Goal: Task Accomplishment & Management: Use online tool/utility

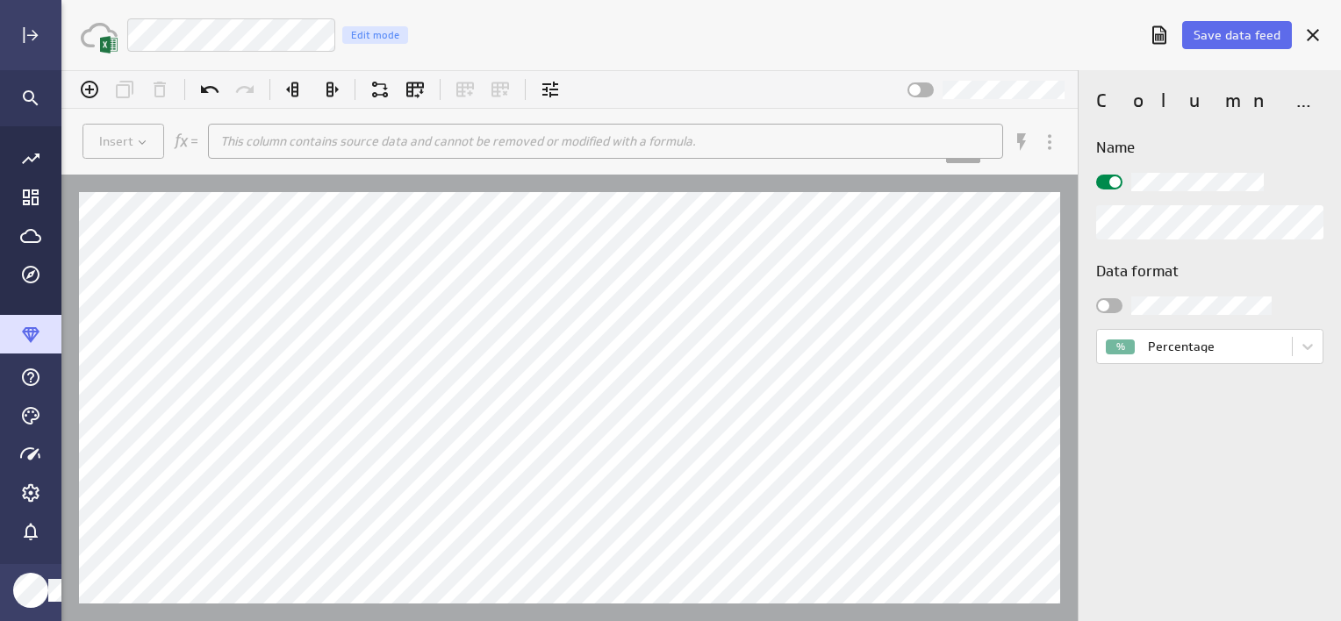
scroll to position [648, 1306]
click at [1101, 307] on span at bounding box center [1103, 305] width 11 height 11
click at [61, 70] on input "checkbox" at bounding box center [61, 70] width 0 height 0
click at [1115, 312] on div at bounding box center [1109, 305] width 26 height 15
click at [61, 70] on input "checkbox" at bounding box center [61, 70] width 0 height 0
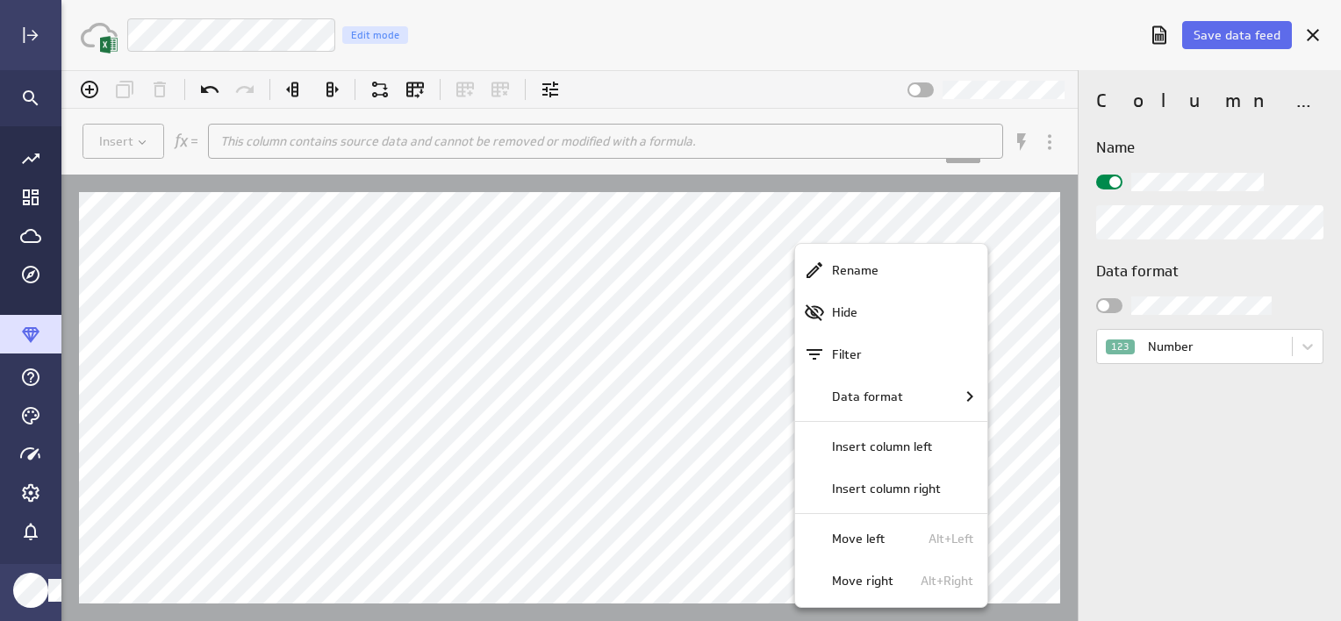
click at [686, 250] on div at bounding box center [700, 345] width 1279 height 551
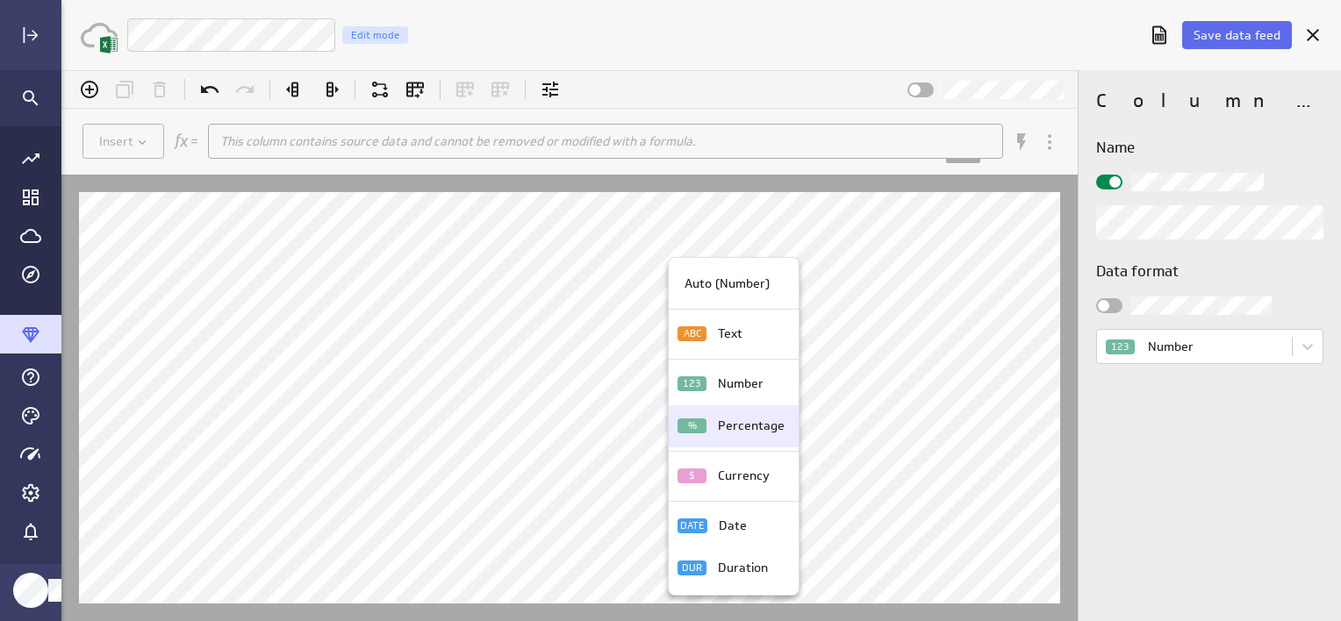
click at [726, 424] on p "Percentage" at bounding box center [751, 426] width 67 height 18
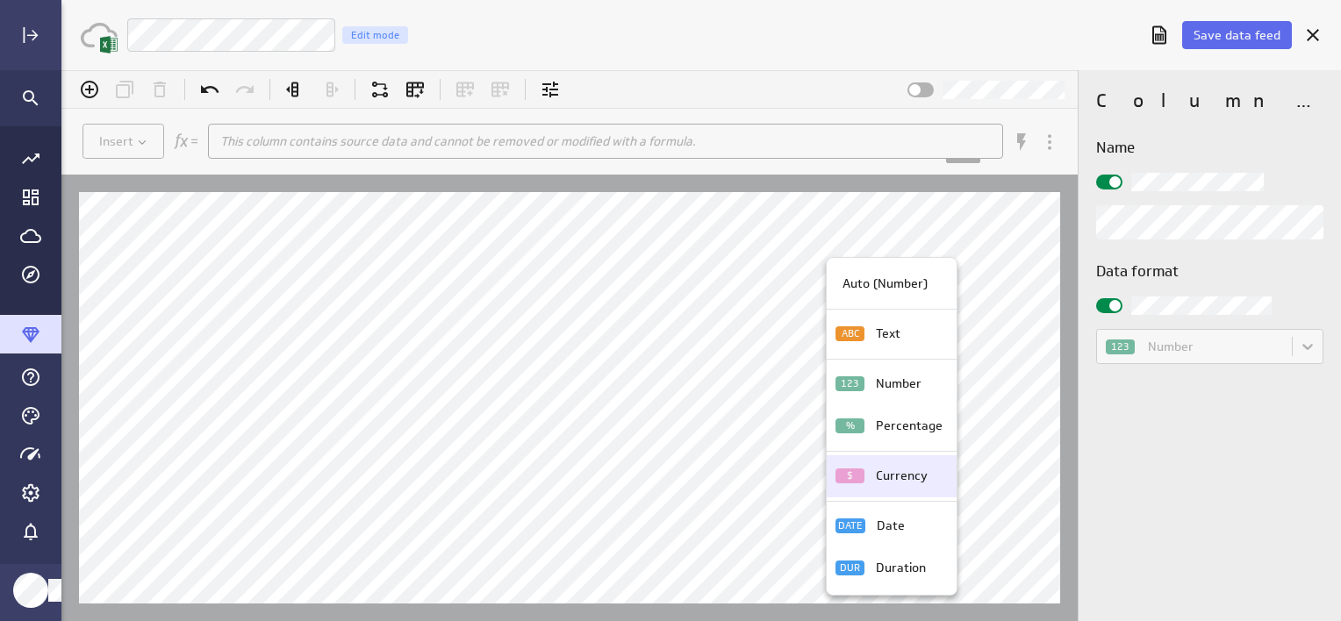
click at [872, 470] on div "Currency" at bounding box center [906, 476] width 74 height 18
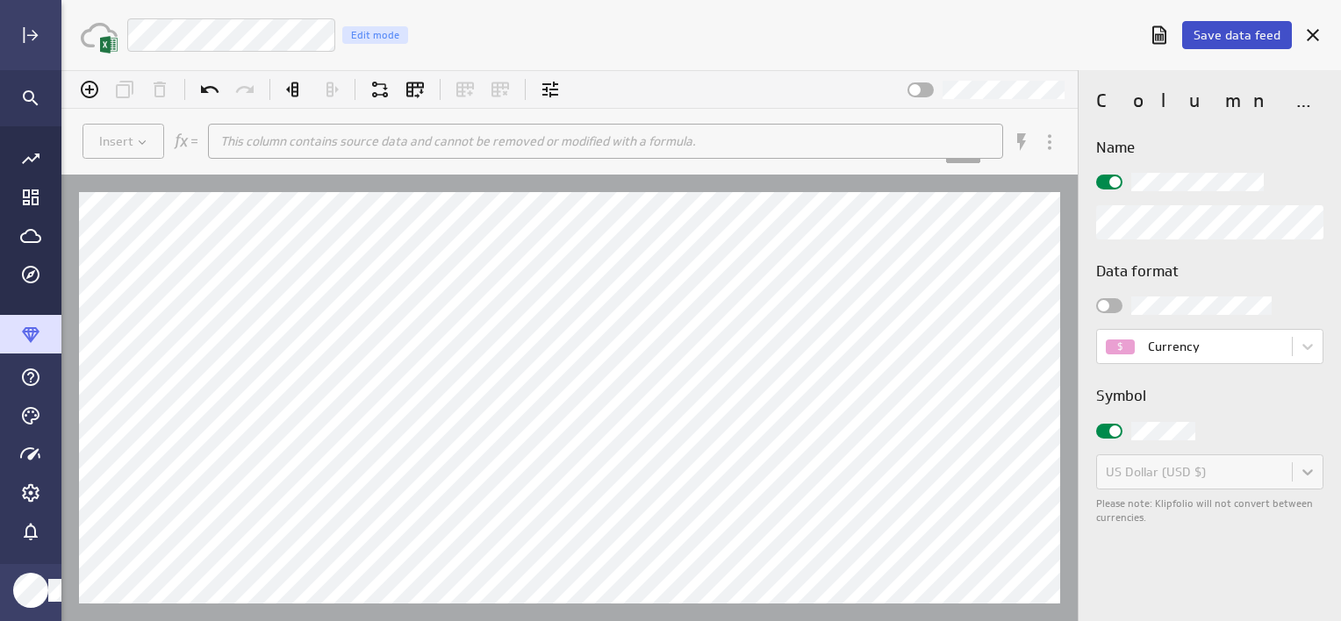
click at [1244, 37] on span "Save data feed" at bounding box center [1236, 35] width 87 height 16
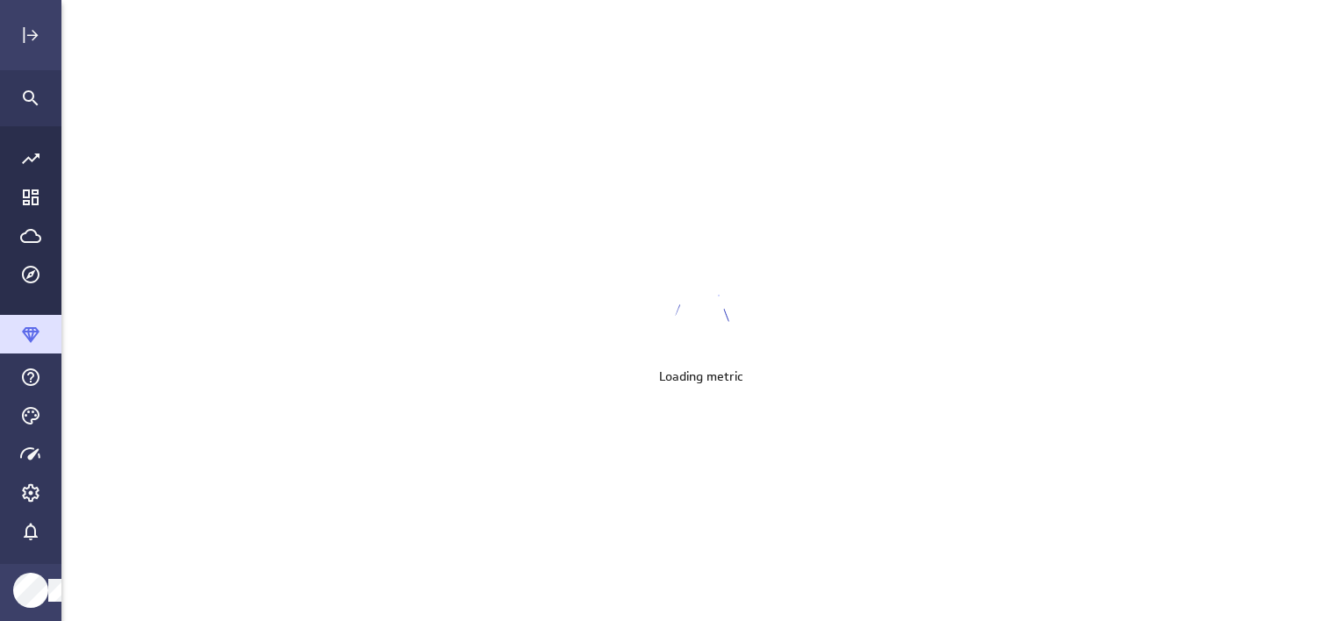
scroll to position [648, 1305]
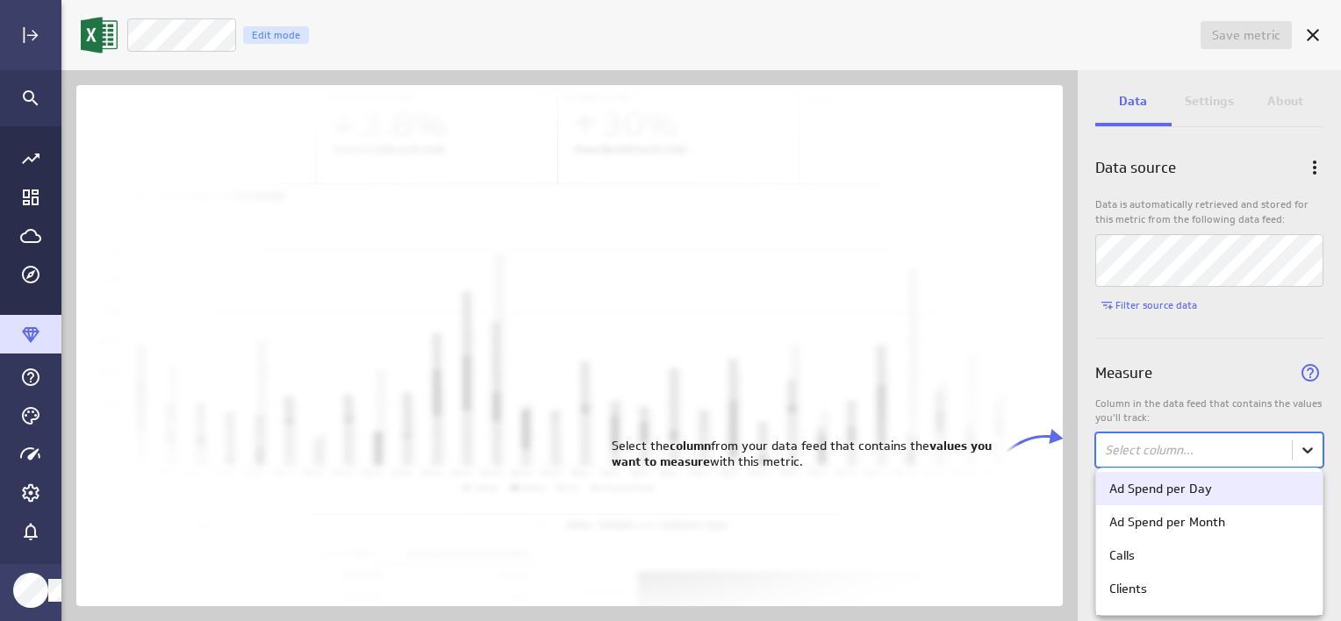
click at [1313, 452] on body "Save metric Untitled Edit mode Data Settings About Data source Data is automati…" at bounding box center [670, 310] width 1341 height 621
drag, startPoint x: 1322, startPoint y: 505, endPoint x: 1320, endPoint y: 537, distance: 31.7
click at [1320, 537] on div "Ad Spend per Day Ad Spend per Month Calls Clients Close Rate Est/Call Program V…" at bounding box center [1209, 542] width 228 height 148
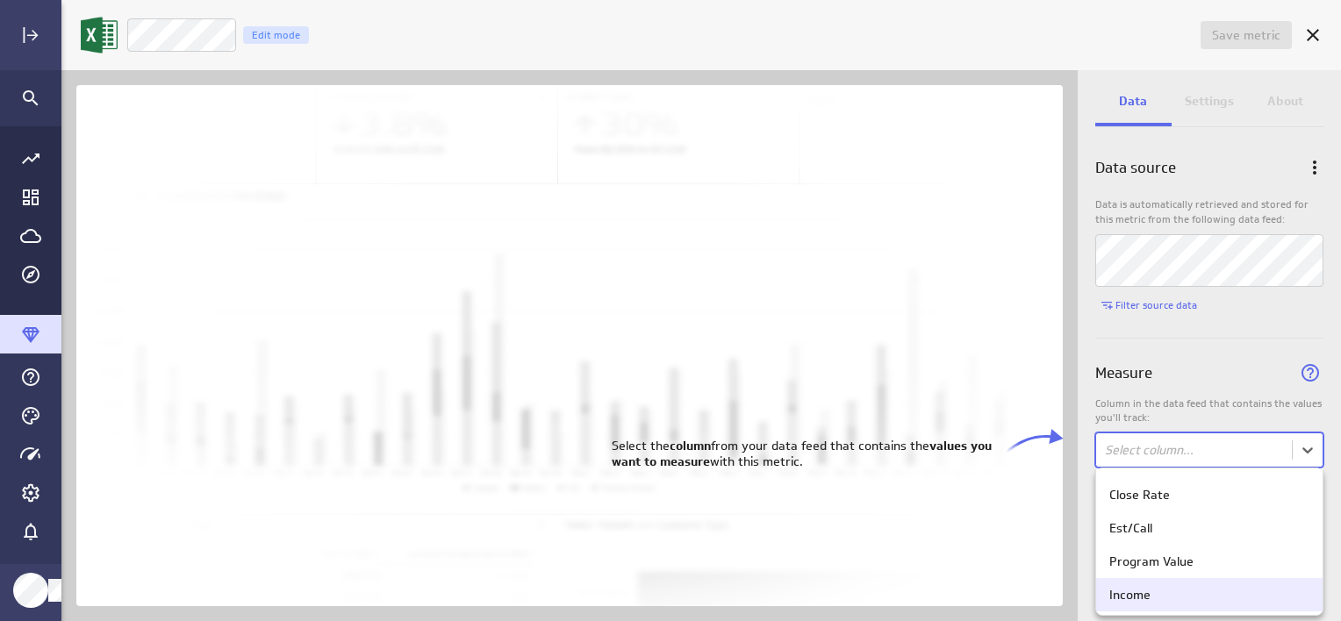
scroll to position [130, 0]
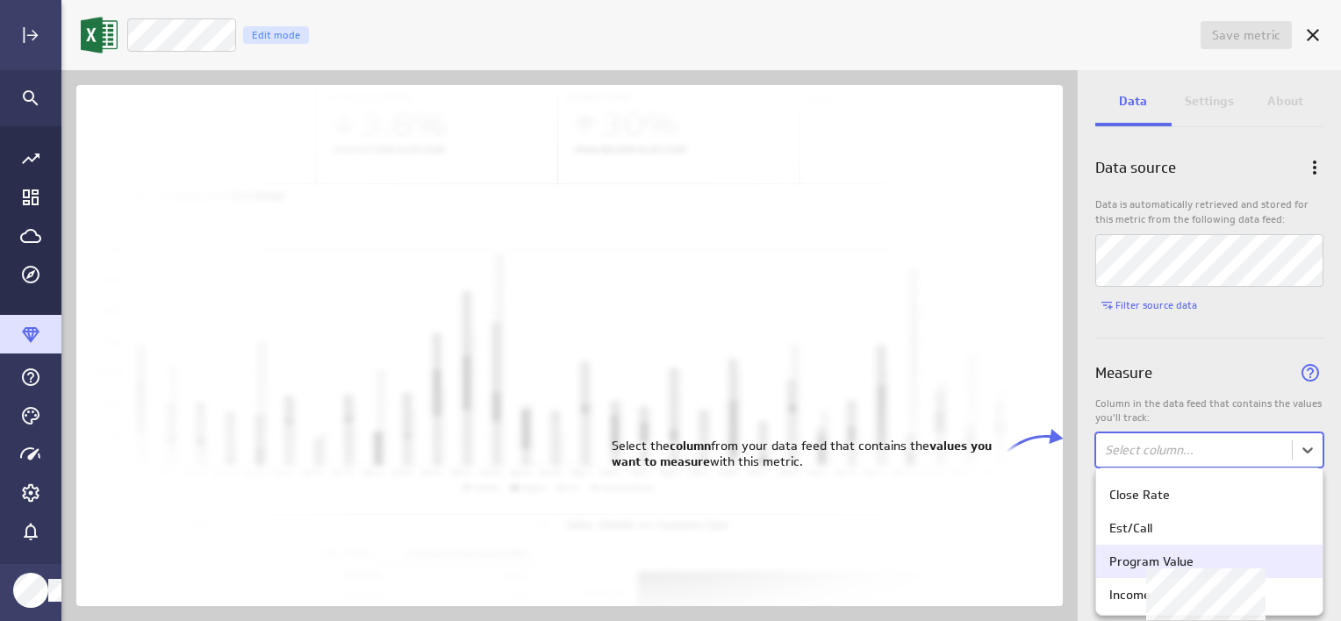
click at [1219, 561] on div "Program Value" at bounding box center [1209, 562] width 200 height 16
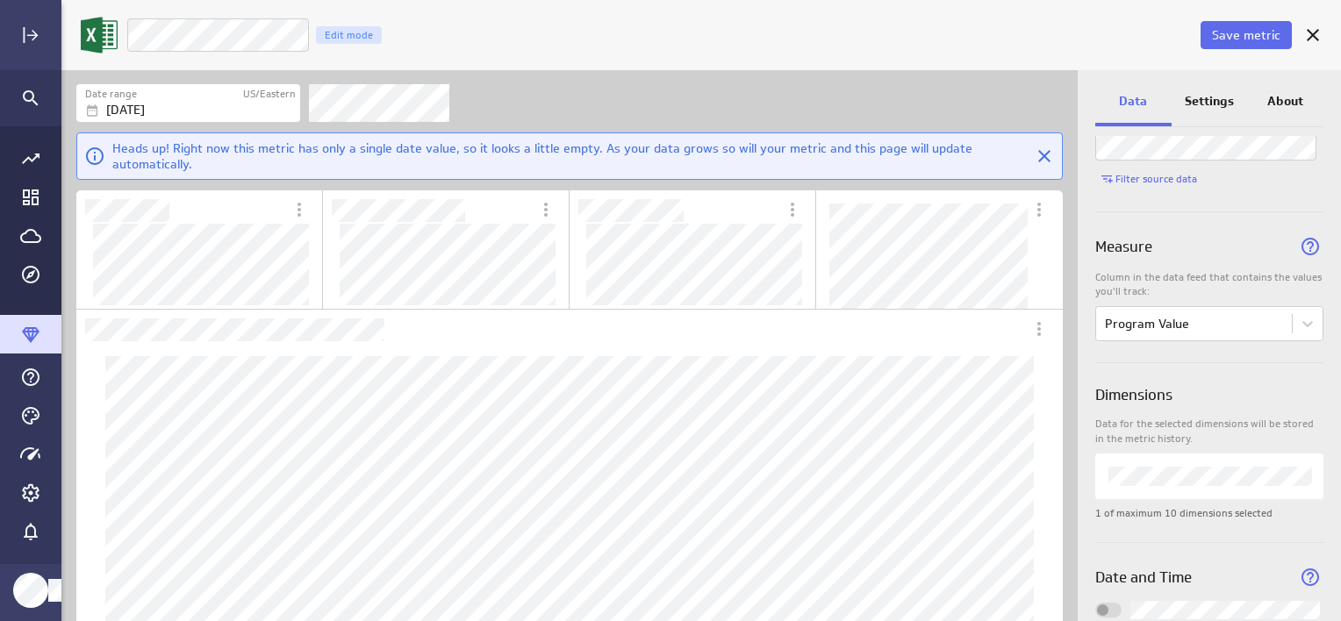
scroll to position [137, 0]
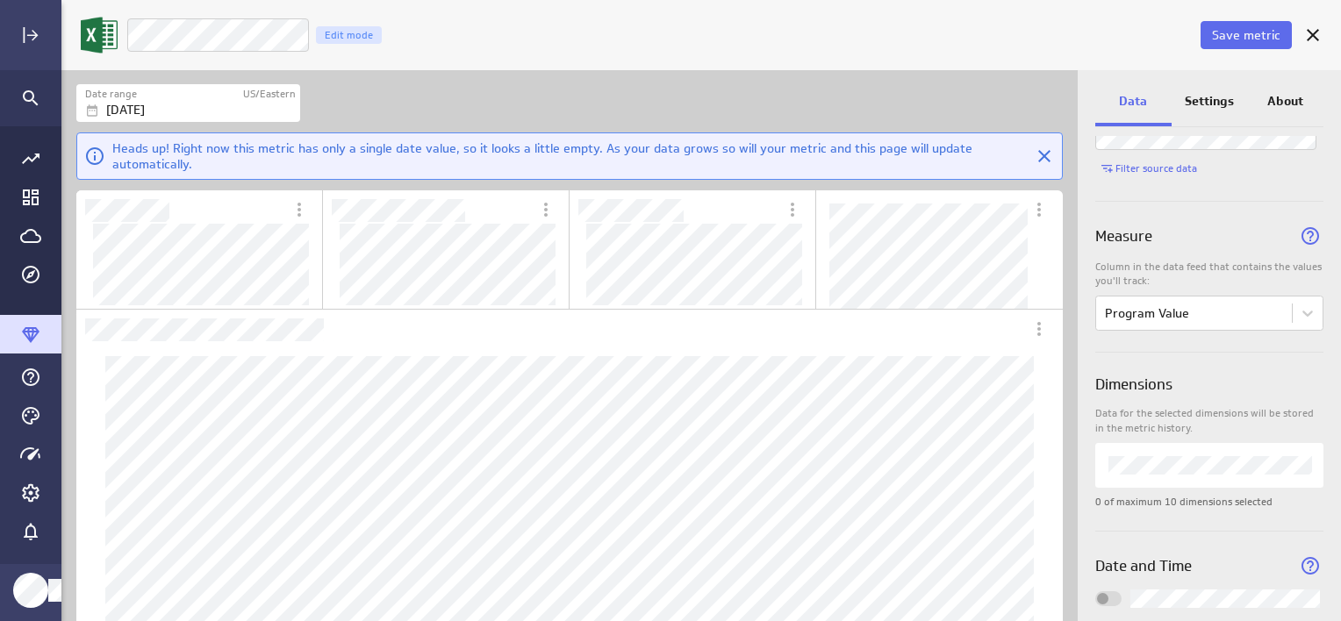
click at [1212, 96] on p "Settings" at bounding box center [1208, 101] width 49 height 18
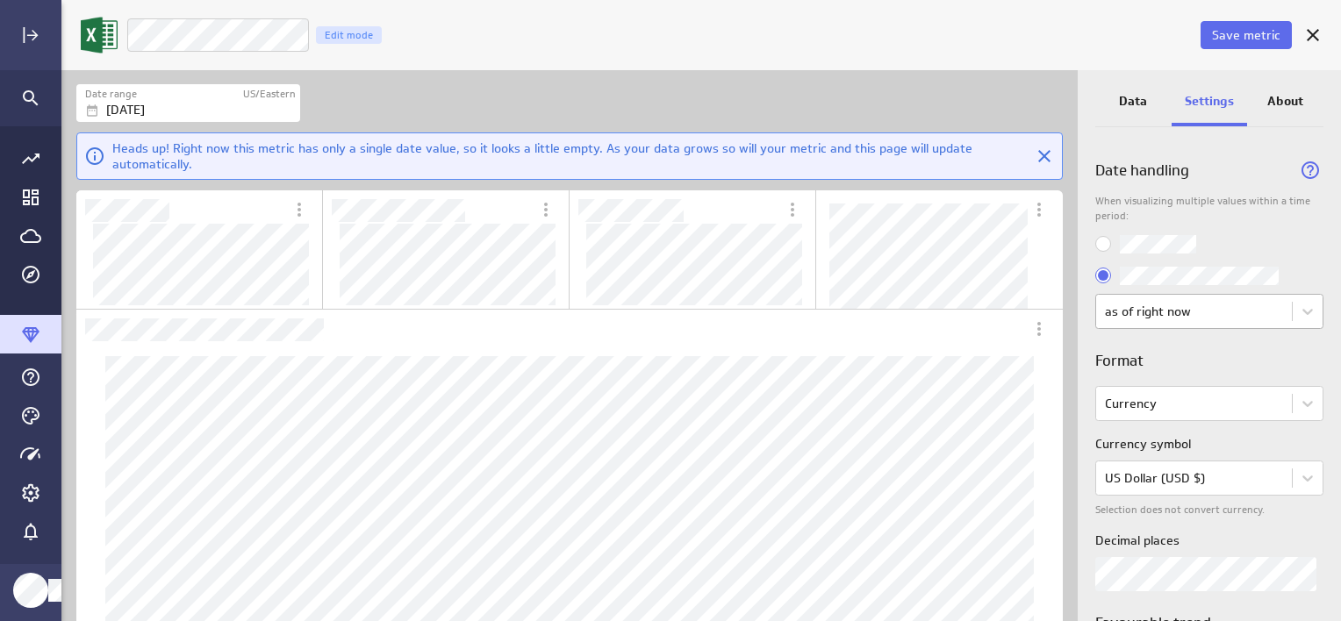
scroll to position [0, 0]
click at [1244, 35] on span "Save metric" at bounding box center [1246, 35] width 68 height 16
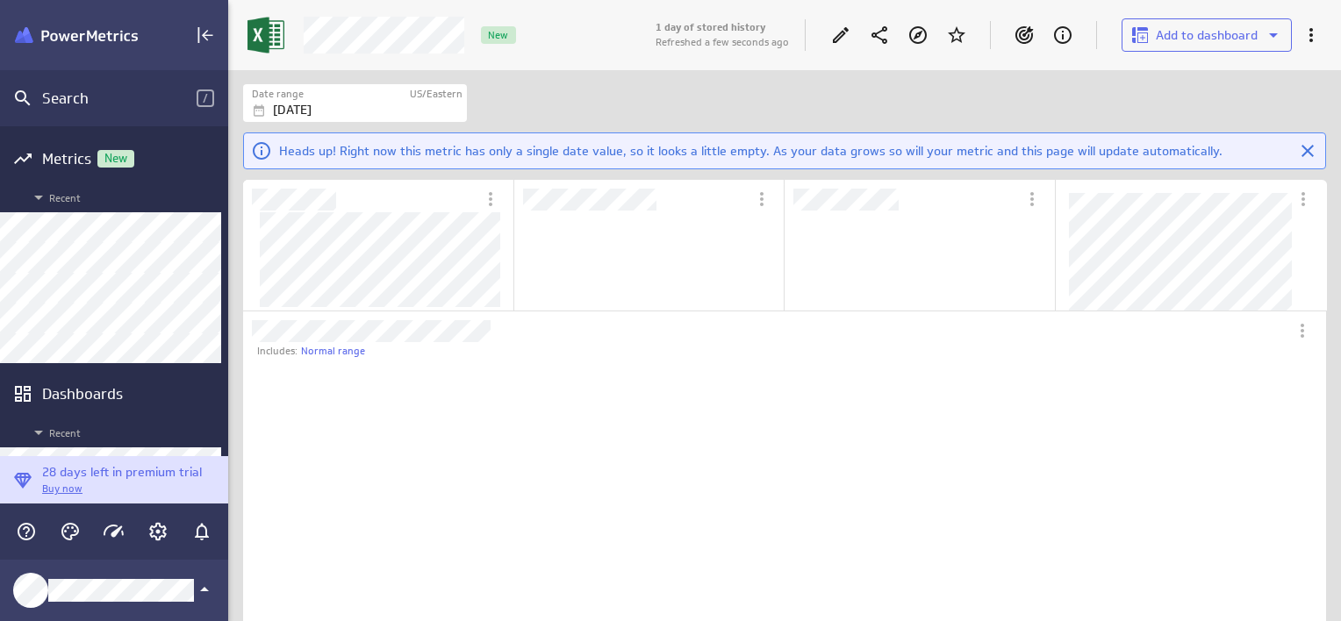
scroll to position [121, 268]
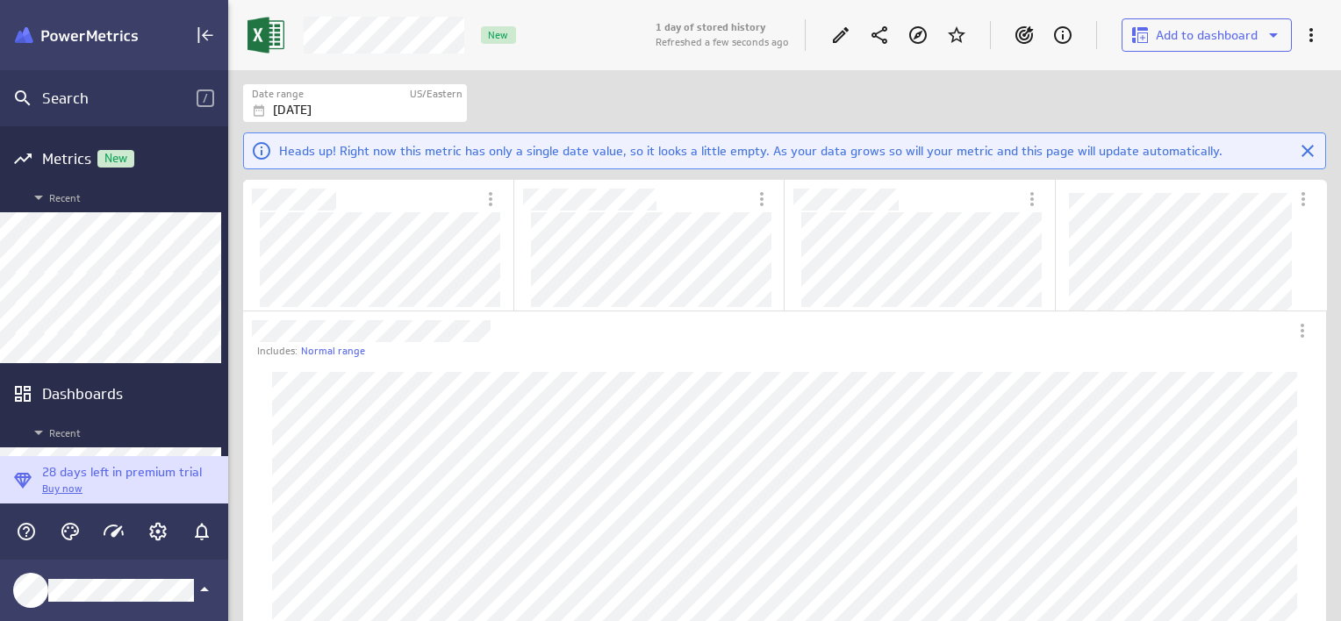
click at [560, 43] on div "New" at bounding box center [472, 35] width 359 height 37
click at [839, 39] on icon "Edit" at bounding box center [841, 35] width 16 height 16
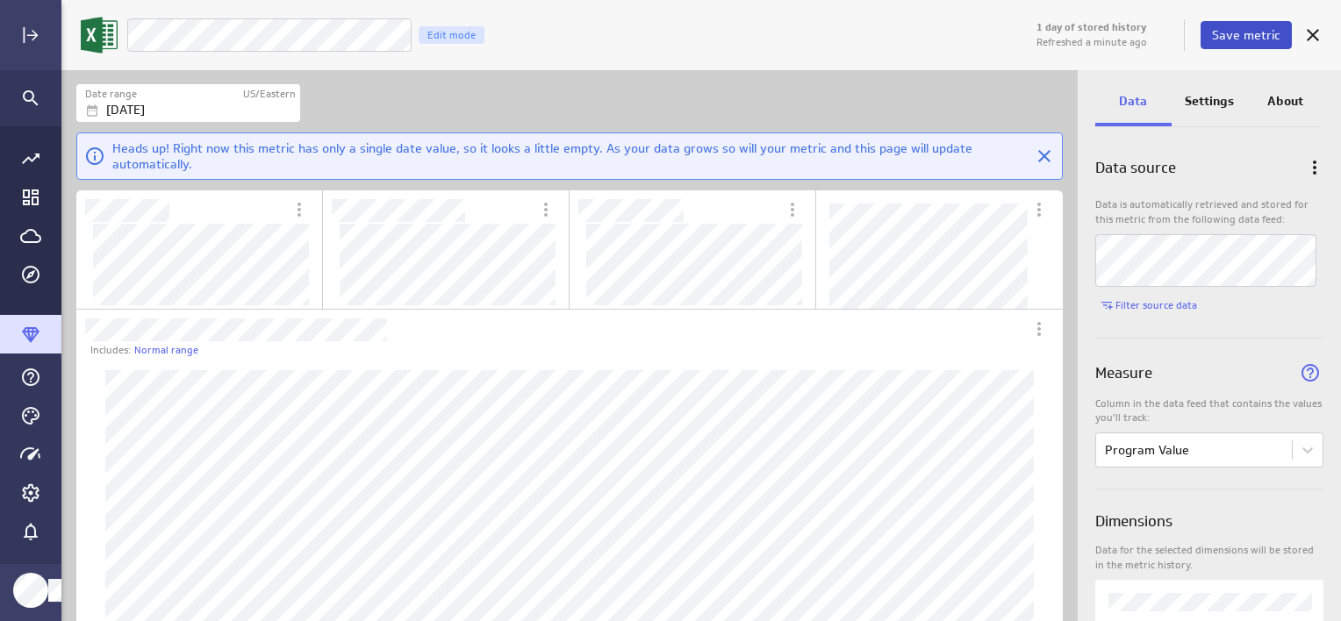
click at [1241, 39] on span "Save metric" at bounding box center [1246, 35] width 68 height 16
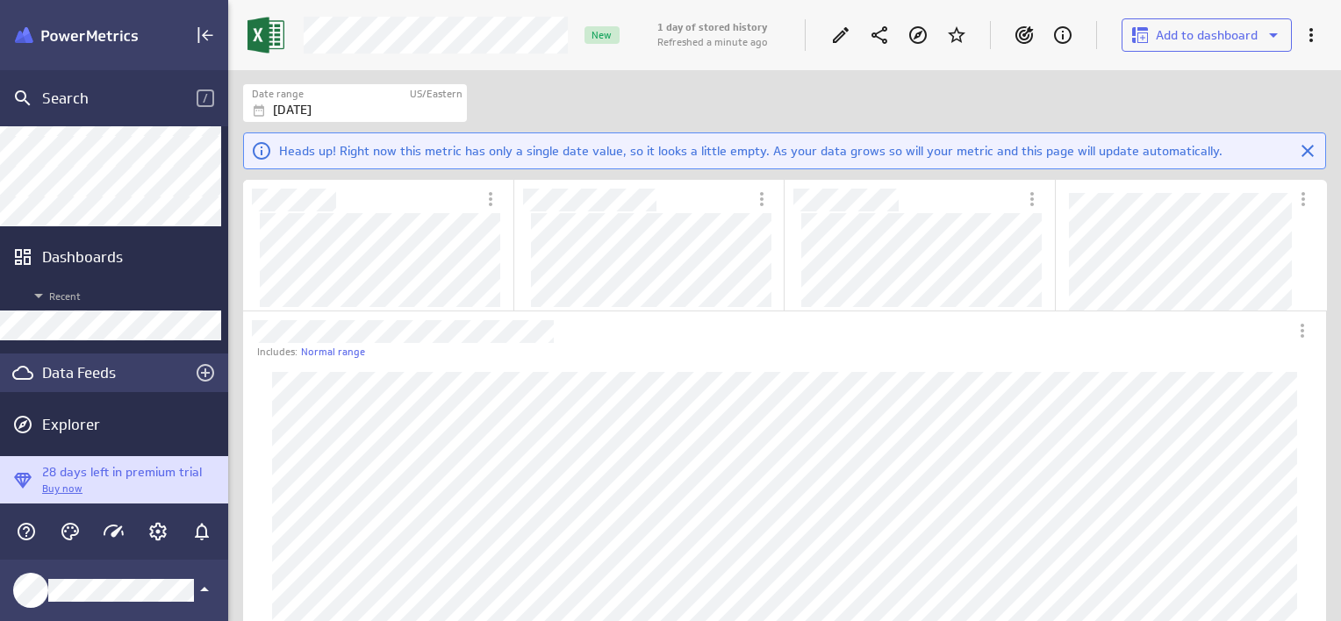
click at [67, 374] on div "Data Feeds" at bounding box center [114, 372] width 144 height 19
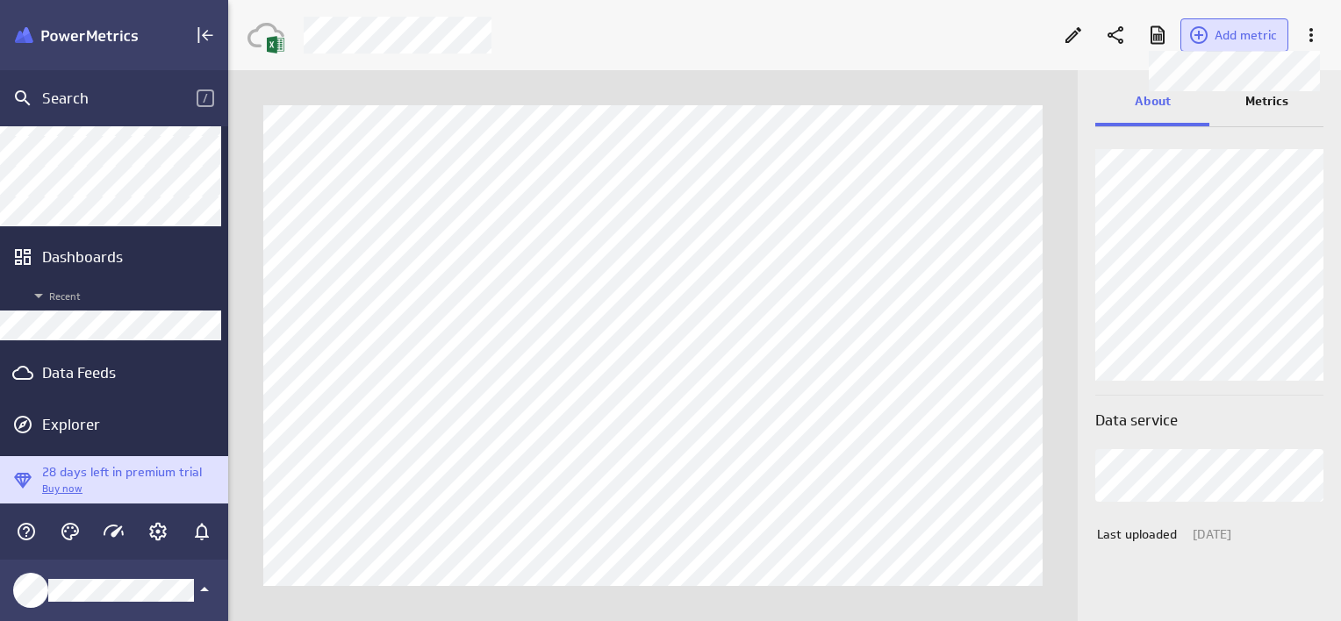
click at [1225, 34] on span "Add metric" at bounding box center [1245, 35] width 62 height 16
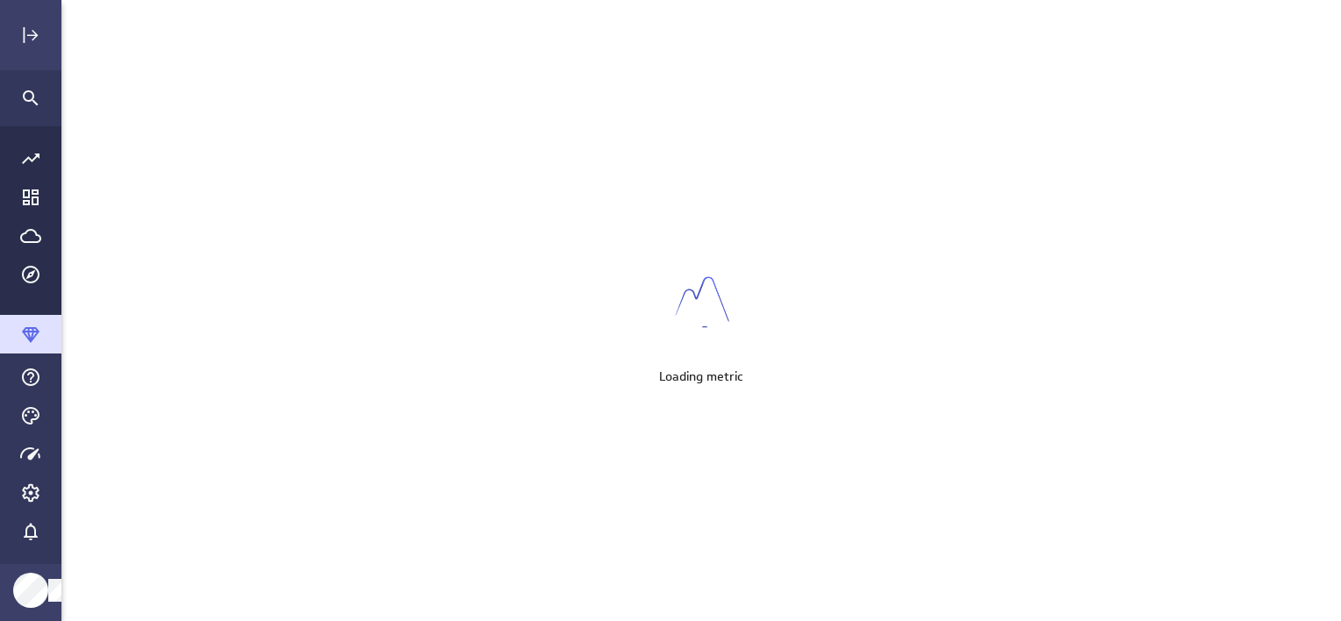
scroll to position [8, 9]
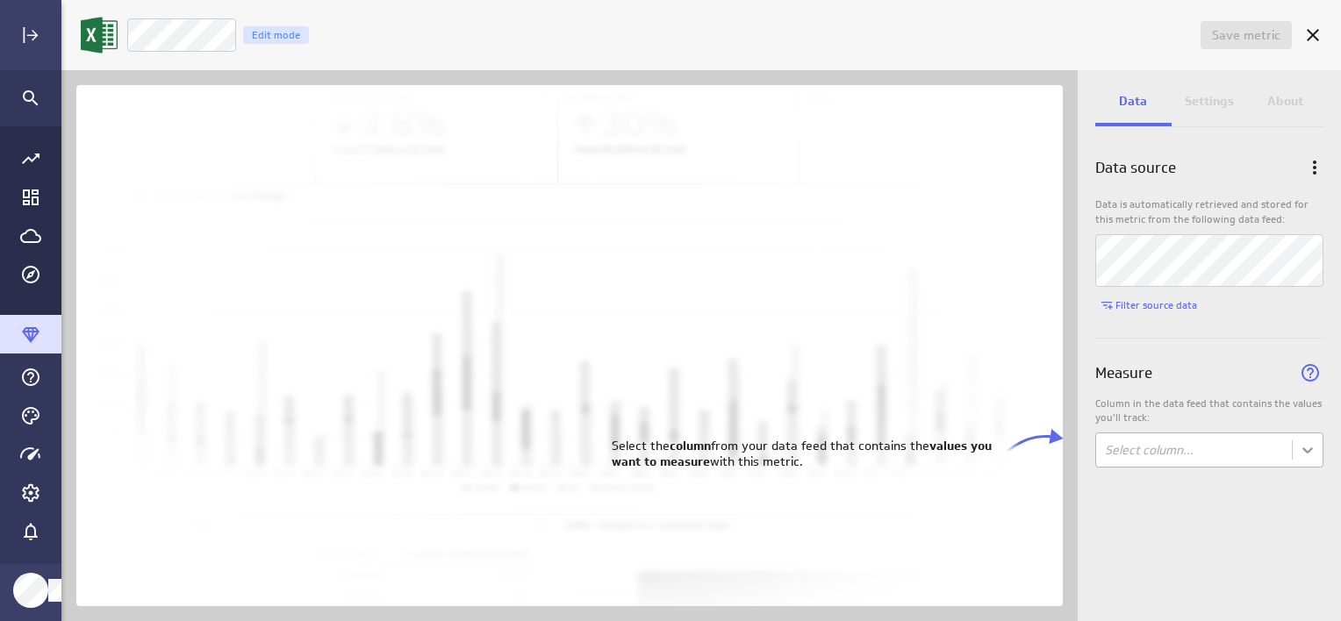
click at [1313, 443] on body "Save metric Untitled Edit mode Data Settings About Data source Data is automati…" at bounding box center [670, 310] width 1341 height 621
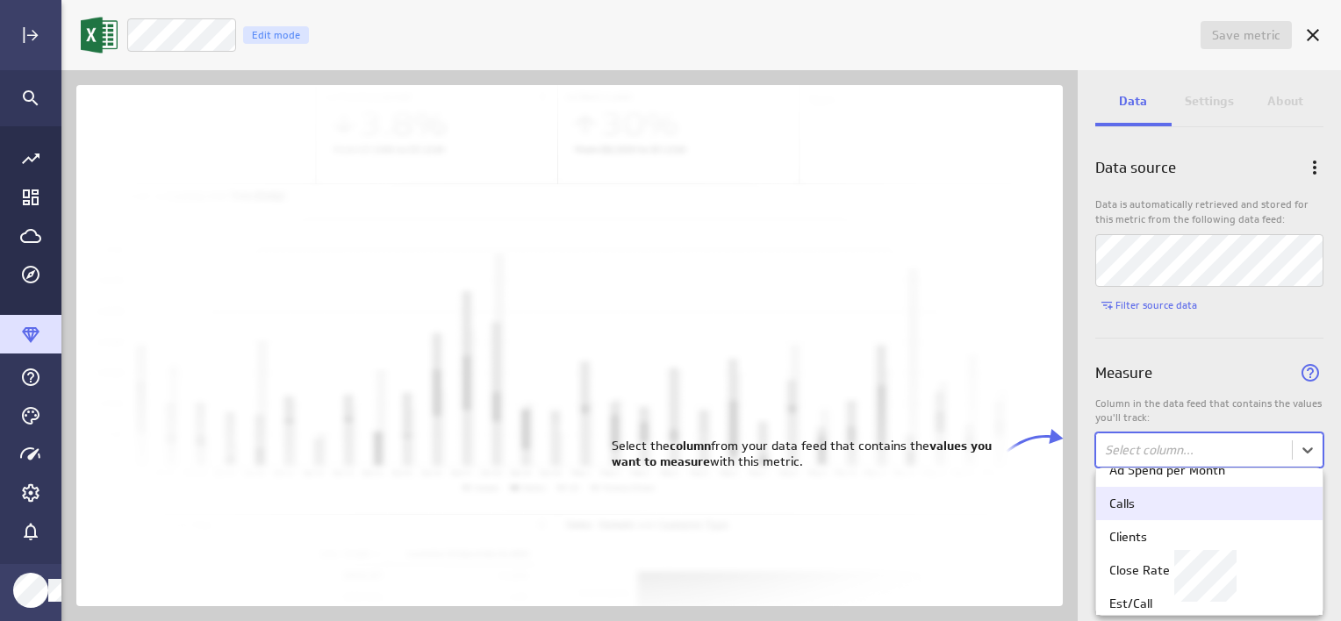
scroll to position [88, 0]
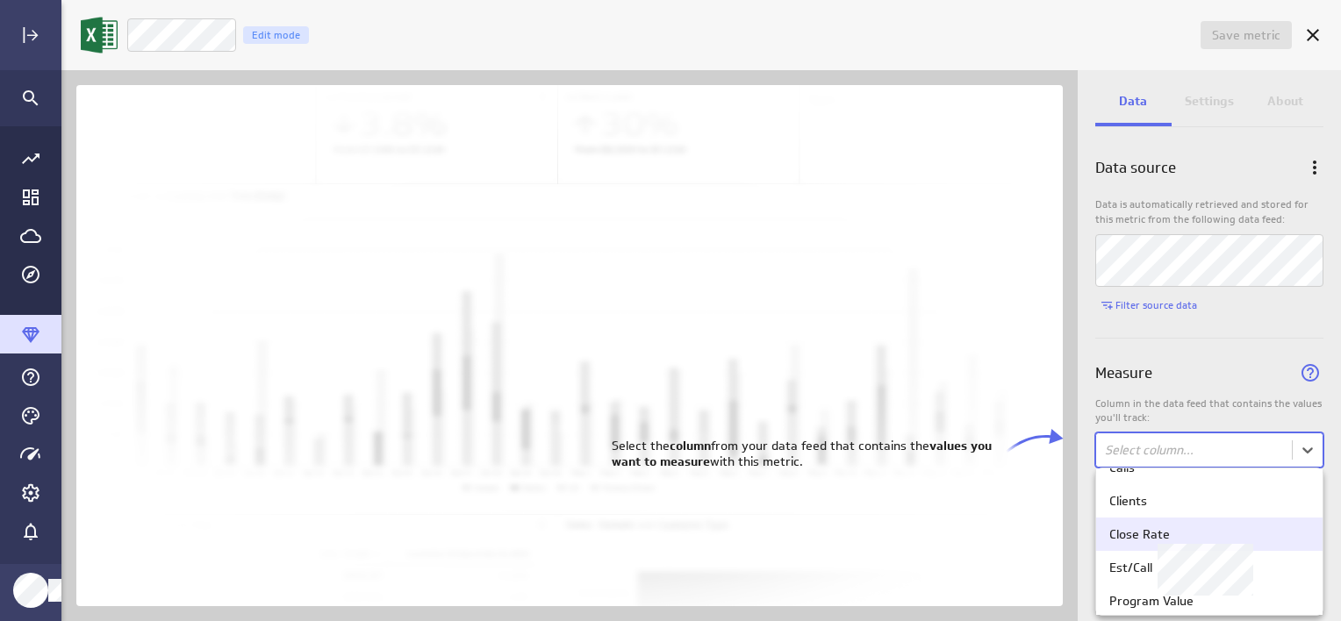
click at [1186, 540] on div "Close Rate" at bounding box center [1209, 534] width 200 height 16
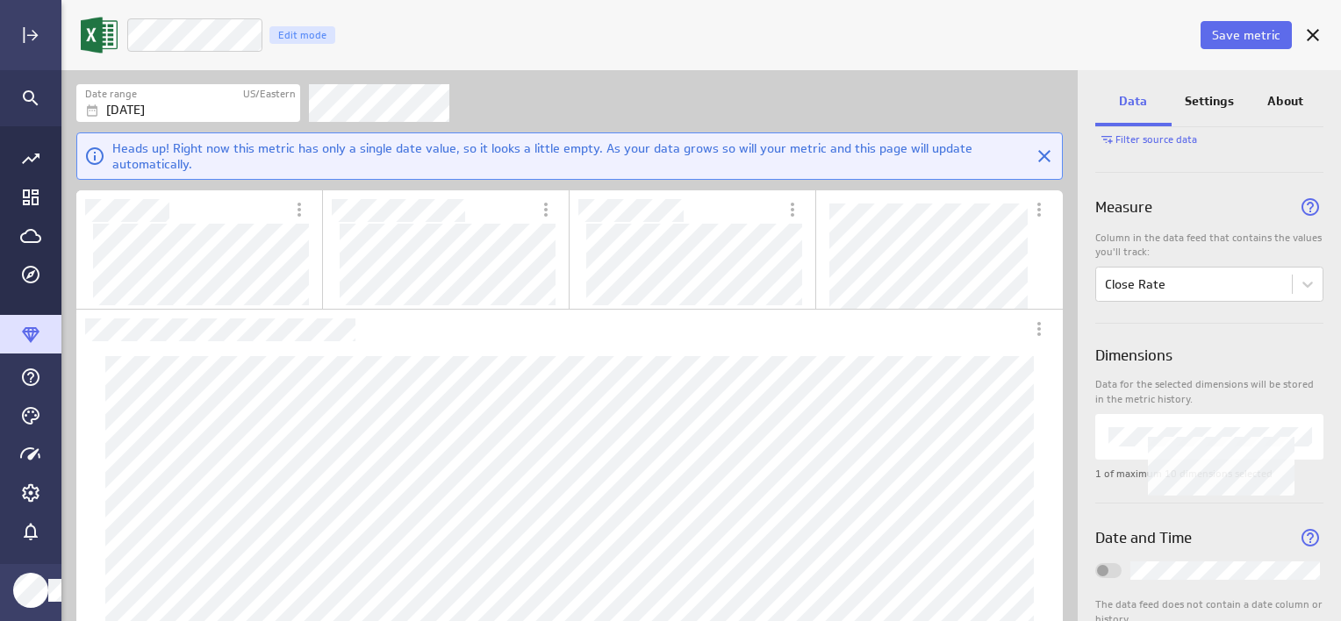
scroll to position [175, 0]
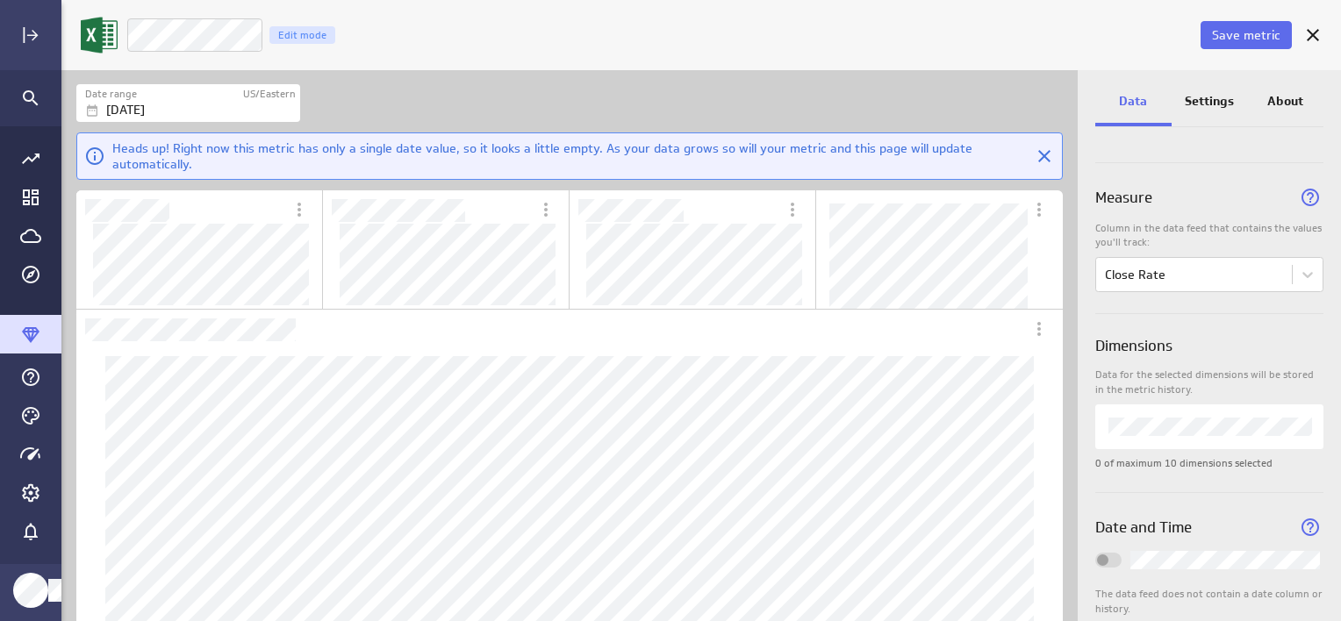
click at [1206, 97] on p "Settings" at bounding box center [1208, 101] width 49 height 18
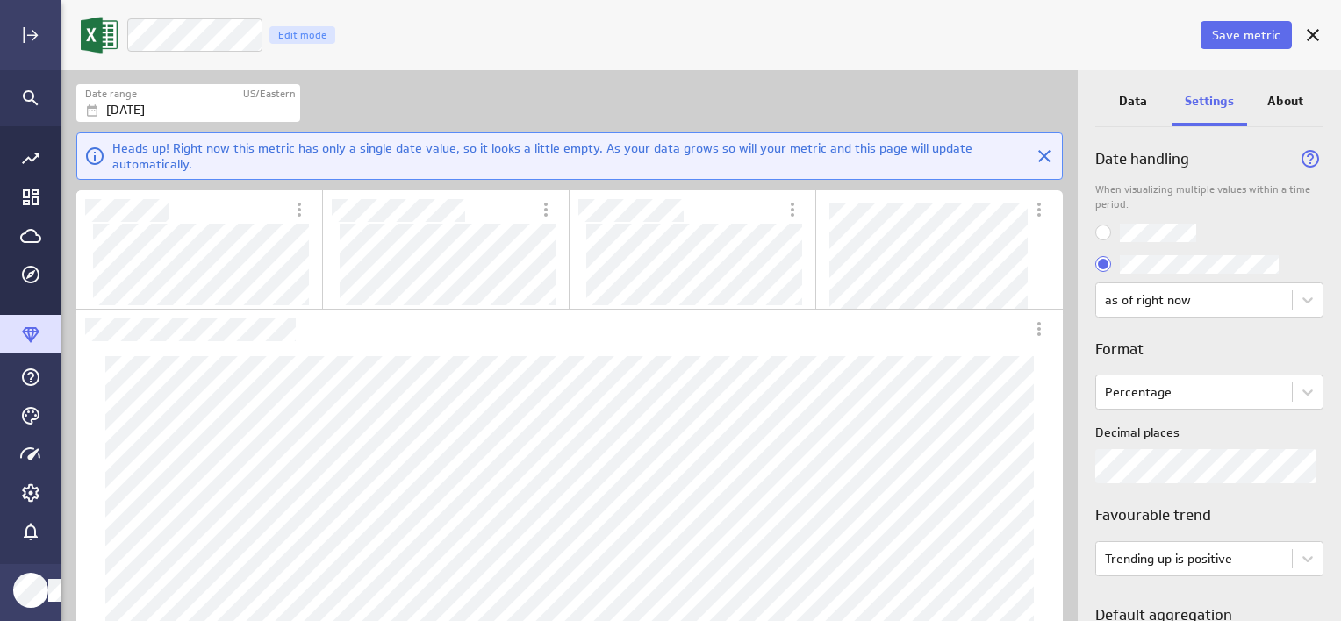
scroll to position [0, 0]
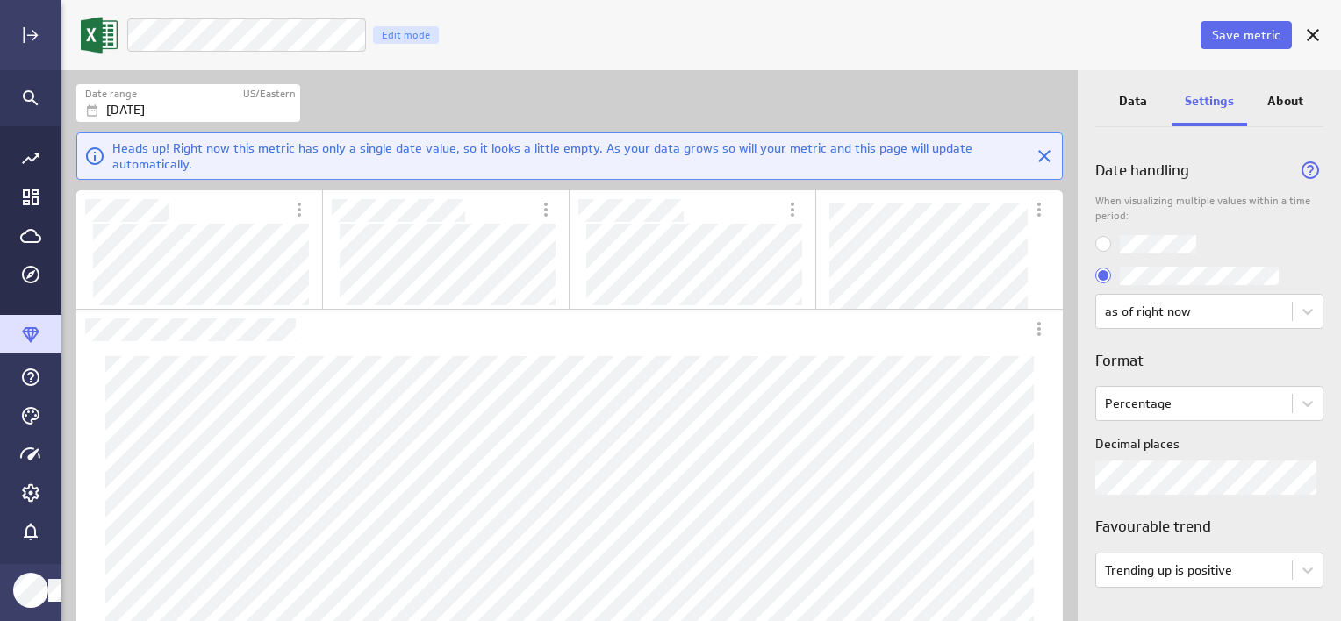
click at [649, 34] on div "LM Goals Close Rate Edit mode" at bounding box center [661, 35] width 1070 height 35
click at [1247, 25] on button "Save metric" at bounding box center [1245, 35] width 91 height 28
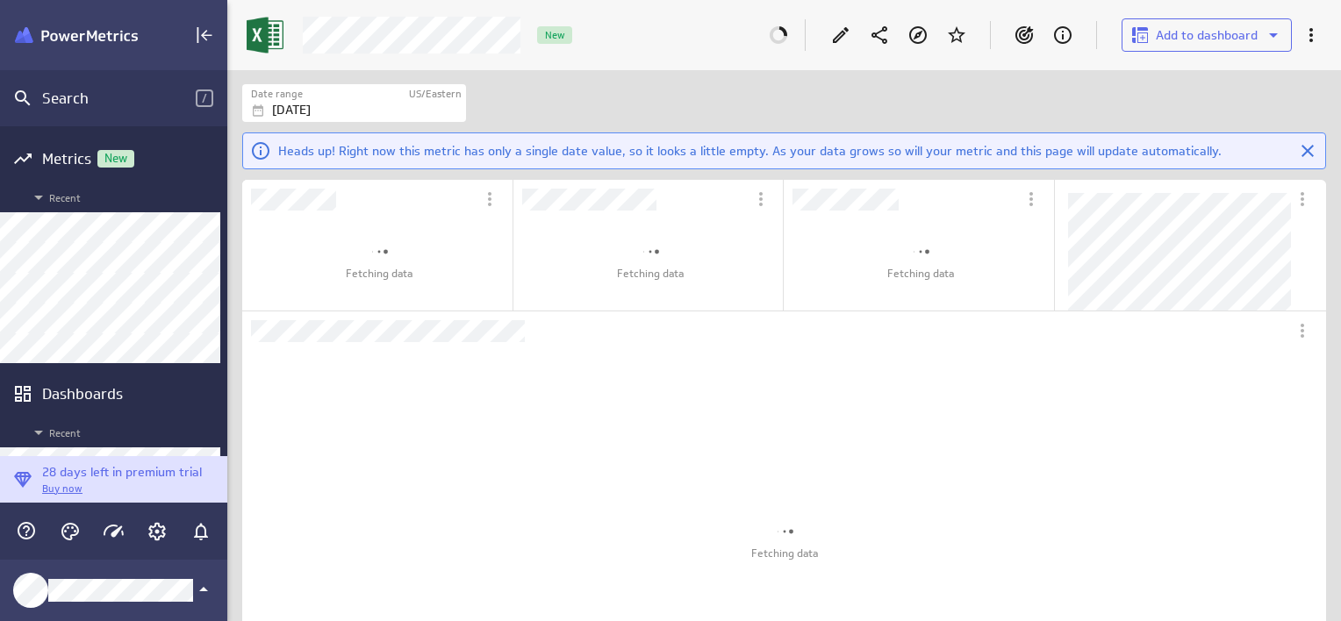
scroll to position [578, 1140]
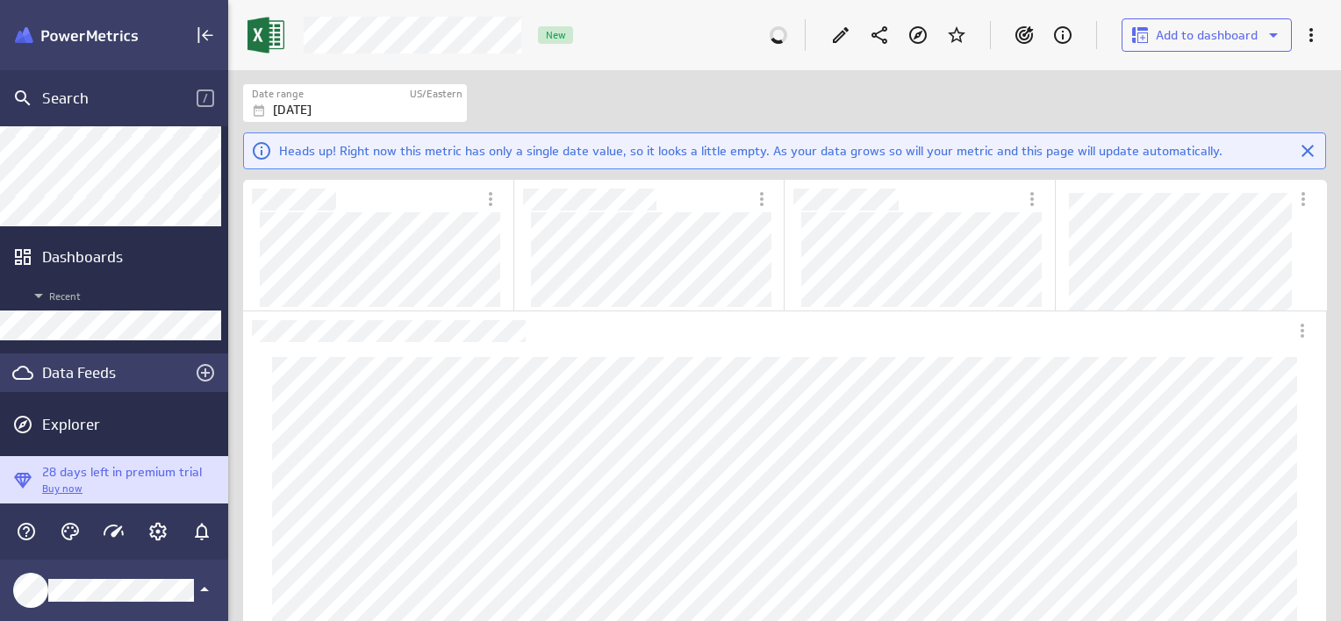
drag, startPoint x: 101, startPoint y: 379, endPoint x: 123, endPoint y: 372, distance: 23.0
click at [101, 379] on div "Data Feeds" at bounding box center [114, 372] width 144 height 19
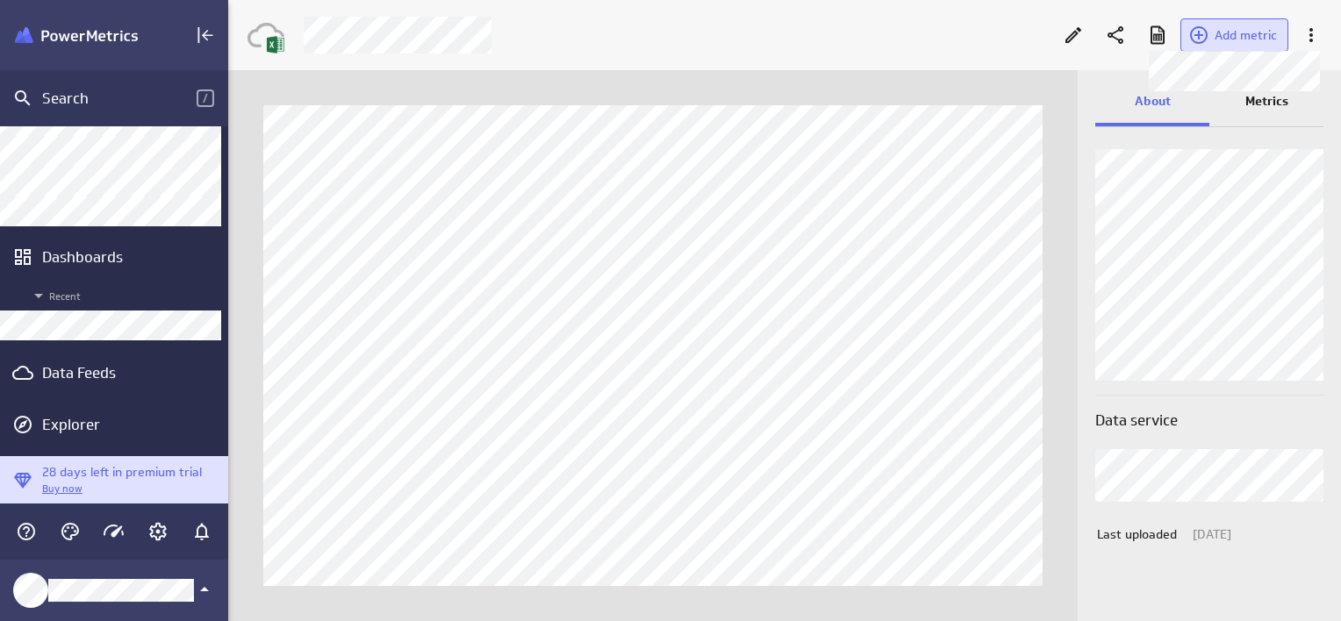
click at [1233, 32] on span "Add metric" at bounding box center [1245, 35] width 62 height 16
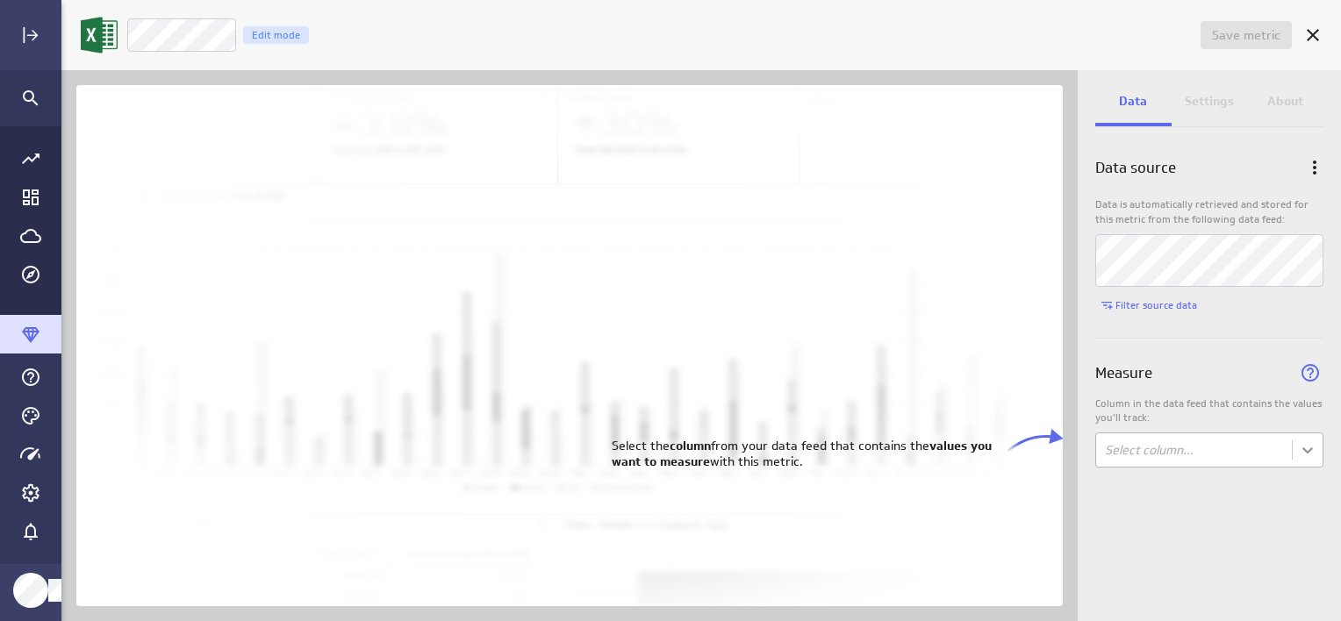
click at [1309, 450] on body "Save metric Untitled Edit mode Data Settings About Data source Data is automati…" at bounding box center [670, 310] width 1341 height 621
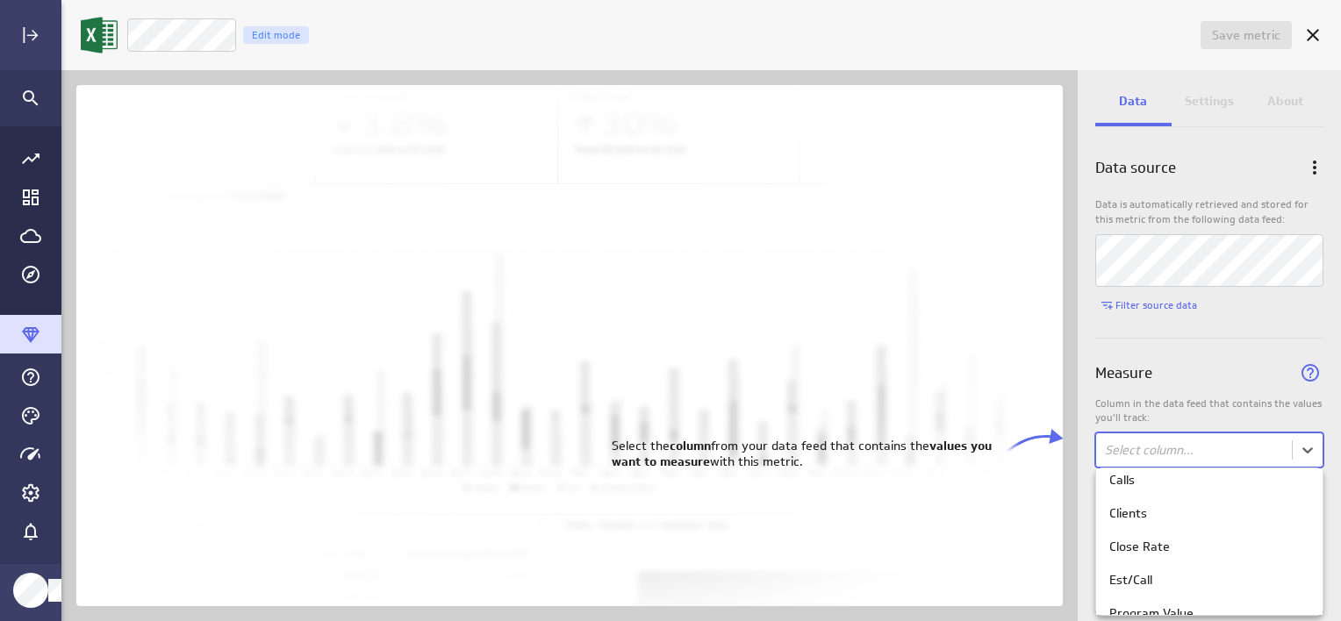
scroll to position [63, 0]
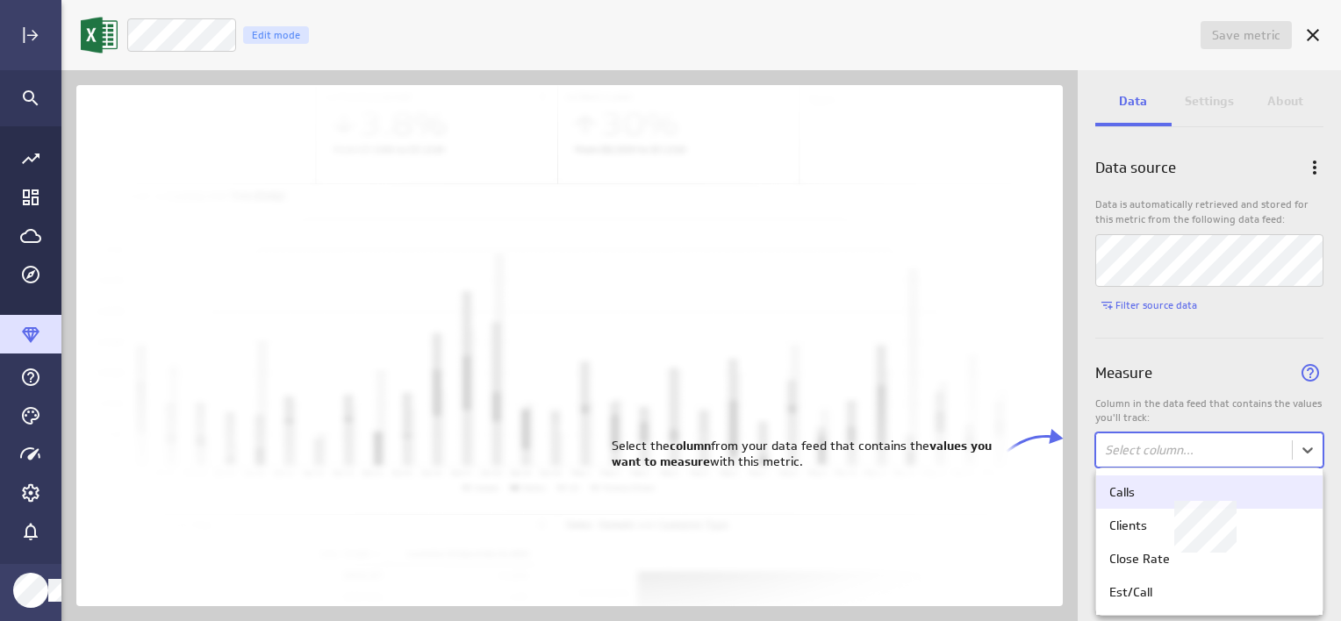
click at [1234, 493] on div "Calls" at bounding box center [1209, 492] width 200 height 16
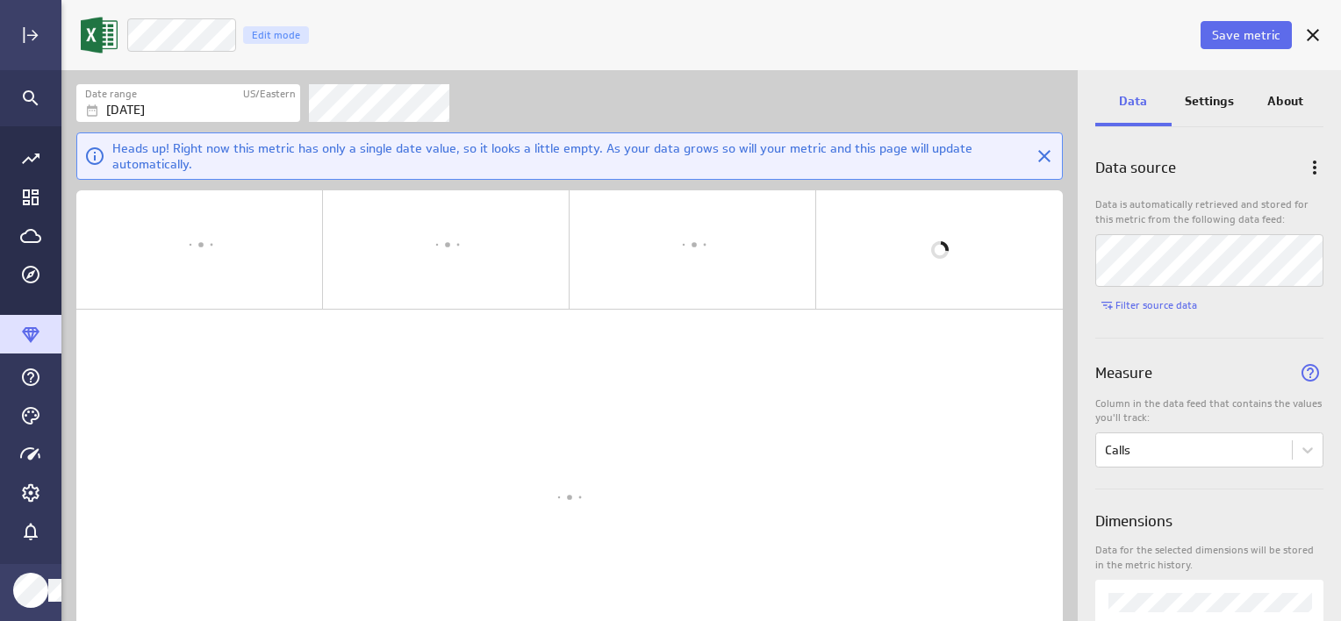
scroll to position [66, 1013]
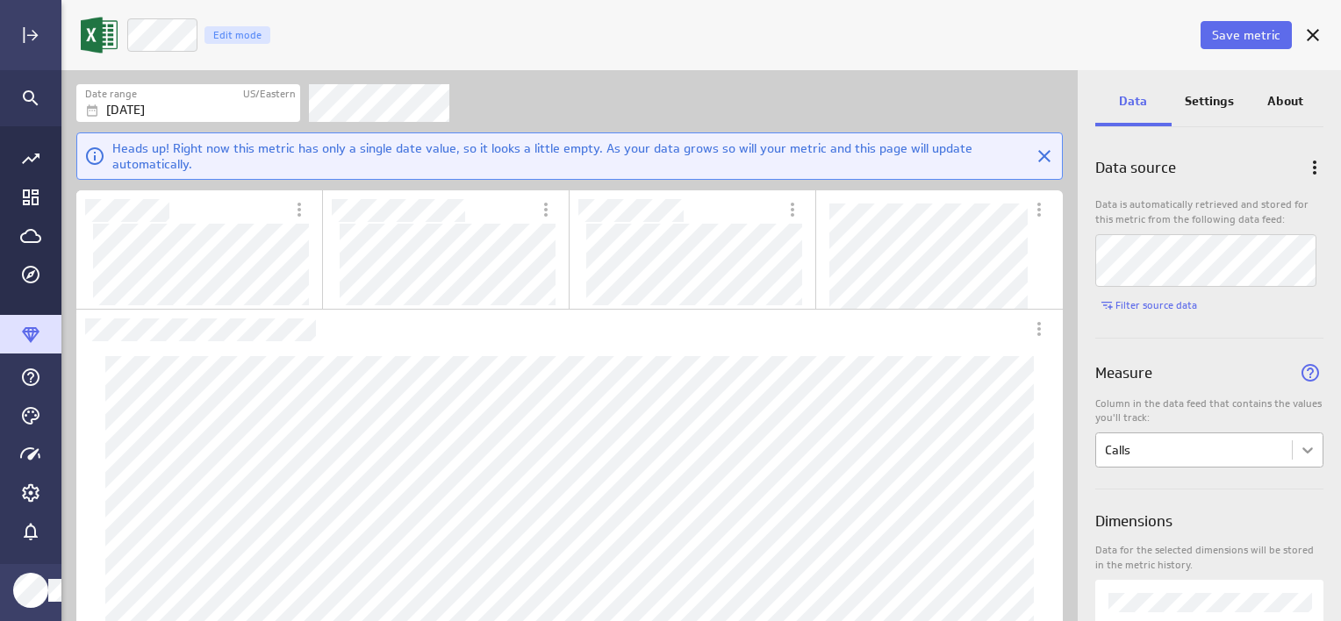
click at [1296, 455] on body "Save metric Calls Edit mode Date range US/Eastern [DATE] Heads up! Right now th…" at bounding box center [670, 310] width 1341 height 621
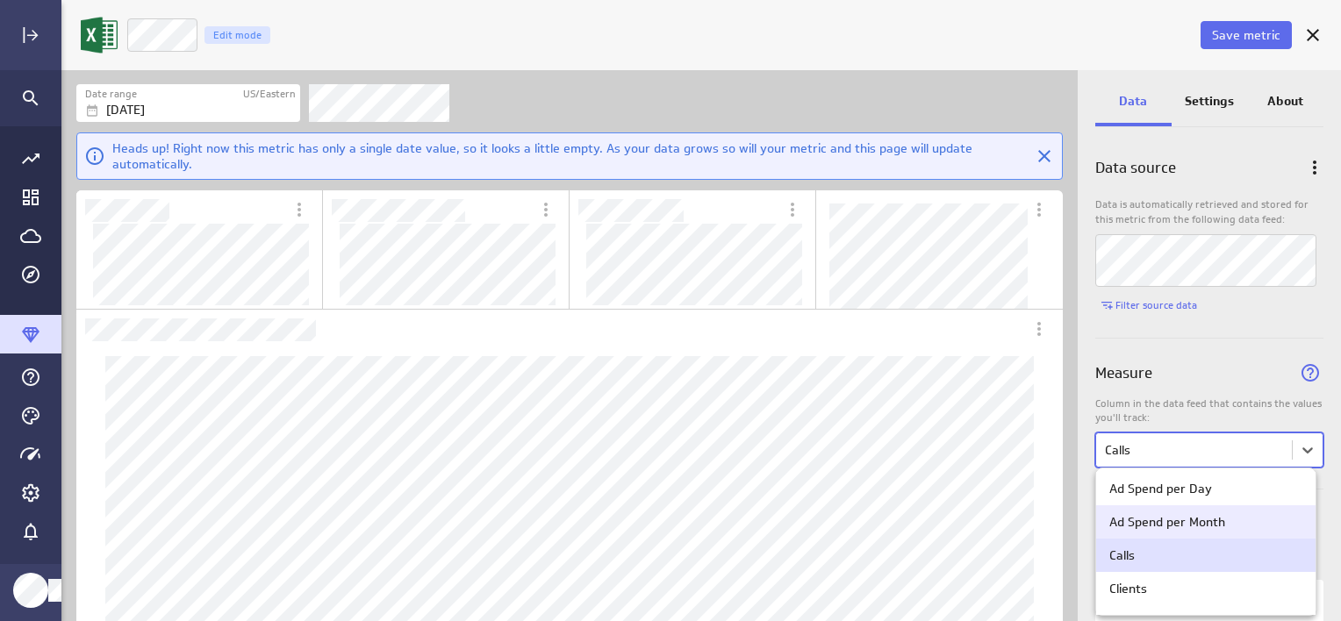
drag, startPoint x: 1307, startPoint y: 504, endPoint x: 1311, endPoint y: 523, distance: 19.6
click at [1311, 523] on div "Ad Spend per Day Ad Spend per Month Calls Clients Close Rate Est/Call Program V…" at bounding box center [1205, 541] width 219 height 147
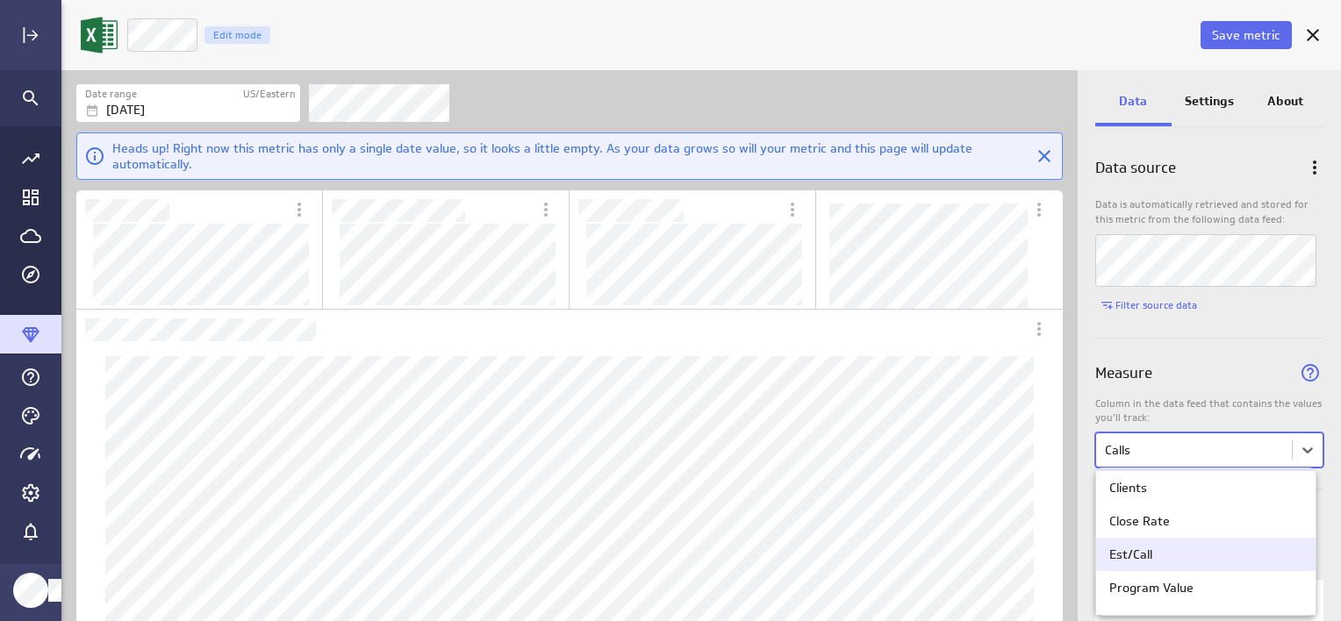
click at [1190, 545] on div "Est/Call" at bounding box center [1205, 554] width 219 height 33
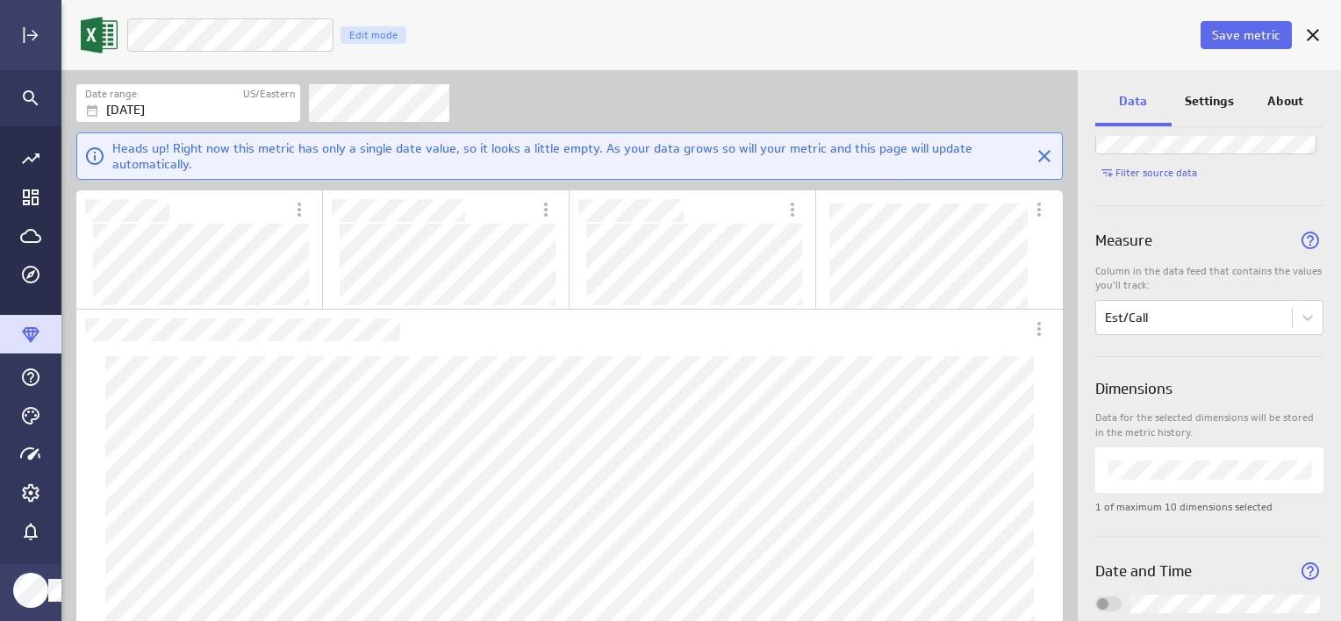
scroll to position [175, 0]
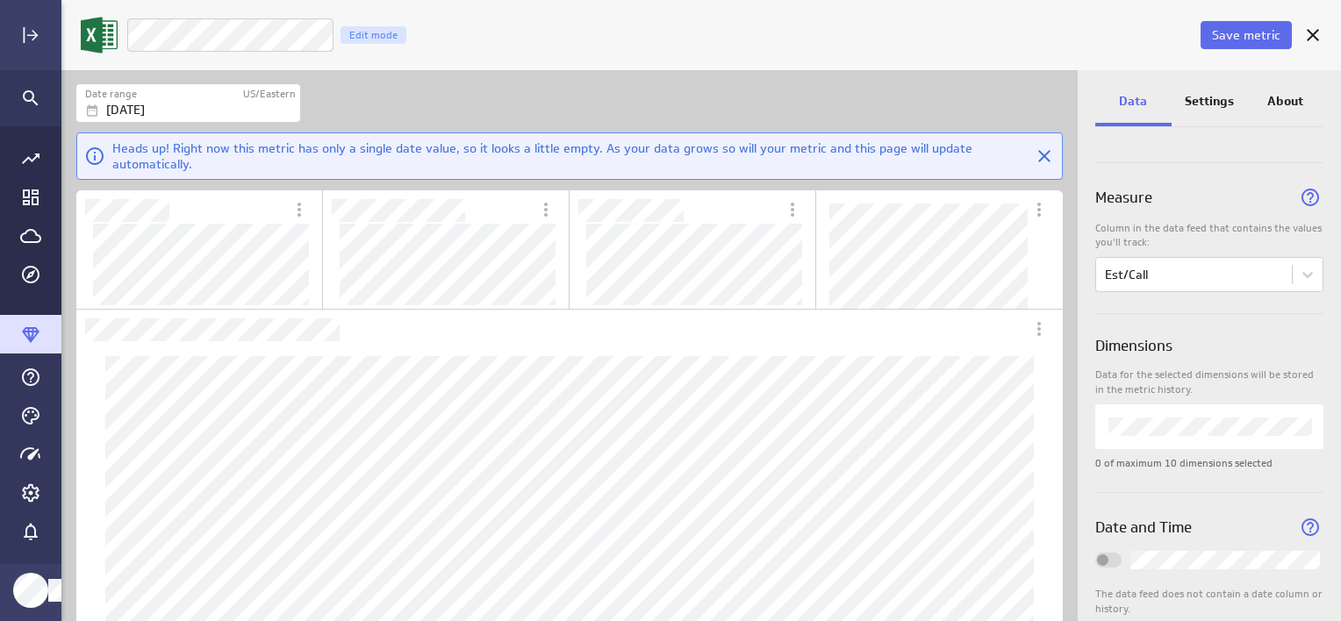
click at [1211, 99] on p "Settings" at bounding box center [1208, 101] width 49 height 18
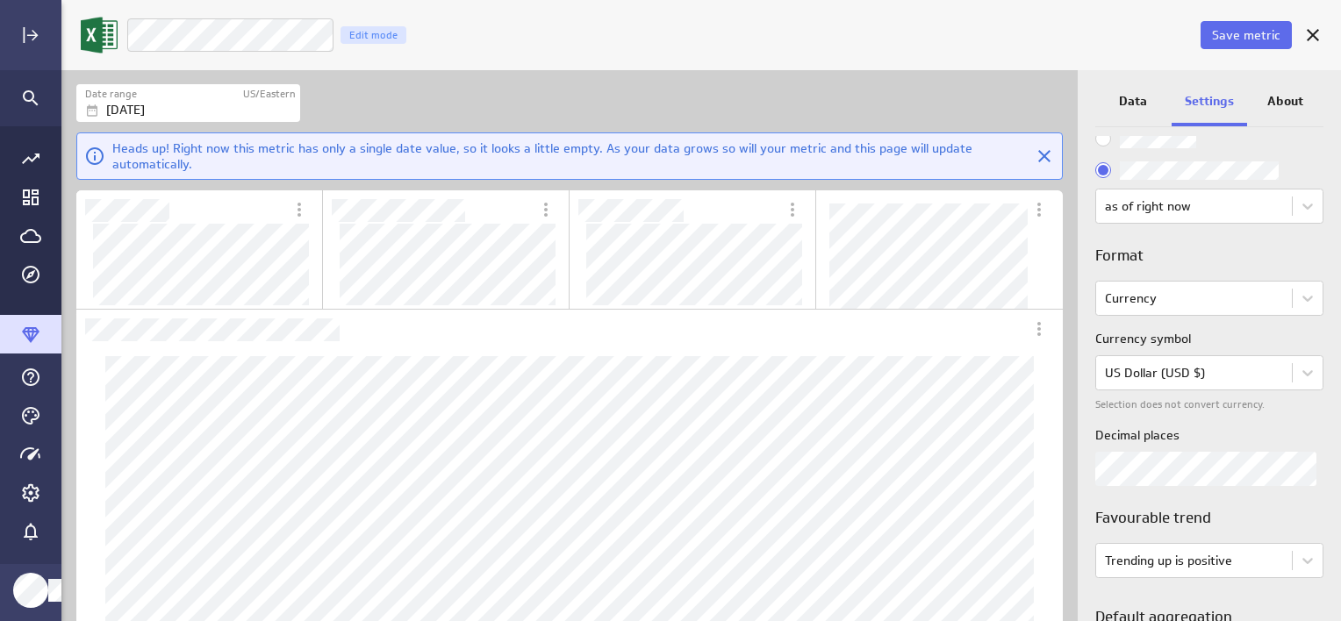
scroll to position [0, 0]
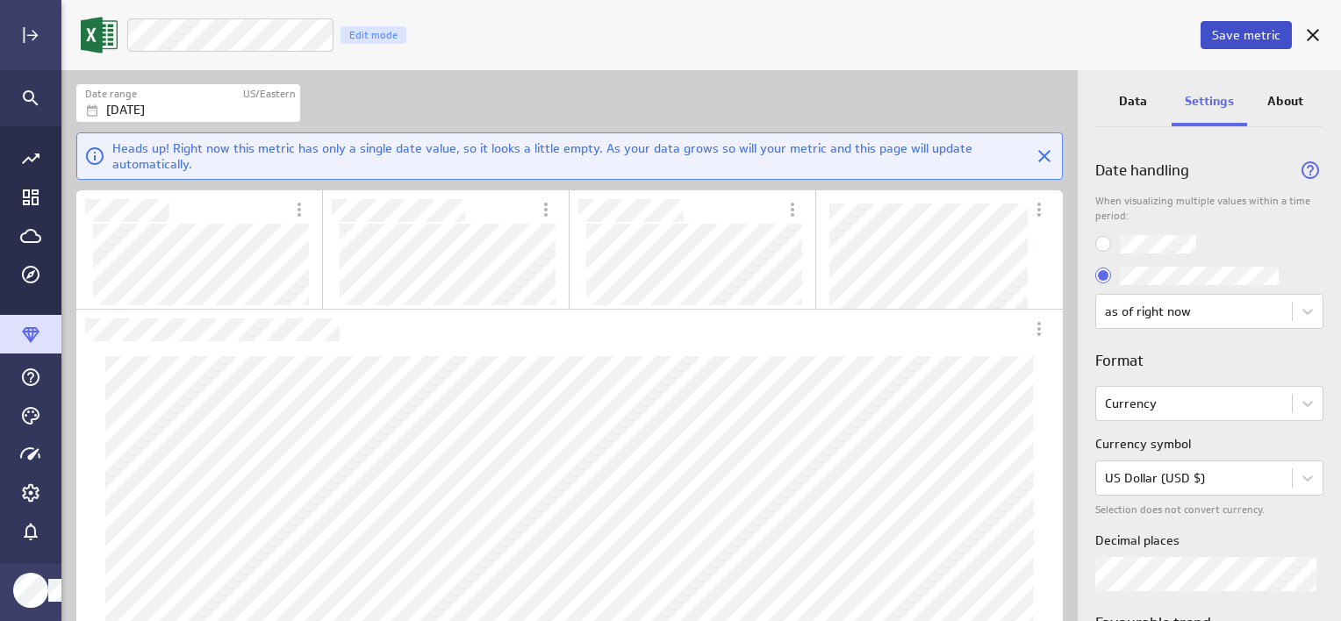
click at [1253, 39] on span "Save metric" at bounding box center [1246, 35] width 68 height 16
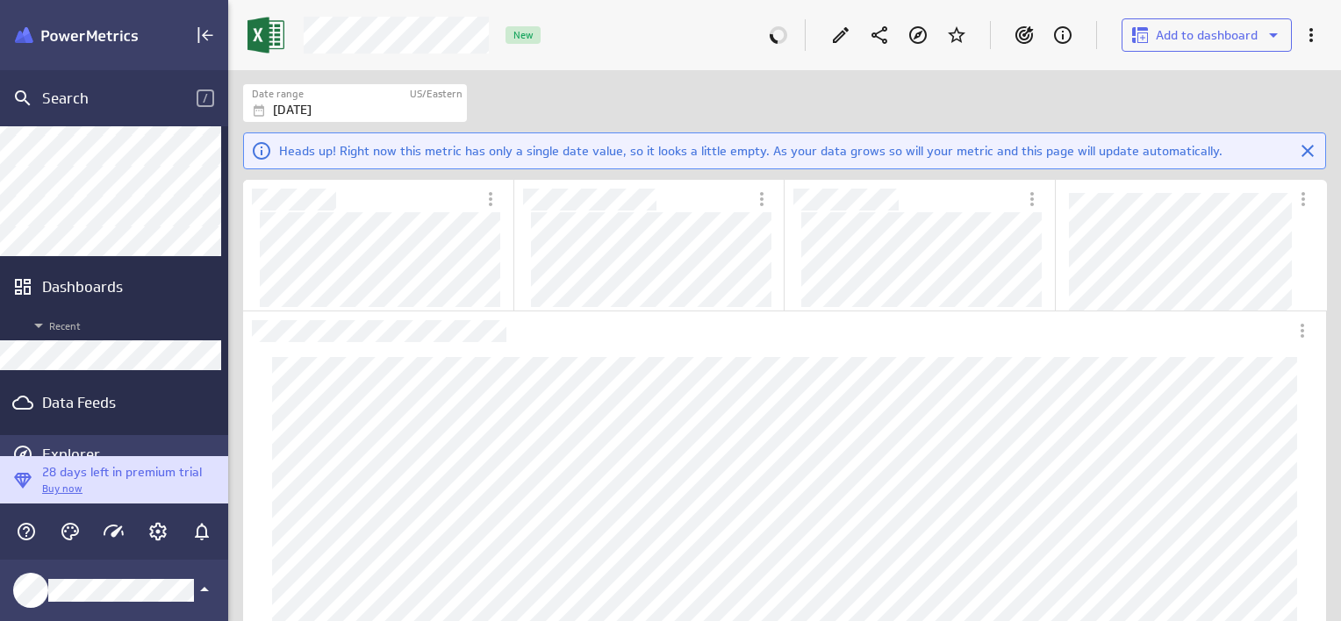
scroll to position [137, 0]
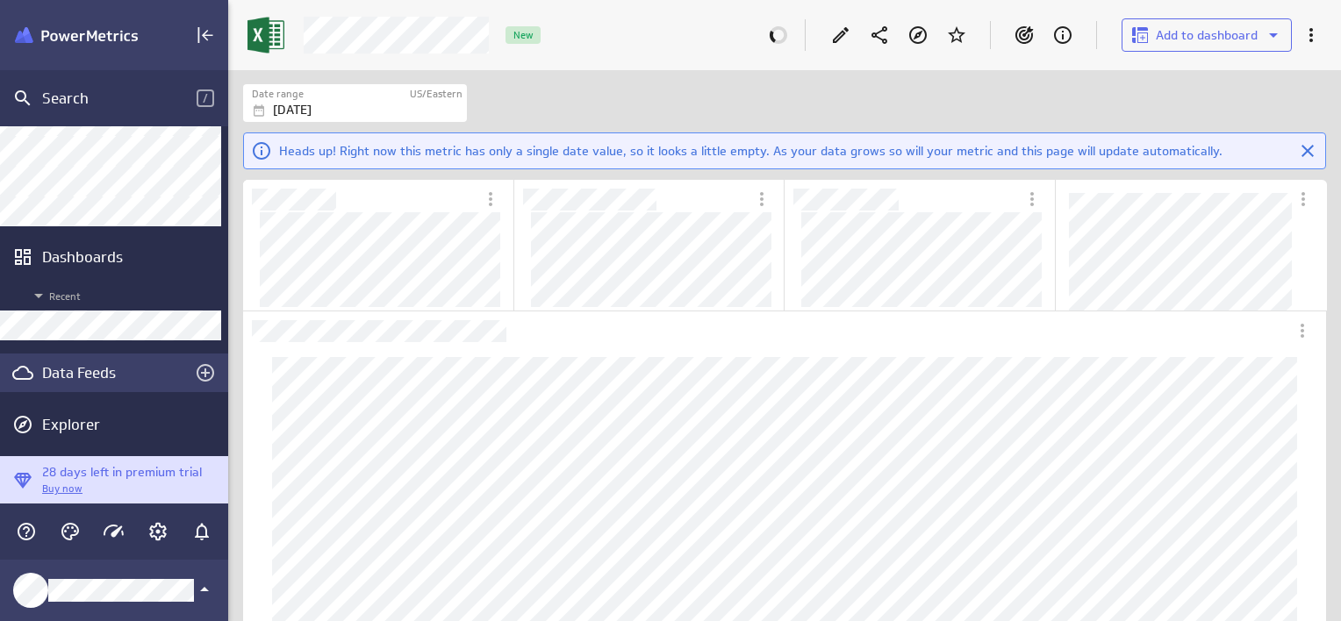
click at [84, 378] on div "Data Feeds" at bounding box center [114, 372] width 144 height 19
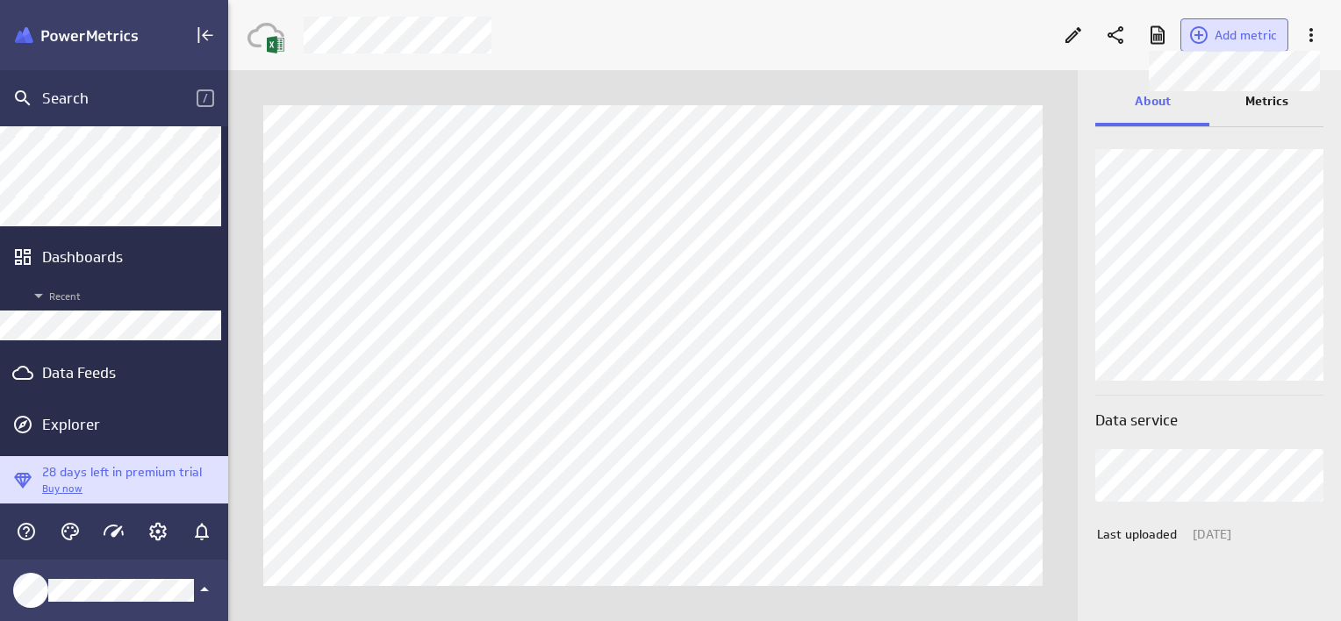
click at [1234, 27] on span "Add metric" at bounding box center [1245, 35] width 62 height 16
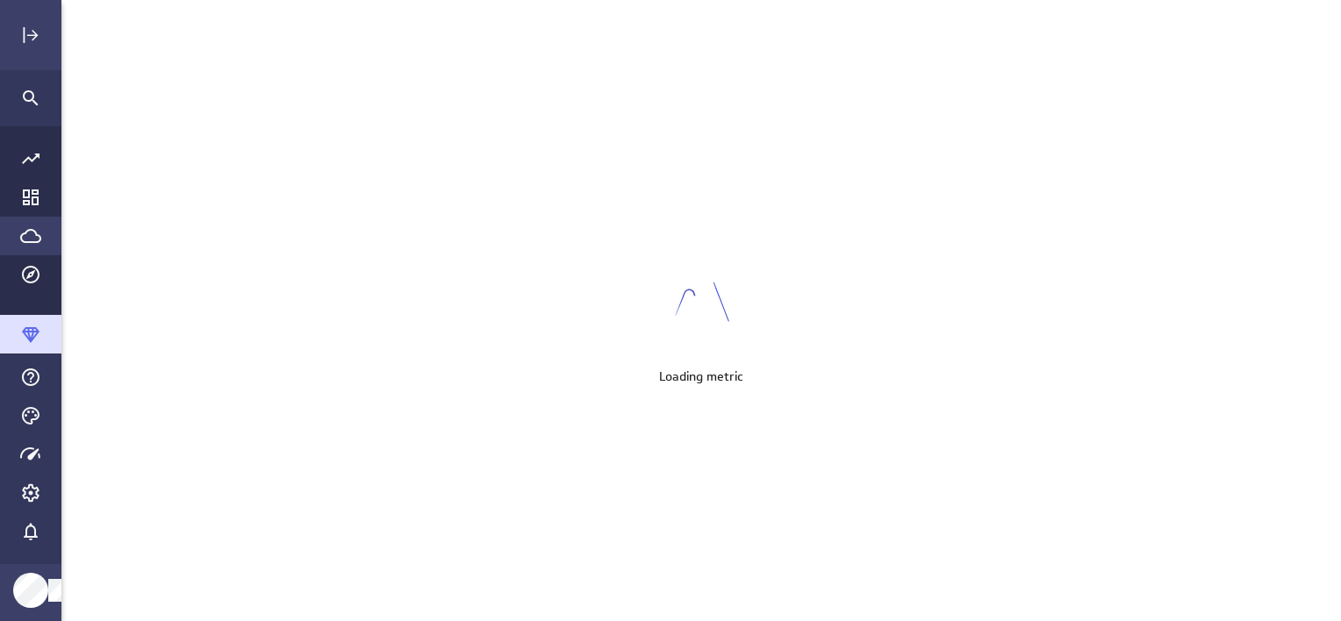
scroll to position [8, 9]
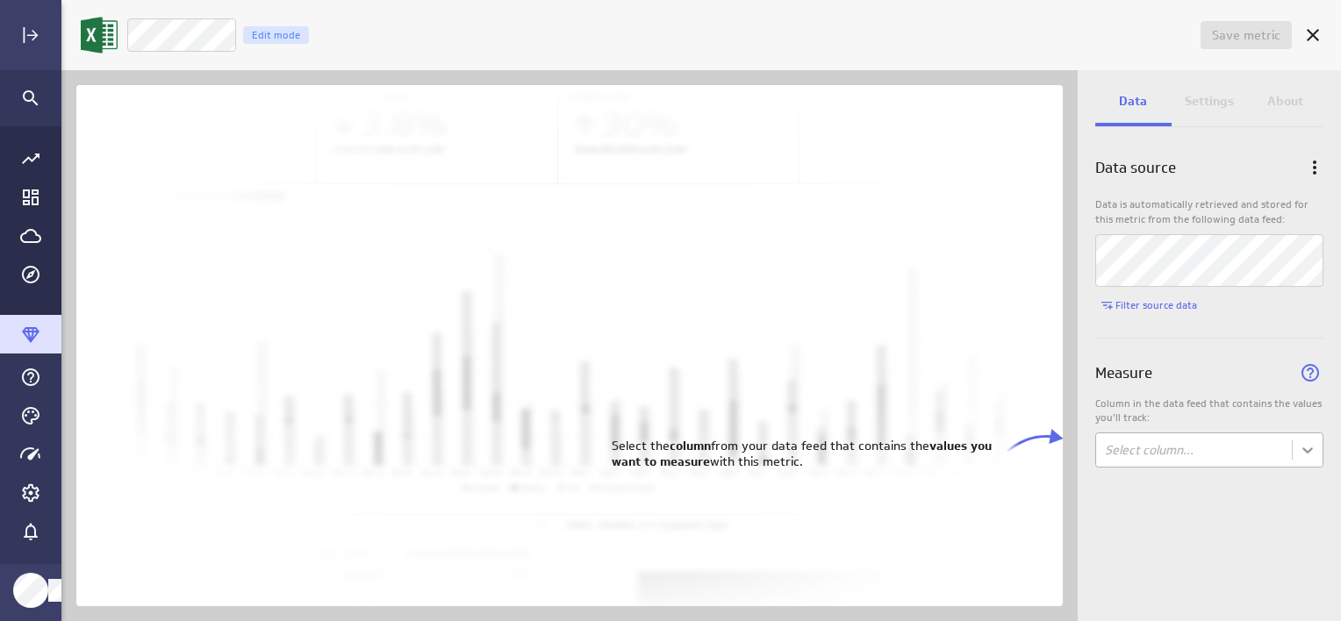
click at [1320, 446] on body "Save metric Untitled Edit mode Data Settings About Data source Data is automati…" at bounding box center [670, 310] width 1341 height 621
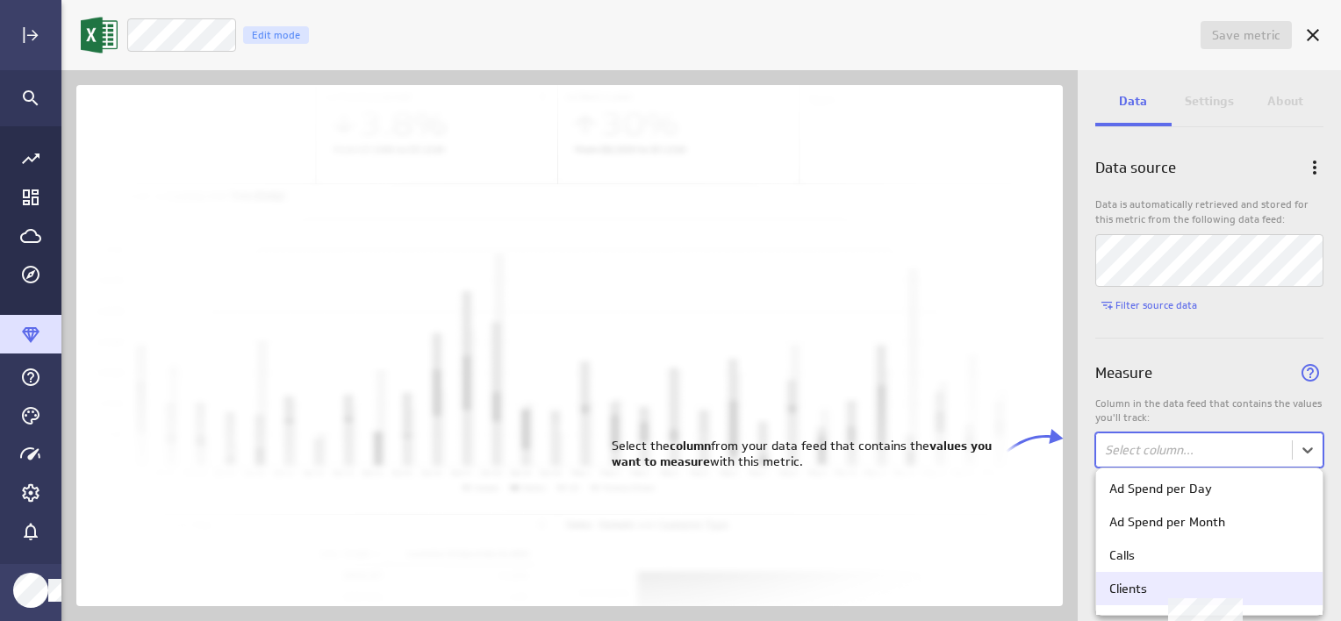
click at [1194, 587] on div "Clients" at bounding box center [1209, 589] width 200 height 16
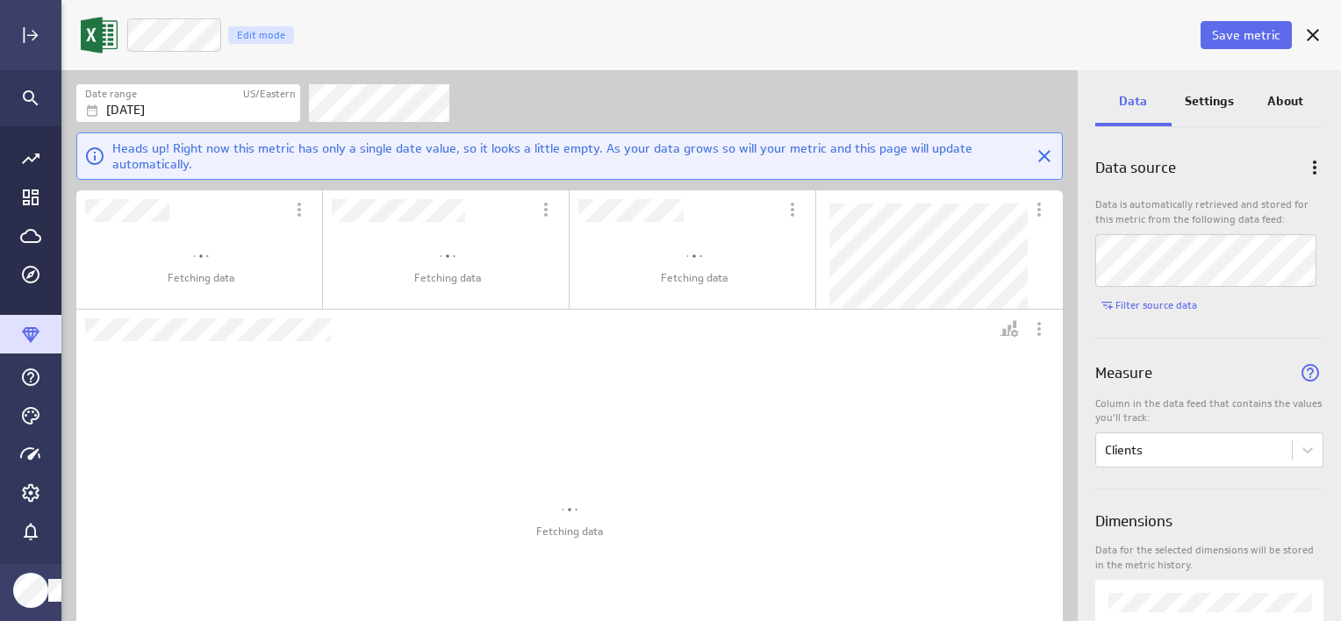
scroll to position [66, 1013]
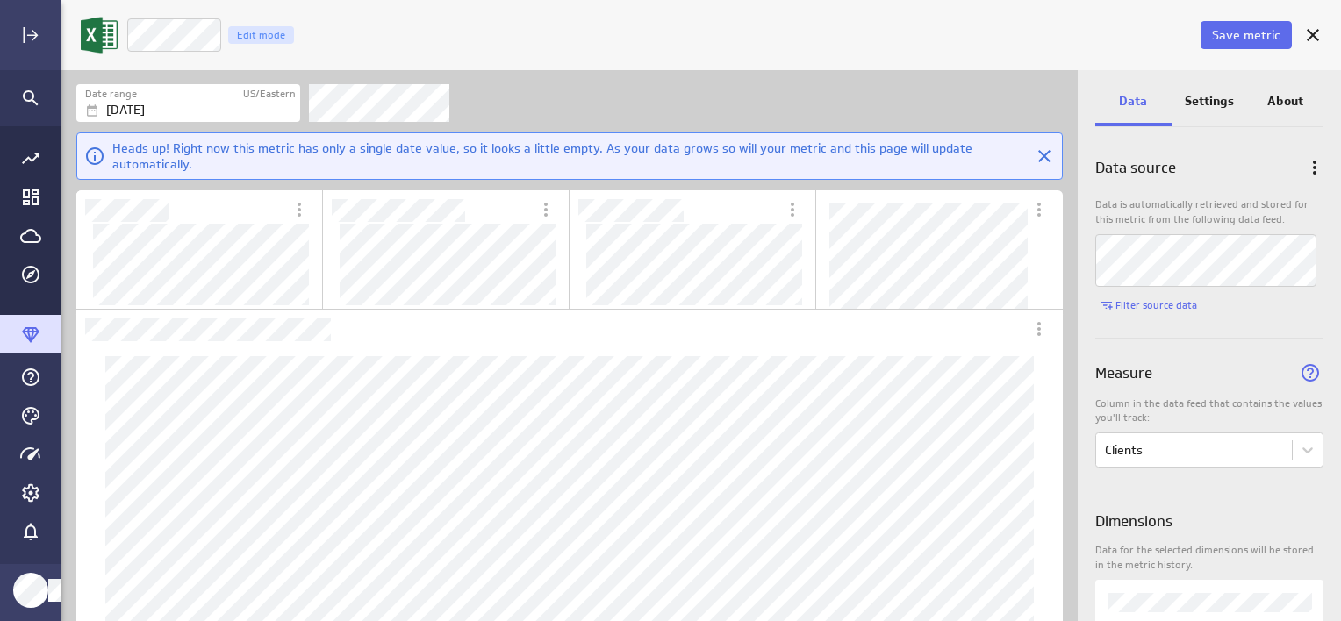
drag, startPoint x: 1214, startPoint y: 102, endPoint x: 1144, endPoint y: 109, distance: 70.5
click at [1214, 102] on p "Settings" at bounding box center [1208, 101] width 49 height 18
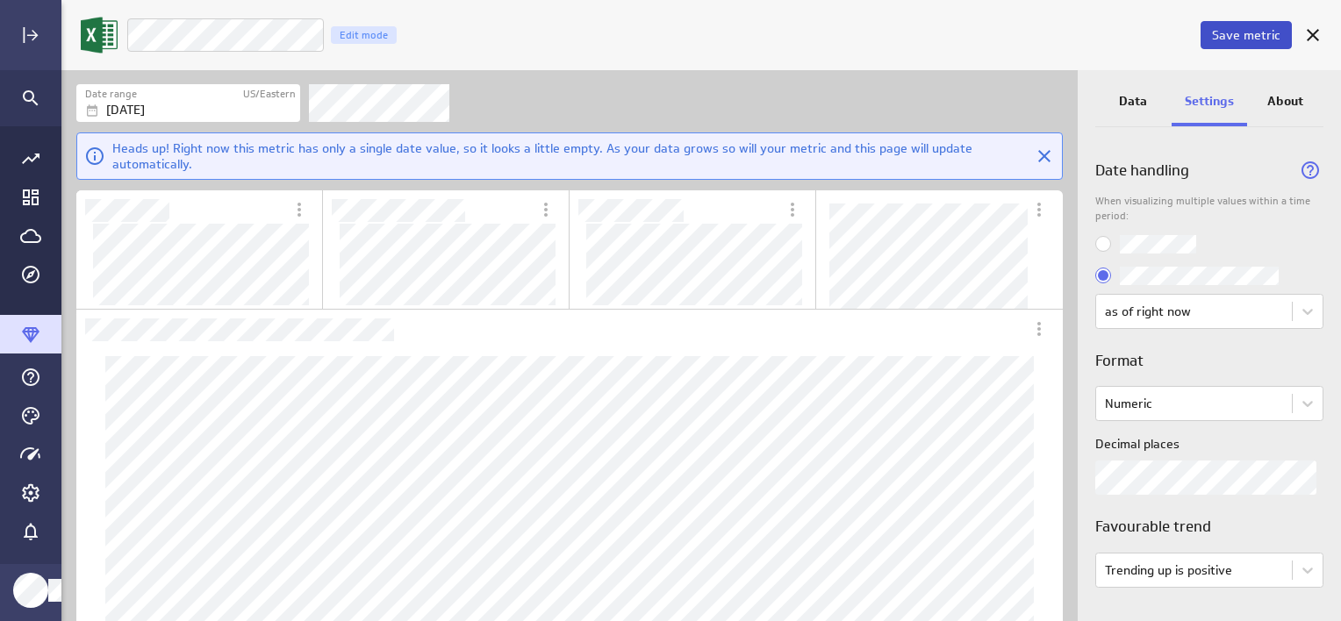
click at [1234, 37] on span "Save metric" at bounding box center [1246, 35] width 68 height 16
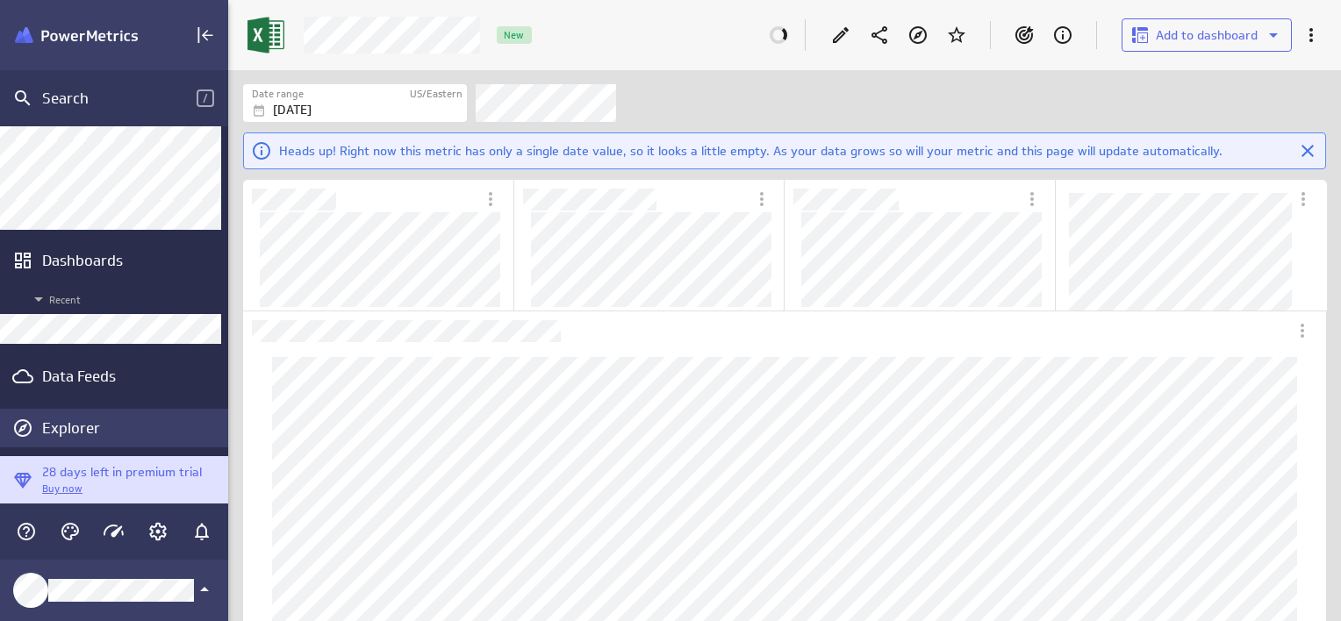
scroll to position [137, 0]
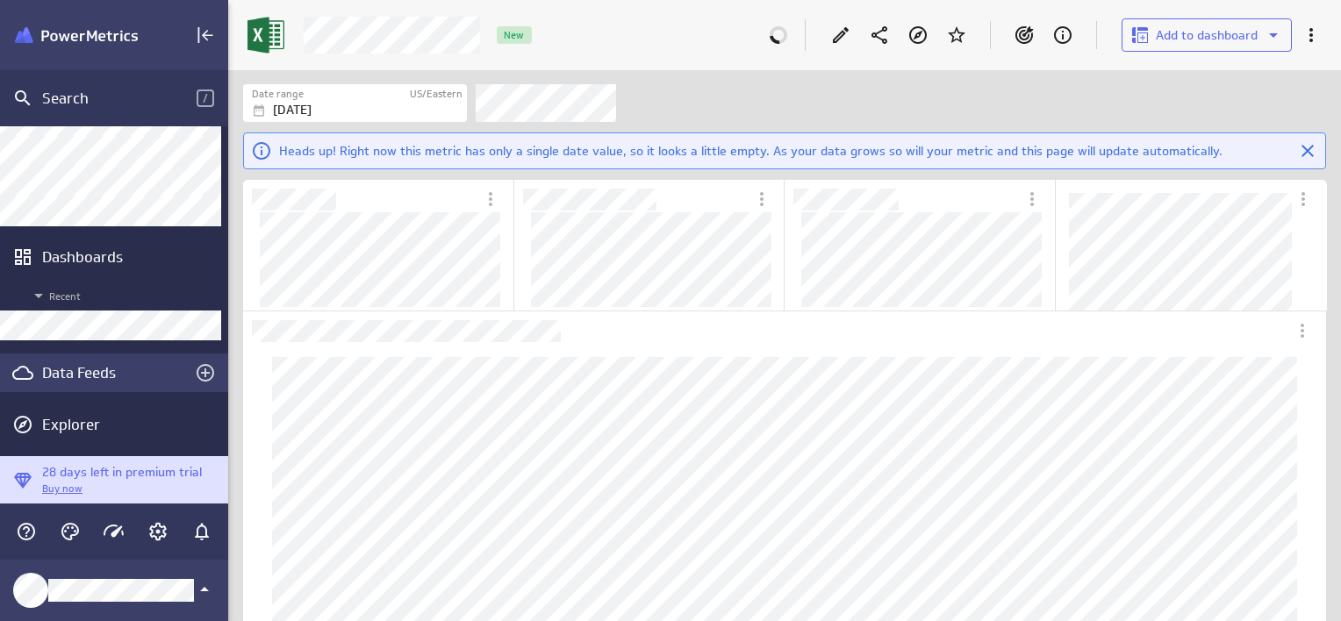
click at [89, 377] on div "Data Feeds" at bounding box center [114, 372] width 144 height 19
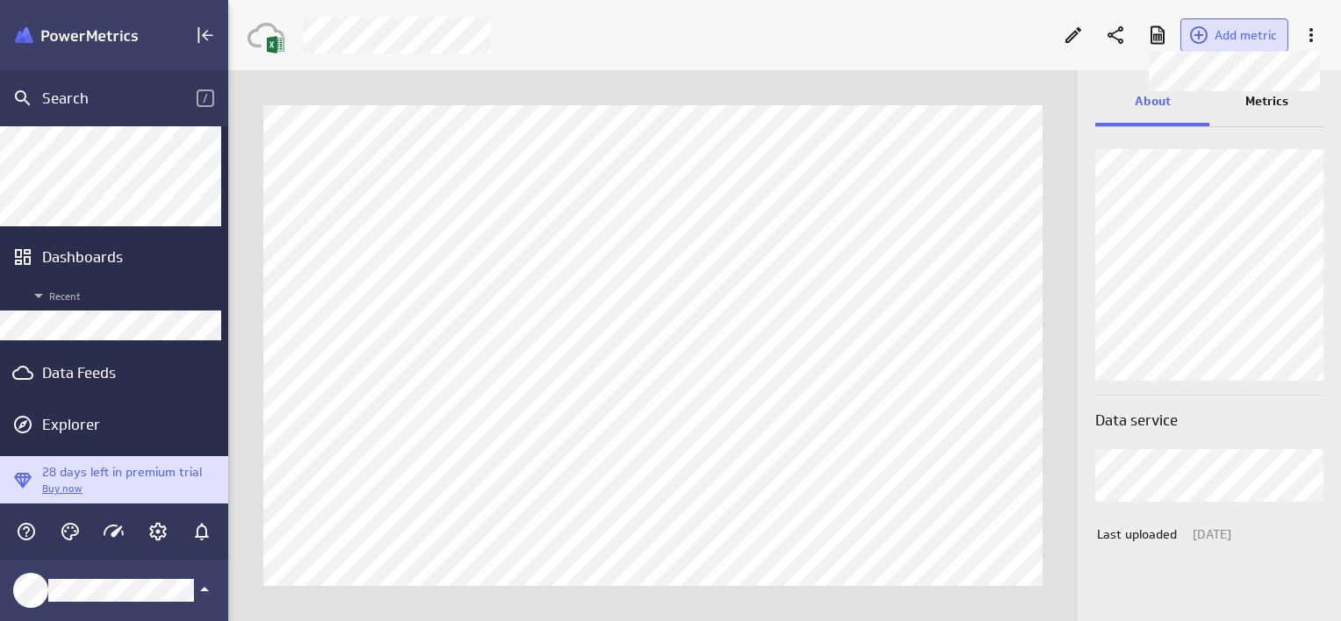
click at [1246, 37] on span "Add metric" at bounding box center [1245, 35] width 62 height 16
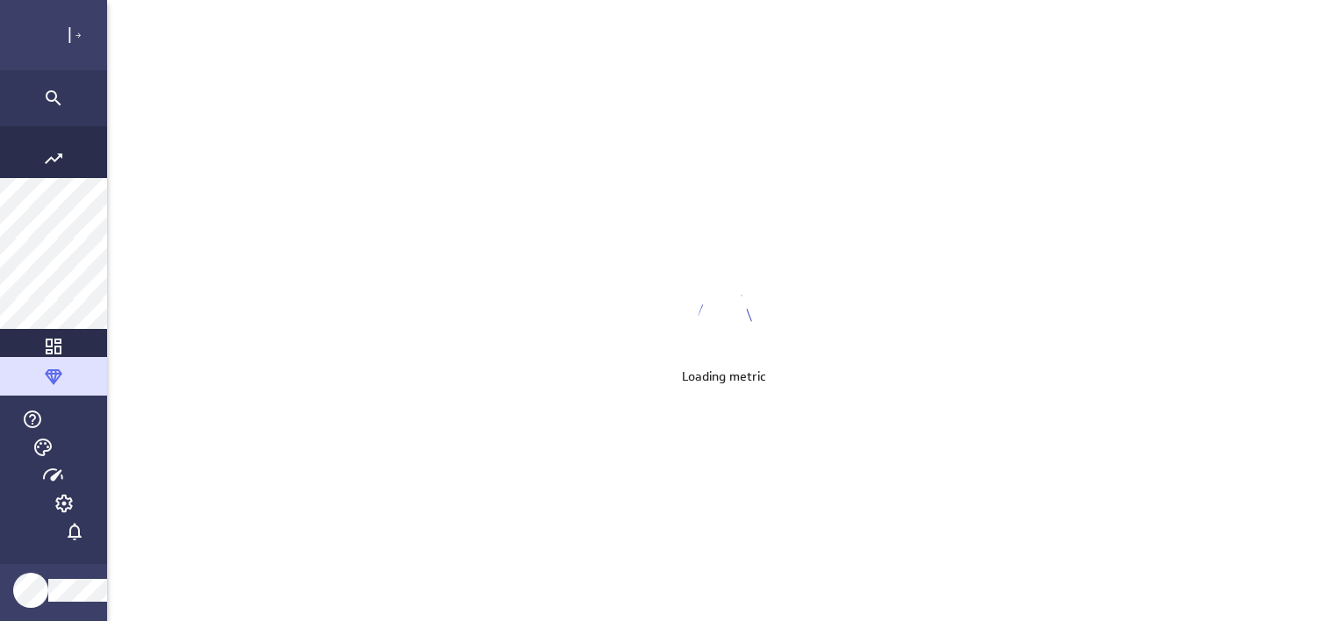
scroll to position [648, 1305]
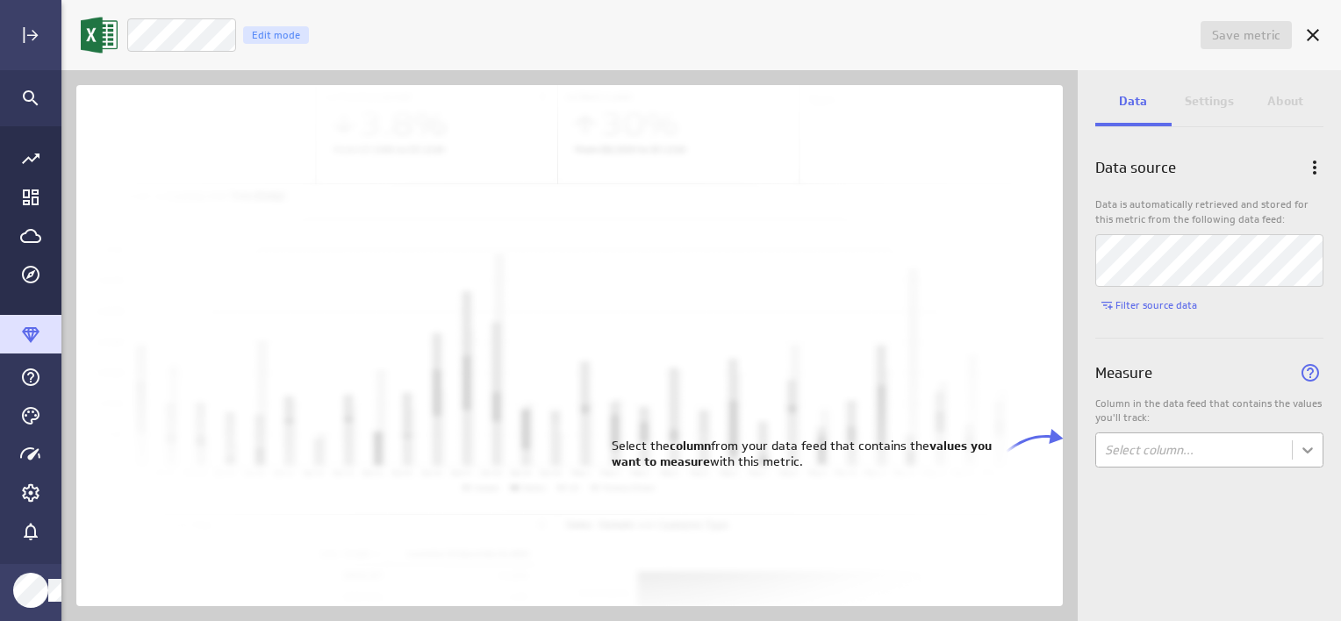
click at [1312, 446] on body "Save metric Untitled Edit mode Data Settings About Data source Data is automati…" at bounding box center [670, 310] width 1341 height 621
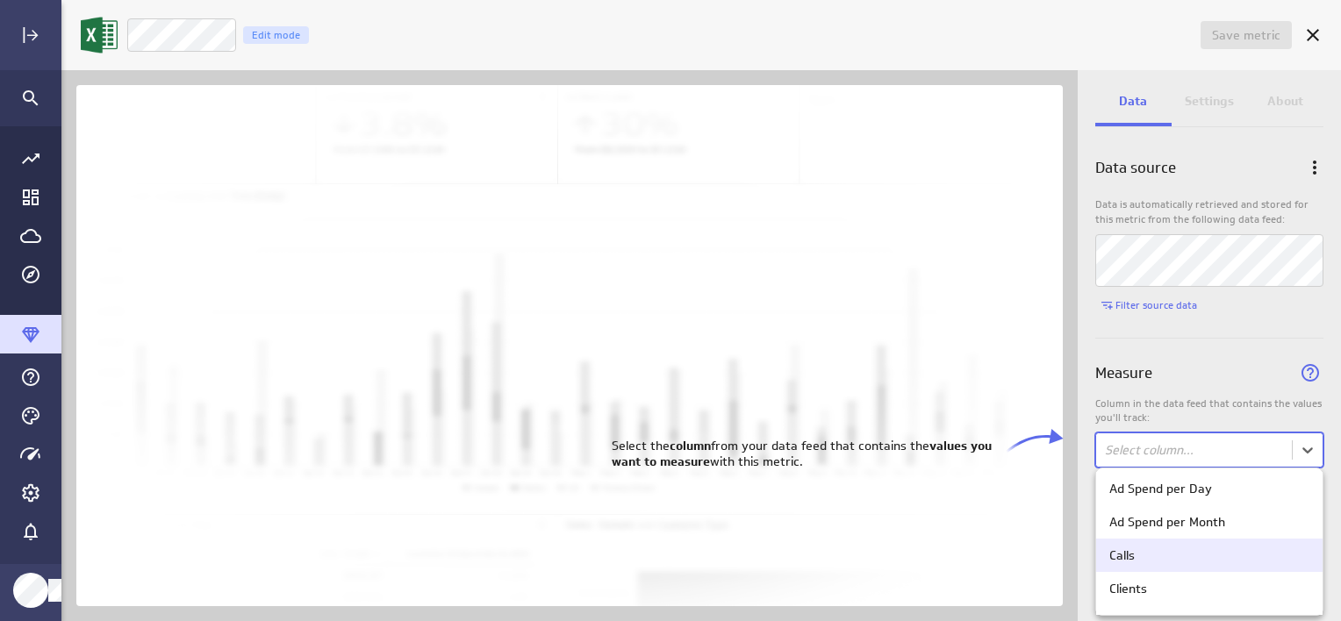
click at [1223, 561] on div "Calls" at bounding box center [1209, 555] width 200 height 16
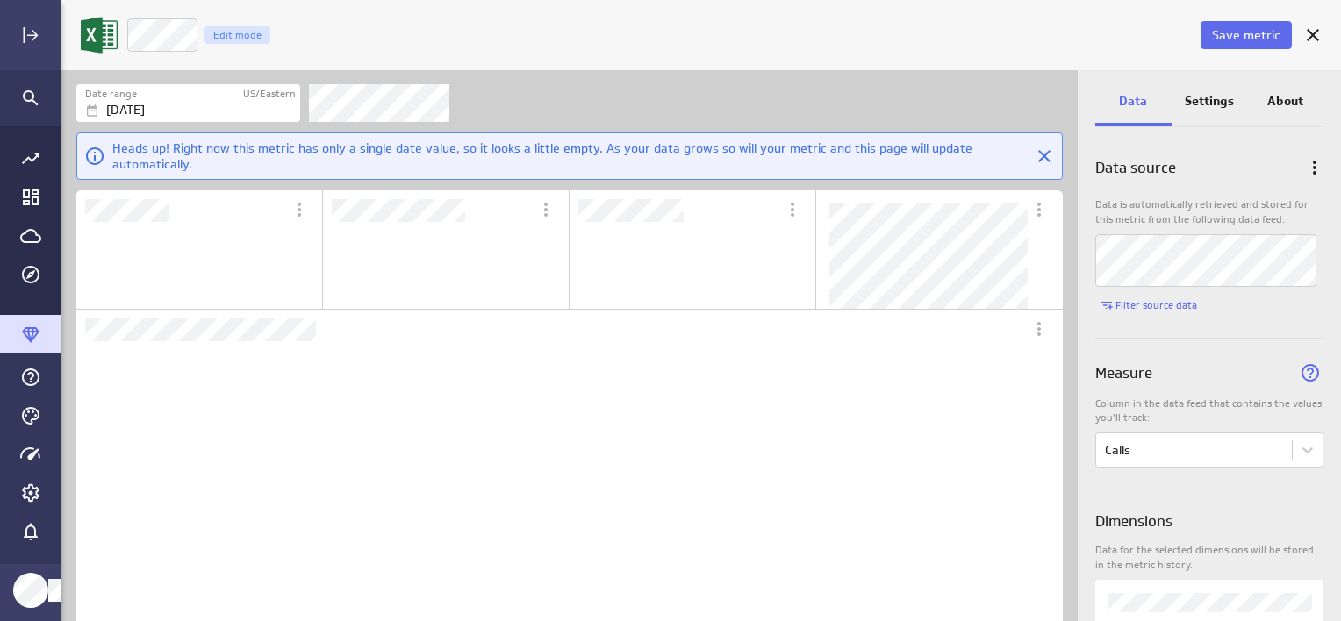
scroll to position [351, 955]
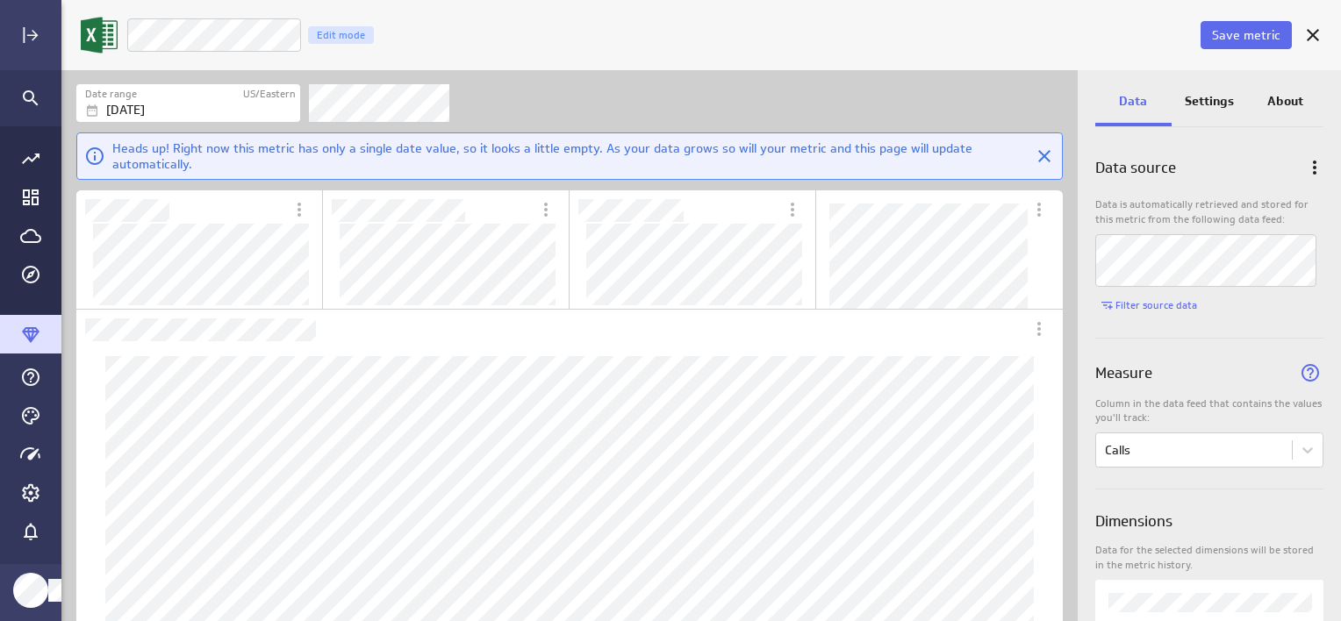
click at [669, 67] on div "Save metric LM Goals Calls Edit mode" at bounding box center [700, 35] width 1279 height 70
click at [1214, 101] on p "Settings" at bounding box center [1208, 101] width 49 height 18
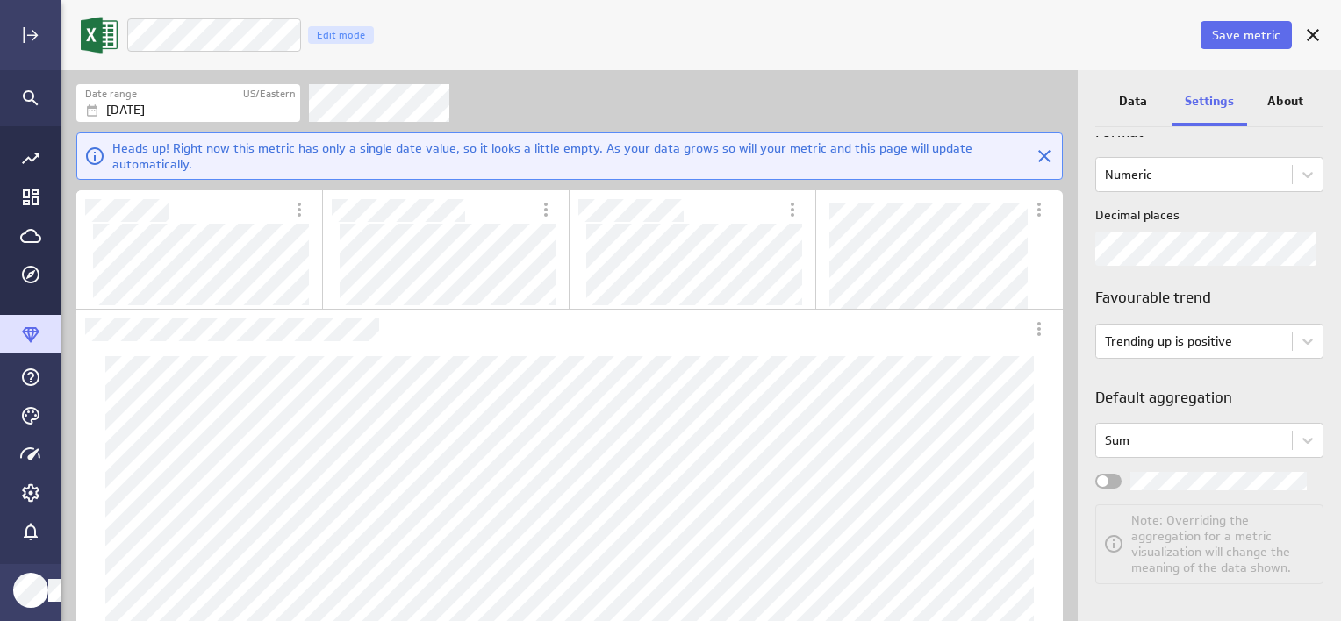
click at [1101, 483] on span "Widget Properties" at bounding box center [1102, 481] width 11 height 11
click at [0, 0] on input "Widget Properties" at bounding box center [0, 0] width 0 height 0
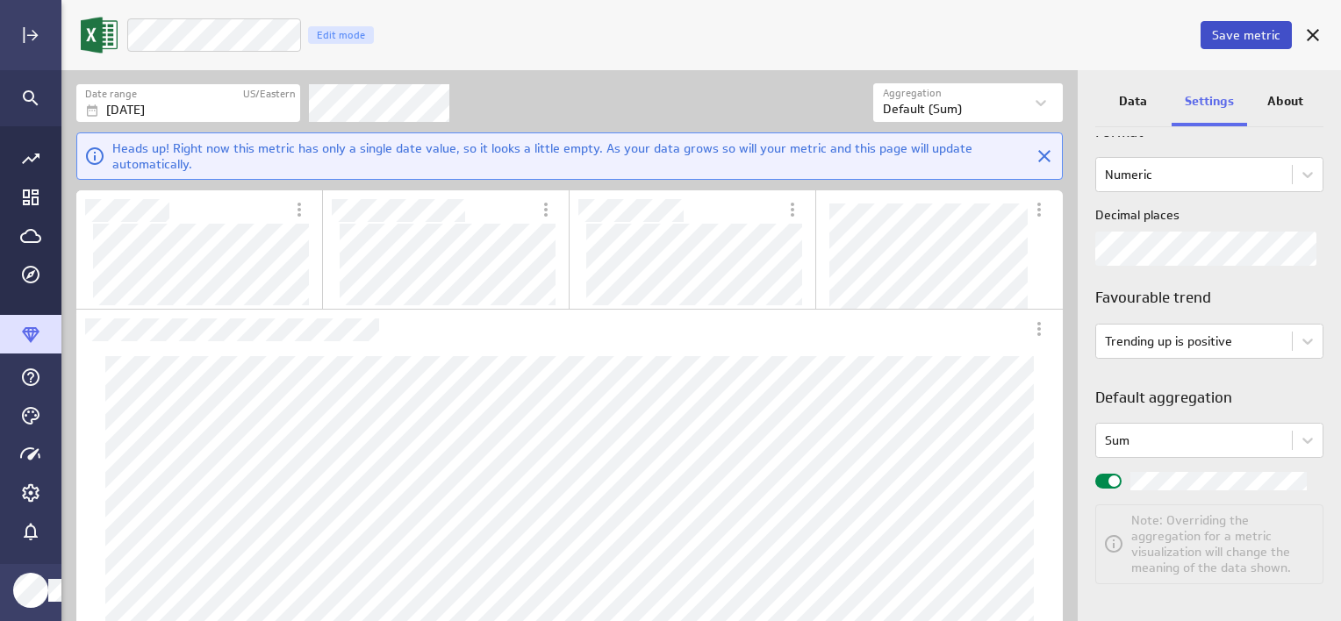
click at [1244, 42] on span "Save metric" at bounding box center [1246, 35] width 68 height 16
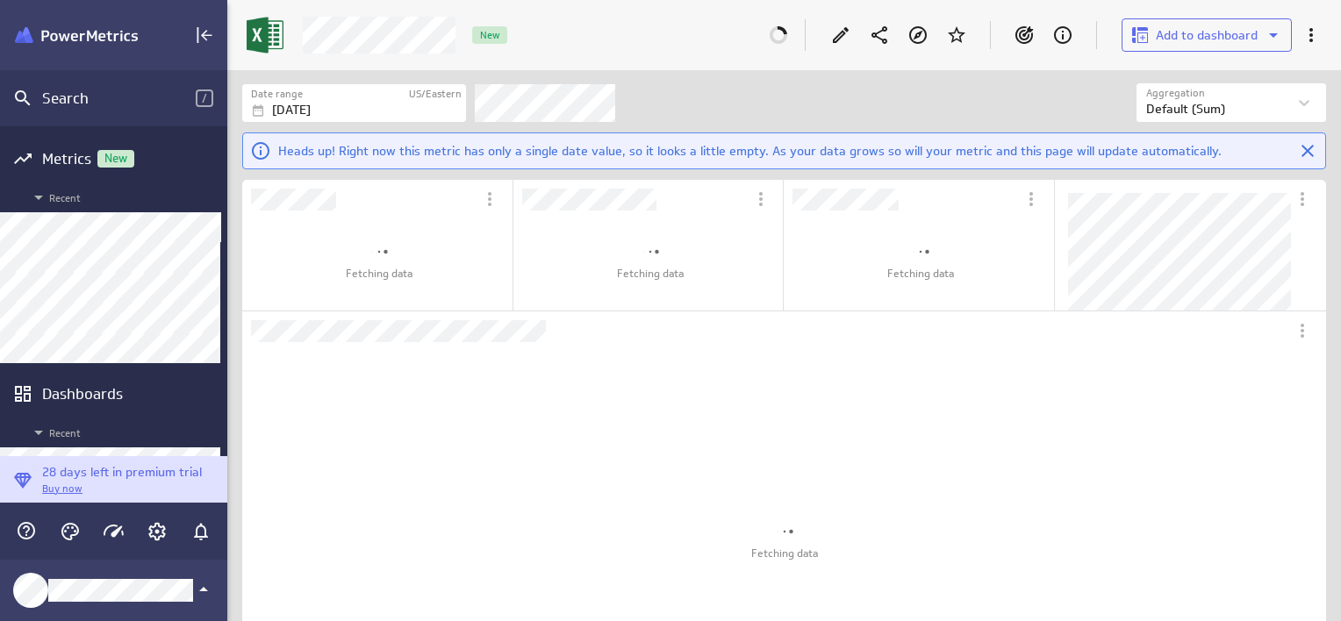
scroll to position [66, 1110]
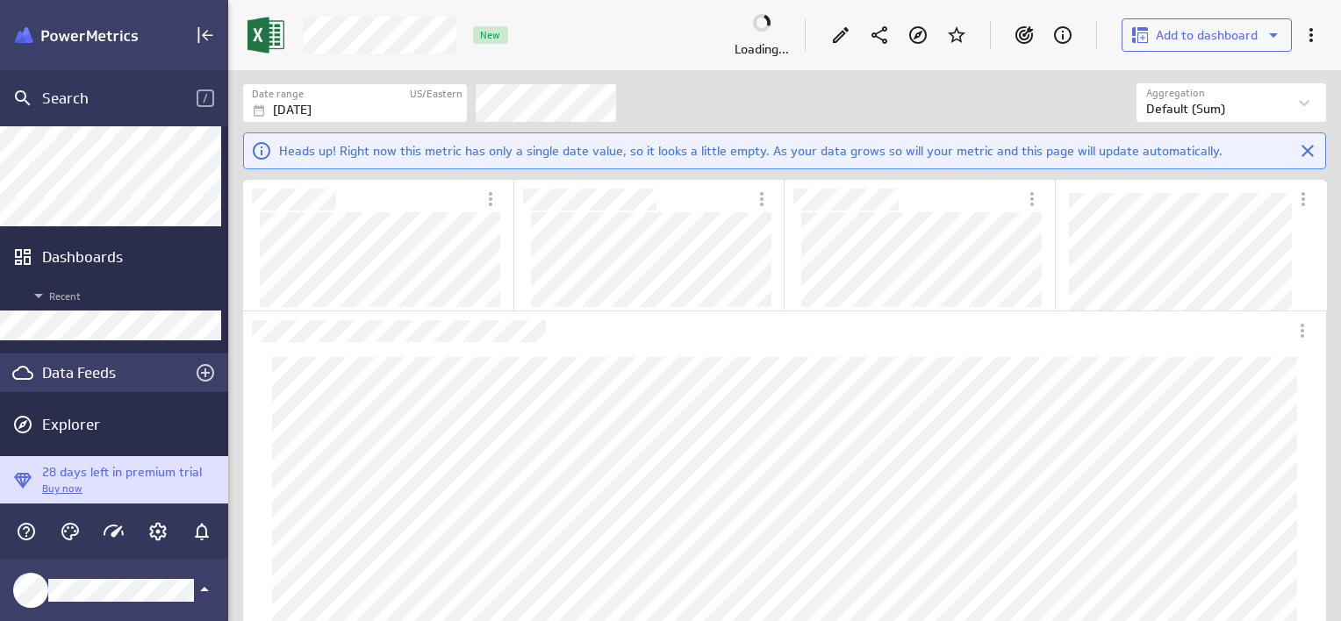
click at [83, 377] on div "Data Feeds" at bounding box center [114, 372] width 144 height 19
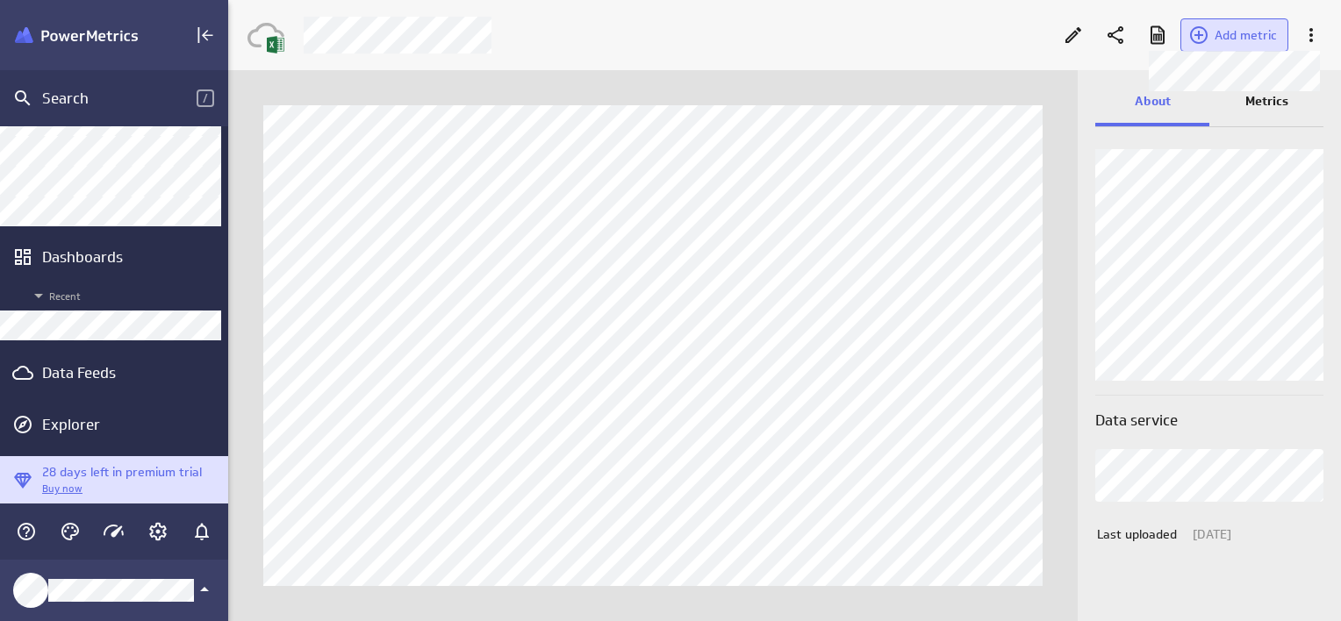
click at [1228, 33] on span "Add metric" at bounding box center [1245, 35] width 62 height 16
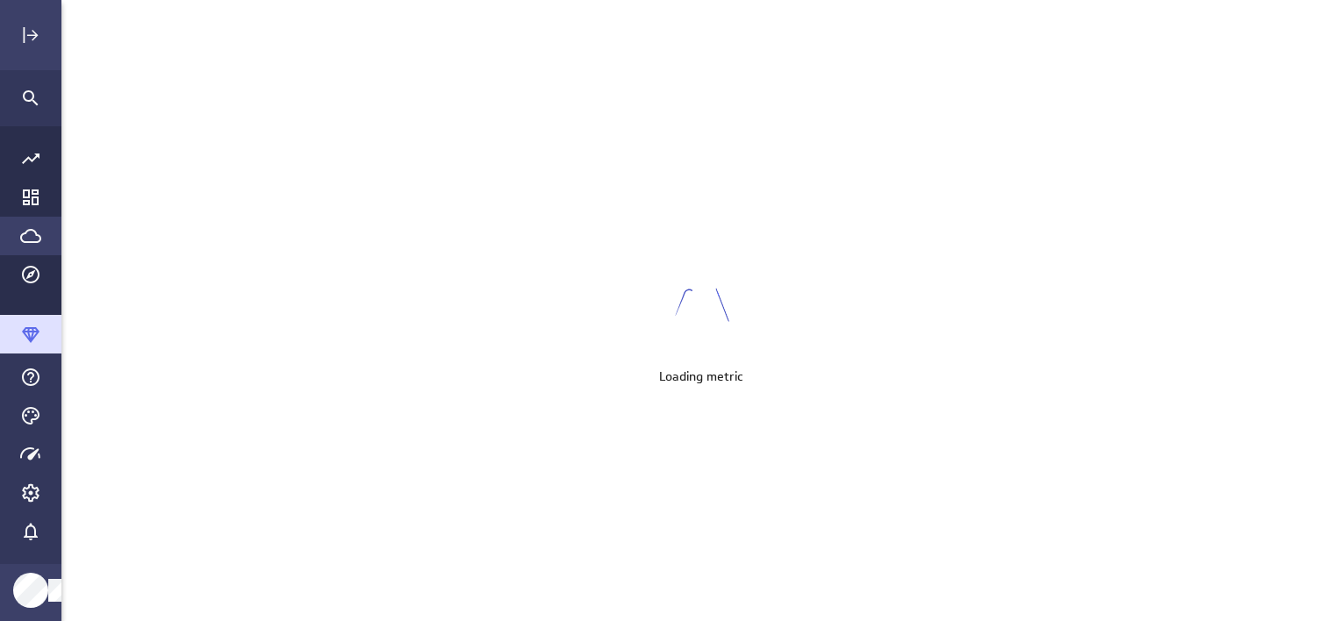
scroll to position [8, 9]
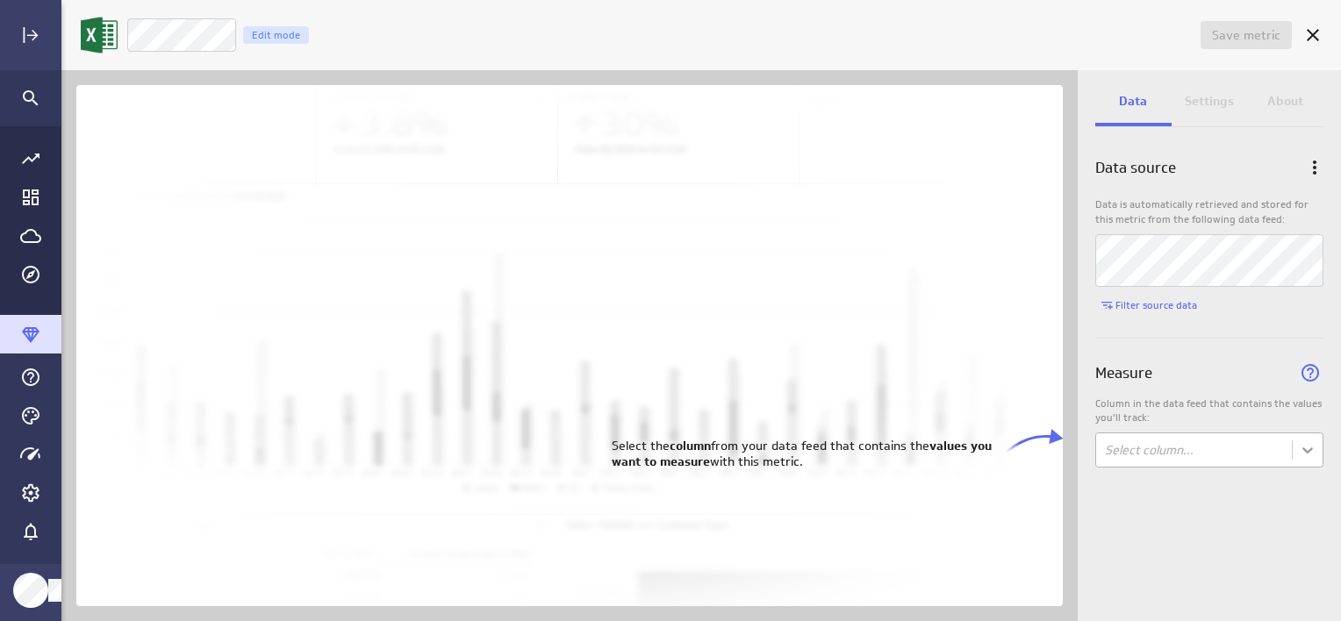
click at [1315, 456] on body "Save metric Untitled Edit mode Data Settings About Data source Data is automati…" at bounding box center [670, 310] width 1341 height 621
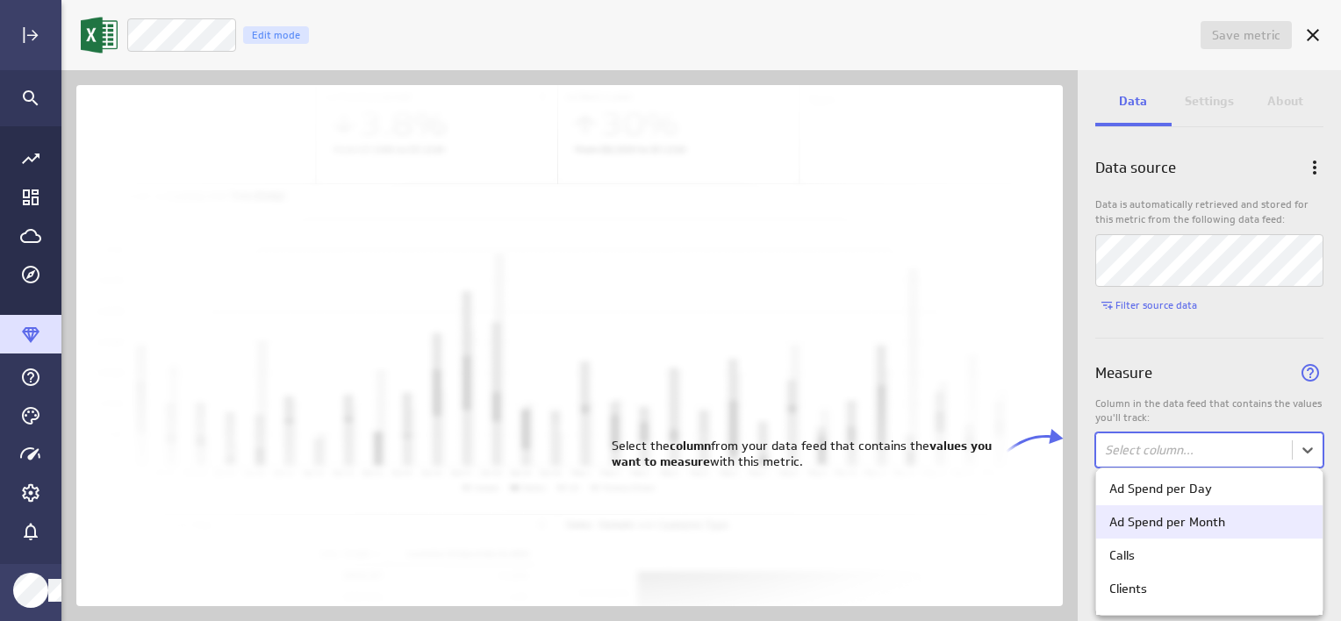
click at [1220, 516] on div "Ad Spend per Month" at bounding box center [1167, 522] width 116 height 16
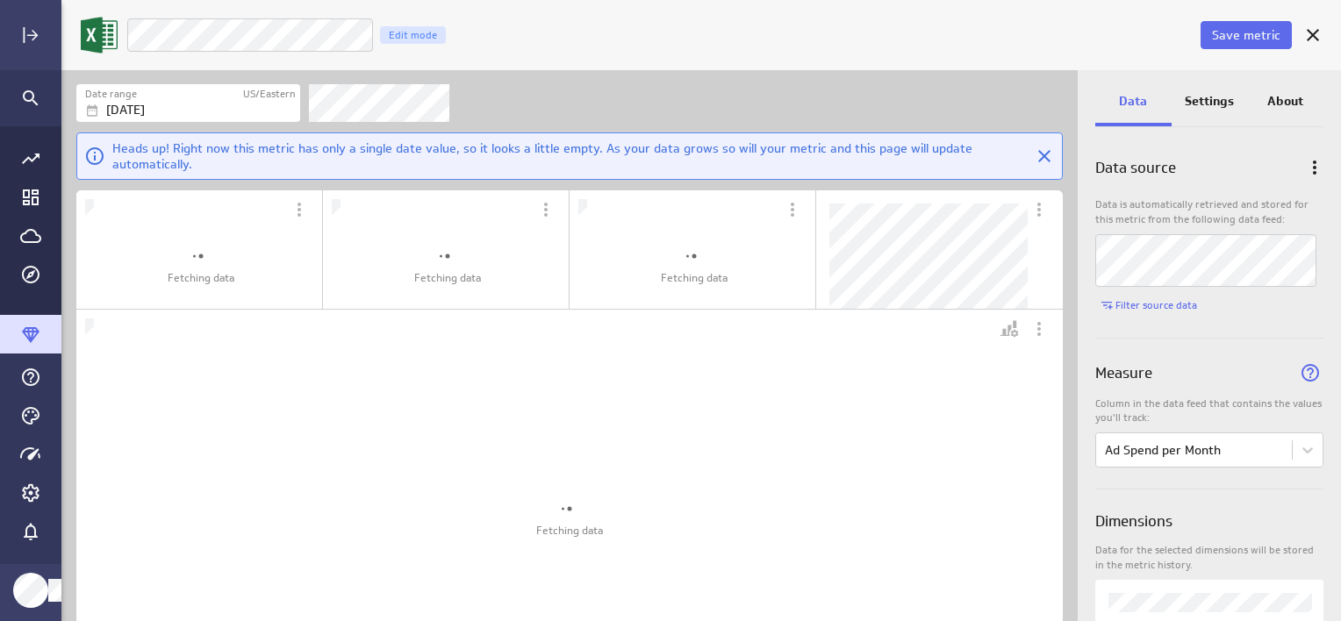
scroll to position [66, 1013]
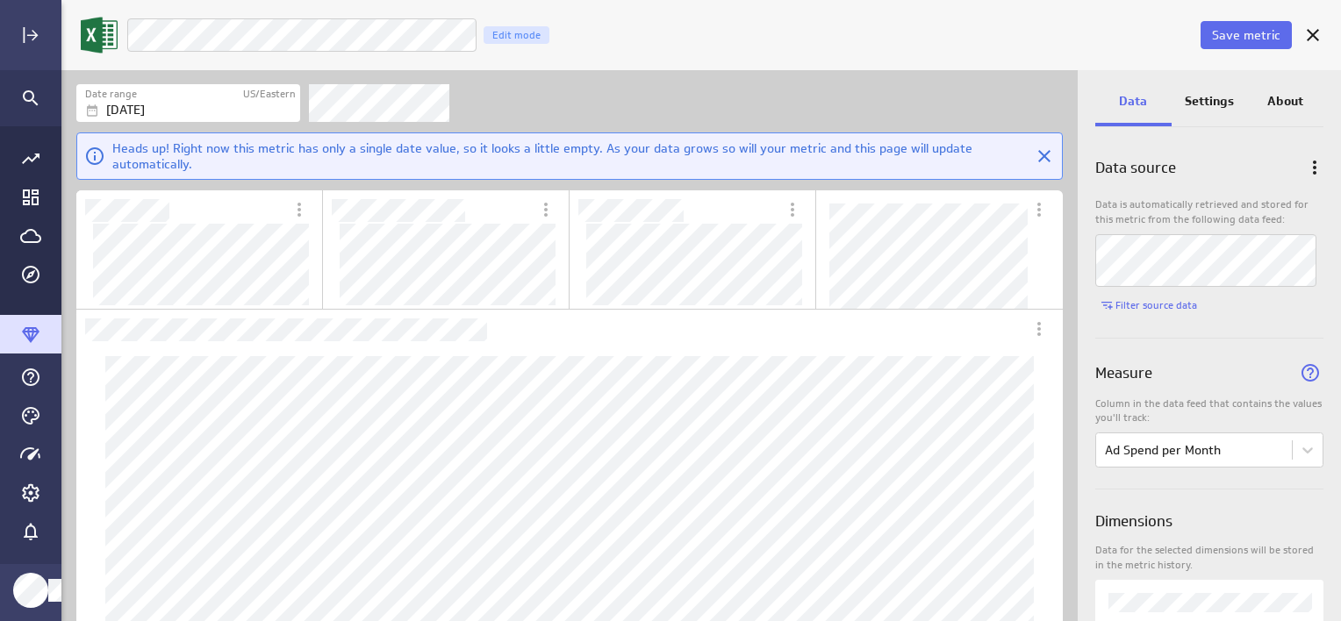
drag, startPoint x: 1210, startPoint y: 99, endPoint x: 1181, endPoint y: 103, distance: 29.2
click at [1210, 99] on p "Settings" at bounding box center [1208, 101] width 49 height 18
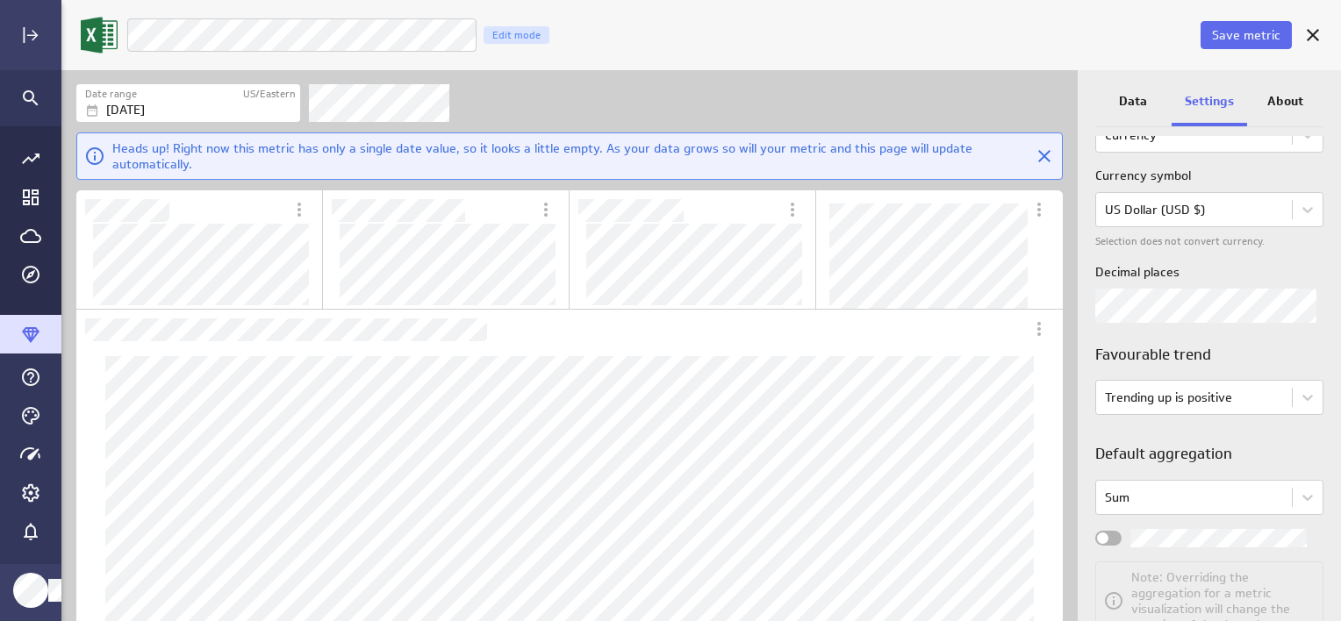
scroll to position [325, 0]
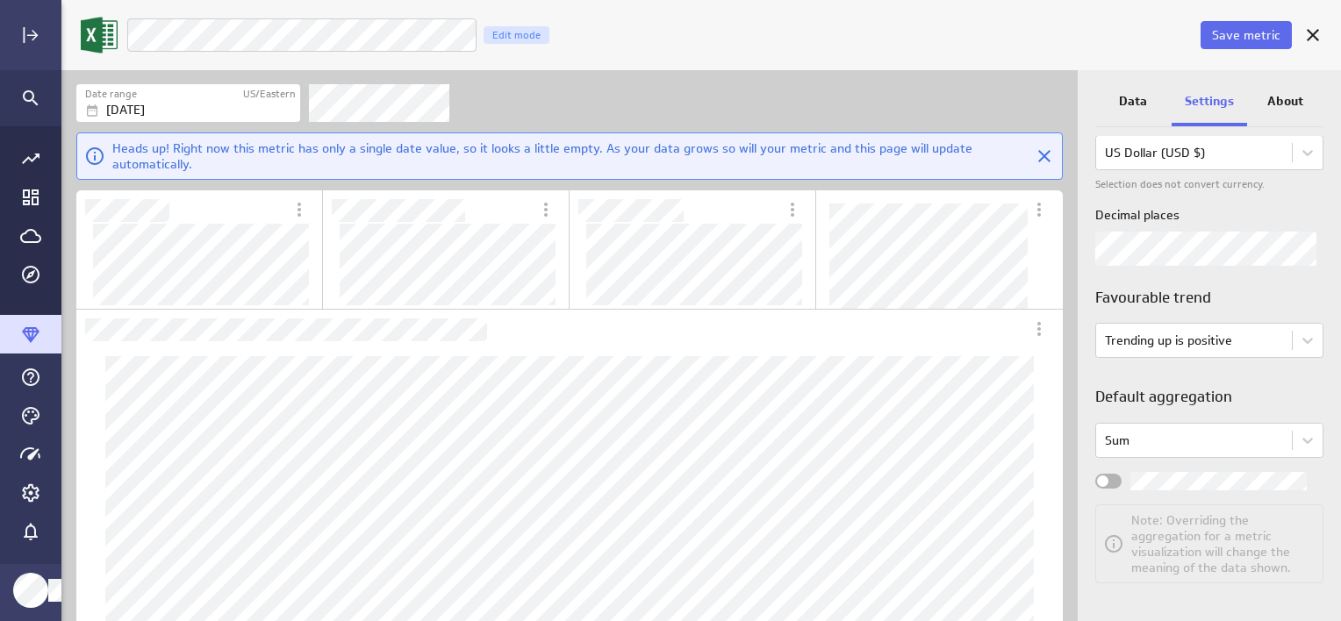
click at [1102, 481] on span "Widget Properties" at bounding box center [1102, 481] width 11 height 11
click at [0, 0] on input "Widget Properties" at bounding box center [0, 0] width 0 height 0
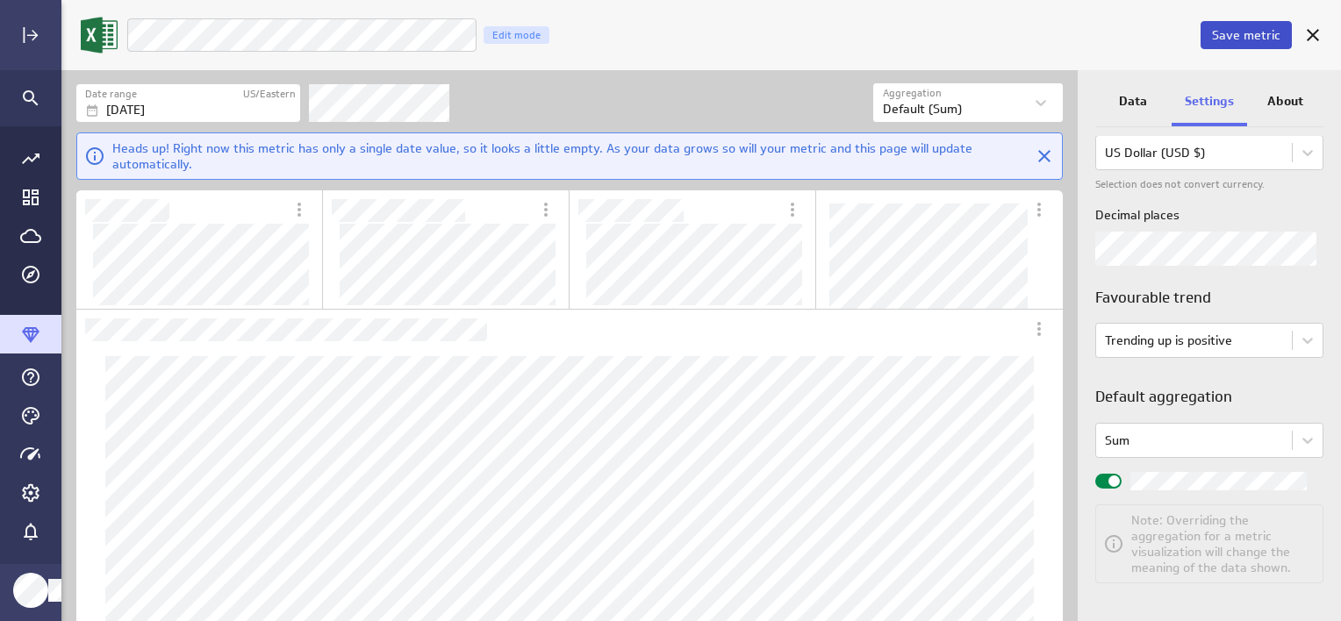
click at [1248, 39] on span "Save metric" at bounding box center [1246, 35] width 68 height 16
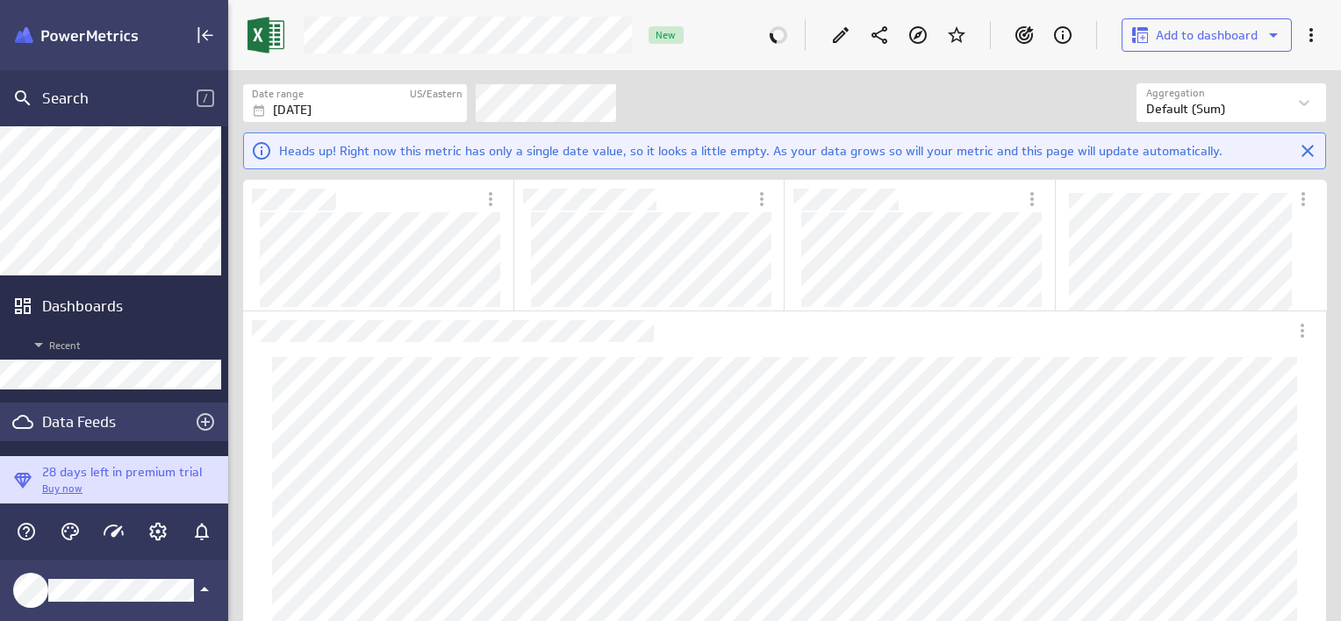
click at [91, 423] on div "Data Feeds" at bounding box center [114, 421] width 144 height 19
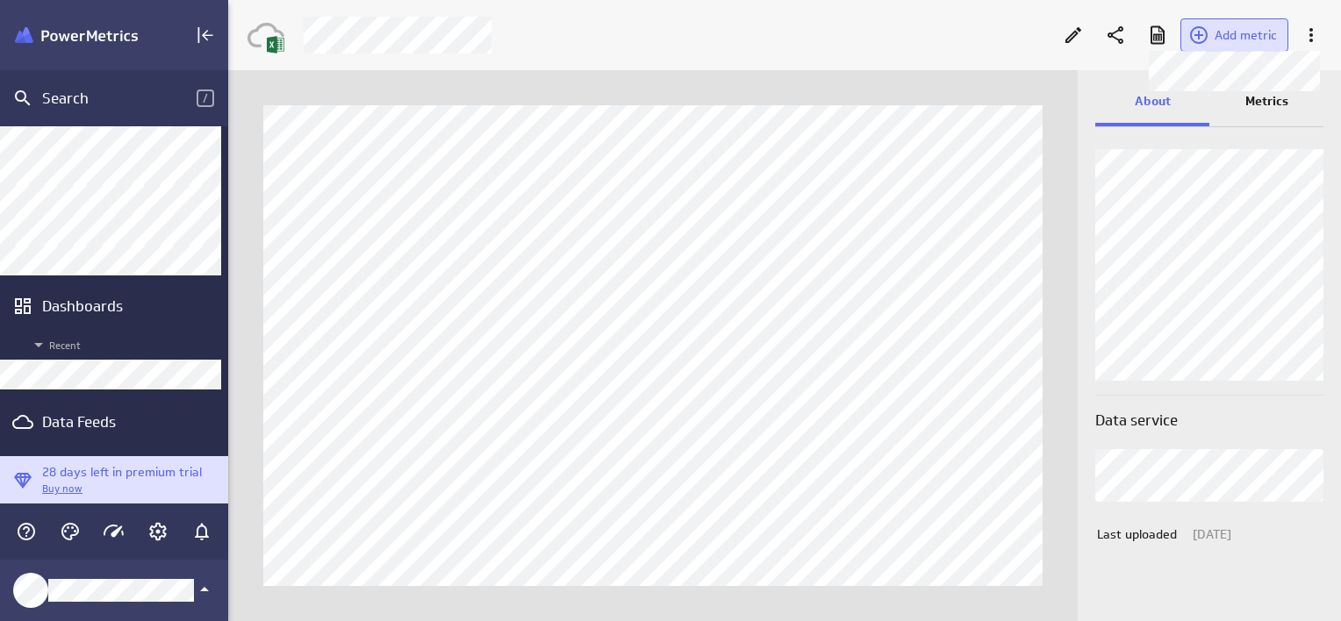
click at [1260, 32] on span "Add metric" at bounding box center [1245, 35] width 62 height 16
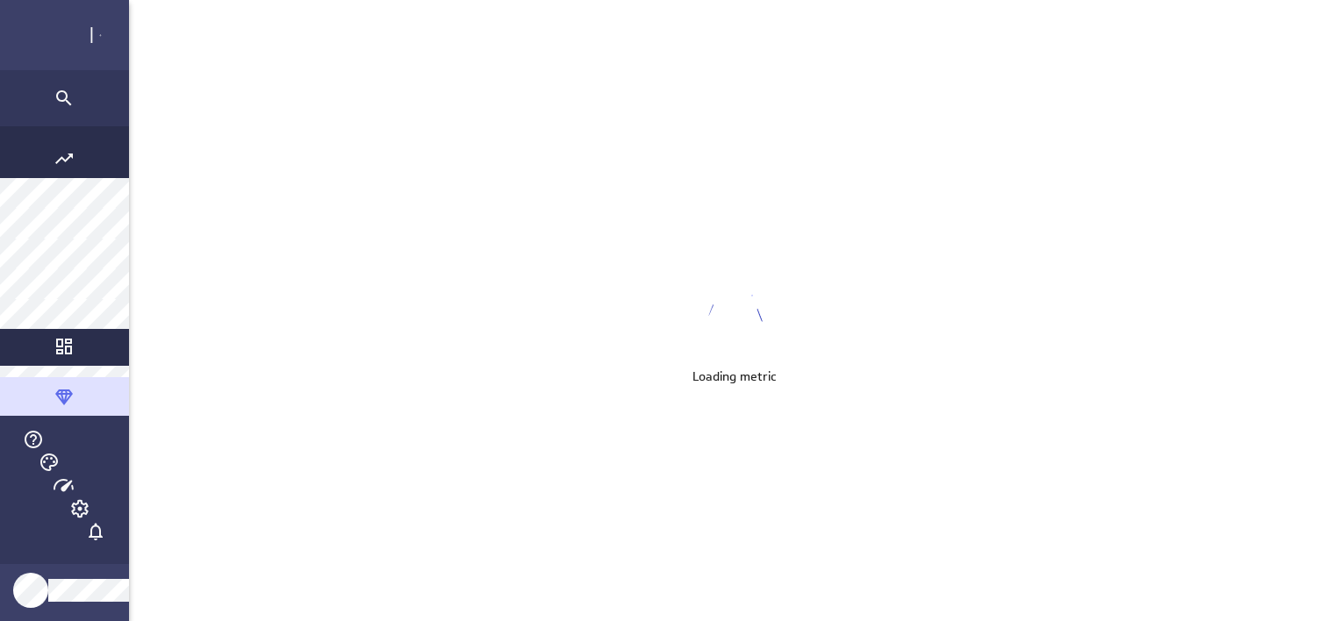
scroll to position [648, 1305]
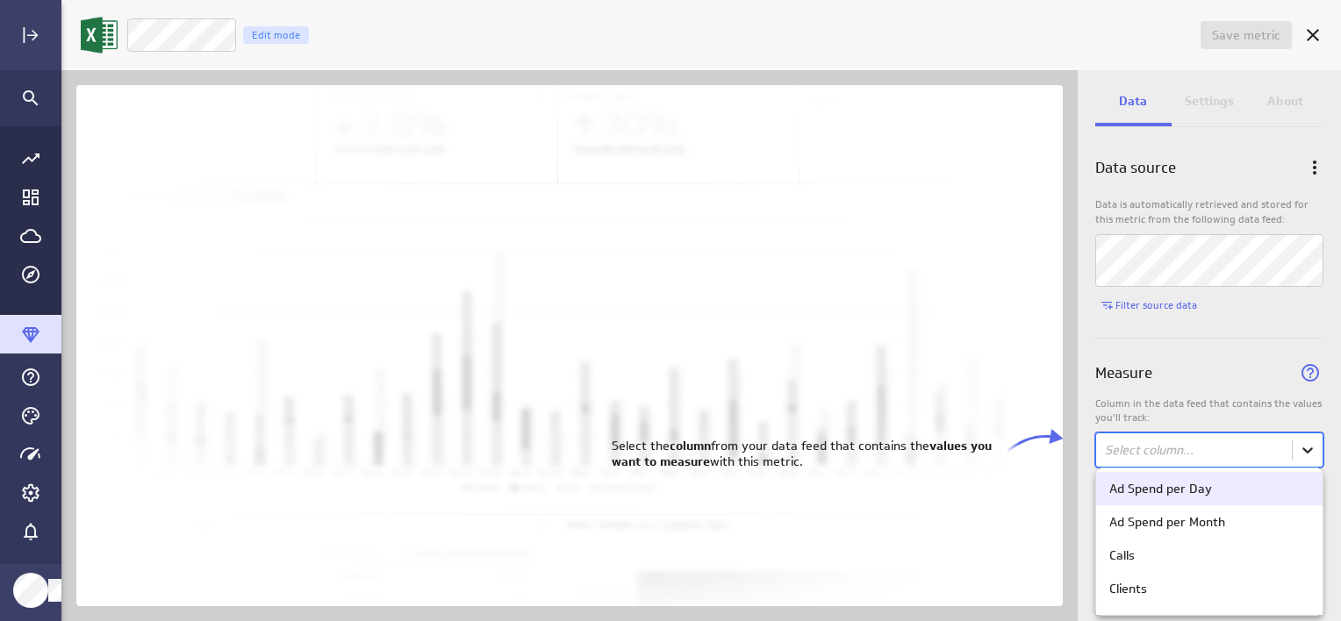
click at [1311, 448] on body "Save metric Untitled Edit mode Data Settings About Data source Data is automati…" at bounding box center [670, 310] width 1341 height 621
click at [1196, 483] on div "Ad Spend per Day" at bounding box center [1160, 489] width 103 height 16
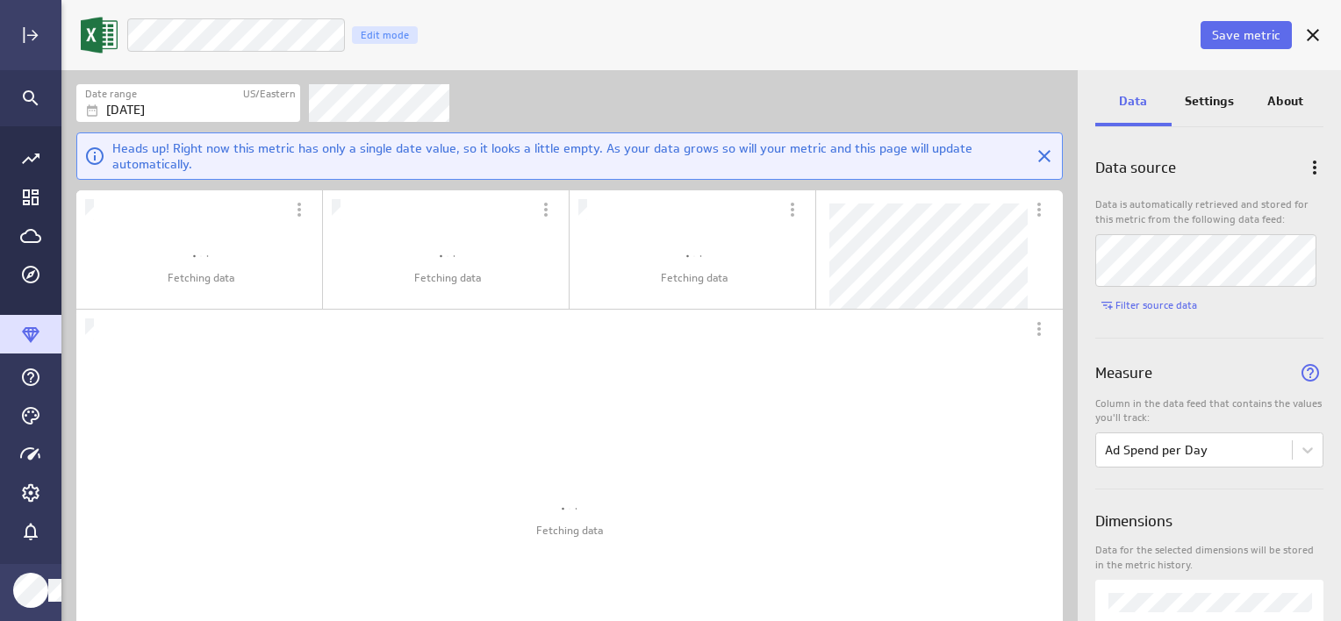
scroll to position [9, 8]
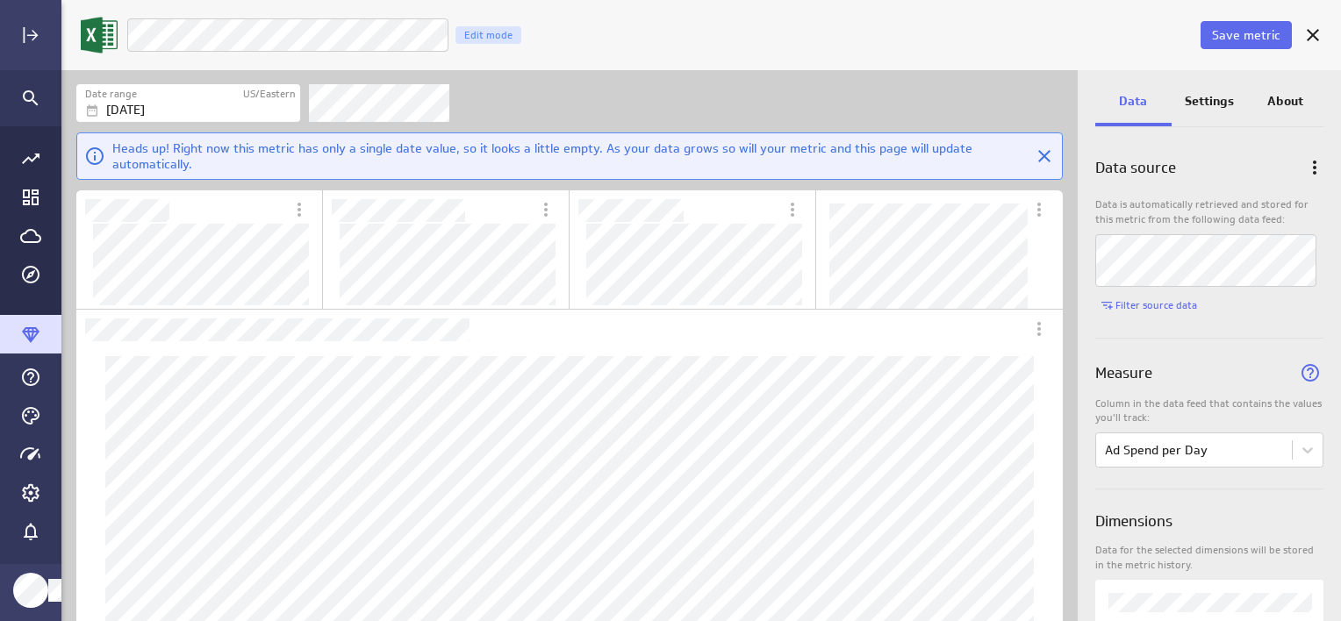
click at [1228, 104] on p "Settings" at bounding box center [1208, 101] width 49 height 18
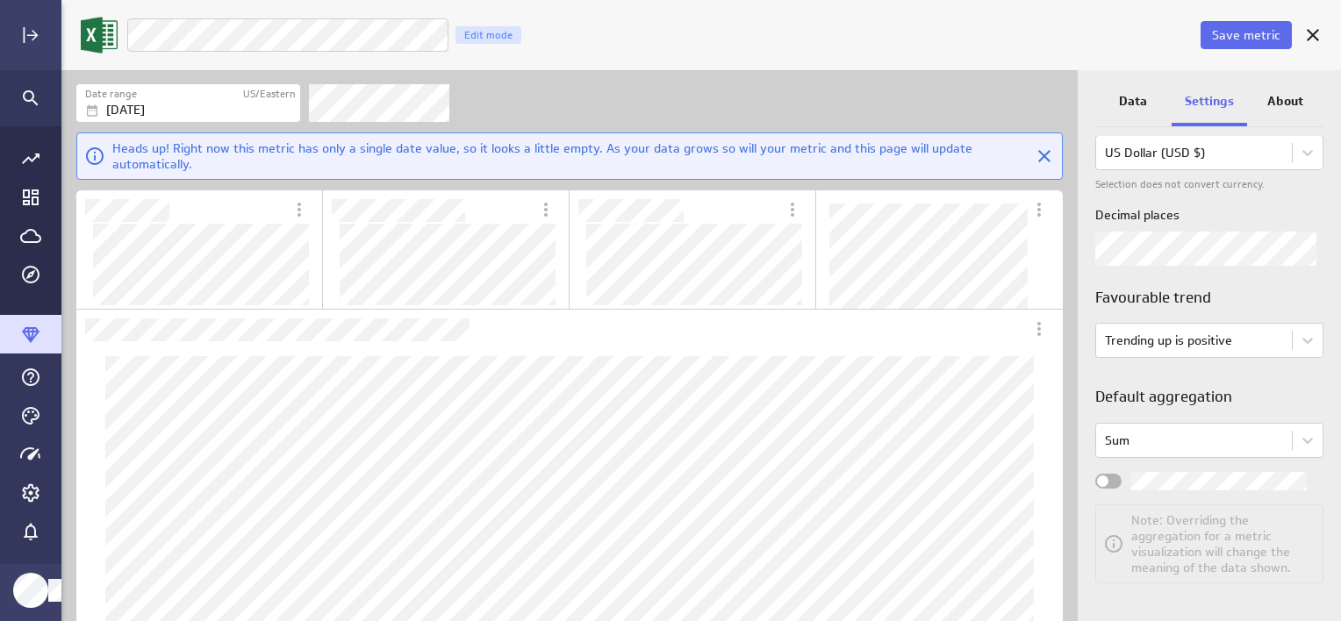
click at [1116, 480] on div "Widget Properties" at bounding box center [1108, 481] width 26 height 15
click at [0, 0] on input "Widget Properties" at bounding box center [0, 0] width 0 height 0
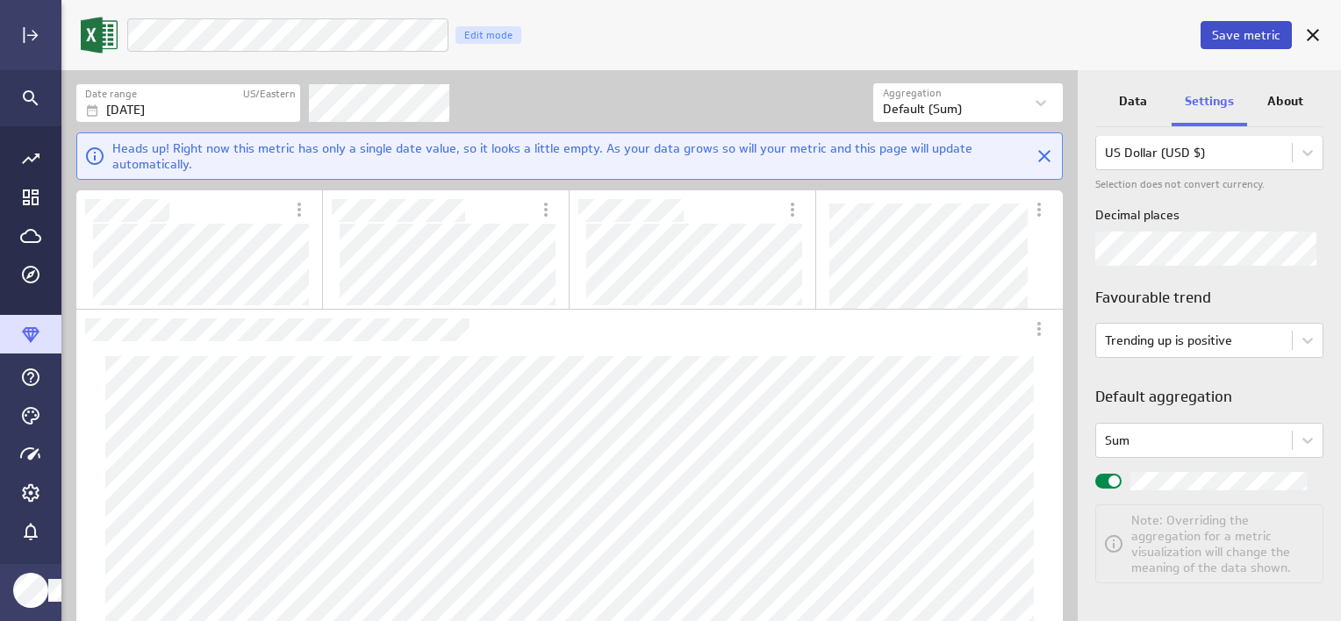
click at [1245, 30] on span "Save metric" at bounding box center [1246, 35] width 68 height 16
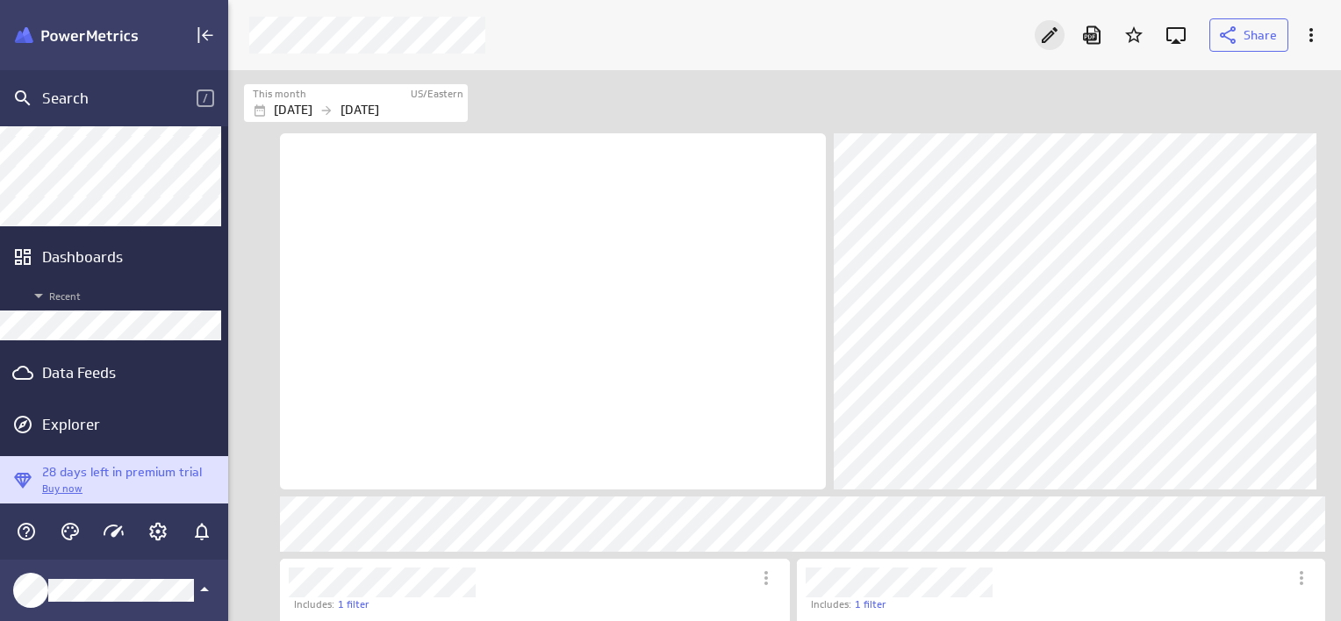
click at [1053, 32] on icon "Edit" at bounding box center [1049, 35] width 16 height 16
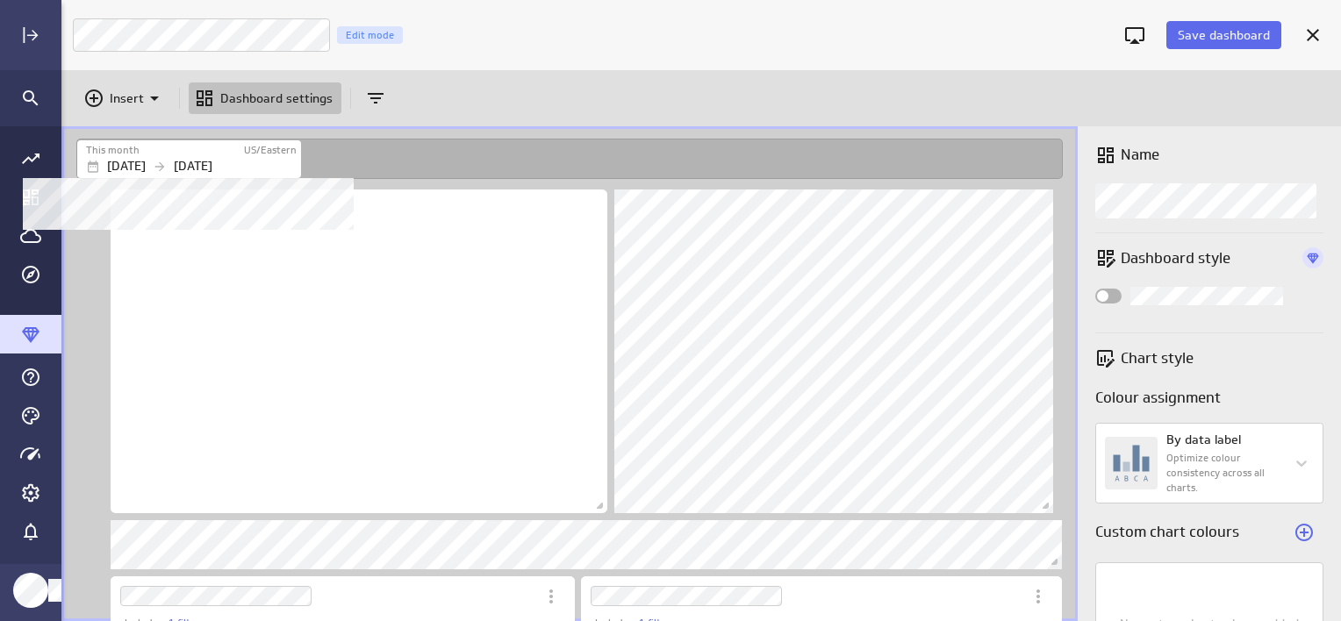
click at [103, 151] on label "This month" at bounding box center [113, 150] width 54 height 15
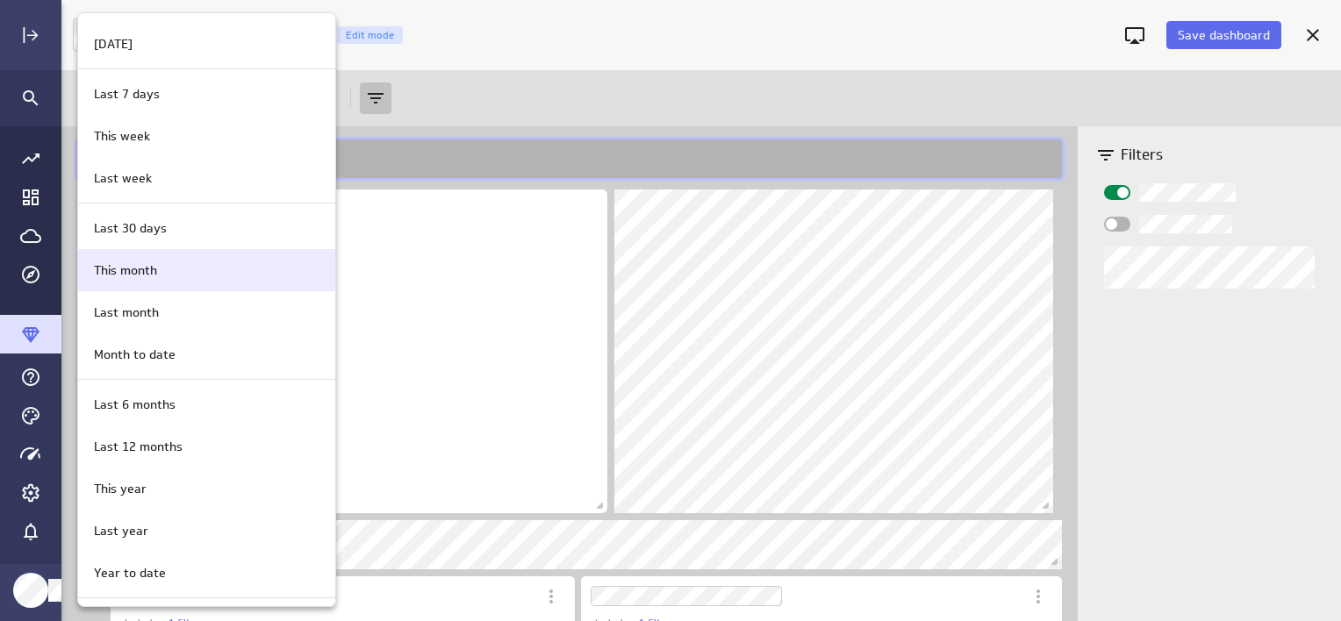
scroll to position [175, 0]
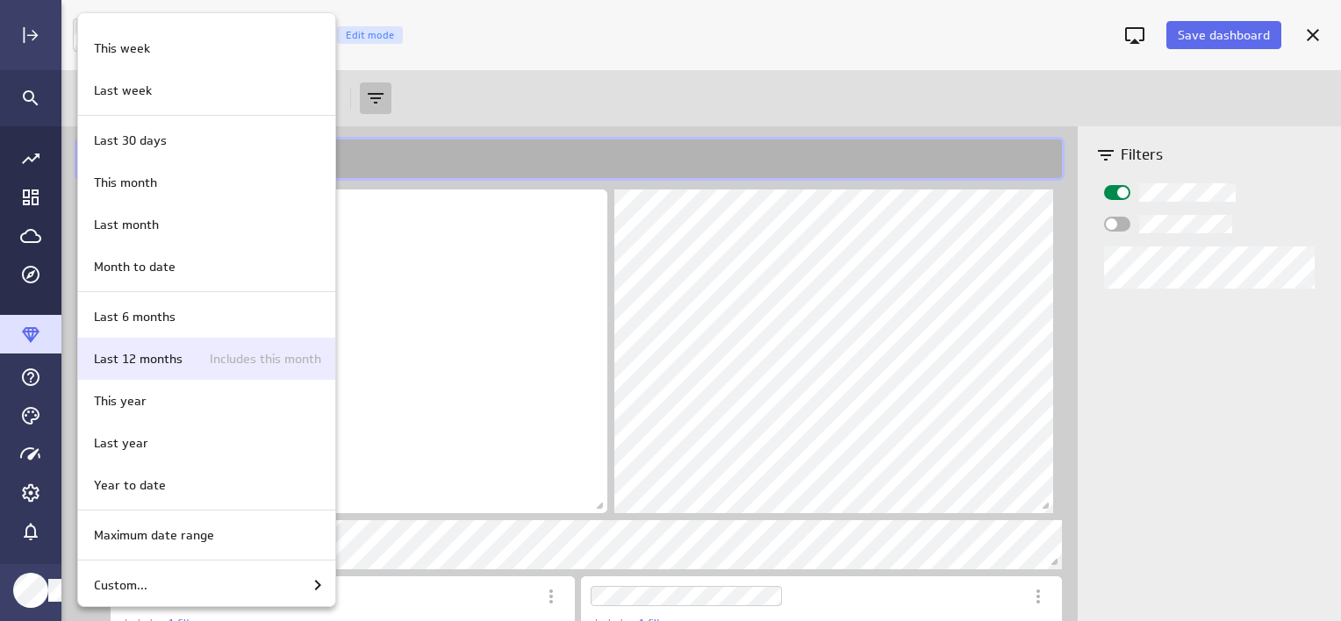
click at [177, 351] on p "Last 12 months" at bounding box center [138, 359] width 89 height 18
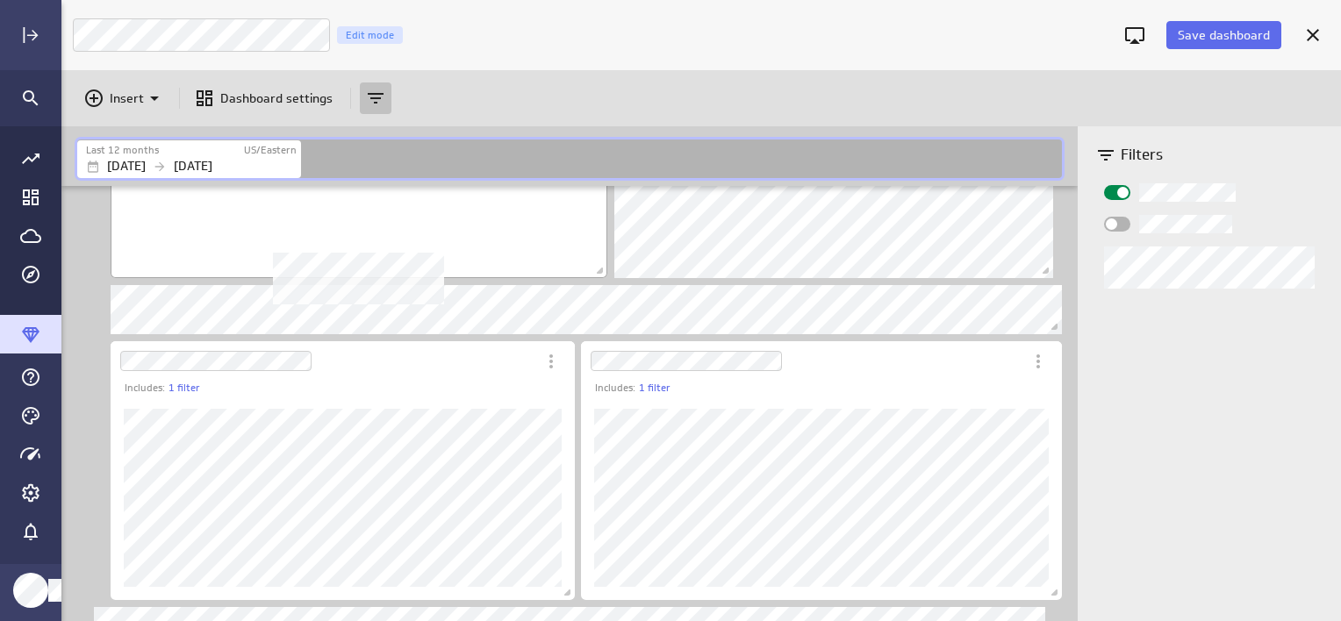
scroll to position [263, 0]
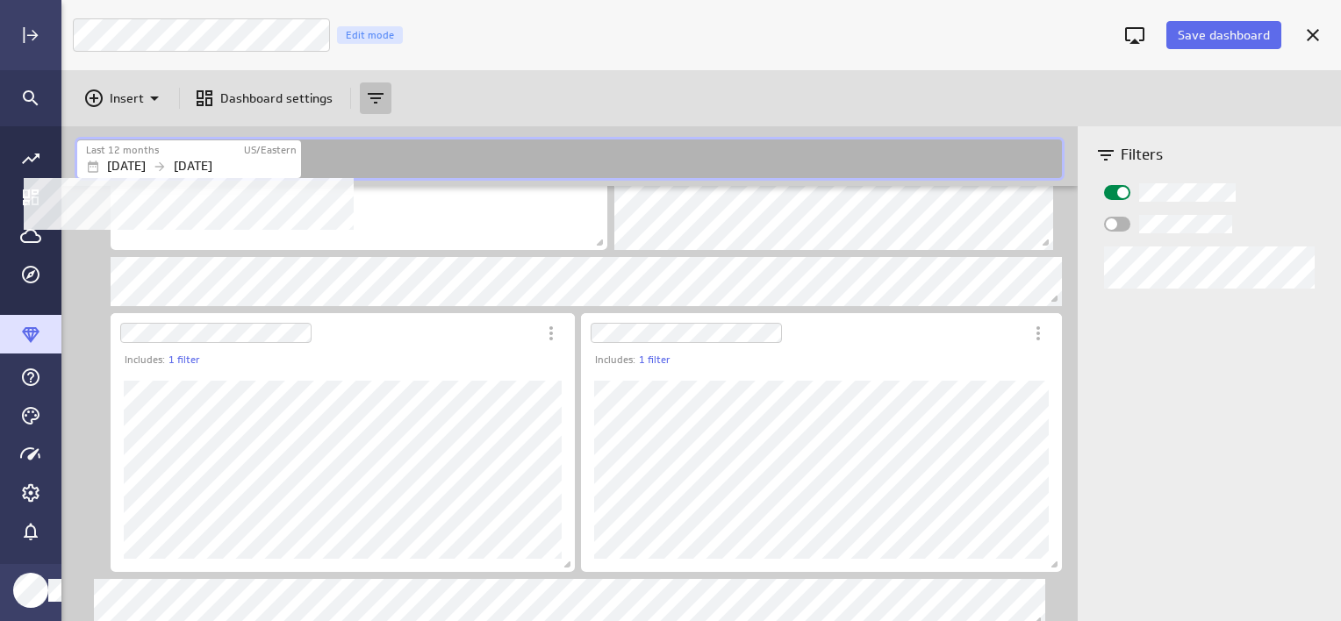
click at [146, 161] on p "[DATE]" at bounding box center [126, 166] width 39 height 18
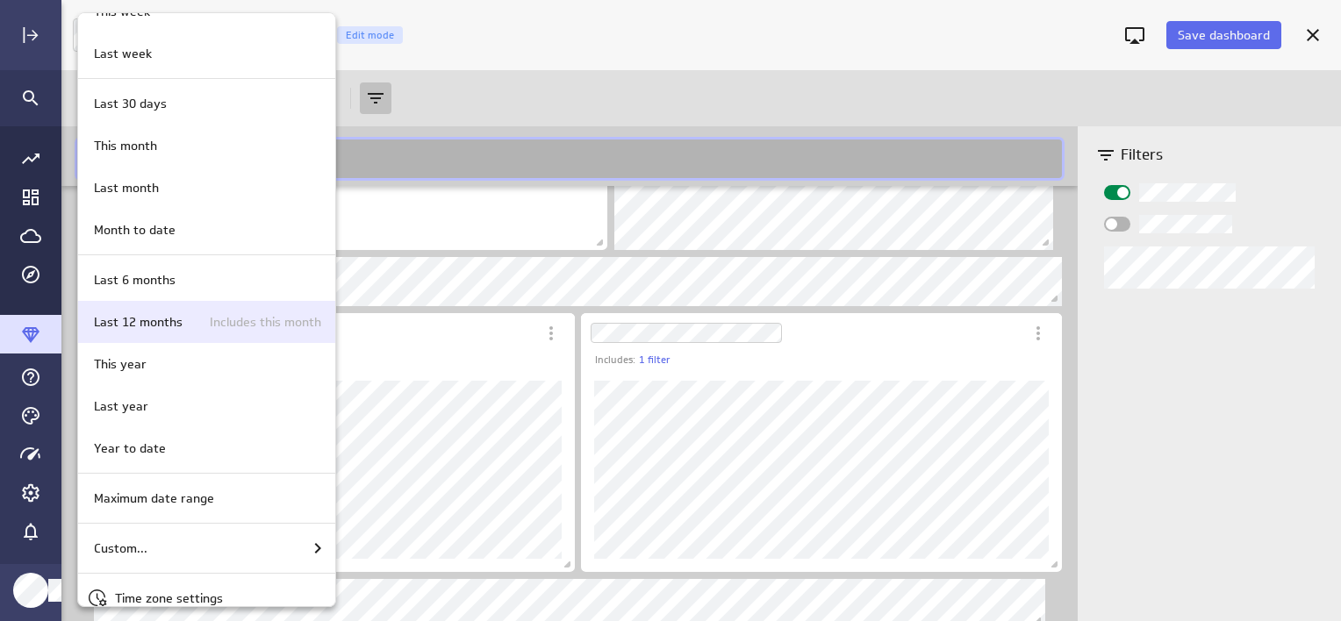
scroll to position [229, 0]
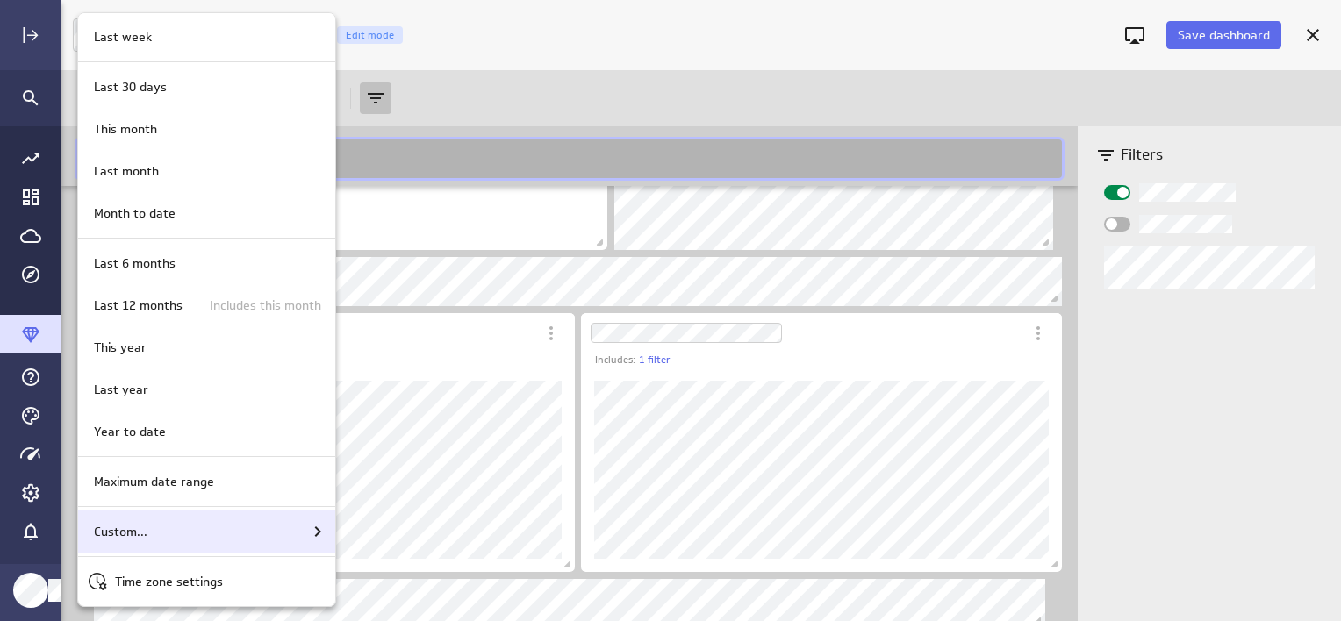
click at [159, 521] on div "Custom..." at bounding box center [207, 531] width 241 height 21
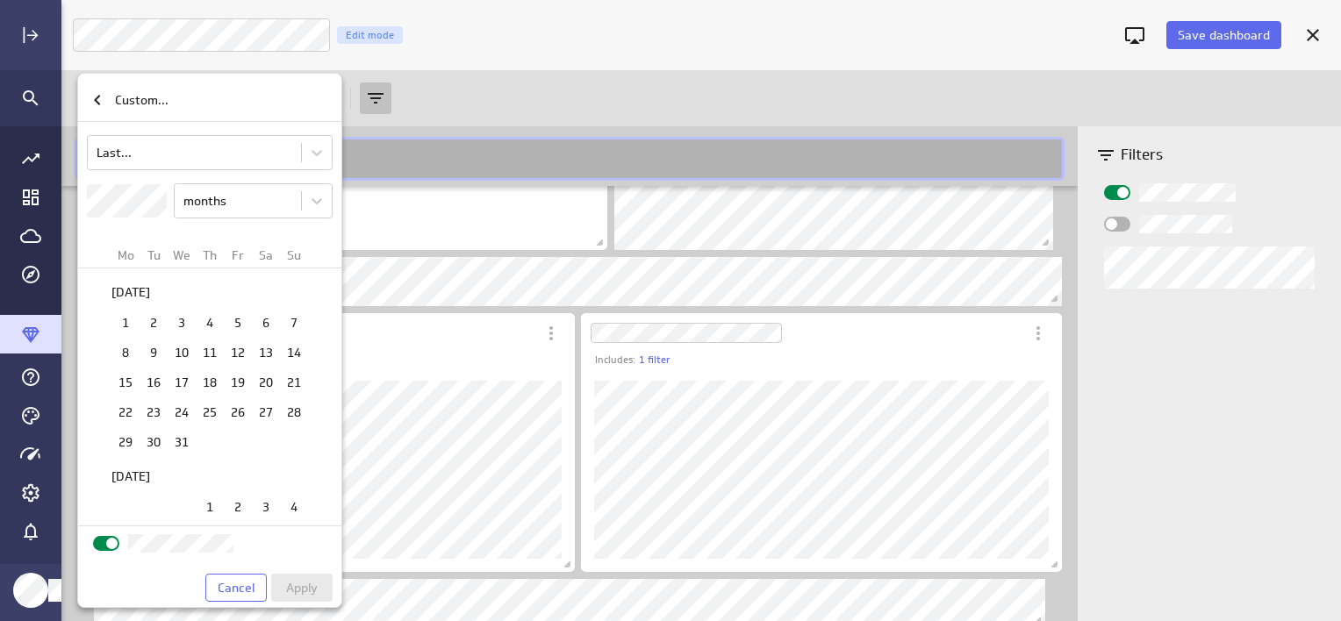
scroll to position [803, 0]
click at [123, 320] on td "1" at bounding box center [125, 331] width 28 height 27
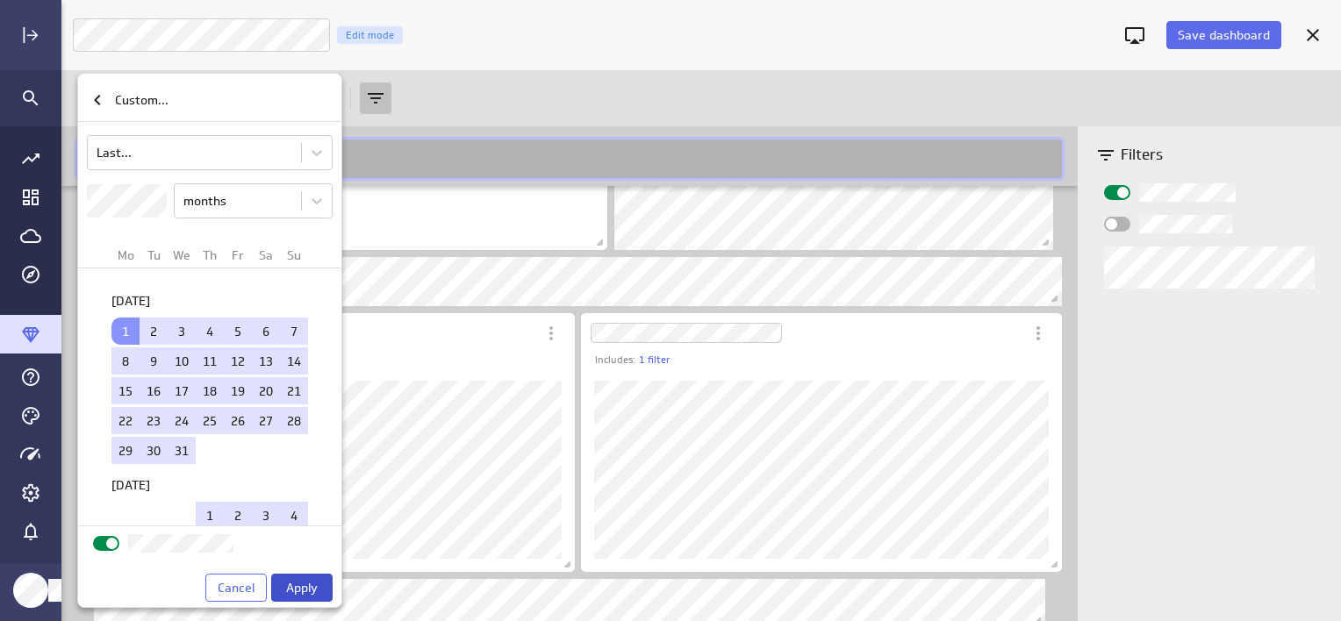
click at [289, 582] on span "Apply" at bounding box center [302, 588] width 32 height 16
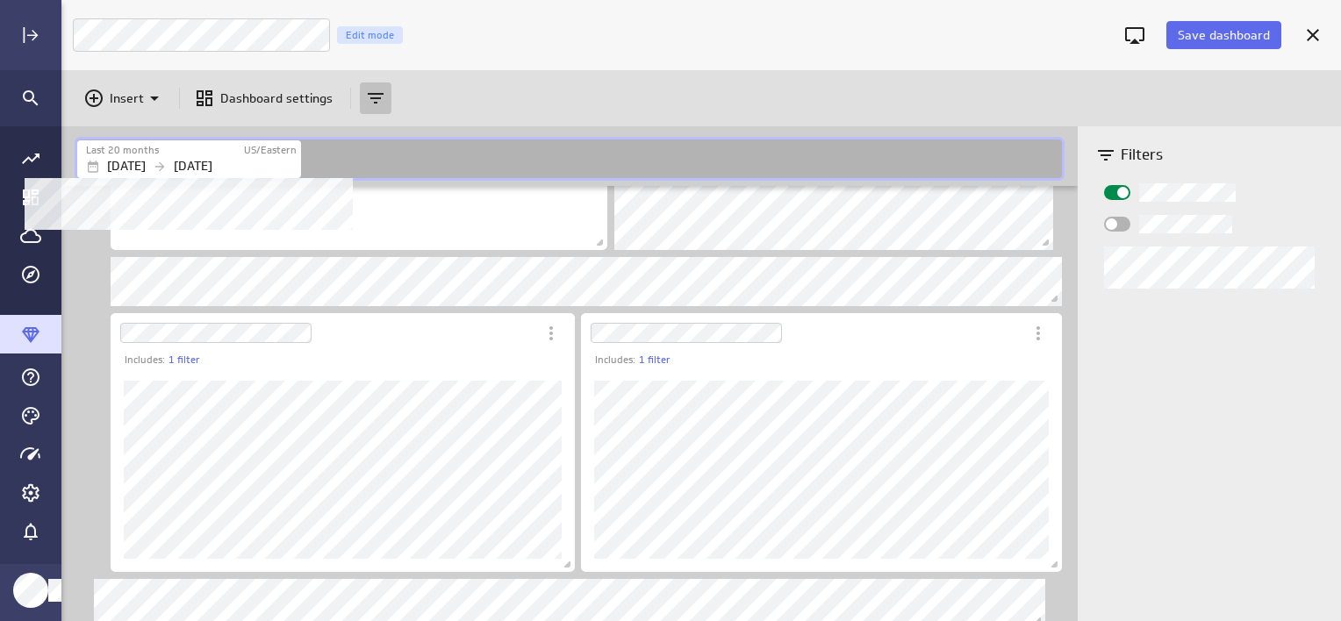
click at [212, 162] on p "[DATE]" at bounding box center [193, 166] width 39 height 18
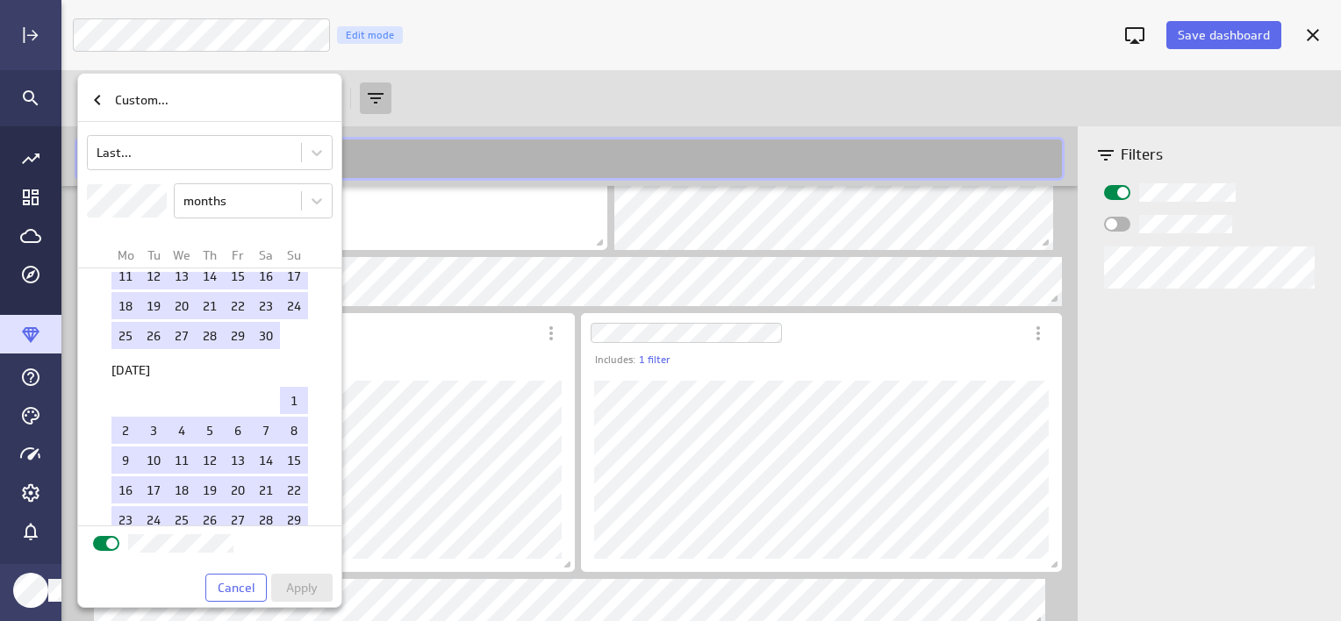
scroll to position [2058, 0]
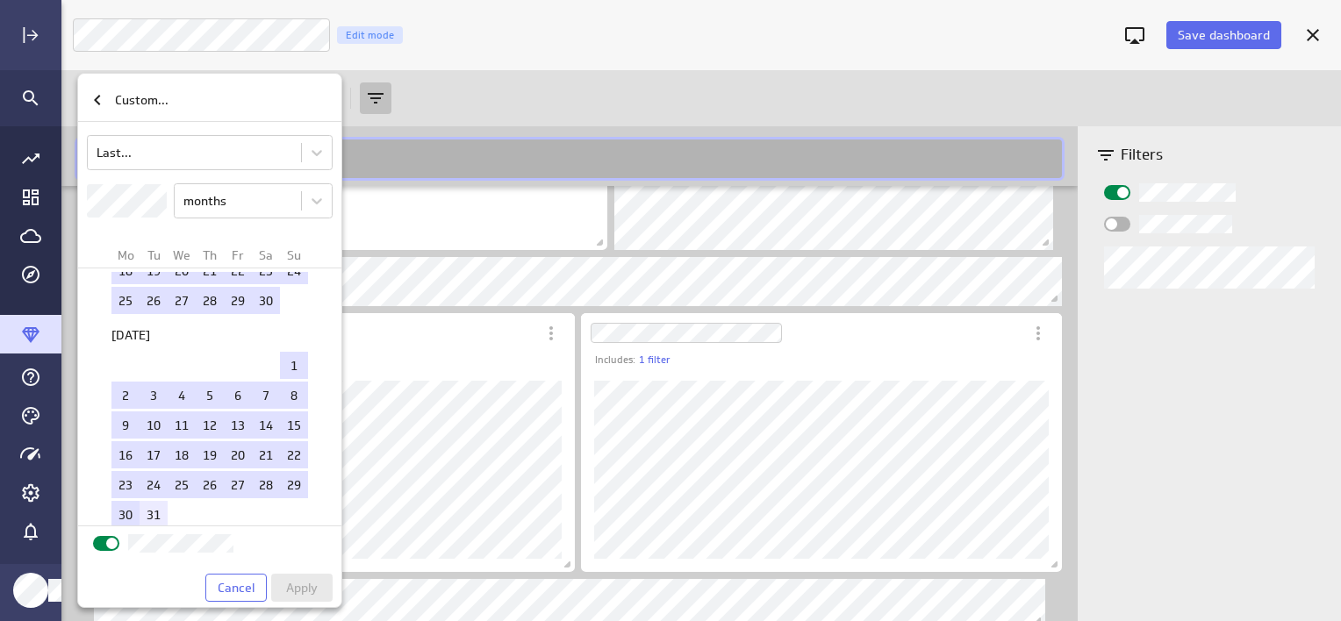
click at [147, 501] on td "31" at bounding box center [153, 514] width 28 height 27
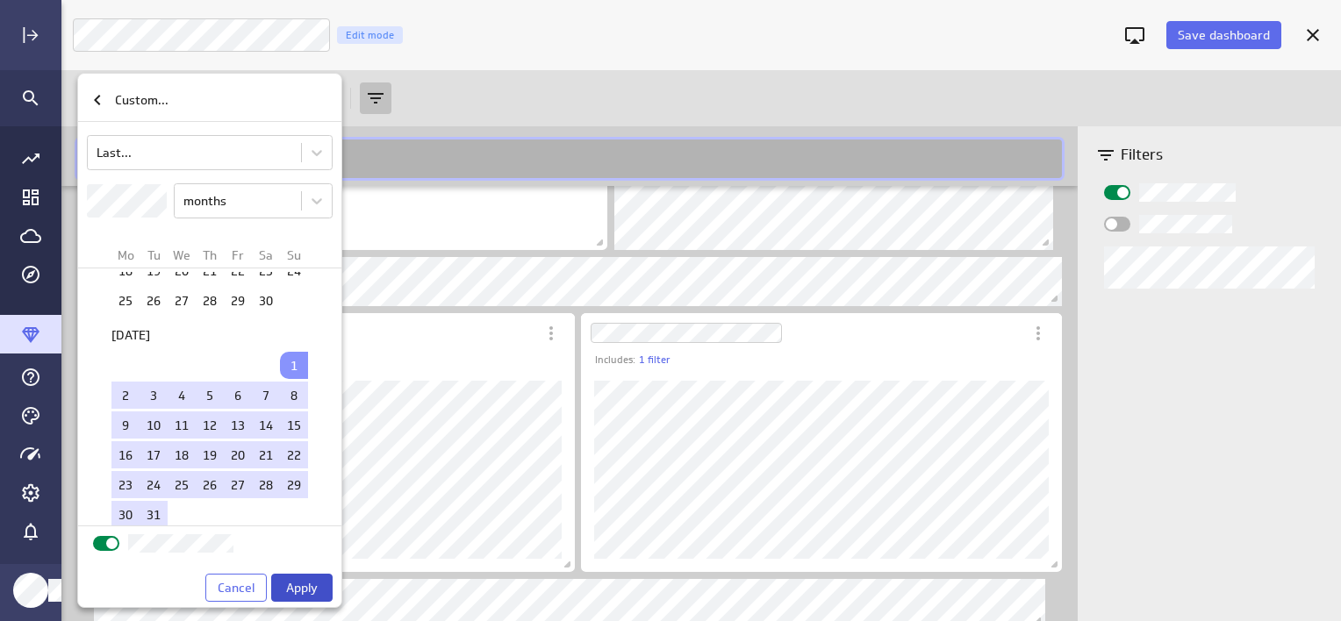
click at [309, 583] on span "Apply" at bounding box center [302, 588] width 32 height 16
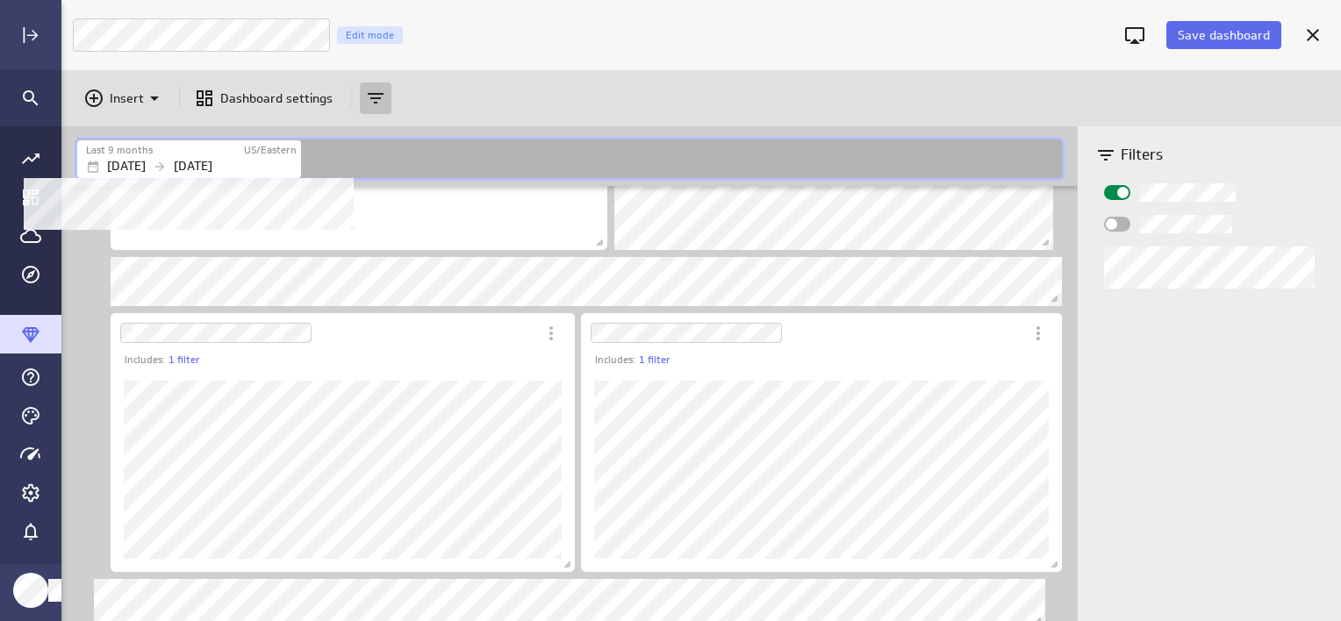
click at [212, 168] on p "[DATE]" at bounding box center [193, 166] width 39 height 18
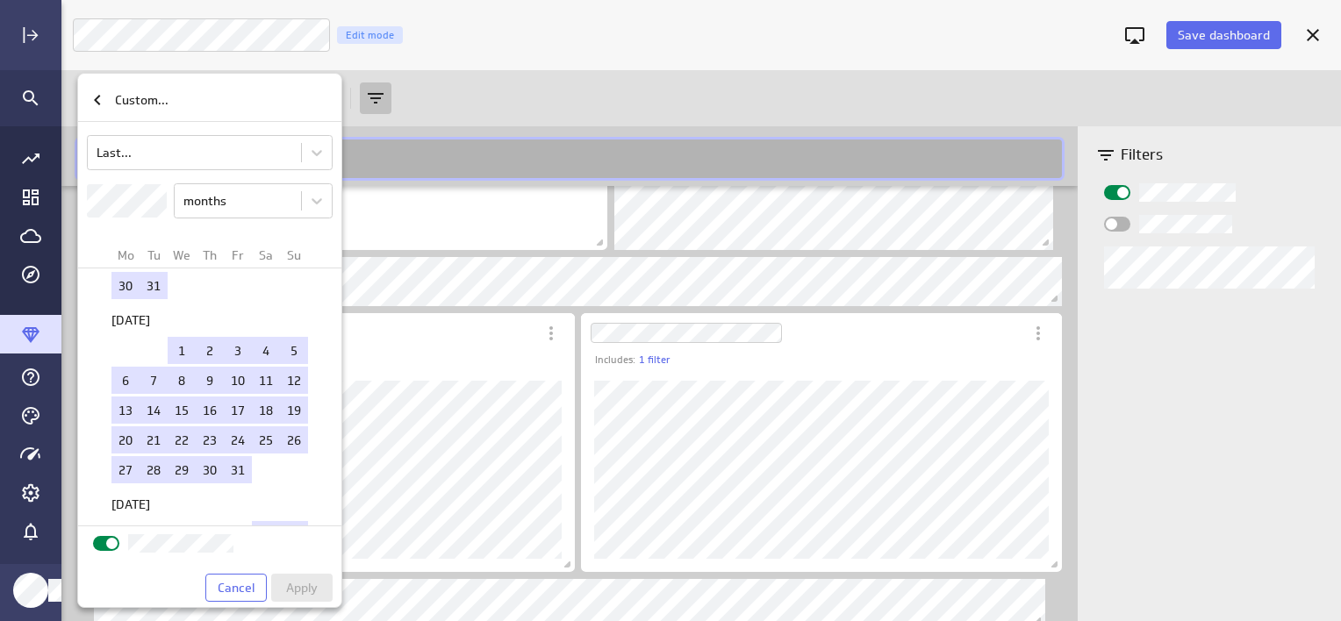
scroll to position [0, 0]
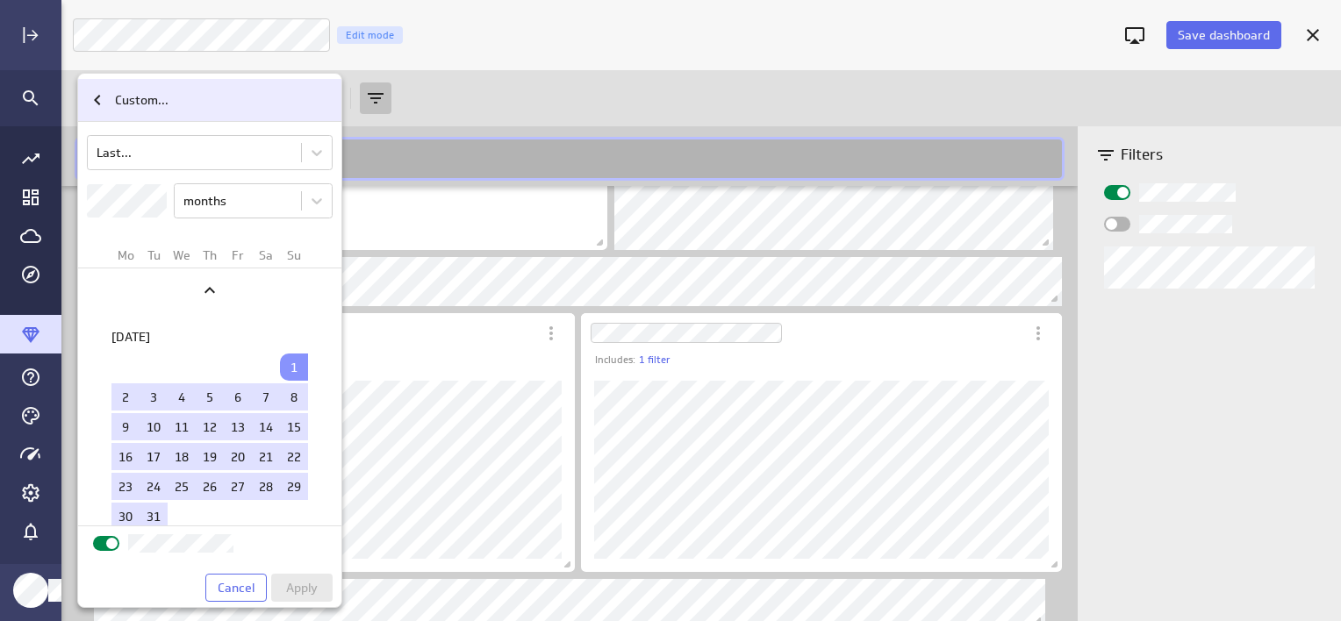
click at [109, 97] on div "Custom..." at bounding box center [221, 100] width 226 height 18
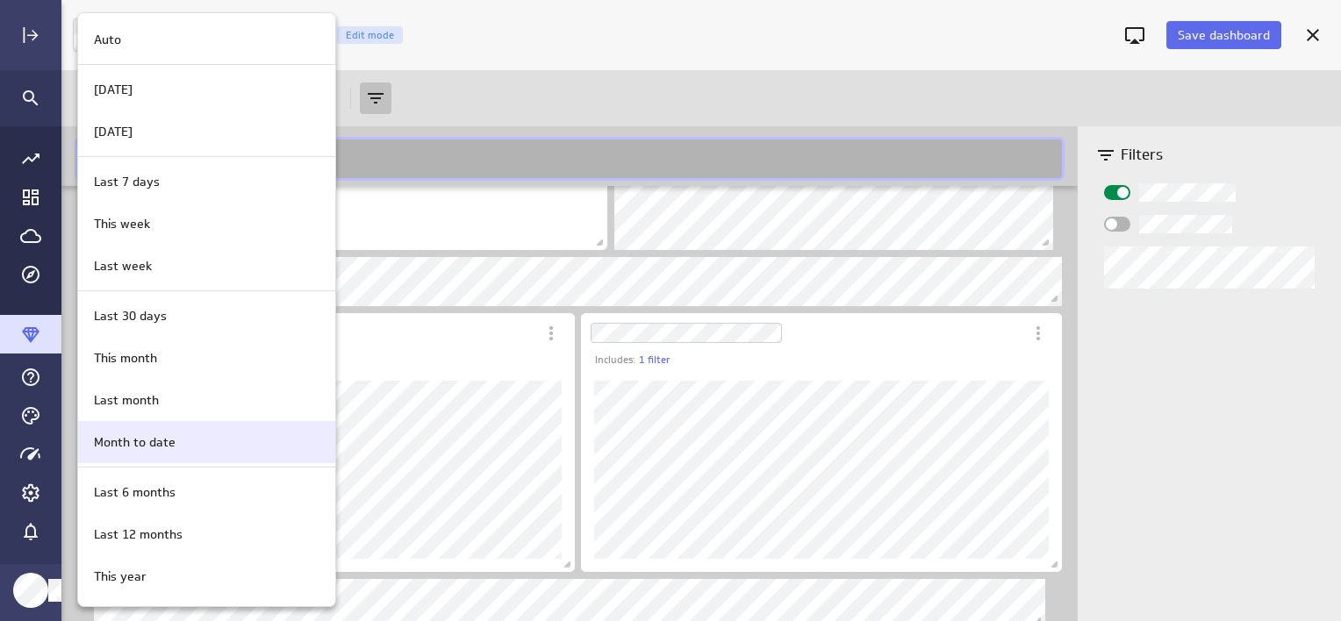
scroll to position [229, 0]
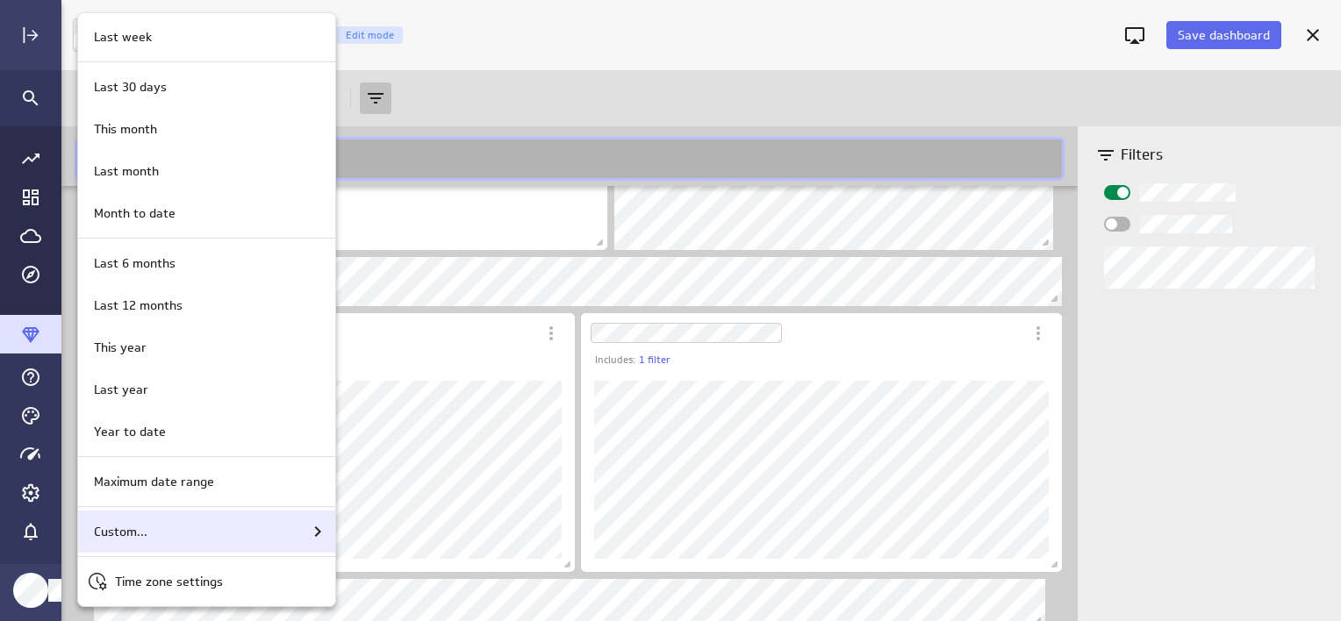
click at [168, 521] on div "Custom..." at bounding box center [207, 531] width 241 height 21
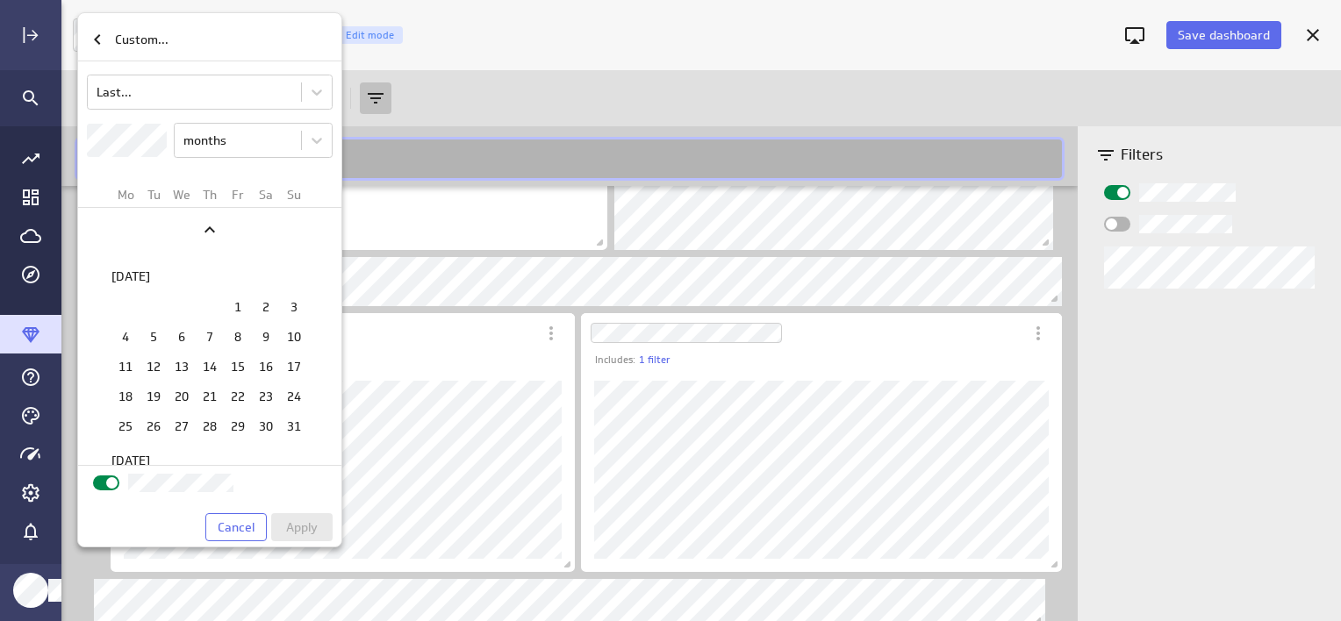
scroll to position [2207, 0]
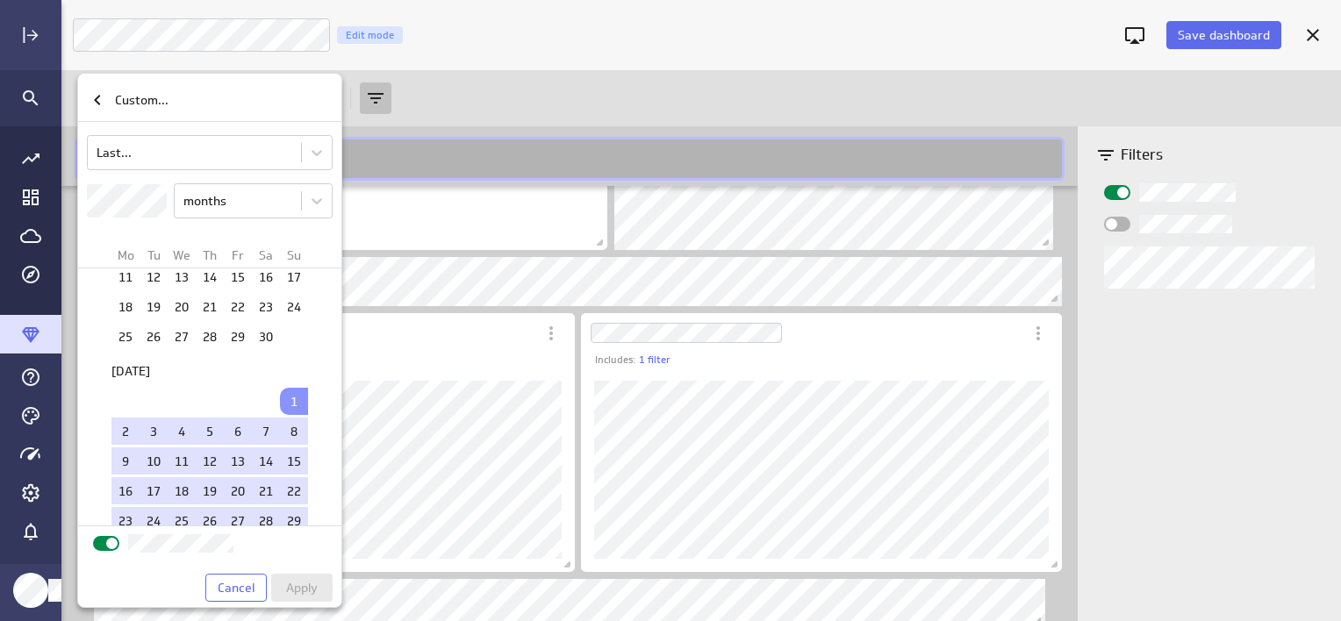
click at [225, 353] on div "[DATE]" at bounding box center [209, 369] width 197 height 32
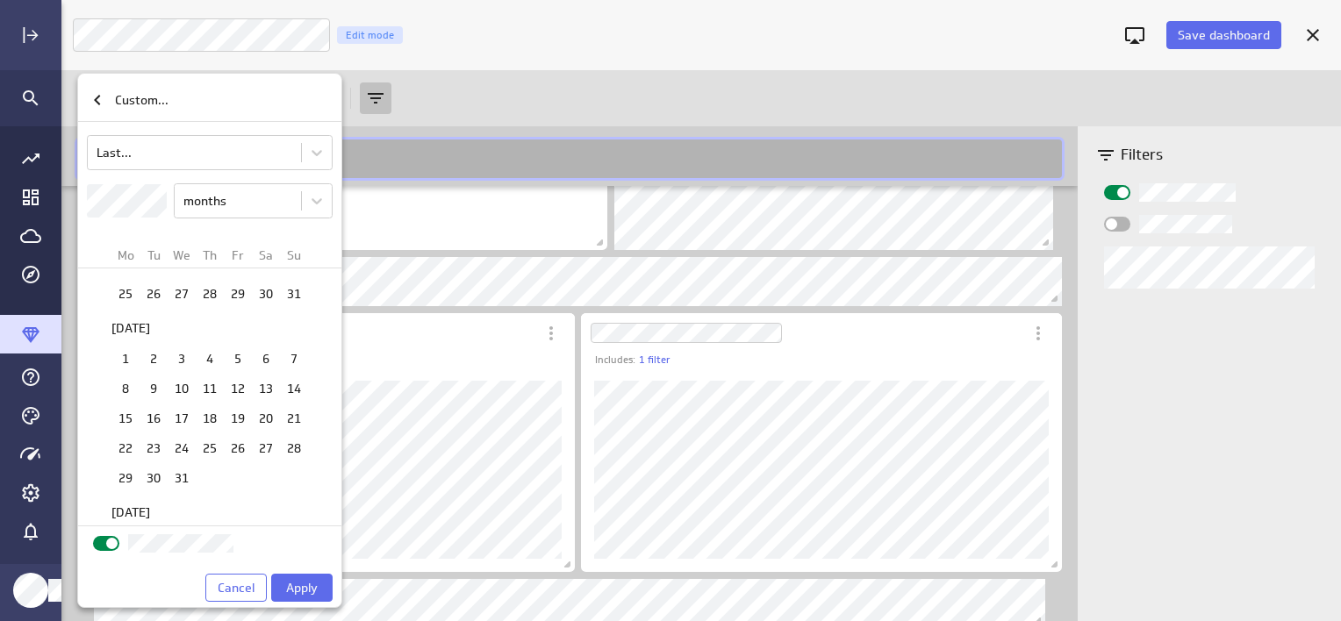
scroll to position [189, 0]
click at [119, 356] on td "1" at bounding box center [125, 362] width 28 height 27
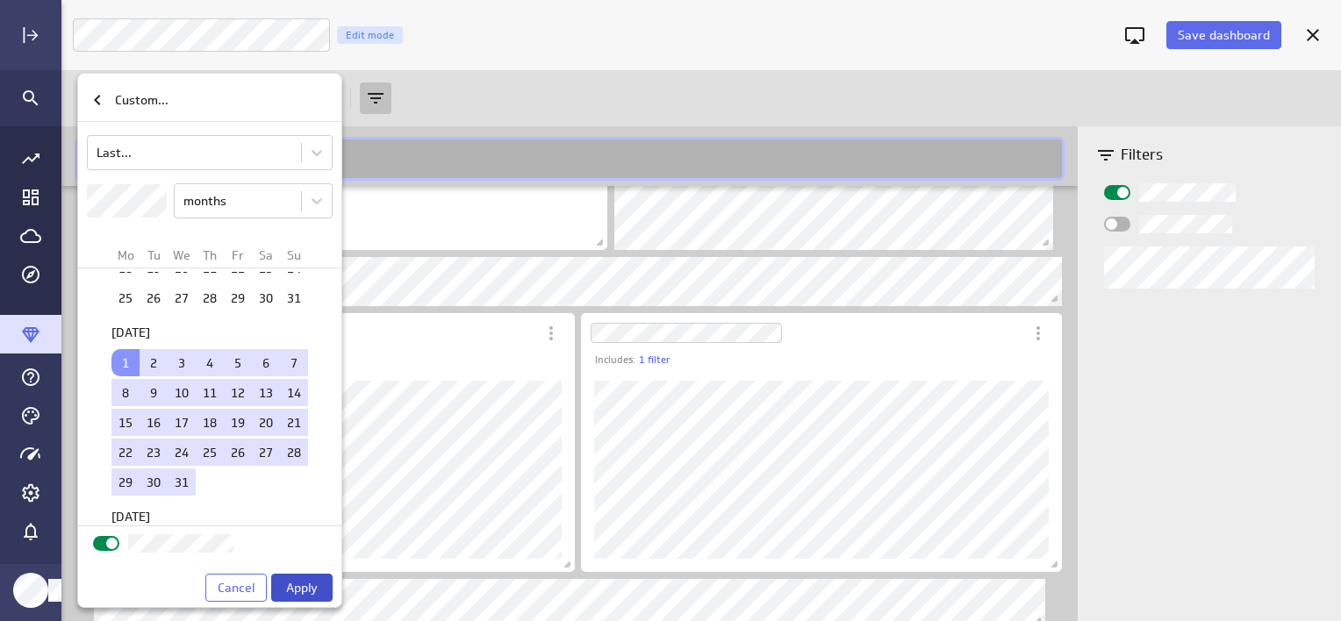
click at [303, 581] on span "Apply" at bounding box center [302, 588] width 32 height 16
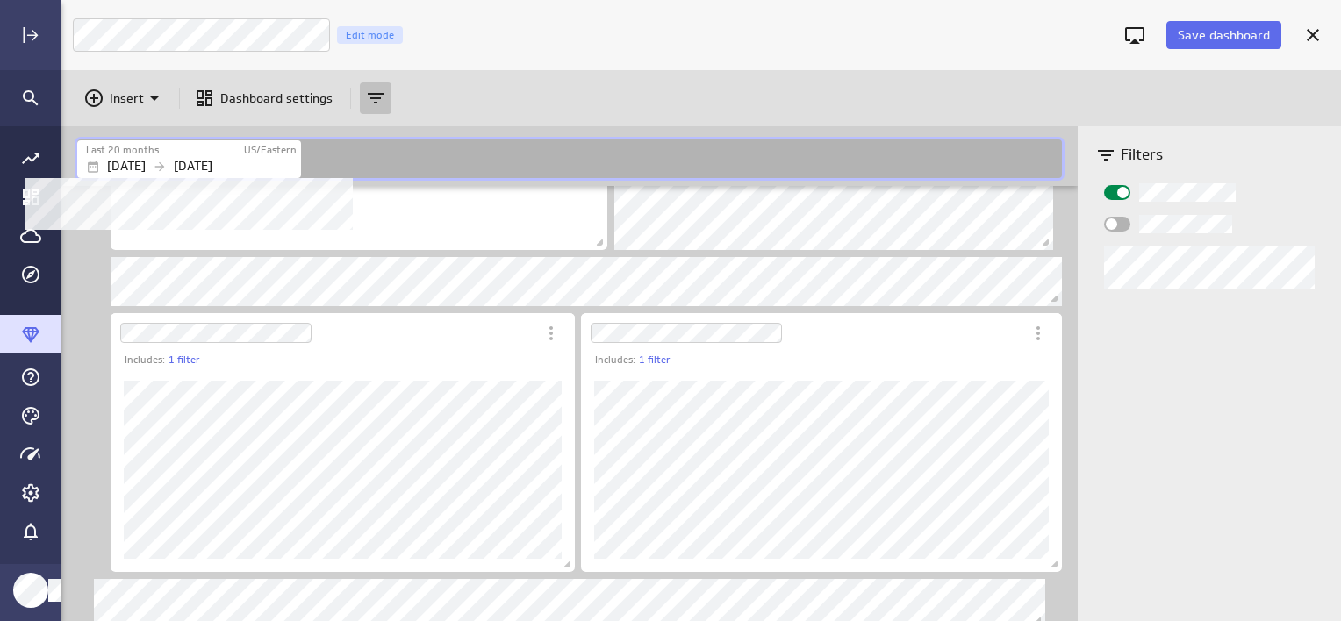
click at [212, 161] on p "[DATE]" at bounding box center [193, 166] width 39 height 18
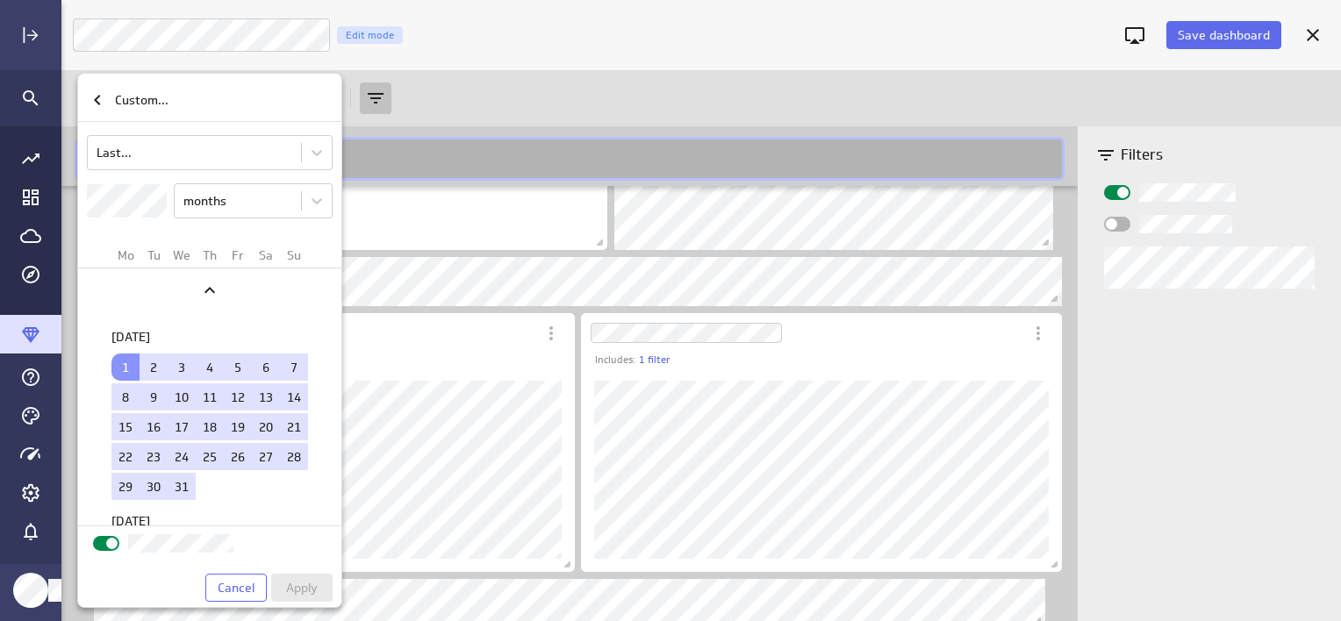
click at [98, 541] on div at bounding box center [106, 543] width 26 height 15
click at [0, 0] on input "checkbox" at bounding box center [0, 0] width 0 height 0
click at [291, 589] on span "Apply" at bounding box center [302, 588] width 32 height 16
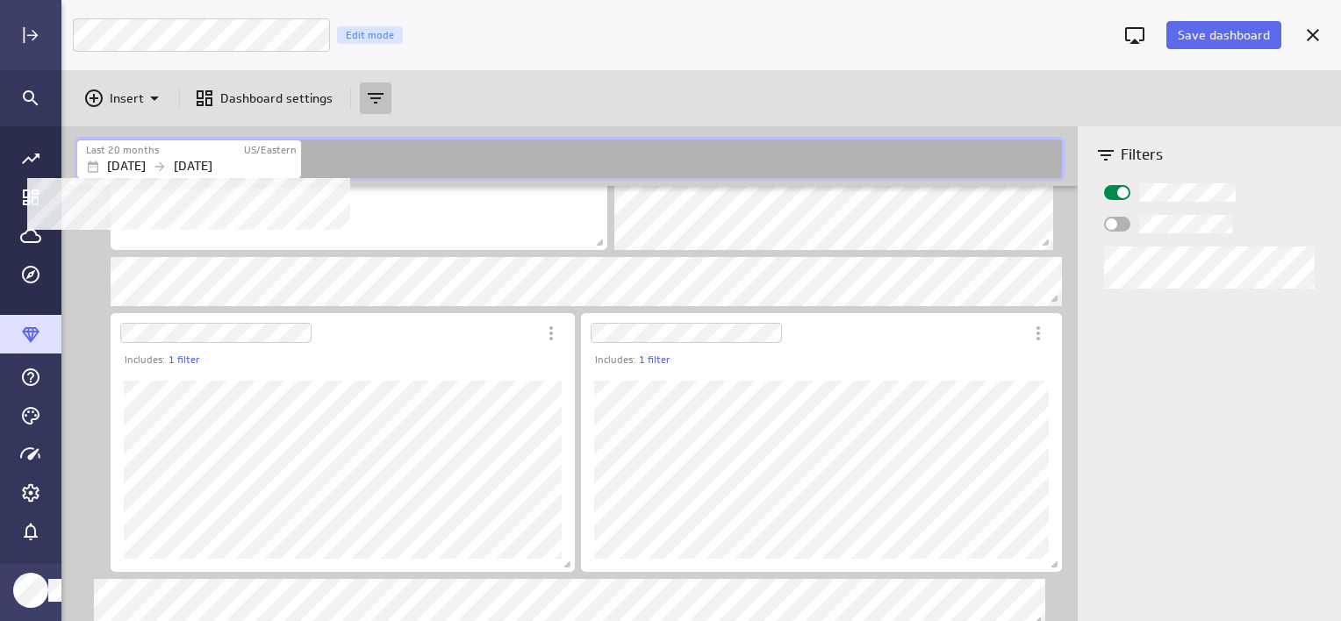
click at [212, 168] on p "[DATE]" at bounding box center [193, 166] width 39 height 18
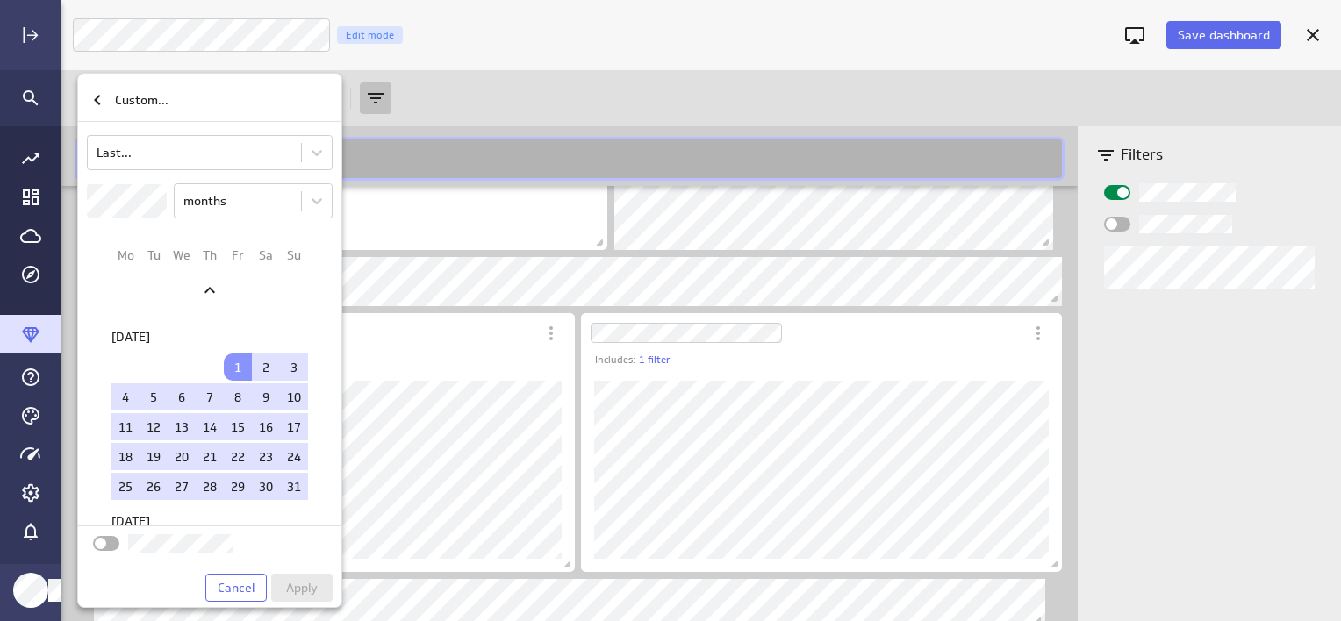
click at [36, 194] on div "Custom... Last... months Mo Tu We Th Fr Sa Su [DATE] 1 2 3 4 5 6 7 8 9 10 11 12…" at bounding box center [670, 310] width 1341 height 621
click at [172, 303] on div "Previous" at bounding box center [209, 290] width 205 height 30
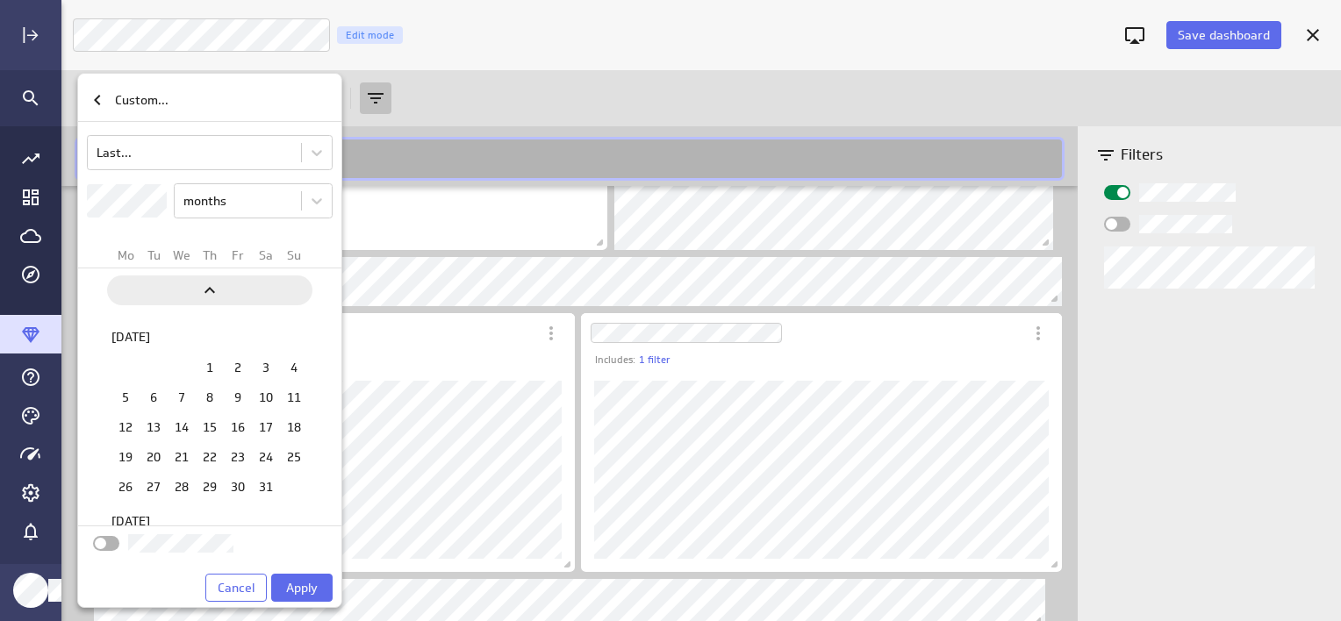
scroll to position [2265, 0]
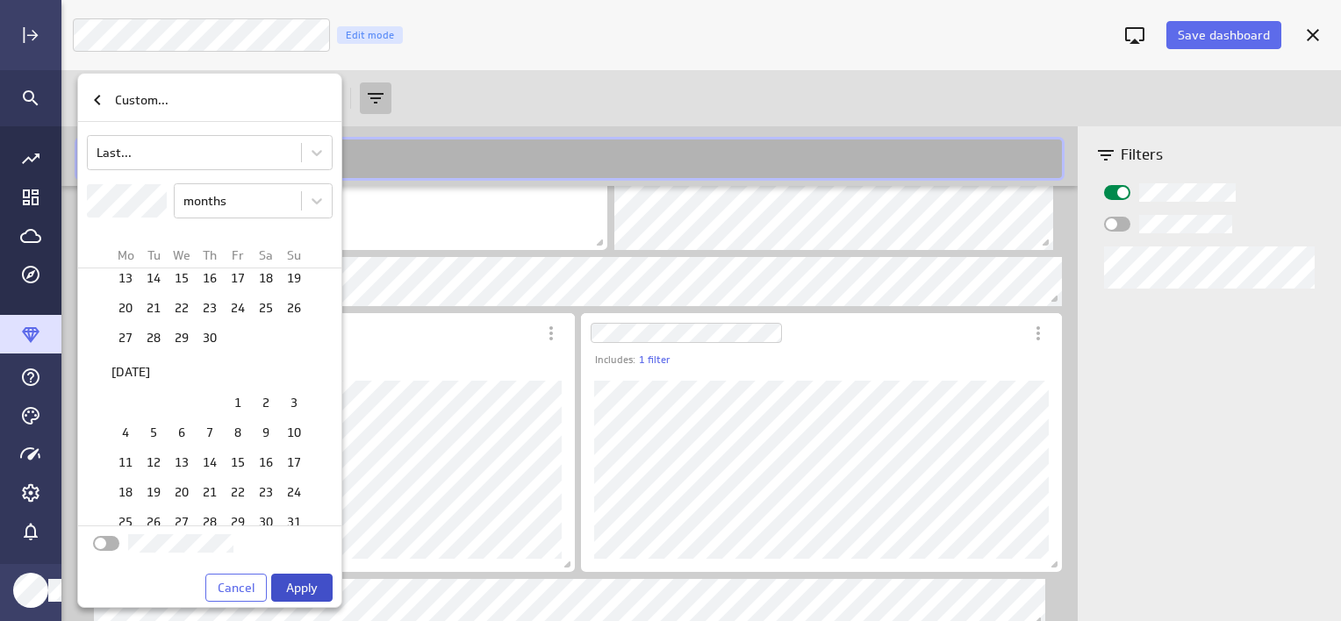
click at [304, 588] on span "Apply" at bounding box center [302, 588] width 32 height 16
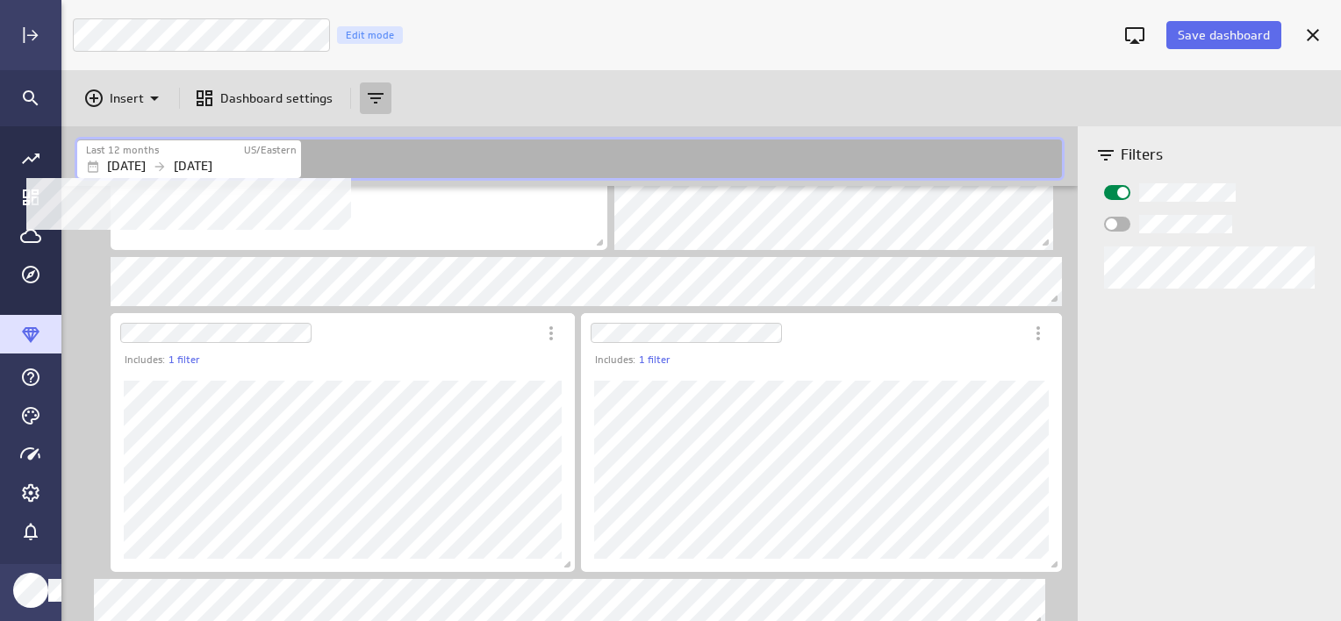
click at [180, 161] on div "[DATE] [DATE]" at bounding box center [191, 166] width 211 height 18
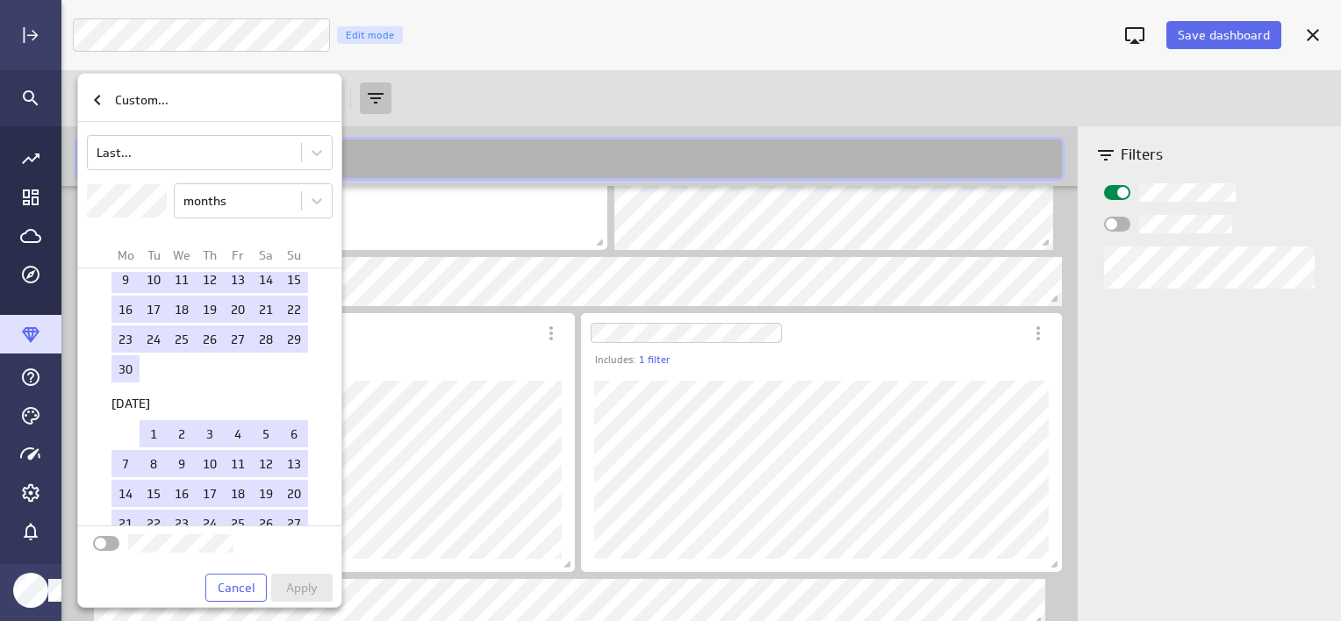
scroll to position [2143, 0]
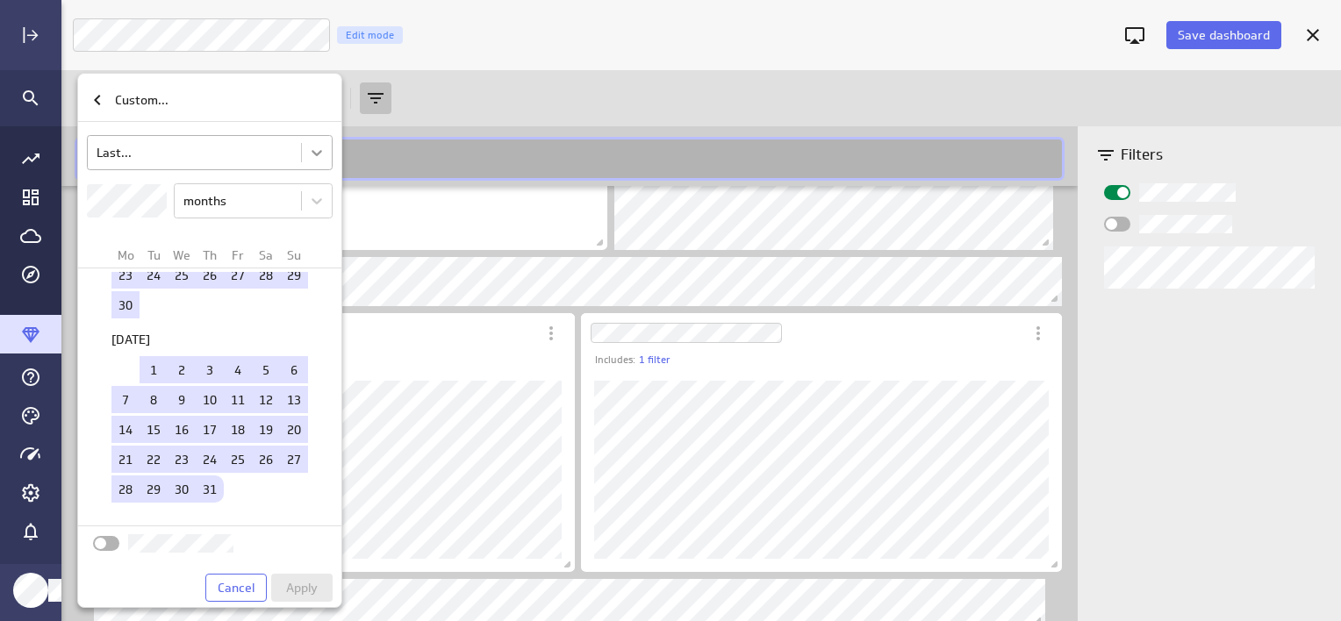
click at [309, 156] on body "Save dashboard [PERSON_NAME] Moon Marketing Edit mode Insert Dashboard settings…" at bounding box center [670, 310] width 1341 height 621
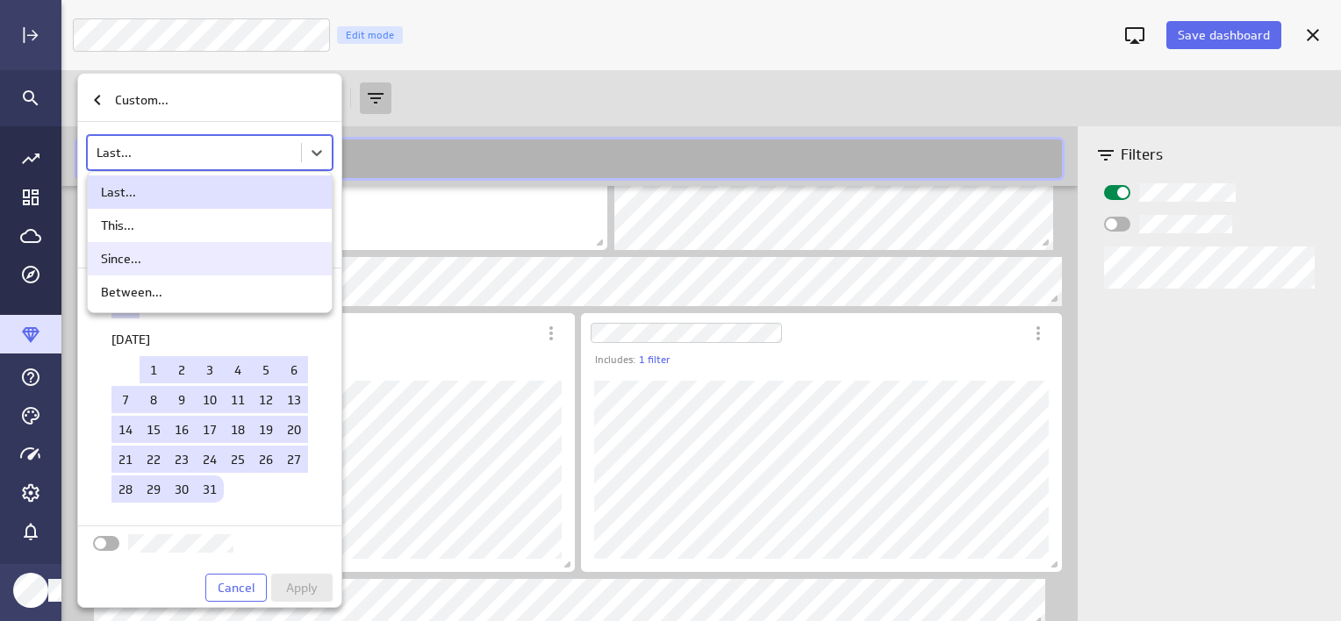
click at [174, 266] on div "Since..." at bounding box center [210, 259] width 218 height 16
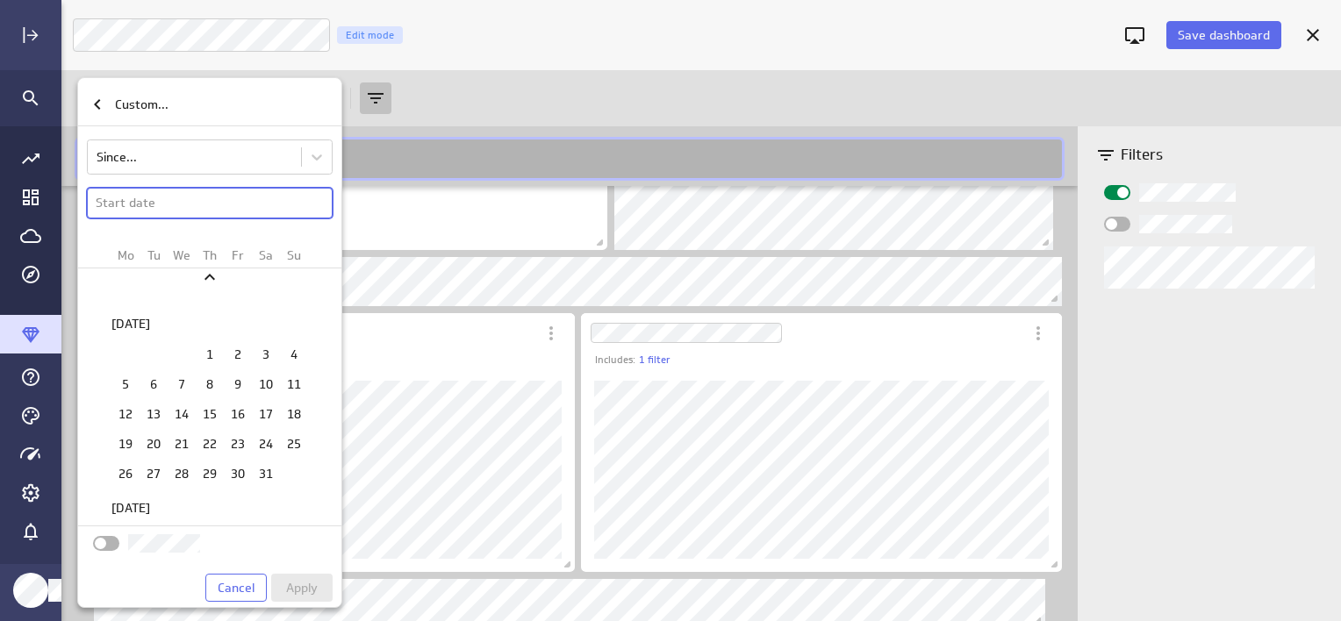
scroll to position [0, 0]
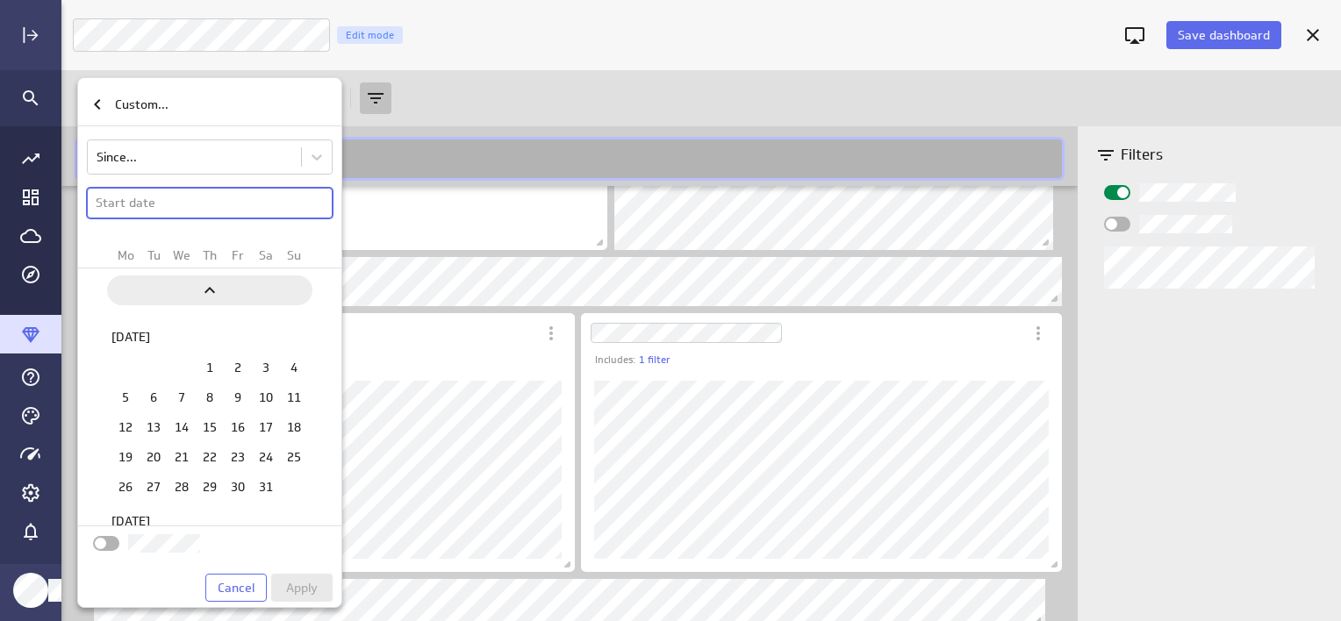
click at [211, 292] on icon "Previous" at bounding box center [209, 290] width 21 height 21
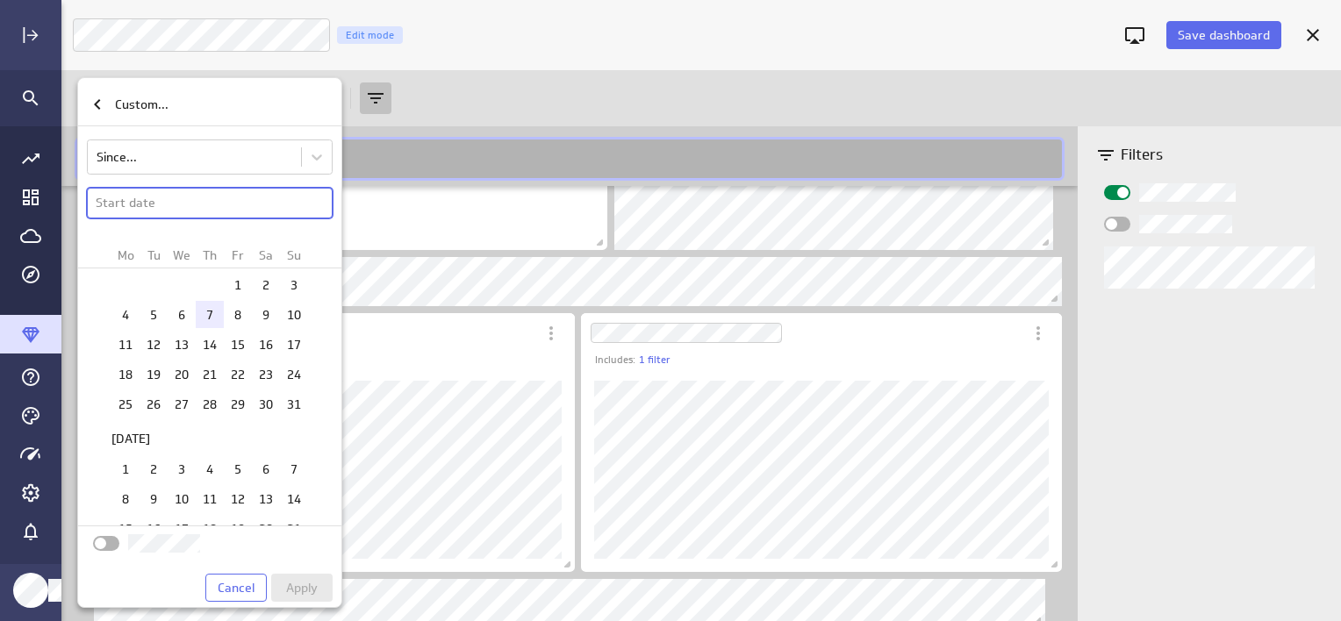
scroll to position [890, 0]
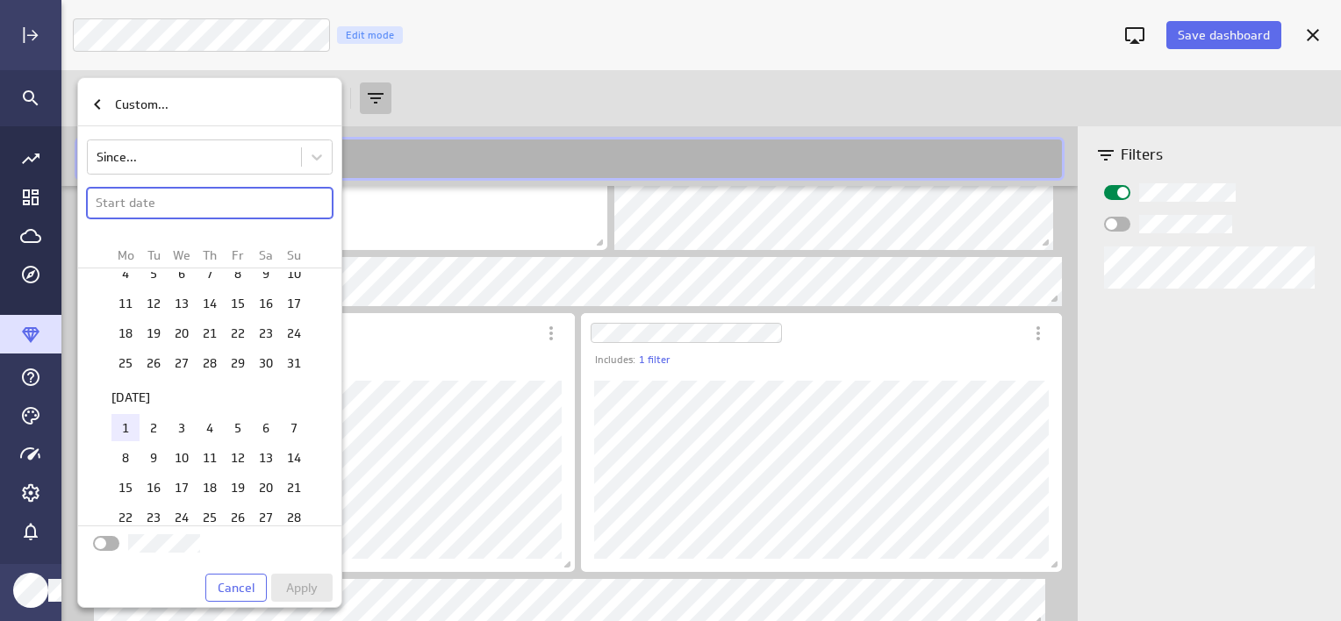
click at [124, 414] on td "1" at bounding box center [125, 427] width 28 height 27
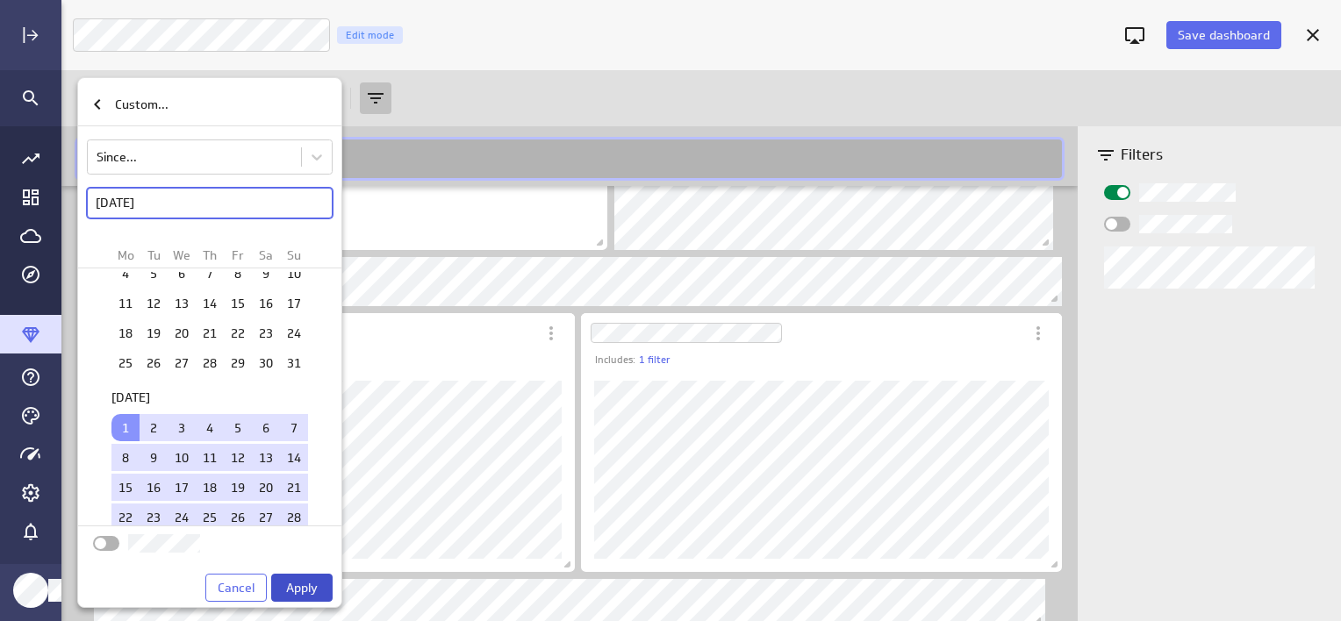
click at [305, 580] on span "Apply" at bounding box center [302, 588] width 32 height 16
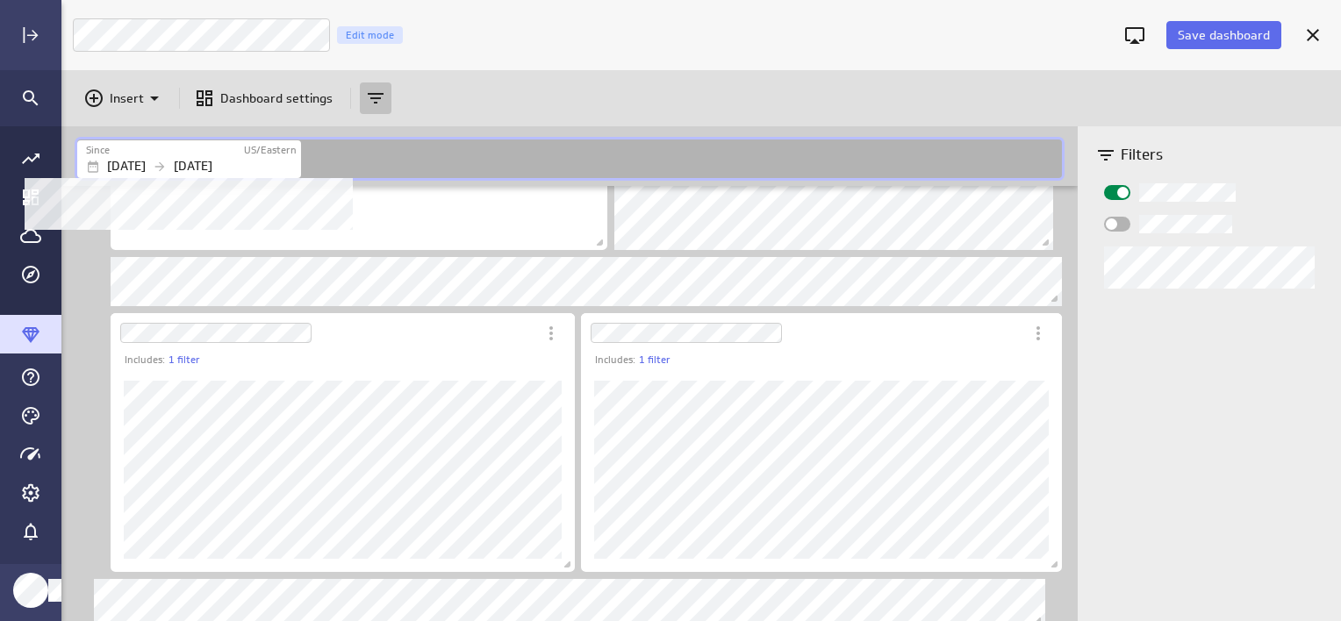
click at [212, 168] on p "[DATE]" at bounding box center [193, 166] width 39 height 18
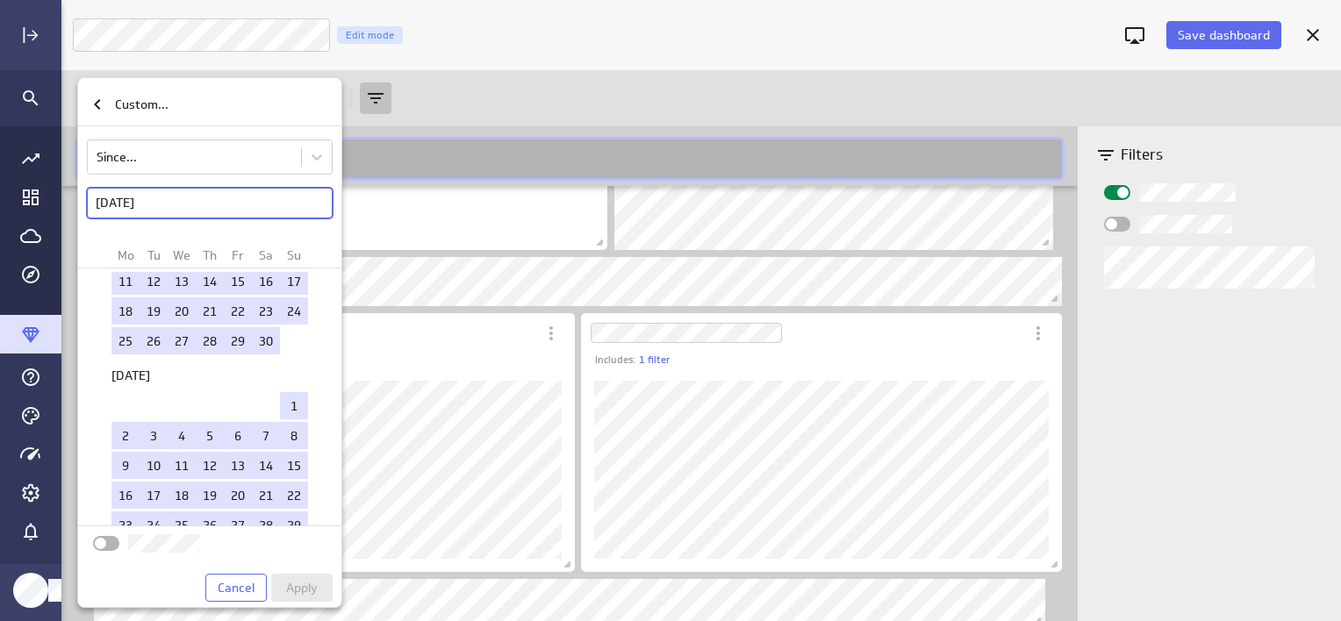
scroll to position [2085, 0]
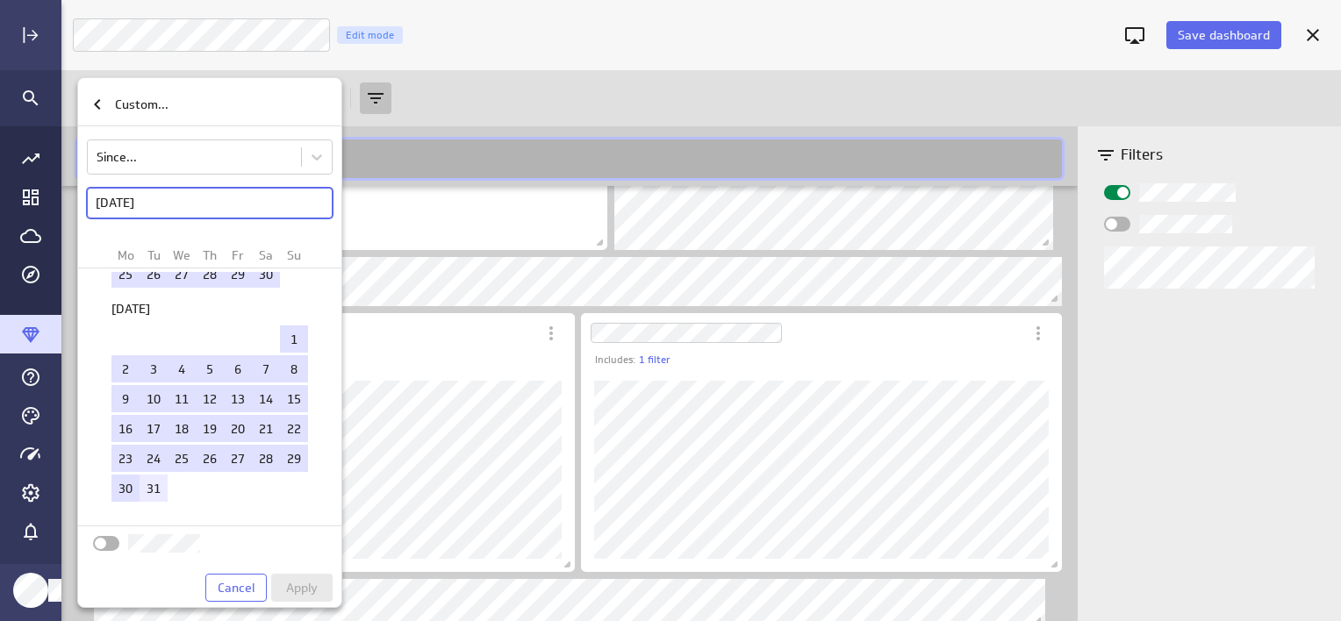
click at [149, 475] on td "31" at bounding box center [153, 488] width 28 height 27
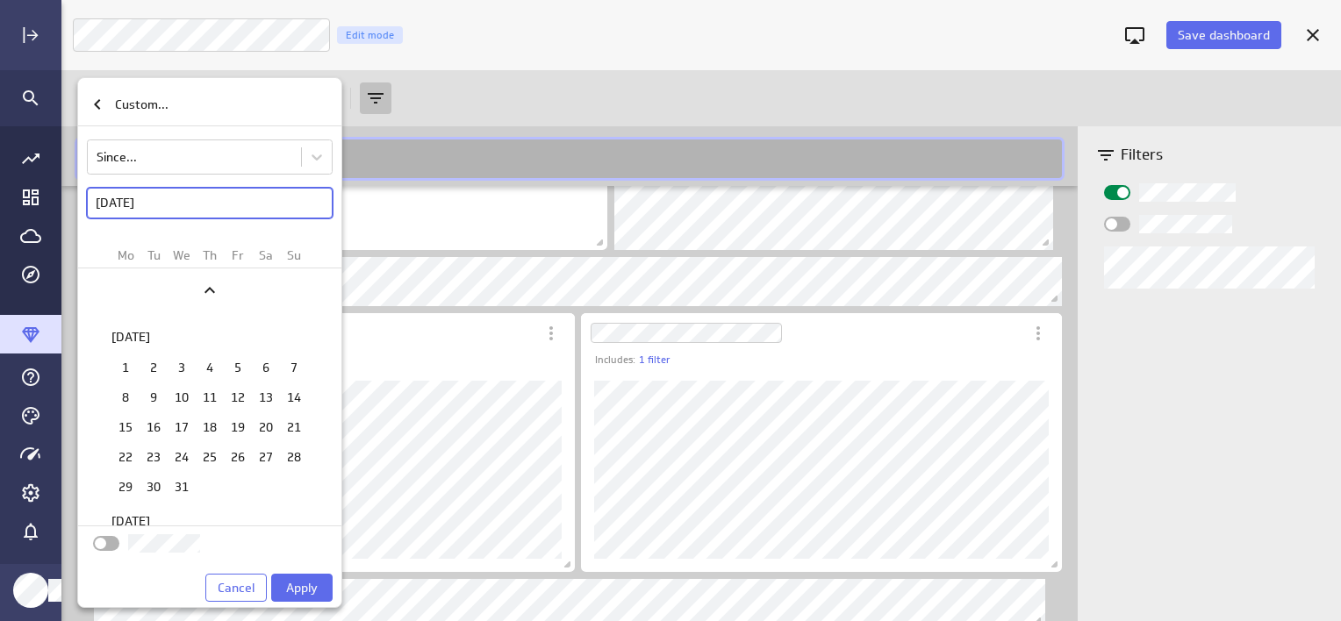
scroll to position [0, 0]
click at [124, 368] on td "1" at bounding box center [125, 367] width 28 height 27
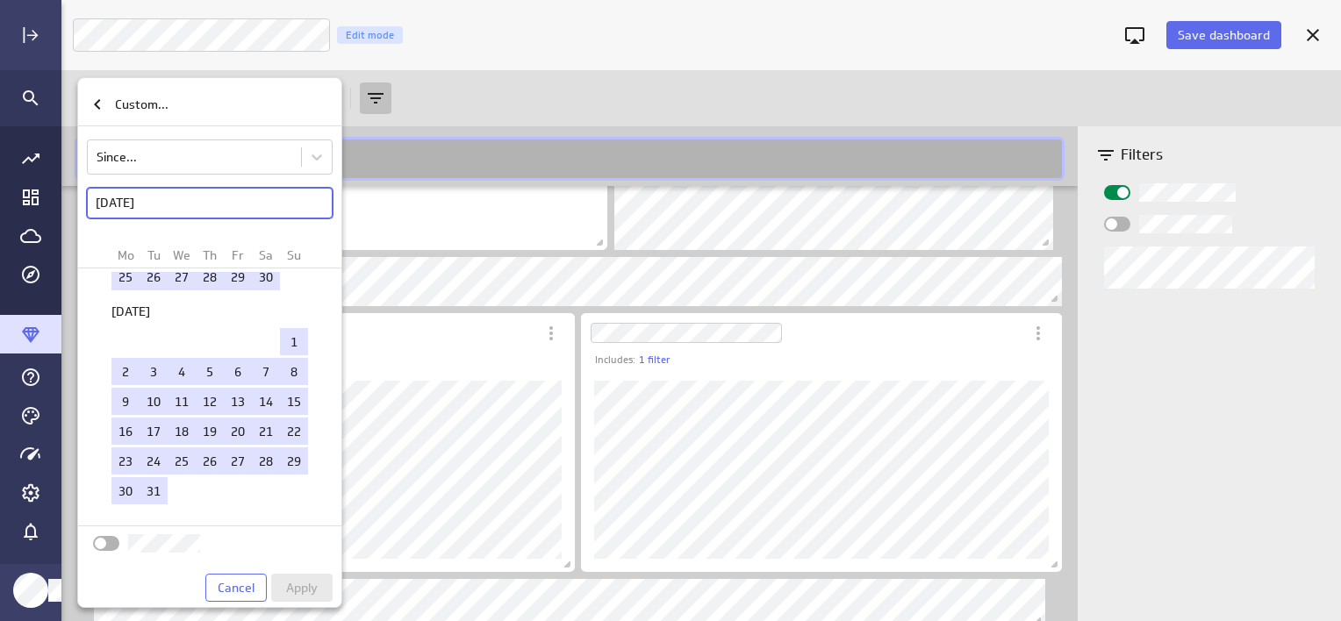
scroll to position [2085, 0]
click at [267, 540] on label at bounding box center [216, 543] width 246 height 18
click at [0, 0] on input "checkbox" at bounding box center [0, 0] width 0 height 0
click at [310, 590] on span "Apply" at bounding box center [302, 588] width 32 height 16
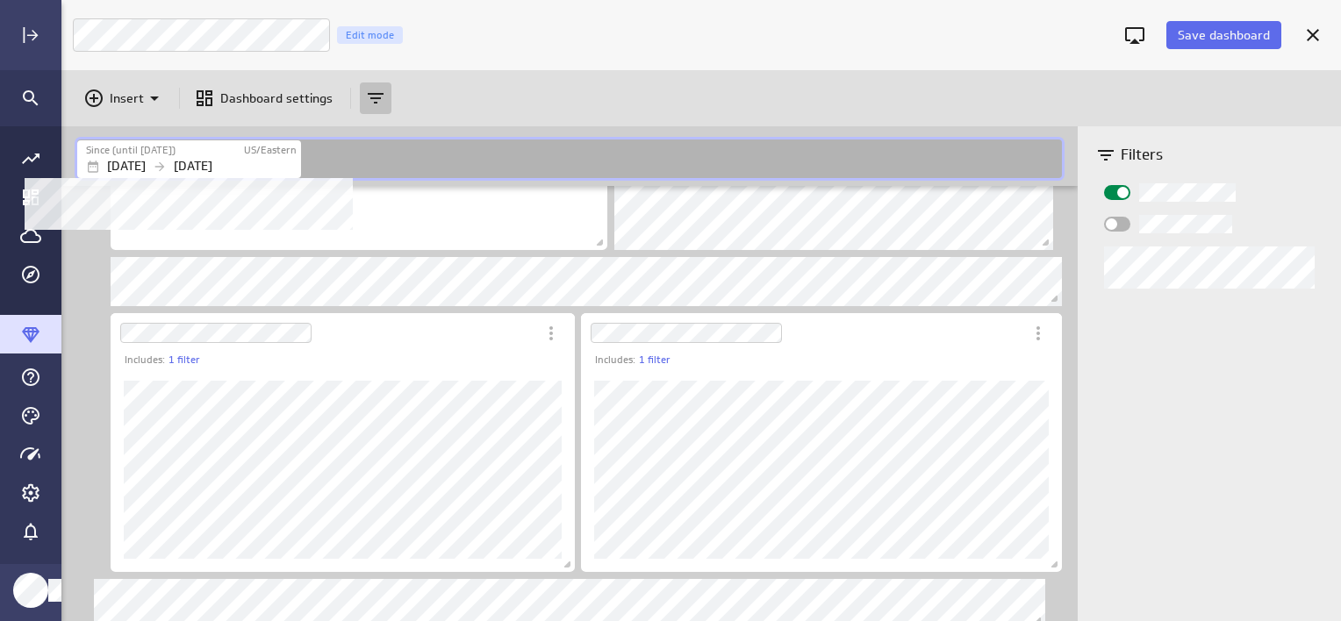
click at [212, 163] on p "[DATE]" at bounding box center [193, 166] width 39 height 18
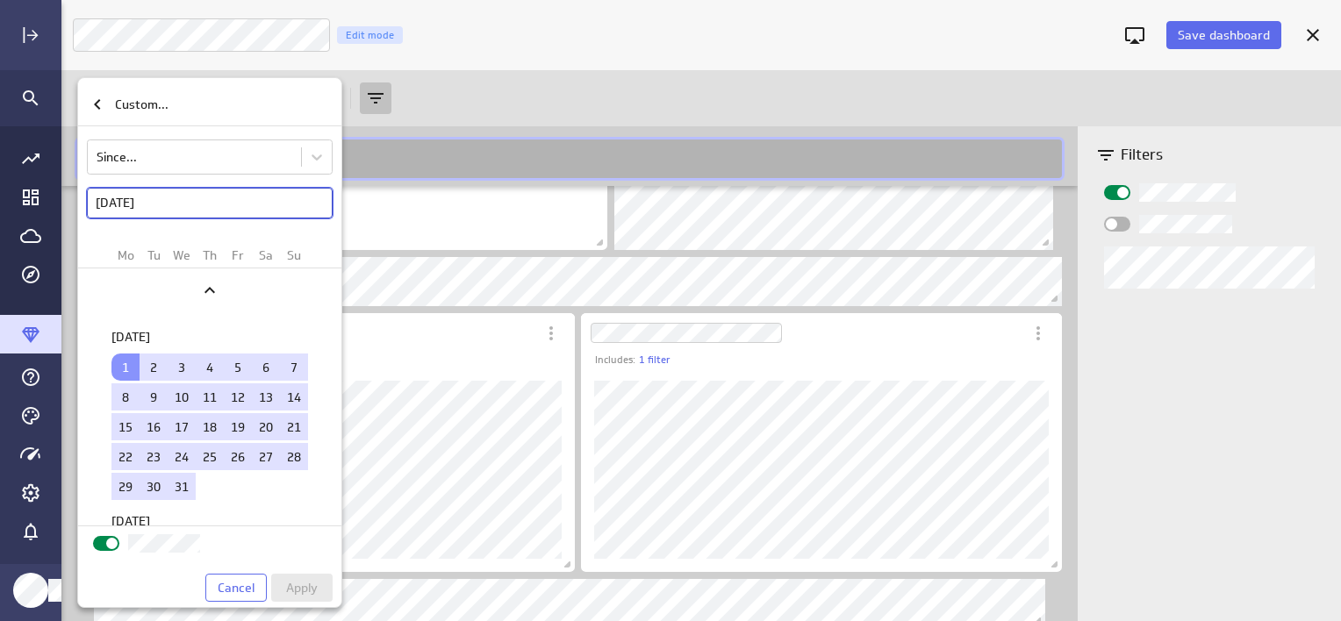
click at [211, 190] on button "[DATE]" at bounding box center [210, 203] width 246 height 31
click at [200, 203] on button "[DATE]" at bounding box center [210, 203] width 246 height 31
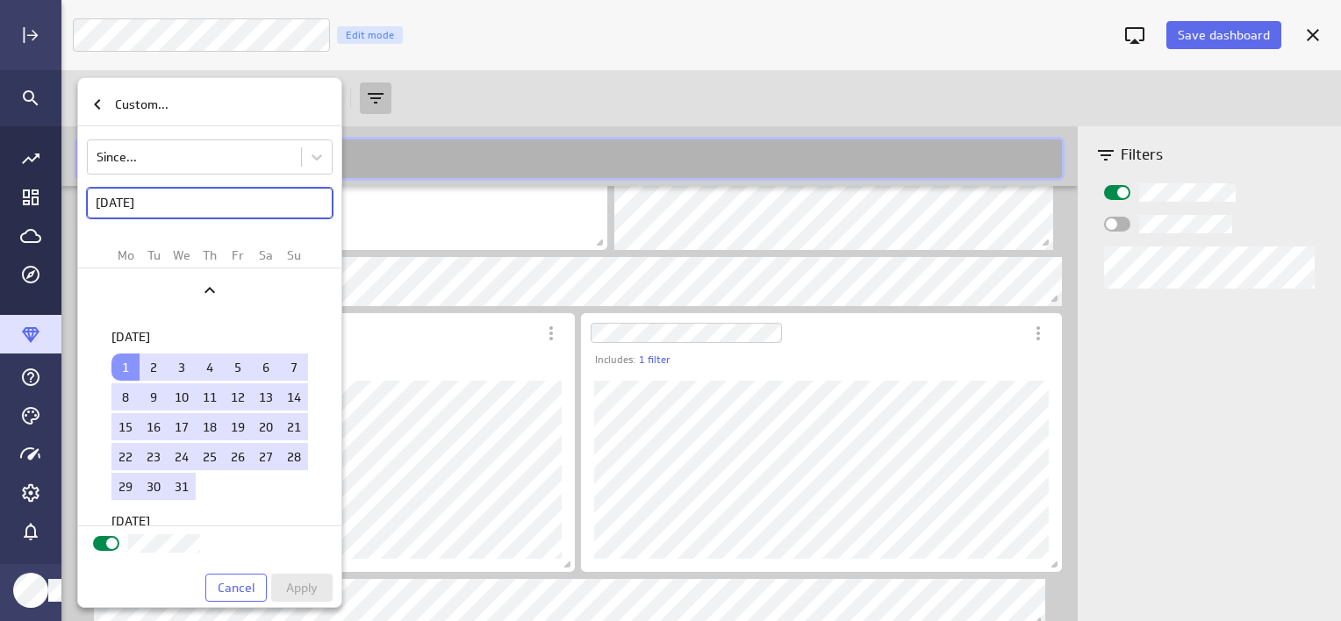
click at [200, 203] on button "[DATE]" at bounding box center [210, 203] width 246 height 31
click at [211, 293] on icon "Move backward to switch to the previous month." at bounding box center [209, 290] width 21 height 21
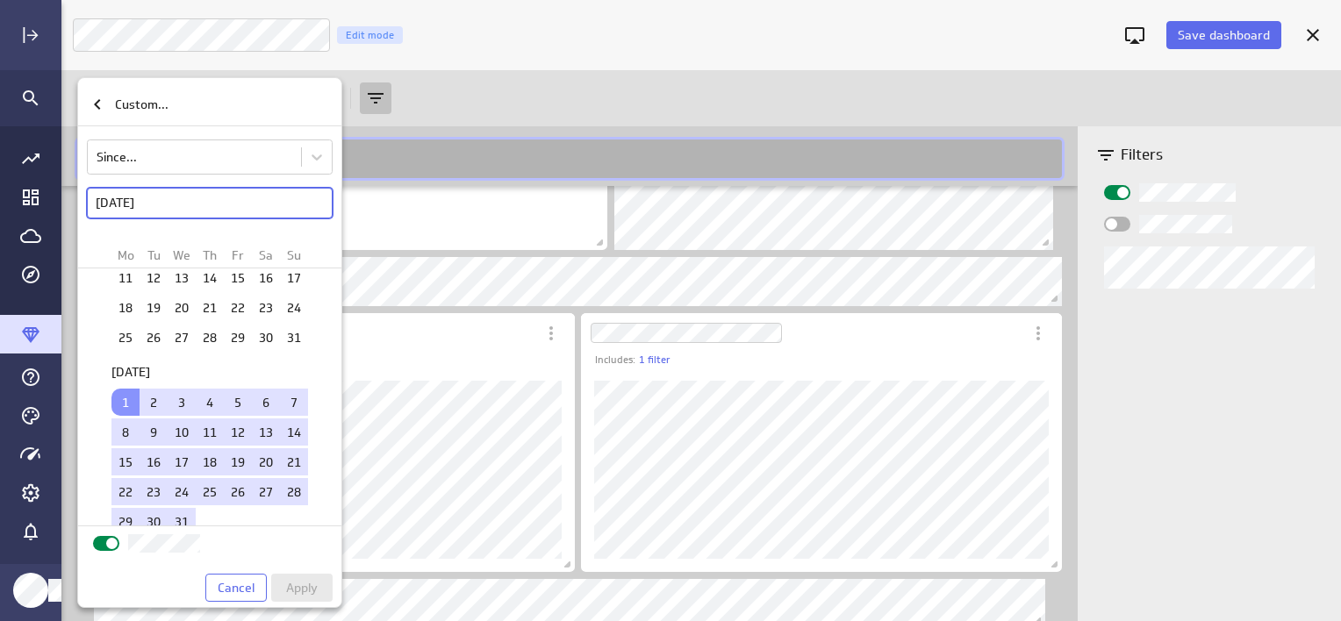
click at [0, 0] on input "checkbox" at bounding box center [0, 0] width 0 height 0
click at [290, 580] on span "Apply" at bounding box center [302, 588] width 32 height 16
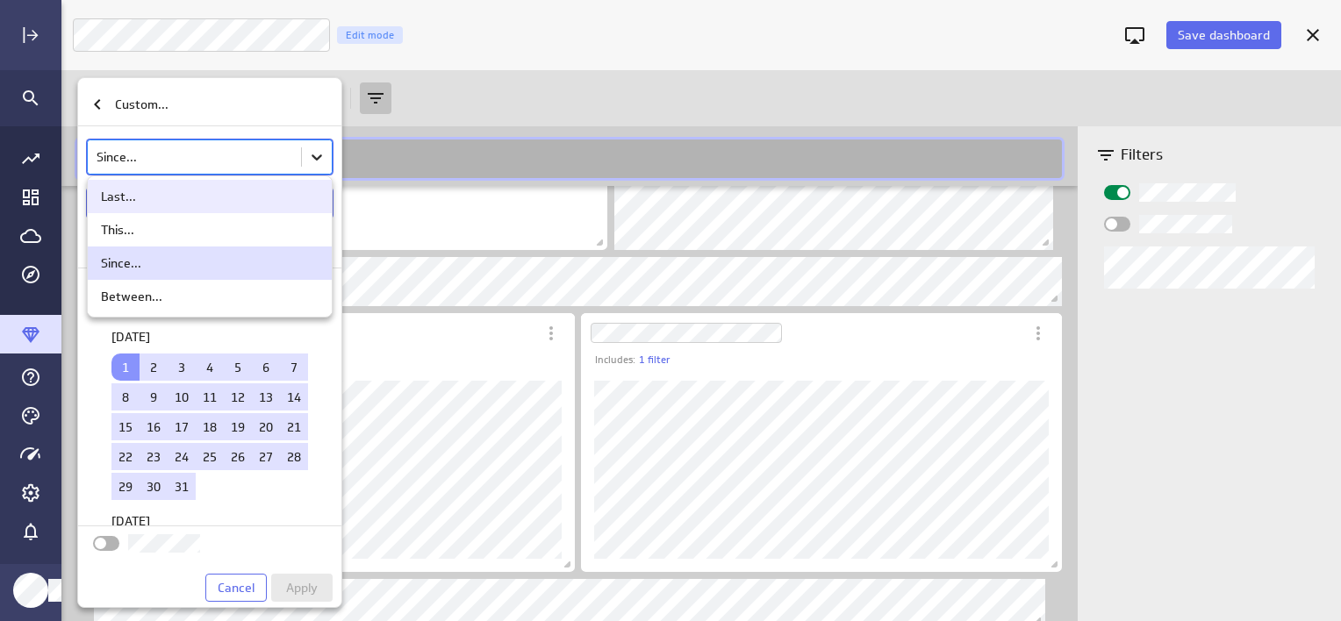
click at [312, 160] on body "Save dashboard [PERSON_NAME] Moon Marketing Edit mode Insert Dashboard settings…" at bounding box center [670, 310] width 1341 height 621
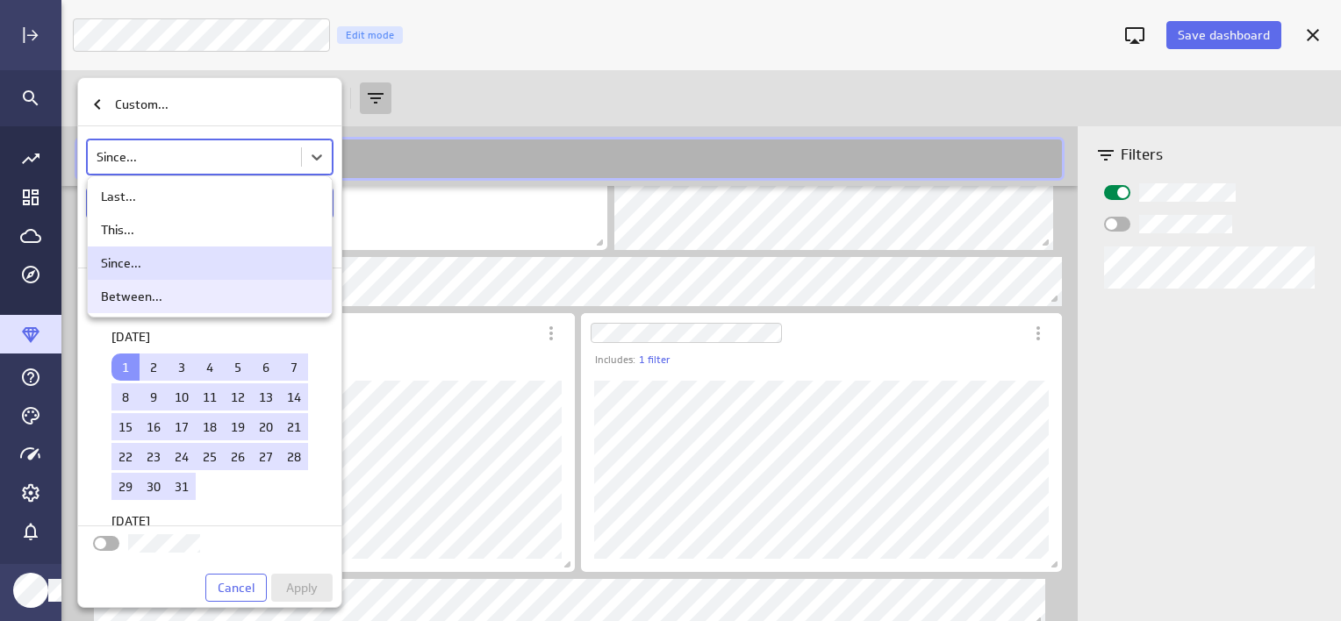
click at [215, 298] on div "Between..." at bounding box center [210, 297] width 218 height 16
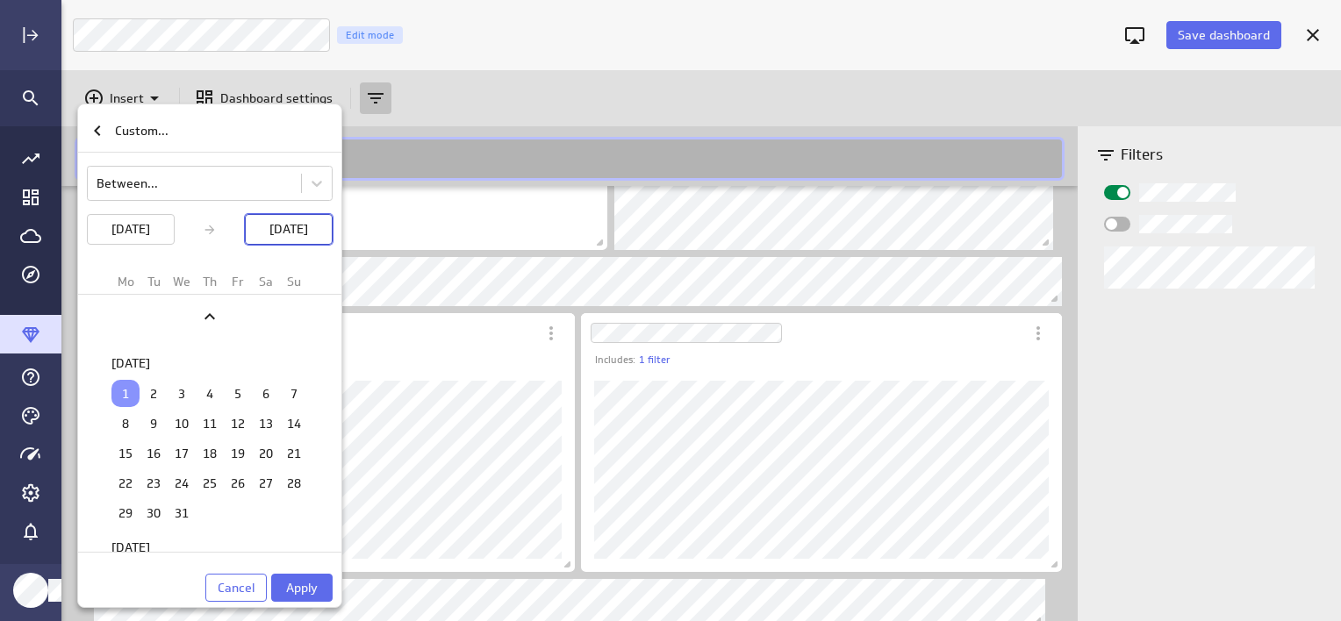
click at [282, 230] on p "[DATE]" at bounding box center [288, 229] width 39 height 18
click at [269, 237] on p "[DATE]" at bounding box center [288, 229] width 39 height 18
click at [269, 229] on p "[DATE]" at bounding box center [288, 229] width 39 height 18
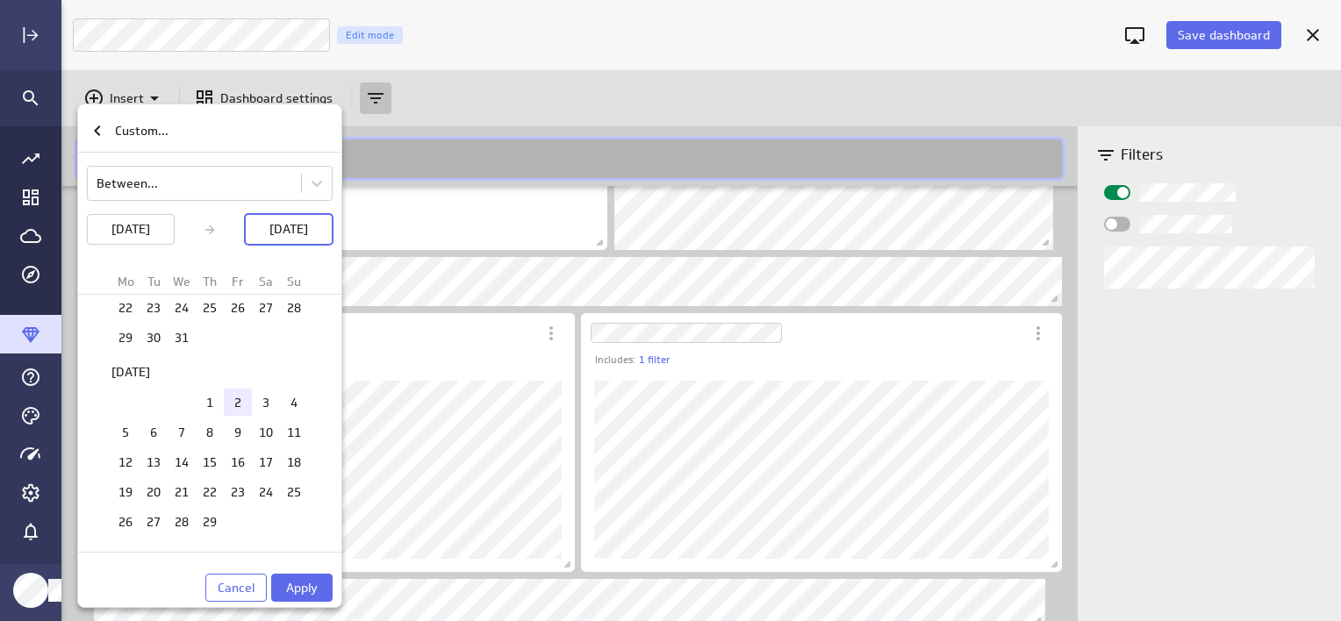
scroll to position [0, 0]
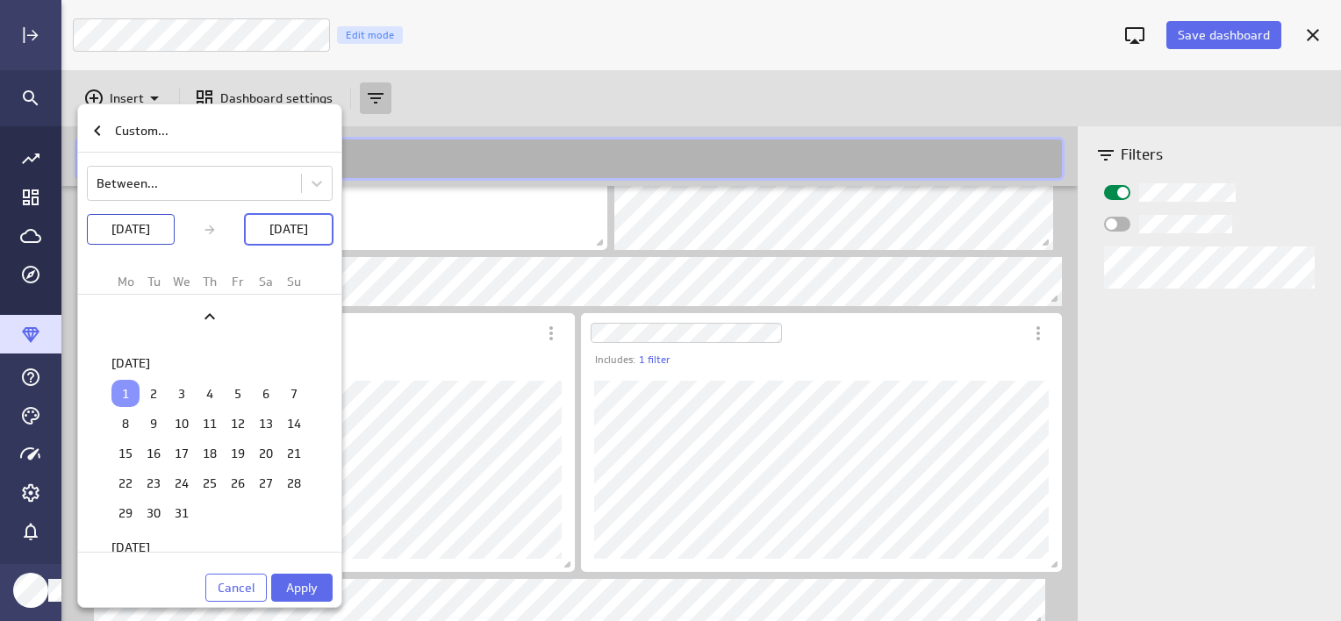
click at [141, 229] on p "[DATE]" at bounding box center [130, 229] width 39 height 18
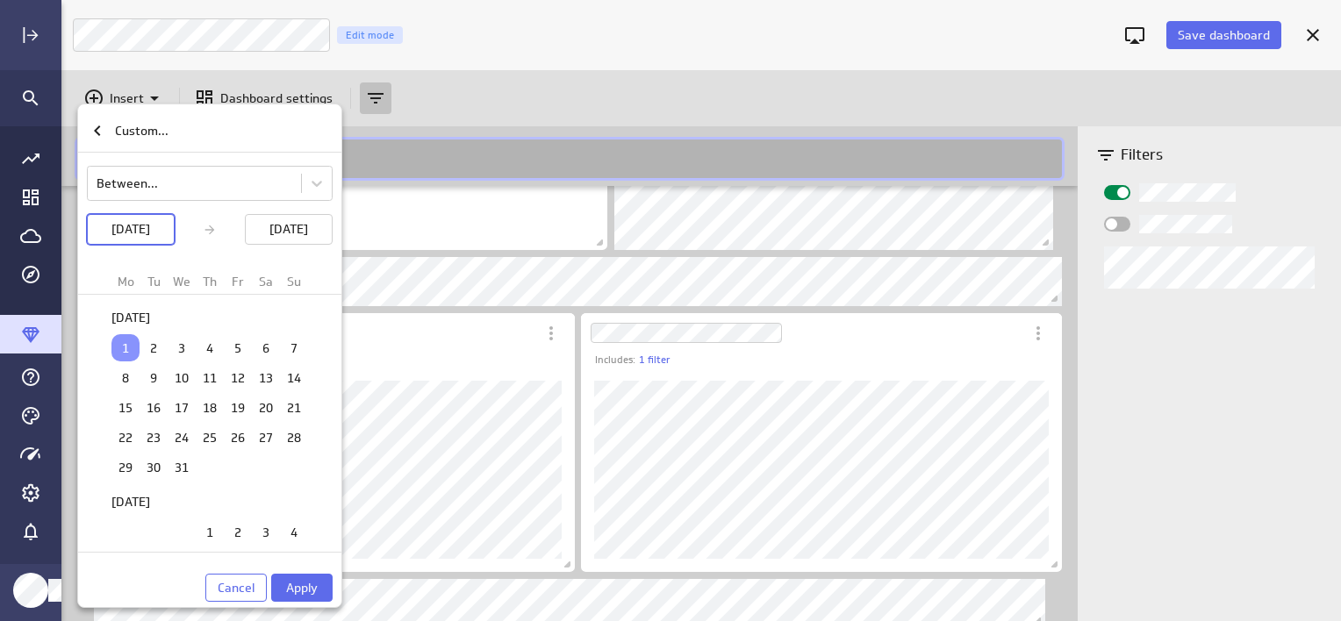
scroll to position [88, 0]
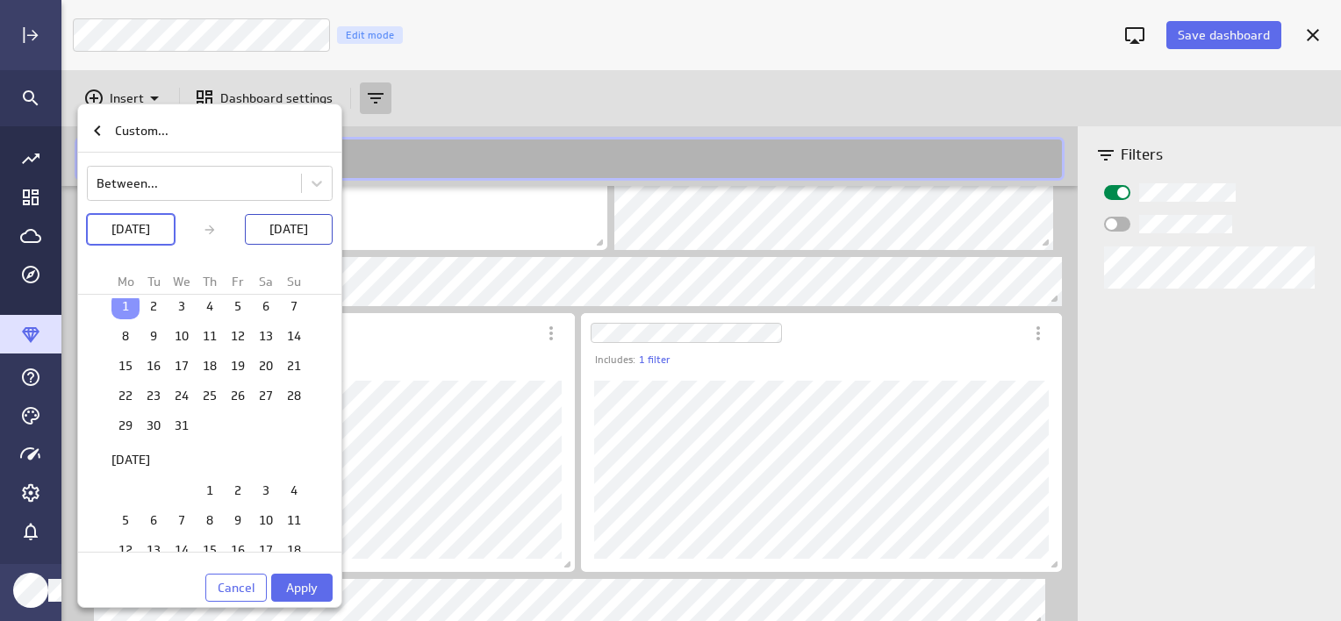
click at [297, 232] on p "[DATE]" at bounding box center [288, 229] width 39 height 18
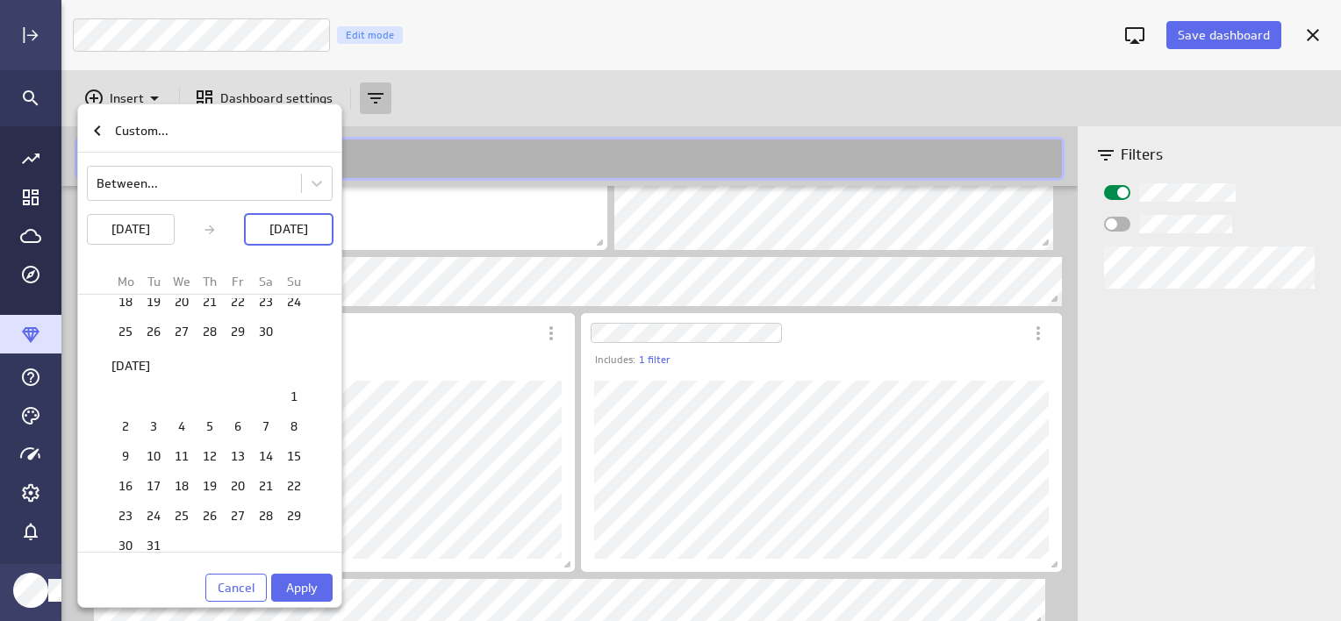
scroll to position [2085, 0]
click at [156, 501] on td "31" at bounding box center [153, 514] width 28 height 27
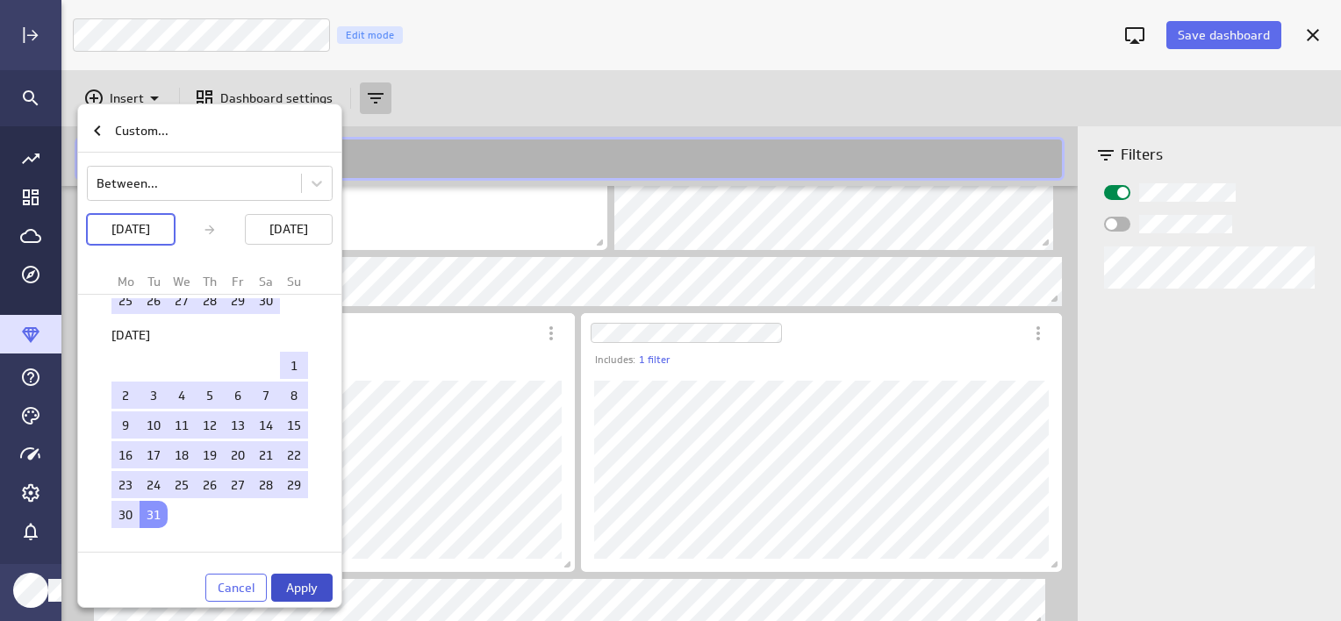
click at [309, 581] on span "Apply" at bounding box center [302, 588] width 32 height 16
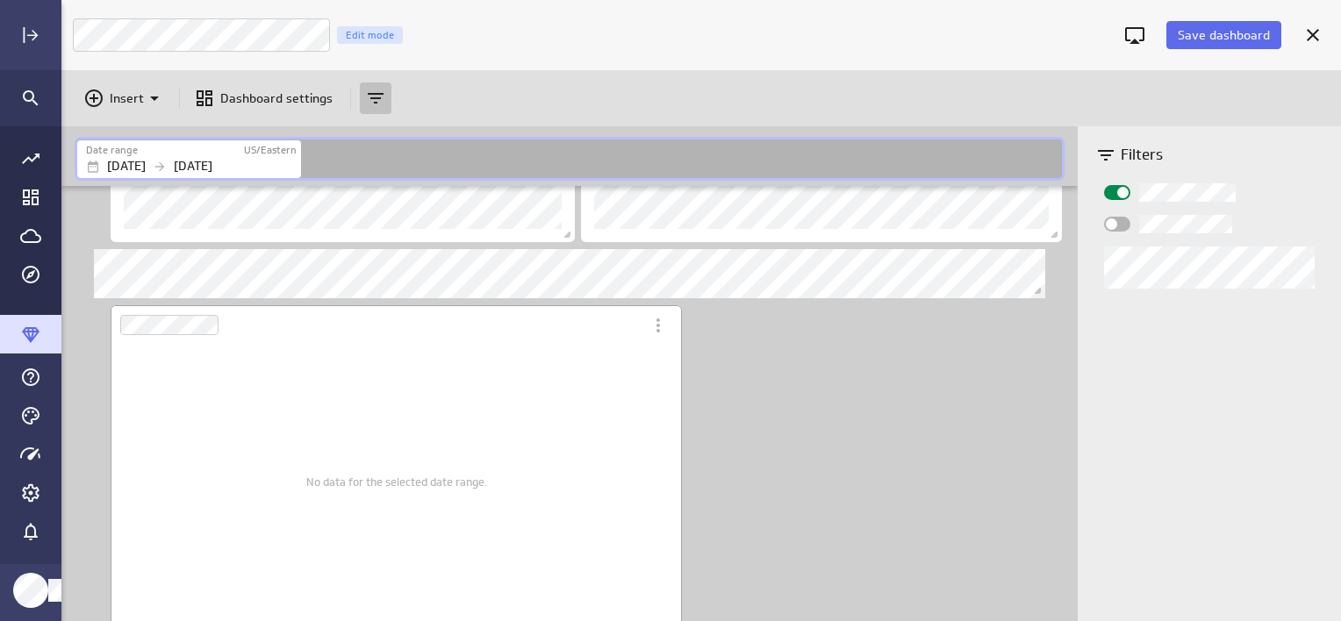
scroll to position [567, 0]
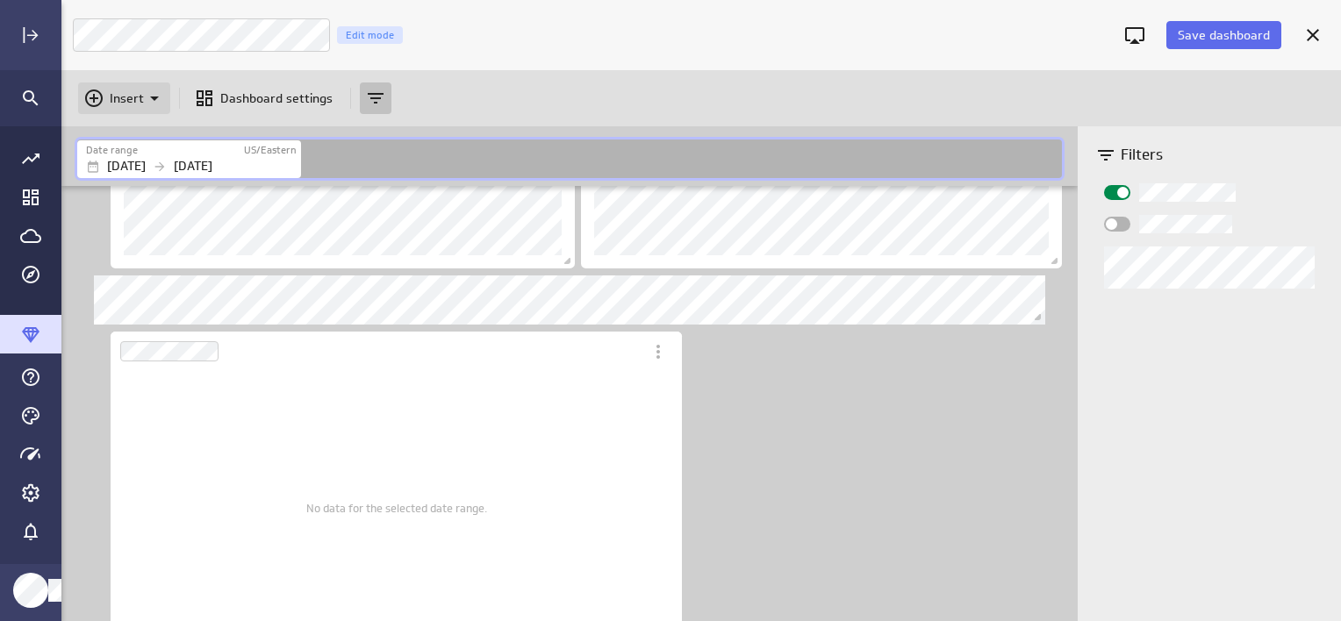
click at [119, 104] on p "Insert" at bounding box center [127, 98] width 34 height 18
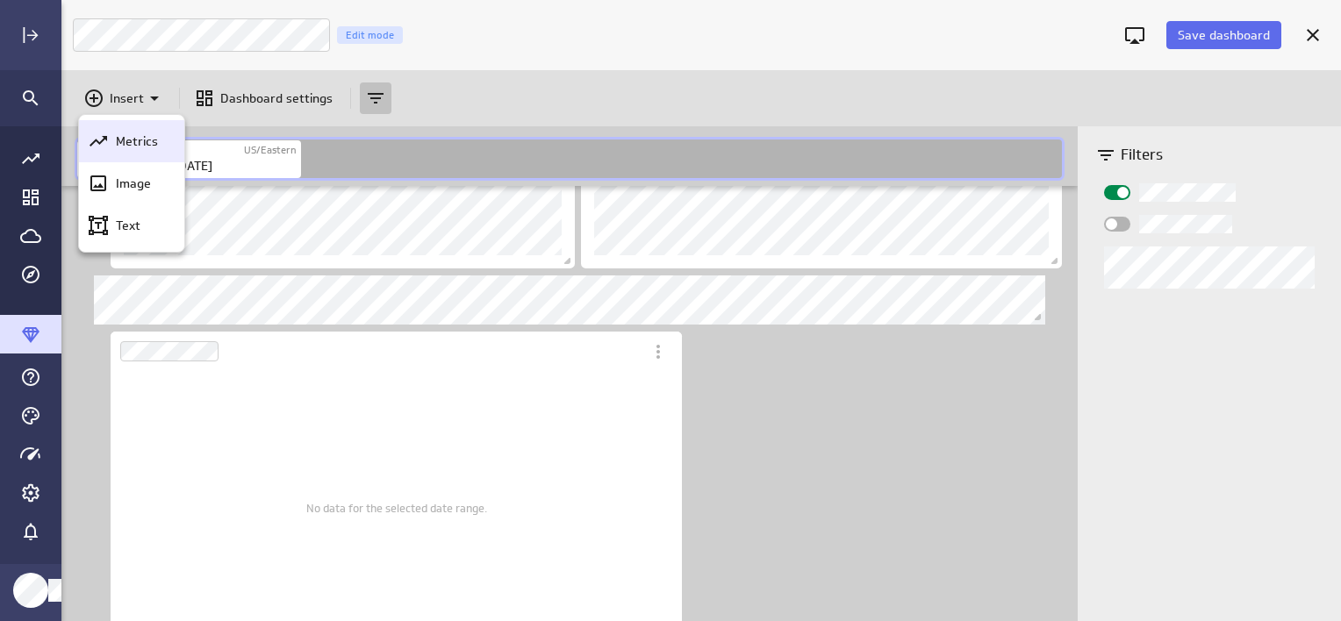
click at [129, 137] on p "Metrics" at bounding box center [137, 141] width 42 height 18
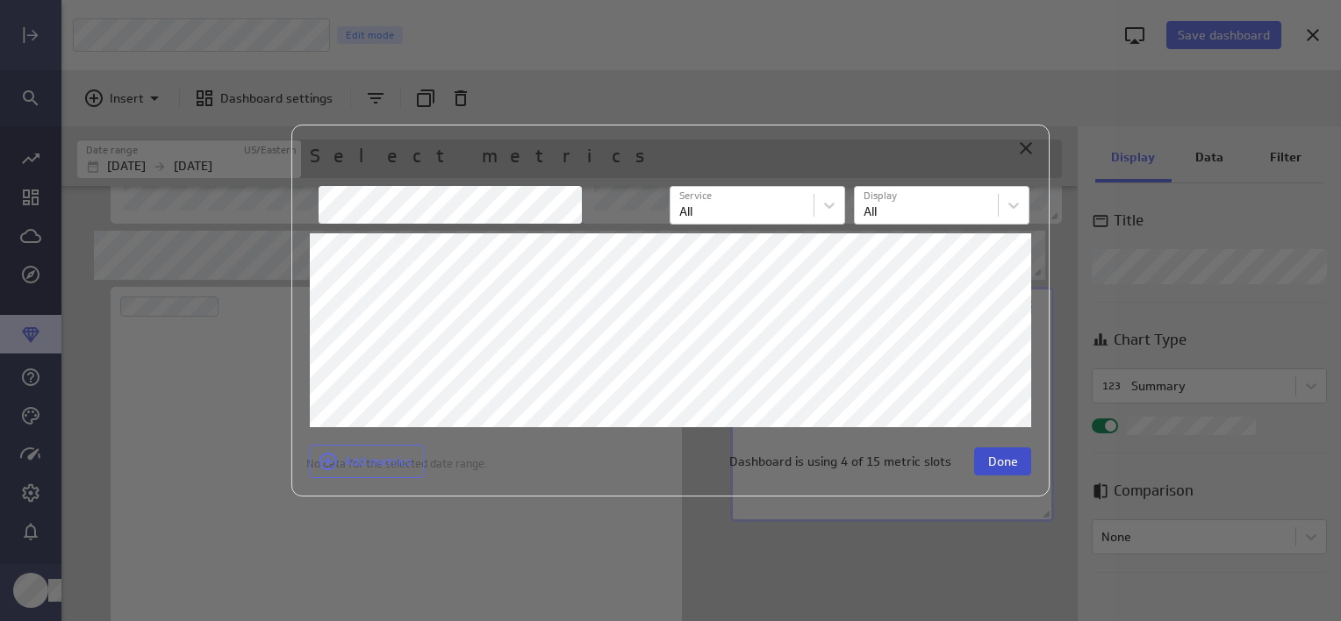
scroll to position [612, 0]
click at [991, 459] on span "Done" at bounding box center [1003, 462] width 30 height 16
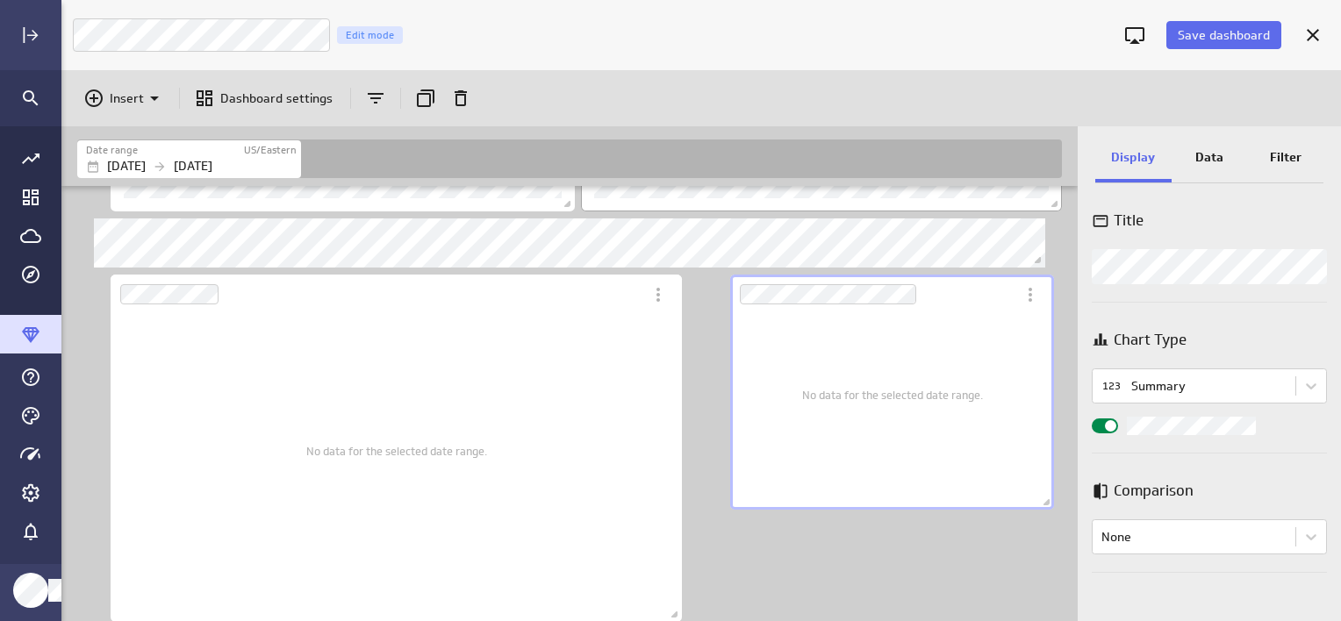
scroll to position [654, 0]
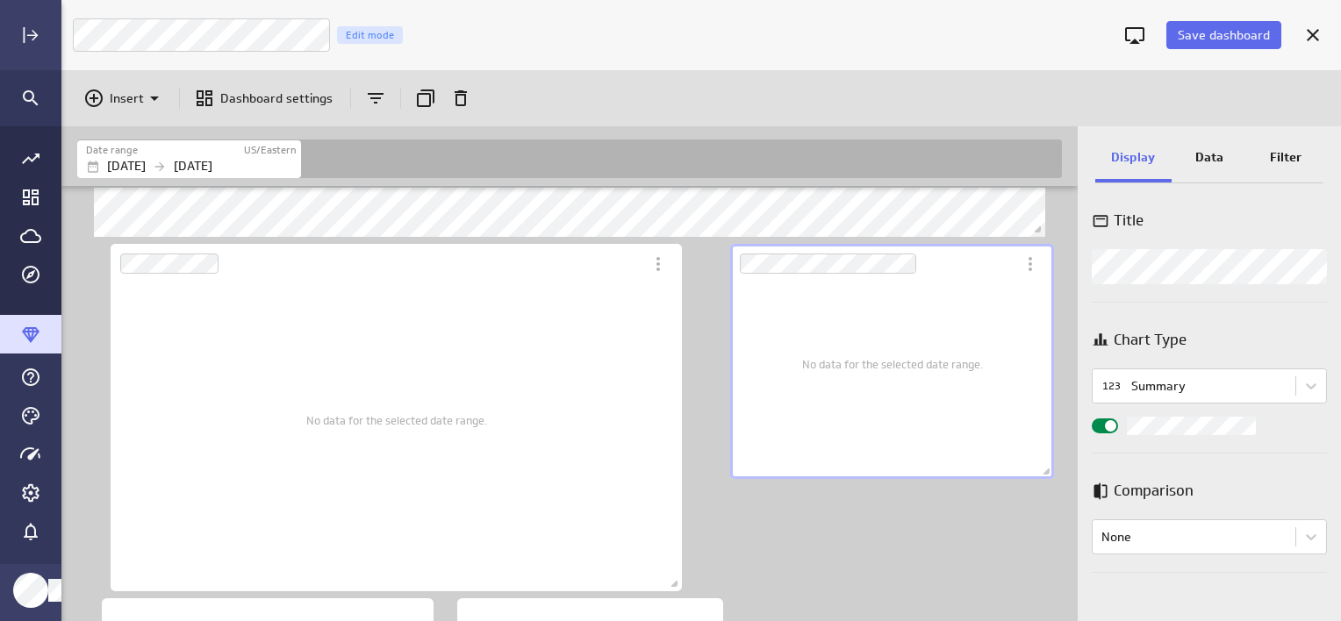
click at [884, 343] on div "No data for the selected date range." at bounding box center [892, 363] width 181 height 204
click at [1027, 264] on icon "More actions" at bounding box center [1029, 264] width 21 height 21
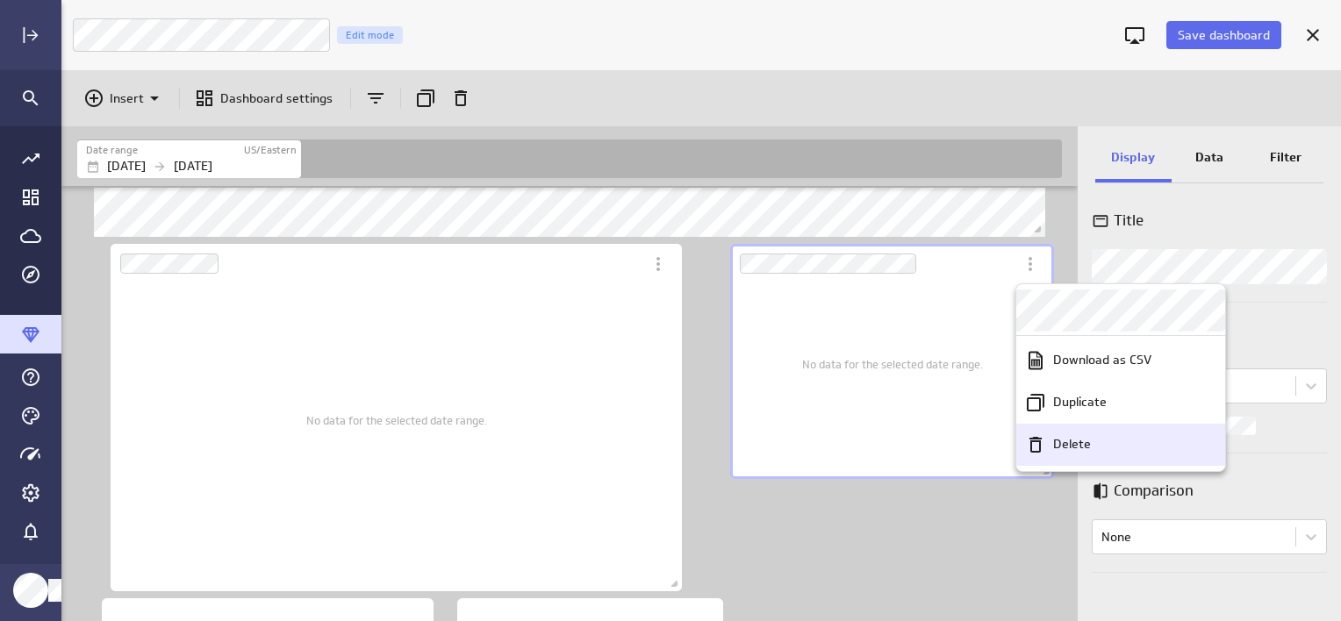
click at [1086, 438] on p "Delete" at bounding box center [1072, 444] width 38 height 18
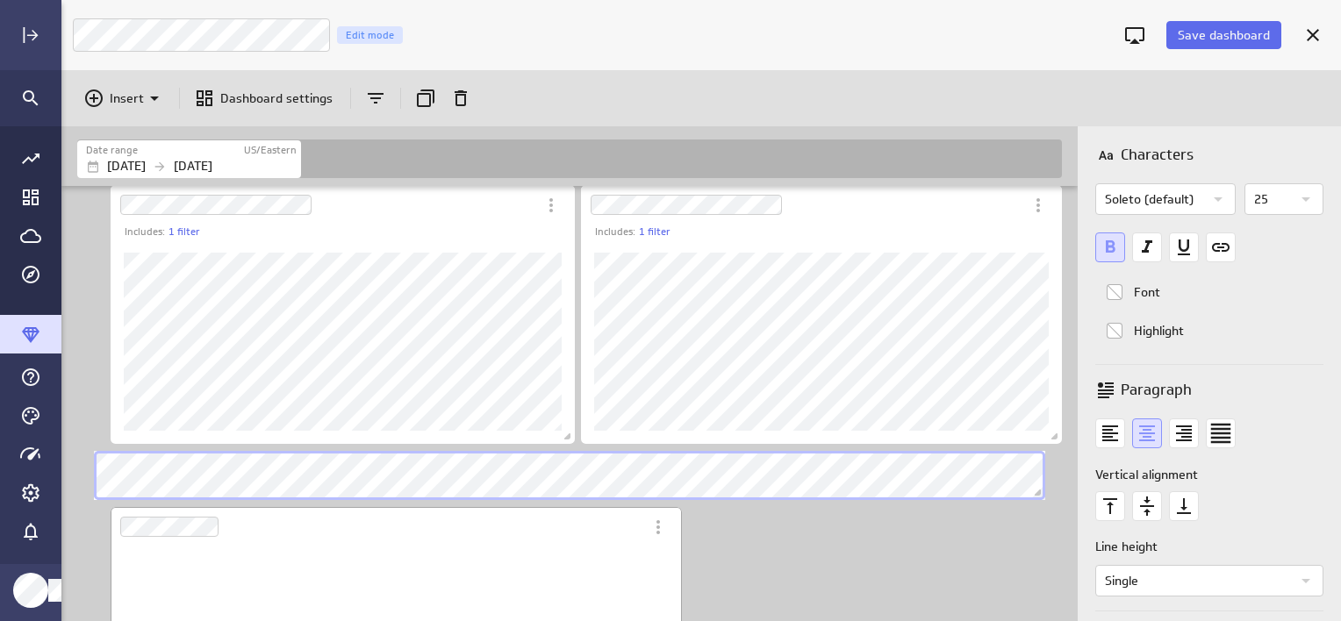
scroll to position [304, 0]
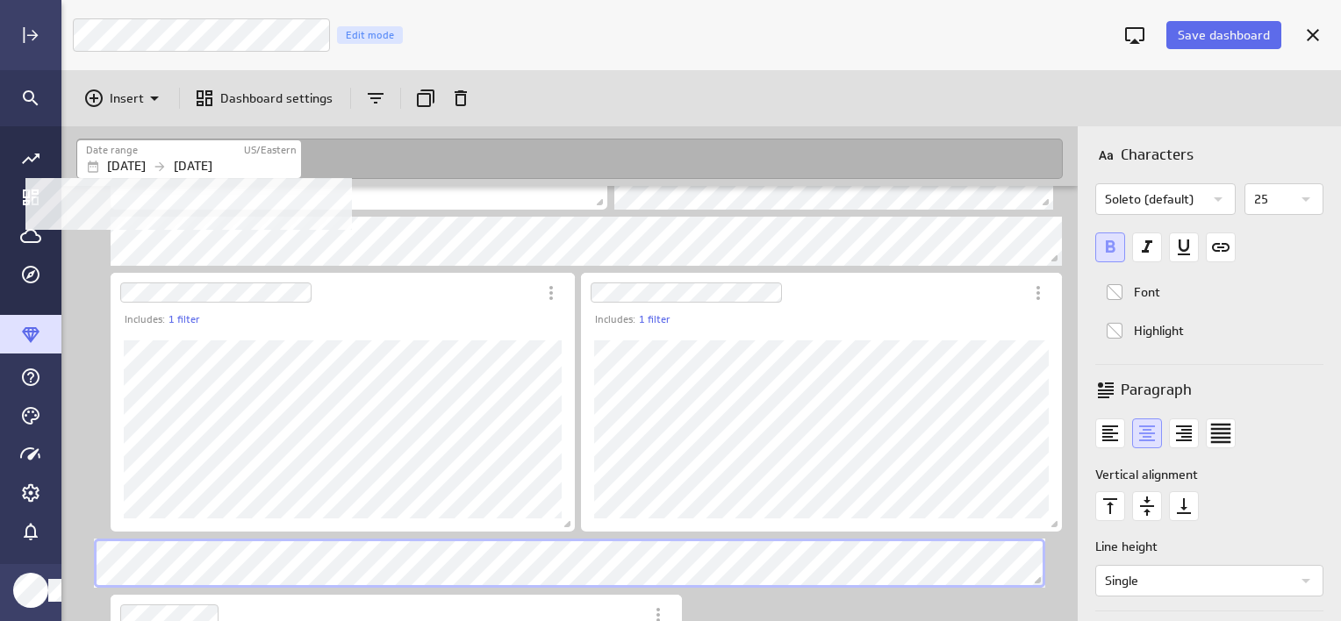
click at [212, 166] on p "[DATE]" at bounding box center [193, 166] width 39 height 18
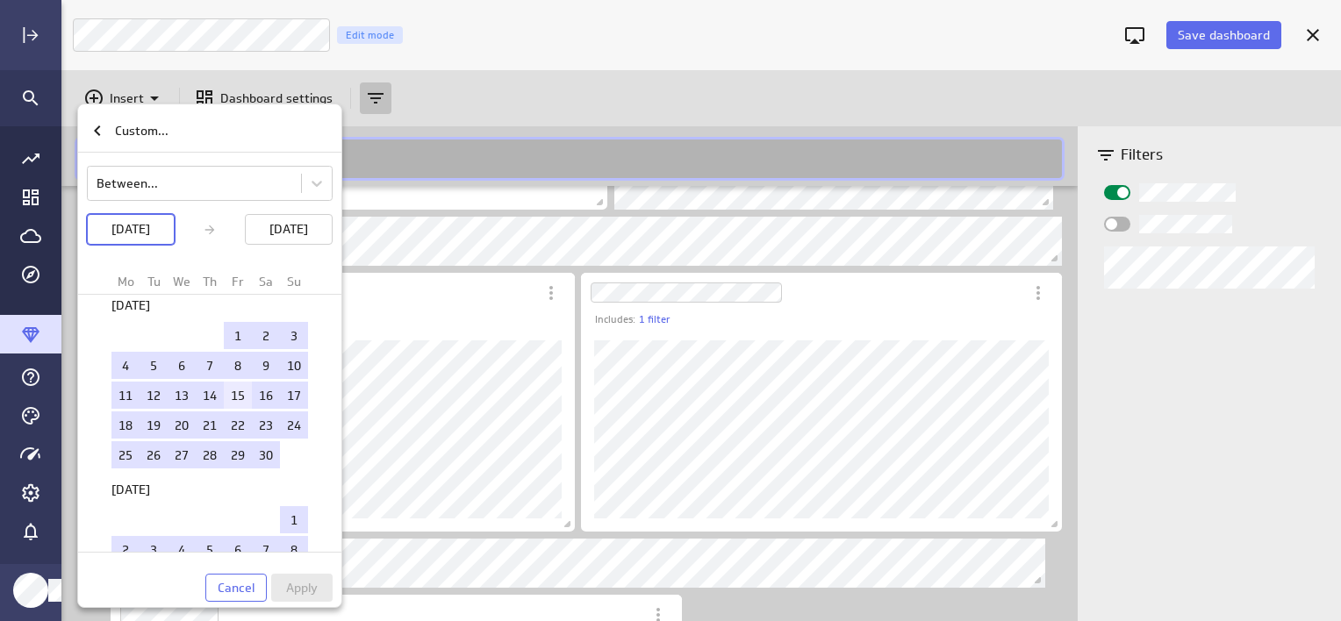
scroll to position [2085, 0]
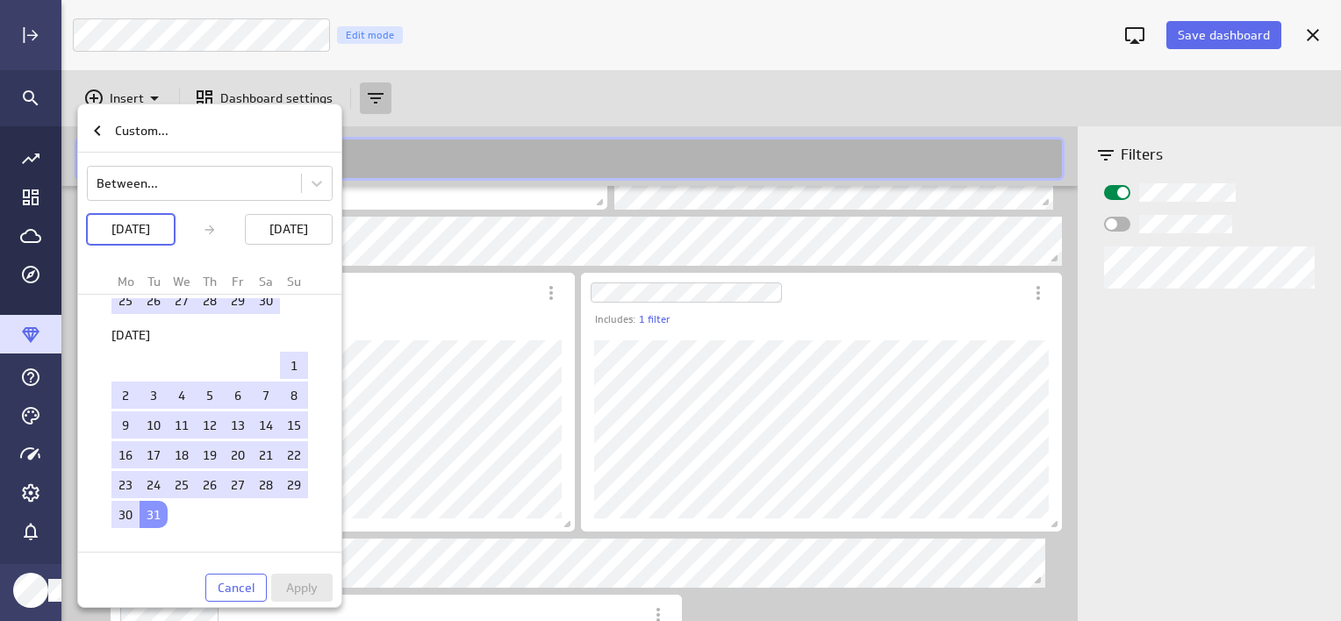
click at [453, 119] on div at bounding box center [670, 310] width 1341 height 621
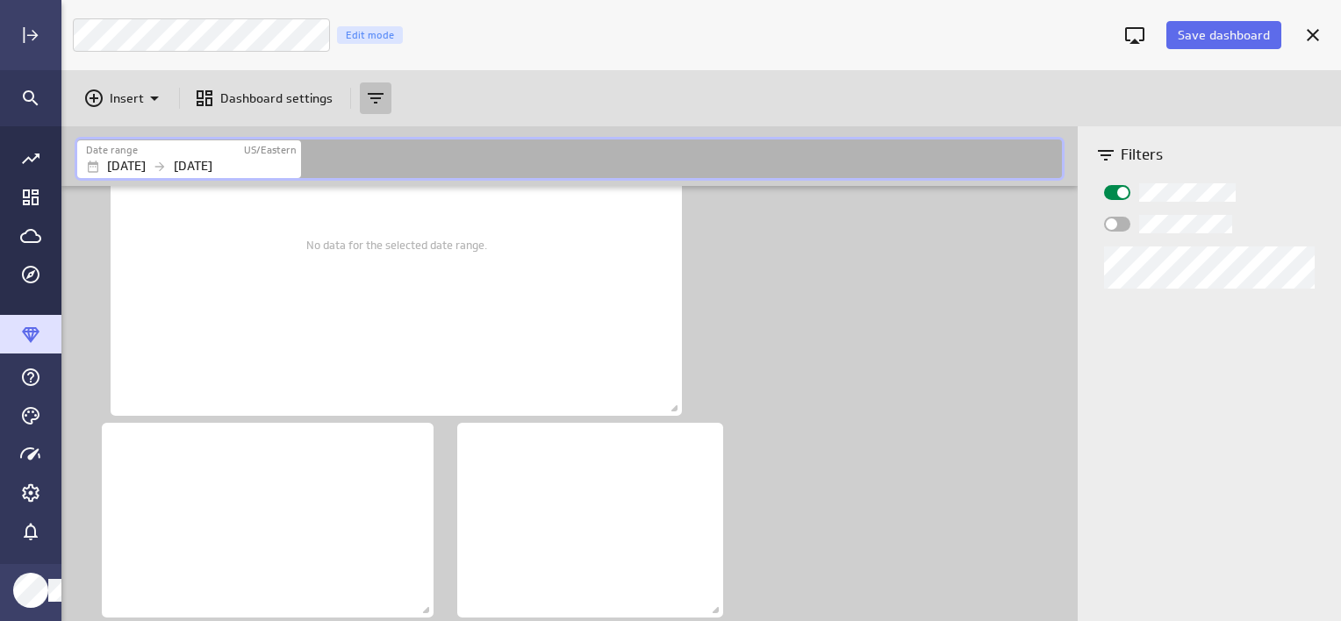
scroll to position [654, 0]
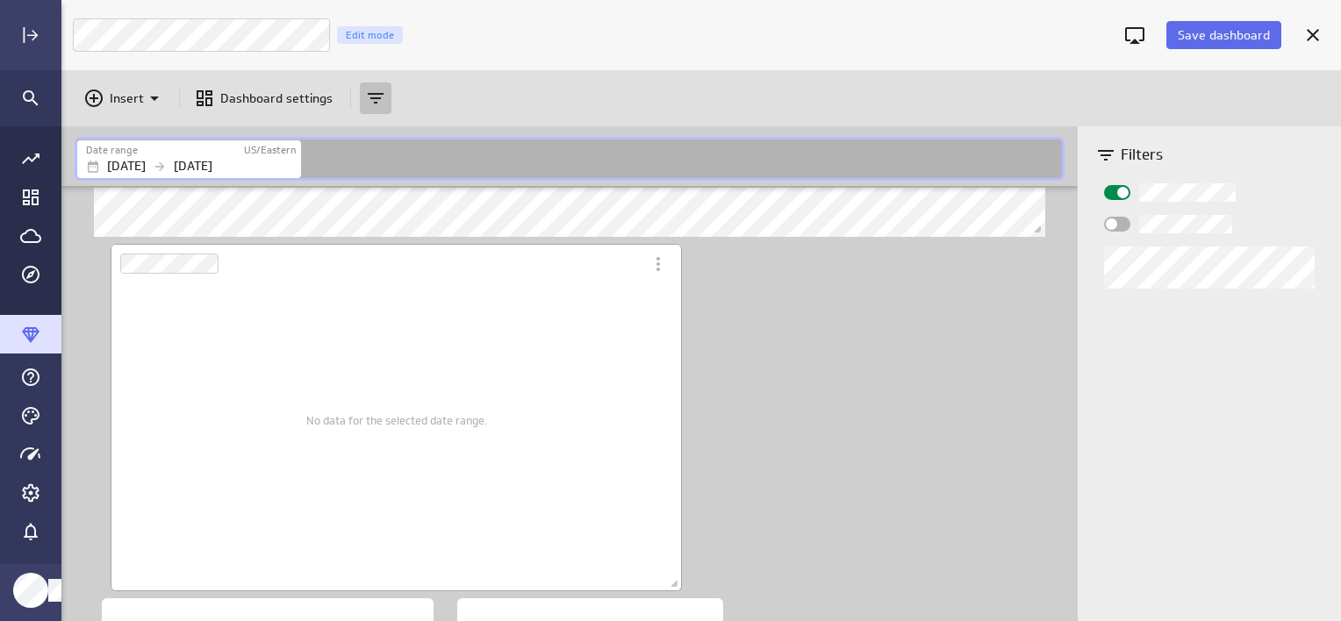
click at [254, 402] on div "No data for the selected date range." at bounding box center [396, 419] width 545 height 317
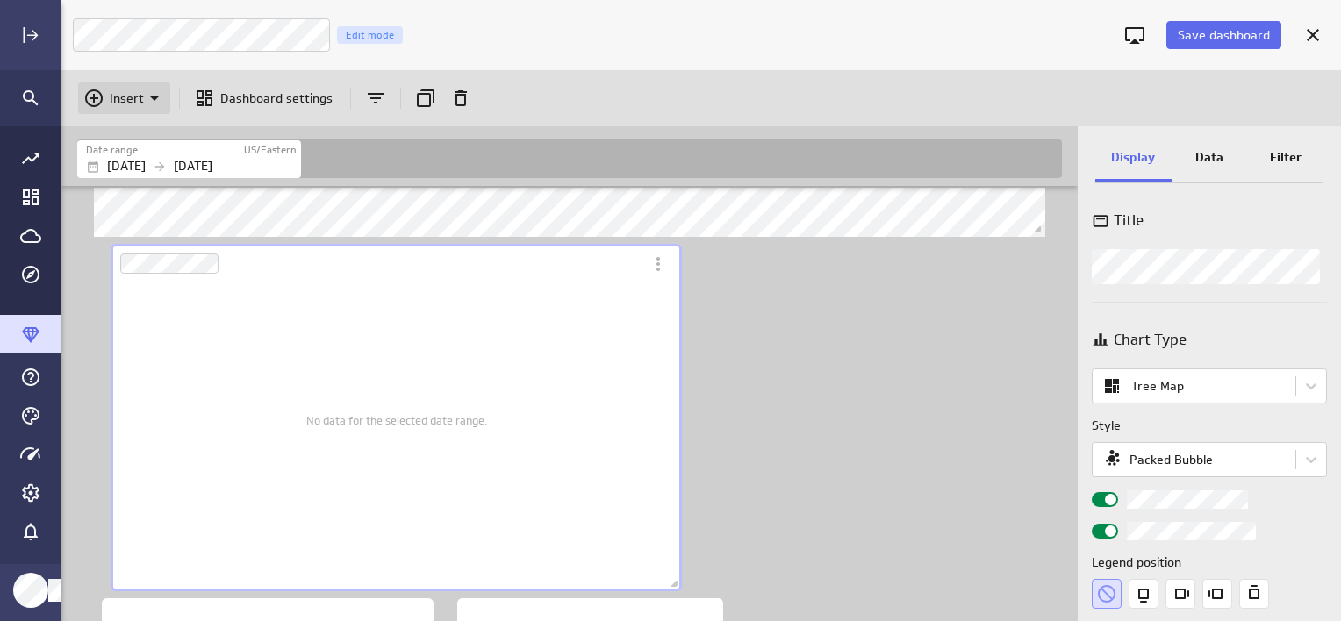
click at [121, 97] on p "Insert" at bounding box center [127, 98] width 34 height 18
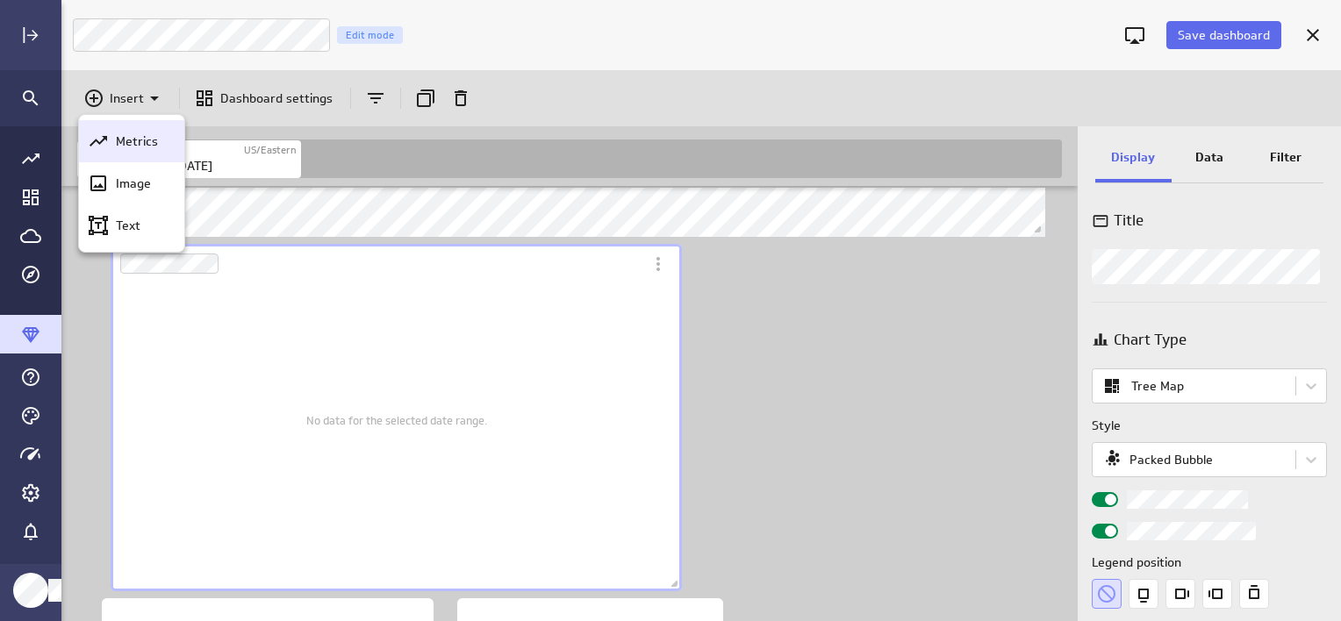
click at [138, 142] on p "Metrics" at bounding box center [137, 141] width 42 height 18
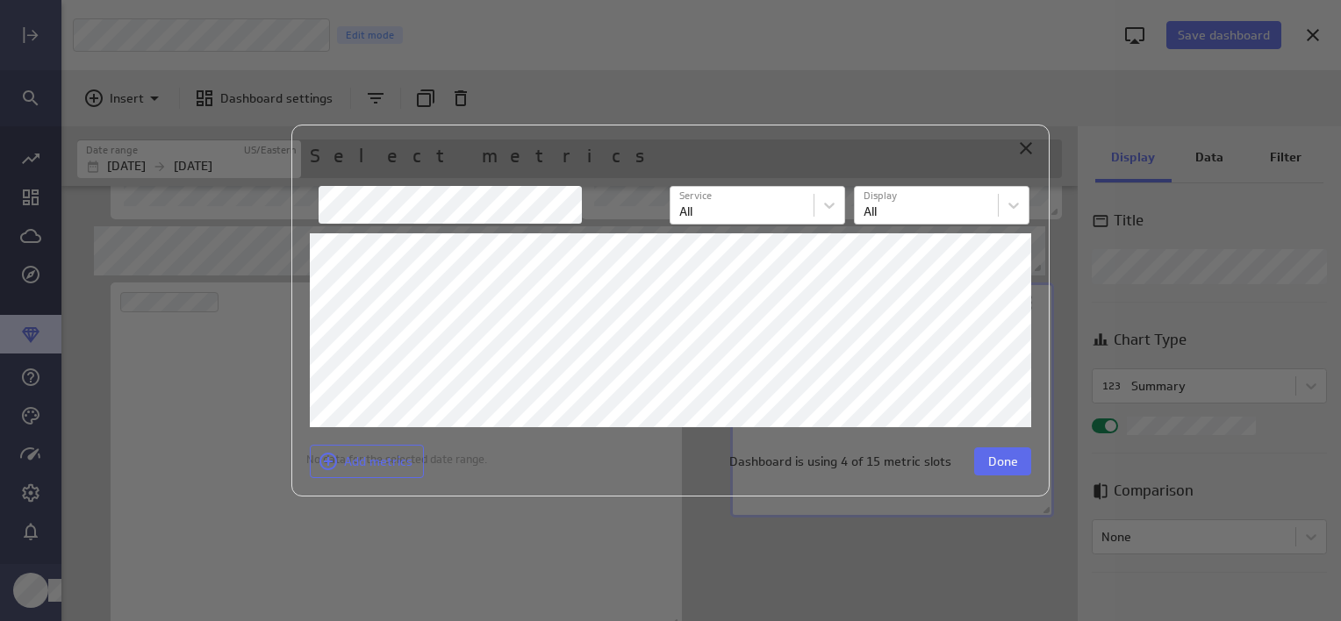
scroll to position [612, 0]
click at [1000, 462] on span "Done" at bounding box center [1003, 462] width 30 height 16
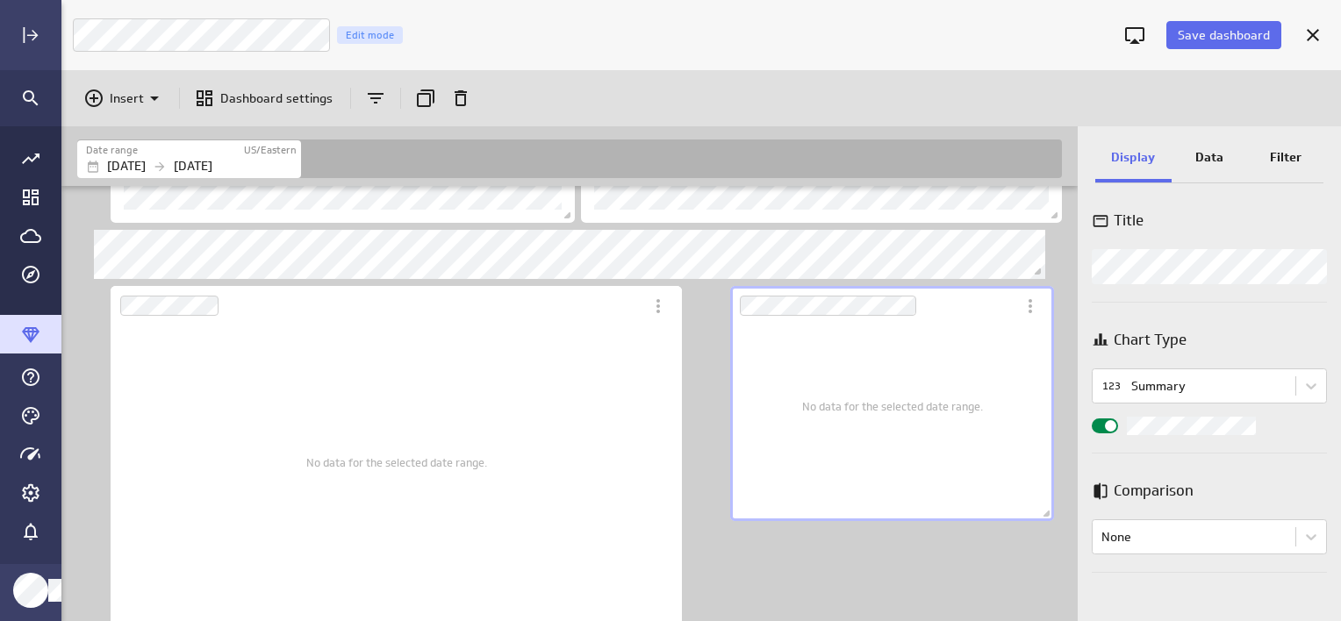
click at [837, 358] on div "No data for the selected date range." at bounding box center [892, 406] width 181 height 204
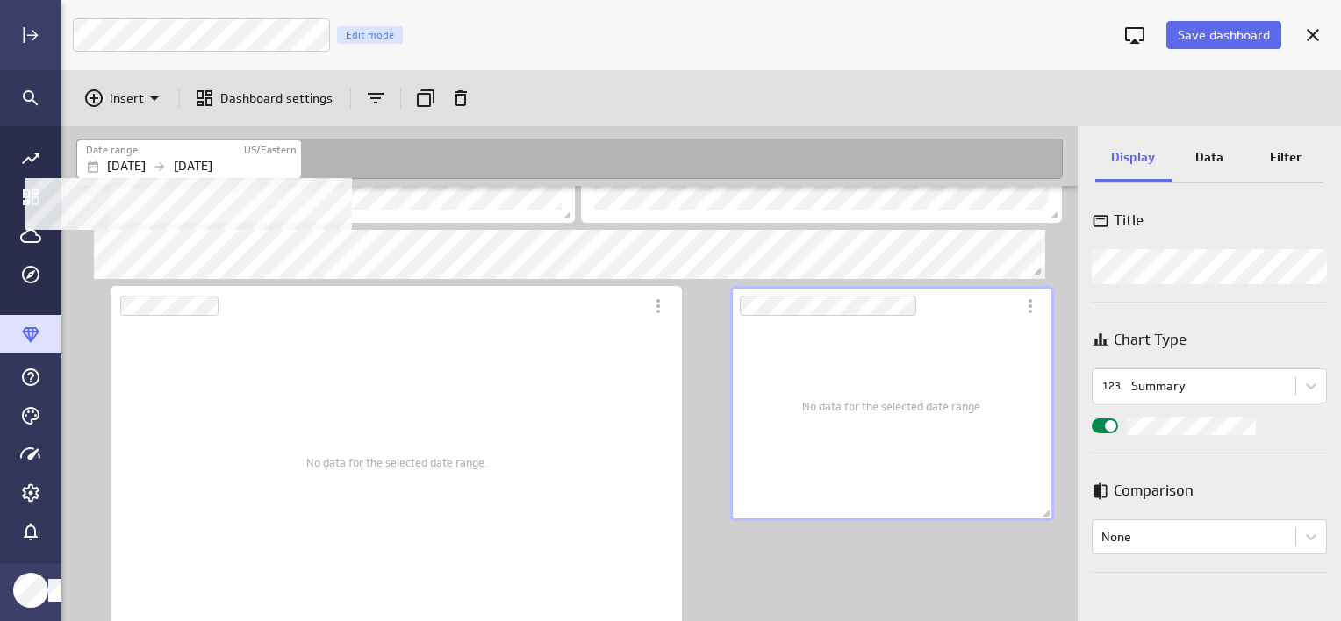
click at [212, 167] on p "[DATE]" at bounding box center [193, 166] width 39 height 18
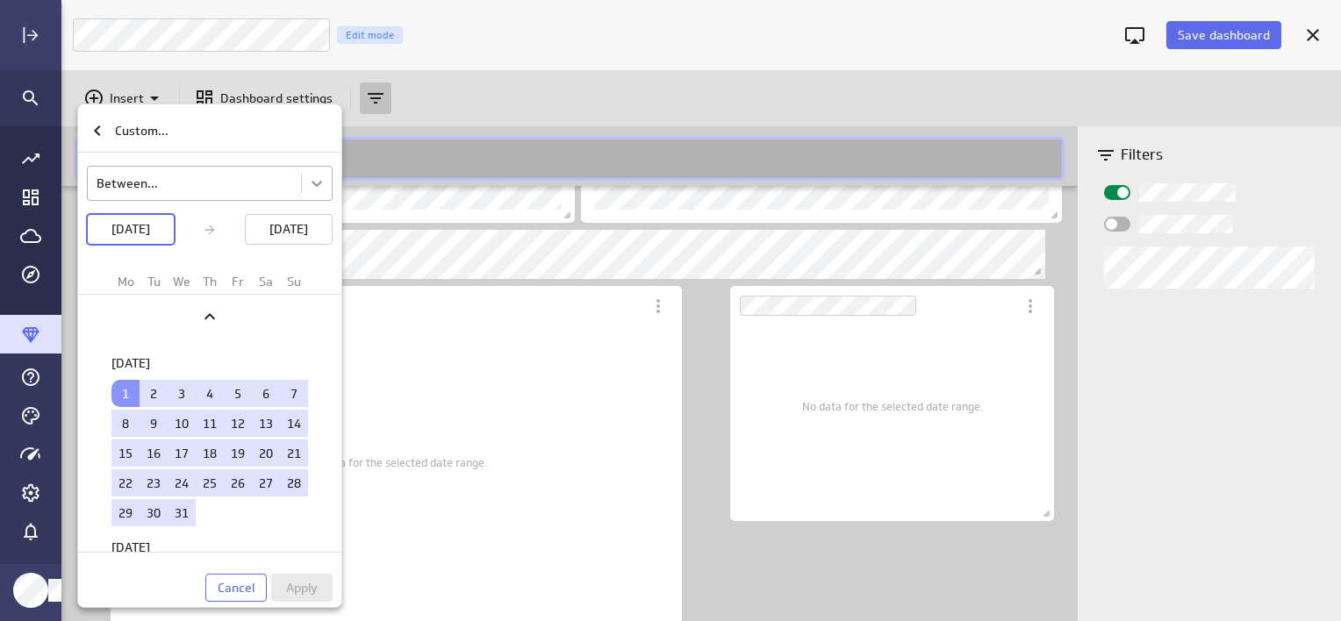
click at [312, 183] on body "Save dashboard [PERSON_NAME] Moon Marketing Edit mode Insert Dashboard settings…" at bounding box center [670, 310] width 1341 height 621
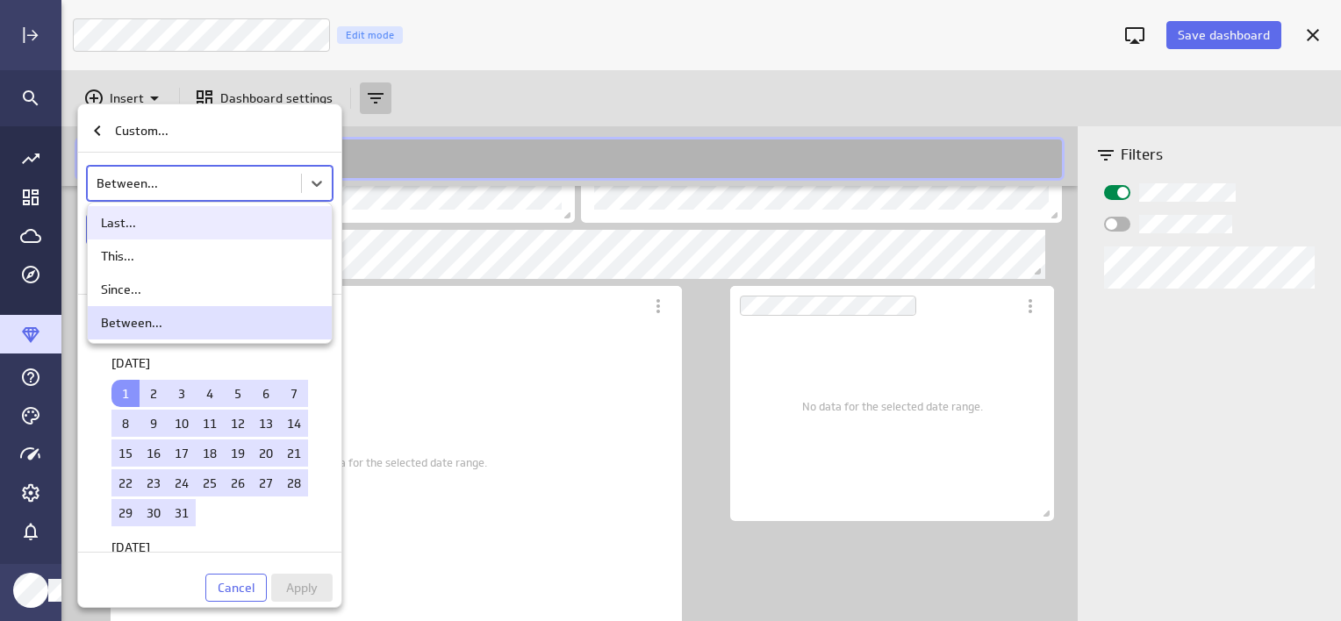
click at [171, 223] on div "Last..." at bounding box center [210, 223] width 218 height 16
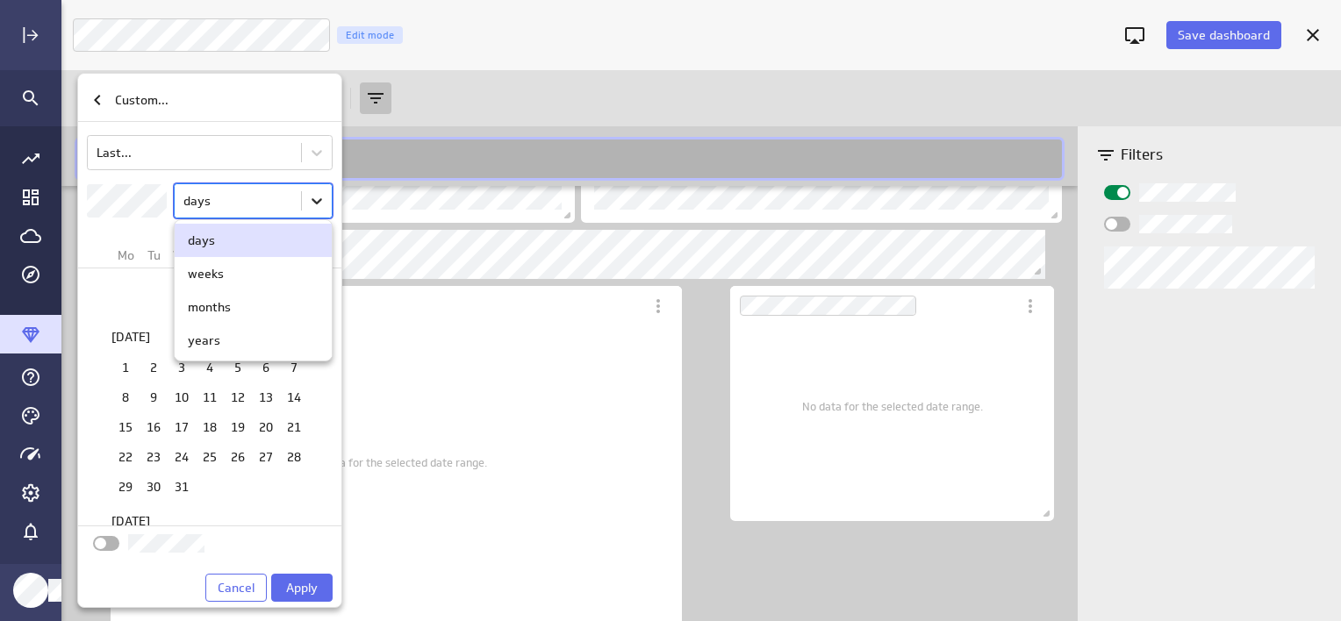
click at [325, 208] on body "Save dashboard [PERSON_NAME] Moon Marketing Edit mode Insert Dashboard settings…" at bounding box center [670, 310] width 1341 height 621
click at [225, 312] on div "months" at bounding box center [209, 307] width 43 height 16
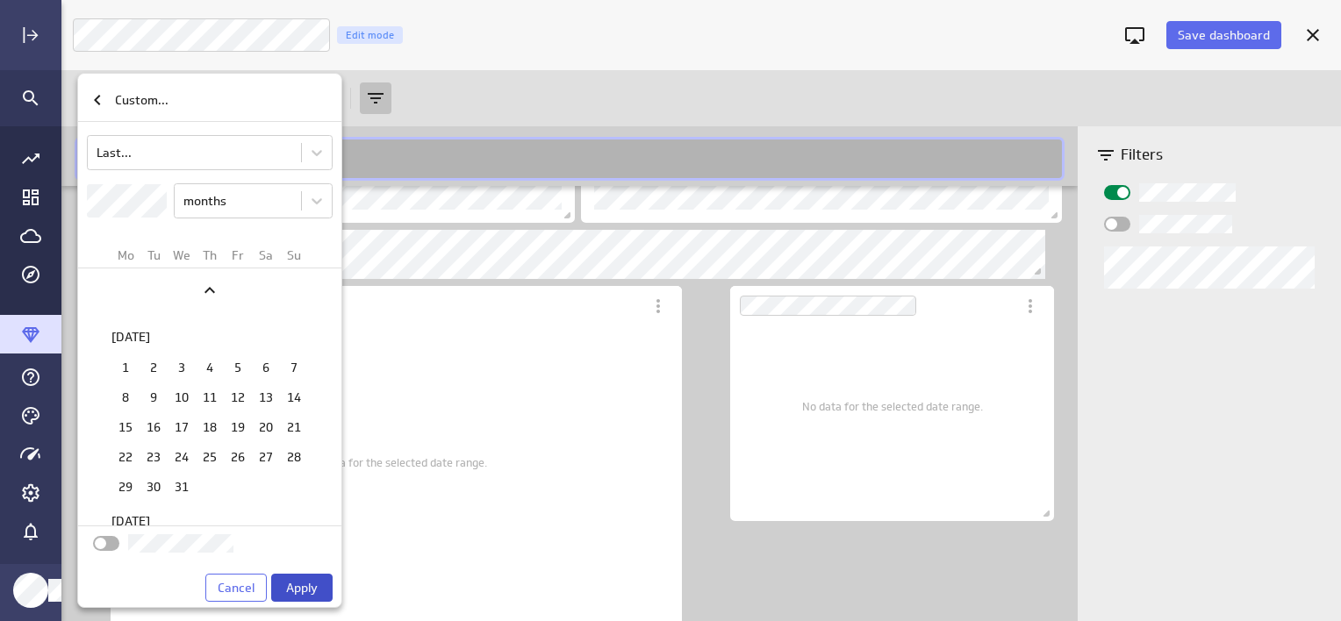
click at [302, 583] on span "Apply" at bounding box center [302, 588] width 32 height 16
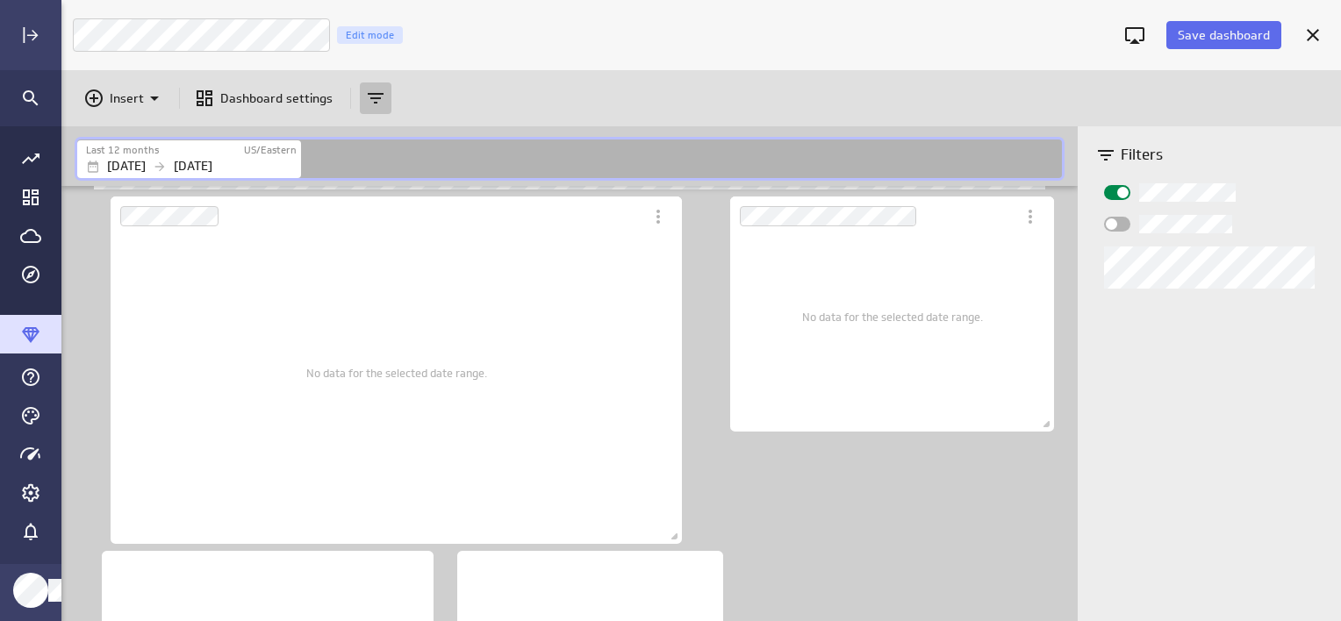
scroll to position [790, 0]
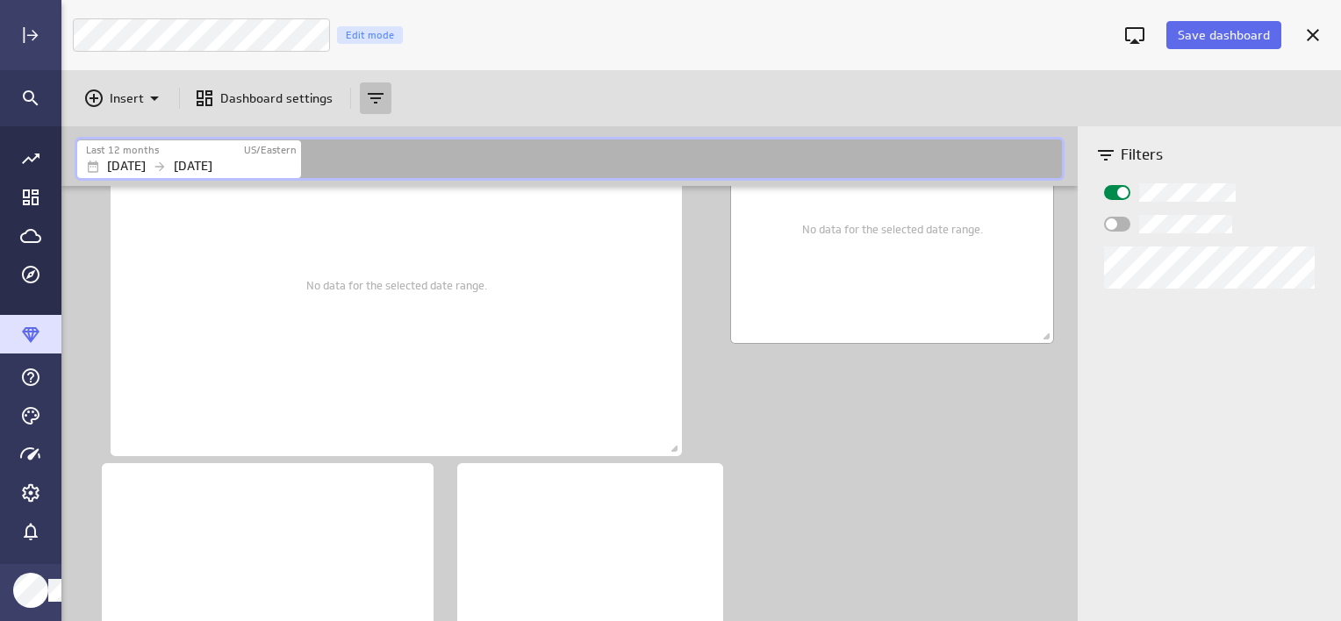
click at [862, 283] on div "No data for the selected date range." at bounding box center [892, 228] width 181 height 204
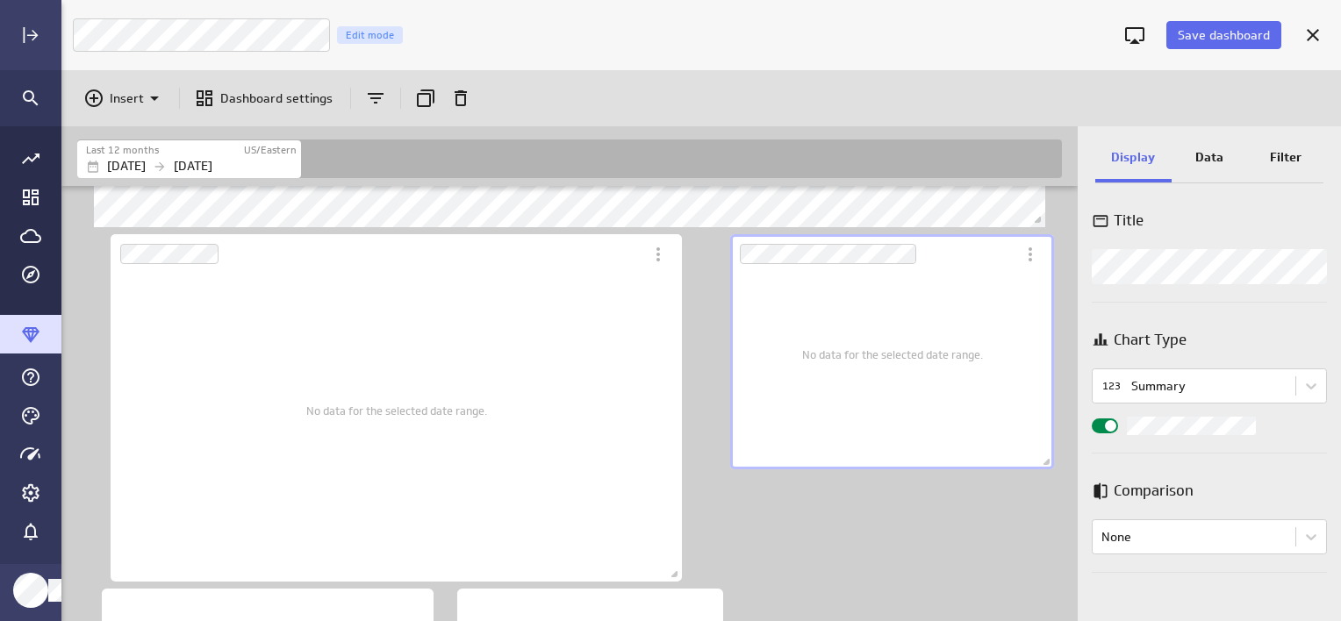
scroll to position [625, 0]
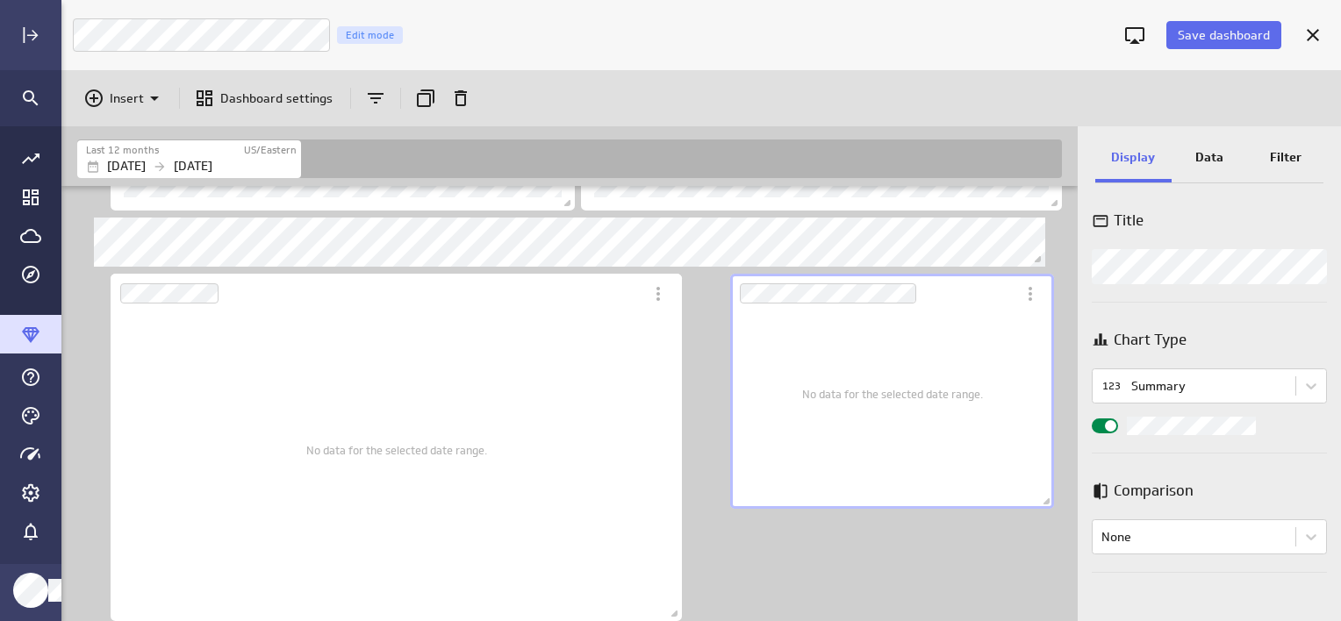
drag, startPoint x: 1218, startPoint y: 157, endPoint x: 1197, endPoint y: 161, distance: 21.5
click at [1217, 157] on p "Data" at bounding box center [1209, 157] width 28 height 18
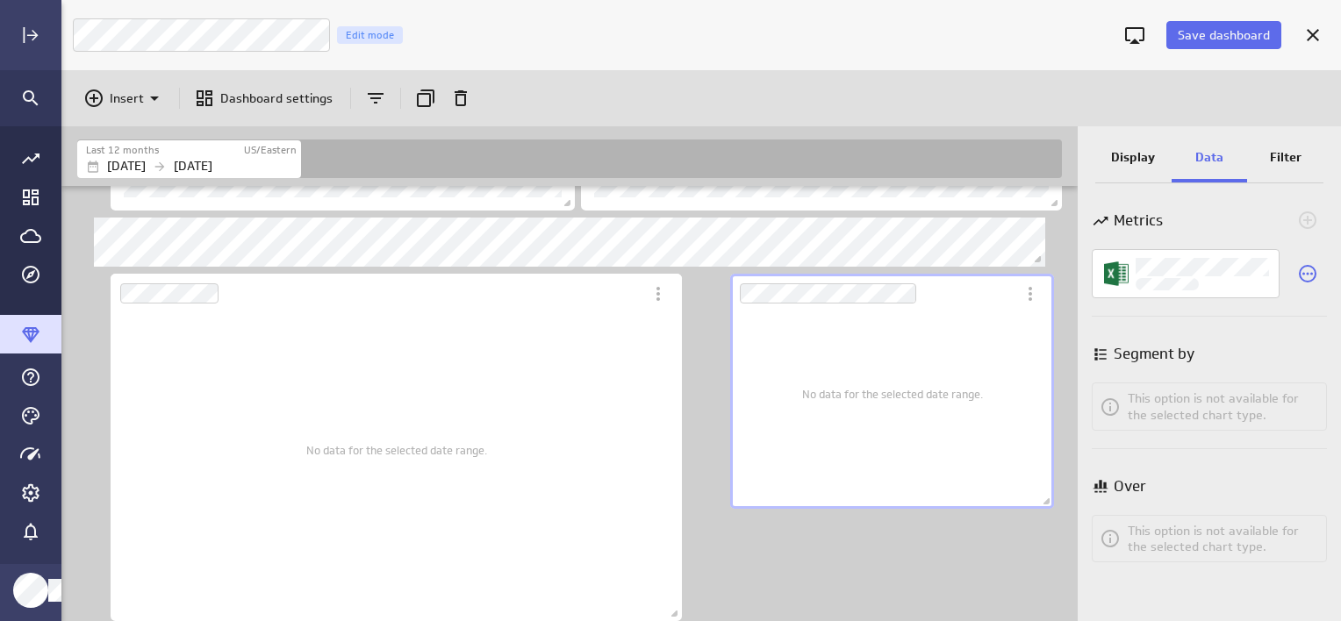
click at [1115, 146] on div "Display" at bounding box center [1133, 158] width 76 height 47
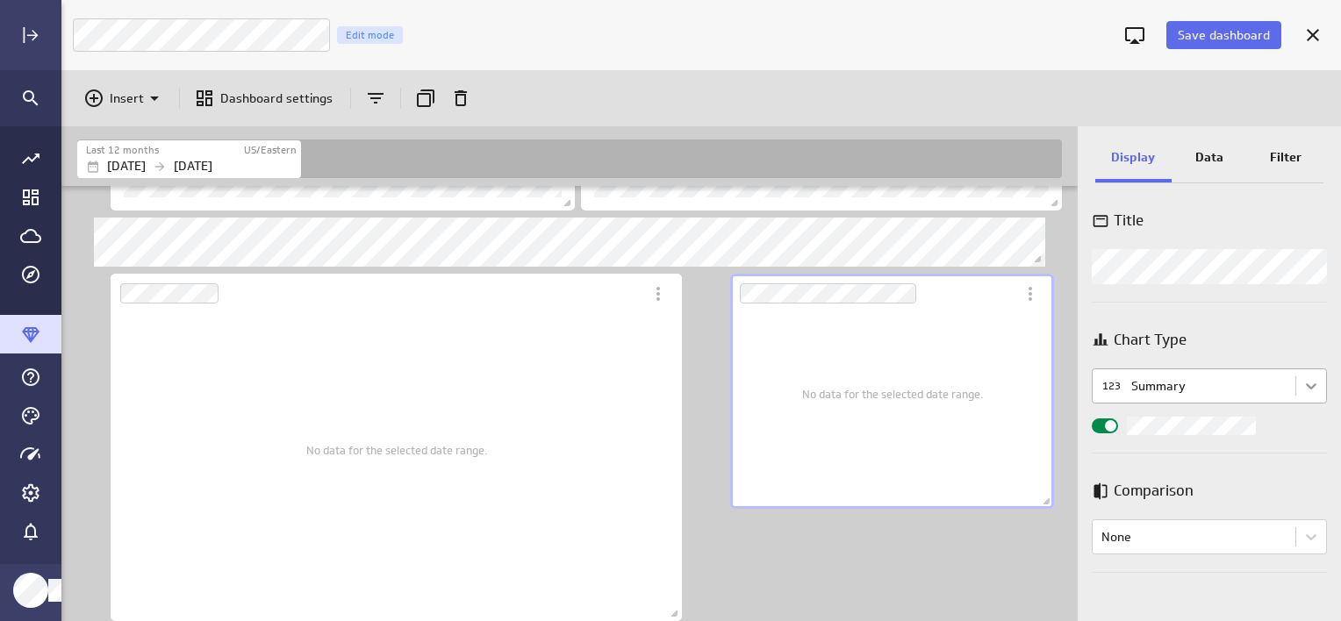
click at [1313, 379] on body "Save dashboard [PERSON_NAME] Moon Marketing Edit mode Insert Dashboard settings…" at bounding box center [670, 310] width 1341 height 621
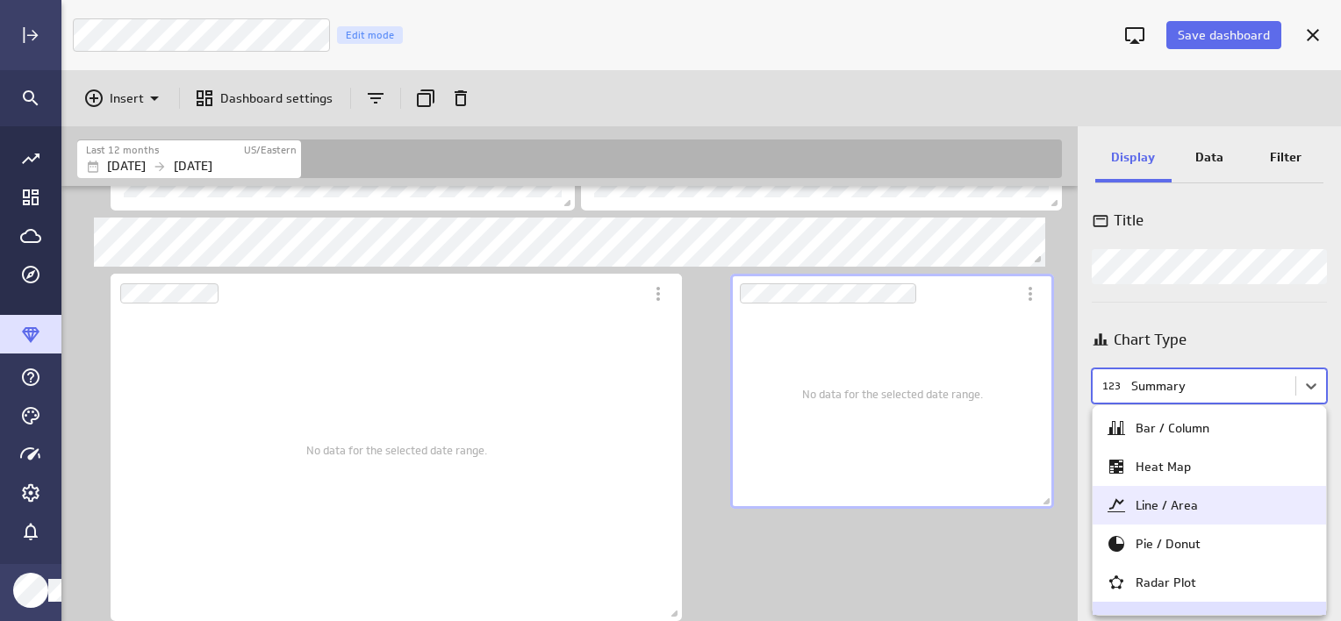
scroll to position [88, 0]
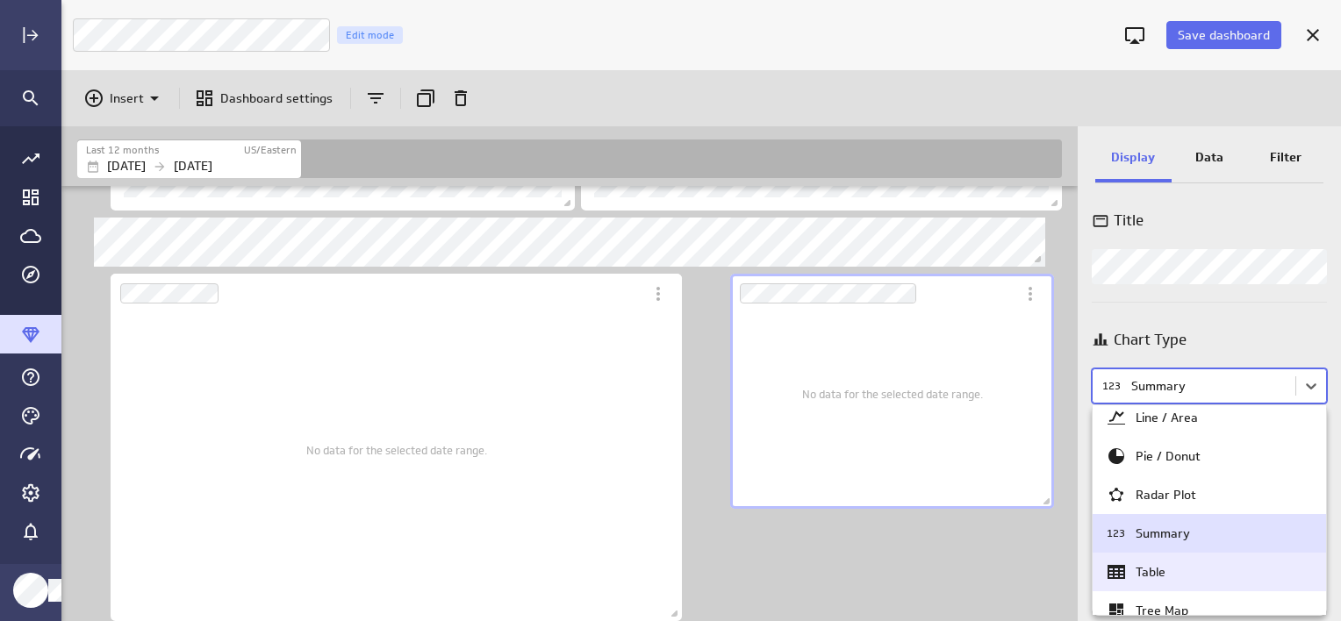
click at [1158, 576] on div "Table" at bounding box center [1150, 572] width 30 height 16
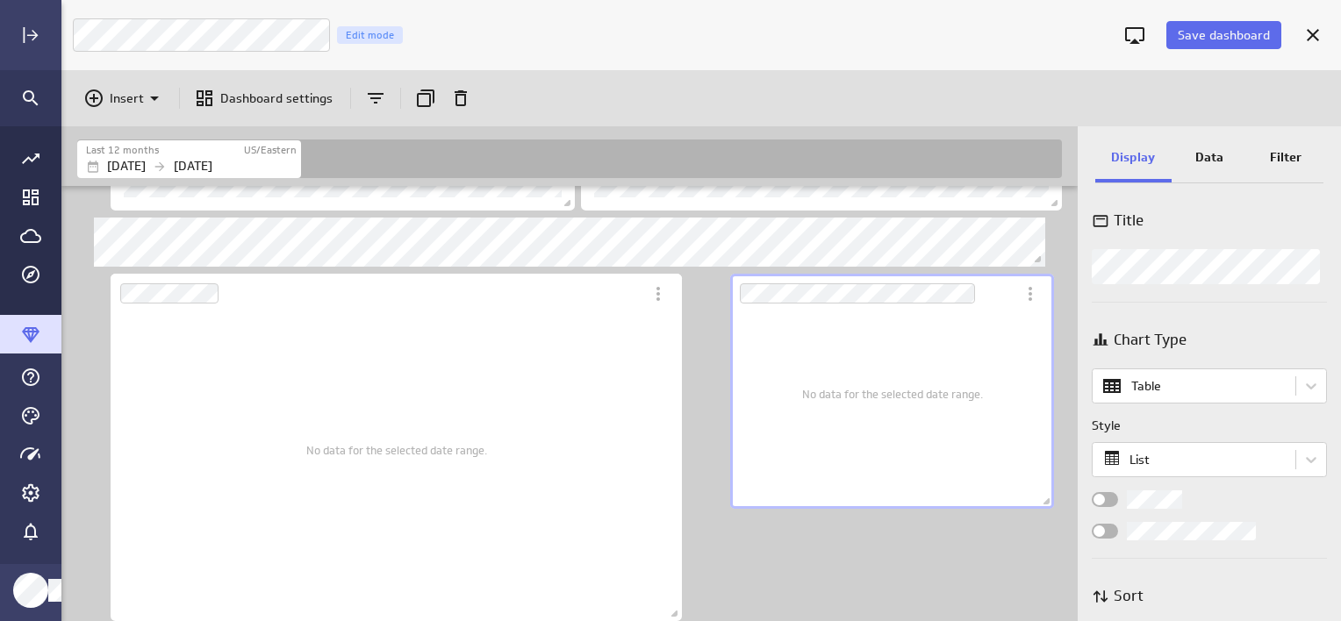
drag, startPoint x: 1217, startPoint y: 153, endPoint x: 1180, endPoint y: 156, distance: 37.0
click at [1217, 153] on p "Data" at bounding box center [1209, 157] width 28 height 18
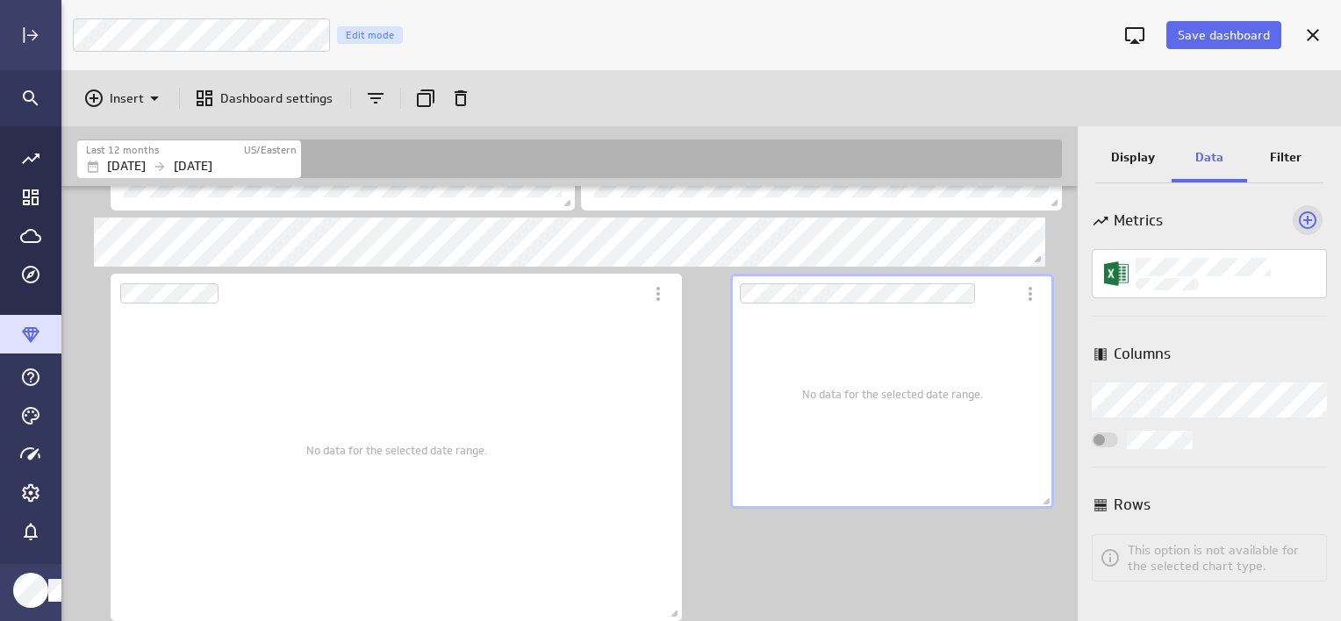
click at [1306, 214] on icon "Add a metric to this visualization" at bounding box center [1307, 220] width 21 height 21
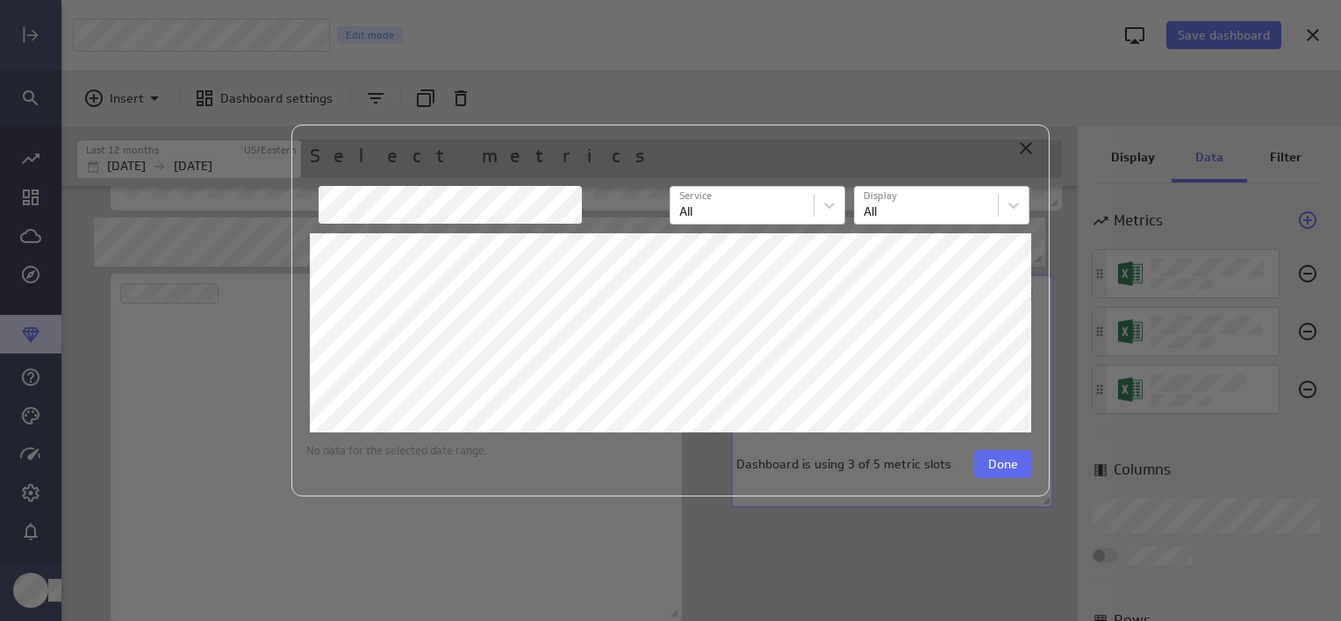
click at [1023, 462] on button "Done" at bounding box center [1002, 464] width 57 height 28
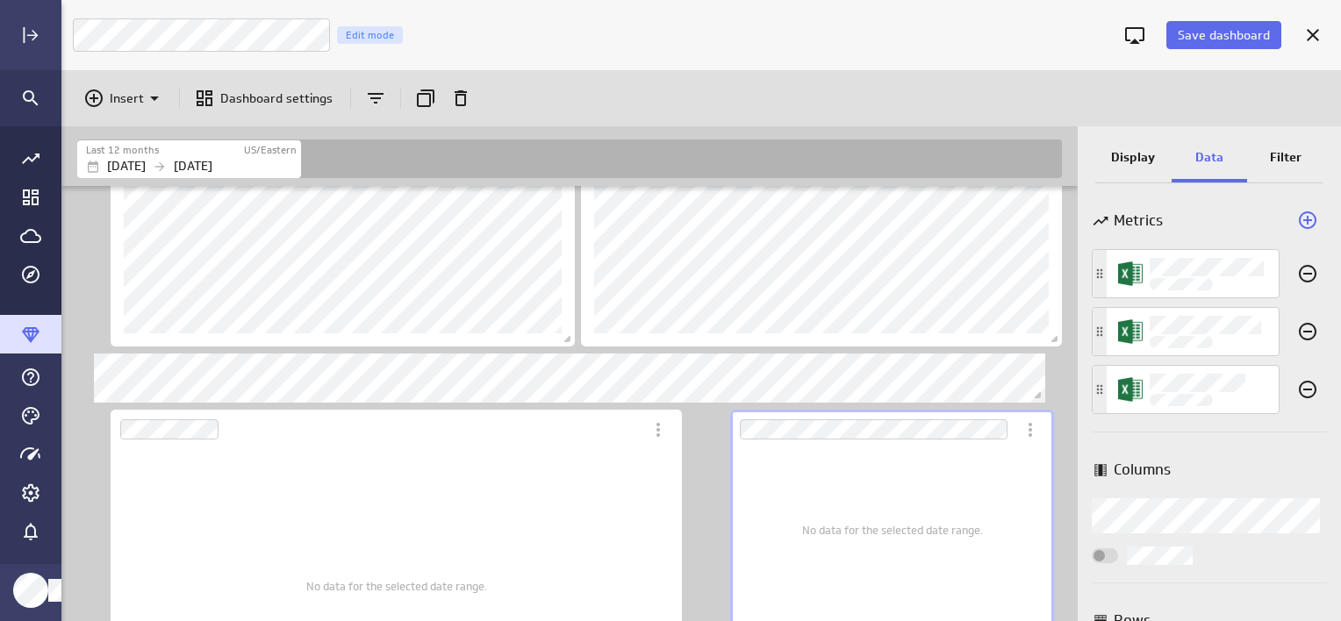
scroll to position [479, 0]
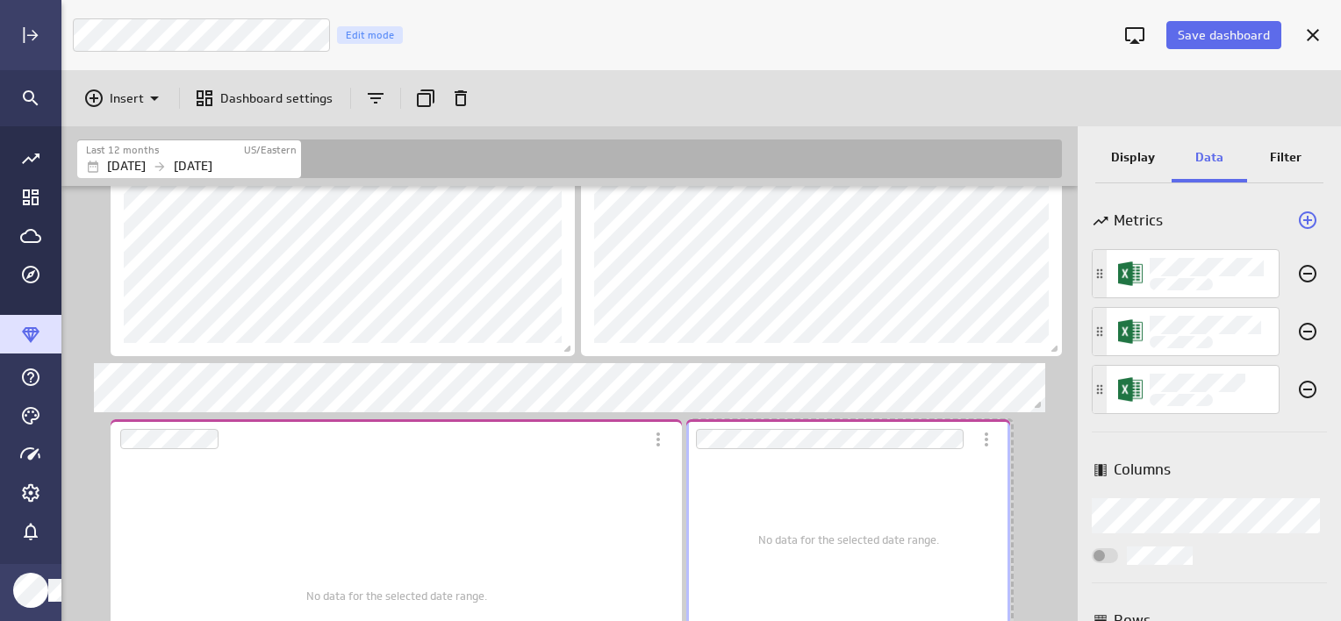
drag, startPoint x: 733, startPoint y: 426, endPoint x: 690, endPoint y: 426, distance: 43.9
click at [690, 426] on div "Dashboard Widget" at bounding box center [828, 438] width 285 height 39
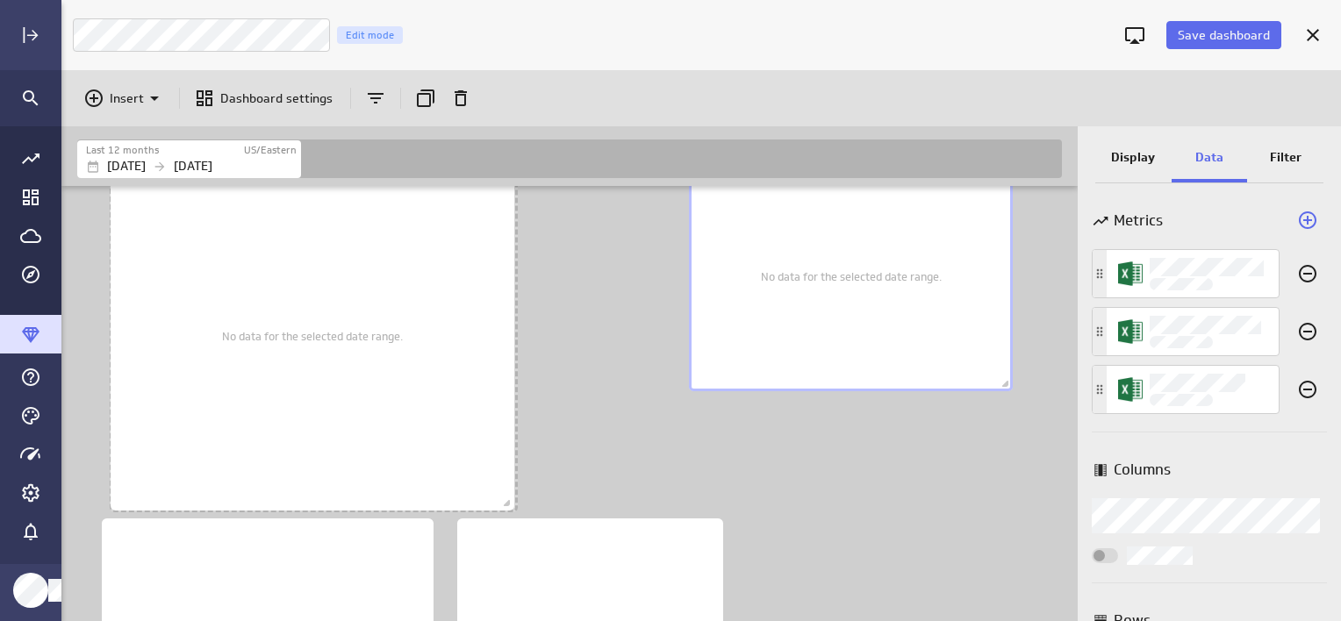
scroll to position [1300, 1019]
drag, startPoint x: 681, startPoint y: 491, endPoint x: 621, endPoint y: 418, distance: 94.8
click at [519, 497] on span "Dashboard content with 10 widgets" at bounding box center [515, 505] width 18 height 18
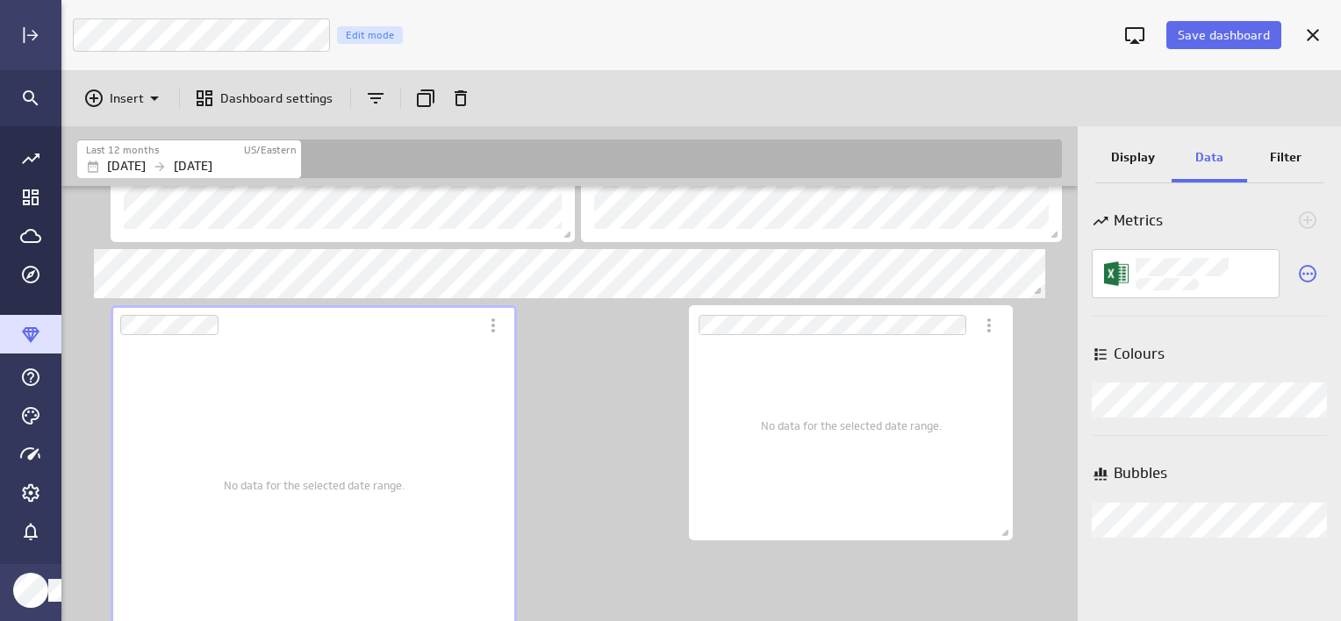
scroll to position [537, 0]
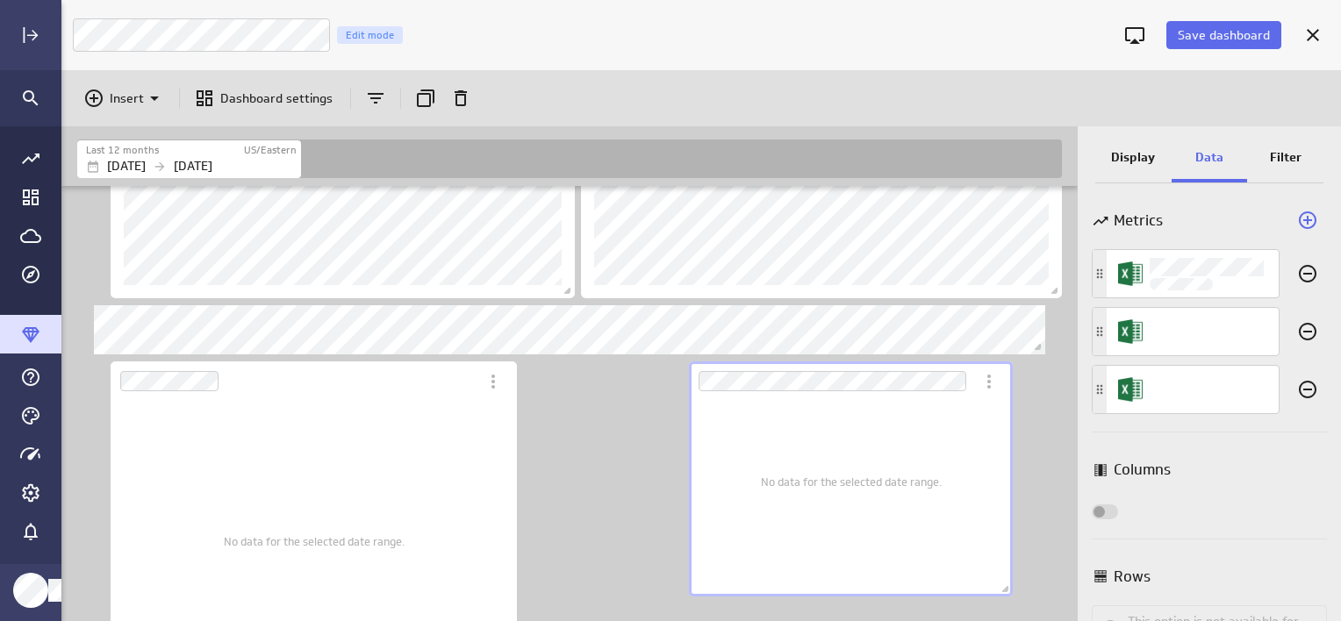
click at [689, 413] on div "No data for the selected date range." at bounding box center [851, 499] width 324 height 196
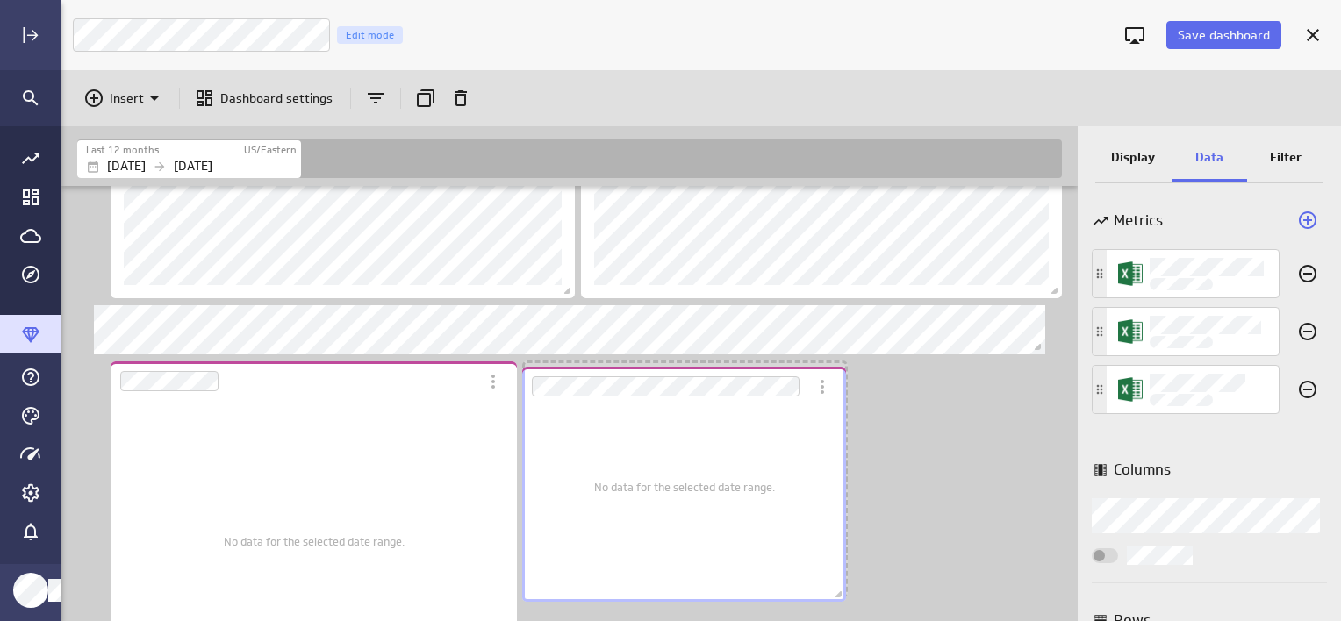
scroll to position [9, 9]
drag, startPoint x: 692, startPoint y: 411, endPoint x: 526, endPoint y: 416, distance: 165.9
click at [526, 416] on div "No data for the selected date range." at bounding box center [685, 503] width 324 height 196
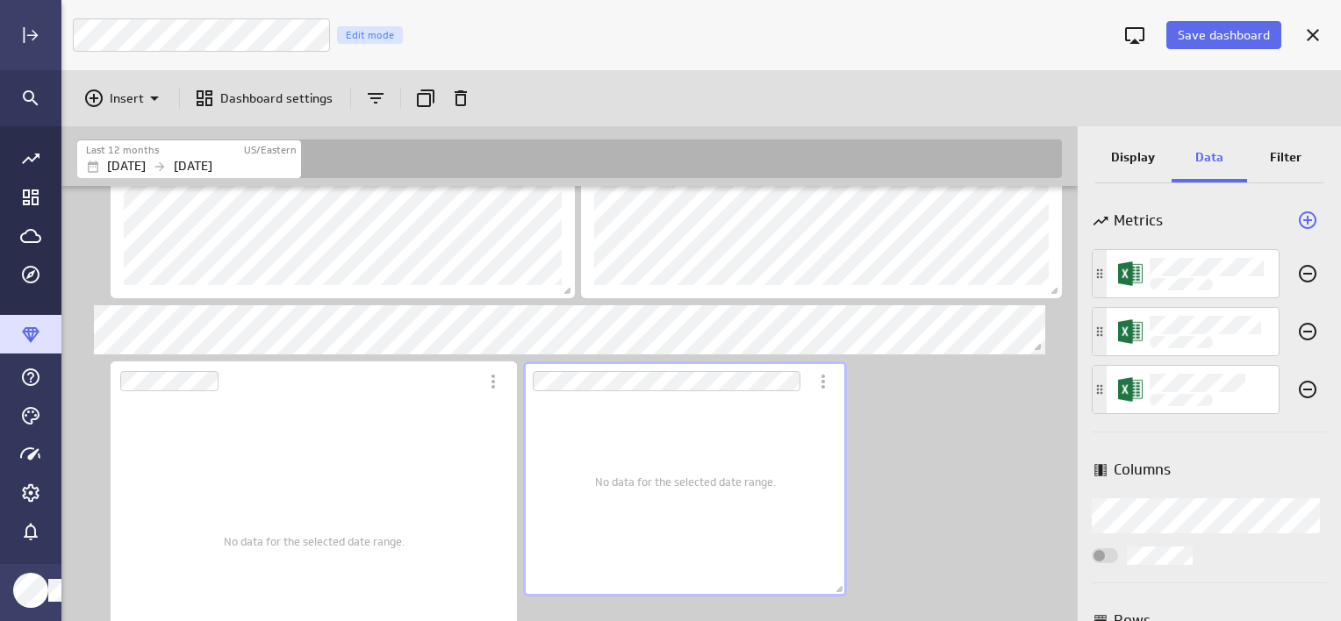
scroll to position [712, 0]
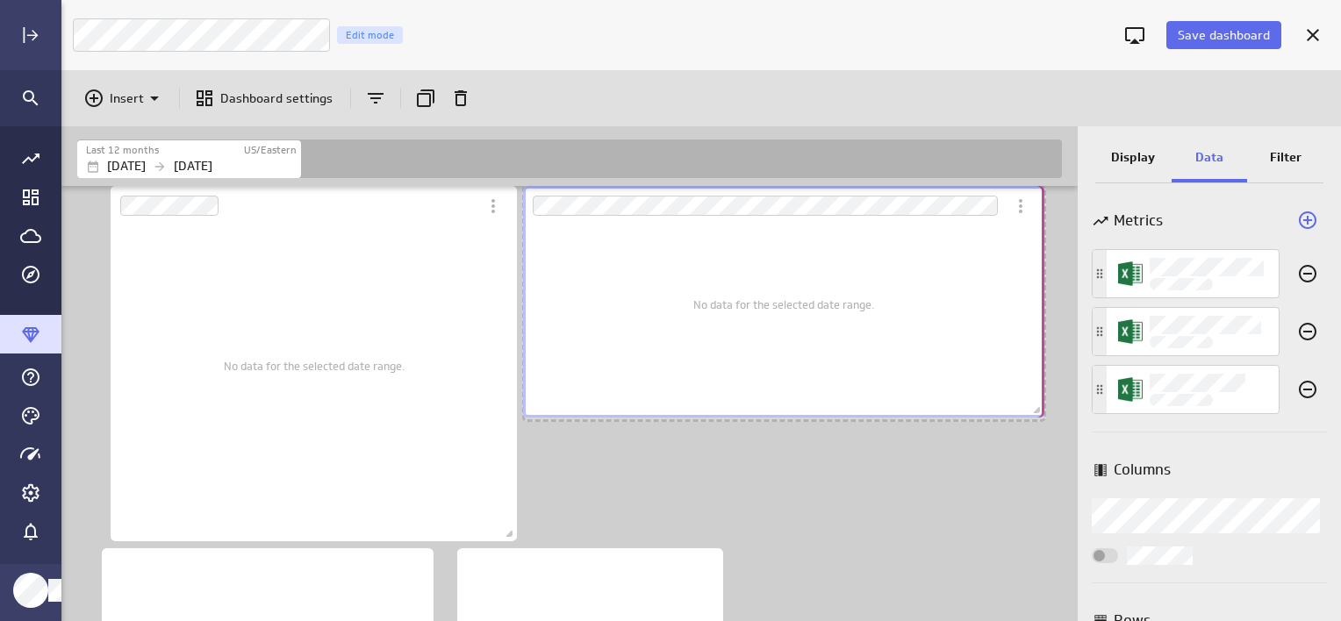
drag, startPoint x: 842, startPoint y: 416, endPoint x: 1040, endPoint y: 412, distance: 197.4
click at [1040, 412] on span "Dashboard content with 10 widgets" at bounding box center [1039, 413] width 18 height 18
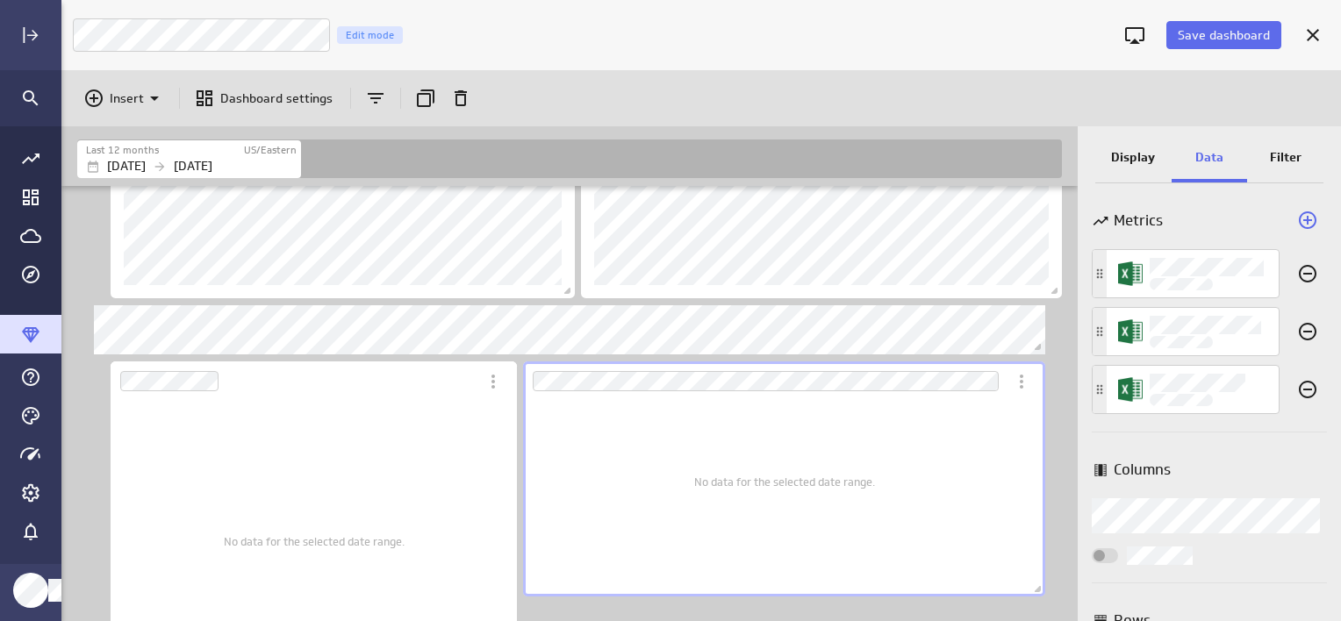
scroll to position [625, 0]
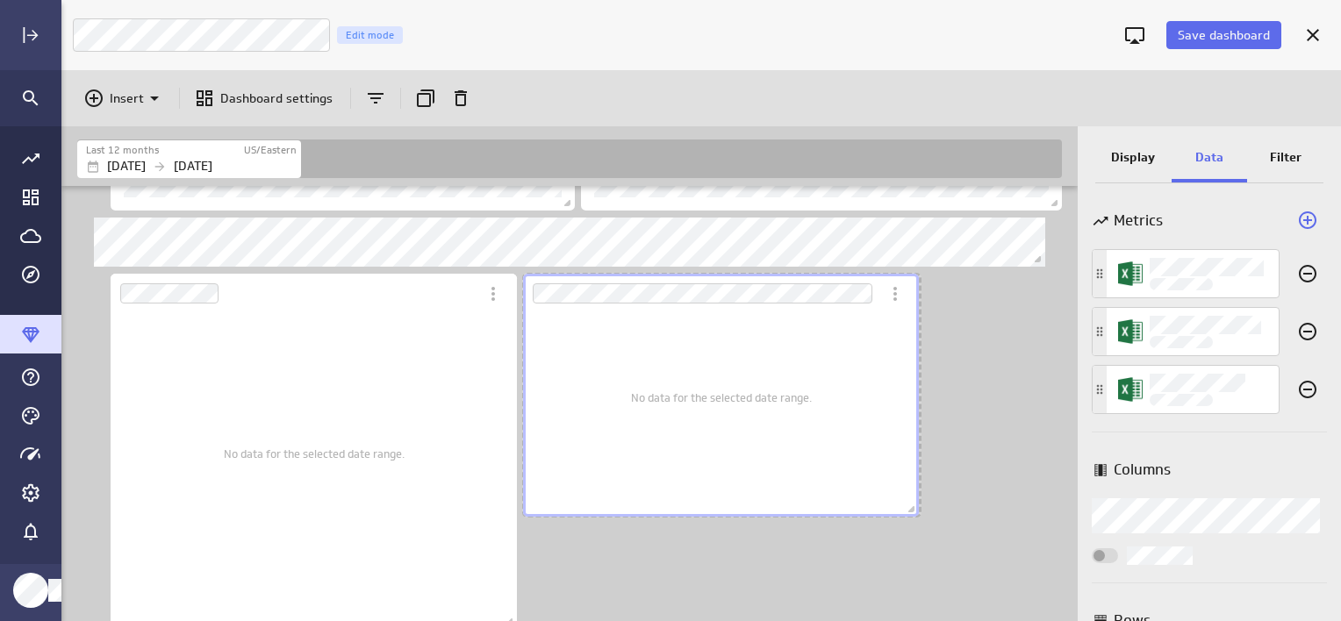
drag, startPoint x: 1035, startPoint y: 504, endPoint x: 910, endPoint y: 512, distance: 125.7
click at [910, 512] on span "Dashboard content with 10 widgets" at bounding box center [914, 512] width 18 height 18
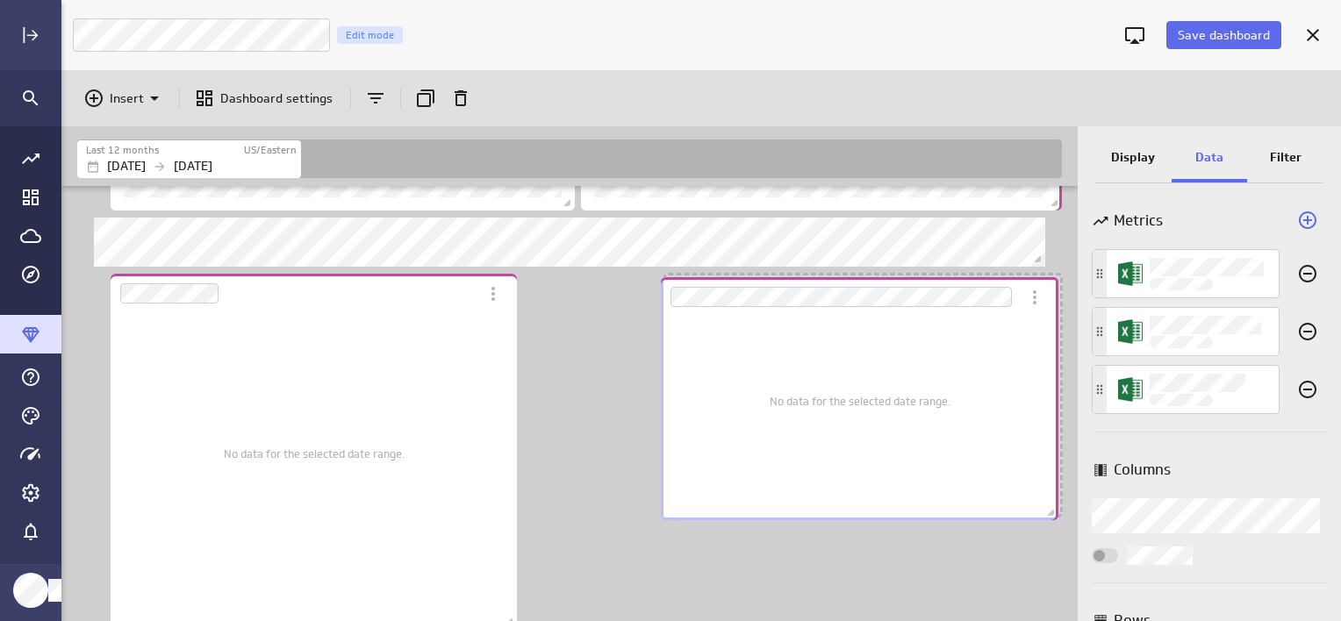
drag, startPoint x: 747, startPoint y: 431, endPoint x: 885, endPoint y: 434, distance: 137.8
click at [885, 434] on div "No data for the selected date range." at bounding box center [859, 401] width 181 height 212
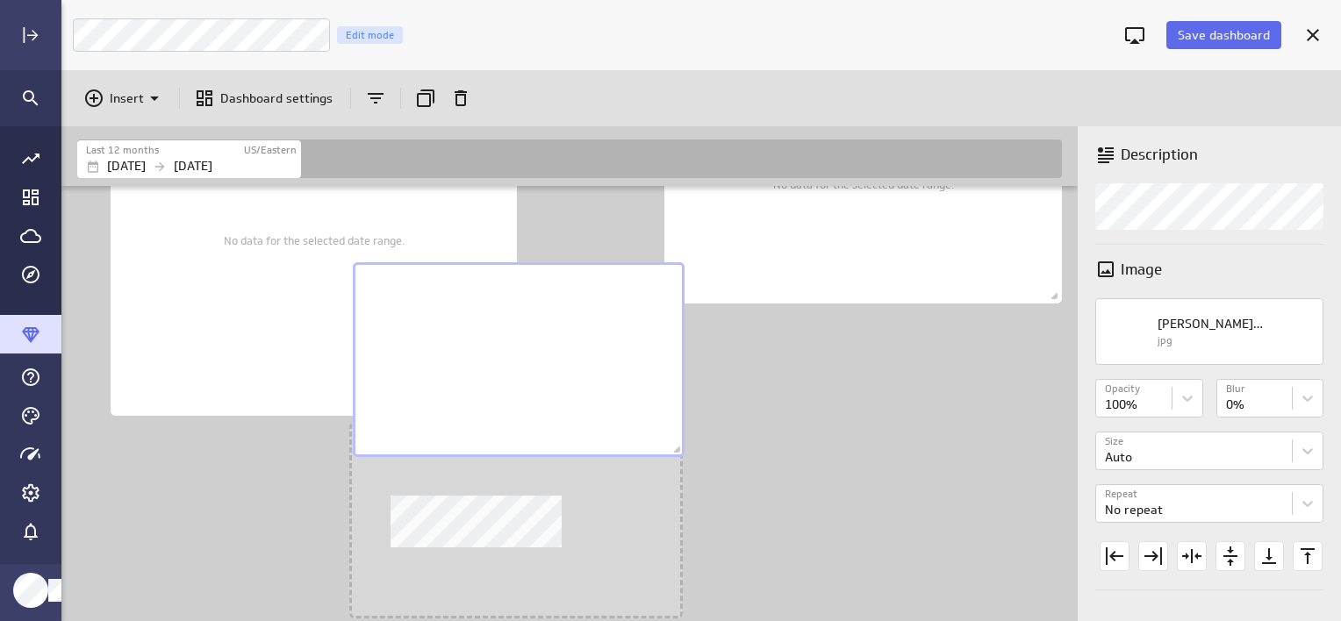
scroll to position [1502, 1019]
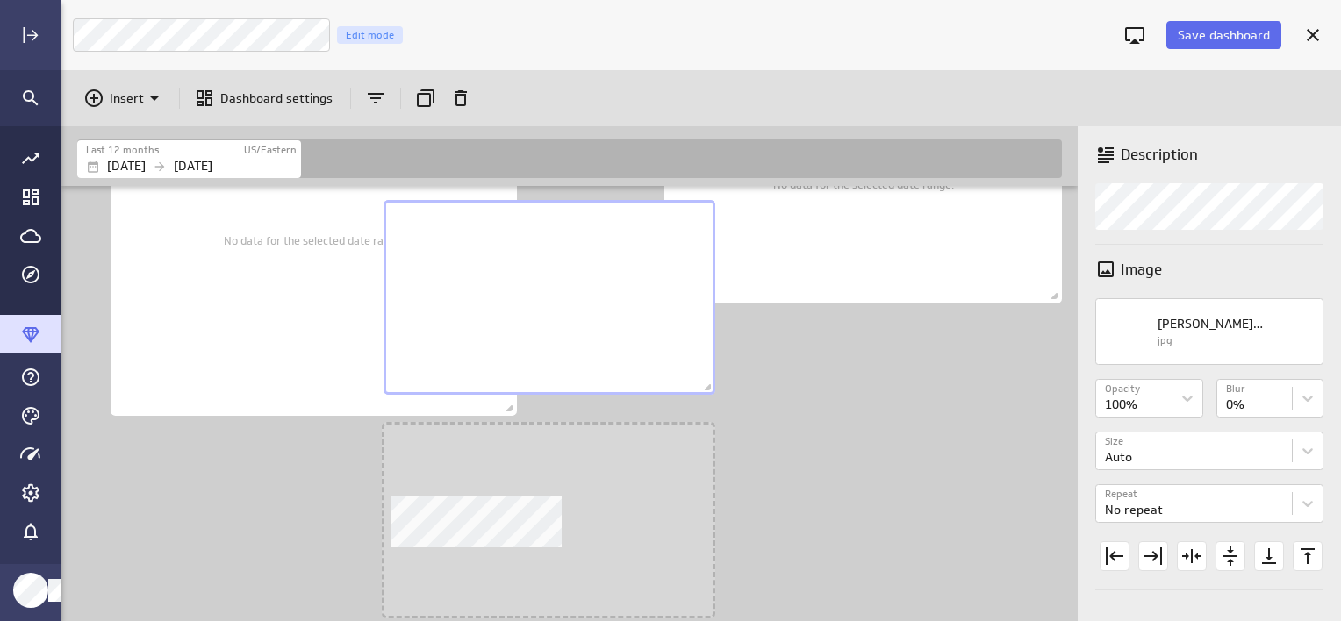
drag, startPoint x: 318, startPoint y: 521, endPoint x: 593, endPoint y: 294, distance: 357.1
click at [593, 294] on div "No description available" at bounding box center [549, 297] width 332 height 195
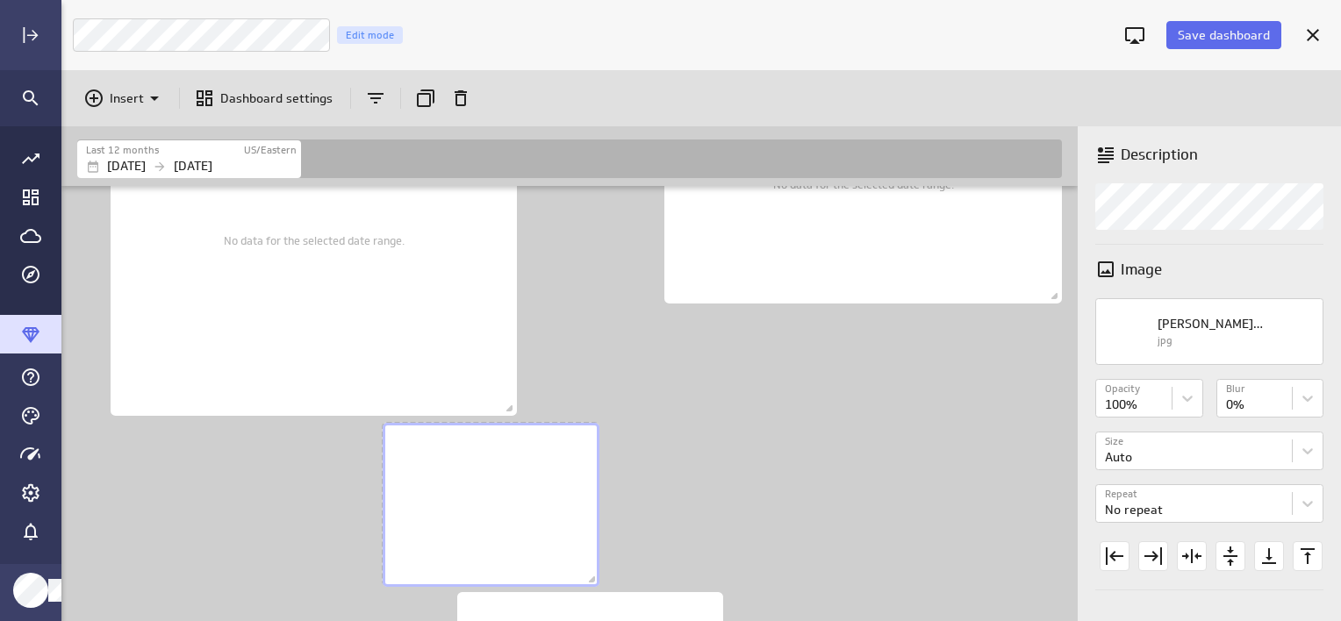
scroll to position [8, 9]
drag, startPoint x: 711, startPoint y: 607, endPoint x: 595, endPoint y: 576, distance: 119.8
click at [595, 576] on span "Dashboard content with 10 widgets" at bounding box center [594, 582] width 18 height 18
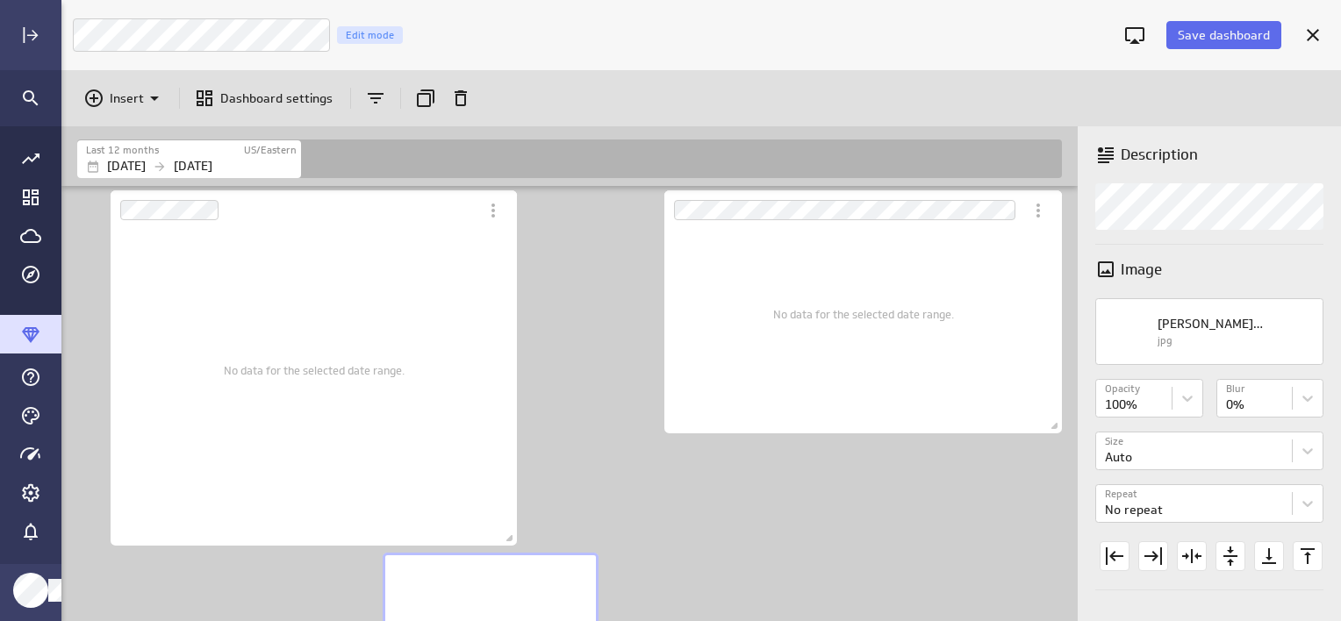
scroll to position [662, 0]
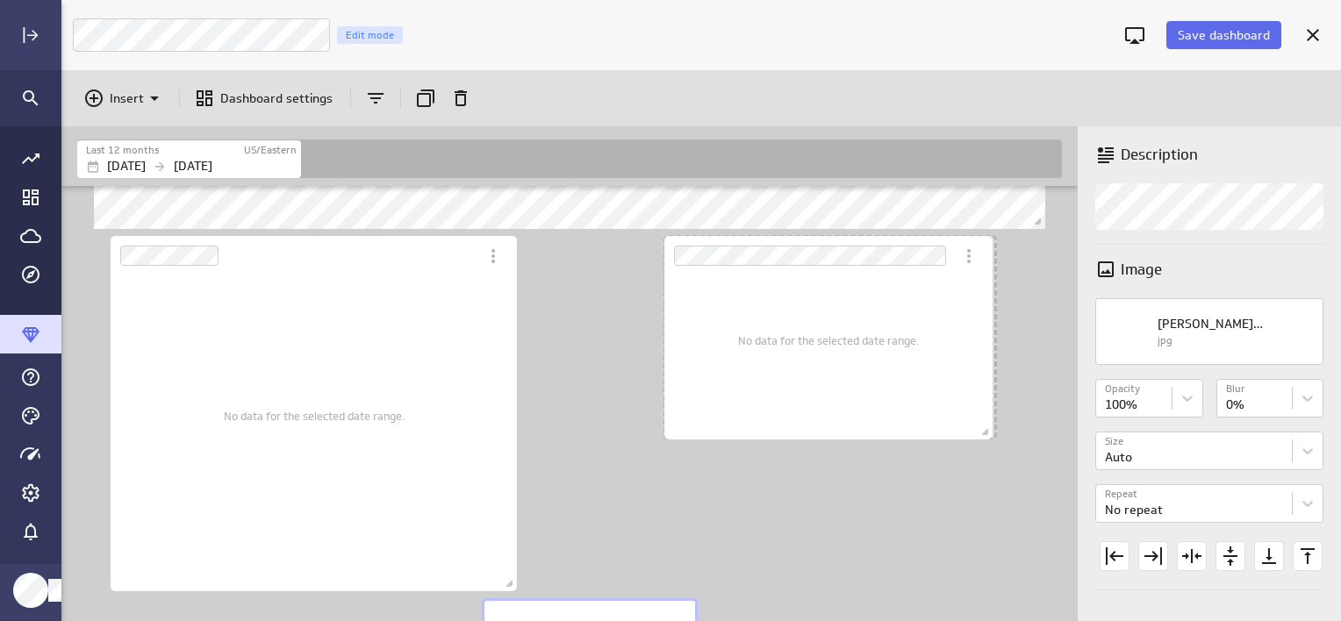
drag, startPoint x: 1055, startPoint y: 476, endPoint x: 986, endPoint y: 436, distance: 79.8
click at [986, 436] on span "Dashboard content with 10 widgets" at bounding box center [987, 435] width 18 height 18
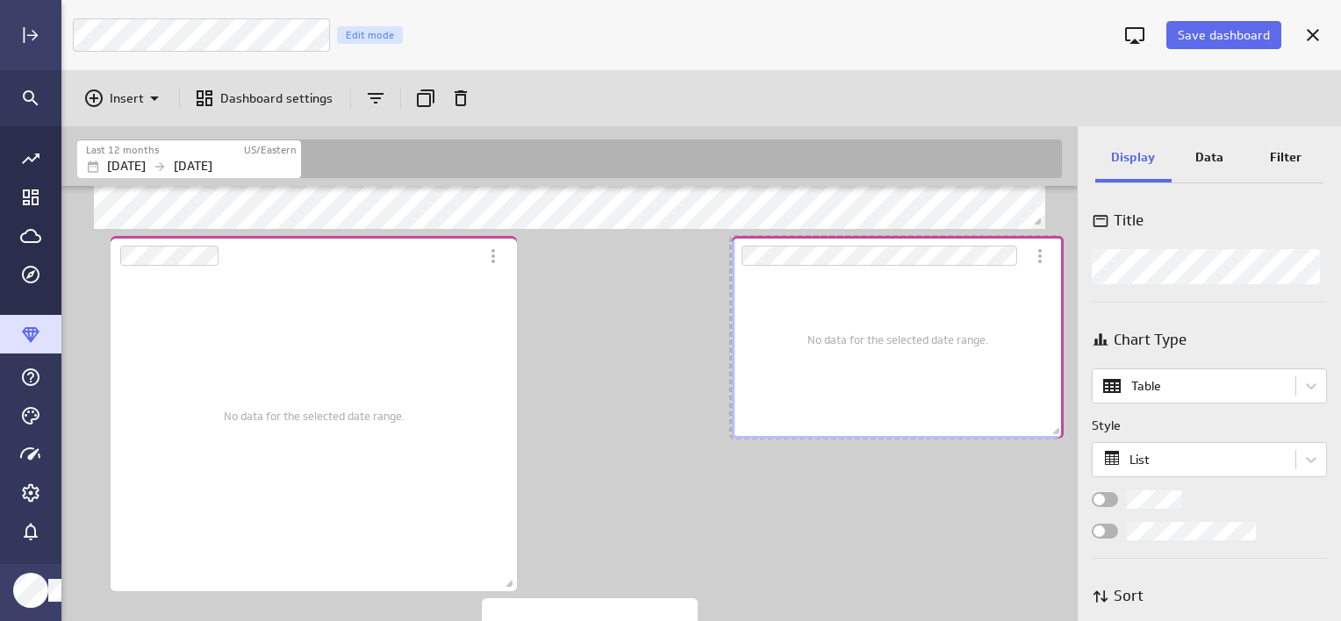
drag, startPoint x: 825, startPoint y: 337, endPoint x: 893, endPoint y: 337, distance: 68.4
click at [893, 337] on span "No data for the selected date range." at bounding box center [897, 340] width 181 height 14
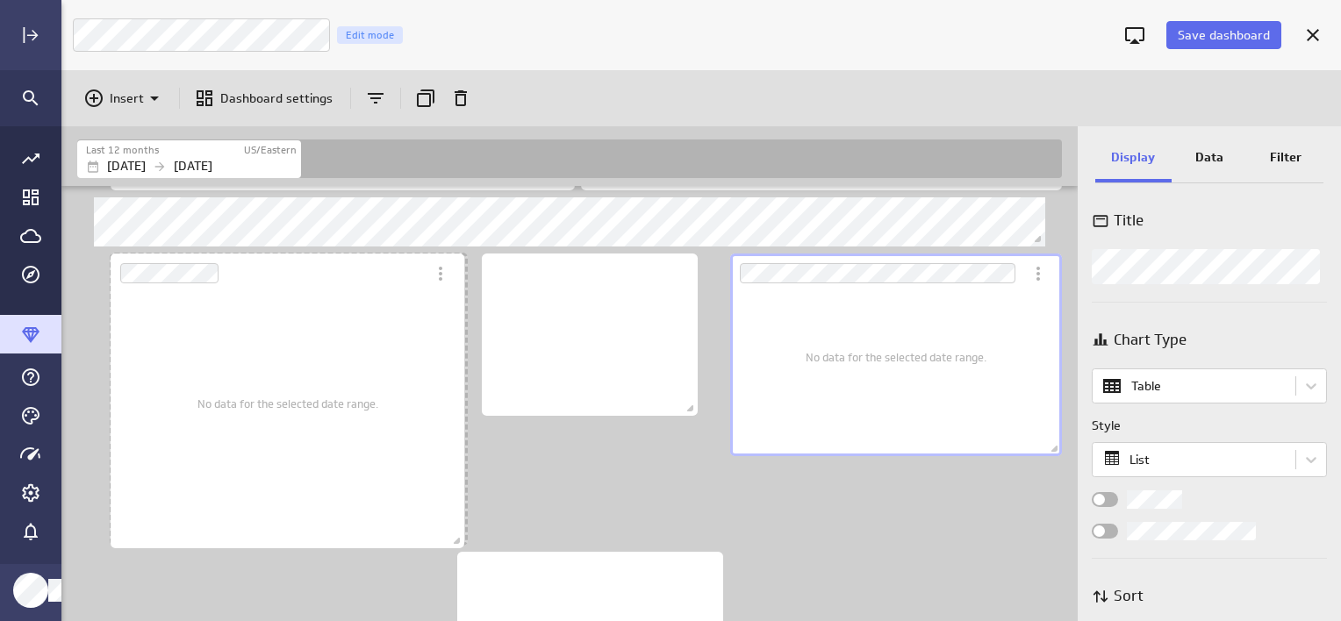
scroll to position [1235, 1019]
drag, startPoint x: 509, startPoint y: 586, endPoint x: 456, endPoint y: 543, distance: 68.0
click at [456, 543] on span "Dashboard content with 10 widgets" at bounding box center [459, 543] width 18 height 18
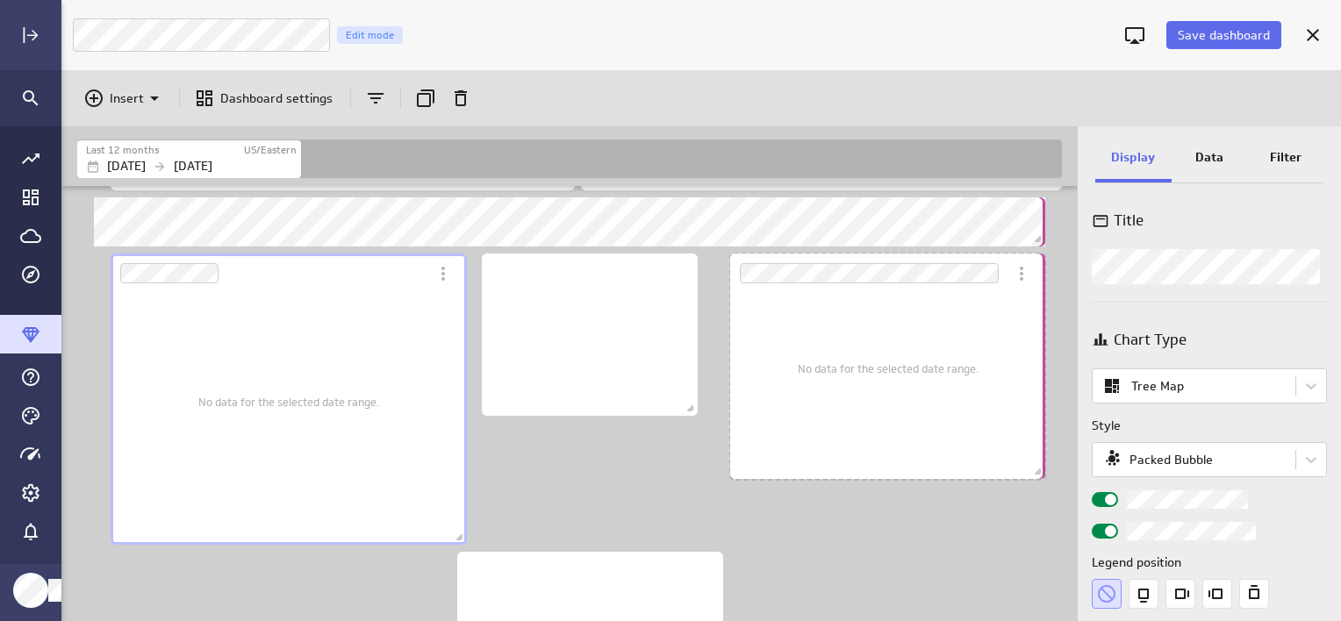
drag, startPoint x: 1053, startPoint y: 453, endPoint x: 1038, endPoint y: 476, distance: 27.3
click at [1038, 476] on span "Dashboard content with 10 widgets" at bounding box center [1040, 474] width 18 height 18
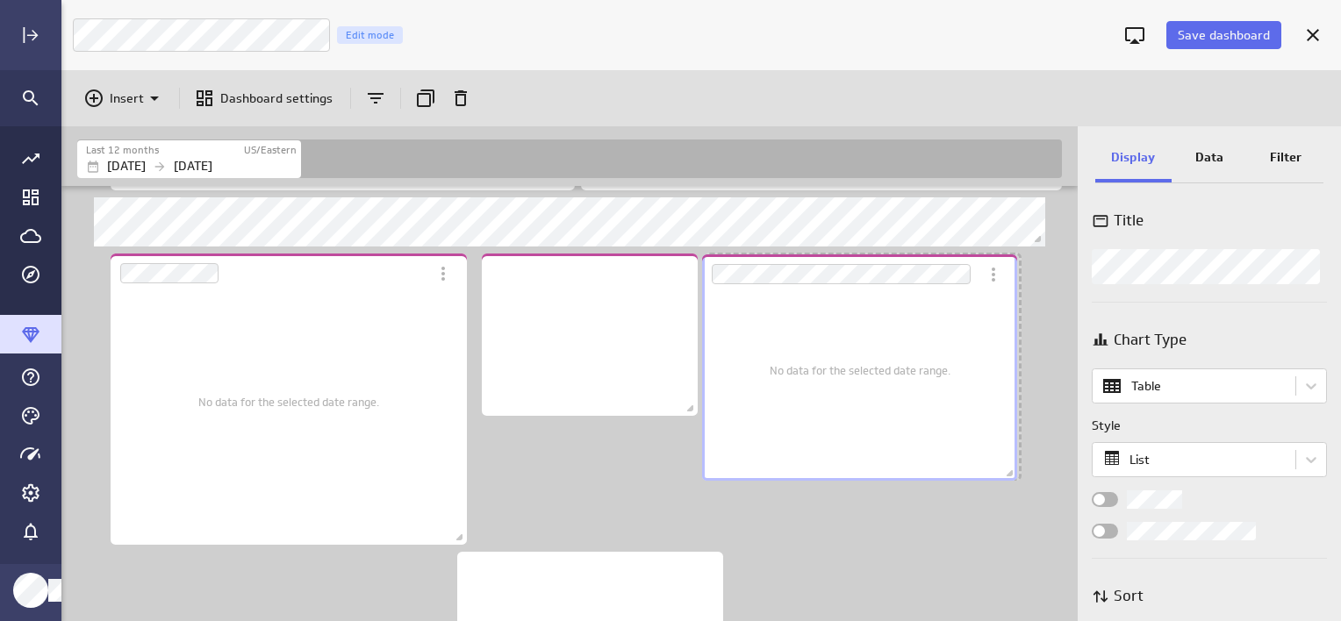
drag, startPoint x: 762, startPoint y: 371, endPoint x: 734, endPoint y: 372, distance: 28.1
click at [734, 372] on div "No data for the selected date range." at bounding box center [859, 370] width 289 height 196
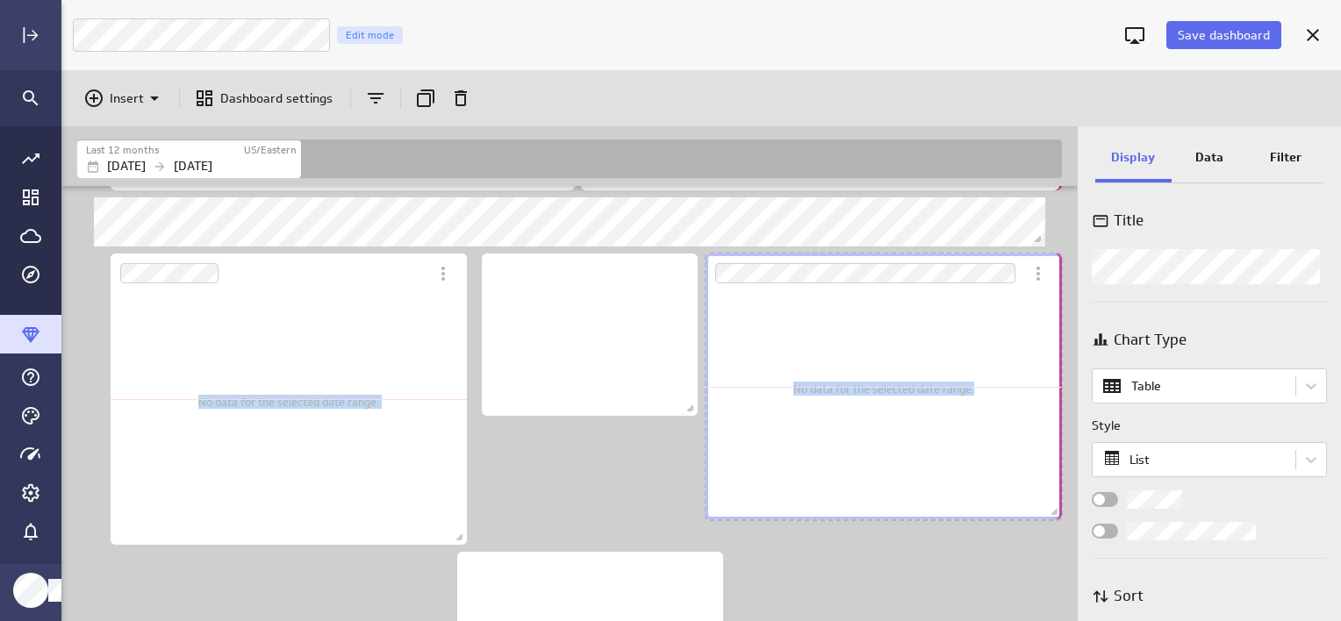
drag, startPoint x: 1011, startPoint y: 474, endPoint x: 1074, endPoint y: 513, distance: 74.5
click at [1074, 513] on div "Includes: 1 filter Includes: 1 filter No data for the selected date range. No d…" at bounding box center [569, 403] width 1016 height 435
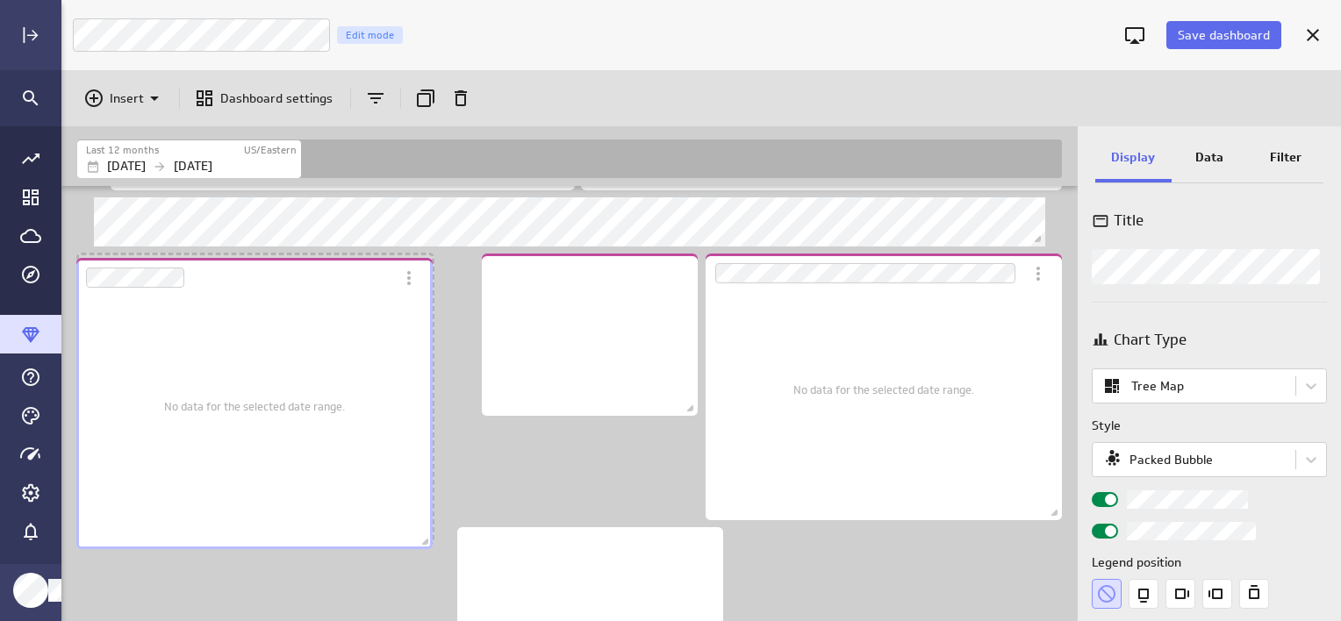
scroll to position [9, 9]
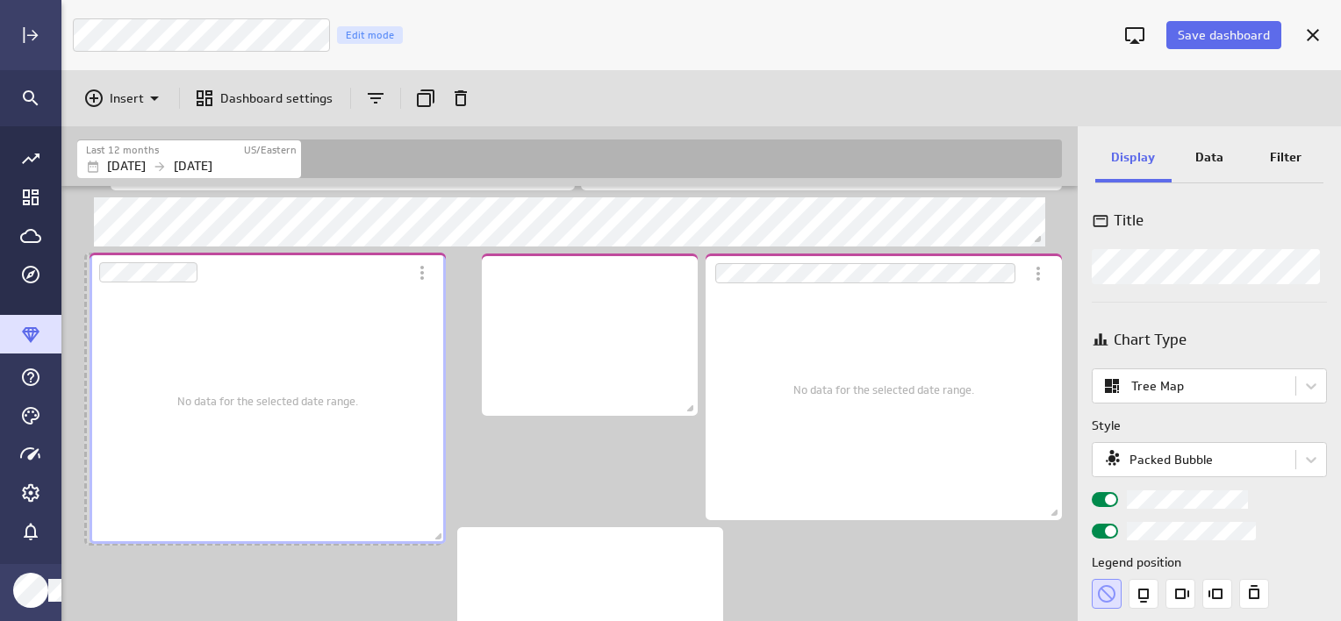
drag, startPoint x: 268, startPoint y: 295, endPoint x: 247, endPoint y: 294, distance: 21.1
click at [247, 294] on div "No data for the selected date range." at bounding box center [267, 400] width 181 height 261
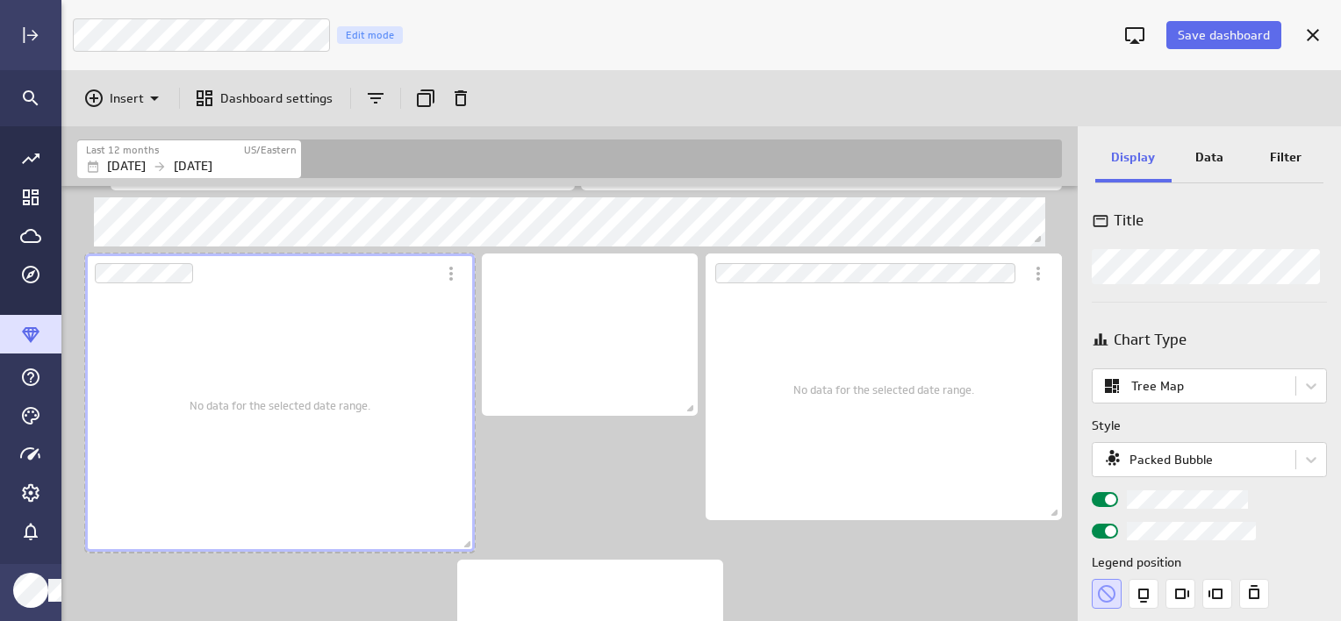
drag, startPoint x: 437, startPoint y: 533, endPoint x: 470, endPoint y: 540, distance: 34.1
click at [470, 540] on span "Dashboard content with 10 widgets" at bounding box center [470, 547] width 18 height 18
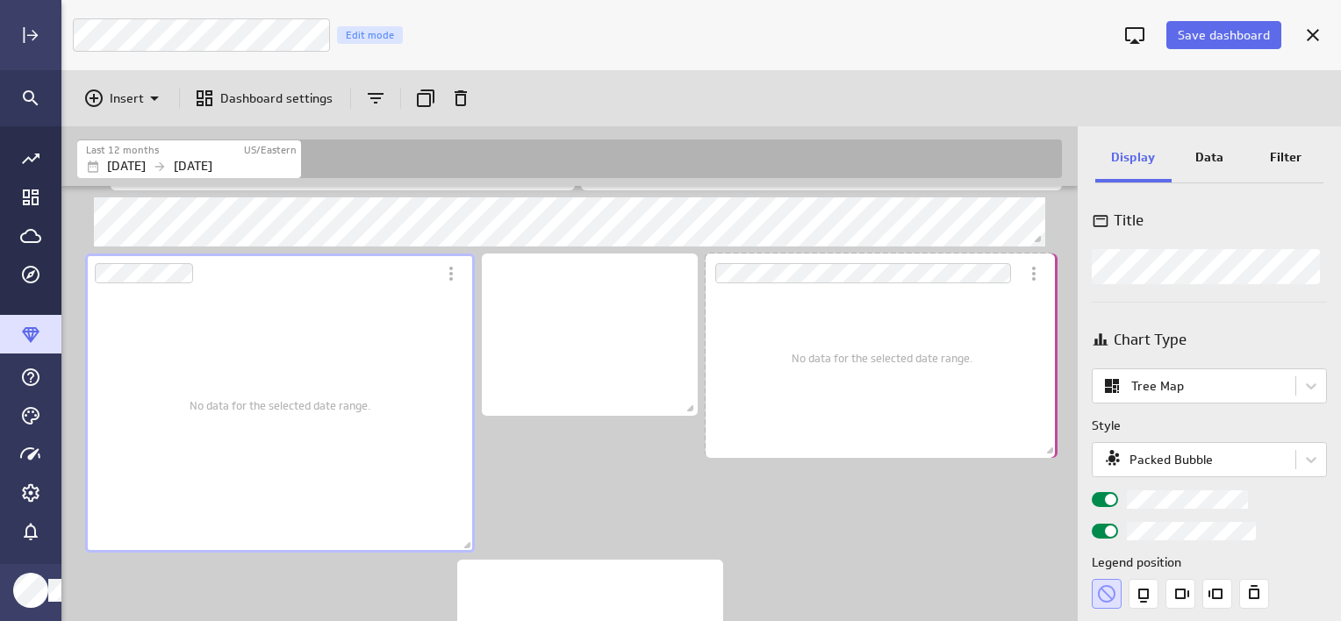
drag, startPoint x: 1057, startPoint y: 515, endPoint x: 974, endPoint y: 469, distance: 95.0
click at [1054, 453] on span "Dashboard content with 10 widgets" at bounding box center [1052, 453] width 18 height 18
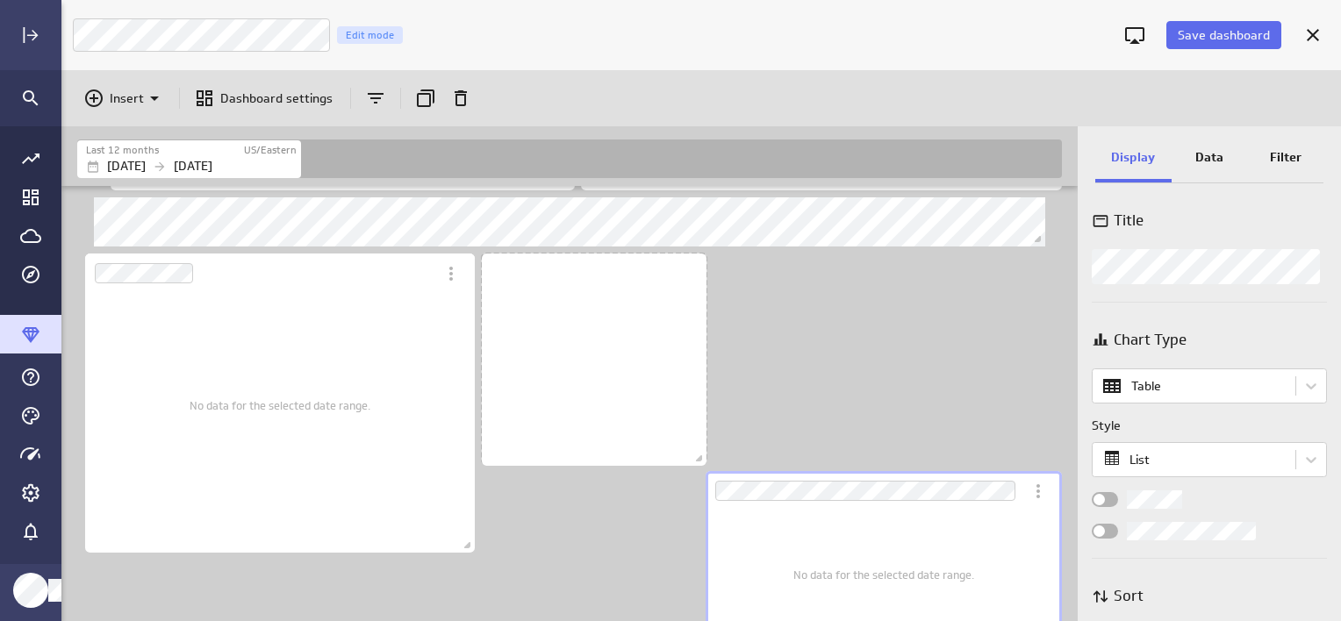
scroll to position [0, 0]
drag, startPoint x: 691, startPoint y: 412, endPoint x: 700, endPoint y: 462, distance: 50.8
click at [700, 462] on span "Dashboard content with 10 widgets" at bounding box center [701, 461] width 18 height 18
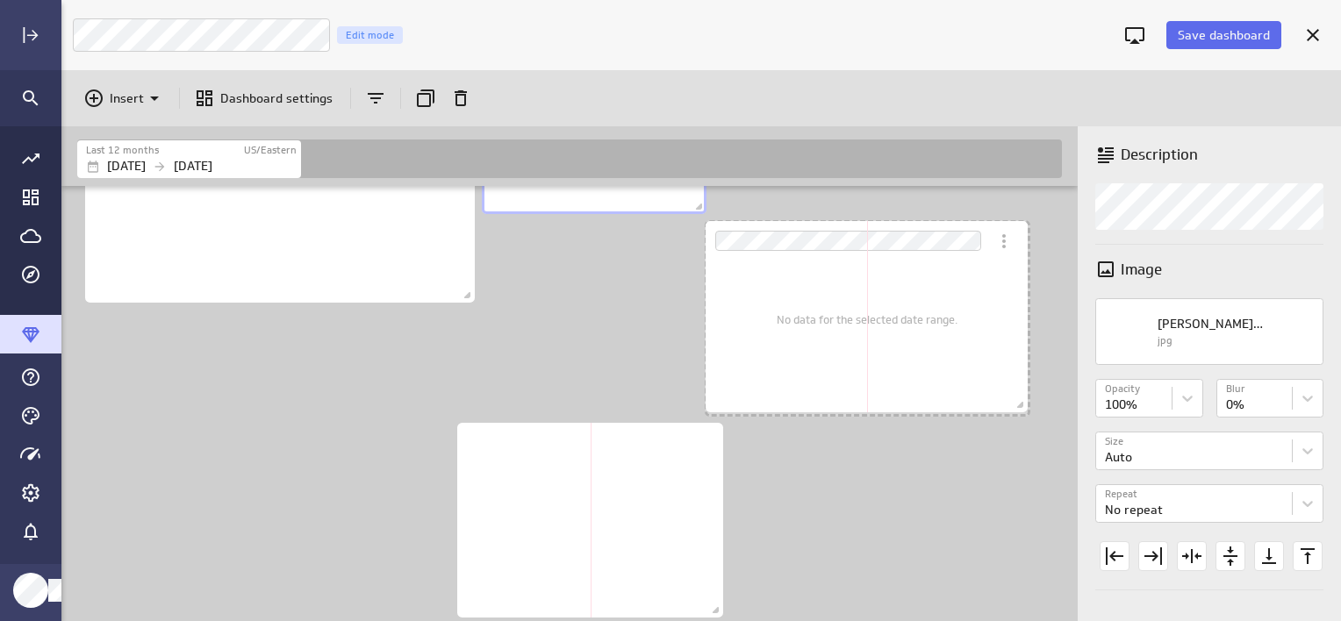
drag, startPoint x: 1055, startPoint y: 410, endPoint x: 1021, endPoint y: 405, distance: 34.5
click at [1021, 405] on span "Dashboard content with 10 widgets" at bounding box center [1022, 407] width 18 height 18
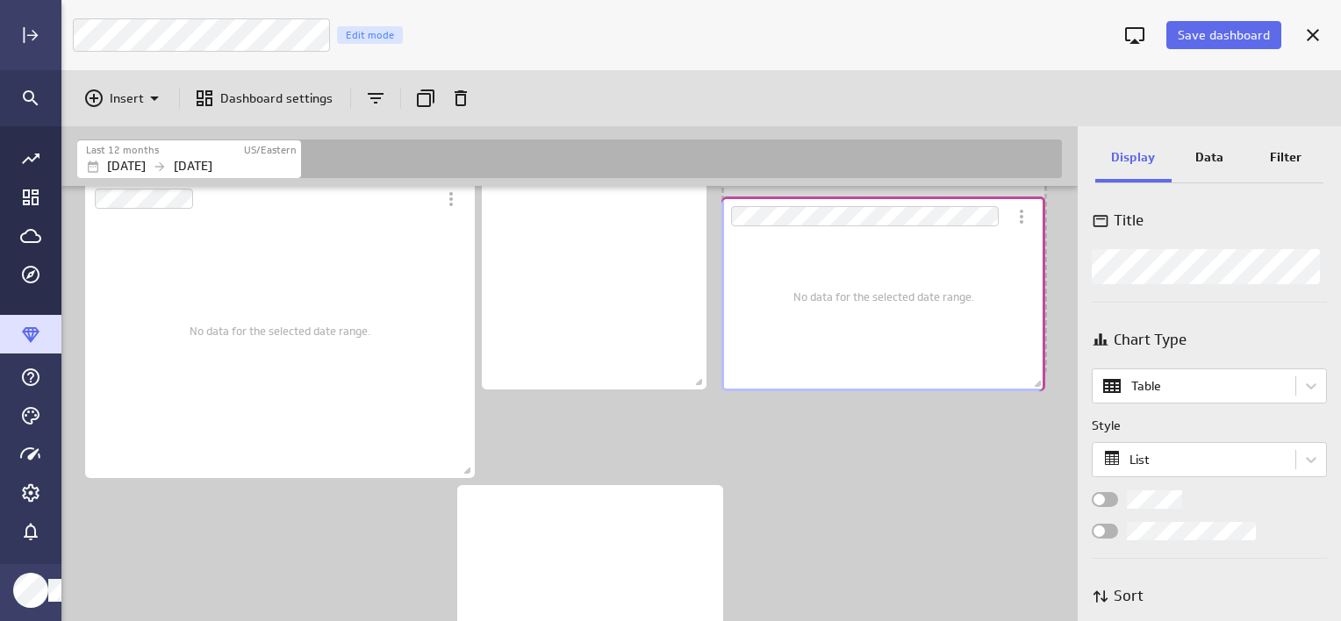
drag, startPoint x: 804, startPoint y: 402, endPoint x: 819, endPoint y: 202, distance: 200.7
click at [819, 202] on div "Dashboard Widget" at bounding box center [863, 216] width 285 height 39
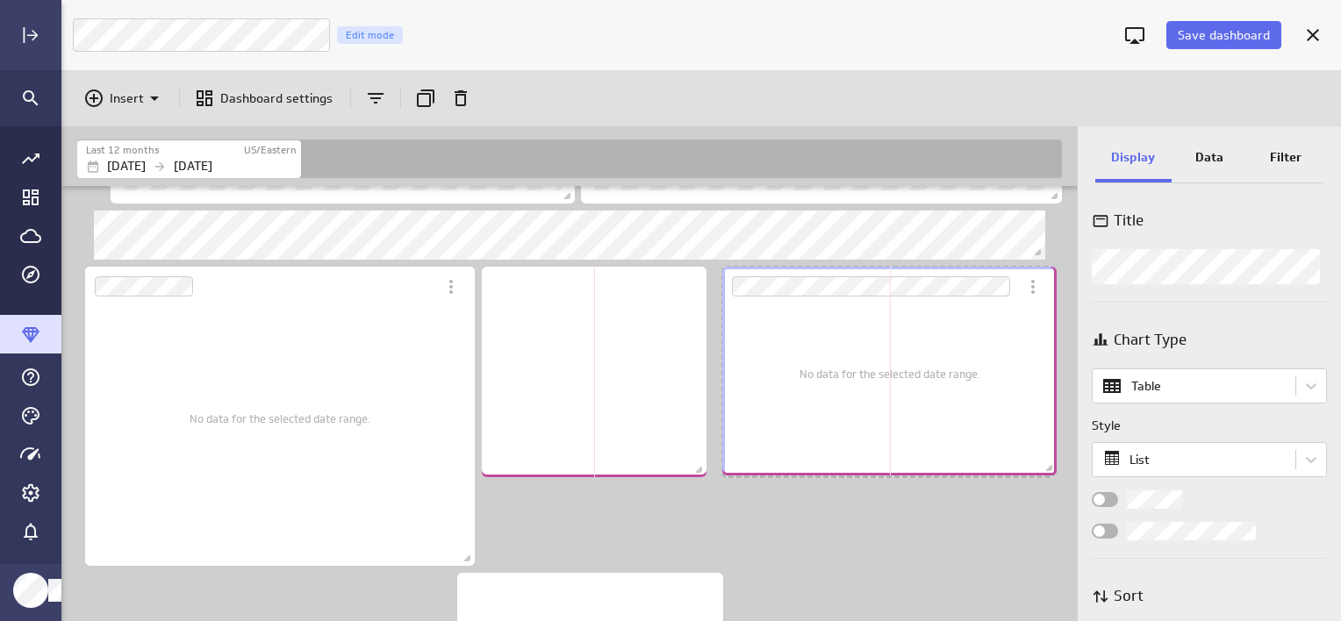
drag, startPoint x: 1039, startPoint y: 461, endPoint x: 1049, endPoint y: 475, distance: 17.5
click at [1049, 475] on span "Dashboard content with 10 widgets" at bounding box center [1051, 470] width 18 height 18
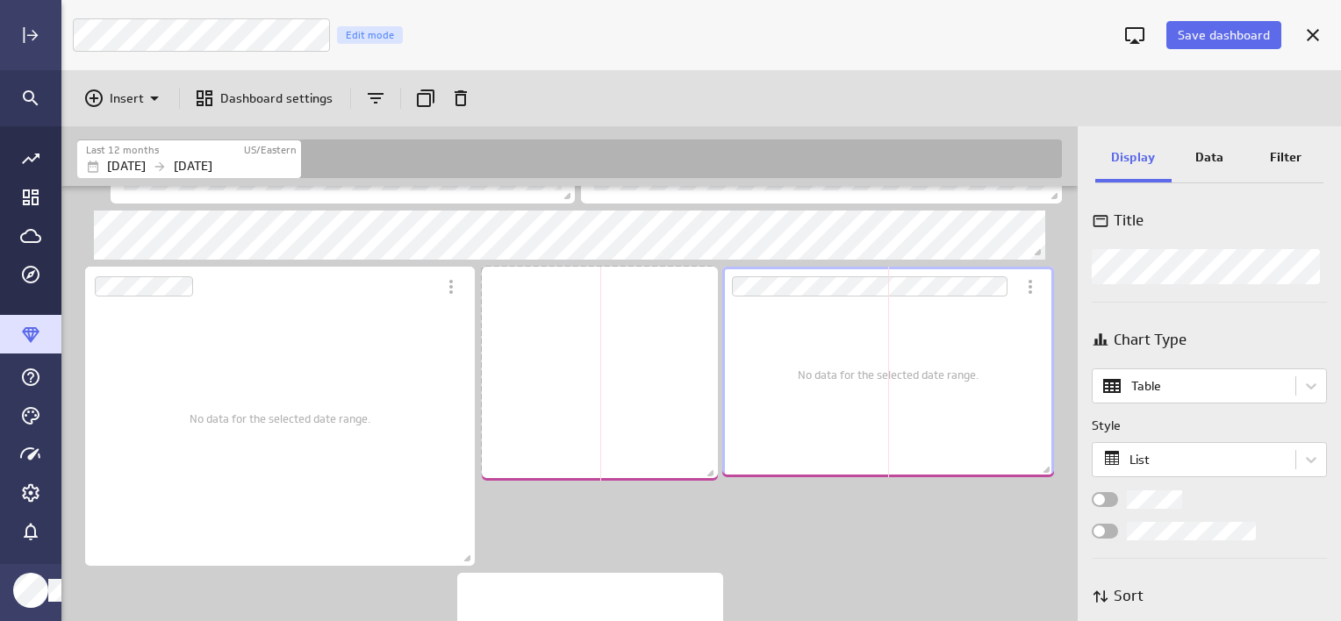
drag, startPoint x: 701, startPoint y: 470, endPoint x: 712, endPoint y: 474, distance: 11.9
click at [712, 474] on span "Dashboard content with 10 widgets" at bounding box center [713, 476] width 18 height 18
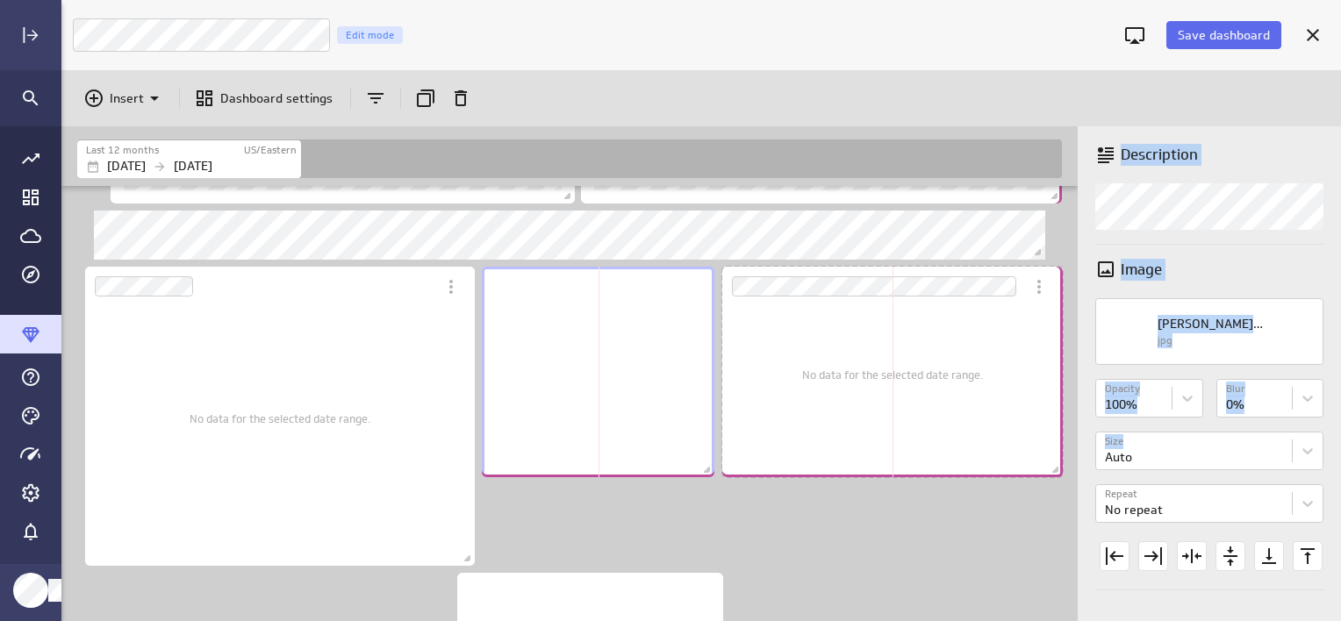
drag, startPoint x: 1051, startPoint y: 472, endPoint x: 1079, endPoint y: 472, distance: 28.1
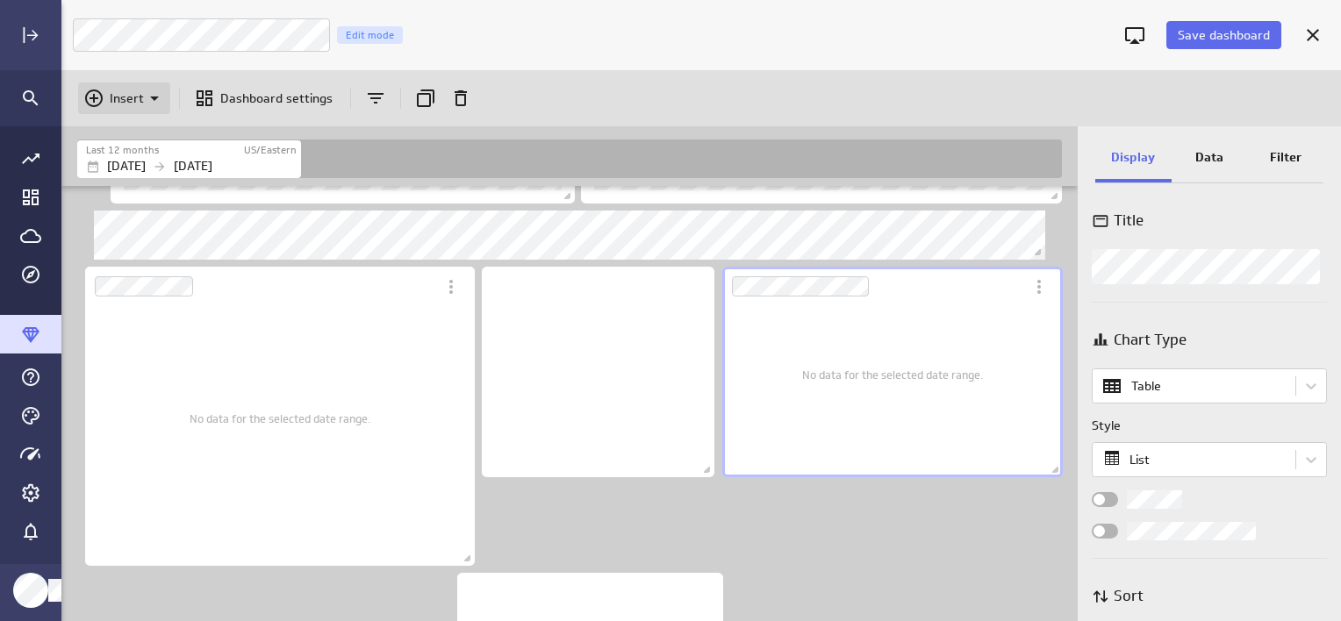
click at [121, 91] on p "Insert" at bounding box center [127, 98] width 34 height 18
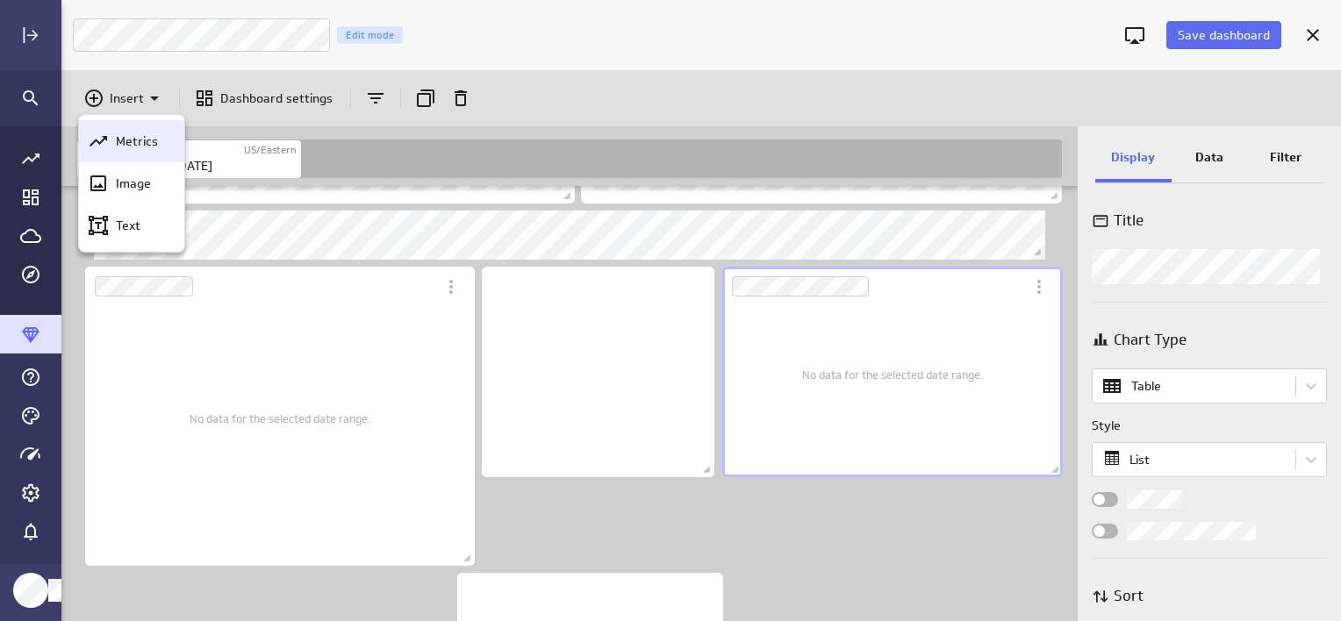
click at [142, 152] on div "Metrics" at bounding box center [131, 141] width 105 height 42
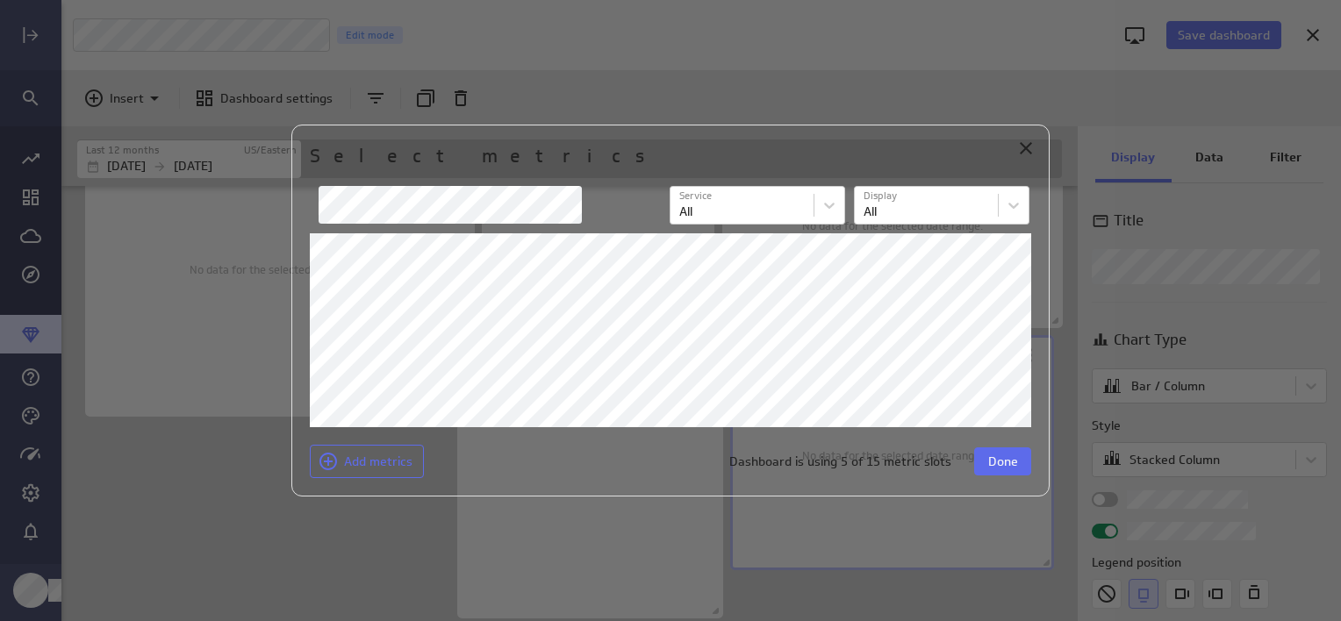
scroll to position [782, 0]
click at [1007, 462] on span "Done" at bounding box center [1003, 462] width 30 height 16
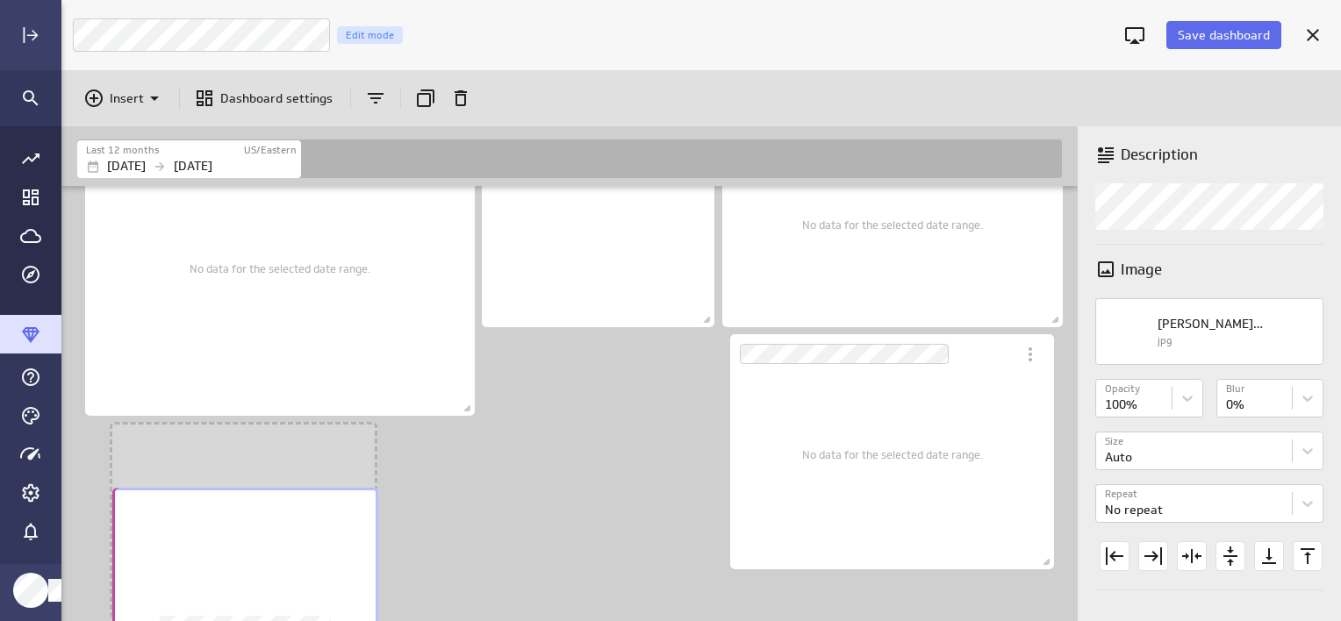
drag, startPoint x: 498, startPoint y: 476, endPoint x: 154, endPoint y: 541, distance: 350.9
click at [154, 541] on div "No description available" at bounding box center [245, 585] width 266 height 195
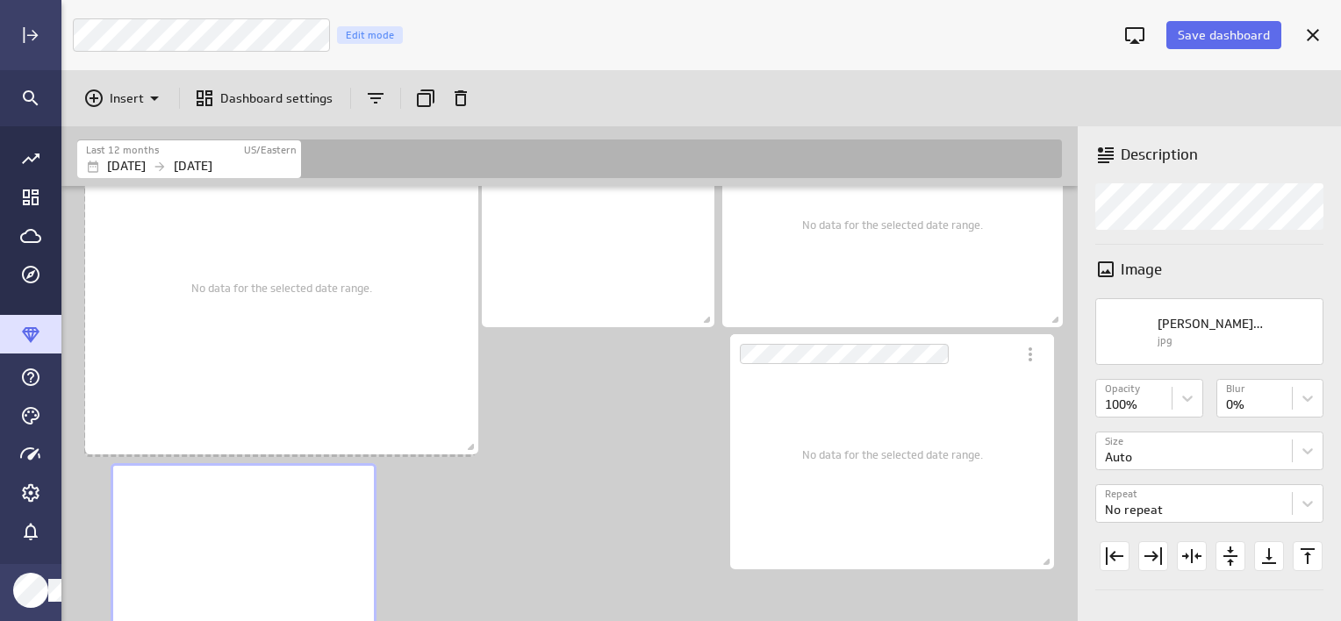
scroll to position [1284, 1019]
drag, startPoint x: 476, startPoint y: 413, endPoint x: 479, endPoint y: 452, distance: 38.8
click at [479, 452] on span "Dashboard content with 11 widgets" at bounding box center [473, 449] width 18 height 18
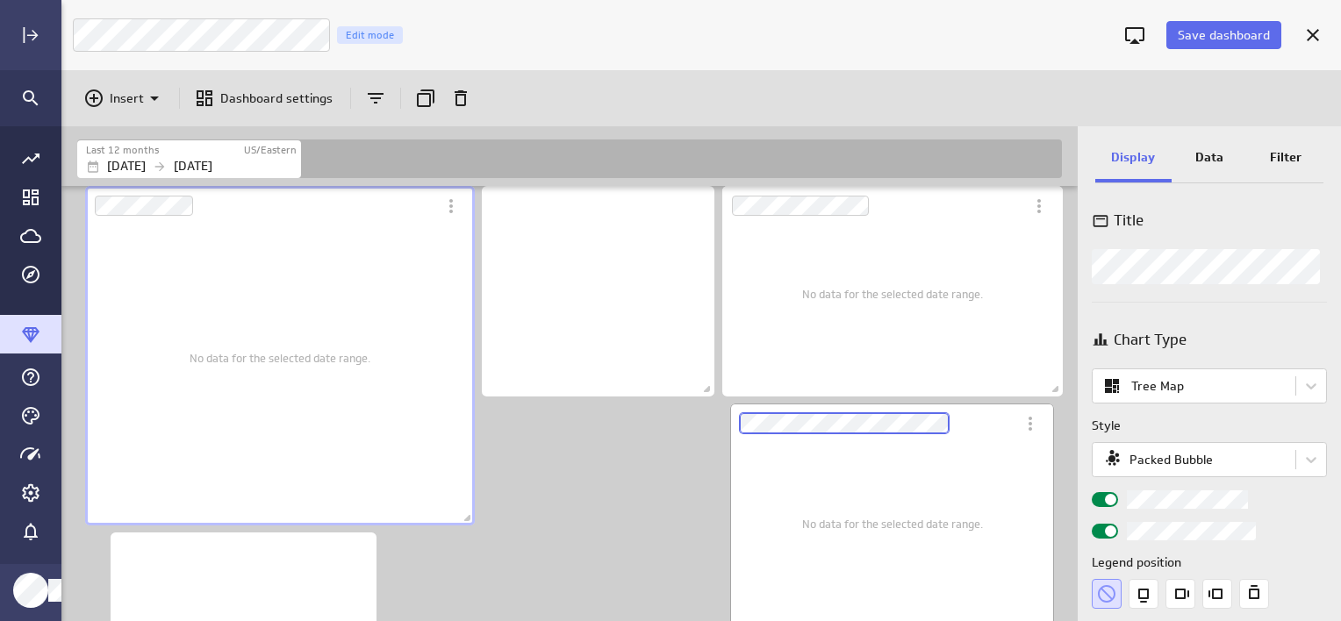
scroll to position [730, 0]
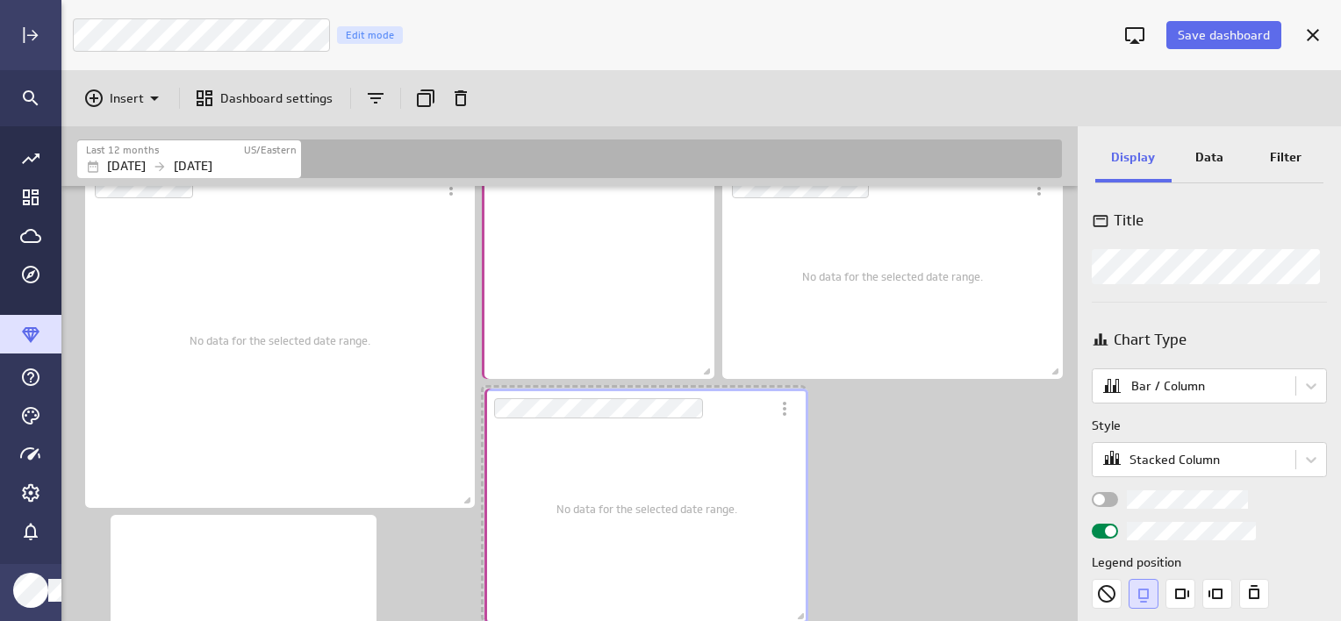
drag, startPoint x: 856, startPoint y: 390, endPoint x: 611, endPoint y: 392, distance: 245.7
click at [611, 392] on div "Dashboard Widget" at bounding box center [626, 408] width 285 height 39
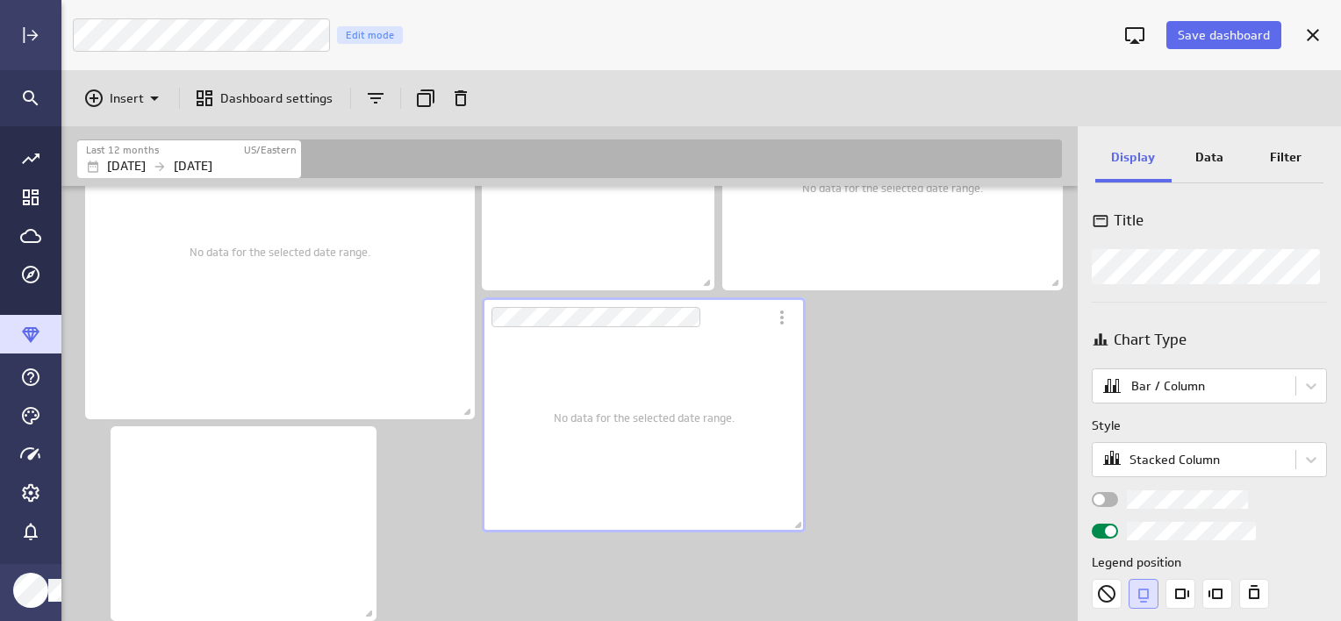
scroll to position [821, 0]
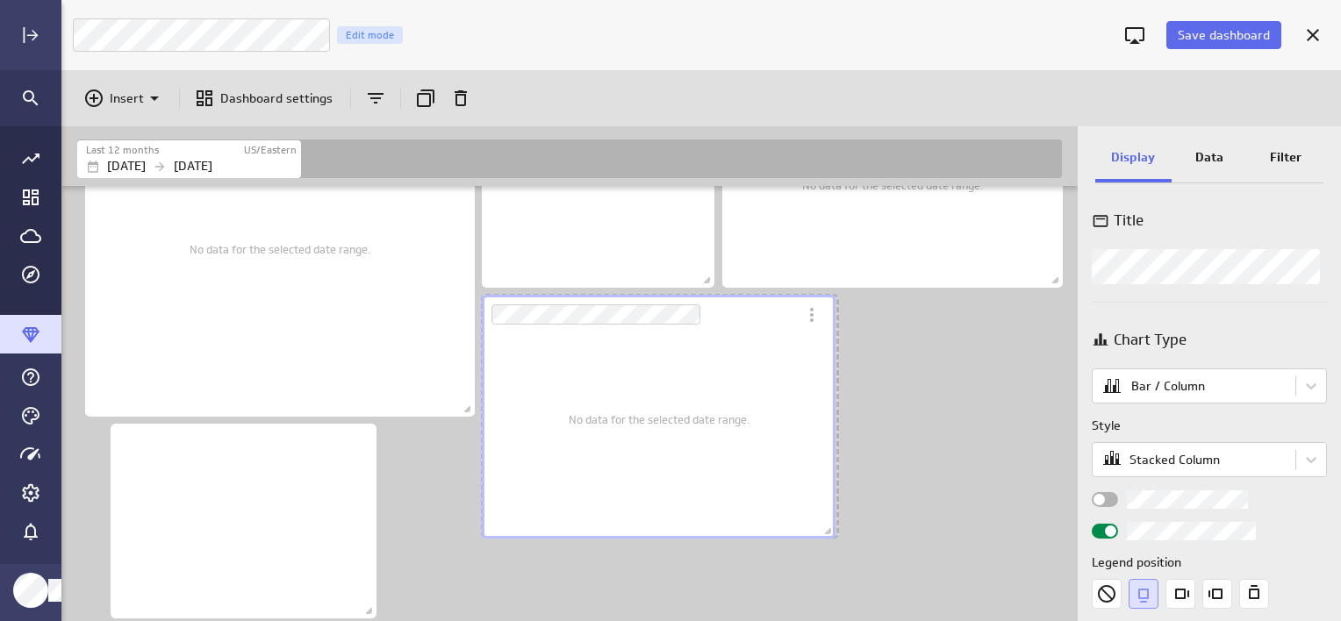
drag, startPoint x: 800, startPoint y: 525, endPoint x: 830, endPoint y: 533, distance: 31.1
click at [830, 533] on span "Dashboard content with 11 widgets" at bounding box center [830, 534] width 18 height 18
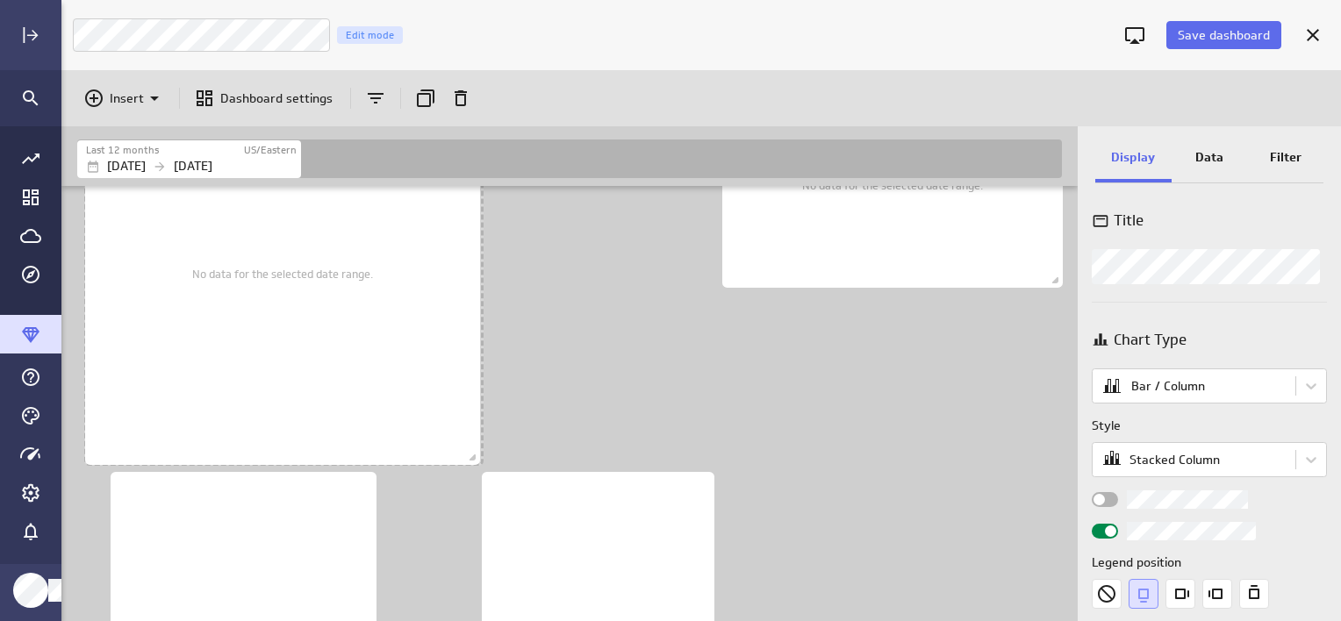
scroll to position [9, 9]
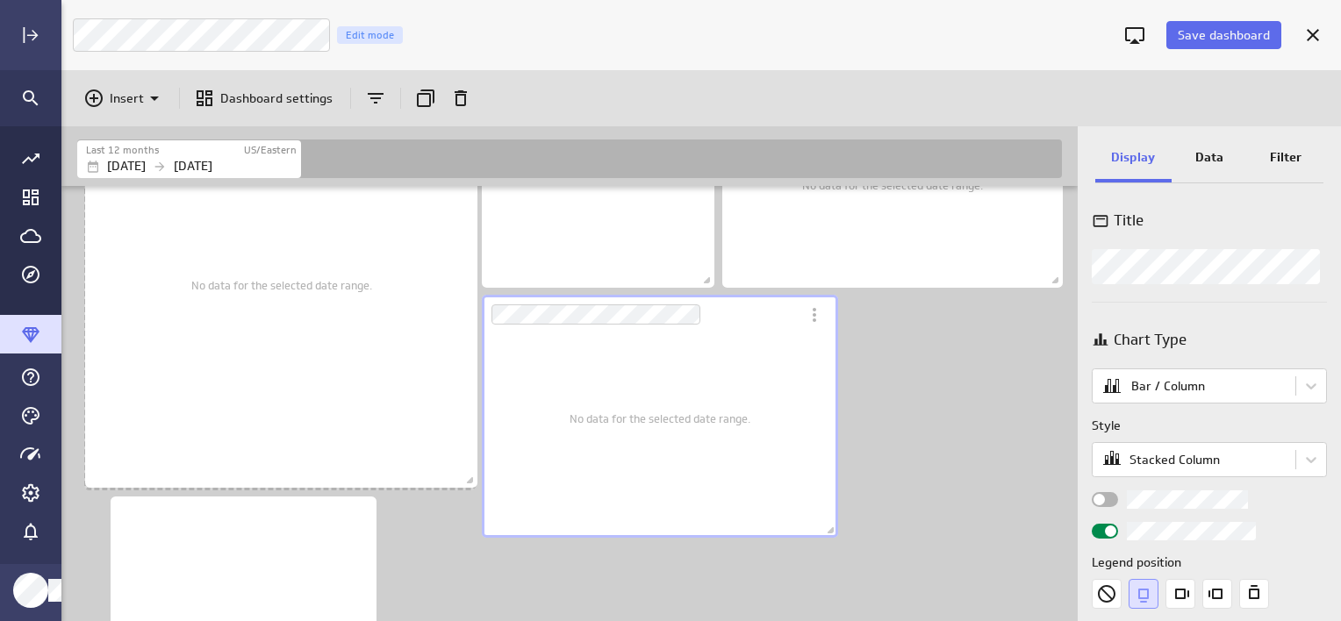
drag, startPoint x: 466, startPoint y: 417, endPoint x: 468, endPoint y: 488, distance: 71.1
click at [468, 488] on span "Dashboard content with 11 widgets" at bounding box center [472, 483] width 18 height 18
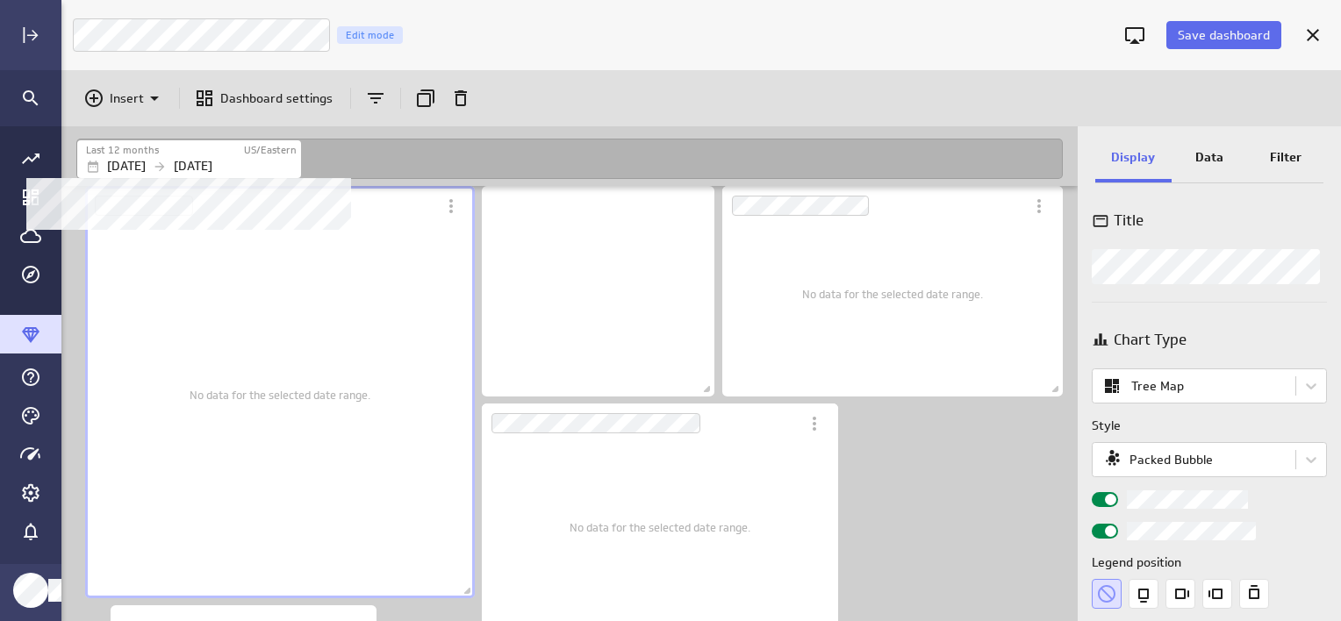
click at [146, 164] on p "[DATE]" at bounding box center [126, 166] width 39 height 18
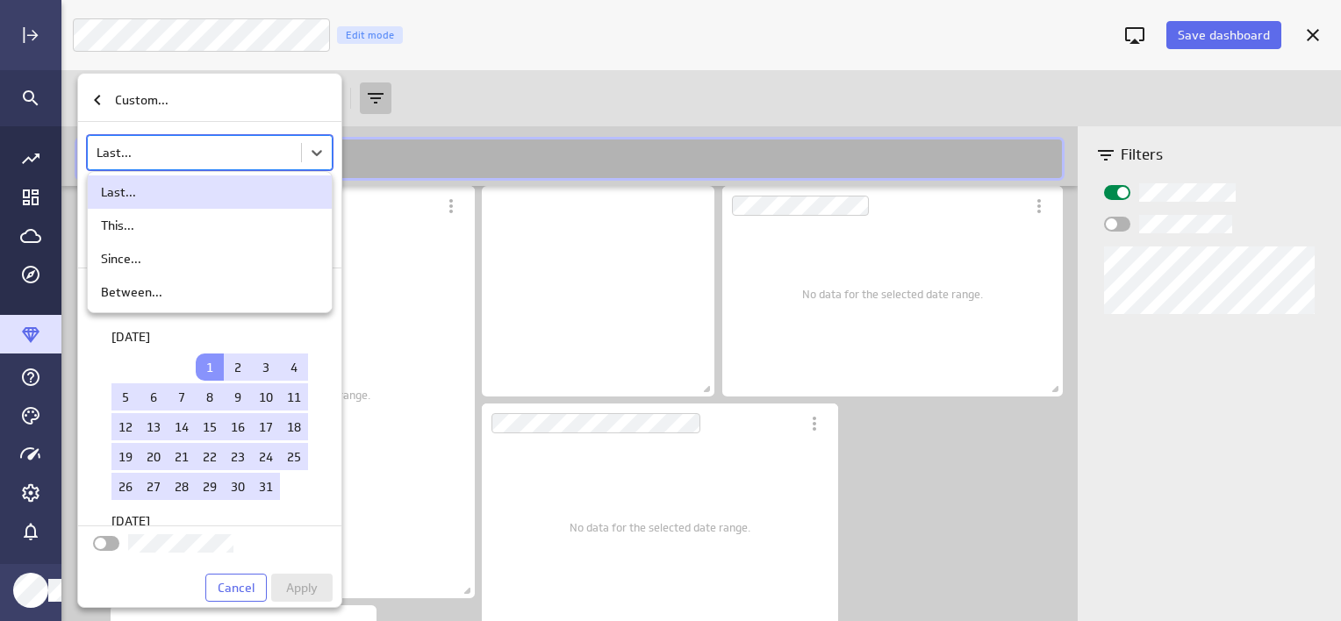
click at [140, 154] on body "Save dashboard Luna Moon Marketing Edit mode Insert Dashboard settings Last 12 …" at bounding box center [670, 310] width 1341 height 621
click at [123, 298] on div "Between..." at bounding box center [131, 292] width 61 height 16
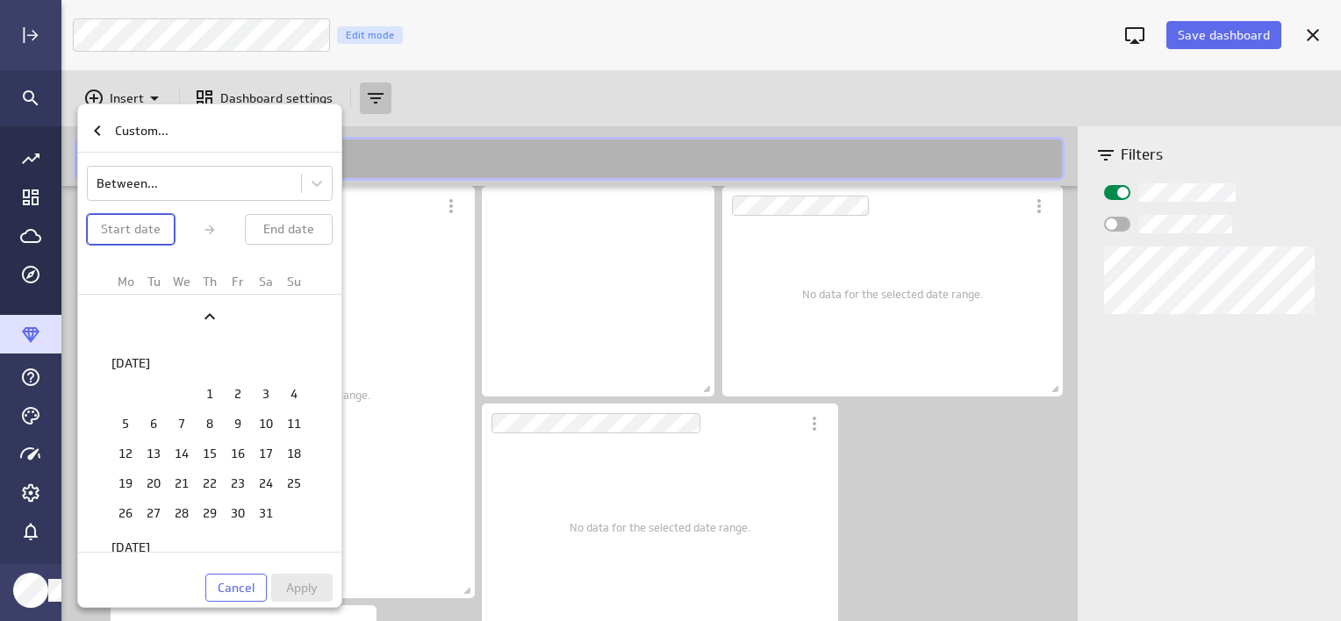
click at [144, 229] on p "Start date" at bounding box center [131, 229] width 60 height 18
click at [213, 313] on icon "Previous" at bounding box center [209, 316] width 21 height 21
click at [213, 313] on table "1 2 3 4 5 6 7 8 9 10 11 12 13 14 15 16 17 18 19 20 21 22 23 24 25 26 27 28 29 3…" at bounding box center [209, 303] width 197 height 152
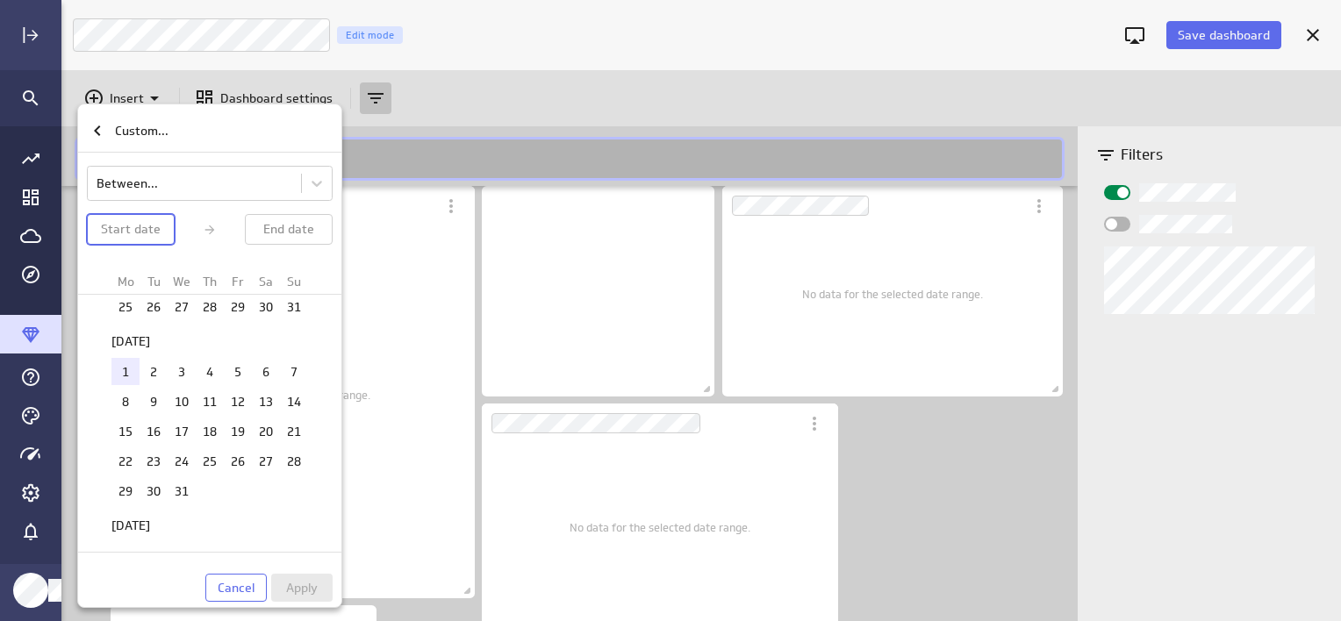
click at [123, 358] on td "1" at bounding box center [125, 371] width 28 height 27
click at [287, 237] on p "[DATE]" at bounding box center [288, 229] width 39 height 18
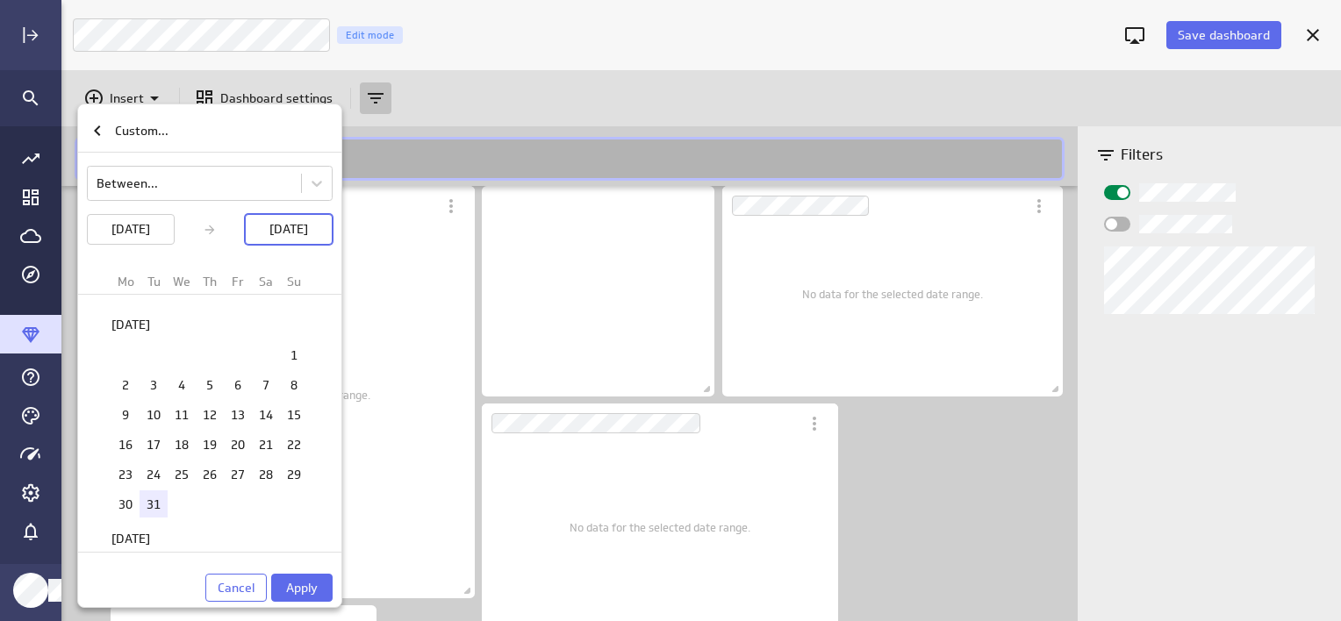
click at [139, 490] on td "31" at bounding box center [153, 503] width 28 height 27
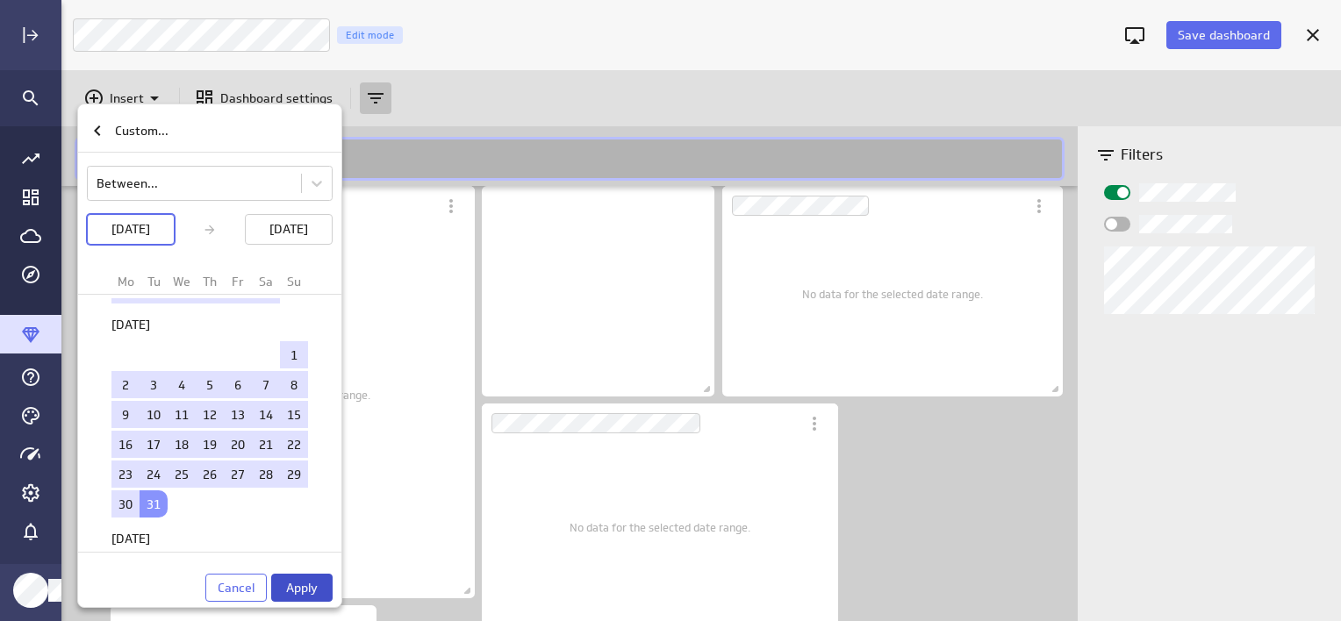
click at [297, 584] on span "Apply" at bounding box center [302, 588] width 32 height 16
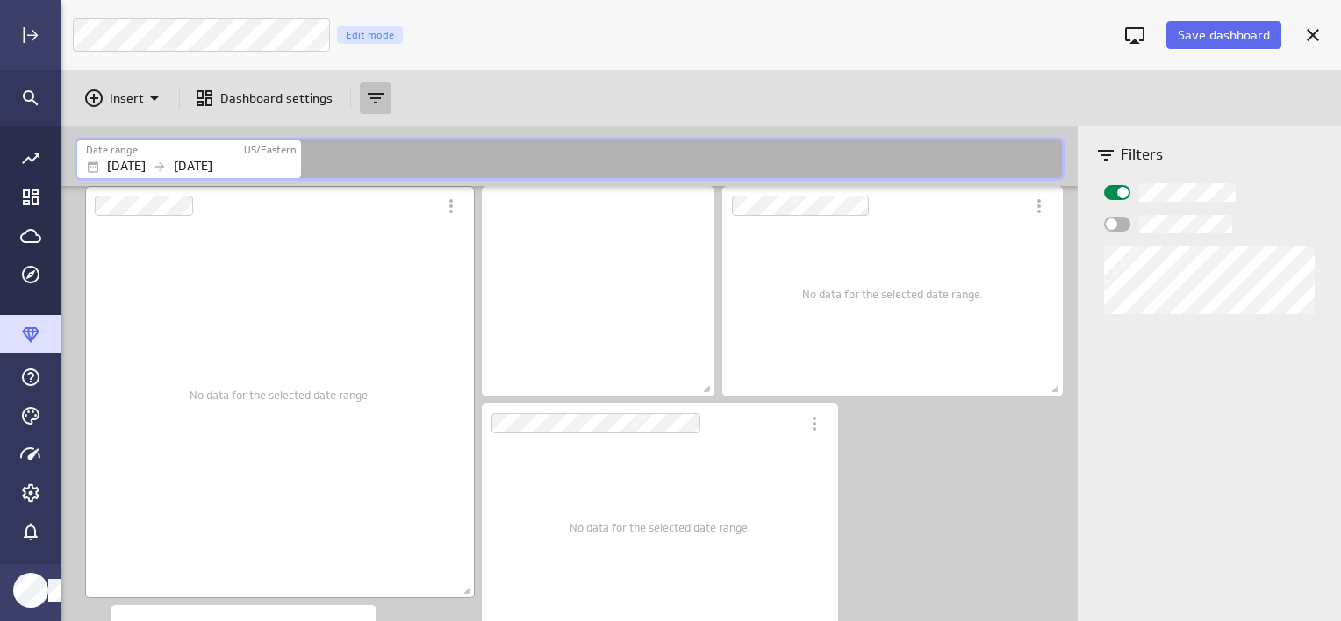
click at [277, 325] on div "No data for the selected date range." at bounding box center [280, 395] width 181 height 382
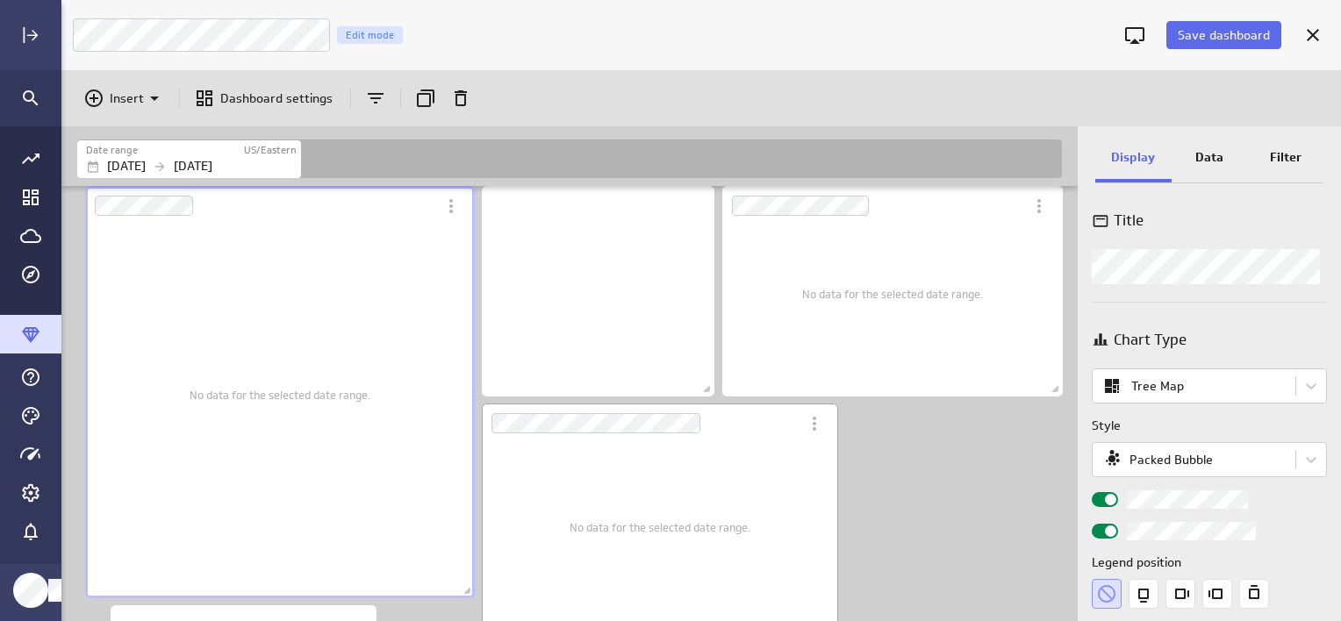
drag, startPoint x: 576, startPoint y: 461, endPoint x: 558, endPoint y: 481, distance: 26.7
click at [576, 461] on div "No data for the selected date range." at bounding box center [659, 527] width 181 height 212
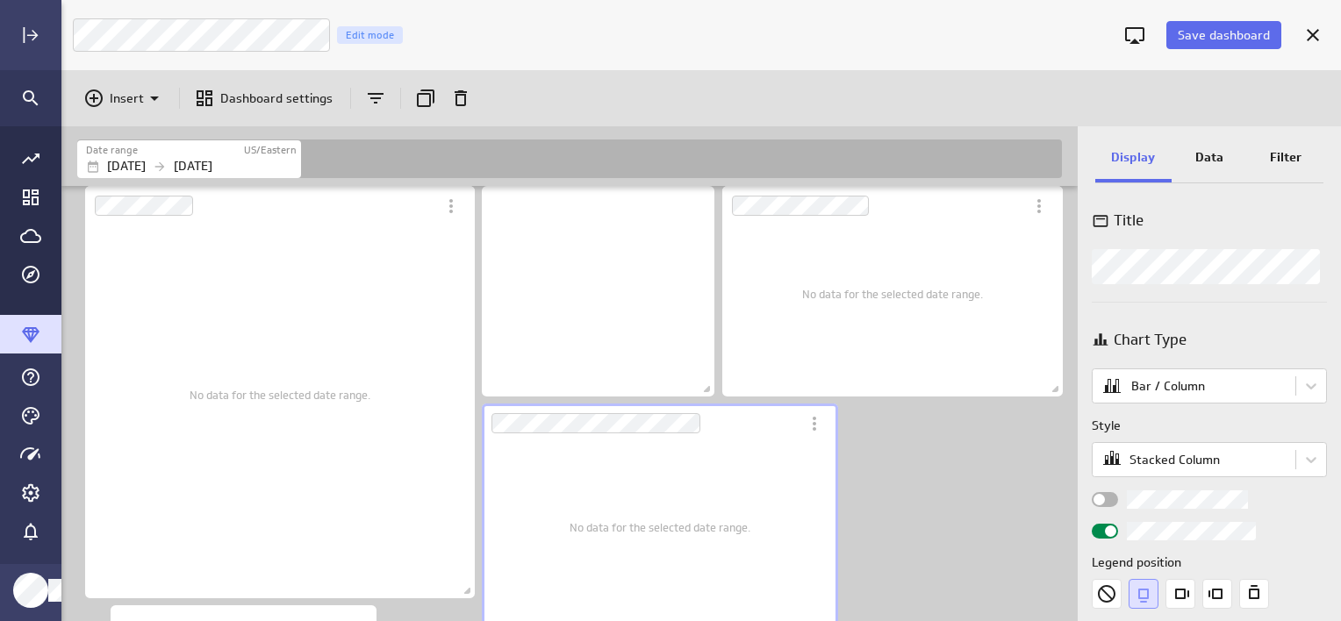
scroll to position [737, 0]
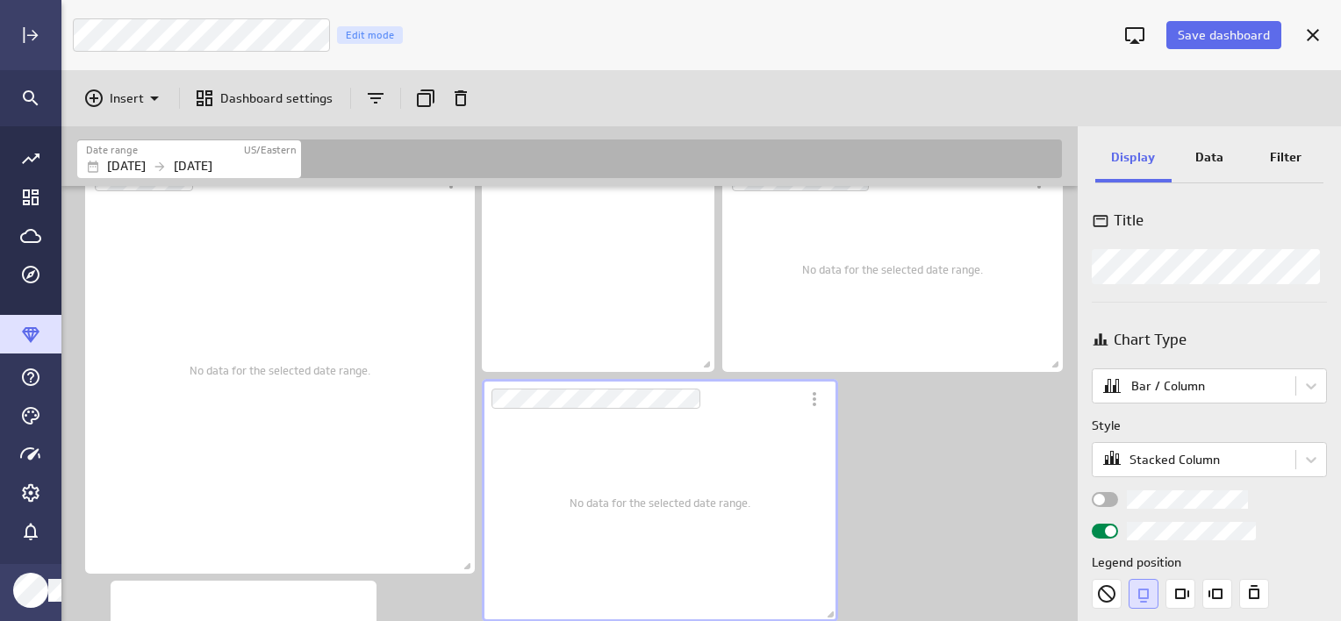
click at [1201, 162] on p "Data" at bounding box center [1209, 157] width 28 height 18
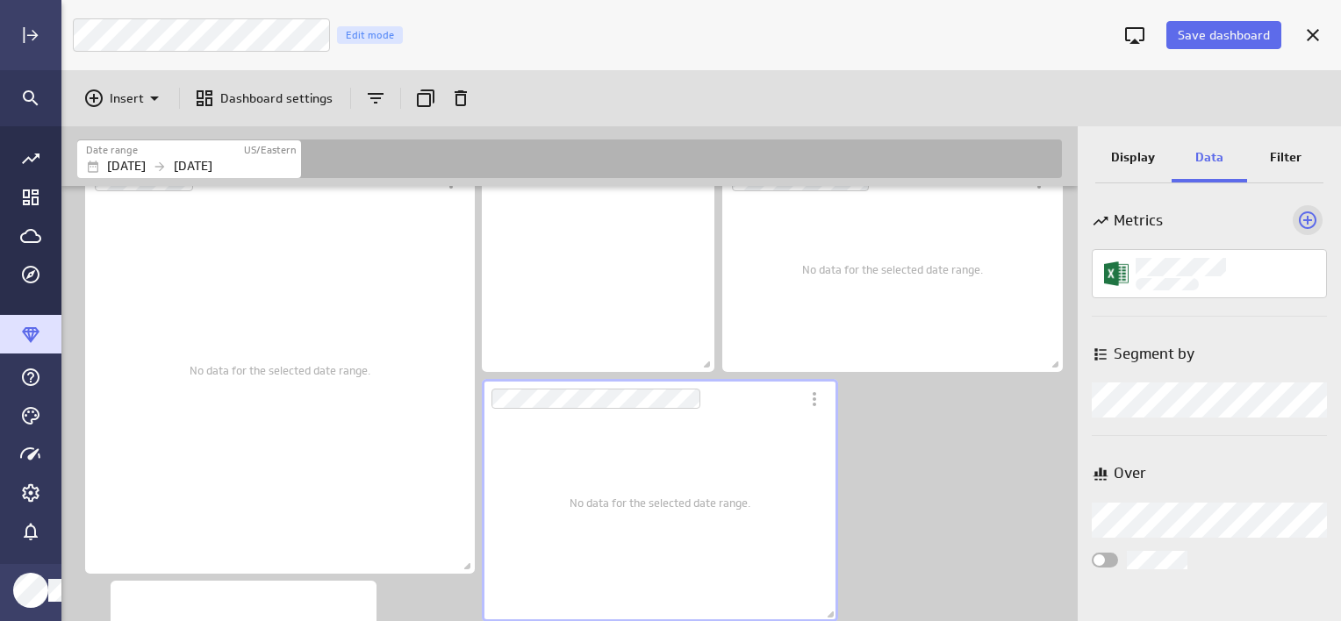
click at [1305, 224] on icon "Add a metric to this visualization" at bounding box center [1307, 220] width 21 height 21
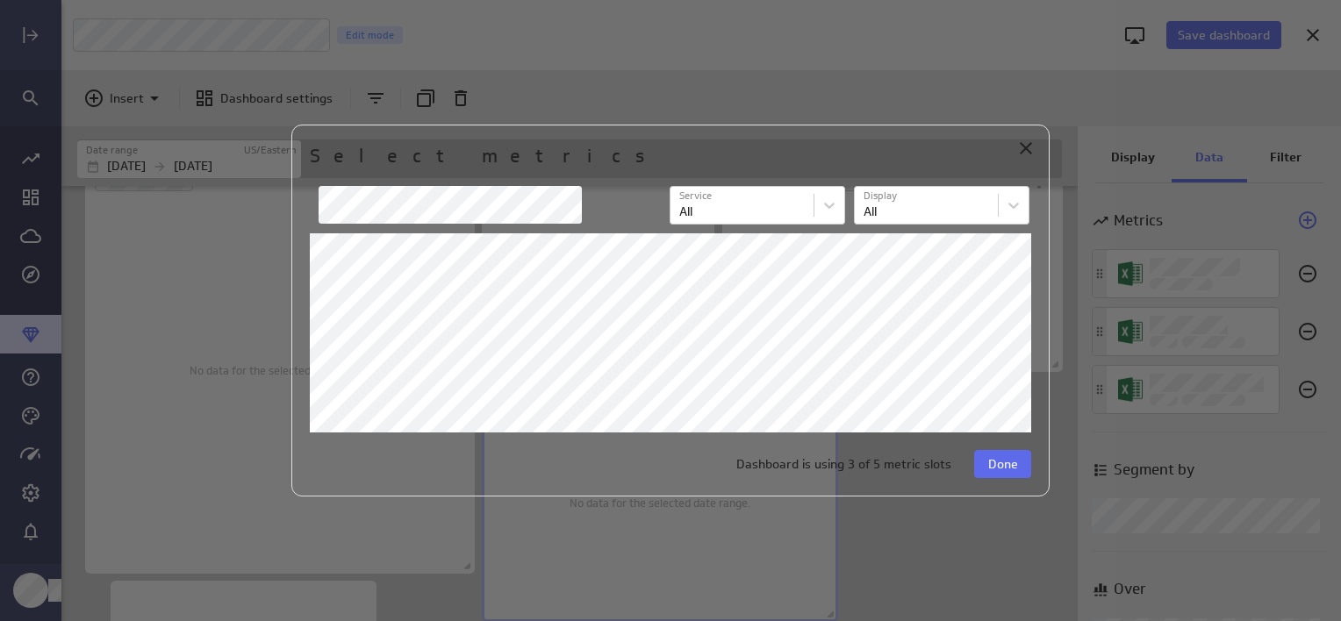
click at [1034, 316] on div "Select metrics Service Service All Display Display All Dashboard is using 3 of …" at bounding box center [670, 311] width 758 height 373
click at [998, 466] on span "Done" at bounding box center [1003, 464] width 30 height 16
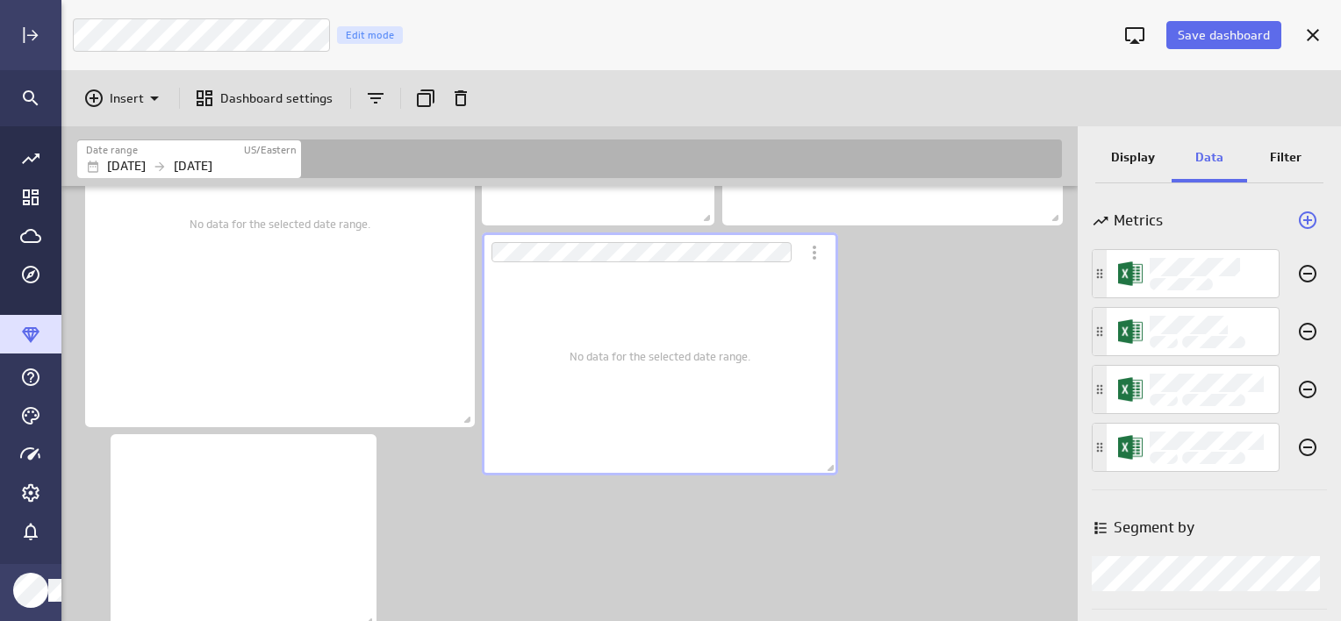
scroll to position [895, 0]
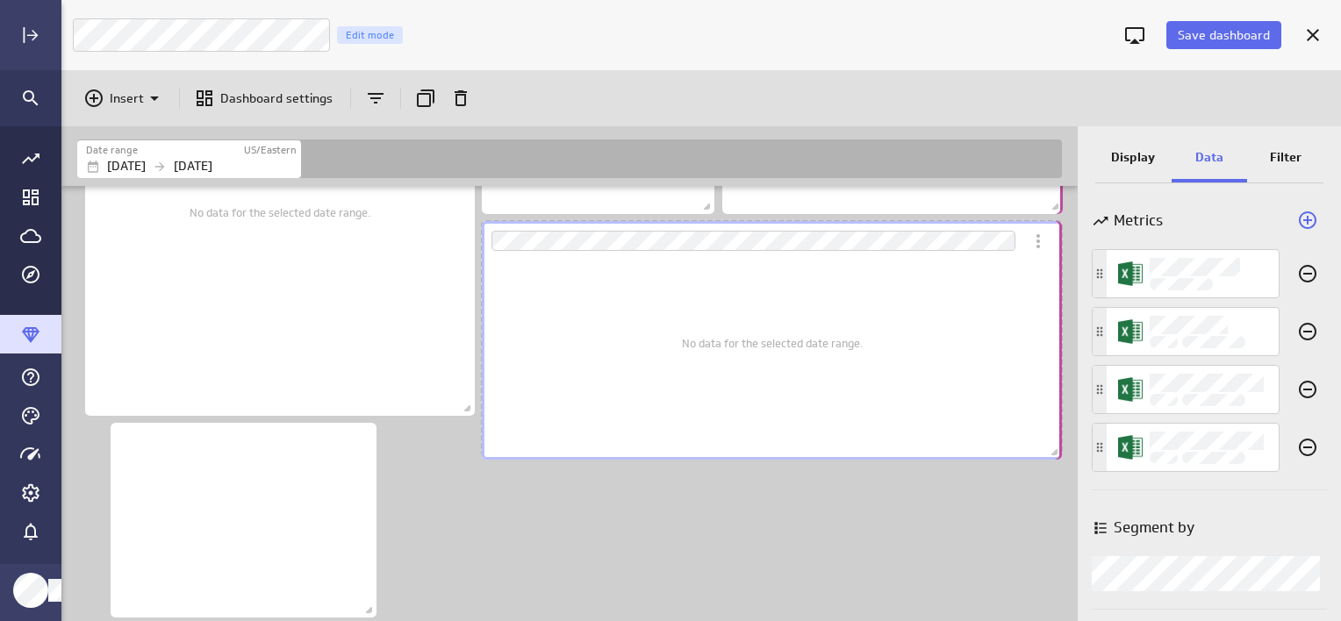
drag, startPoint x: 835, startPoint y: 455, endPoint x: 1038, endPoint y: 463, distance: 202.8
click at [1077, 451] on div "Date range US/Eastern Jan 01 2024 Dec 31 2024 Includes: 1 filter Includes: 1 fi…" at bounding box center [700, 373] width 1279 height 495
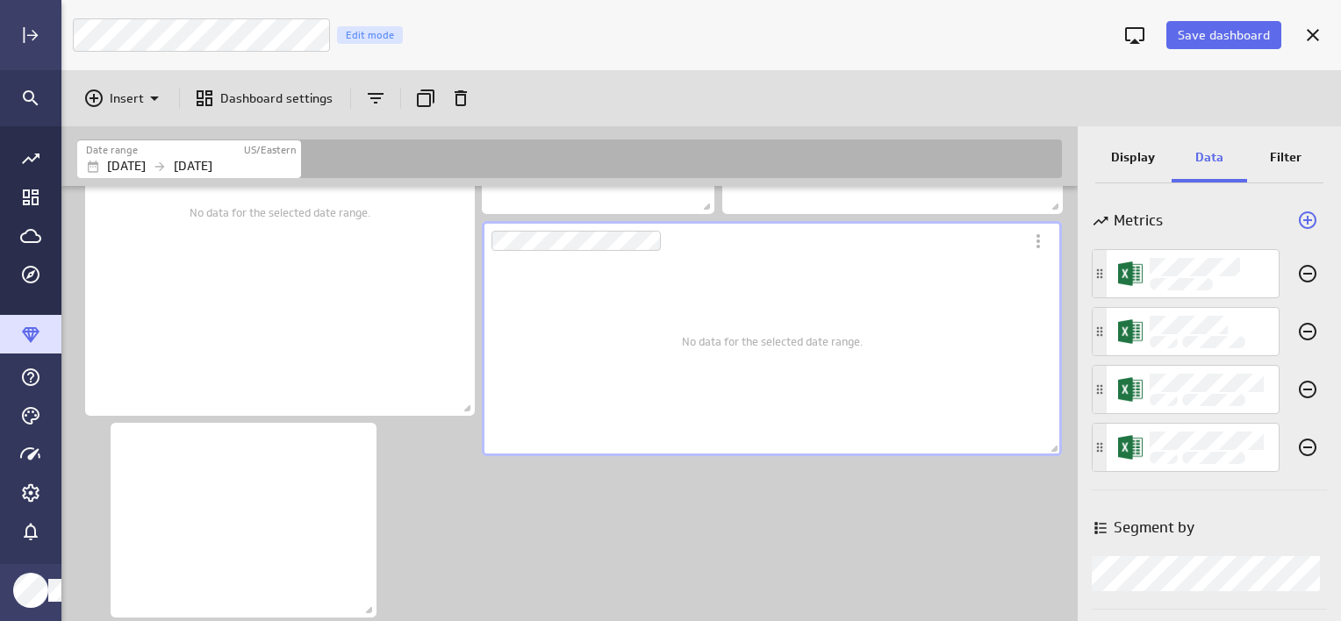
click at [659, 372] on div "No data for the selected date range." at bounding box center [772, 341] width 554 height 204
click at [1124, 162] on p "Display" at bounding box center [1133, 157] width 44 height 18
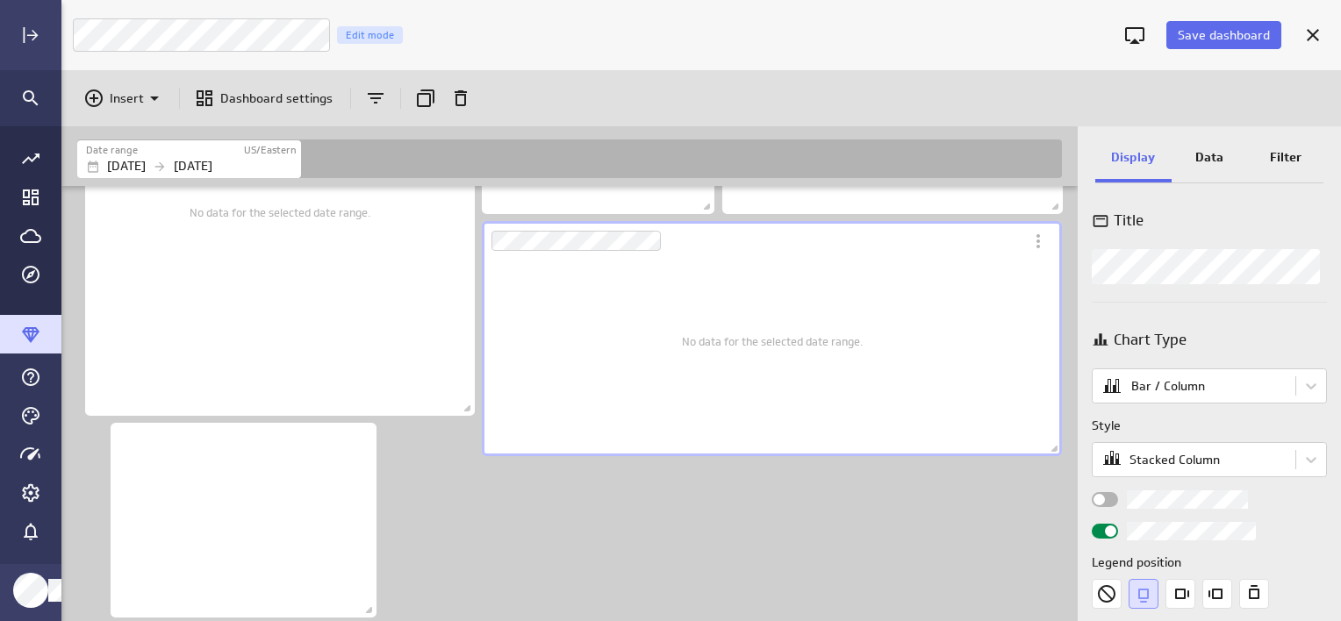
click at [877, 387] on div "No data for the selected date range." at bounding box center [772, 341] width 554 height 204
click at [1306, 385] on body "Save dashboard Luna Moon Marketing Edit mode Insert Dashboard settings Date ran…" at bounding box center [670, 310] width 1341 height 621
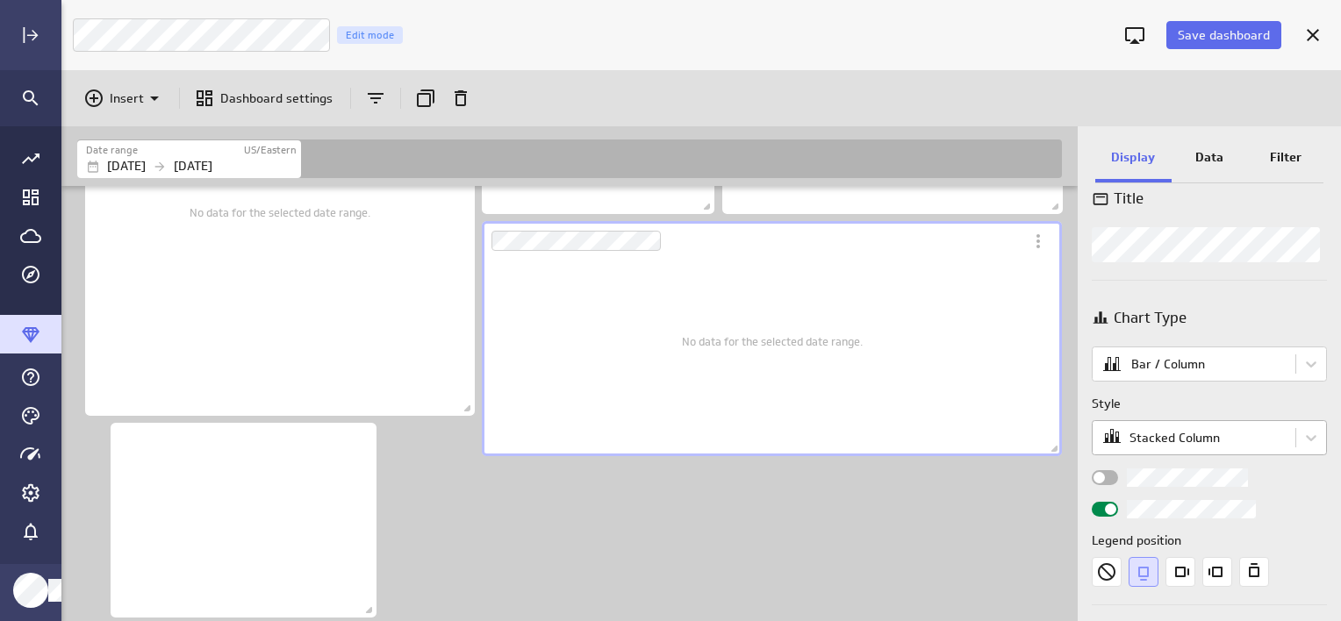
scroll to position [88, 0]
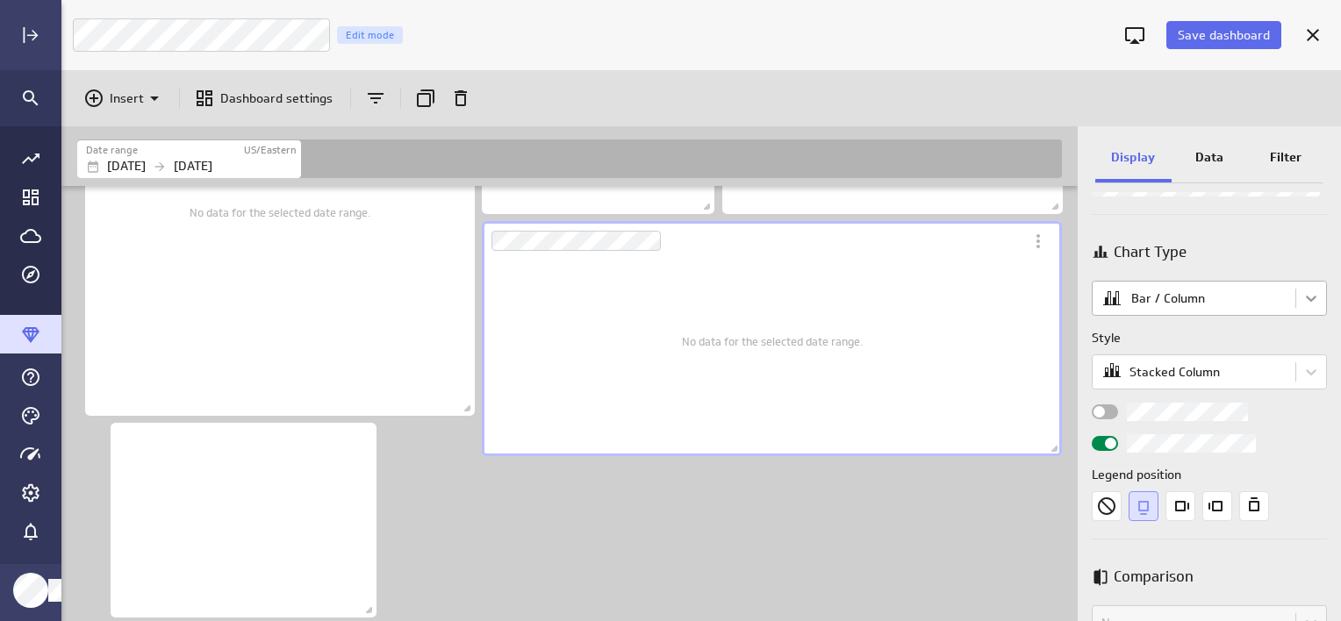
click at [1305, 299] on body "Save dashboard Luna Moon Marketing Edit mode Insert Dashboard settings Date ran…" at bounding box center [670, 310] width 1341 height 621
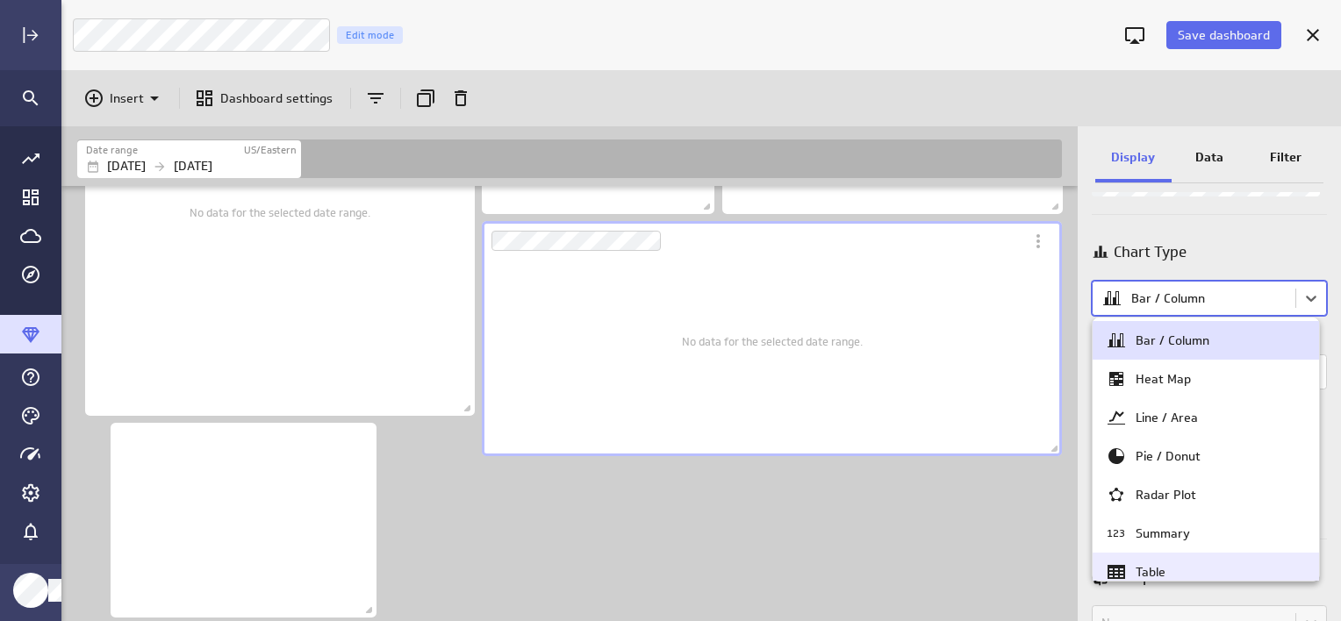
click at [1151, 565] on div "Table" at bounding box center [1150, 572] width 30 height 16
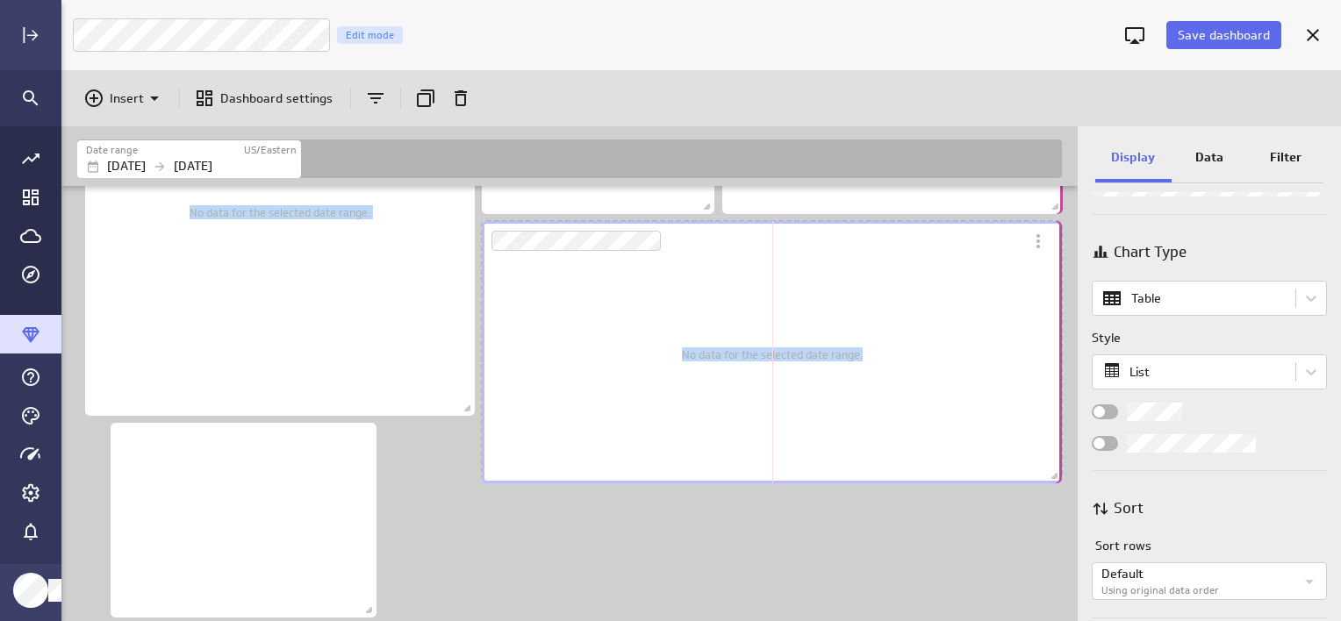
drag, startPoint x: 1052, startPoint y: 452, endPoint x: 1066, endPoint y: 479, distance: 30.6
click at [1066, 479] on div "Includes: 1 filter Includes: 1 filter No data for the selected date range. No d…" at bounding box center [569, 403] width 1016 height 435
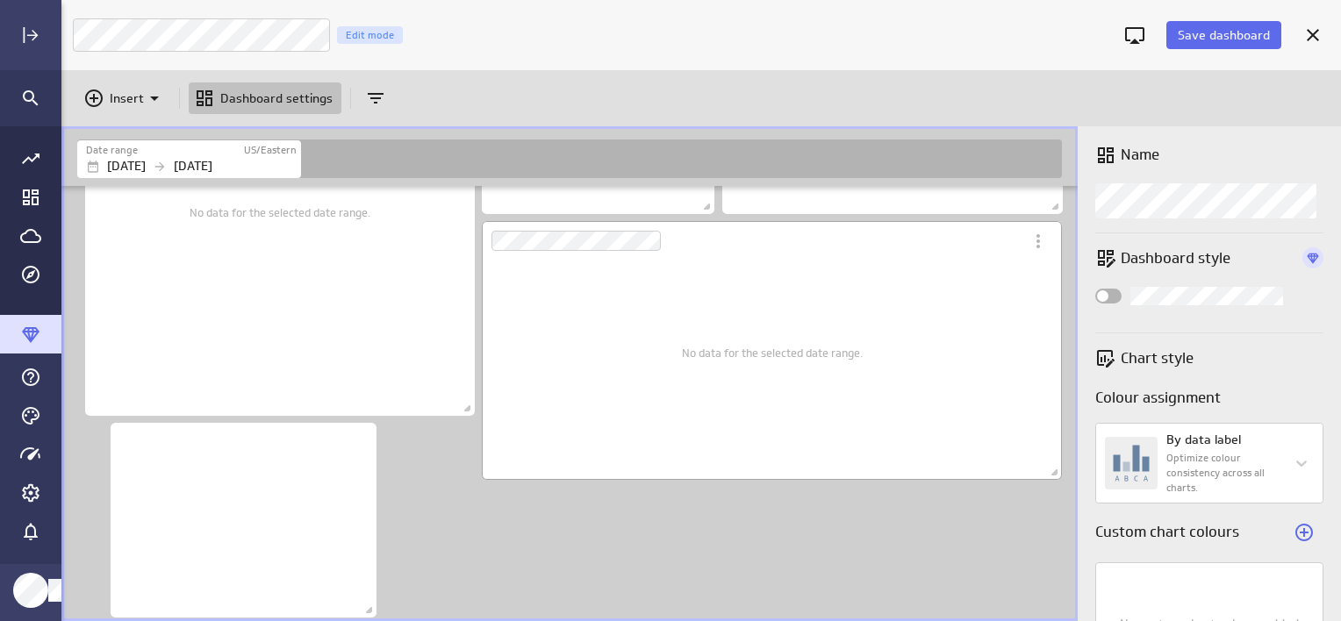
click at [647, 343] on div "No data for the selected date range." at bounding box center [772, 353] width 554 height 228
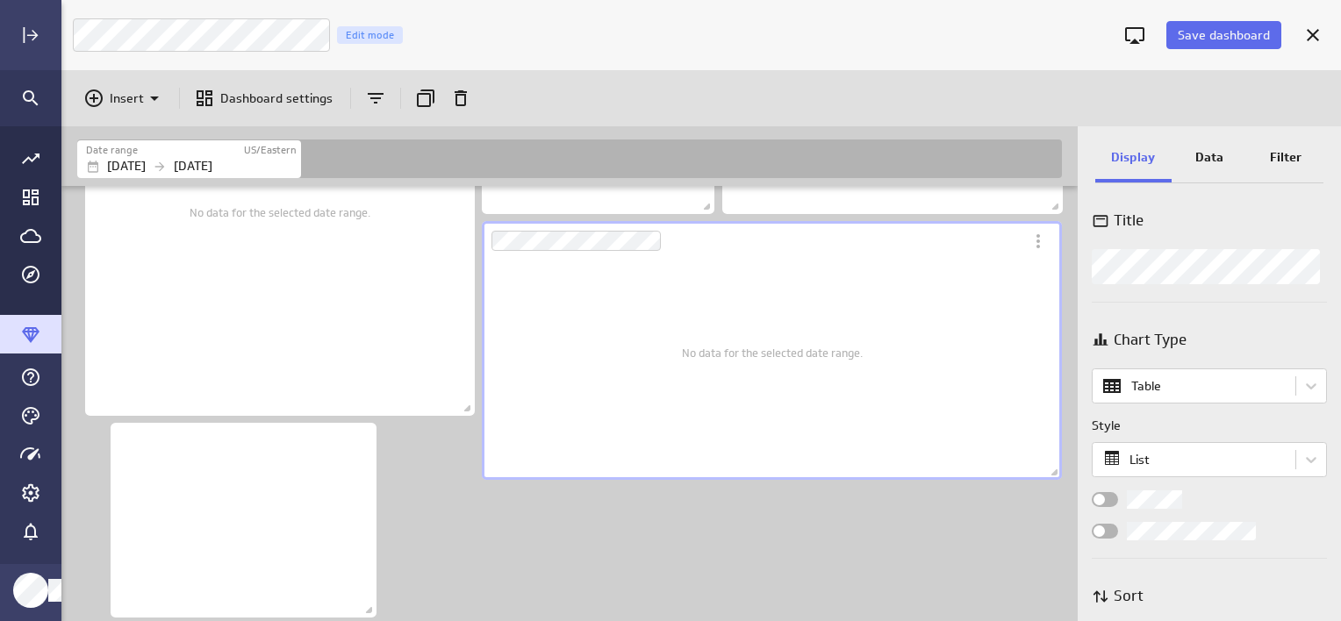
click at [1215, 158] on p "Data" at bounding box center [1209, 157] width 28 height 18
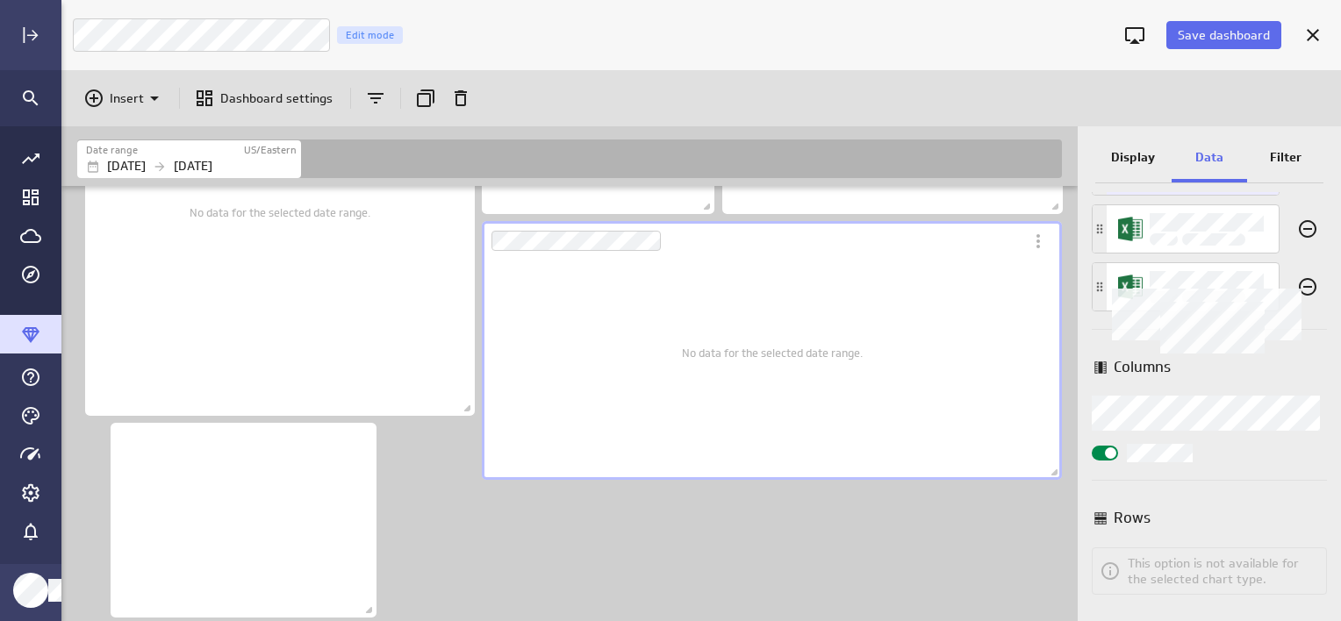
scroll to position [161, 0]
click at [1103, 450] on div "Widget Properties" at bounding box center [1104, 452] width 26 height 15
click at [0, 0] on input "Widget Properties" at bounding box center [0, 0] width 0 height 0
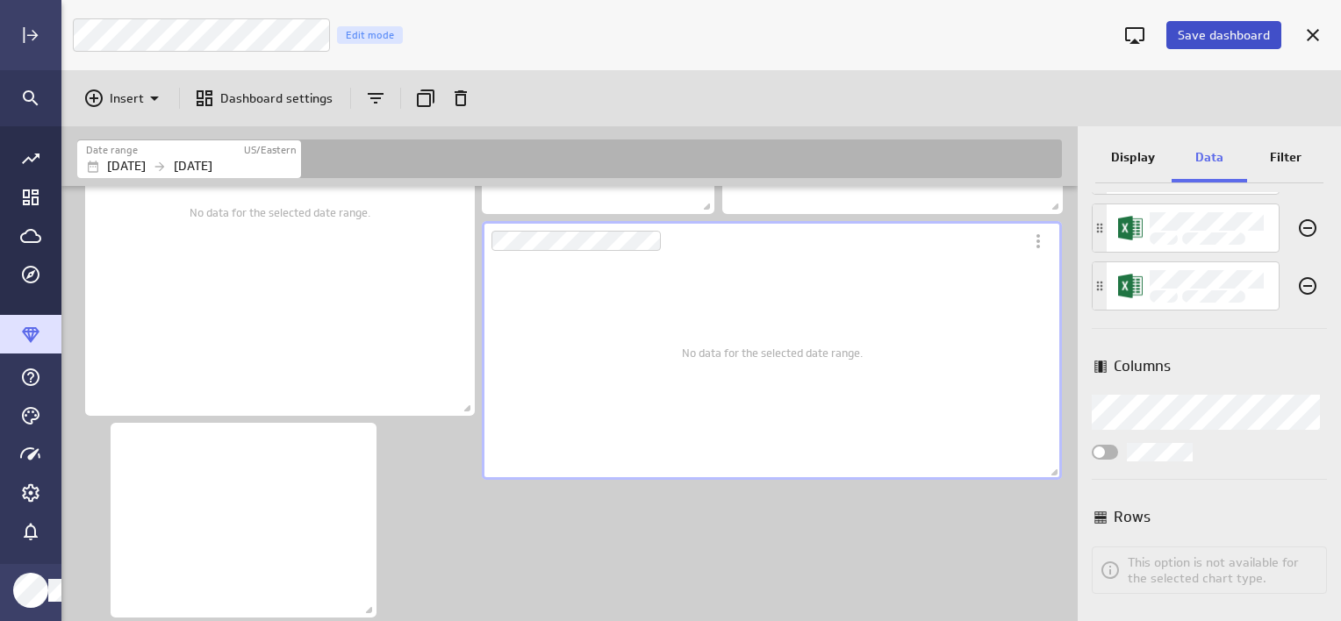
click at [1248, 28] on span "Save dashboard" at bounding box center [1223, 35] width 92 height 16
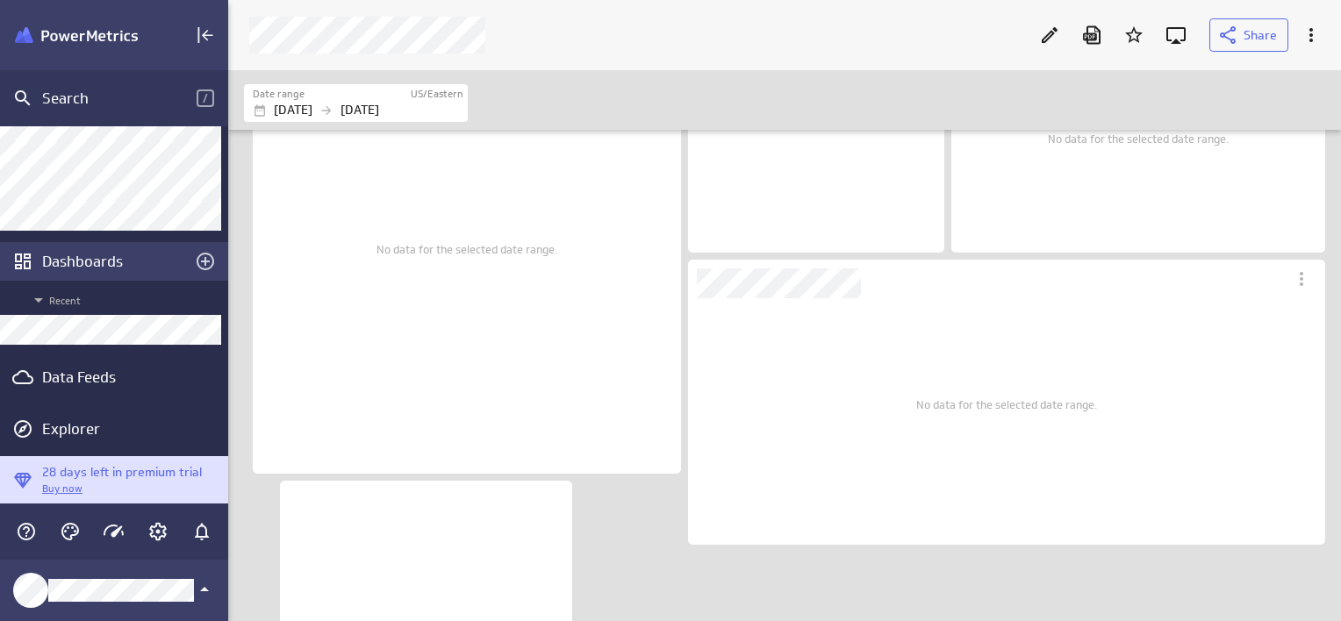
scroll to position [137, 0]
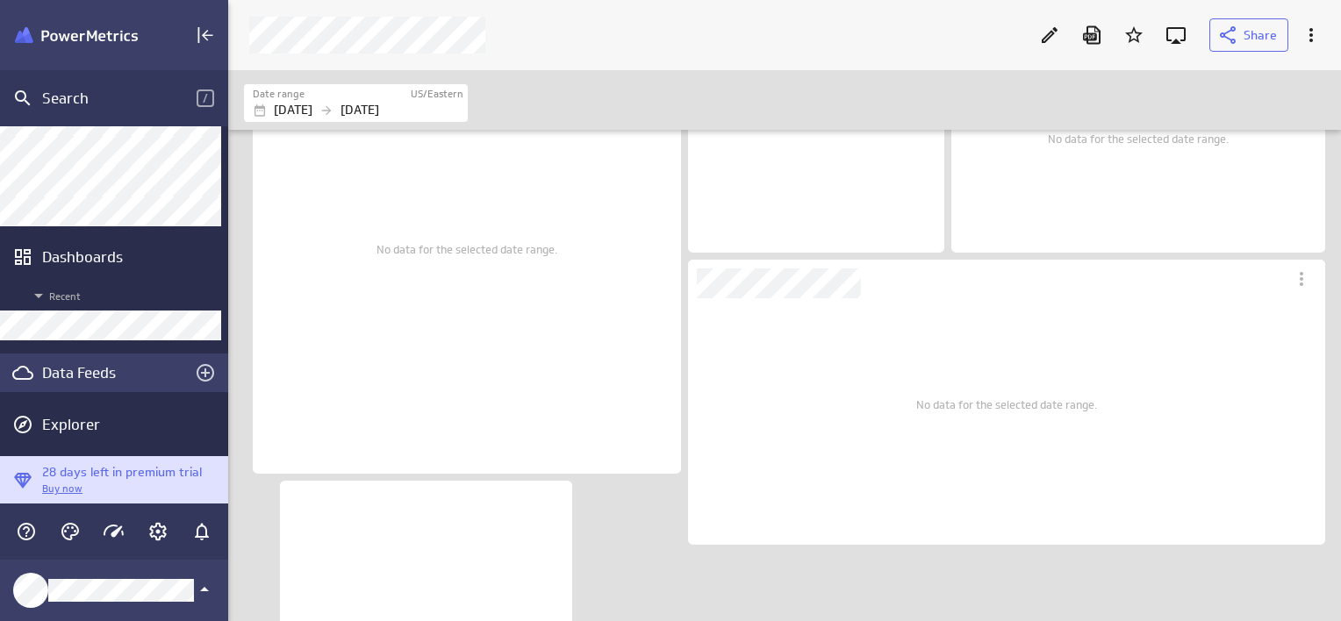
click at [79, 376] on div "Data Feeds" at bounding box center [114, 372] width 144 height 19
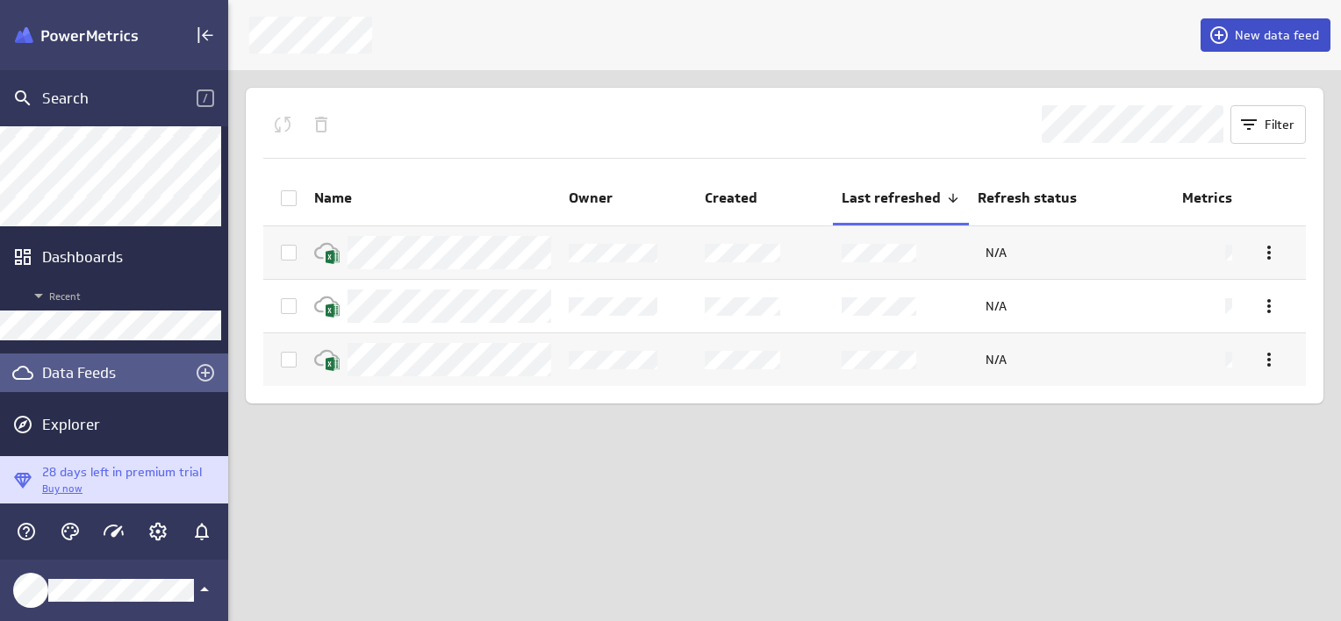
click at [1298, 39] on span "New data feed" at bounding box center [1276, 35] width 84 height 16
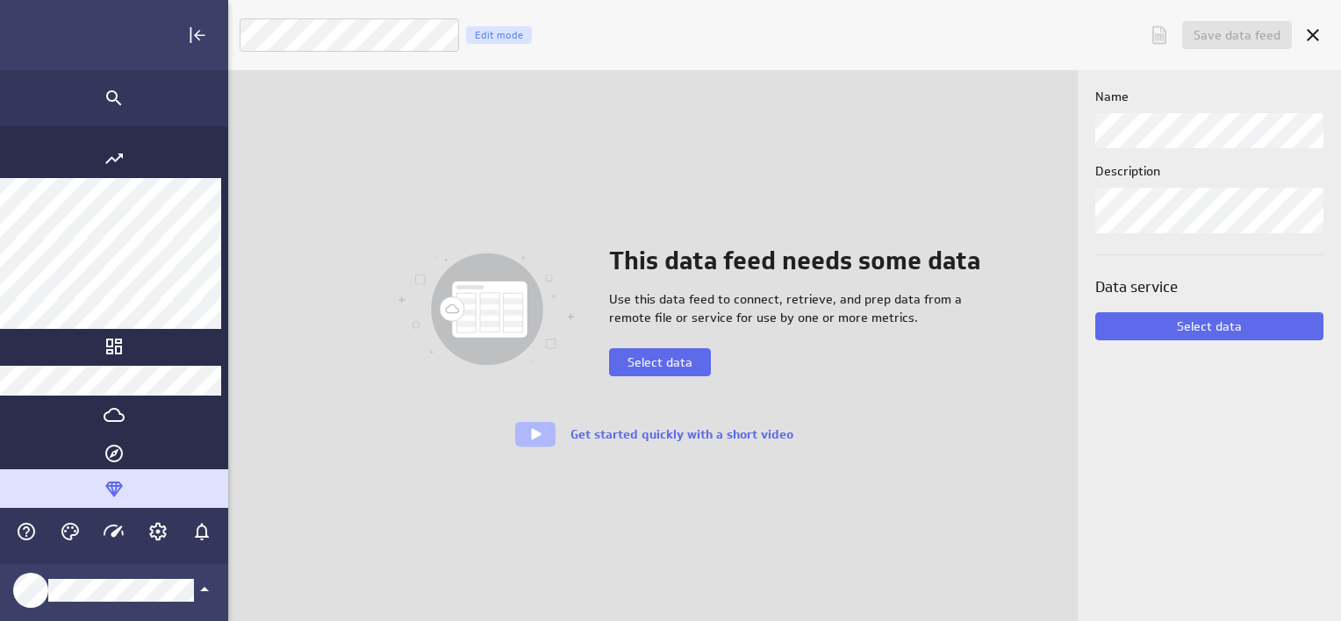
scroll to position [648, 1305]
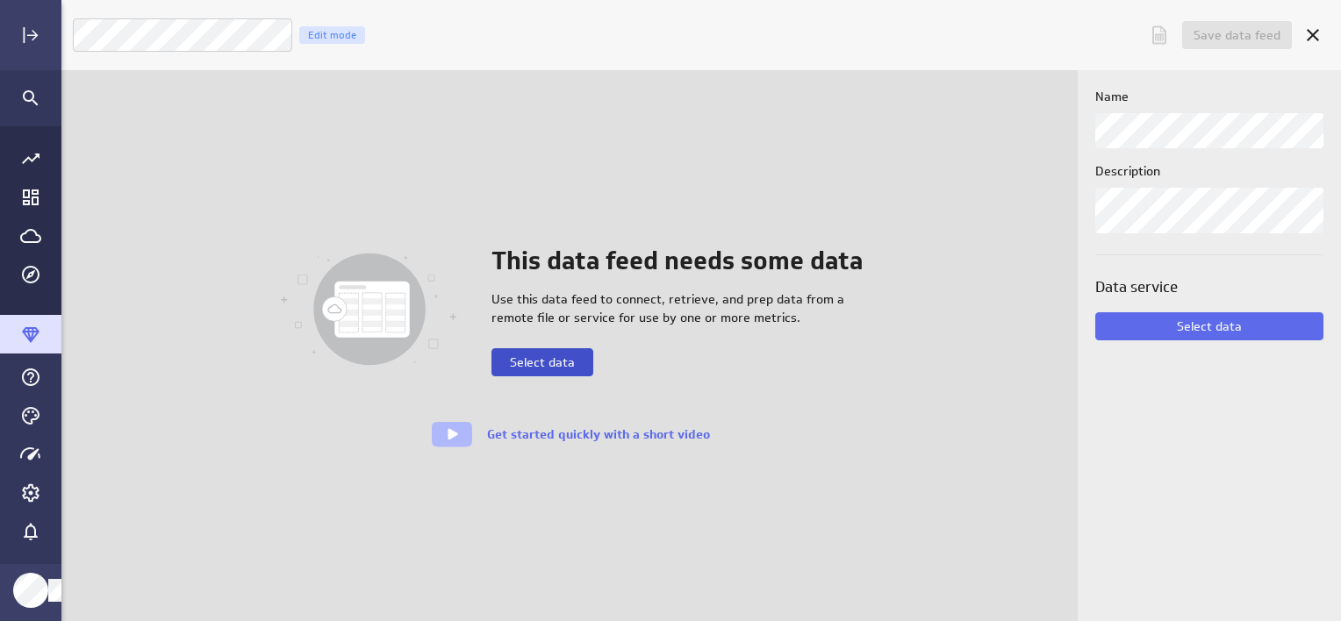
click at [562, 360] on span "Select data" at bounding box center [542, 362] width 65 height 16
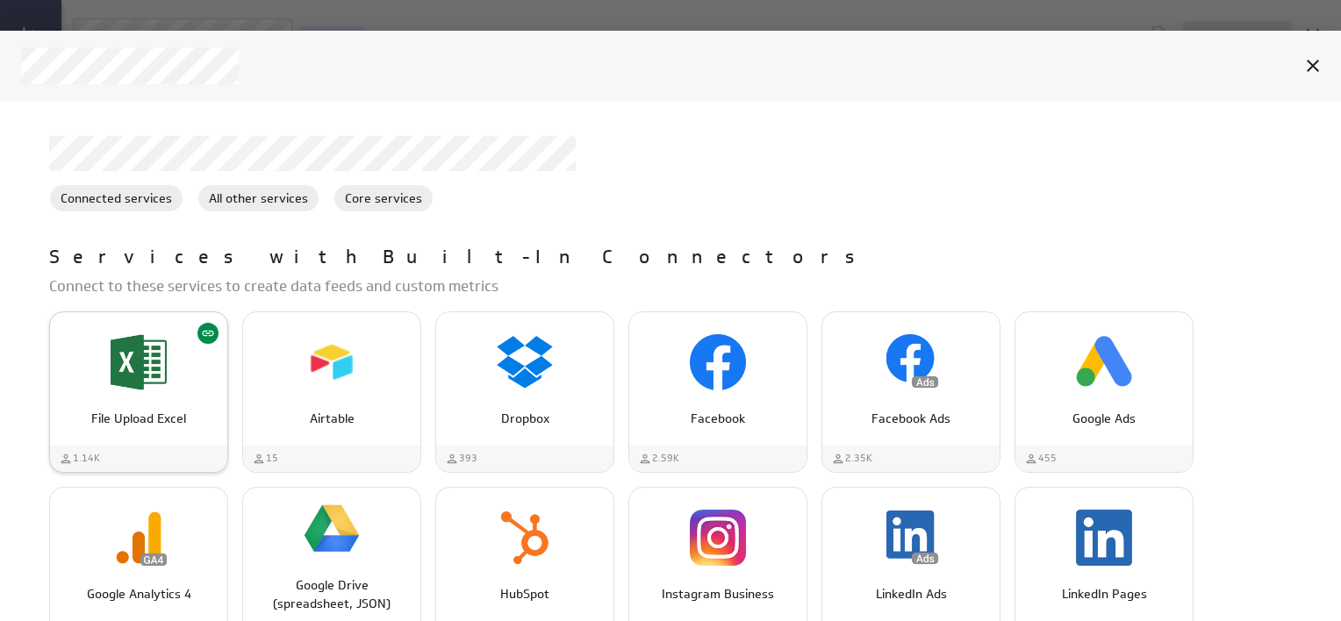
click at [126, 375] on img "File Upload Excel" at bounding box center [139, 362] width 56 height 56
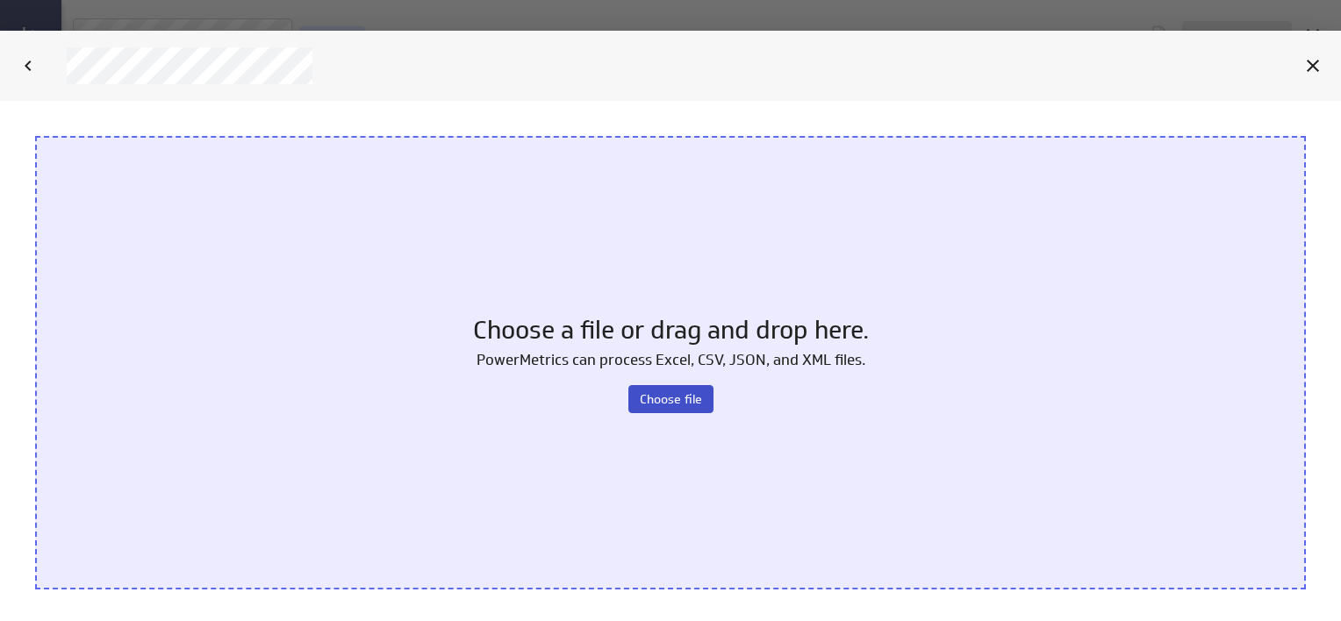
scroll to position [0, 0]
click at [669, 398] on span "Choose file" at bounding box center [671, 399] width 62 height 16
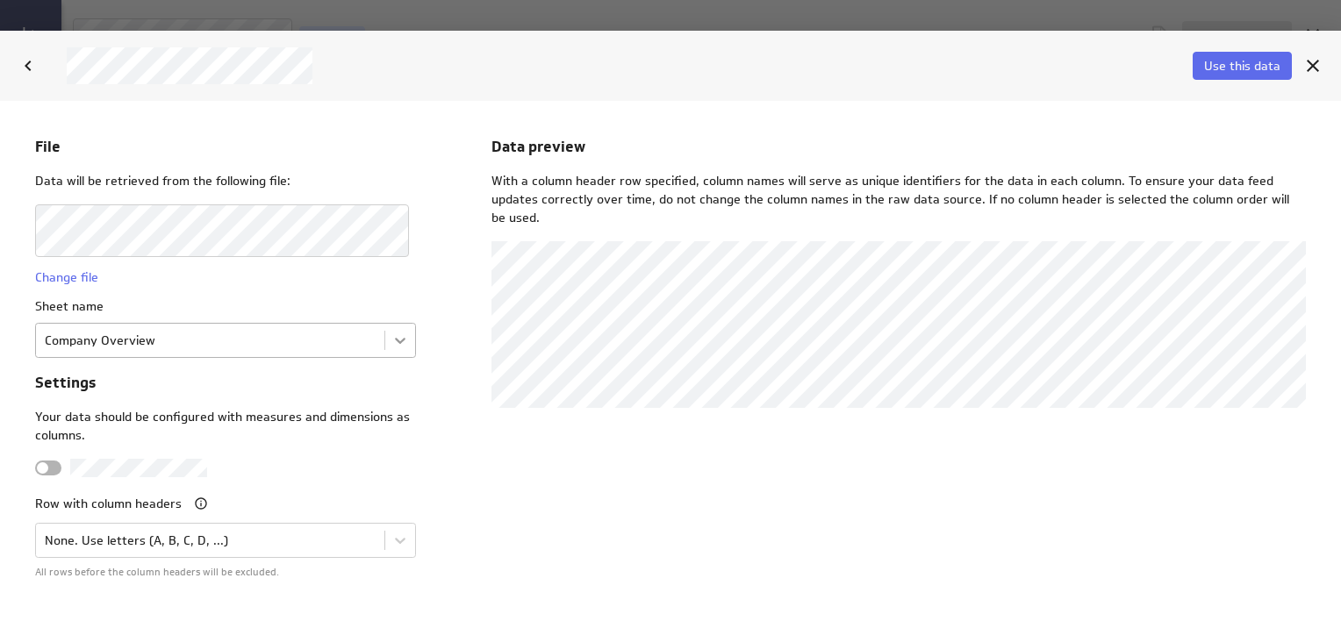
click at [392, 340] on body "File Data will be retrieved from the following file: Change file Sheet name Com…" at bounding box center [670, 361] width 1341 height 520
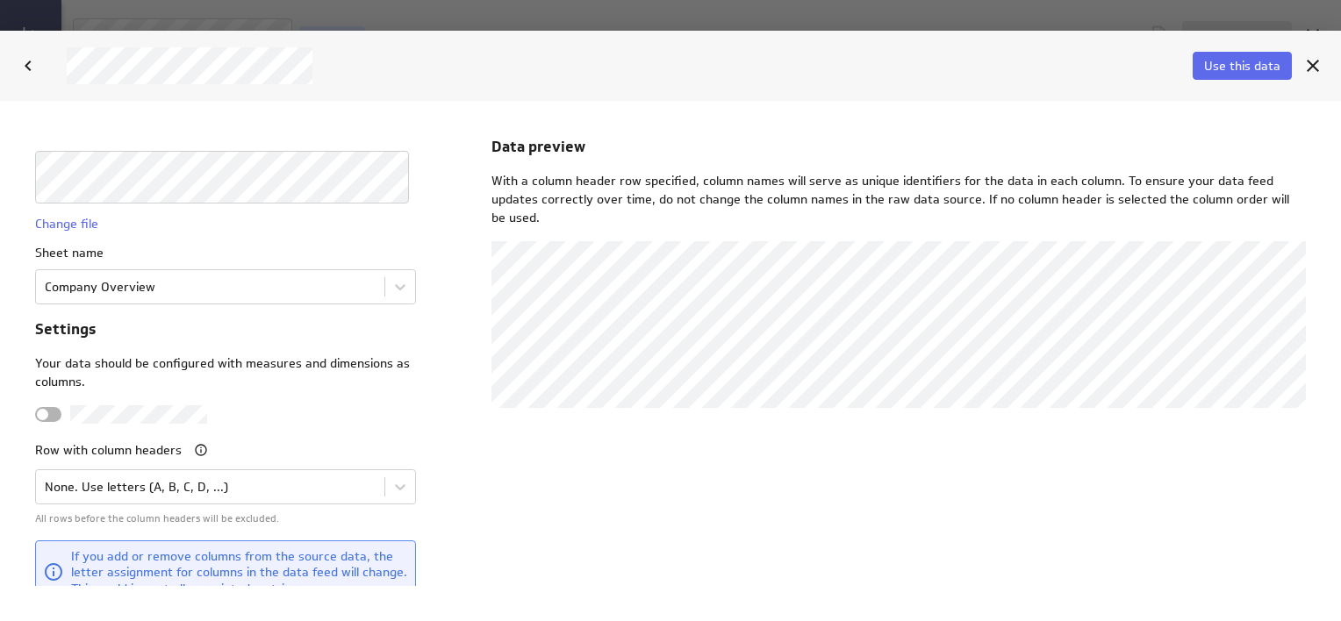
scroll to position [71, 0]
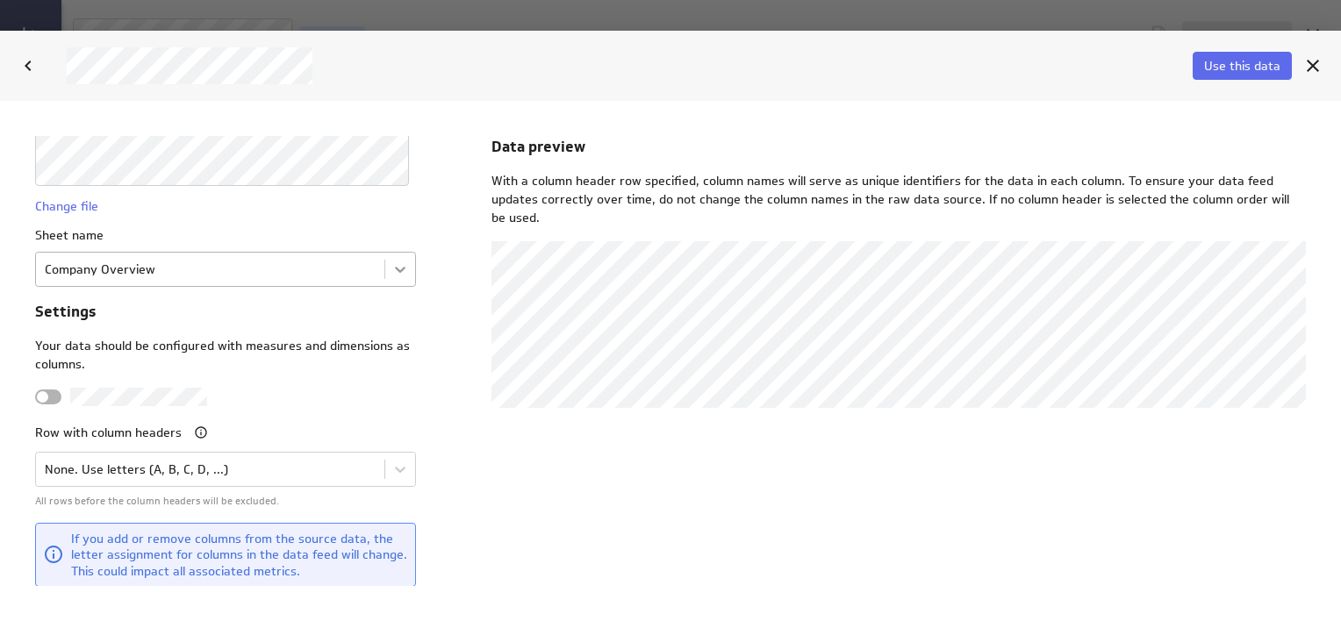
click at [390, 268] on body "File Data will be retrieved from the following file: Change file Sheet name Com…" at bounding box center [670, 361] width 1341 height 520
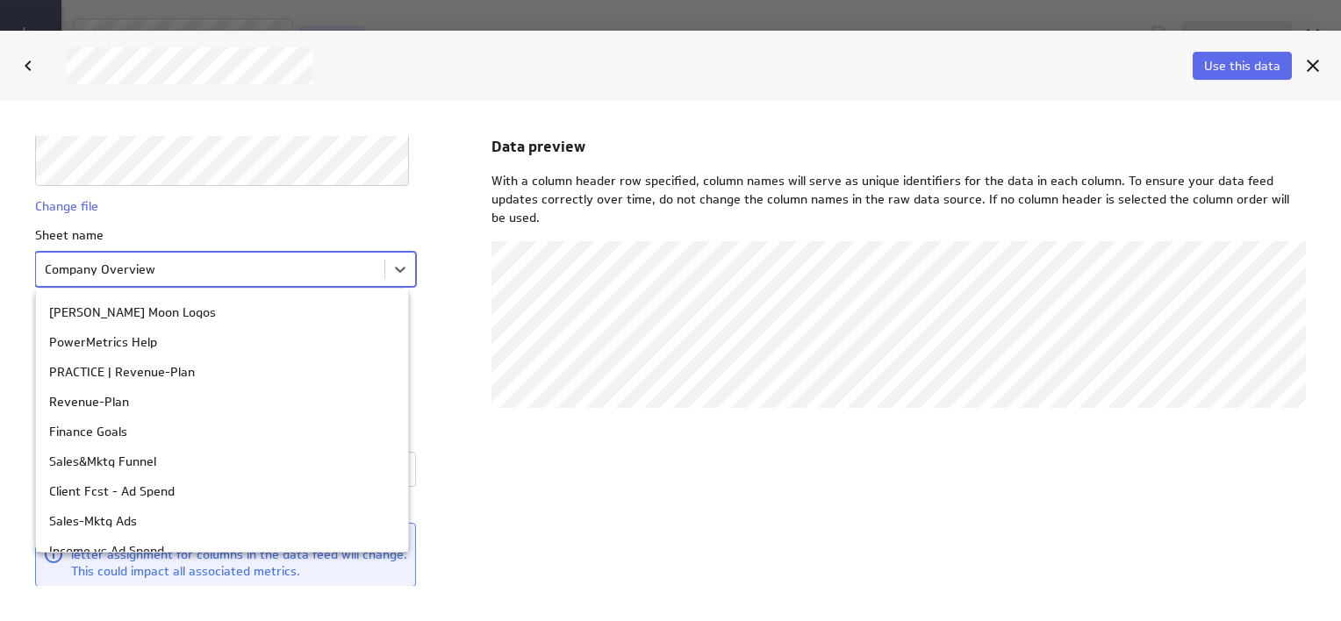
scroll to position [175, 0]
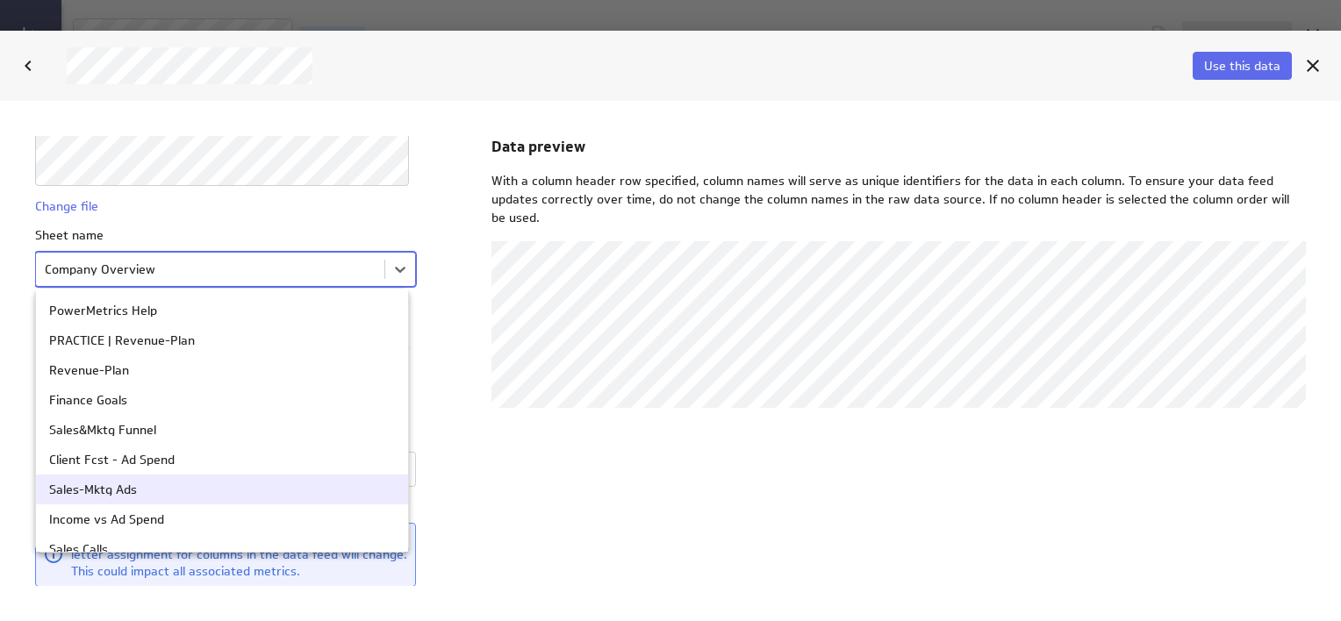
click at [134, 481] on div "Sales-Mktg Ads" at bounding box center [222, 490] width 372 height 30
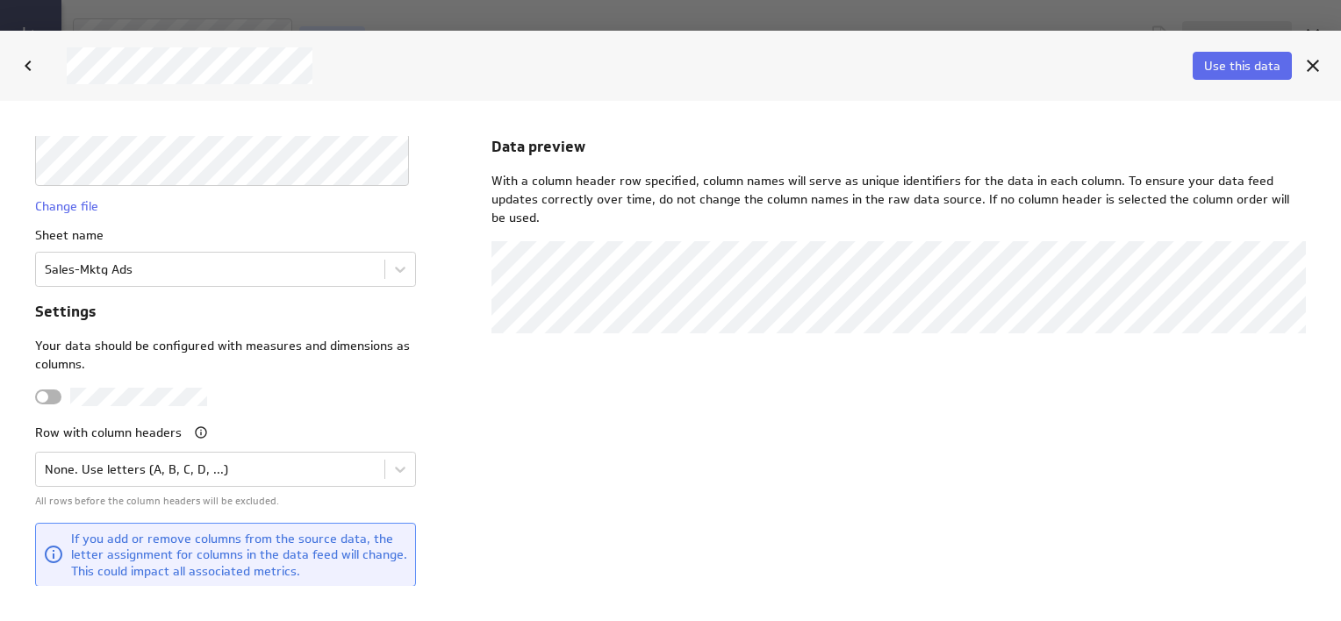
scroll to position [0, 0]
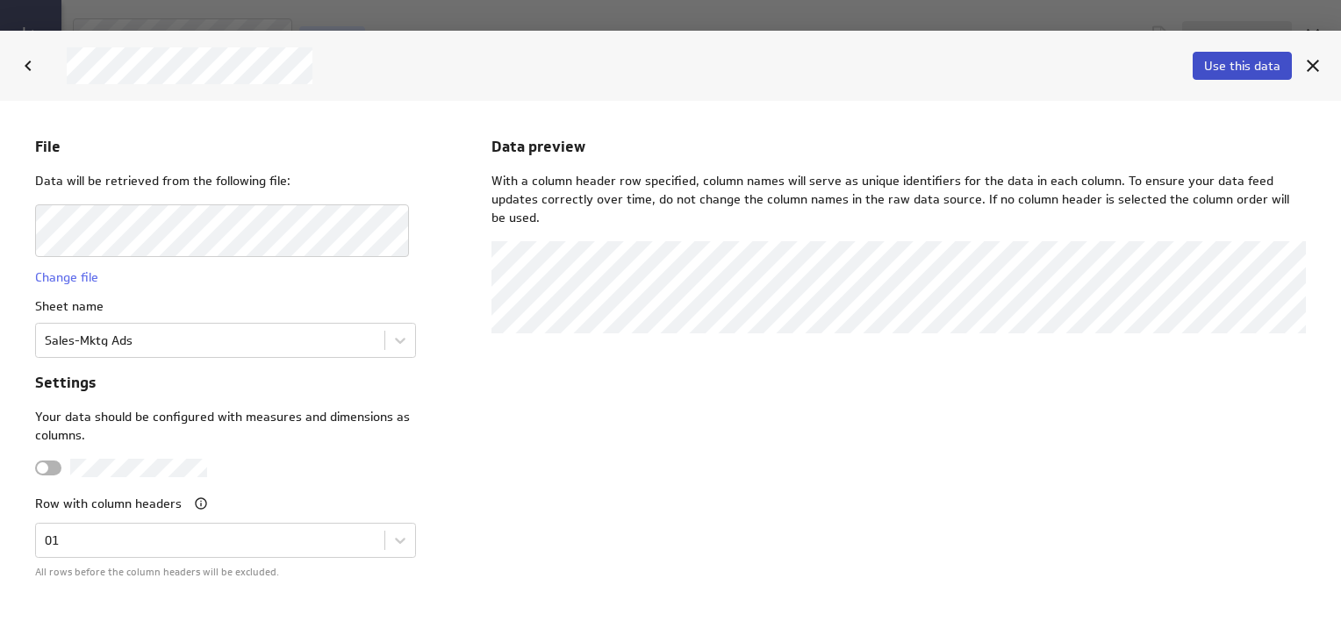
click at [1225, 67] on span "Use this data" at bounding box center [1242, 66] width 76 height 16
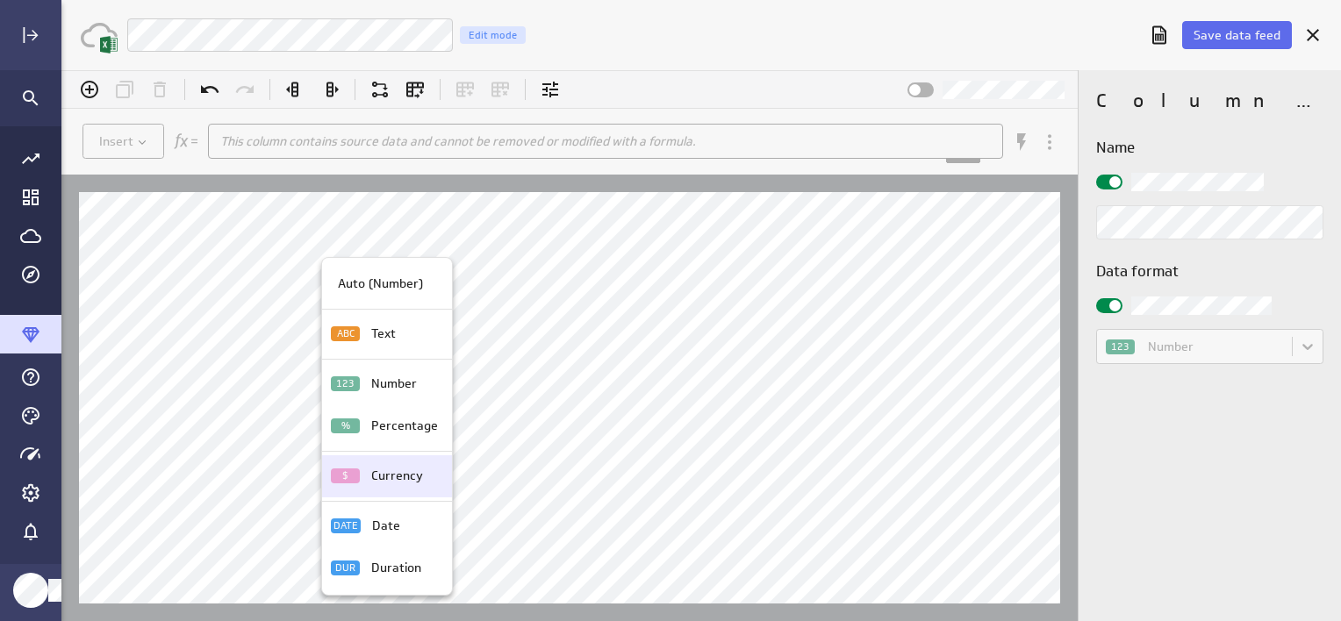
click at [393, 477] on p "Currency" at bounding box center [397, 476] width 52 height 18
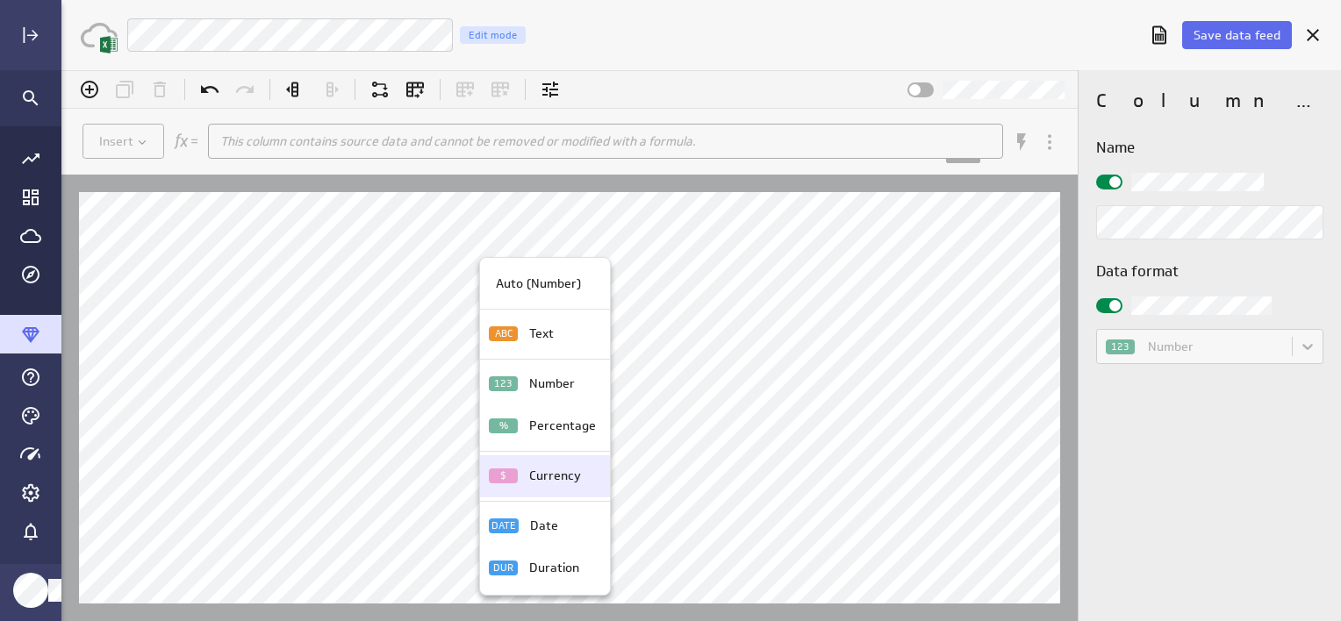
click at [522, 471] on div "Currency" at bounding box center [559, 476] width 74 height 18
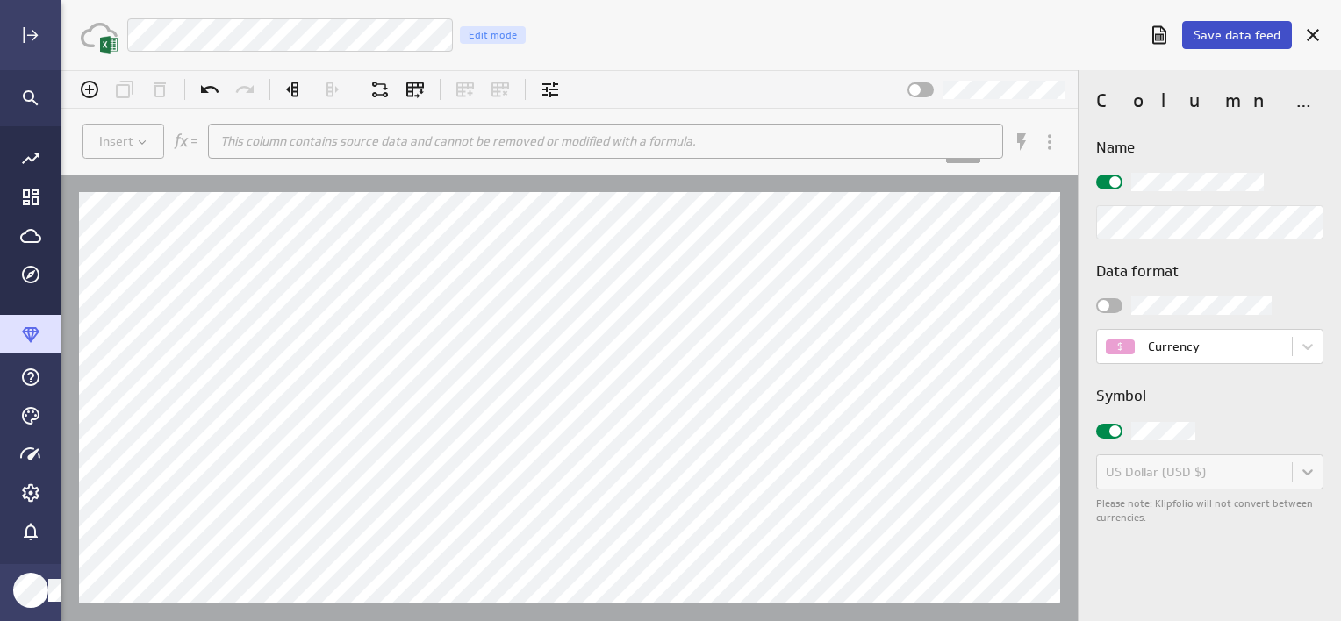
click at [1212, 40] on span "Save data feed" at bounding box center [1236, 35] width 87 height 16
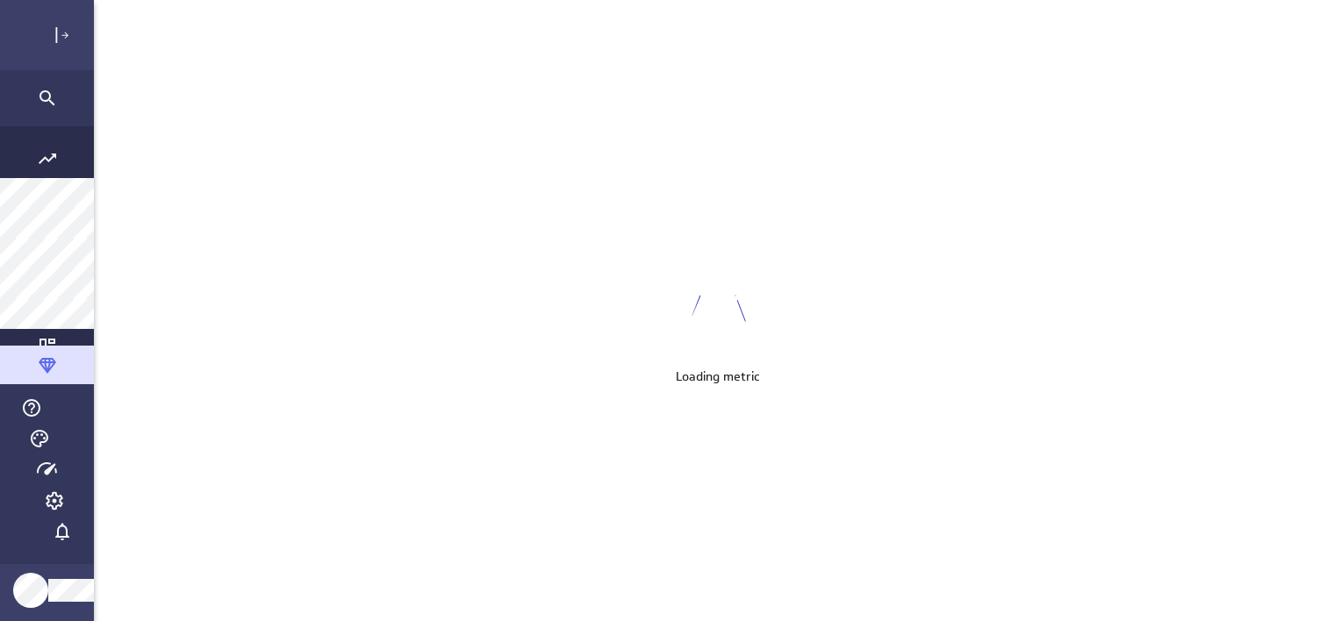
scroll to position [648, 1305]
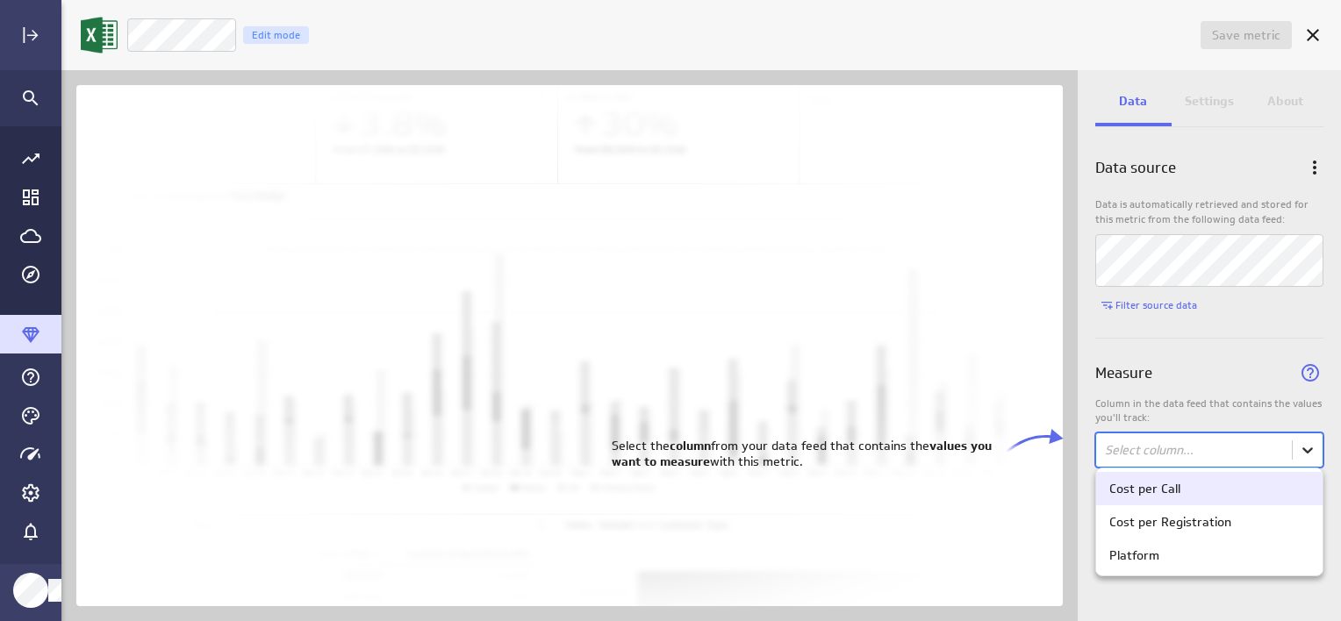
click at [1313, 455] on body "Save metric Untitled Edit mode Data Settings About Data source Data is automati…" at bounding box center [670, 310] width 1341 height 621
click at [1187, 488] on div "Cost per Call" at bounding box center [1209, 489] width 200 height 16
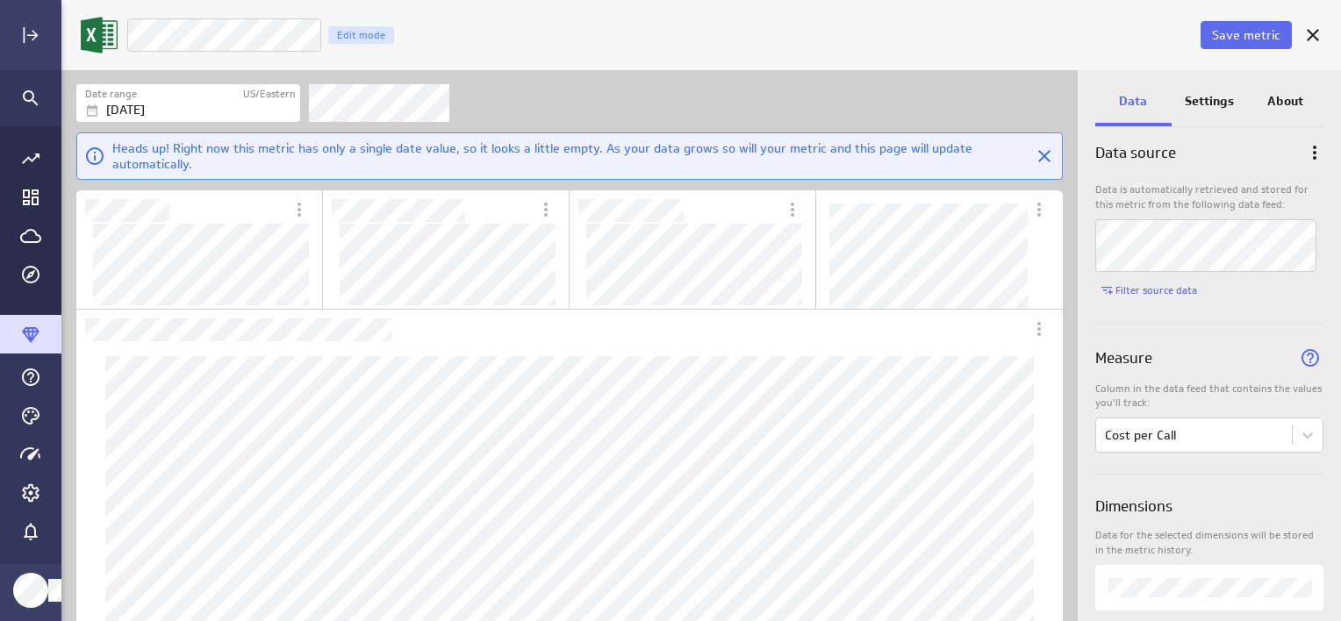
scroll to position [0, 0]
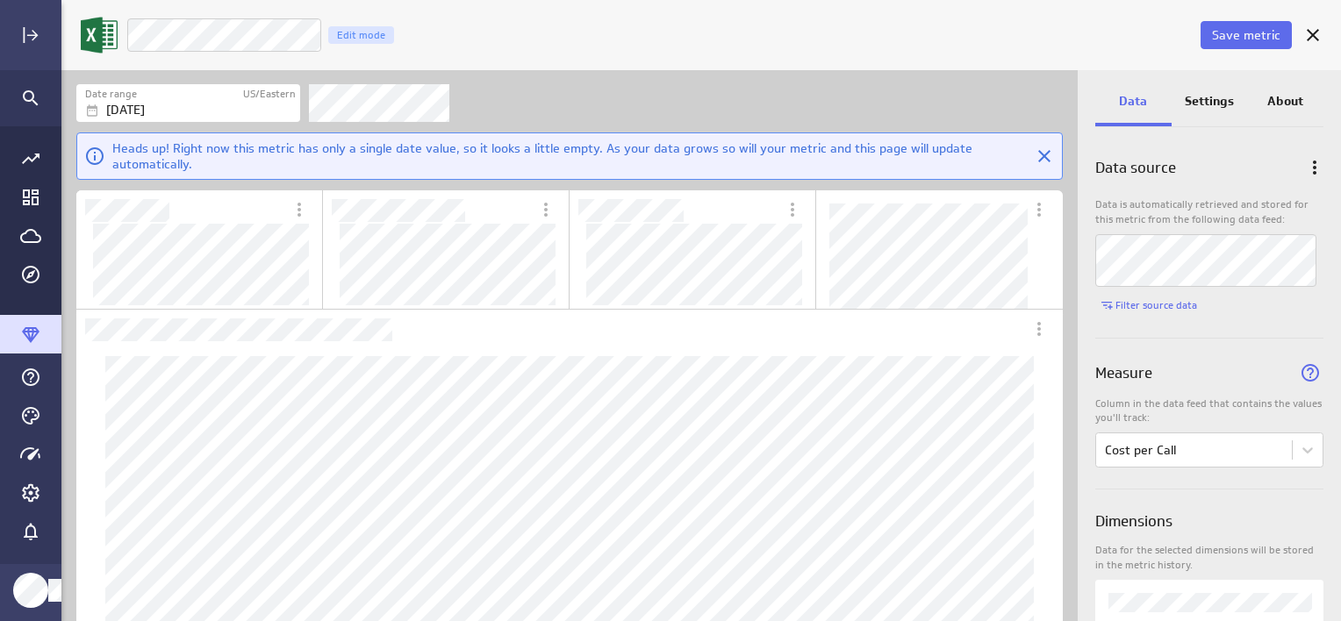
click at [1204, 97] on p "Settings" at bounding box center [1208, 101] width 49 height 18
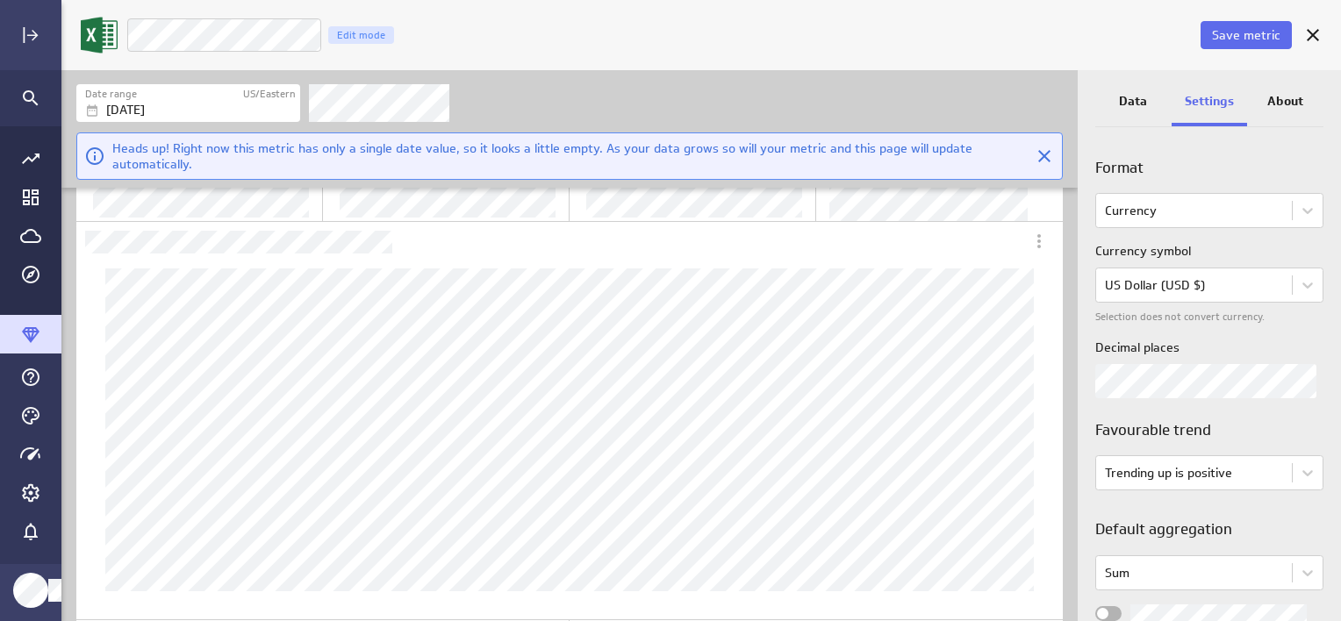
scroll to position [325, 0]
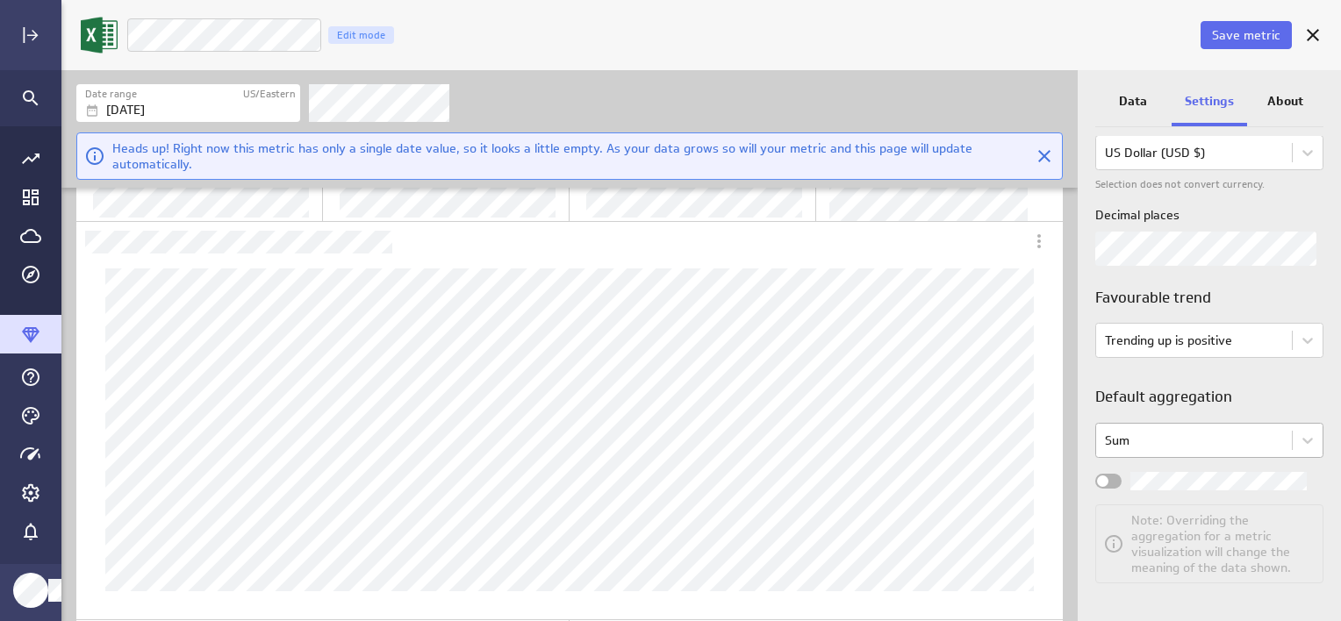
click at [1158, 440] on body "Save metric LM Cost per Call Edit mode Date range US/Eastern Aug 27 2025 Heads …" at bounding box center [670, 310] width 1341 height 621
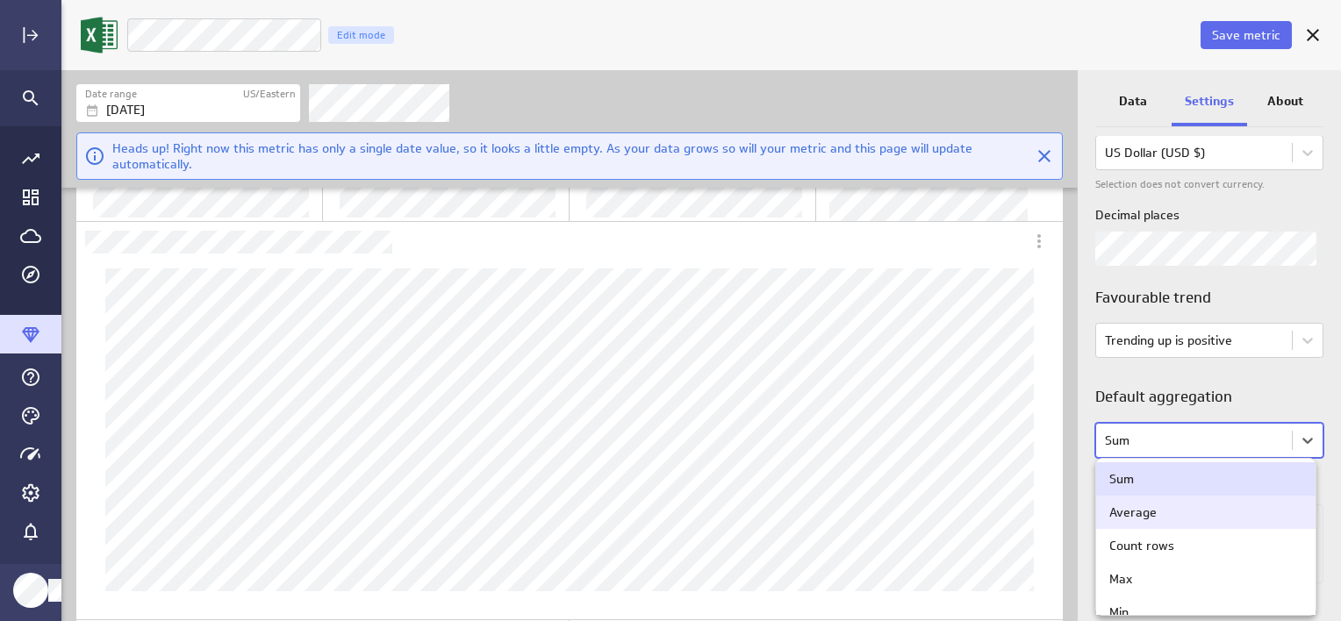
click at [1160, 509] on div "Average" at bounding box center [1205, 512] width 193 height 16
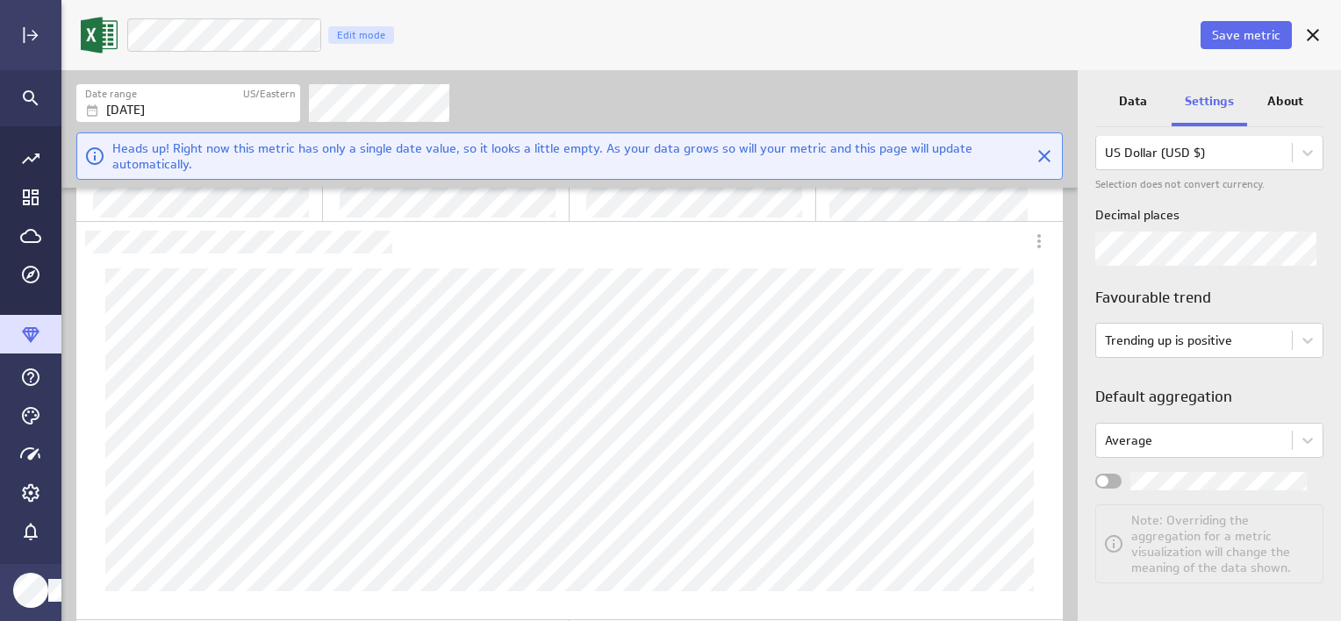
click at [1097, 478] on span "Widget Properties" at bounding box center [1102, 481] width 11 height 11
click at [0, 0] on input "Widget Properties" at bounding box center [0, 0] width 0 height 0
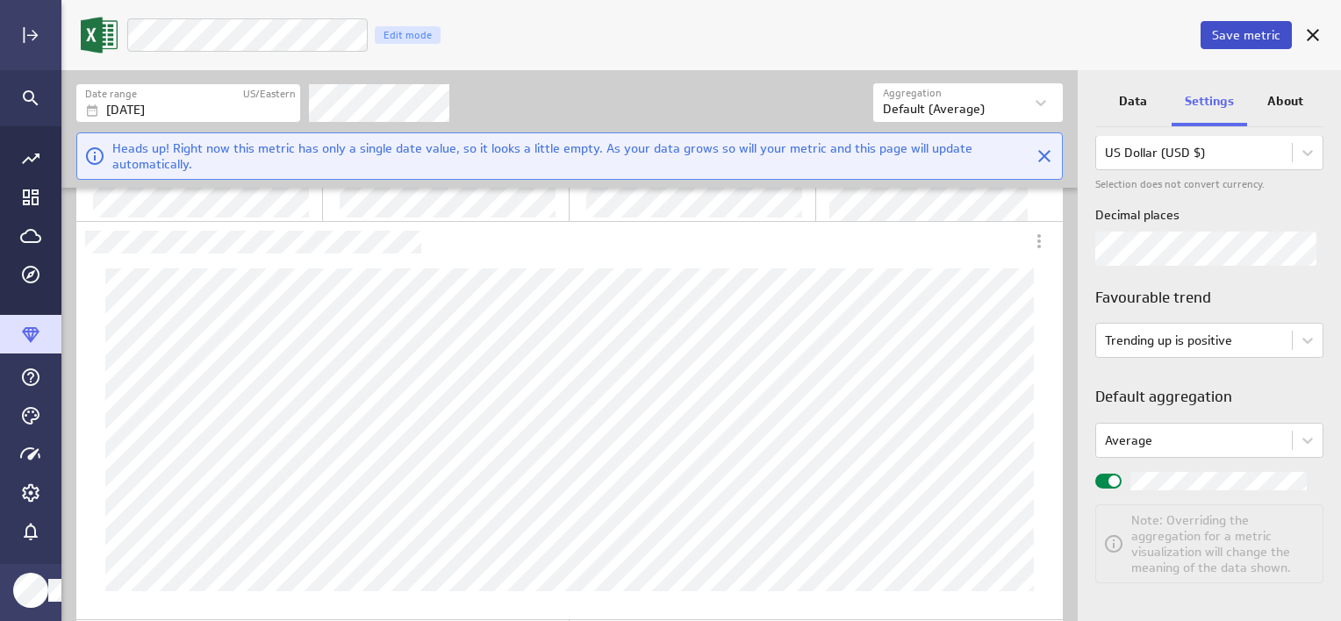
drag, startPoint x: 1245, startPoint y: 35, endPoint x: 1232, endPoint y: 48, distance: 18.6
click at [1245, 35] on span "Save metric" at bounding box center [1246, 35] width 68 height 16
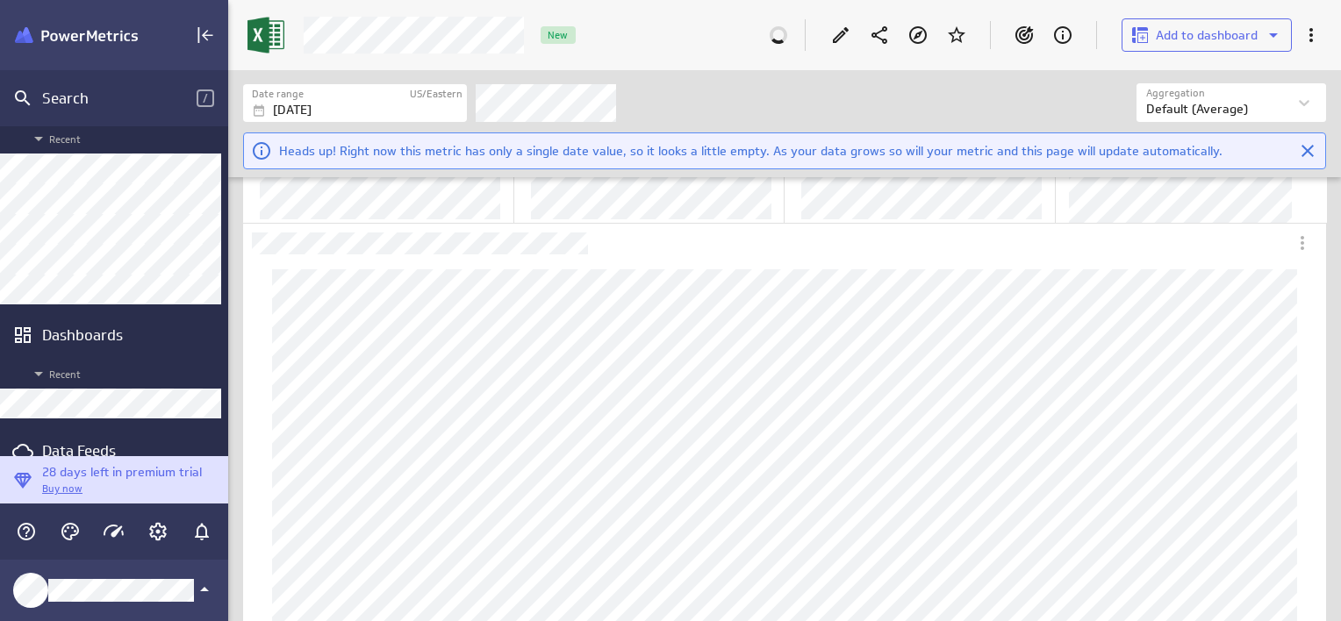
scroll to position [88, 0]
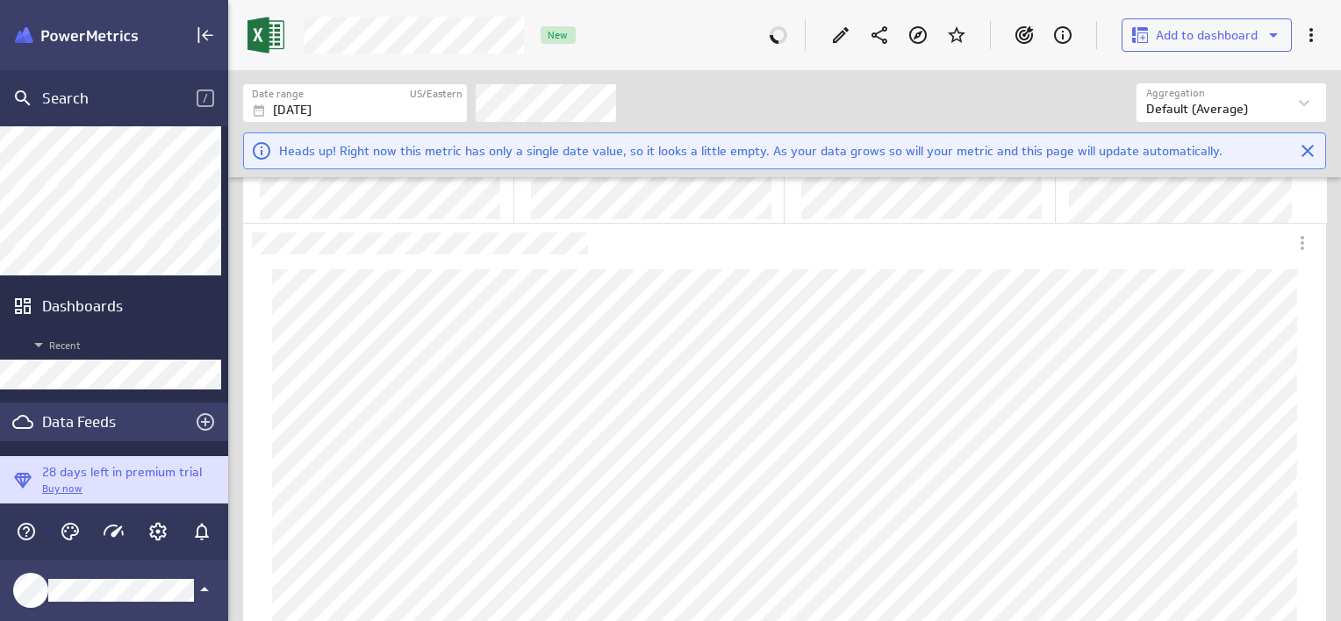
click at [63, 419] on div "Data Feeds" at bounding box center [114, 421] width 144 height 19
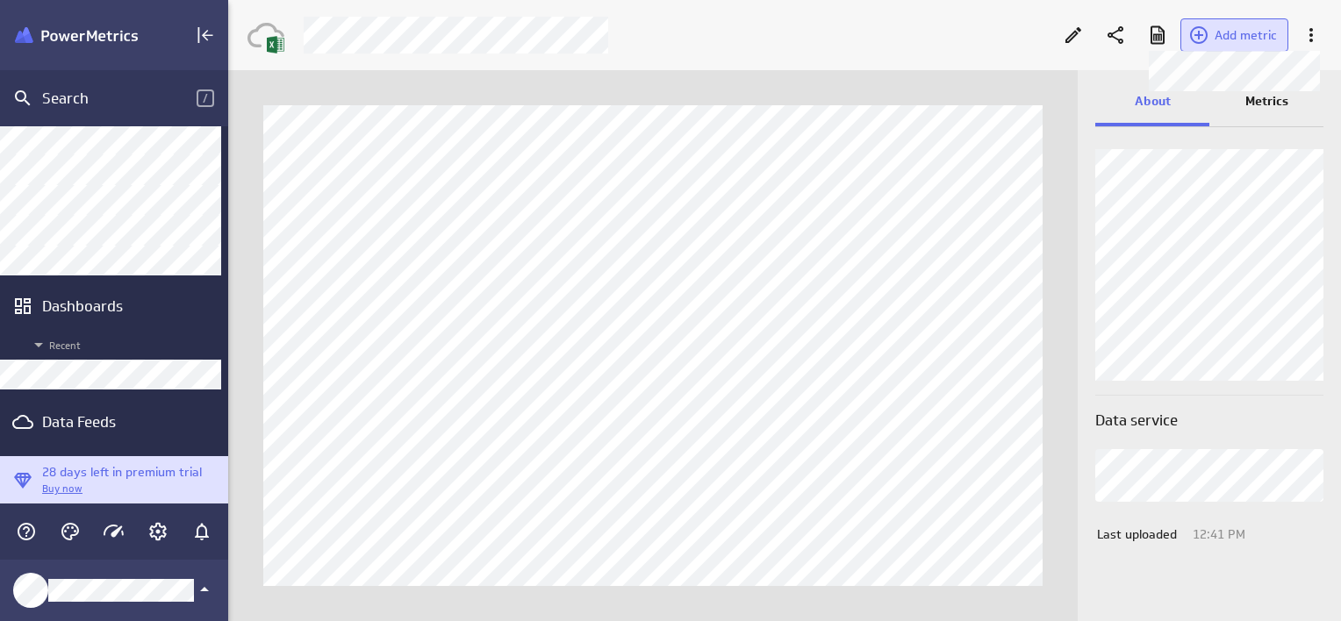
click at [1230, 36] on span "Add metric" at bounding box center [1245, 35] width 62 height 16
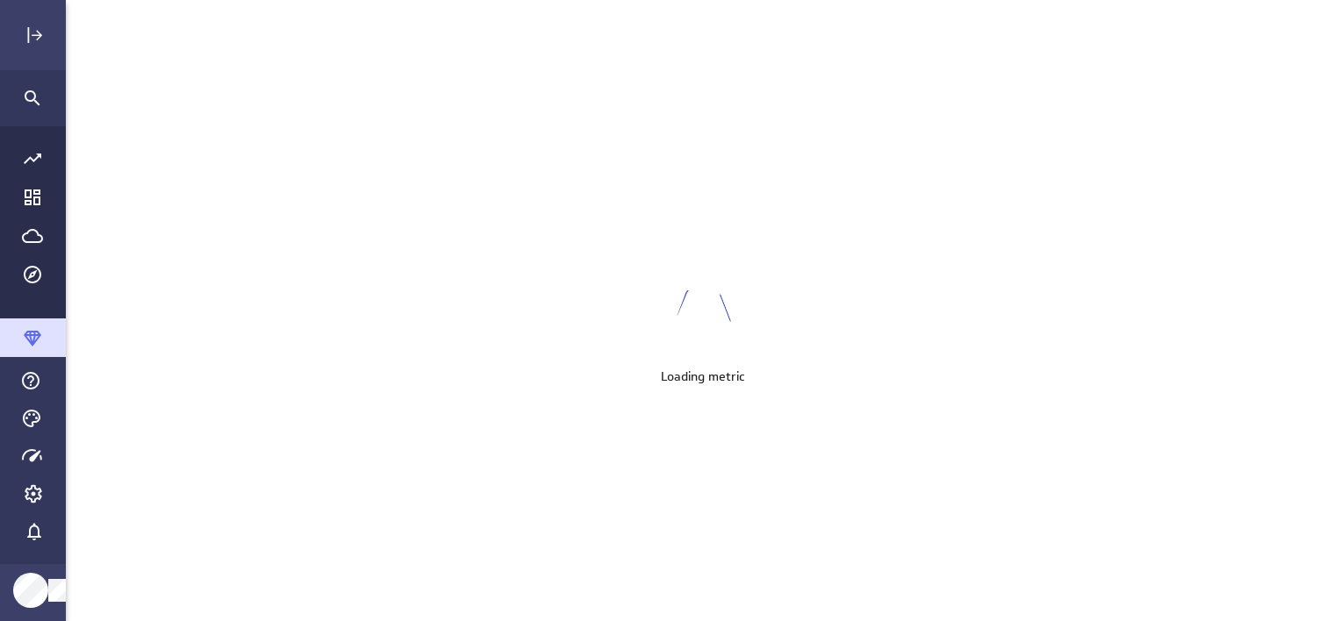
scroll to position [648, 1305]
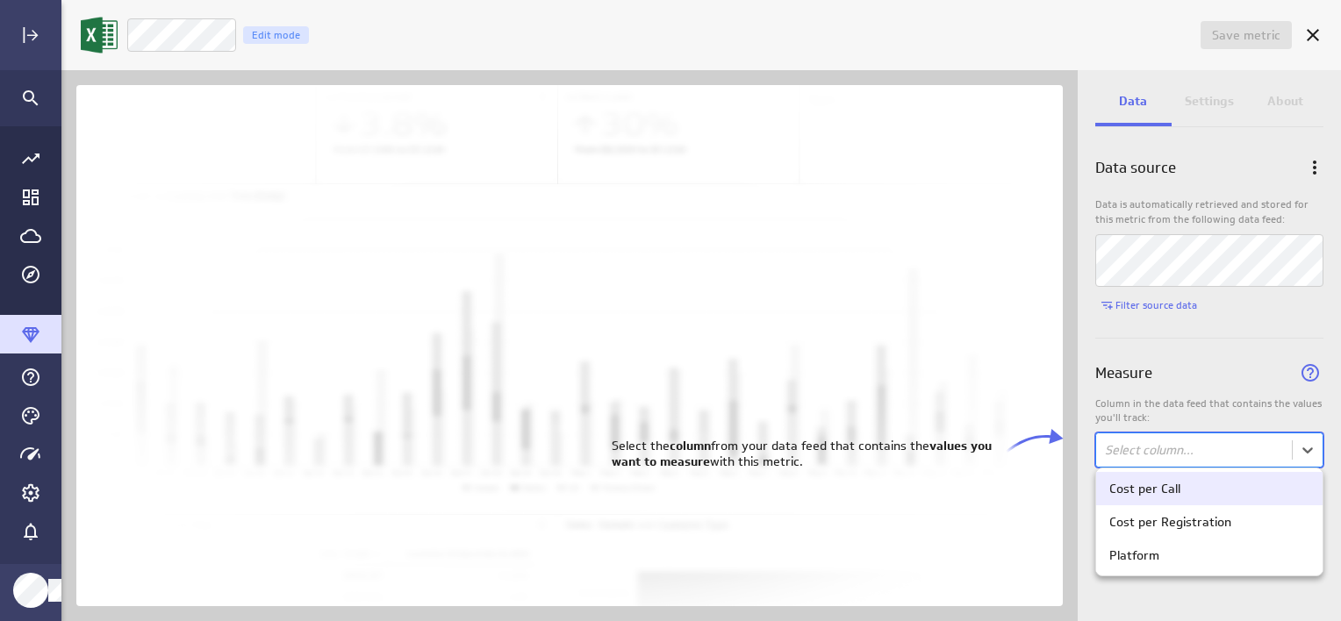
click at [1162, 446] on body "Save metric Untitled Edit mode Data Settings About Data source Data is automati…" at bounding box center [670, 310] width 1341 height 621
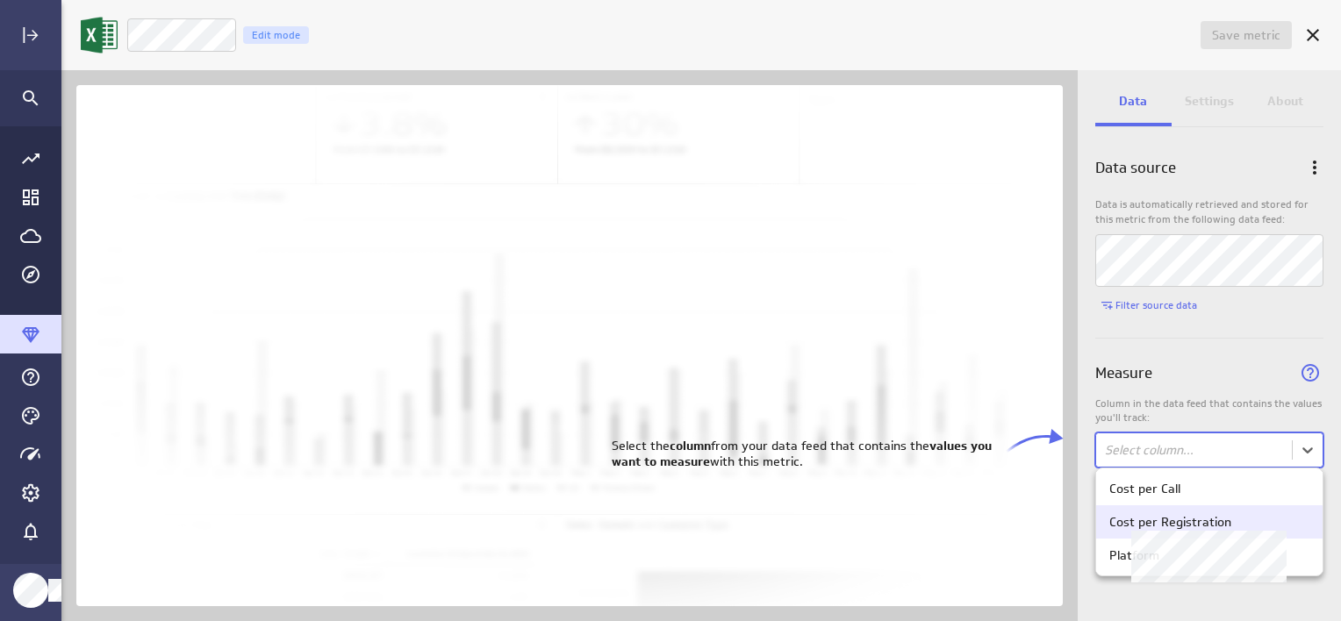
click at [1160, 519] on div "Cost per Registration" at bounding box center [1170, 522] width 122 height 16
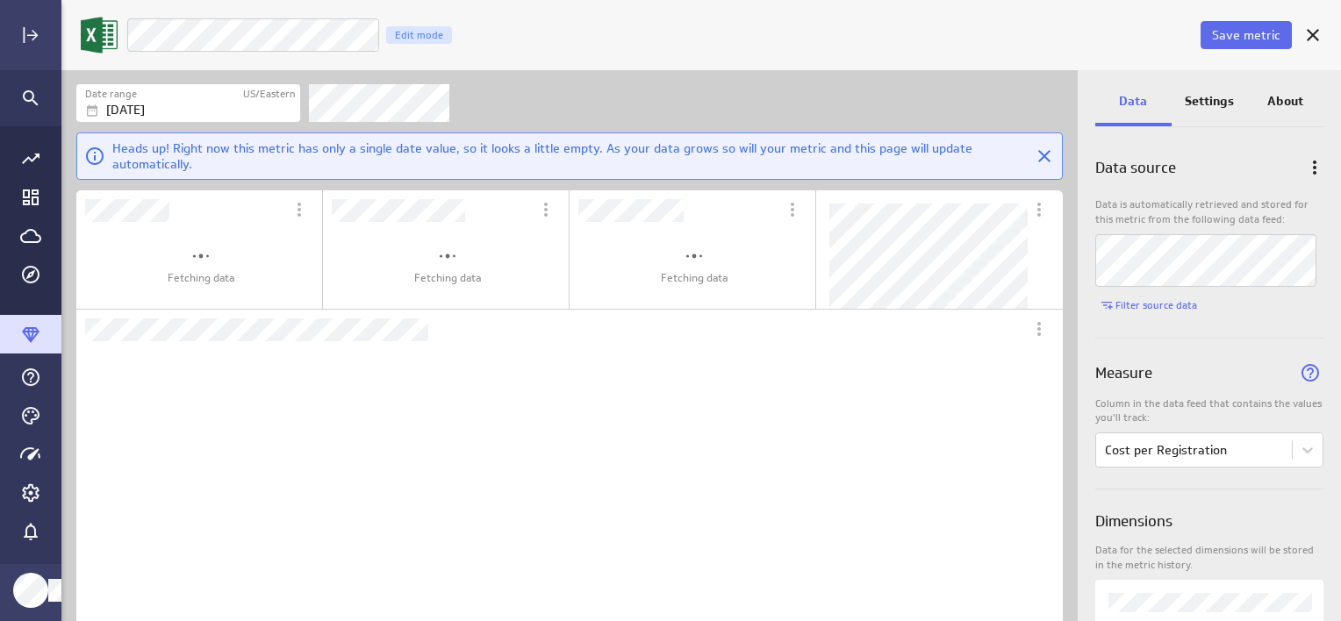
scroll to position [351, 955]
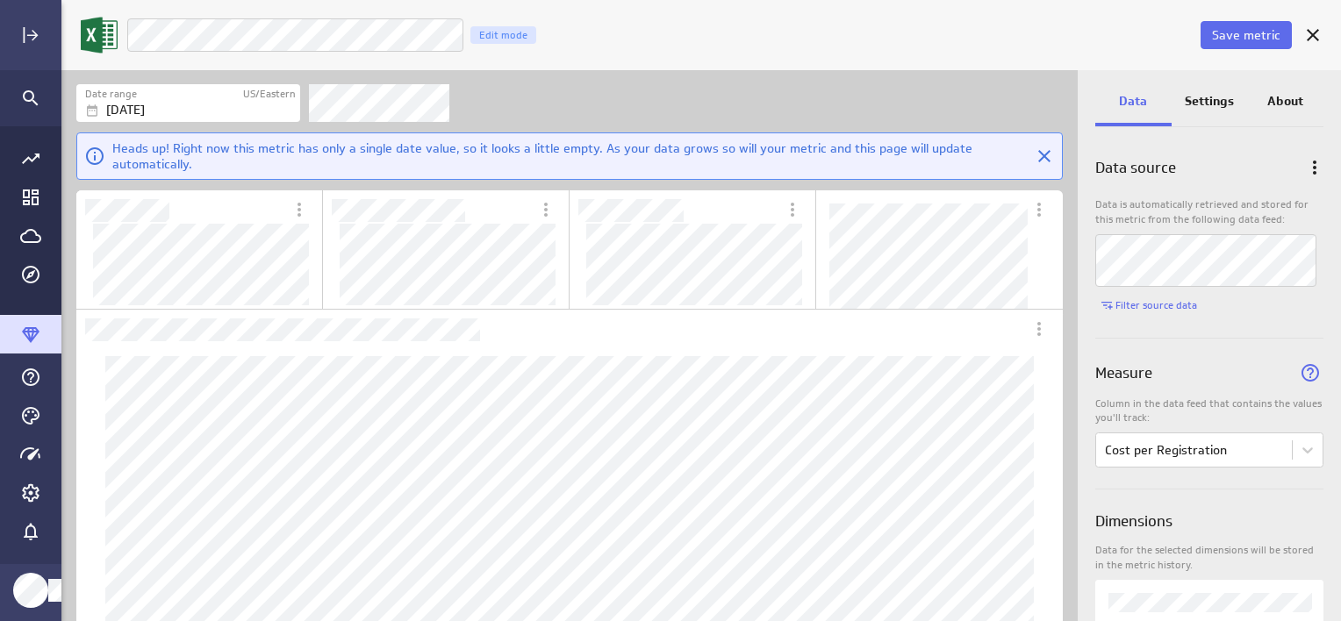
drag, startPoint x: 1211, startPoint y: 105, endPoint x: 1211, endPoint y: 132, distance: 26.3
click at [1211, 105] on p "Settings" at bounding box center [1208, 101] width 49 height 18
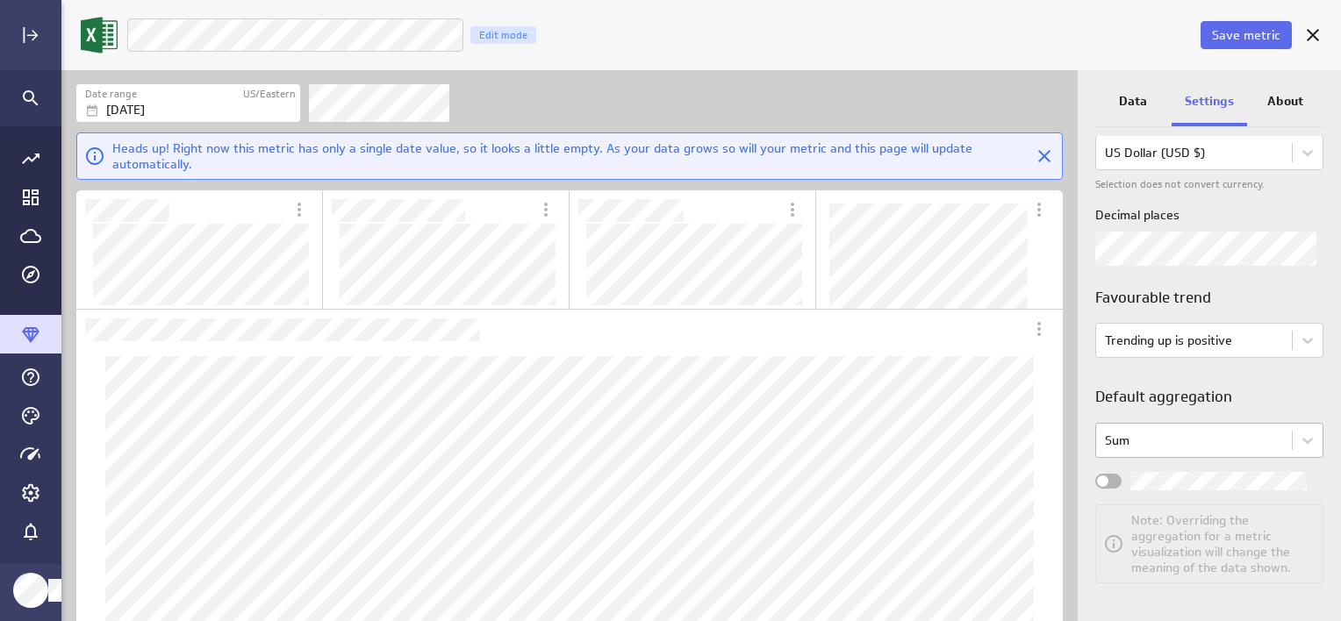
click at [1234, 439] on body "Save metric LM Ads Cost per Registration Edit mode Date range US/Eastern Aug 27…" at bounding box center [670, 310] width 1341 height 621
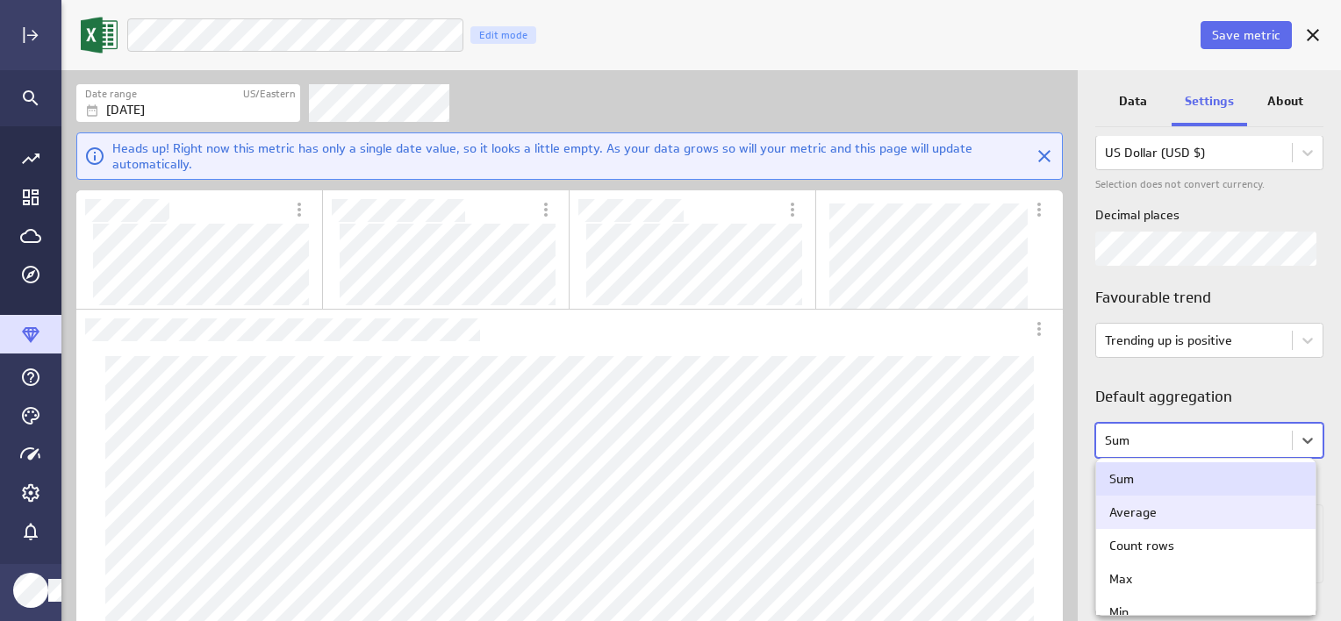
click at [1162, 514] on div "Average" at bounding box center [1205, 512] width 193 height 16
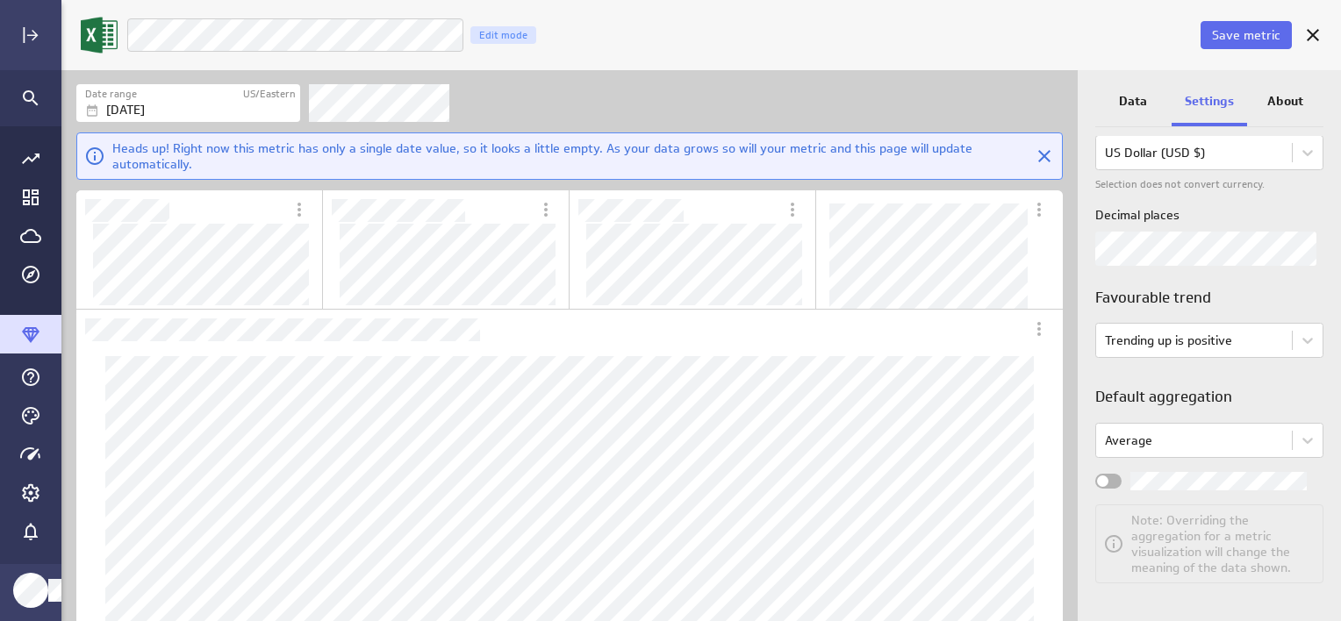
click at [1098, 482] on span "Widget Properties" at bounding box center [1102, 481] width 11 height 11
click at [0, 0] on input "Widget Properties" at bounding box center [0, 0] width 0 height 0
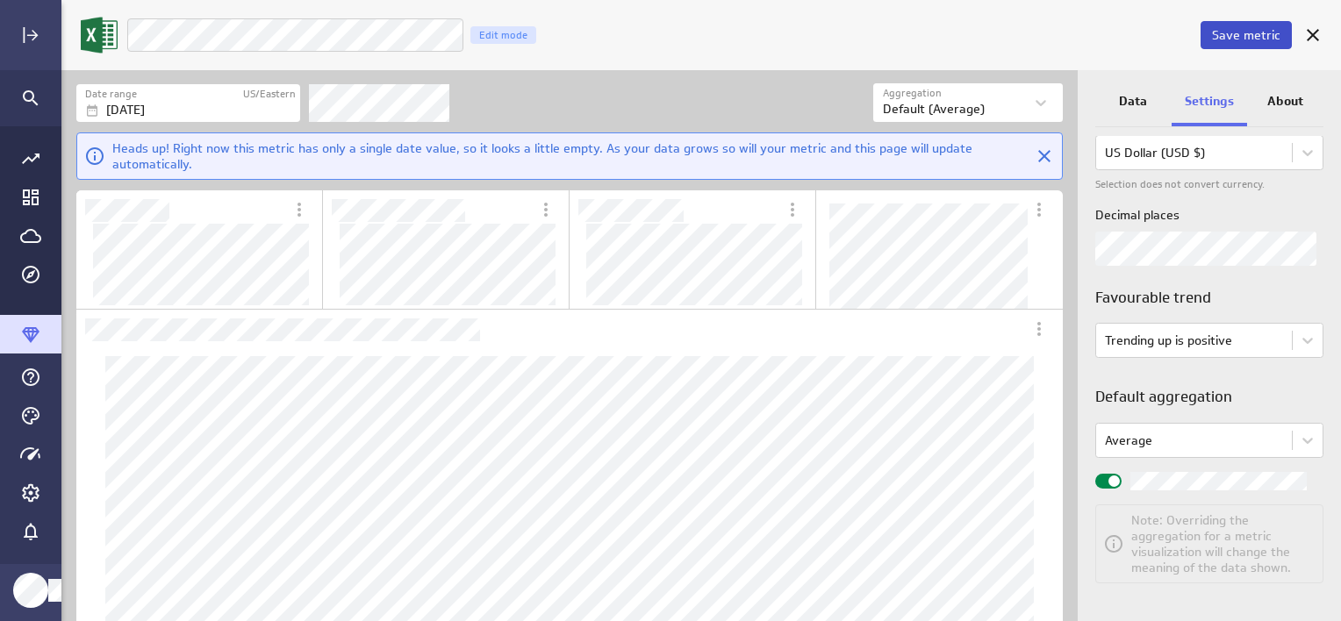
click at [1267, 38] on span "Save metric" at bounding box center [1246, 35] width 68 height 16
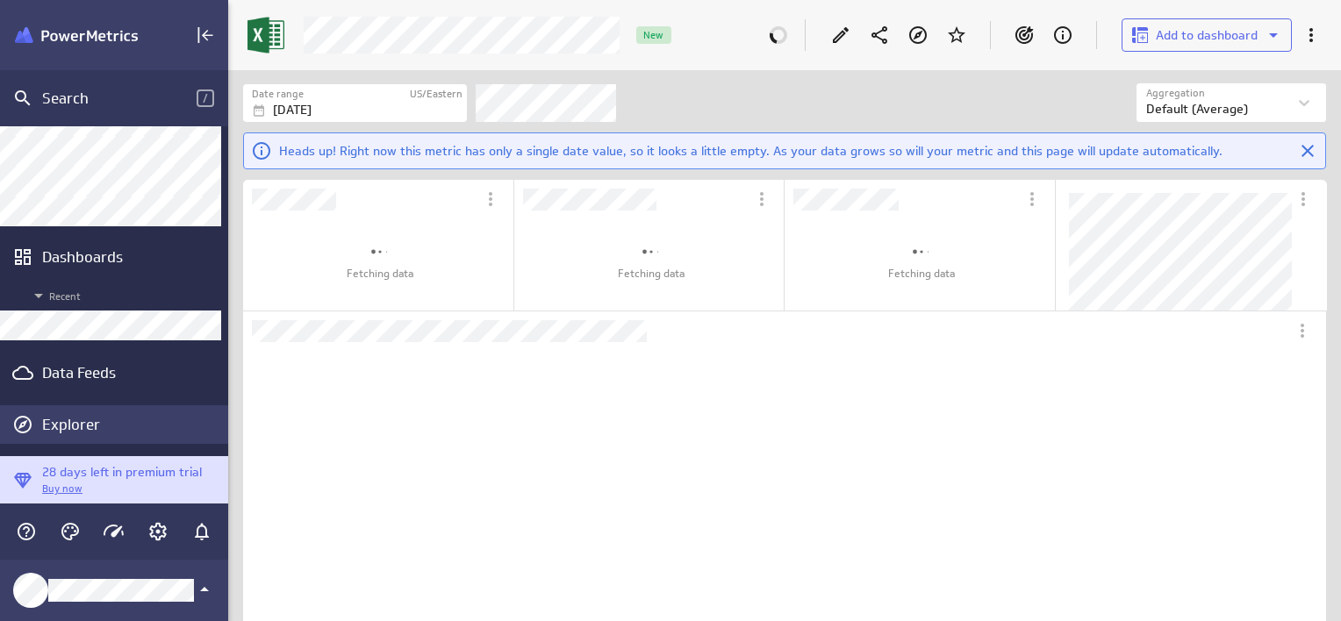
scroll to position [419, 510]
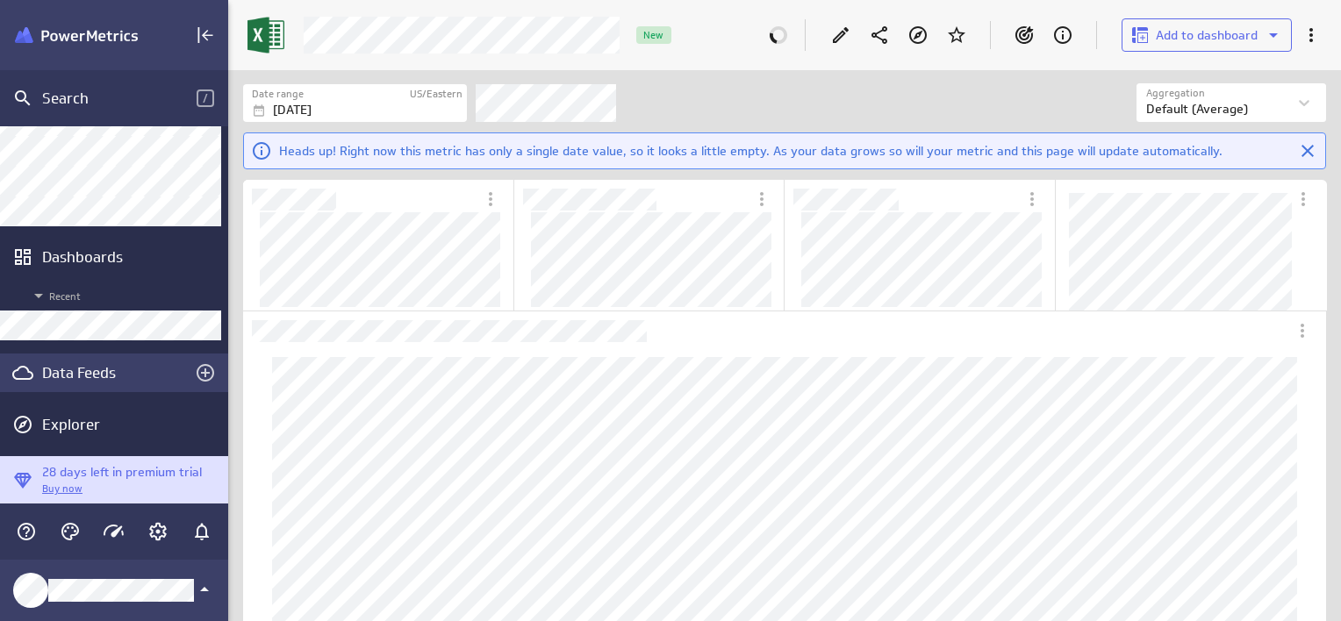
click at [79, 368] on div "Data Feeds" at bounding box center [114, 372] width 144 height 19
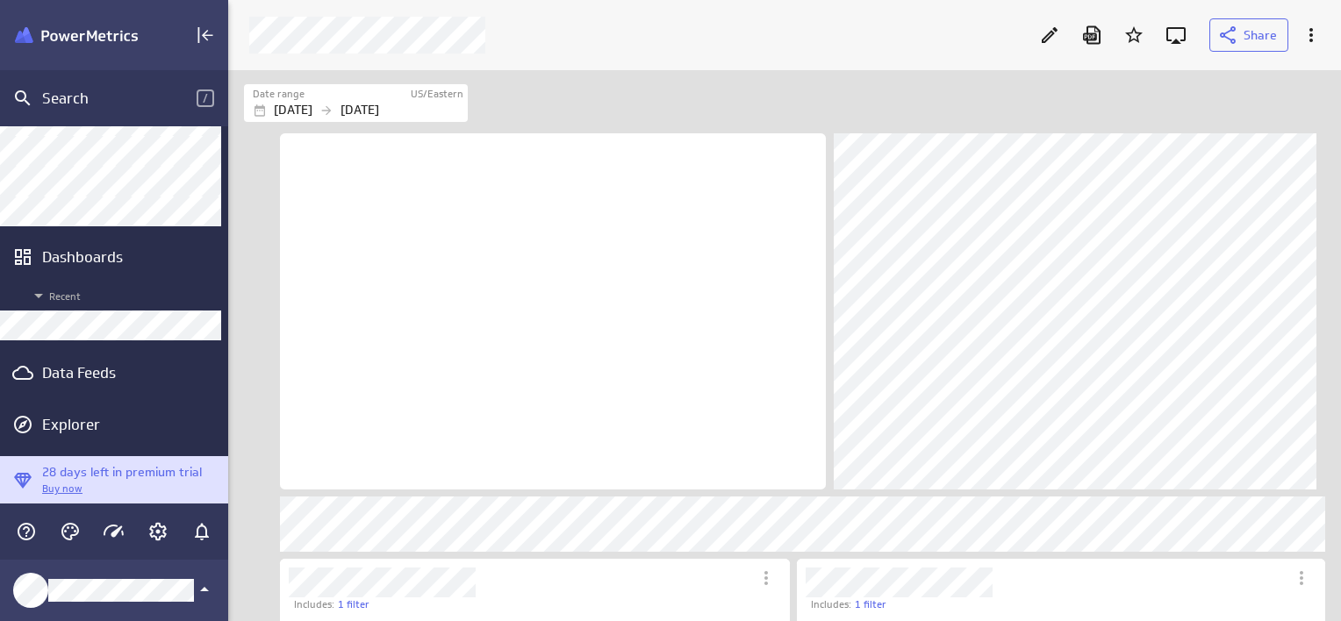
scroll to position [66, 1107]
drag, startPoint x: 1049, startPoint y: 32, endPoint x: 1029, endPoint y: 37, distance: 20.7
click at [1049, 32] on icon "Edit" at bounding box center [1049, 35] width 16 height 16
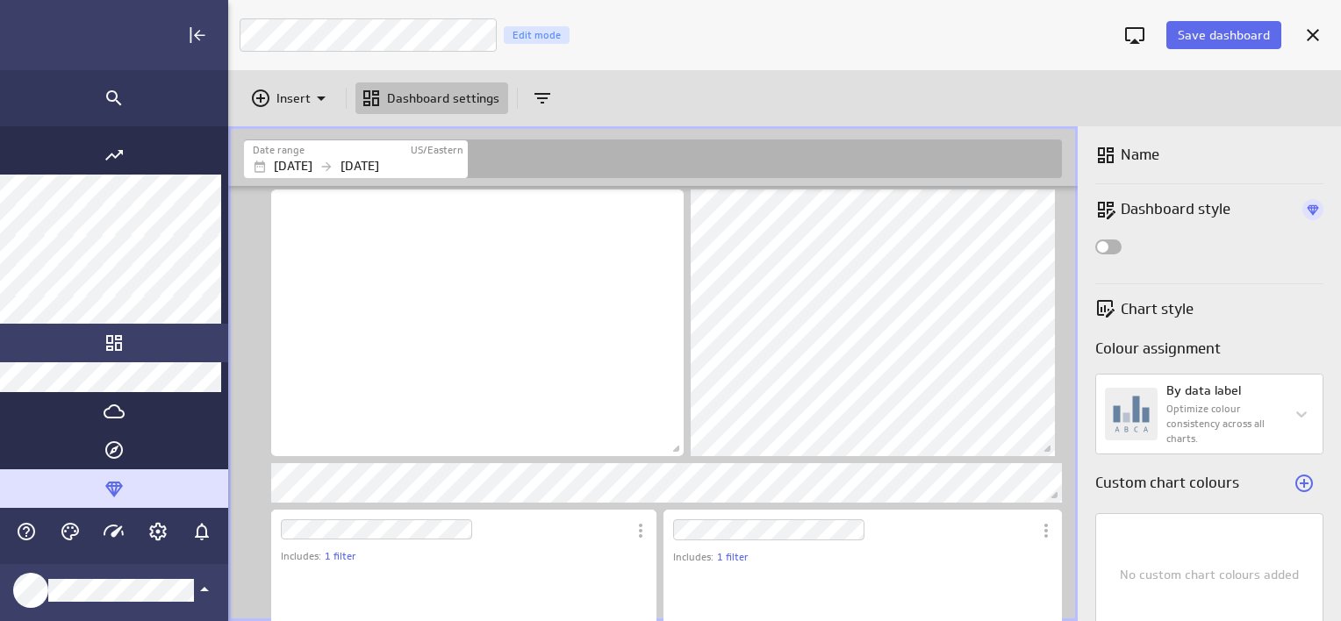
scroll to position [522, 1305]
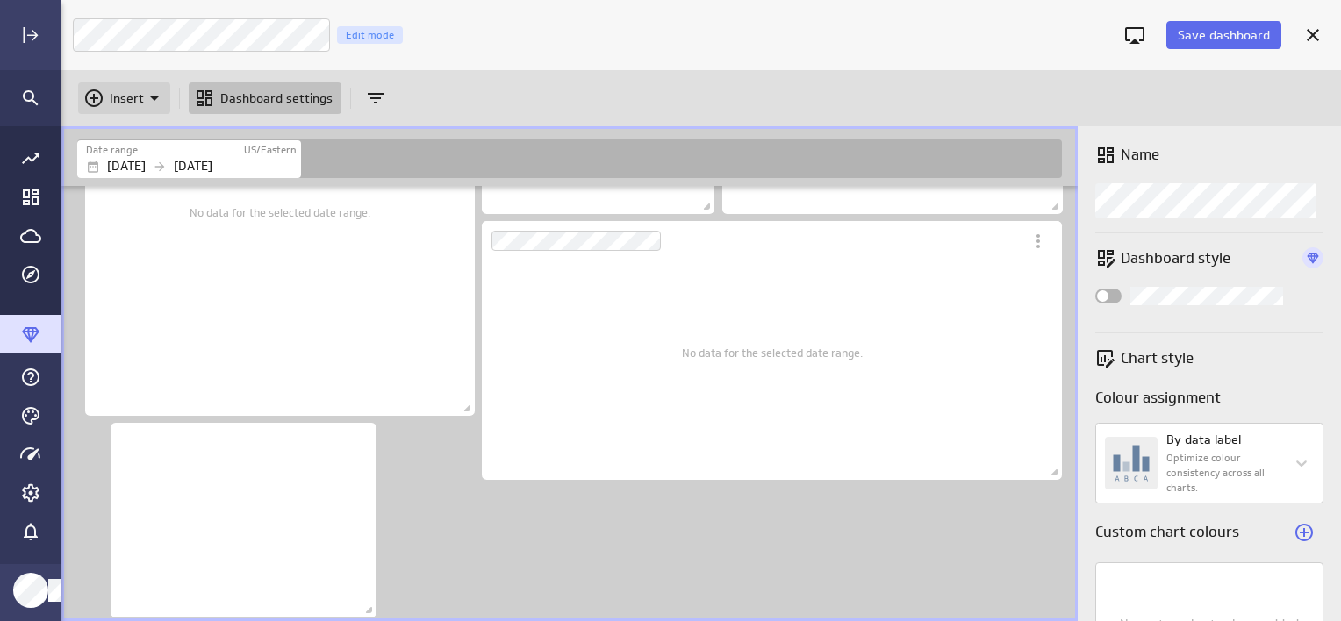
click at [101, 100] on icon "Insert" at bounding box center [93, 98] width 21 height 21
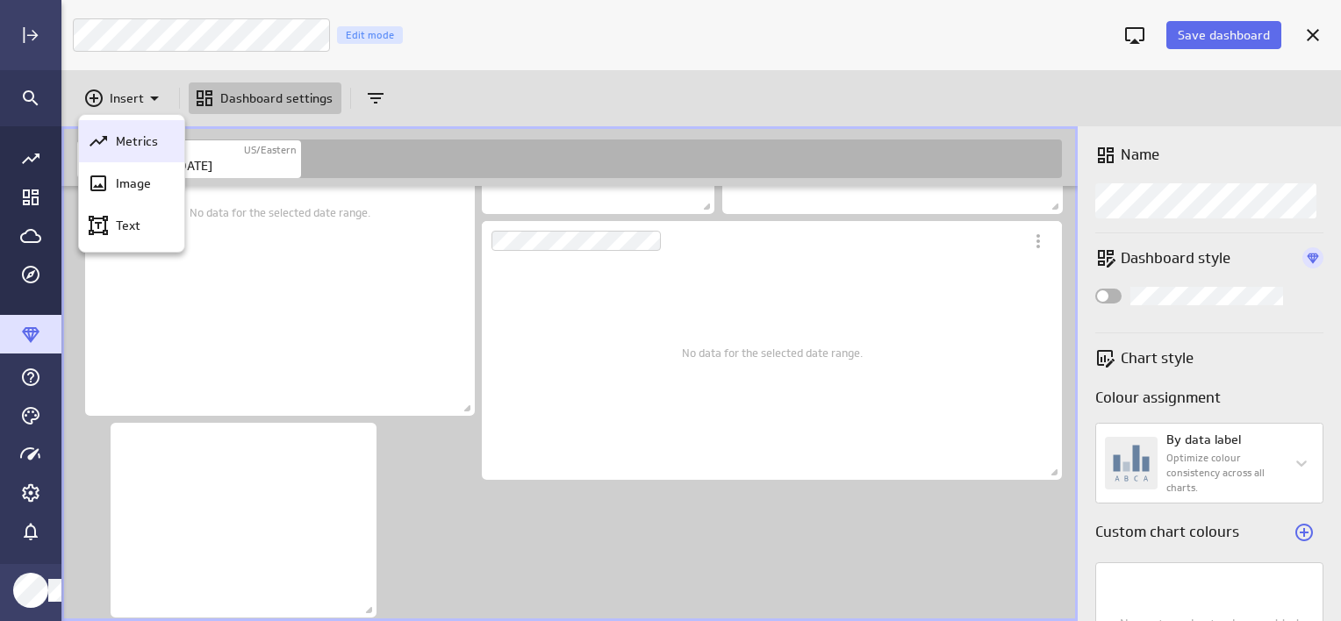
click at [131, 144] on p "Metrics" at bounding box center [137, 141] width 42 height 18
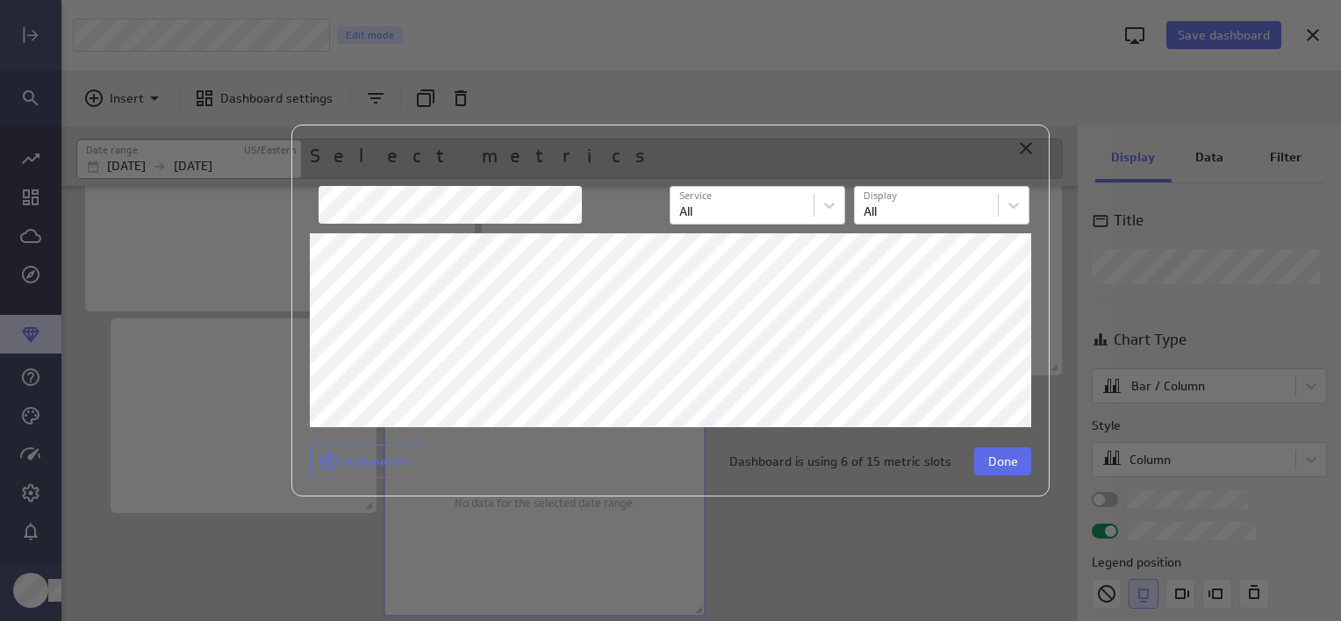
click at [1022, 145] on icon "Close" at bounding box center [1025, 148] width 12 height 12
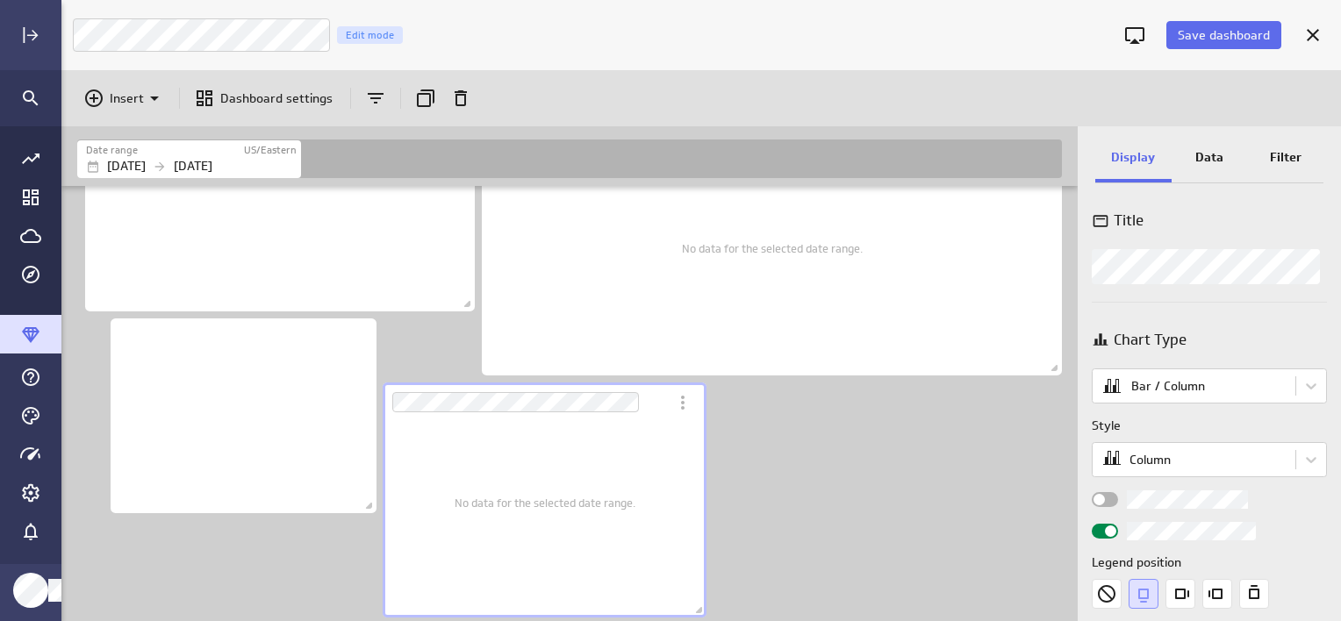
click at [561, 422] on div "No data for the selected date range." at bounding box center [544, 502] width 181 height 204
click at [683, 404] on icon "More actions" at bounding box center [682, 402] width 21 height 21
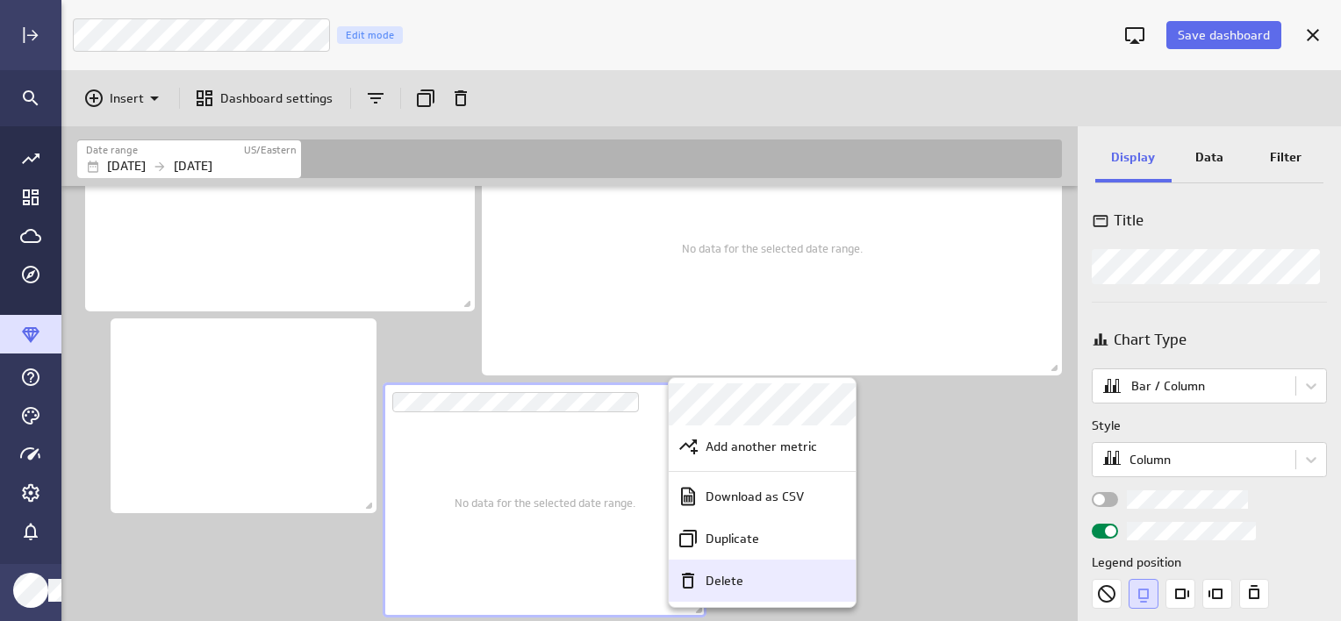
click at [726, 580] on p "Delete" at bounding box center [724, 581] width 38 height 18
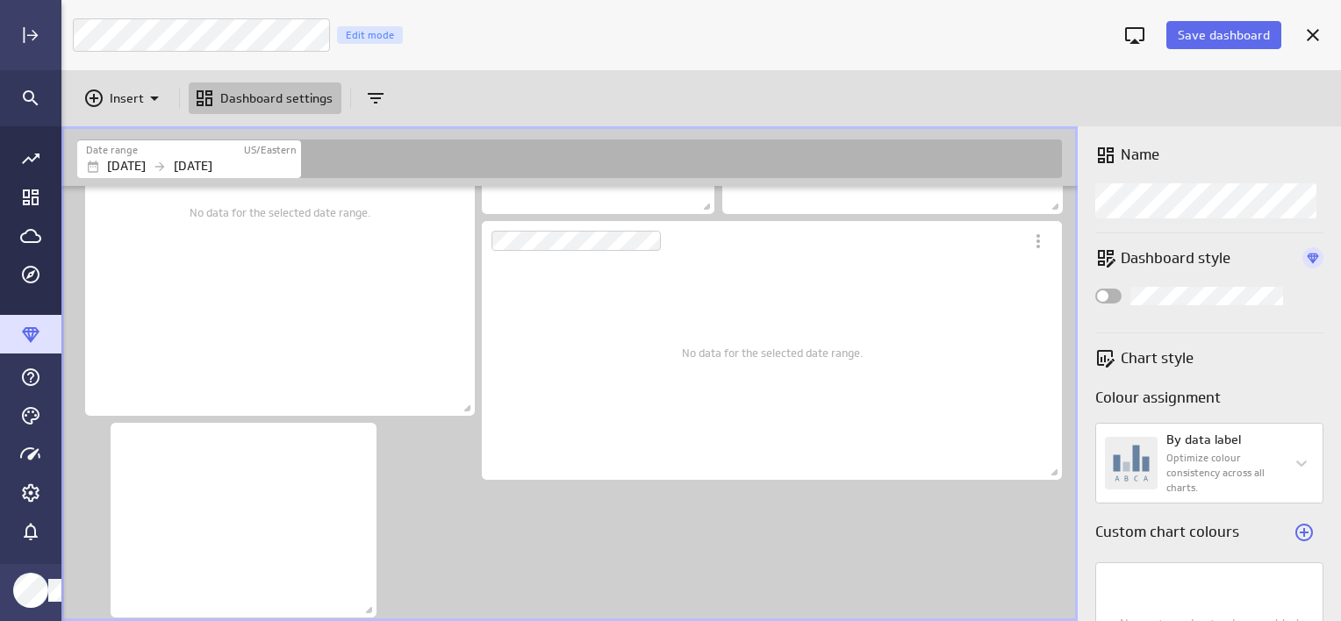
click at [119, 98] on p "Insert" at bounding box center [127, 98] width 34 height 18
click at [131, 143] on p "Metrics" at bounding box center [137, 141] width 42 height 18
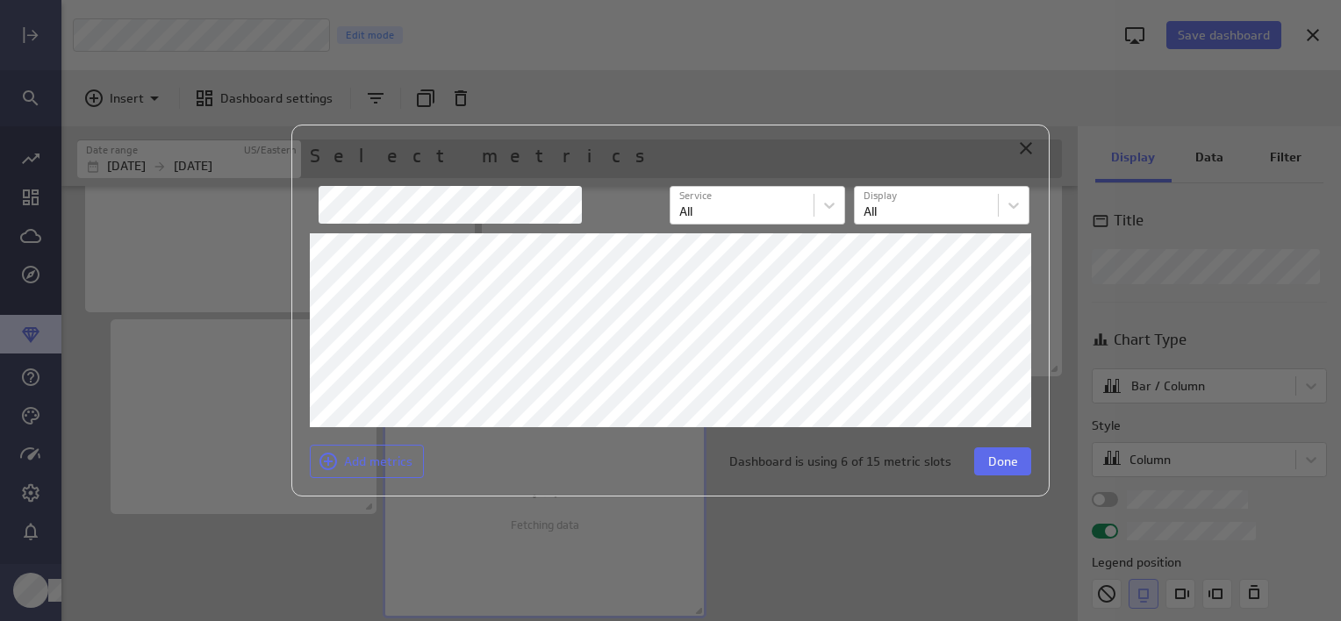
scroll to position [999, 0]
click at [996, 465] on span "Done" at bounding box center [1003, 462] width 30 height 16
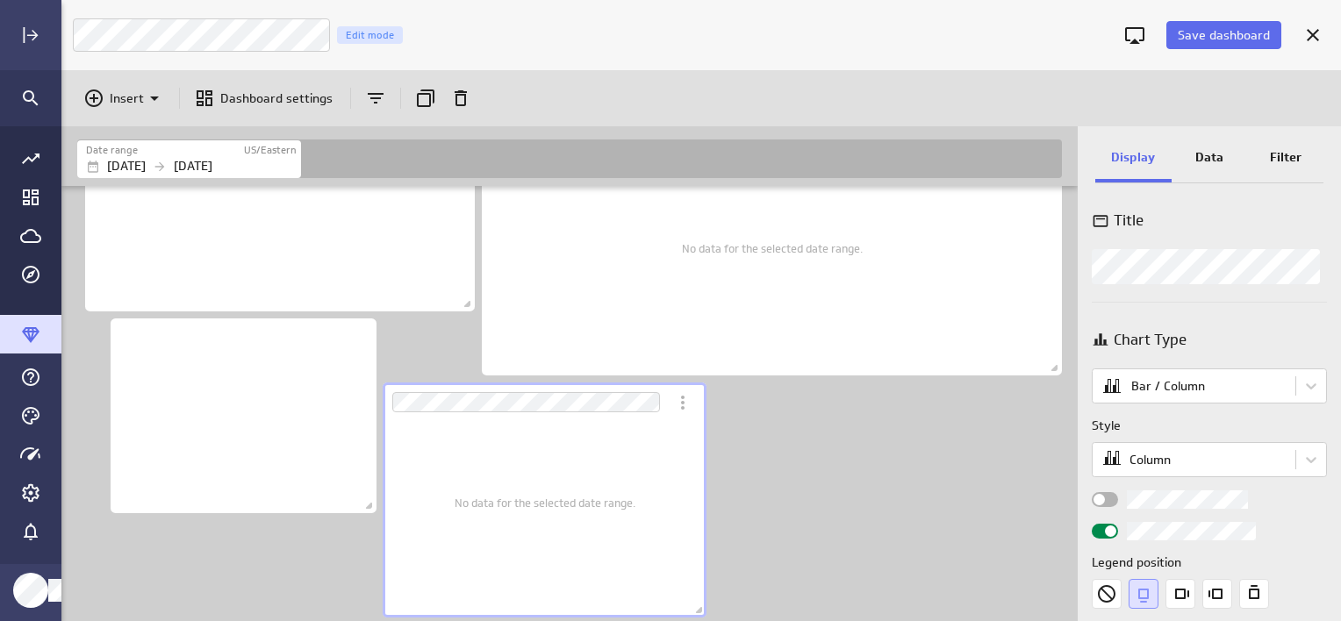
click at [564, 513] on div "No data for the selected date range." at bounding box center [544, 502] width 181 height 204
click at [1202, 161] on p "Data" at bounding box center [1209, 157] width 28 height 18
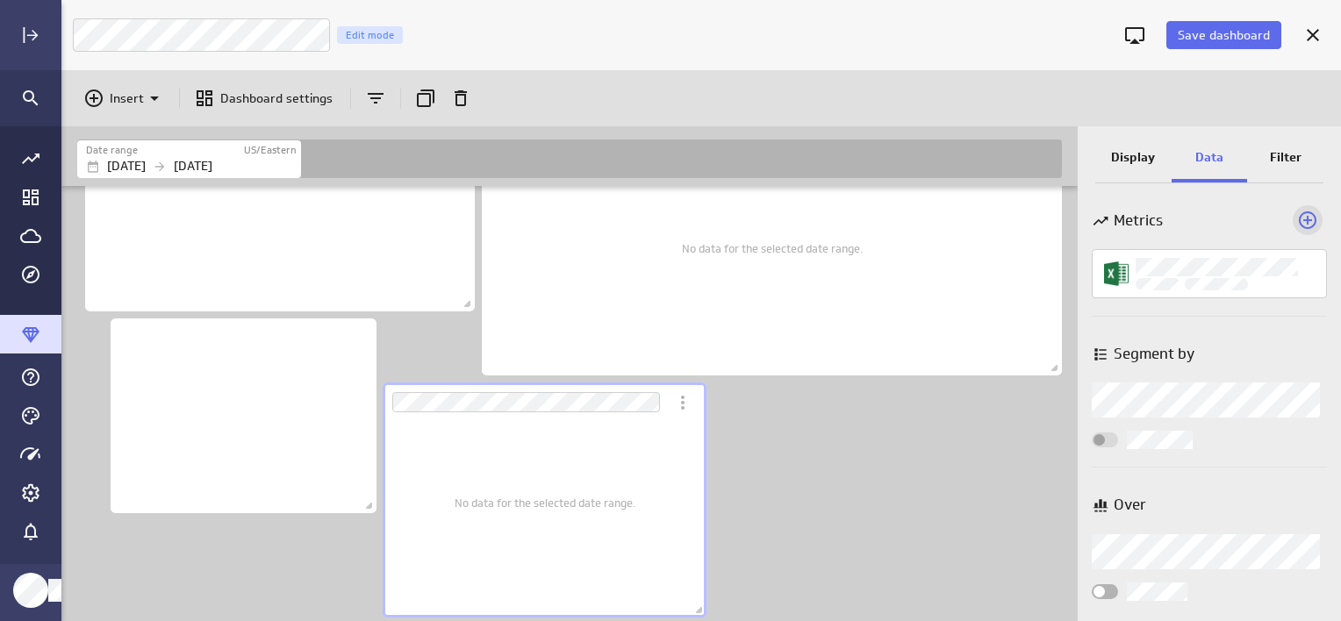
click at [1298, 218] on icon "Add a metric to this visualization" at bounding box center [1307, 220] width 21 height 21
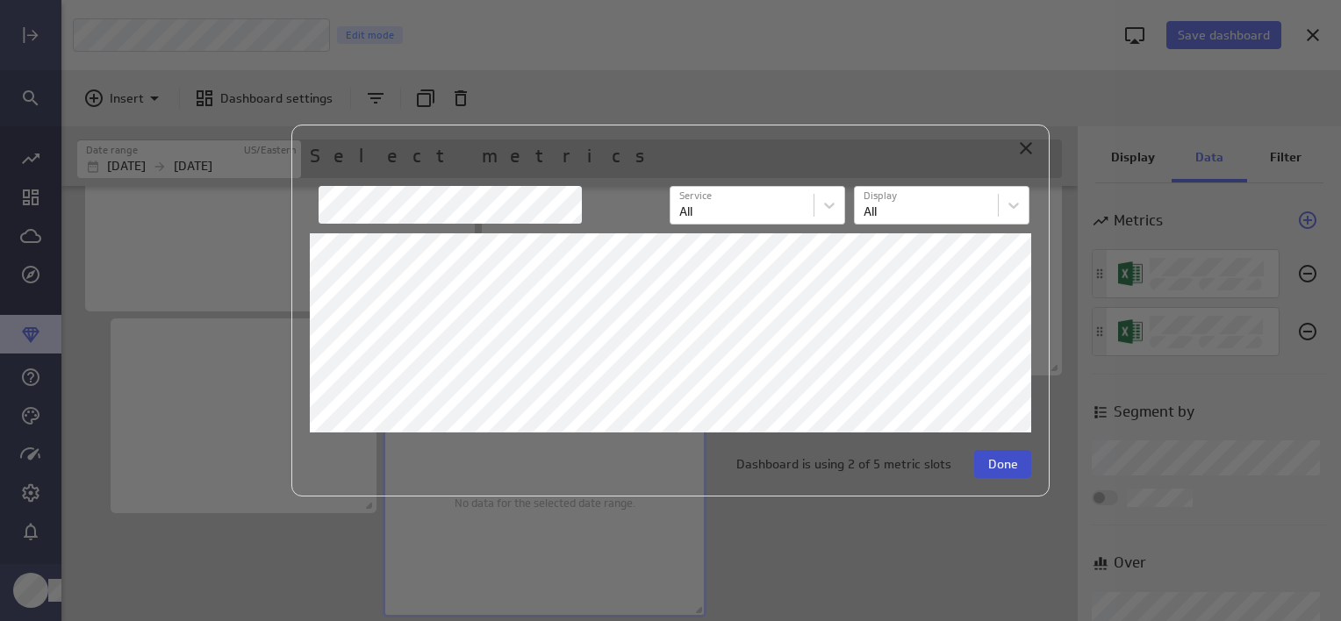
click at [1008, 467] on span "Done" at bounding box center [1003, 464] width 30 height 16
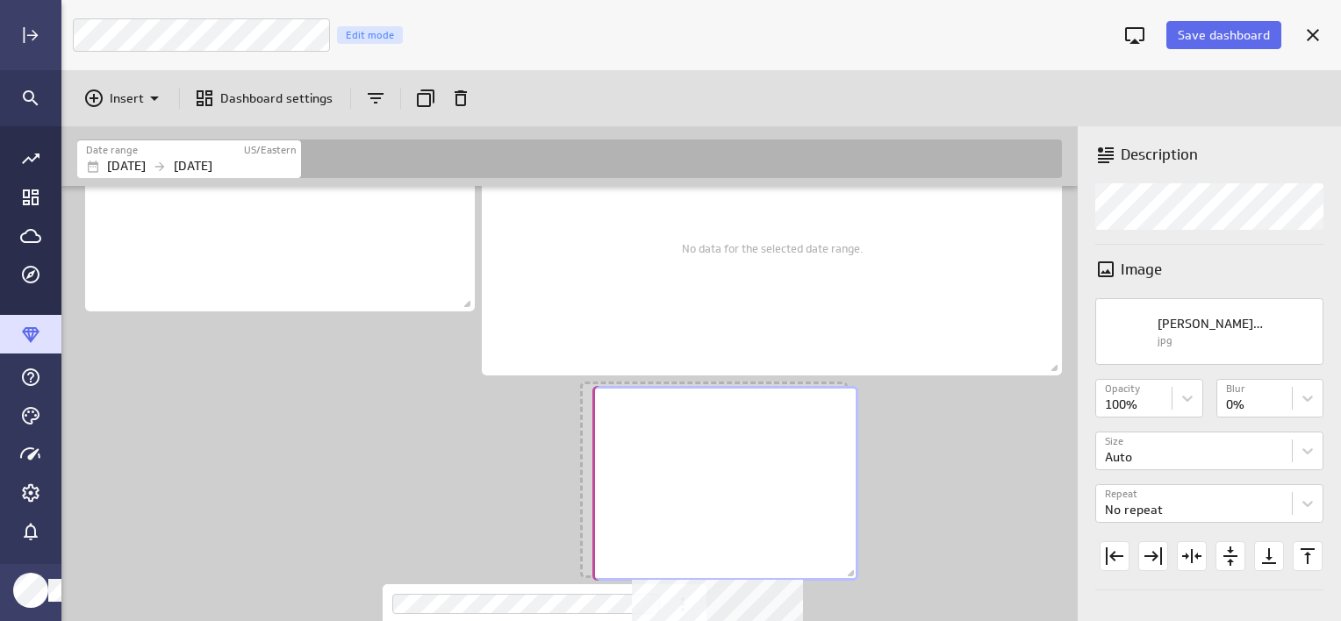
scroll to position [1663, 1019]
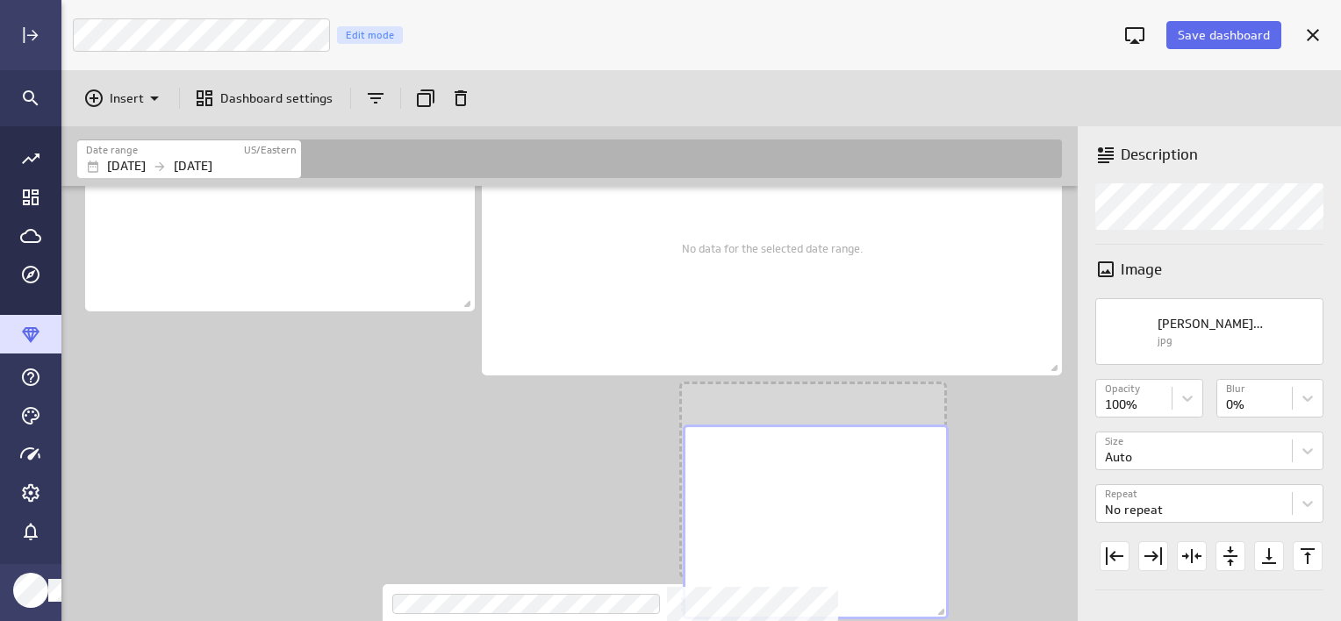
drag, startPoint x: 236, startPoint y: 435, endPoint x: 824, endPoint y: 544, distance: 597.8
click at [823, 552] on div "No description available" at bounding box center [816, 522] width 266 height 195
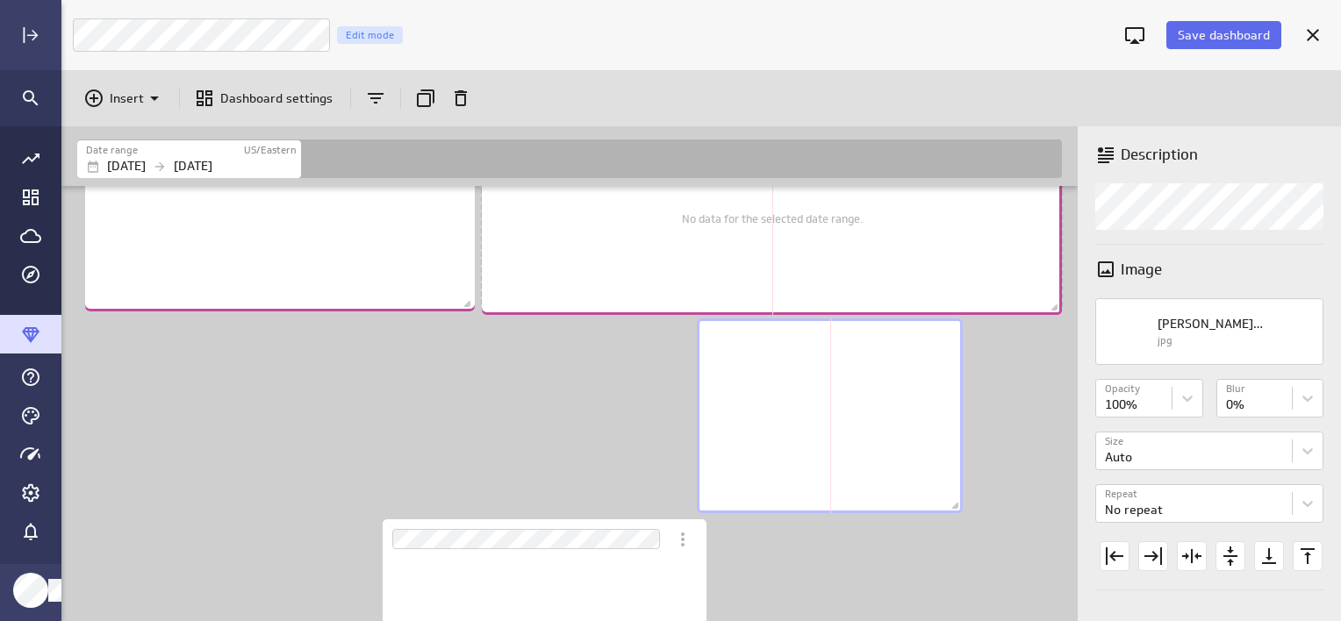
scroll to position [9, 9]
drag, startPoint x: 1062, startPoint y: 371, endPoint x: 1062, endPoint y: 311, distance: 60.5
click at [1062, 311] on span "Dashboard content with 12 widgets" at bounding box center [1057, 310] width 18 height 18
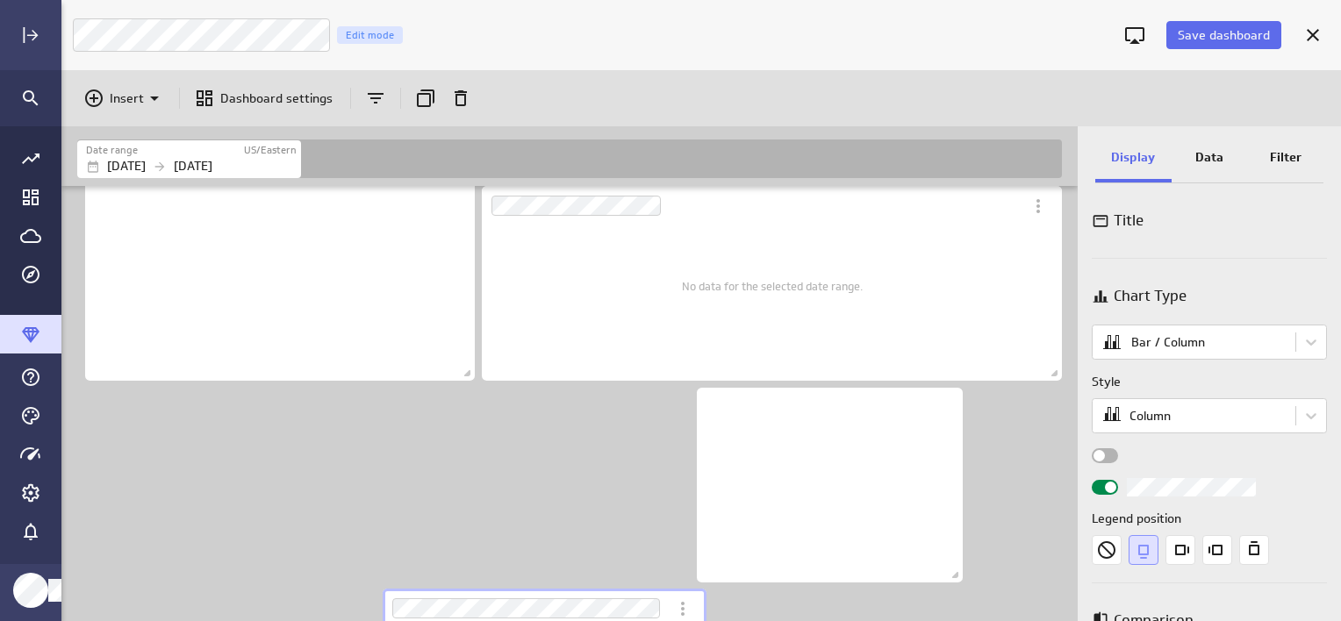
scroll to position [1133, 0]
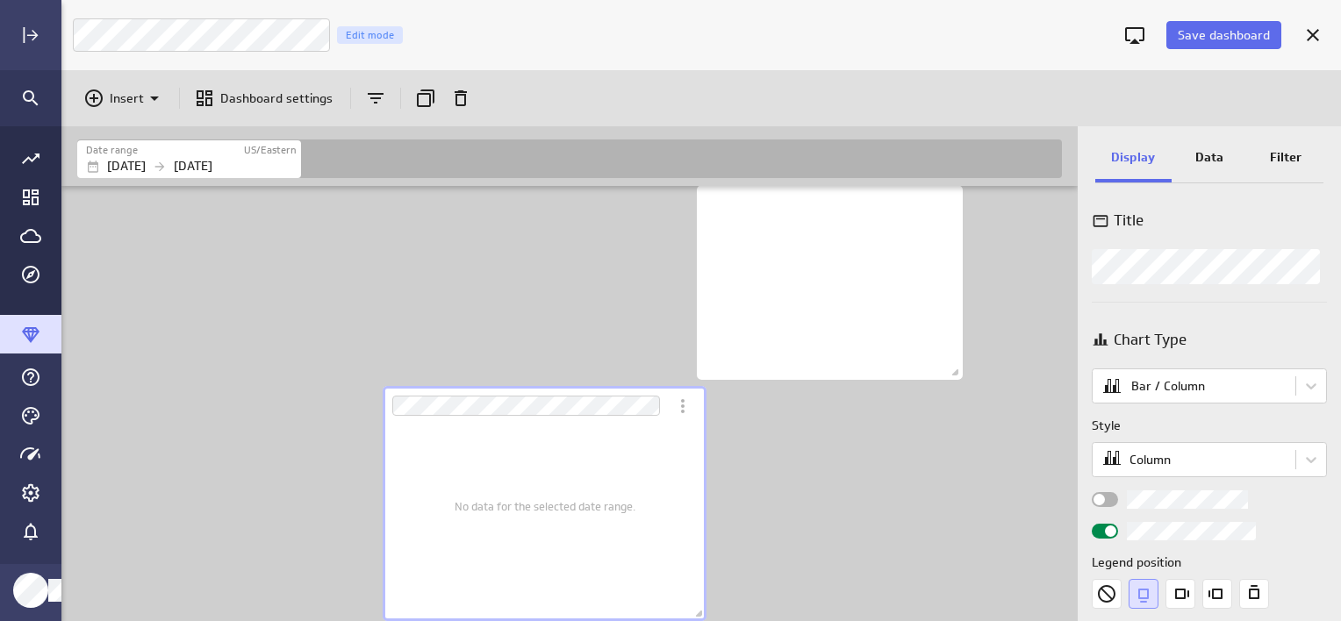
drag, startPoint x: 558, startPoint y: 597, endPoint x: 401, endPoint y: 506, distance: 181.2
click at [400, 519] on div "No data for the selected date range." at bounding box center [545, 503] width 324 height 235
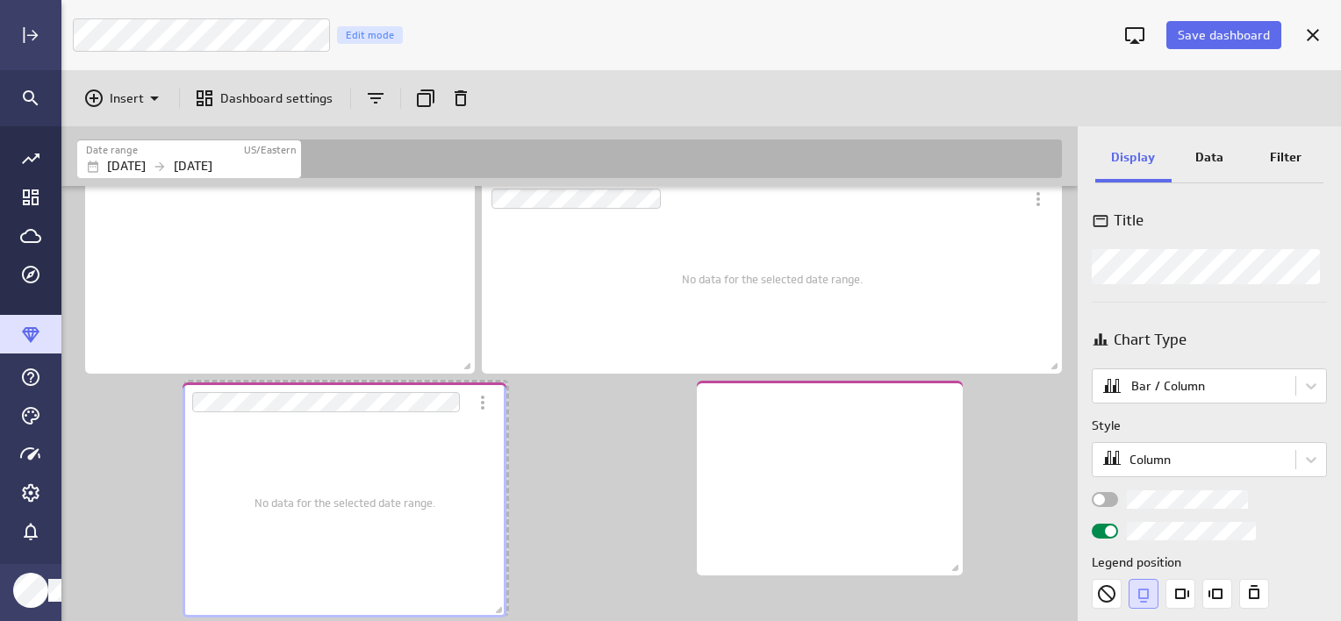
scroll to position [935, 0]
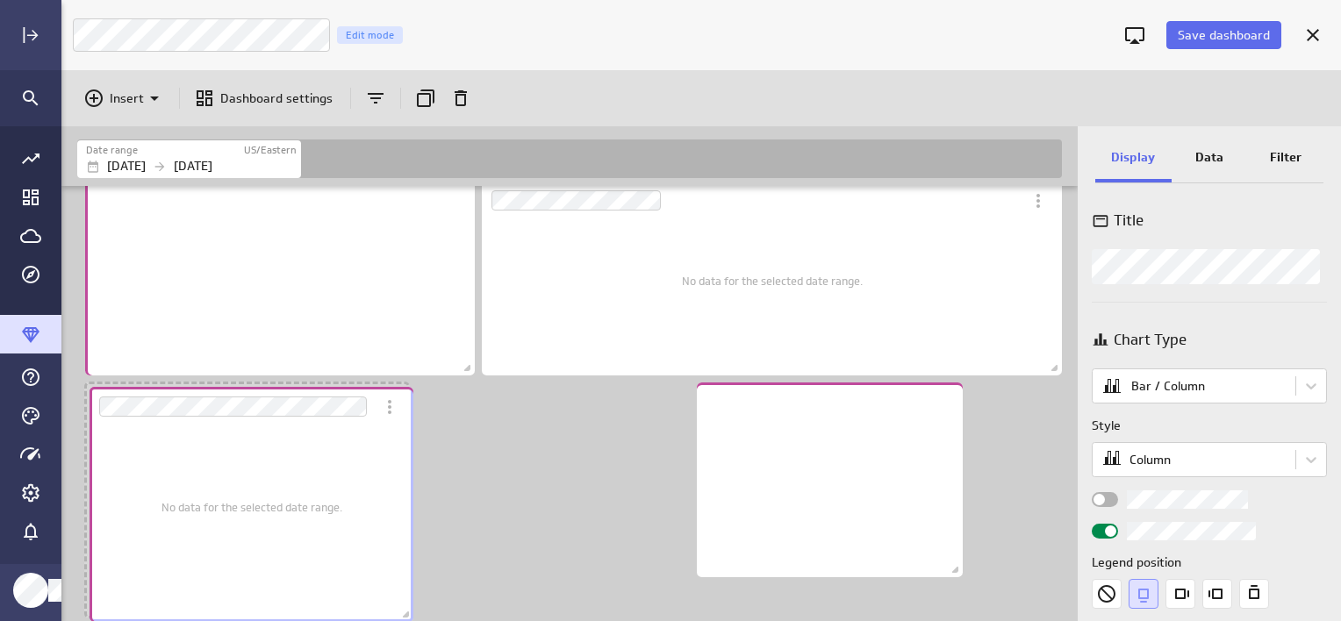
drag, startPoint x: 430, startPoint y: 558, endPoint x: 140, endPoint y: 383, distance: 338.1
click at [140, 383] on div "No data for the selected date range." at bounding box center [251, 504] width 331 height 242
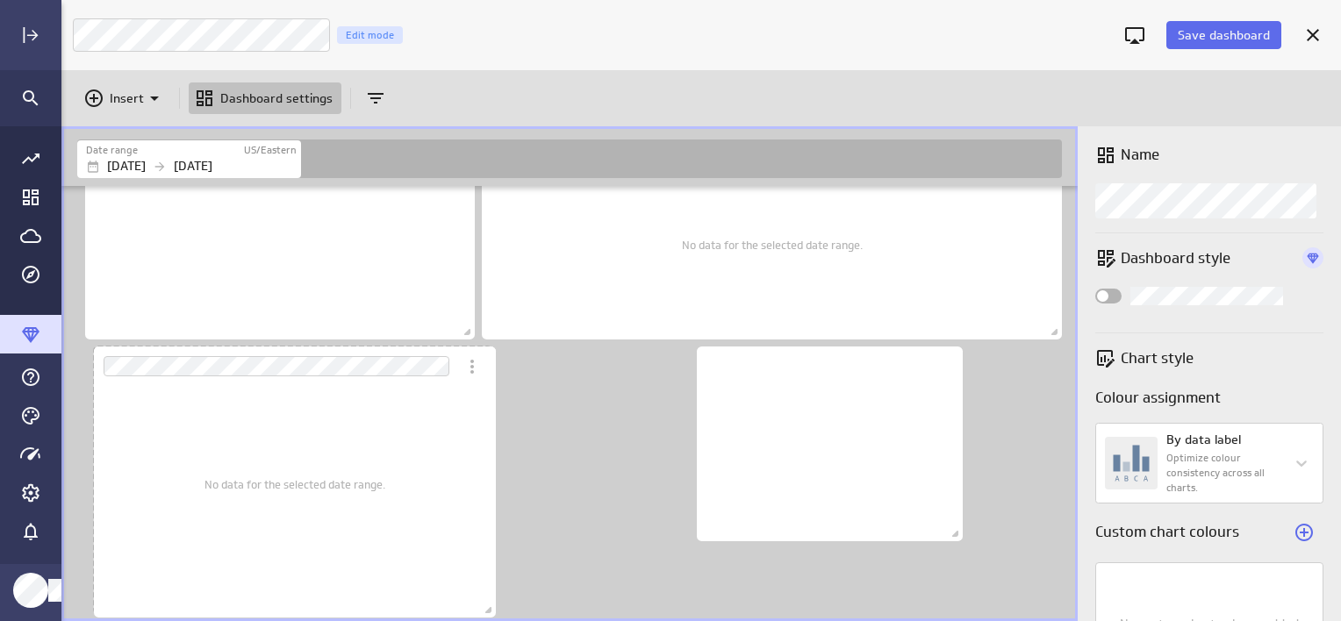
scroll to position [1428, 1019]
drag, startPoint x: 417, startPoint y: 605, endPoint x: 495, endPoint y: 607, distance: 78.1
click at [495, 607] on span "Dashboard content with 12 widgets" at bounding box center [491, 613] width 18 height 18
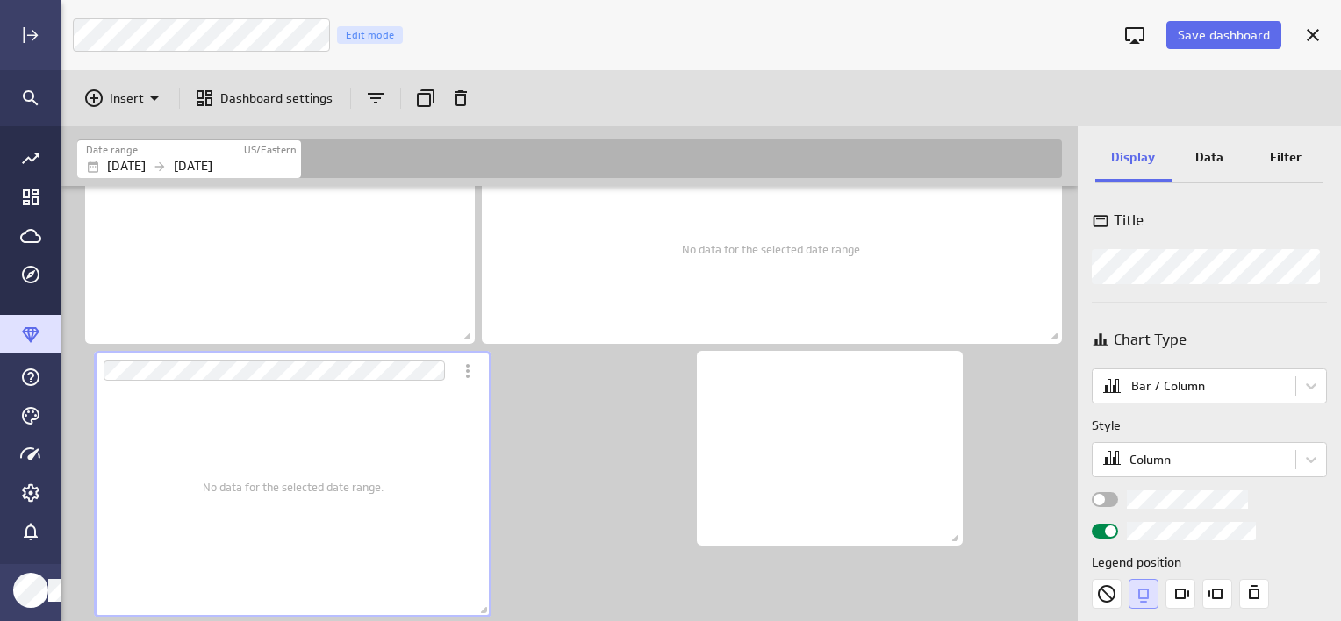
click at [295, 519] on div "No data for the selected date range." at bounding box center [293, 486] width 181 height 236
click at [311, 497] on div "No data for the selected date range." at bounding box center [293, 486] width 181 height 236
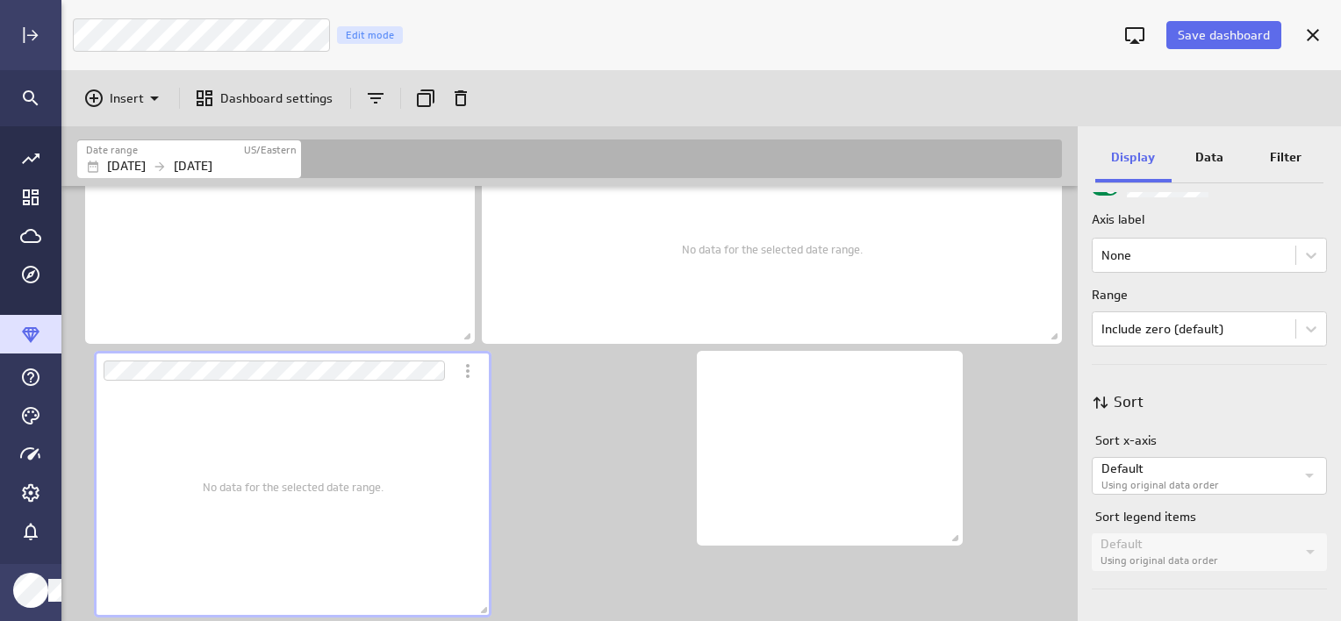
scroll to position [902, 0]
click at [1177, 462] on p "Default" at bounding box center [1197, 469] width 193 height 18
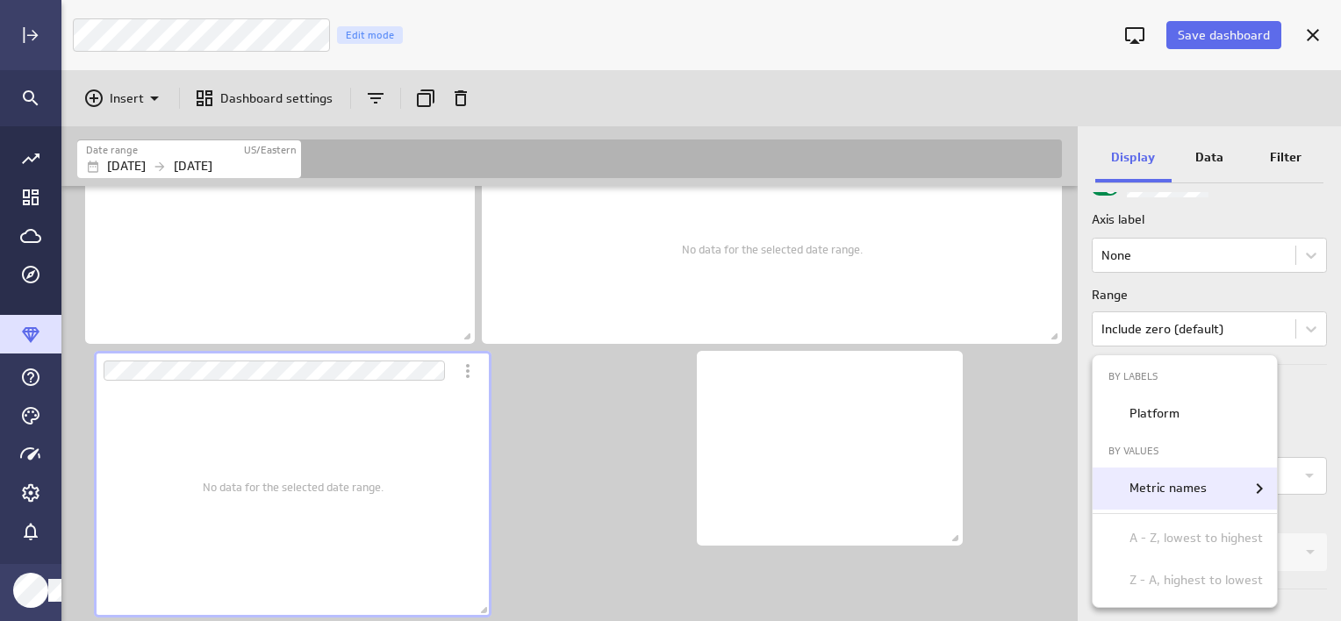
click at [1261, 486] on icon "Metric names" at bounding box center [1258, 488] width 21 height 21
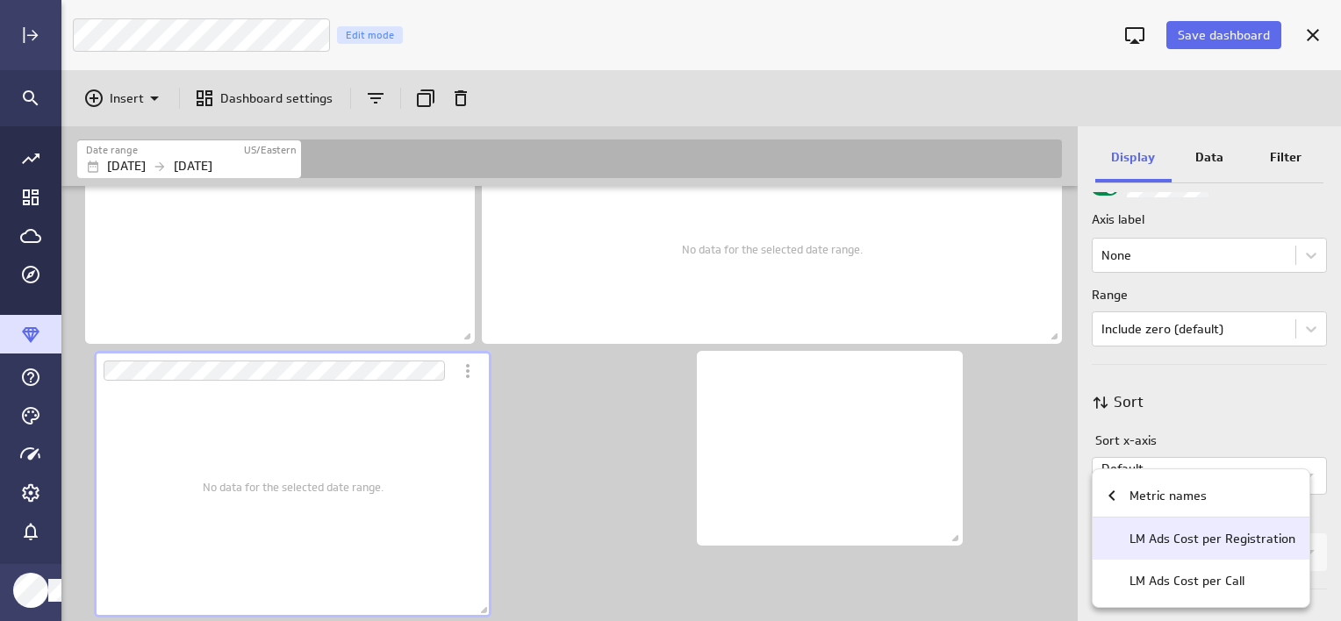
click at [1230, 540] on p "LM Ads Cost per Registration" at bounding box center [1212, 539] width 166 height 18
click at [1203, 425] on div at bounding box center [670, 310] width 1341 height 621
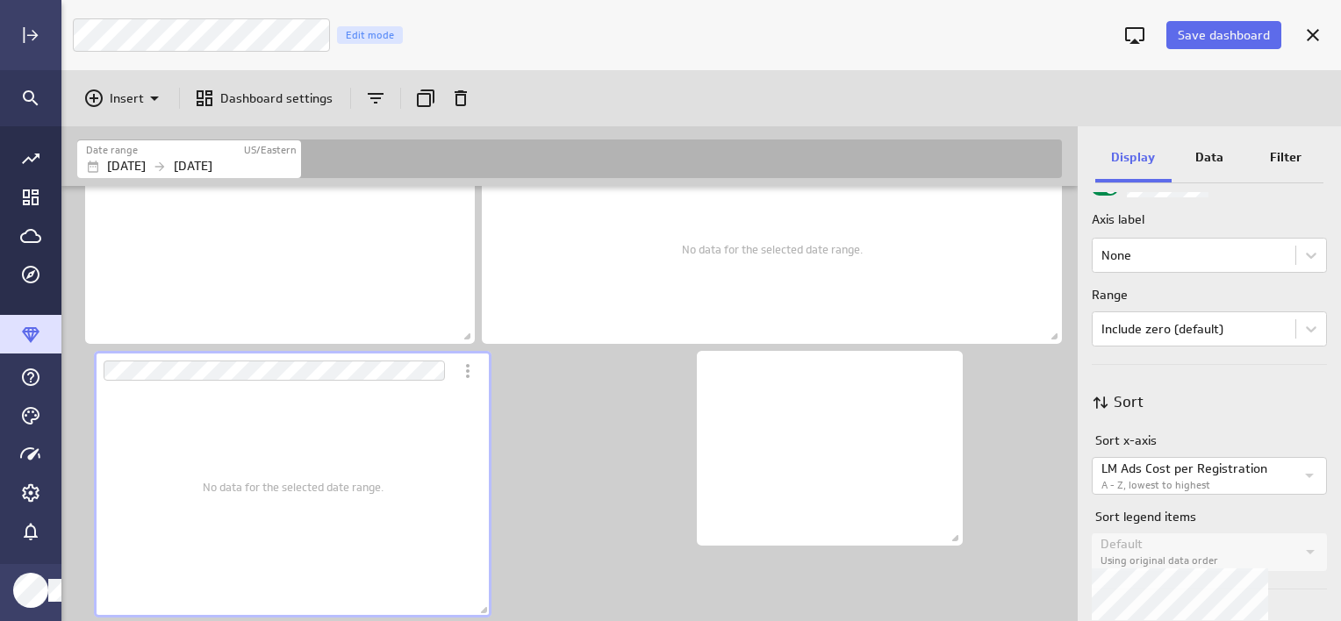
click at [1197, 555] on label "Using original data order" at bounding box center [1197, 561] width 195 height 15
click at [1302, 547] on icon "Widget Properties" at bounding box center [1309, 551] width 21 height 21
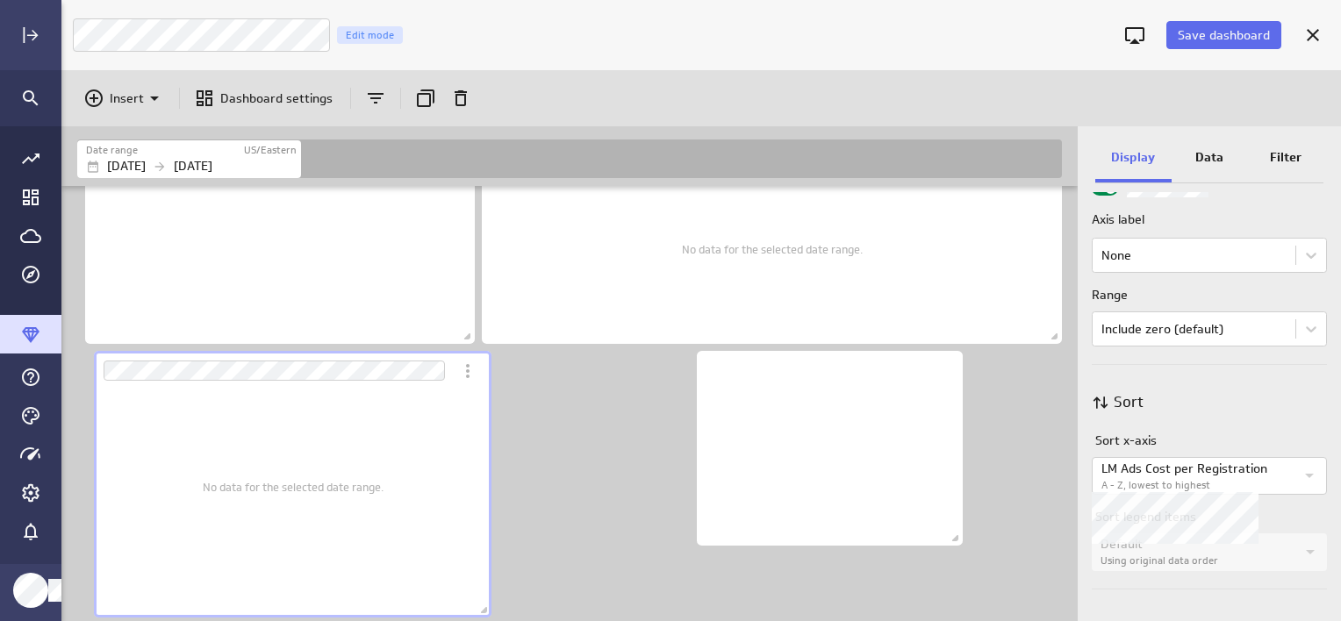
click at [1279, 473] on p "LM Ads Cost per Registration" at bounding box center [1197, 469] width 193 height 18
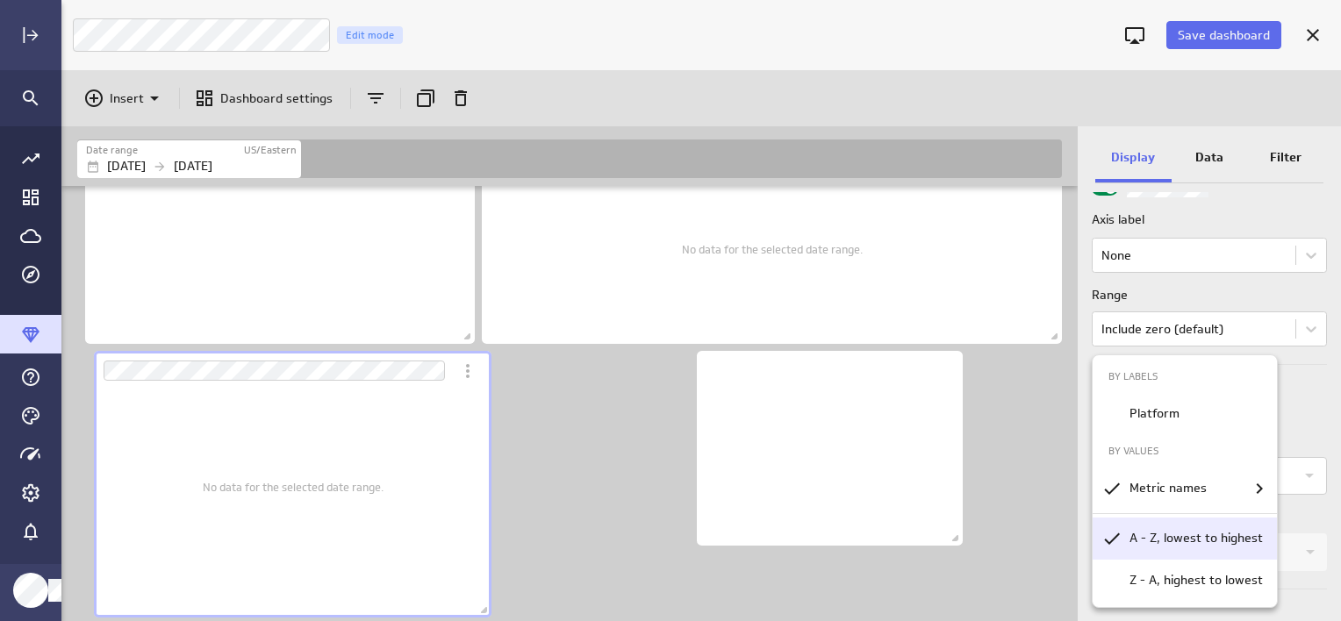
click at [1179, 545] on p "A - Z, lowest to highest" at bounding box center [1195, 538] width 133 height 18
click at [1218, 544] on p "A - Z, lowest to highest" at bounding box center [1195, 538] width 133 height 18
click at [1305, 423] on div at bounding box center [670, 310] width 1341 height 621
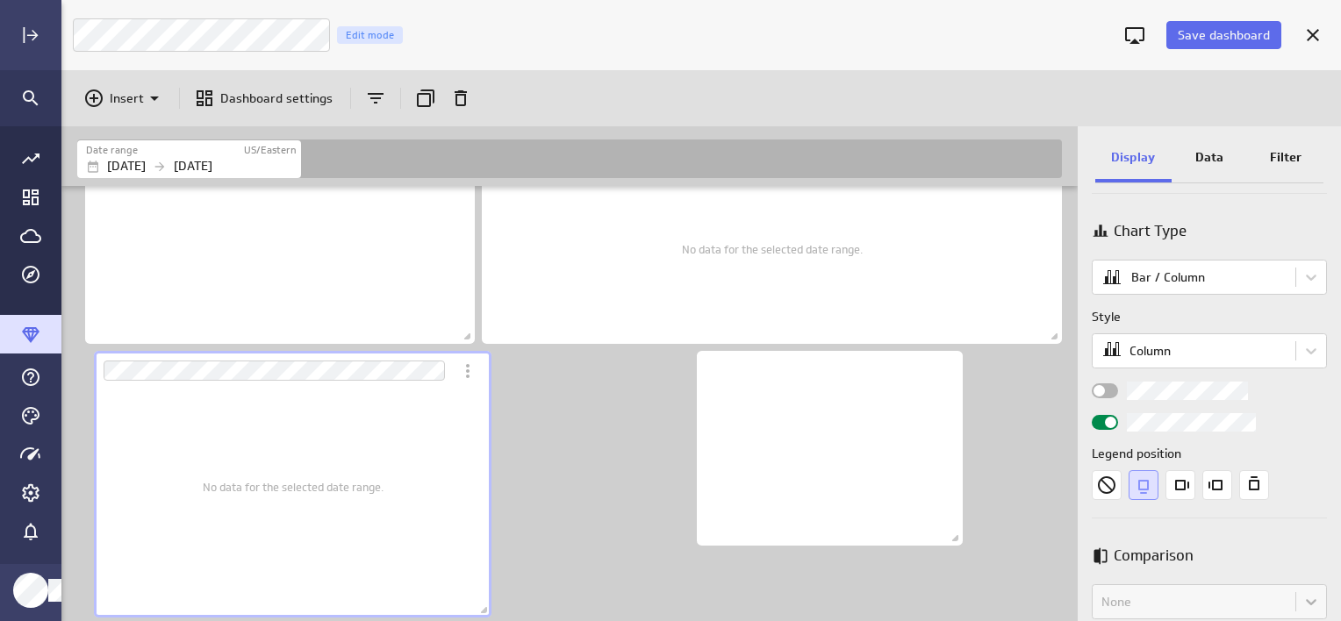
scroll to position [175, 0]
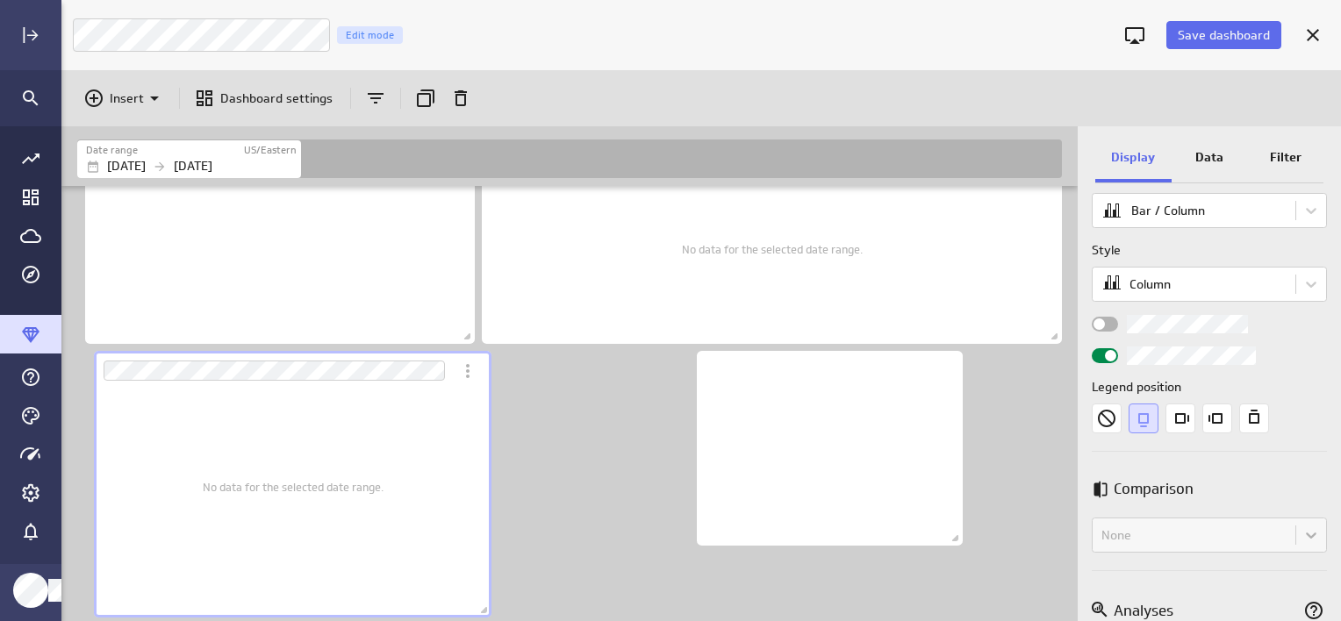
click at [1103, 317] on div "Widget Properties" at bounding box center [1104, 324] width 26 height 15
click at [0, 0] on input "Widget Properties" at bounding box center [0, 0] width 0 height 0
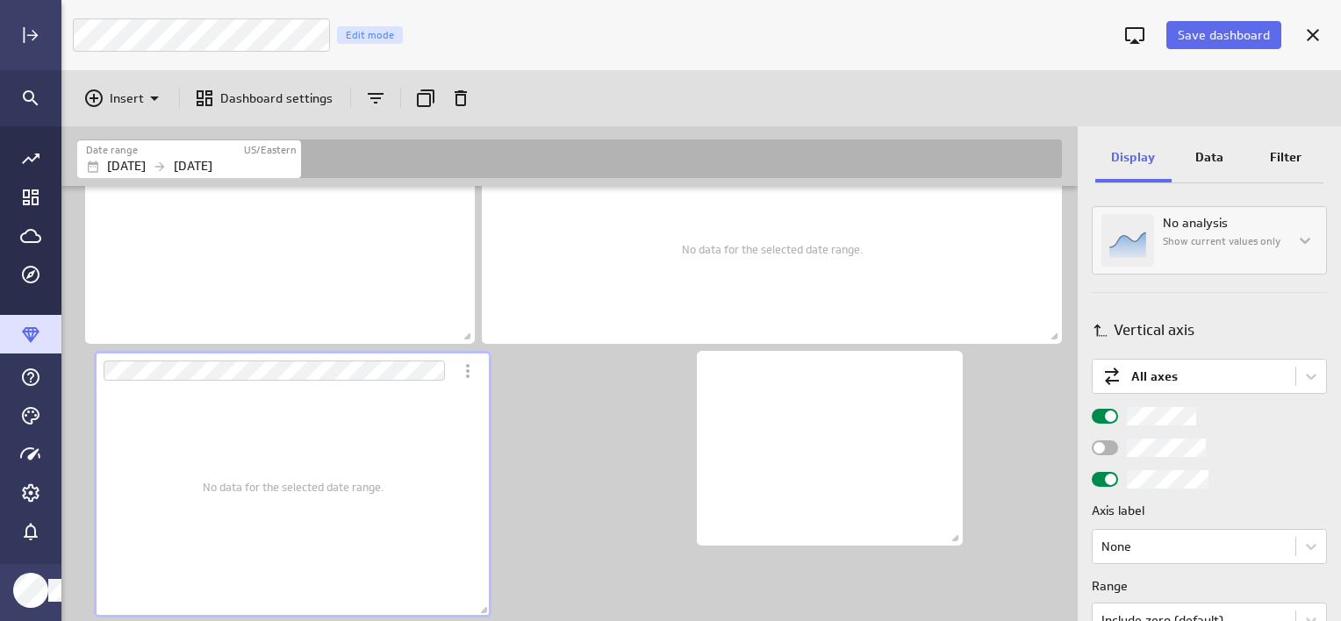
scroll to position [702, 0]
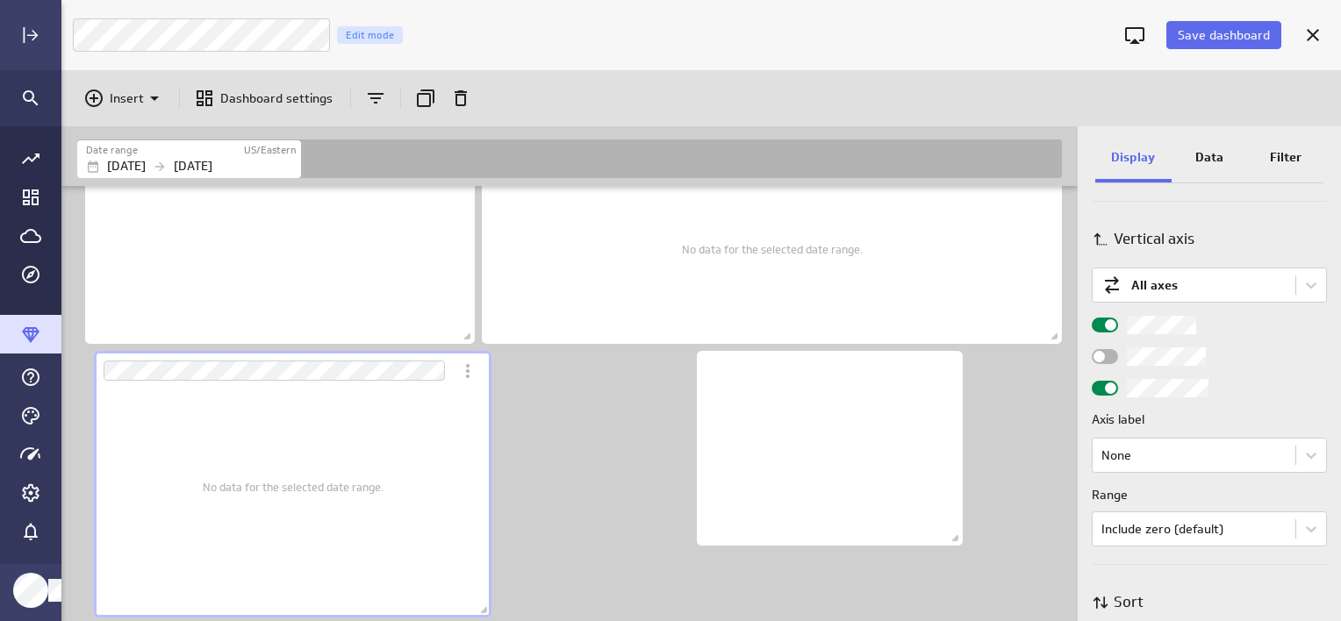
drag, startPoint x: 1110, startPoint y: 390, endPoint x: 491, endPoint y: 368, distance: 618.9
click at [1110, 390] on span "Widget Properties" at bounding box center [1110, 388] width 11 height 11
click at [0, 0] on input "Widget Properties" at bounding box center [0, 0] width 0 height 0
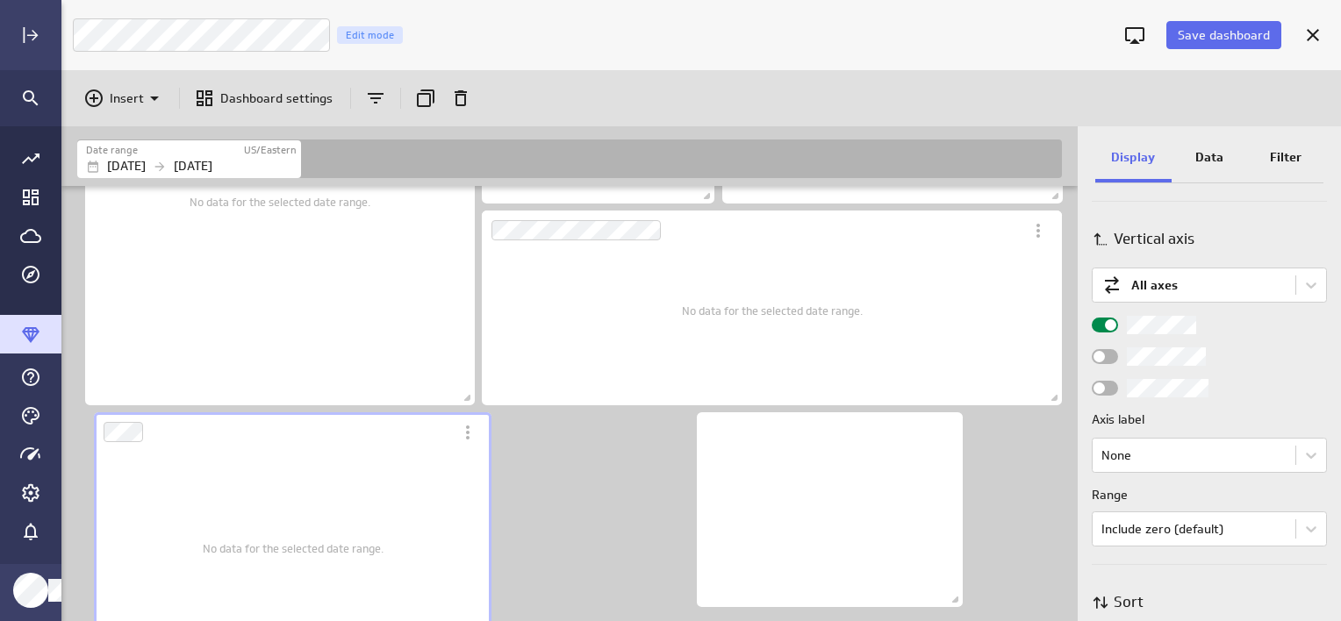
scroll to position [879, 0]
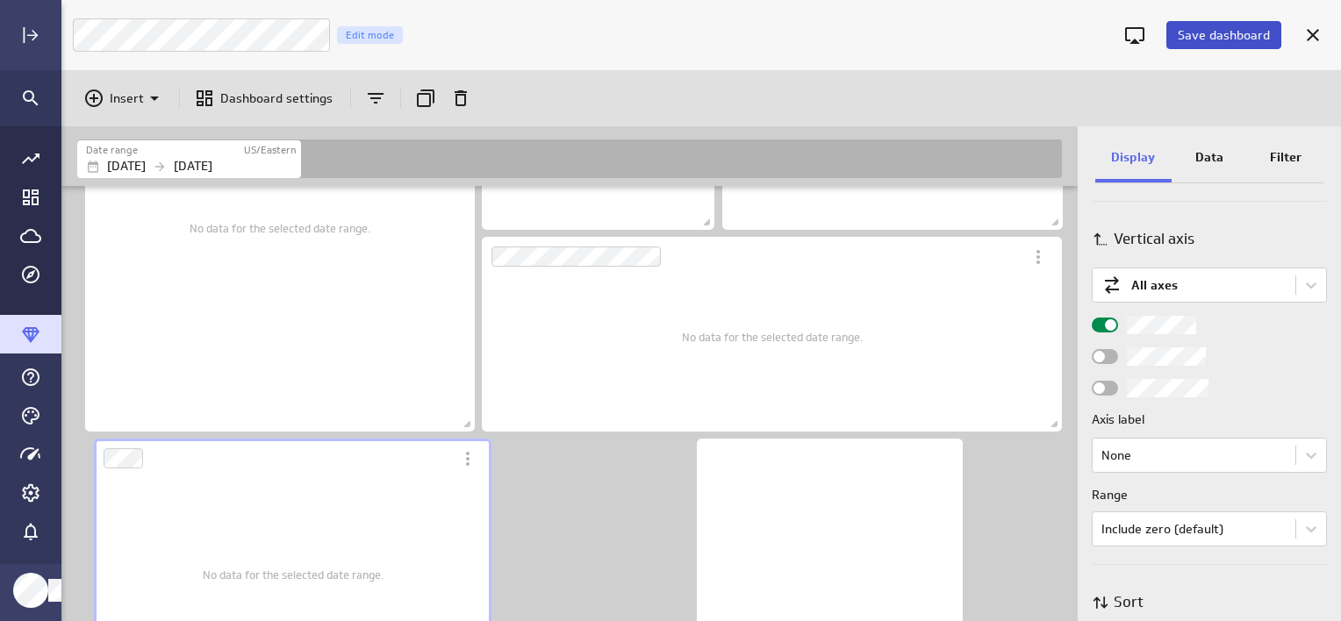
click at [1220, 37] on span "Save dashboard" at bounding box center [1223, 35] width 92 height 16
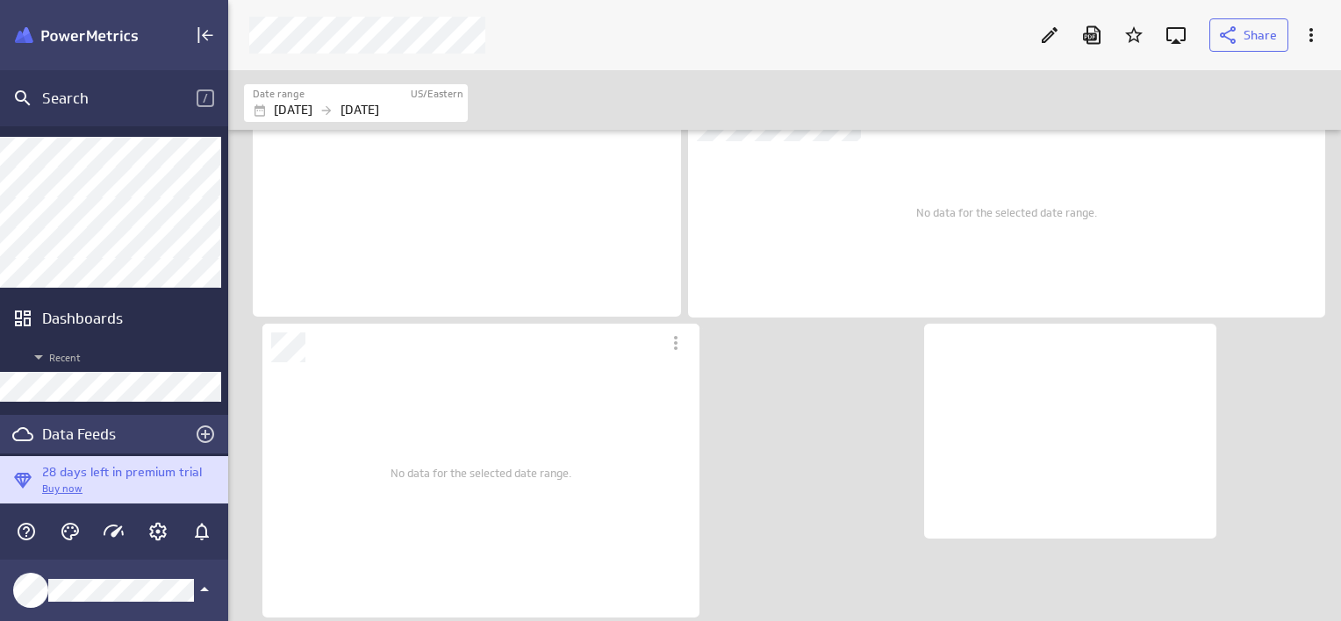
scroll to position [137, 0]
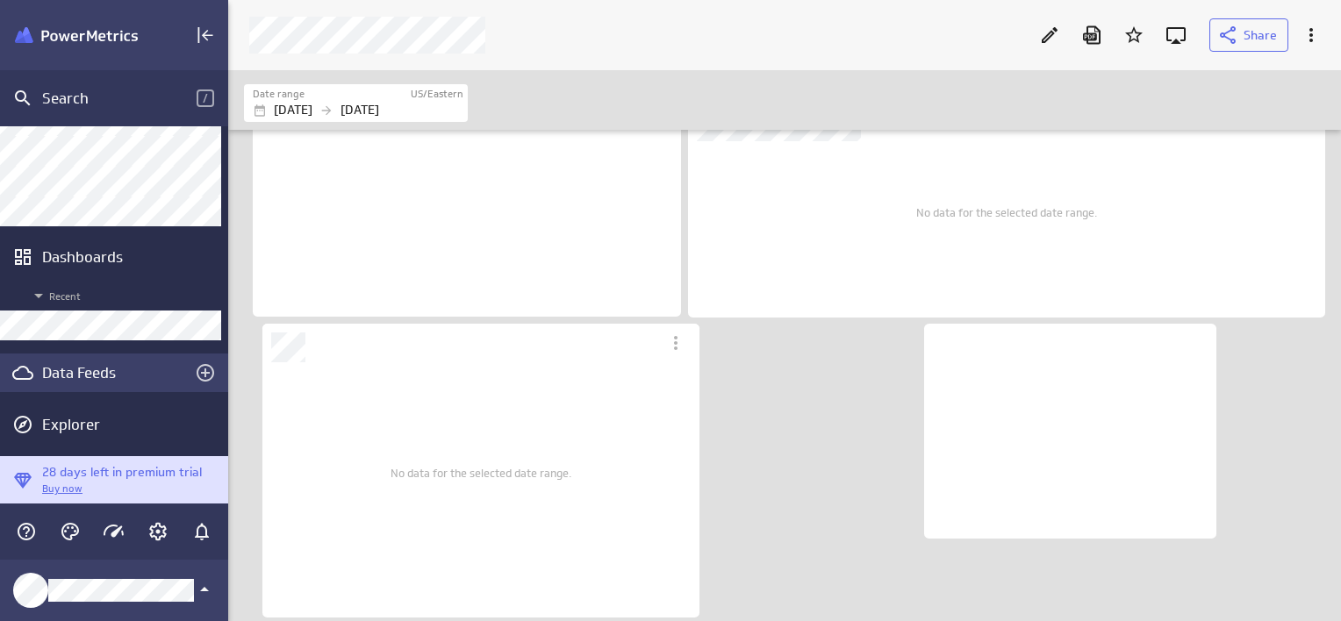
click at [91, 383] on div "Data Feeds" at bounding box center [114, 373] width 228 height 39
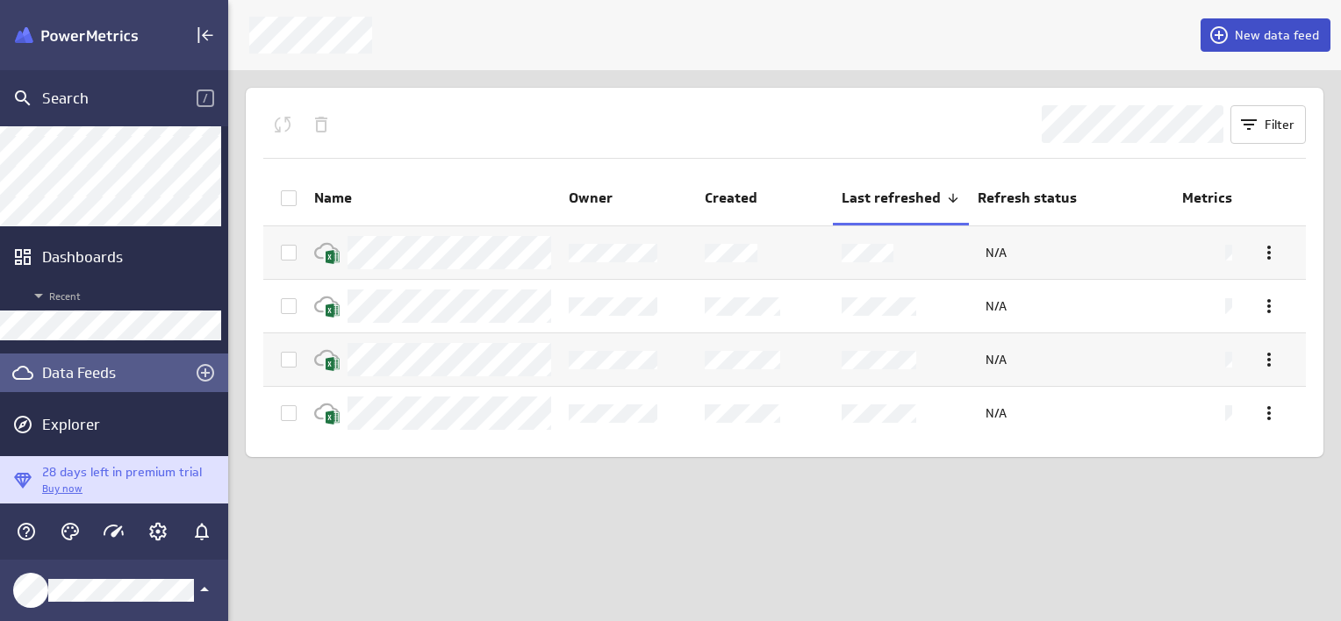
click at [1287, 39] on span "New data feed" at bounding box center [1276, 35] width 84 height 16
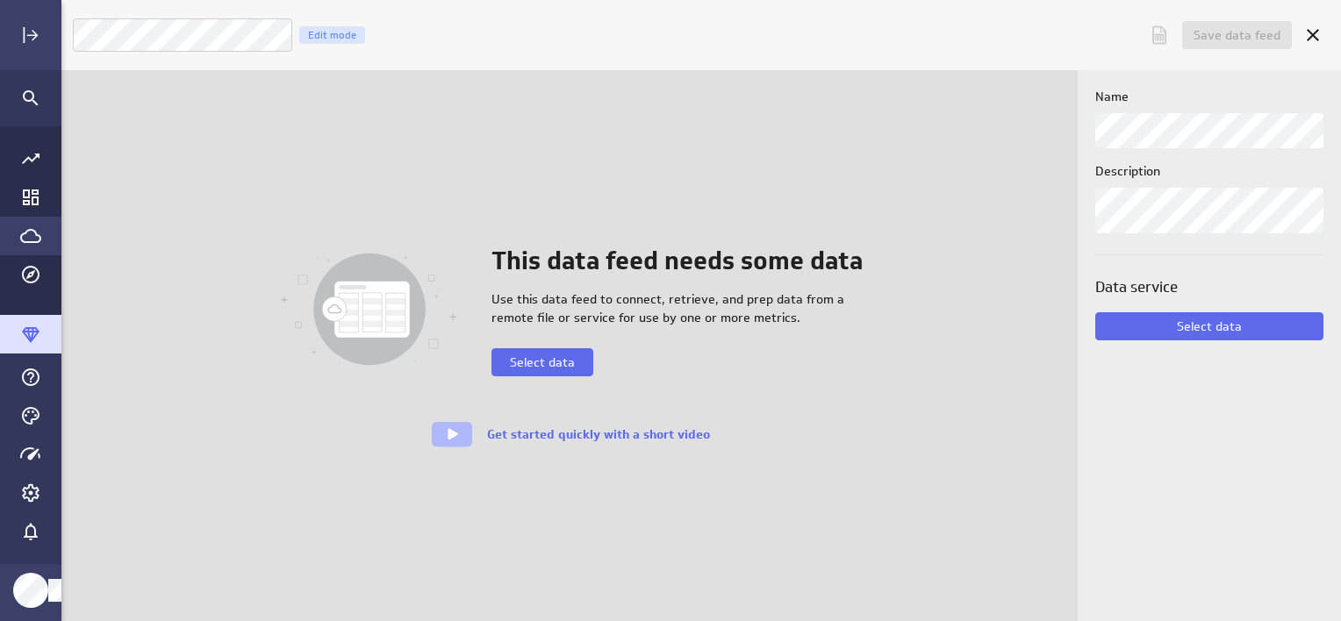
scroll to position [648, 1305]
click at [528, 366] on span "Select data" at bounding box center [542, 362] width 65 height 16
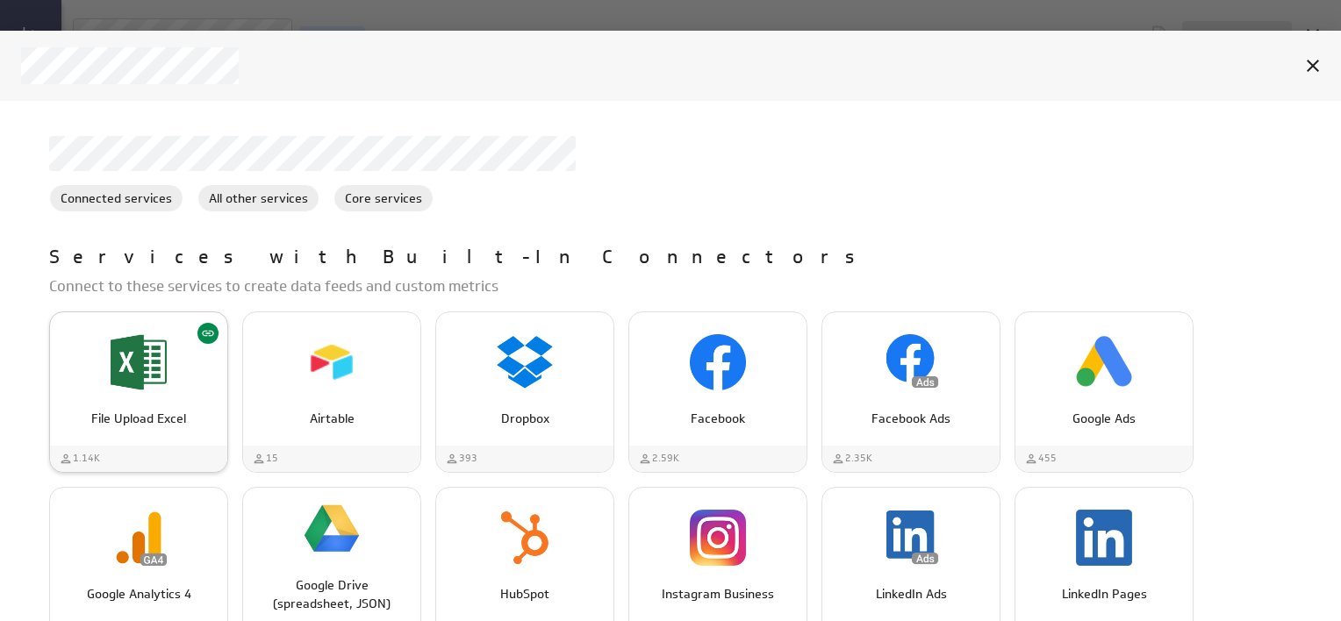
click at [168, 337] on div "File Upload Excel" at bounding box center [138, 362] width 177 height 67
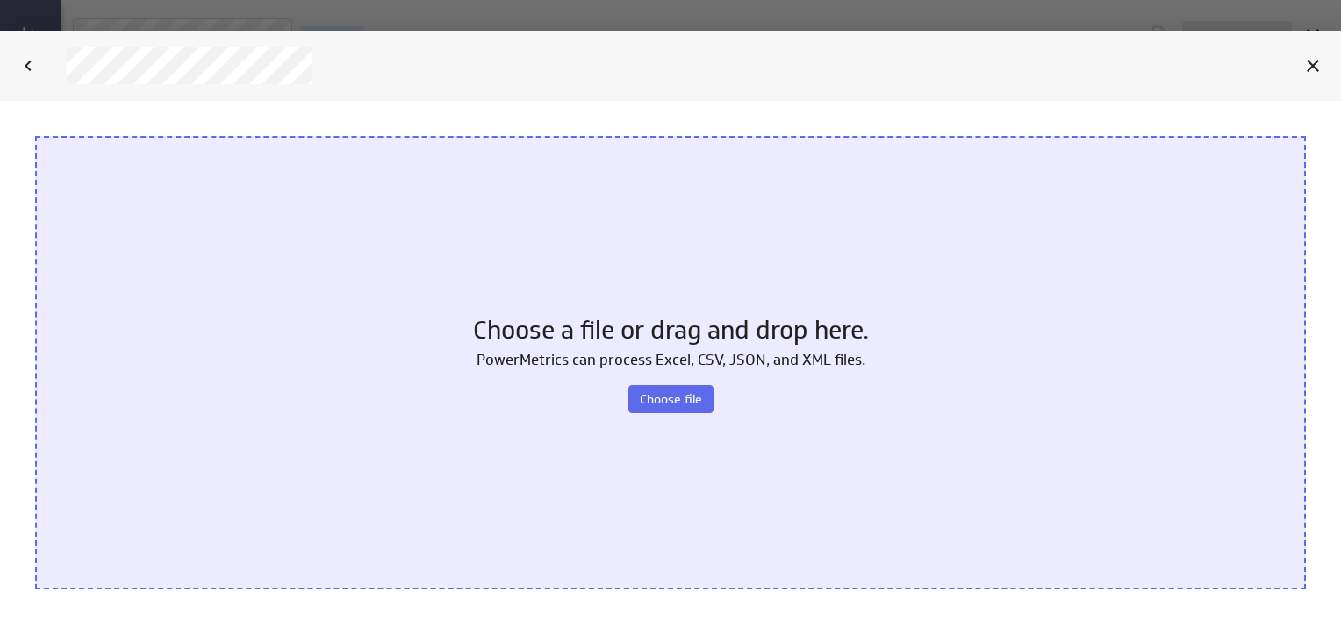
scroll to position [0, 0]
click at [672, 394] on span "Choose file" at bounding box center [671, 399] width 62 height 16
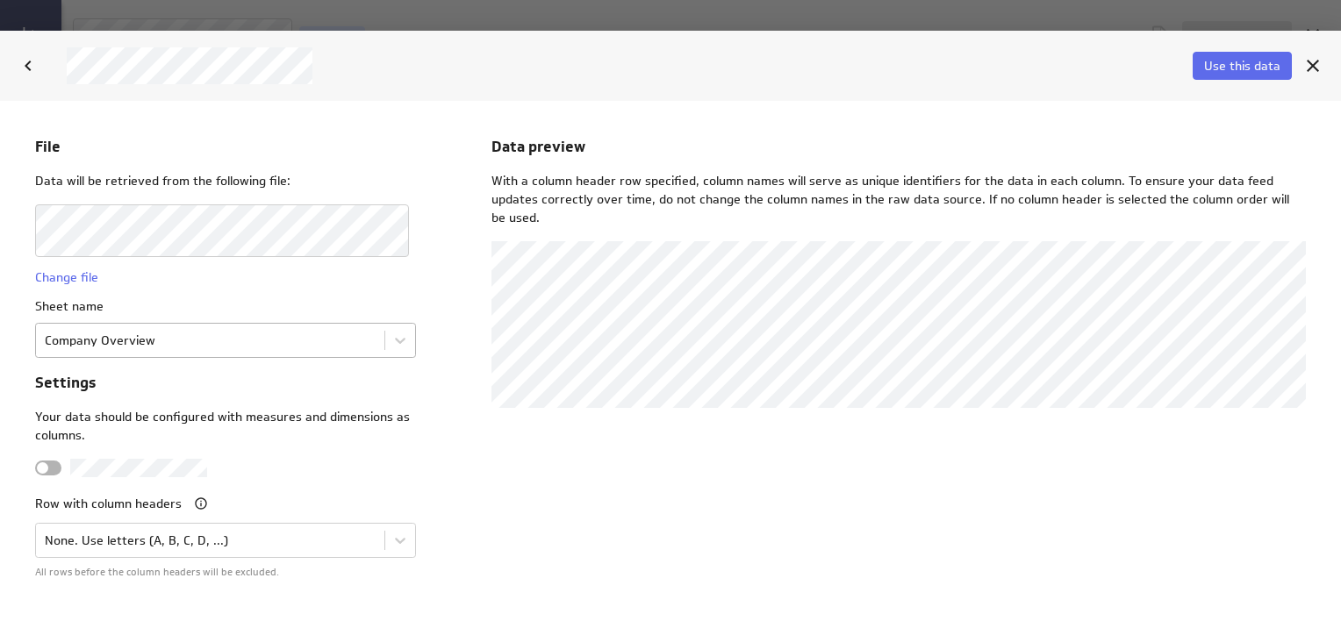
click at [251, 346] on body "File Data will be retrieved from the following file: Change file Sheet name Com…" at bounding box center [670, 361] width 1341 height 520
click at [235, 337] on body "File Data will be retrieved from the following file: Change file Sheet name Com…" at bounding box center [670, 361] width 1341 height 520
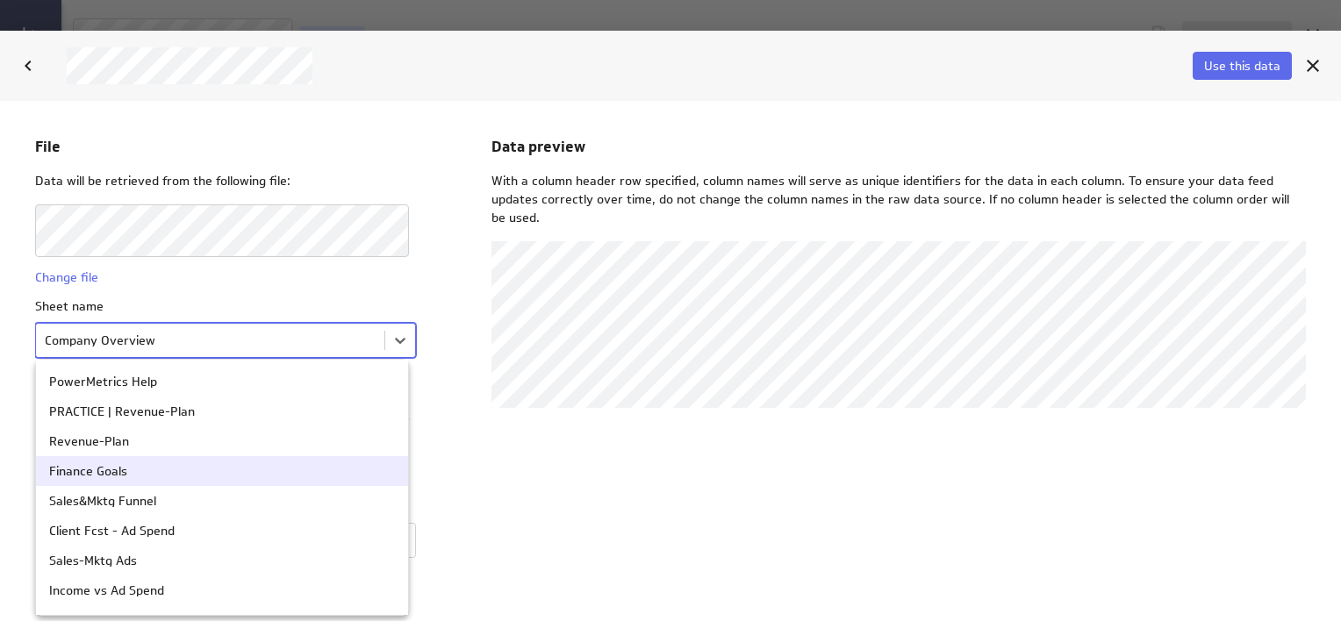
scroll to position [259, 0]
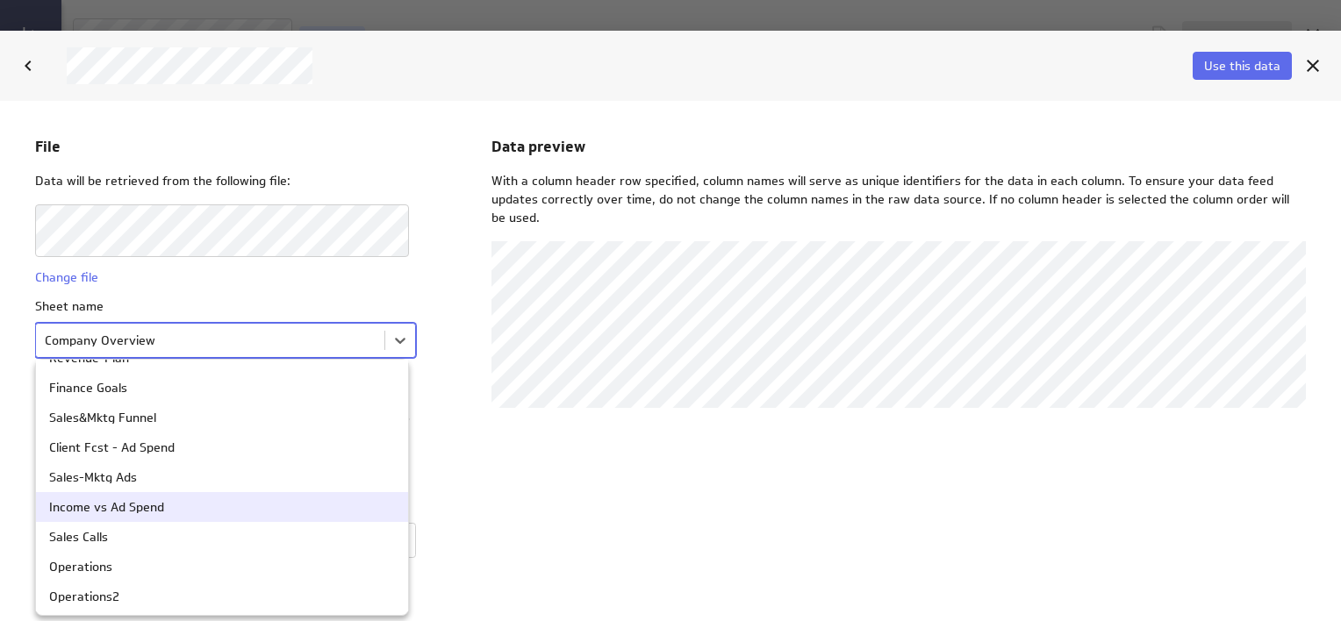
click at [147, 504] on div "Income vs Ad Spend" at bounding box center [106, 507] width 115 height 12
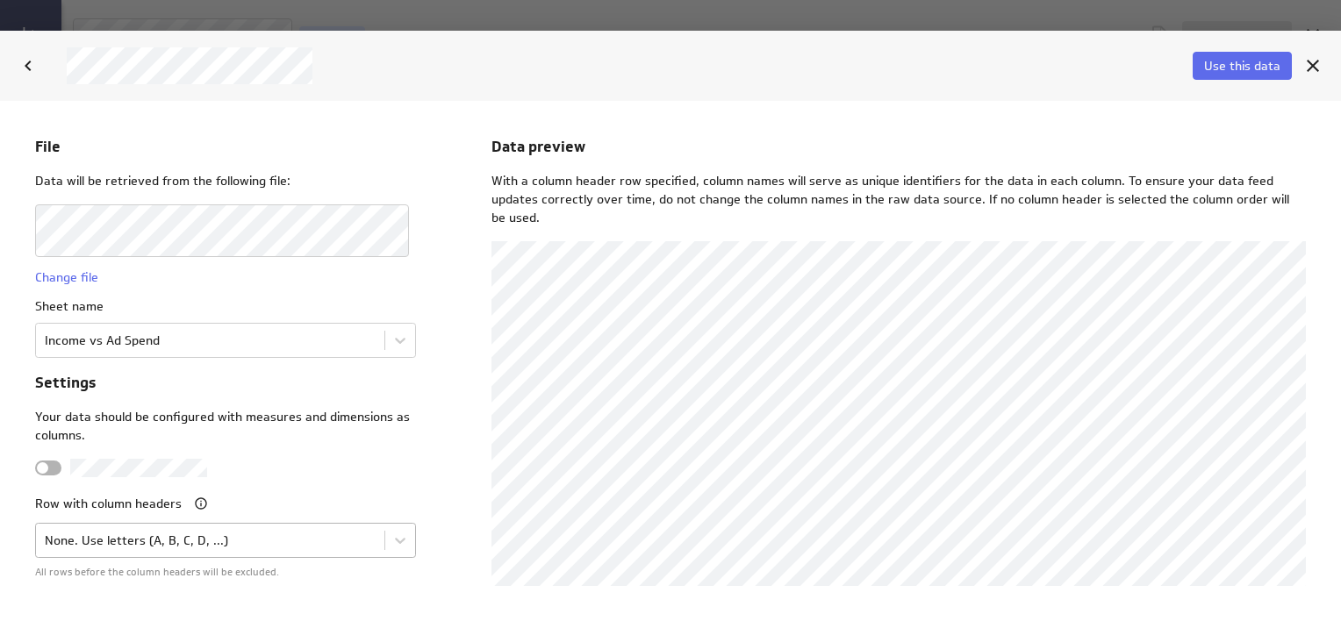
click at [190, 547] on body "File Data will be retrieved from the following file: Change file Sheet name Inc…" at bounding box center [670, 361] width 1341 height 520
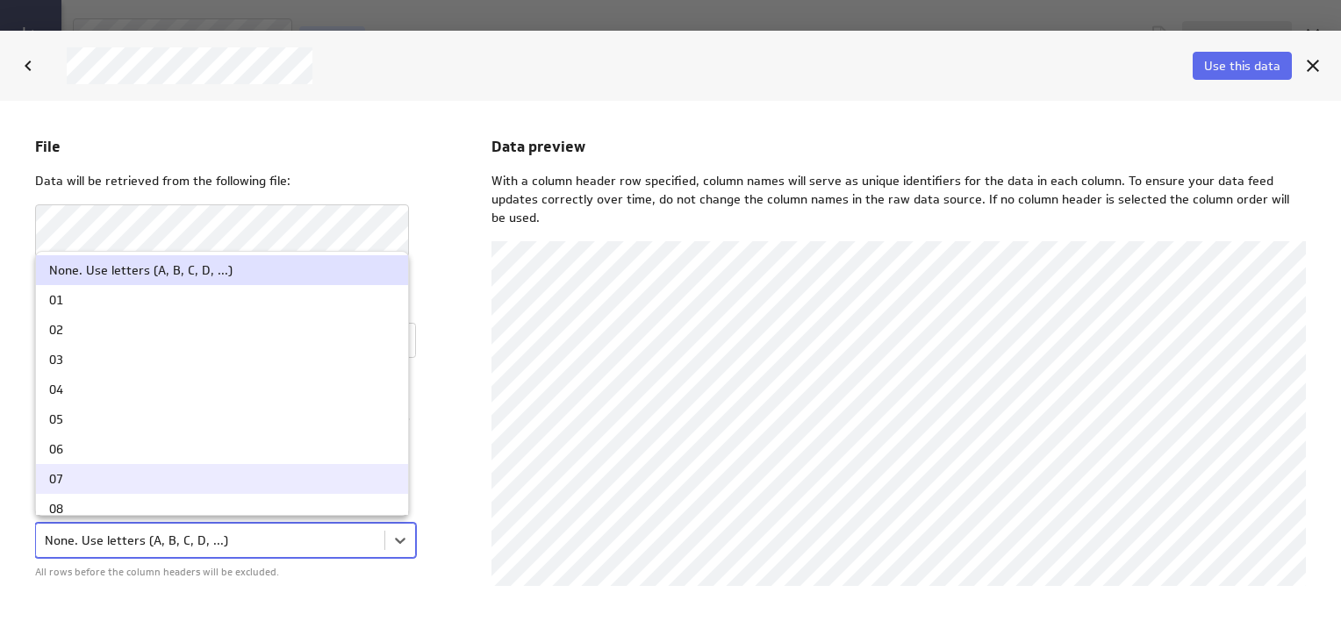
scroll to position [18, 0]
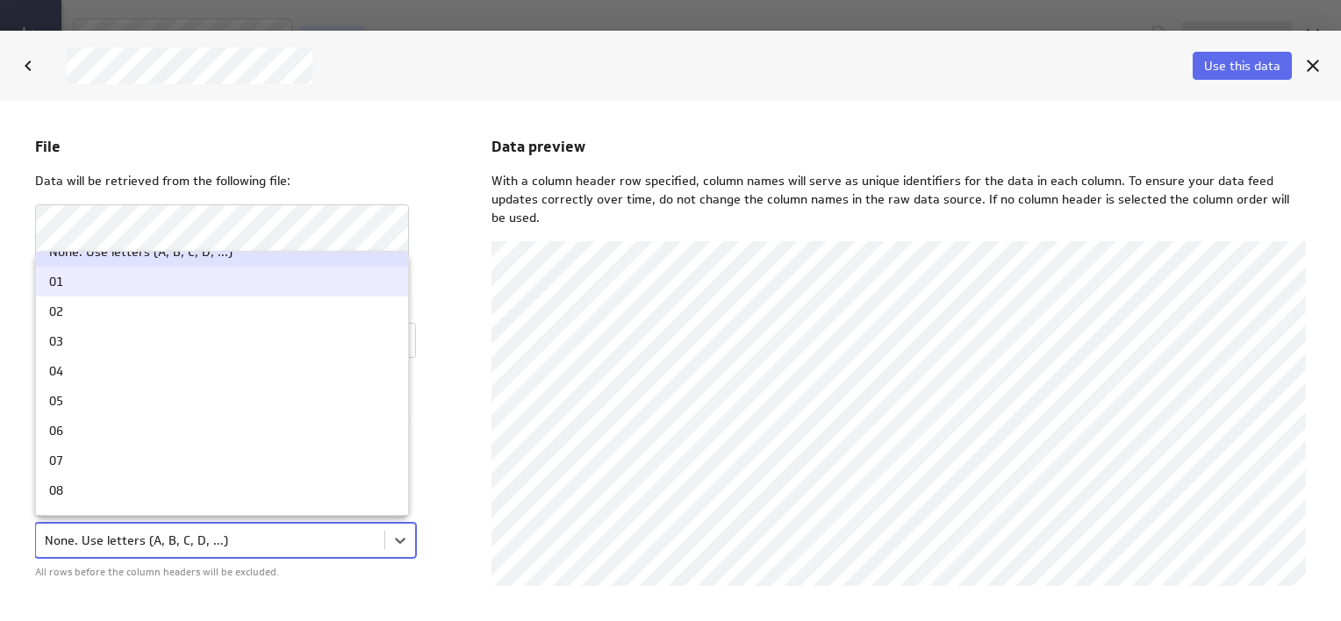
click at [72, 283] on div "01" at bounding box center [222, 281] width 346 height 12
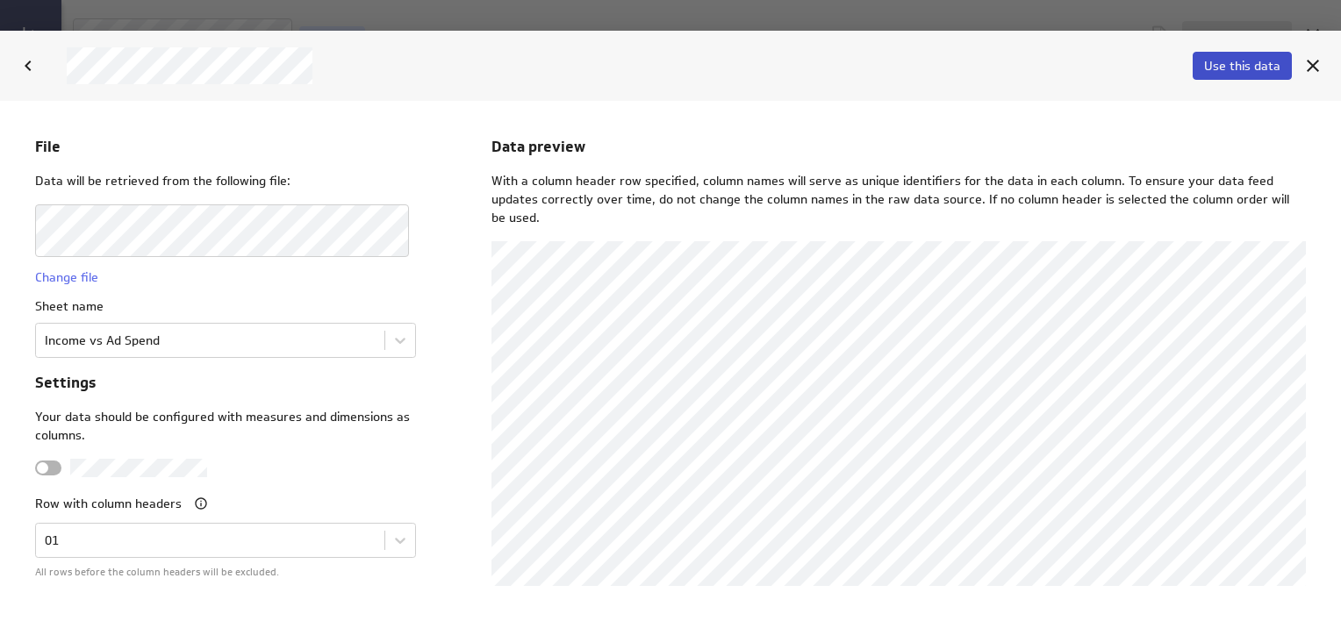
click at [1239, 65] on span "Use this data" at bounding box center [1242, 66] width 76 height 16
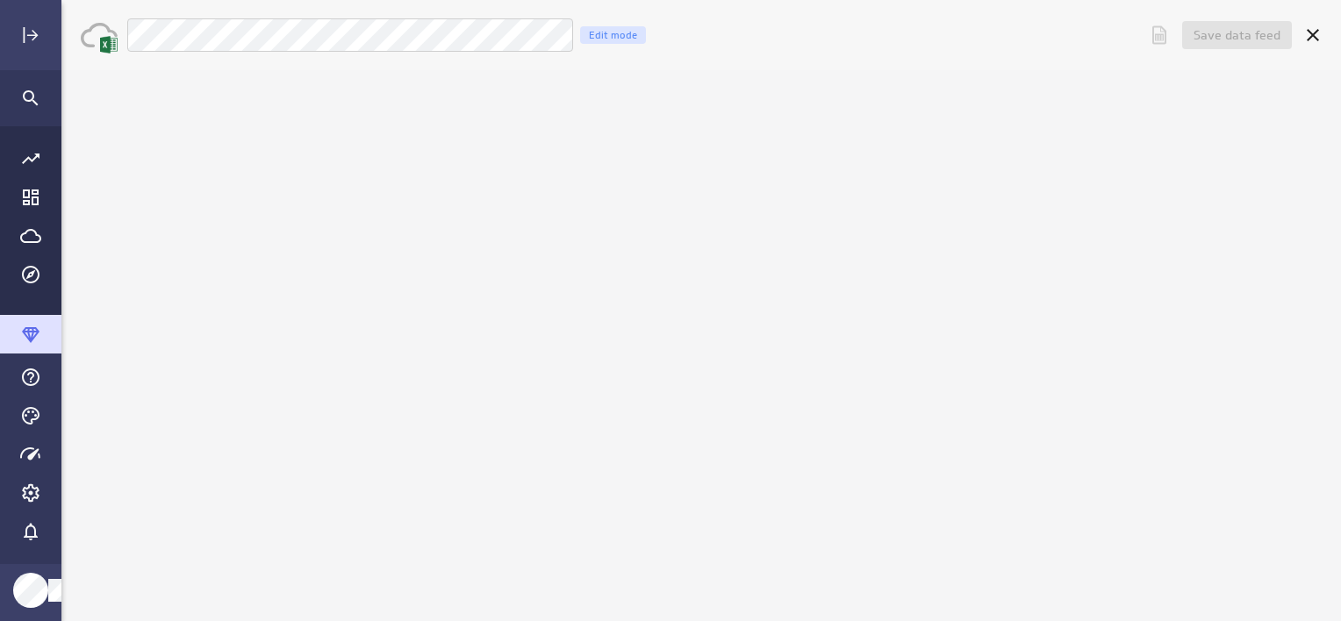
scroll to position [0, 0]
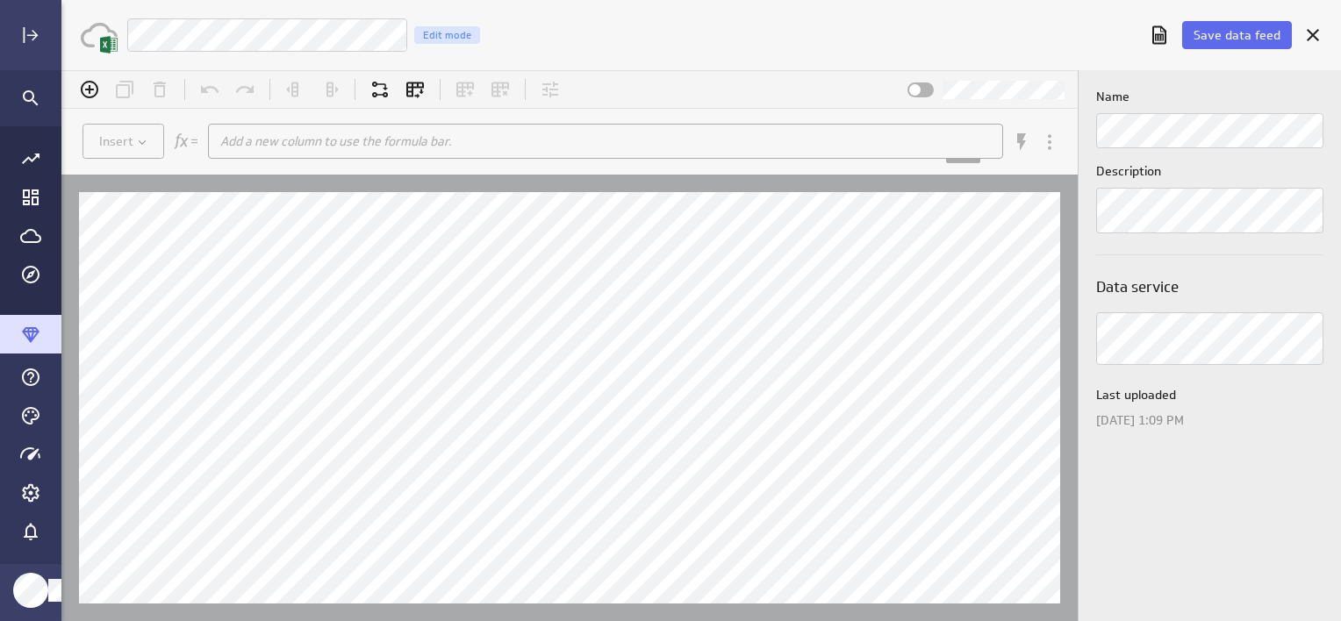
click at [701, 43] on div "LM Income vs Ad Spend Edit mode" at bounding box center [631, 35] width 1010 height 35
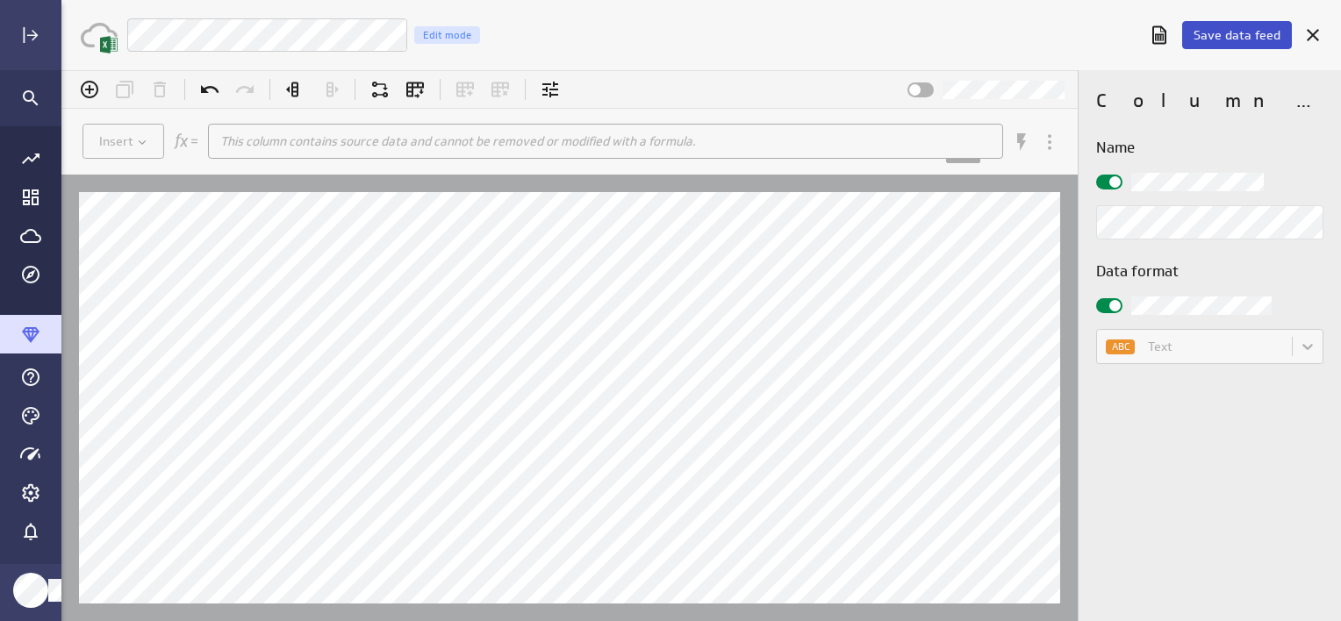
click at [1249, 32] on span "Save data feed" at bounding box center [1236, 35] width 87 height 16
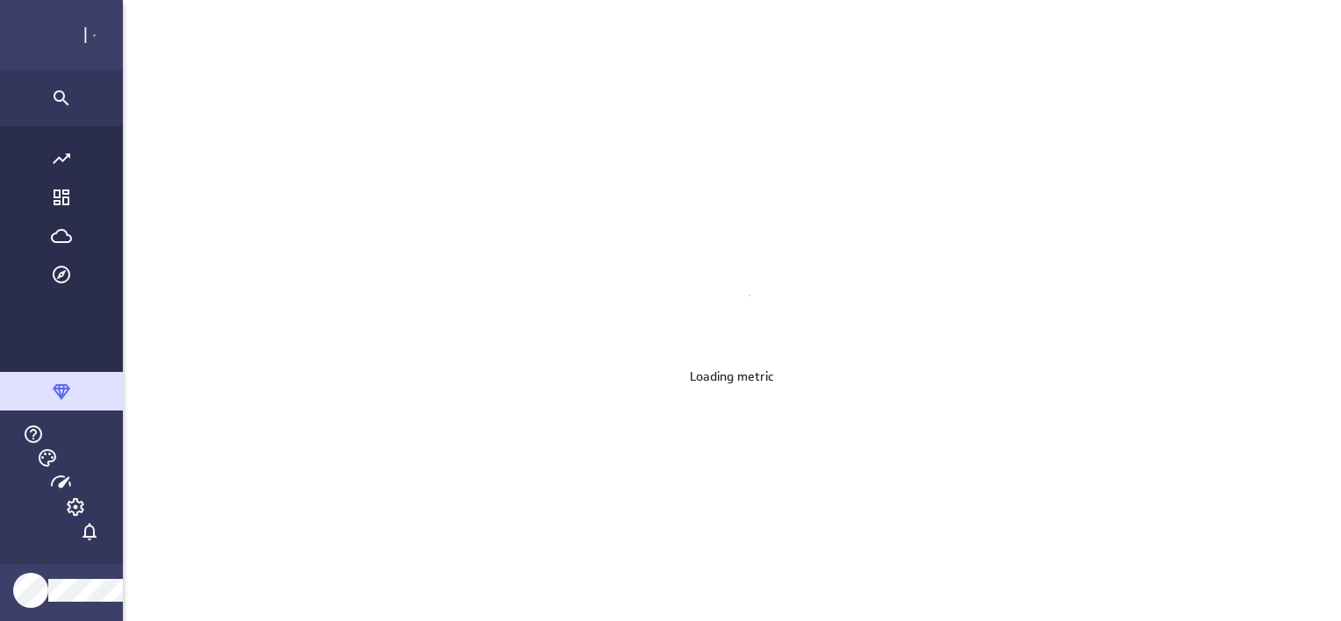
scroll to position [648, 1305]
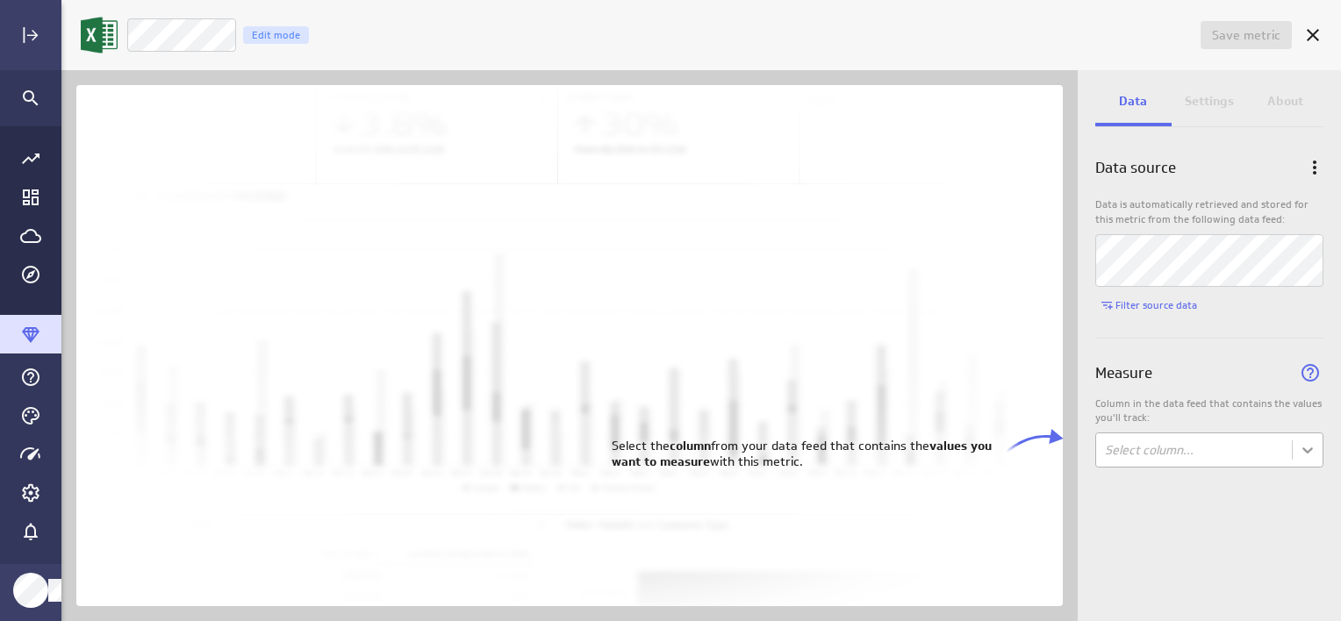
click at [1303, 450] on body "Save metric Untitled Edit mode Data Settings About Data source Data is automati…" at bounding box center [670, 310] width 1341 height 621
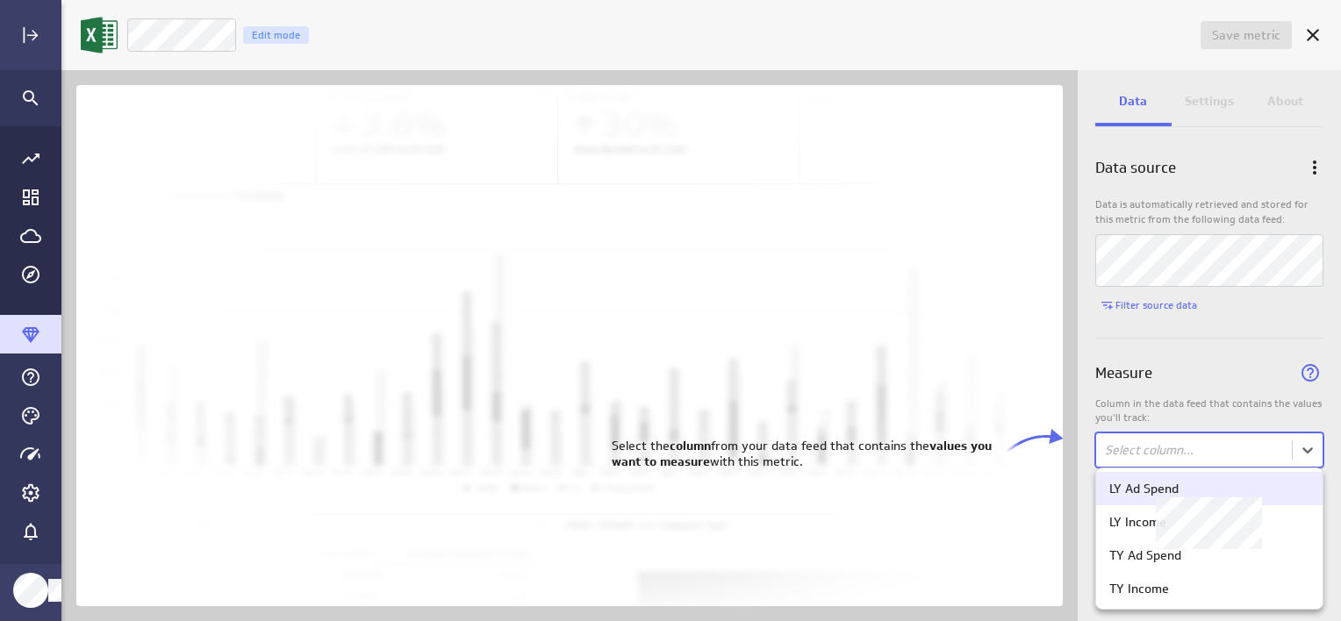
click at [1153, 494] on div "LY Ad Spend" at bounding box center [1143, 489] width 69 height 16
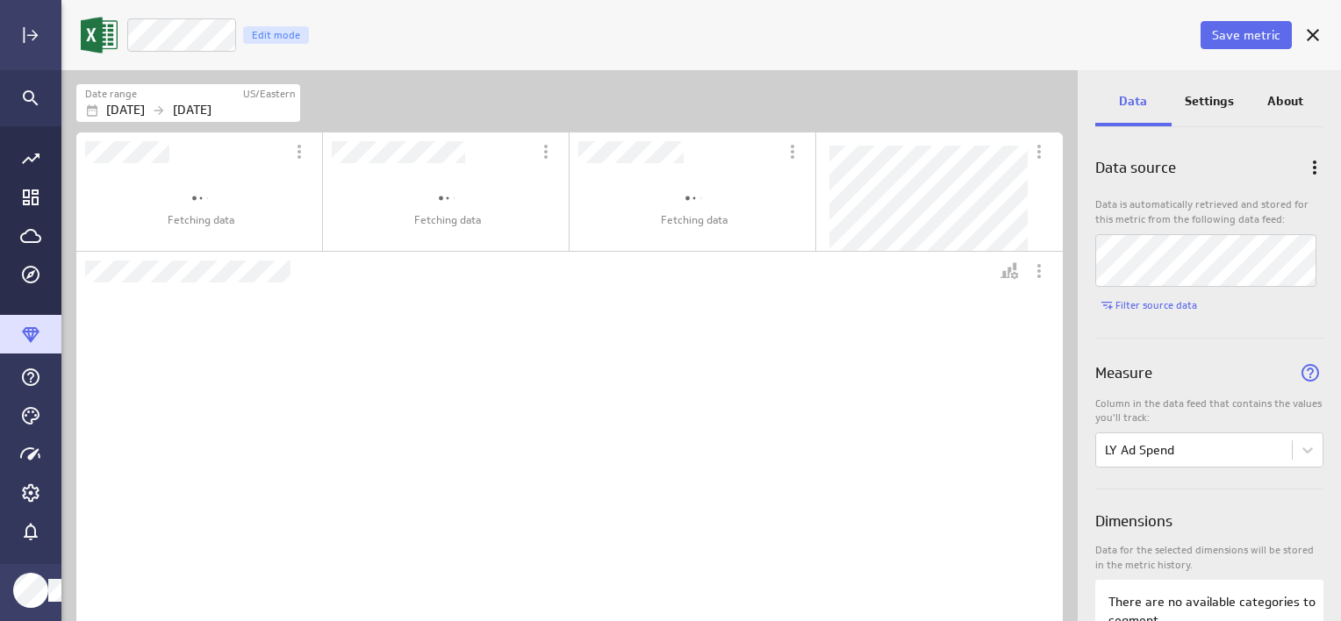
scroll to position [0, 0]
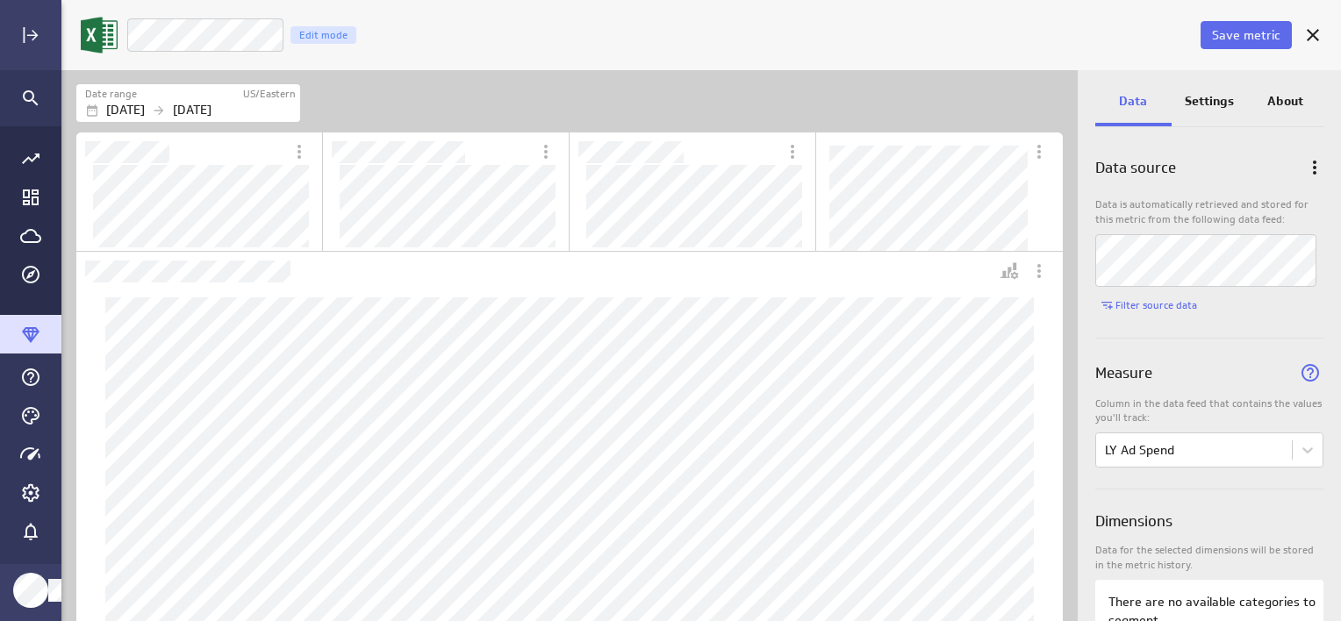
click at [353, 261] on div "Dashboard Widget" at bounding box center [535, 271] width 918 height 39
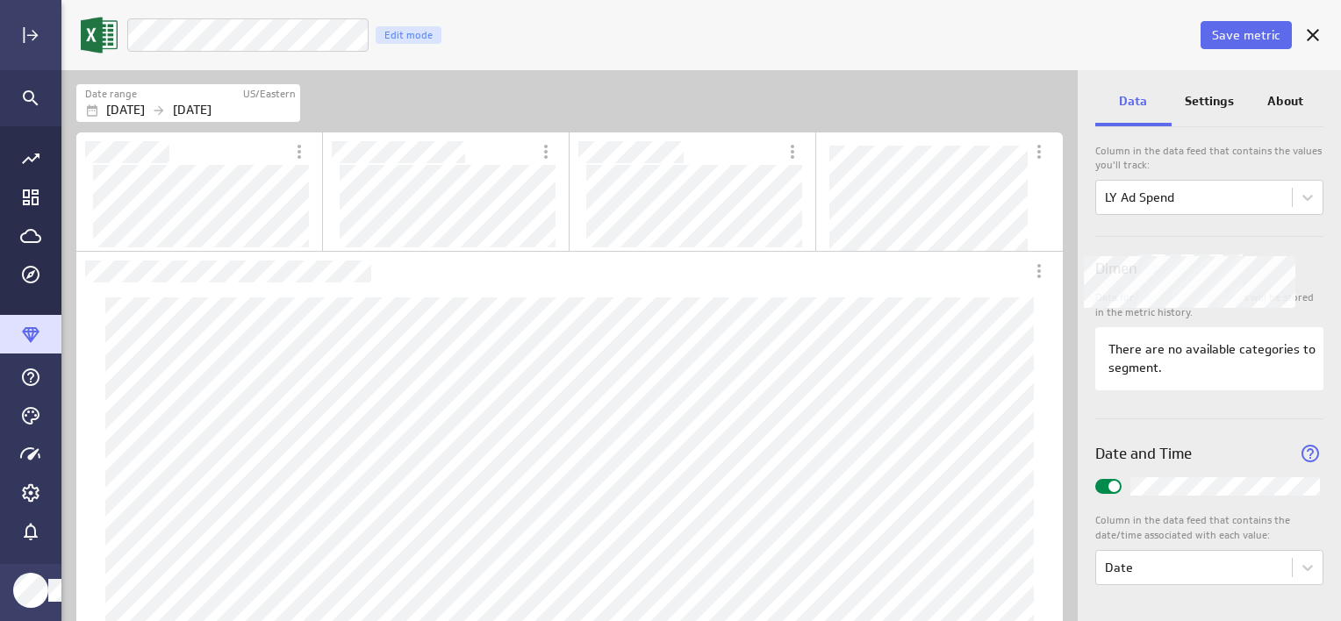
scroll to position [253, 0]
click at [1202, 102] on p "Settings" at bounding box center [1208, 101] width 49 height 18
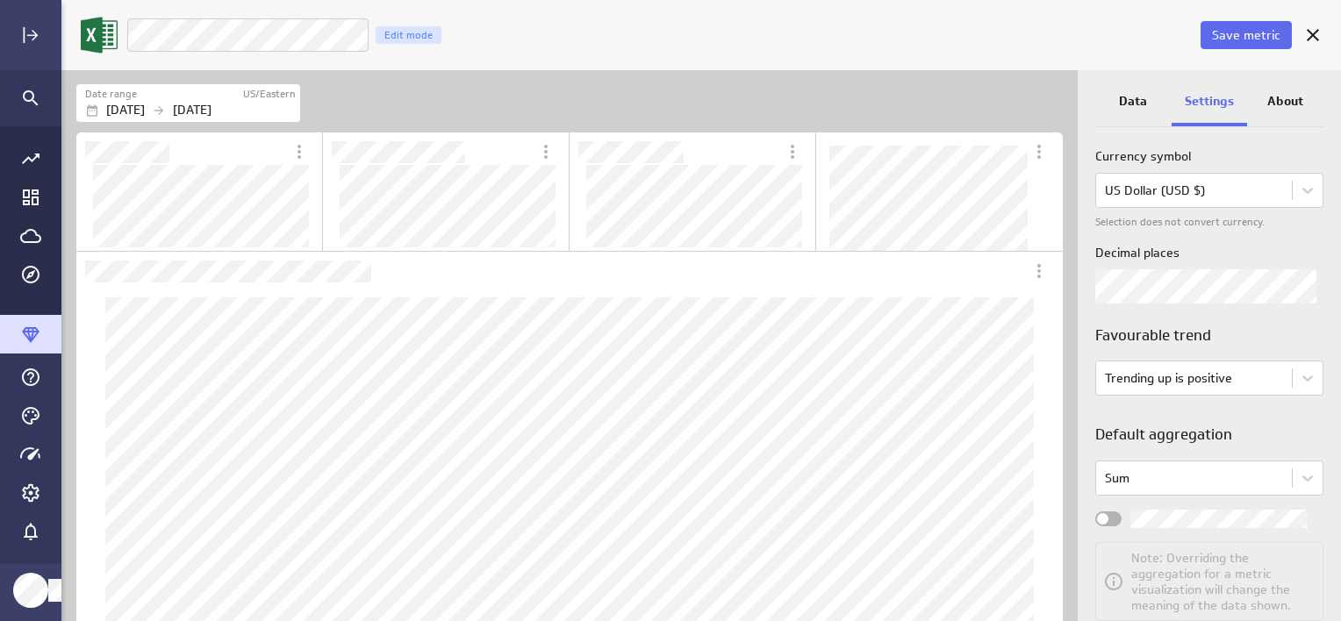
click at [1111, 517] on div "Widget Properties" at bounding box center [1108, 518] width 26 height 15
click at [0, 0] on input "Widget Properties" at bounding box center [0, 0] width 0 height 0
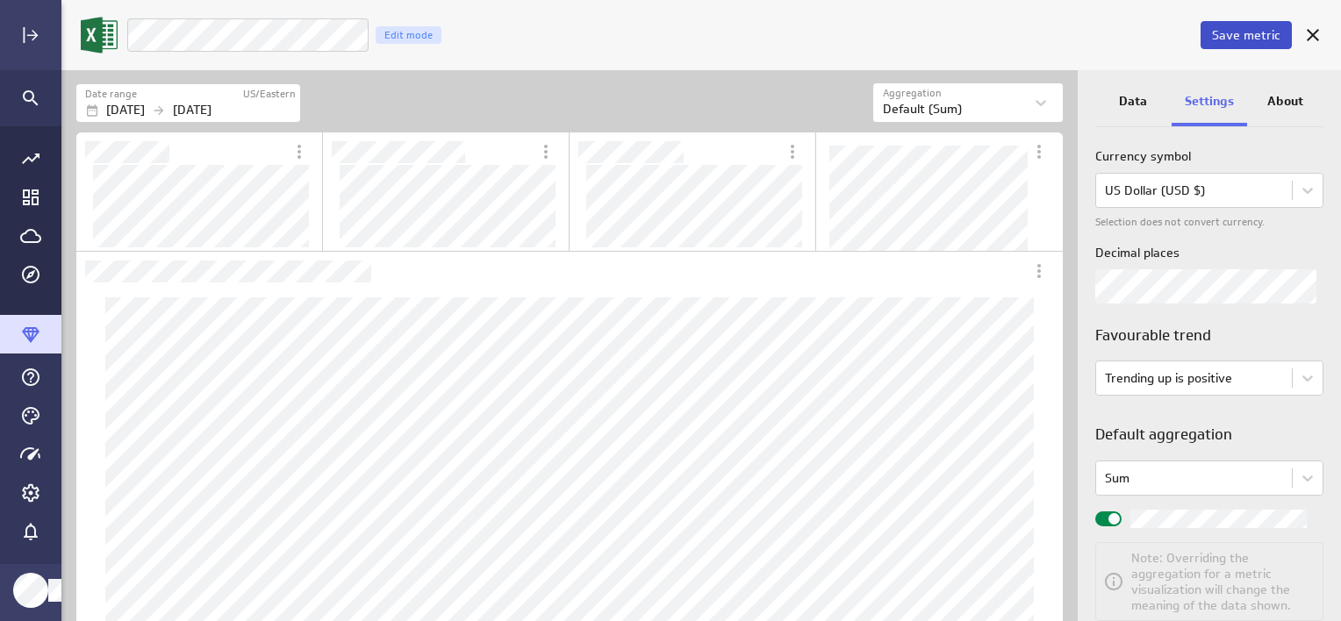
click at [1256, 33] on span "Save metric" at bounding box center [1246, 35] width 68 height 16
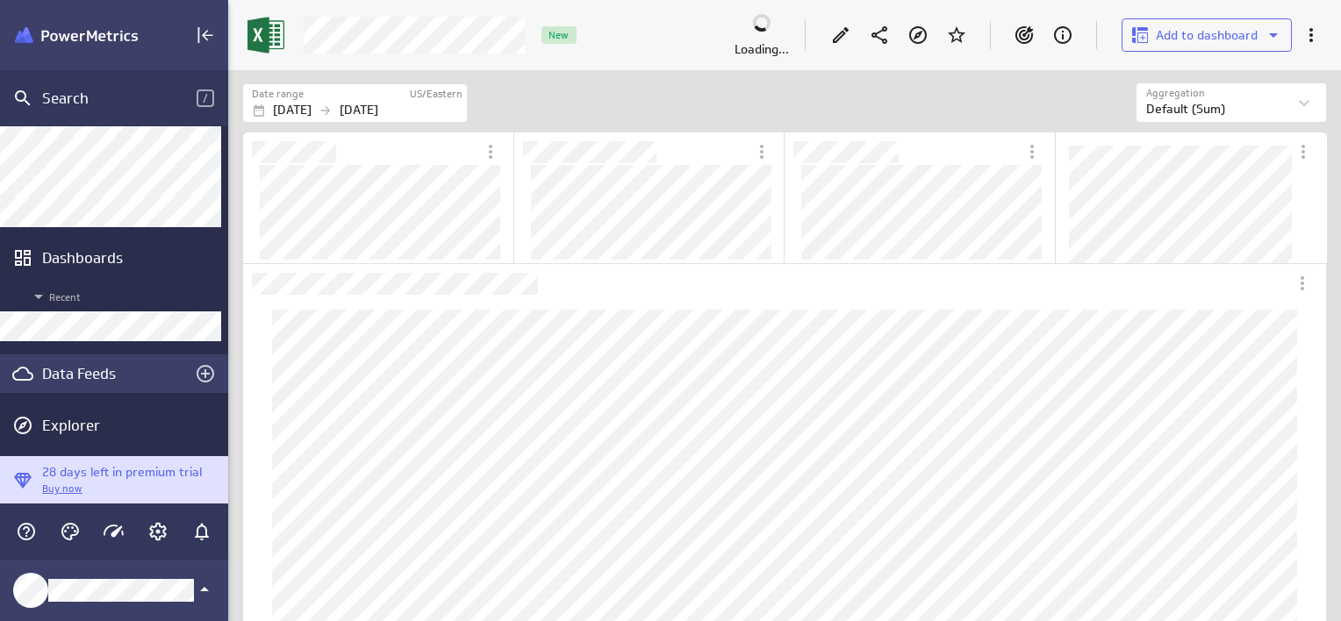
scroll to position [137, 0]
click at [81, 372] on div "Data Feeds" at bounding box center [114, 372] width 144 height 19
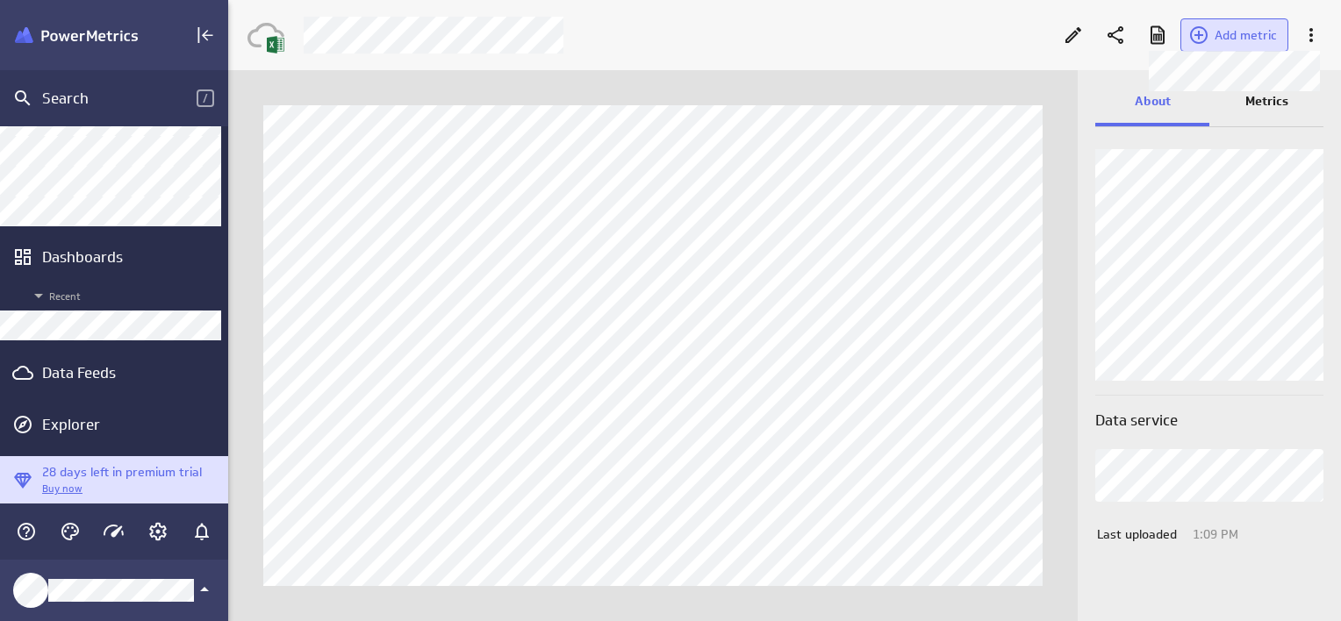
click at [1241, 42] on span "Add metric" at bounding box center [1245, 35] width 62 height 16
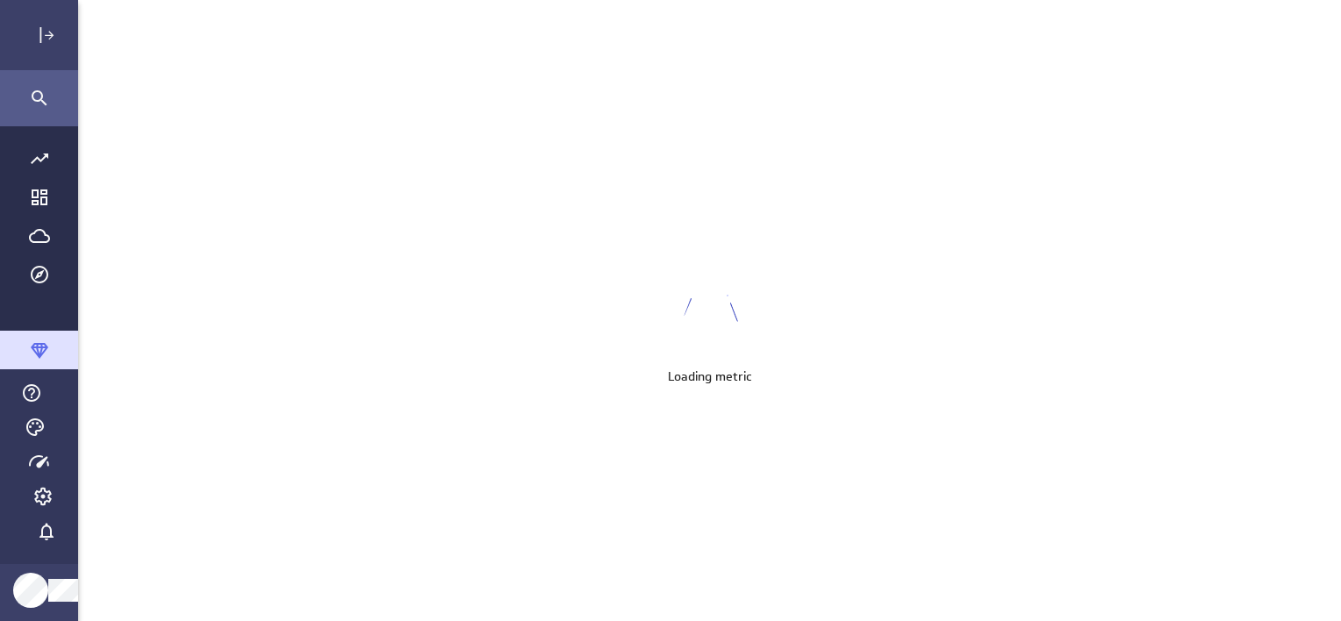
scroll to position [8, 9]
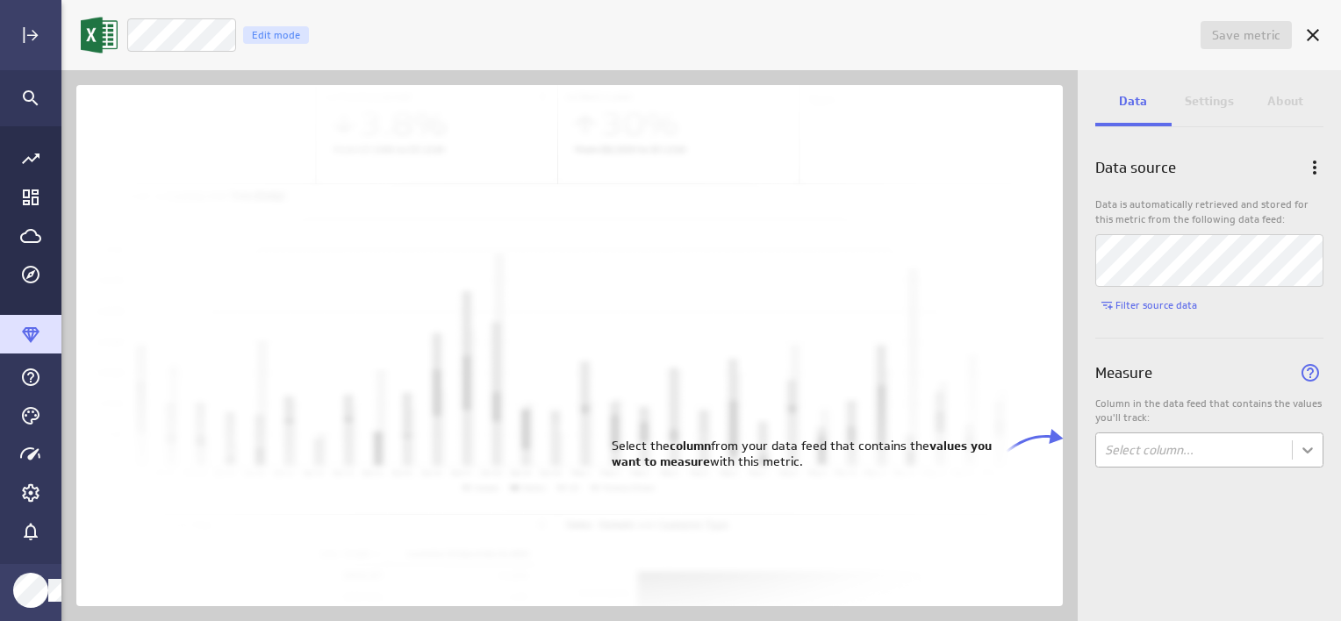
click at [1308, 451] on body "Save metric Untitled Edit mode Data Settings About Data source Data is automati…" at bounding box center [670, 310] width 1341 height 621
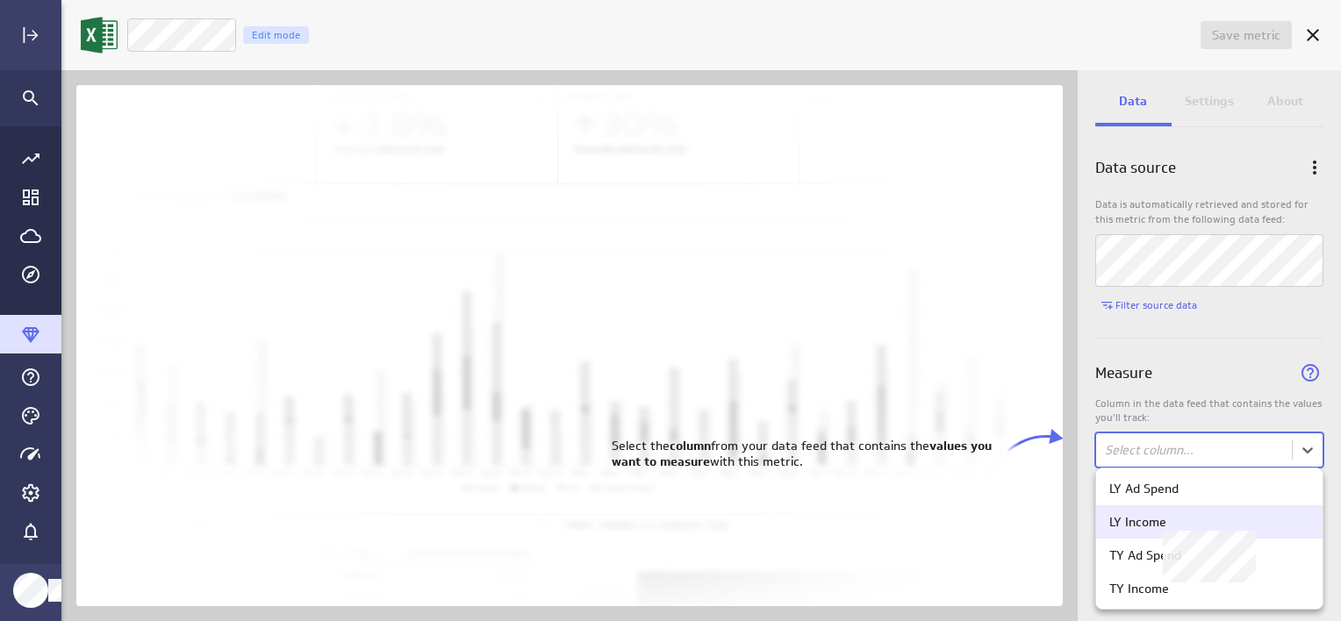
click at [1196, 523] on div "LY Income" at bounding box center [1209, 522] width 200 height 16
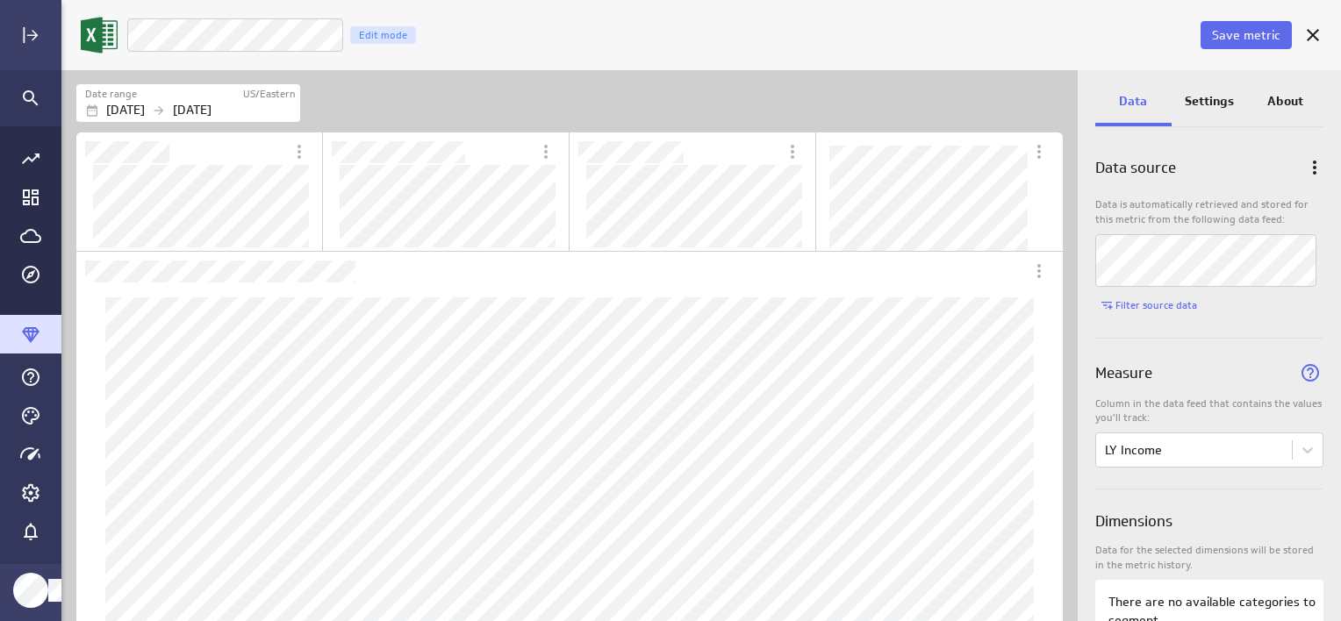
drag, startPoint x: 1220, startPoint y: 104, endPoint x: 1196, endPoint y: 104, distance: 23.7
click at [1219, 104] on p "Settings" at bounding box center [1208, 101] width 49 height 18
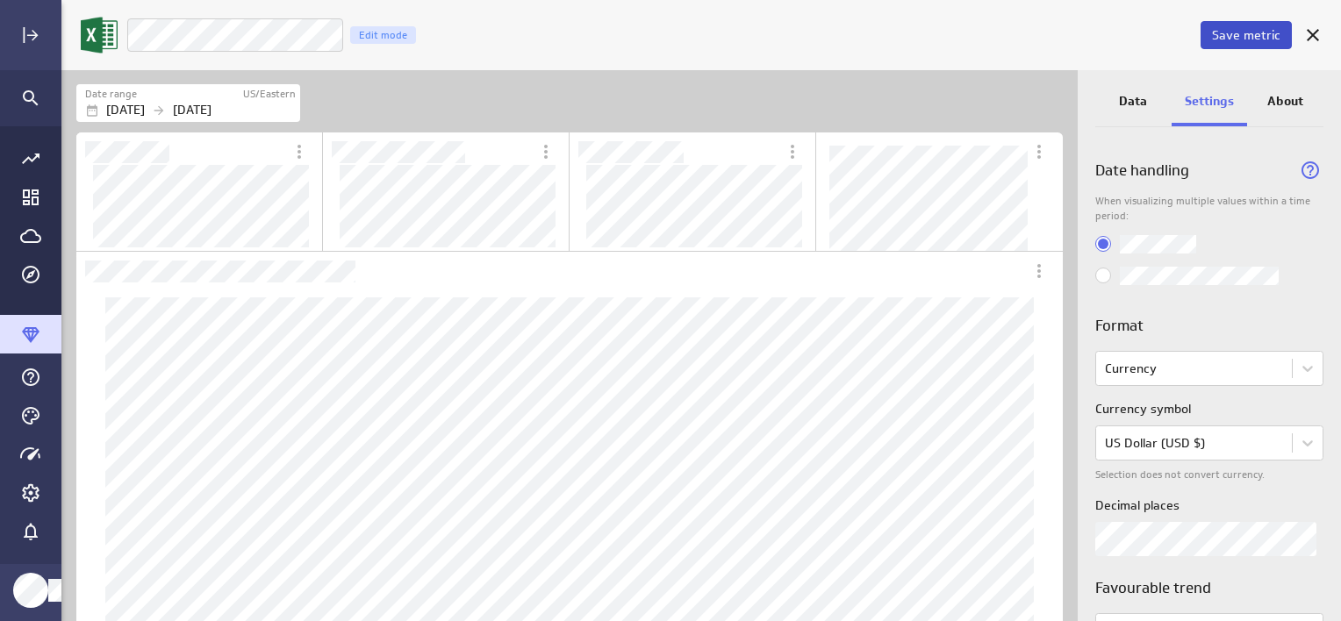
drag, startPoint x: 1242, startPoint y: 32, endPoint x: 1228, endPoint y: 40, distance: 16.1
click at [1242, 32] on span "Save metric" at bounding box center [1246, 35] width 68 height 16
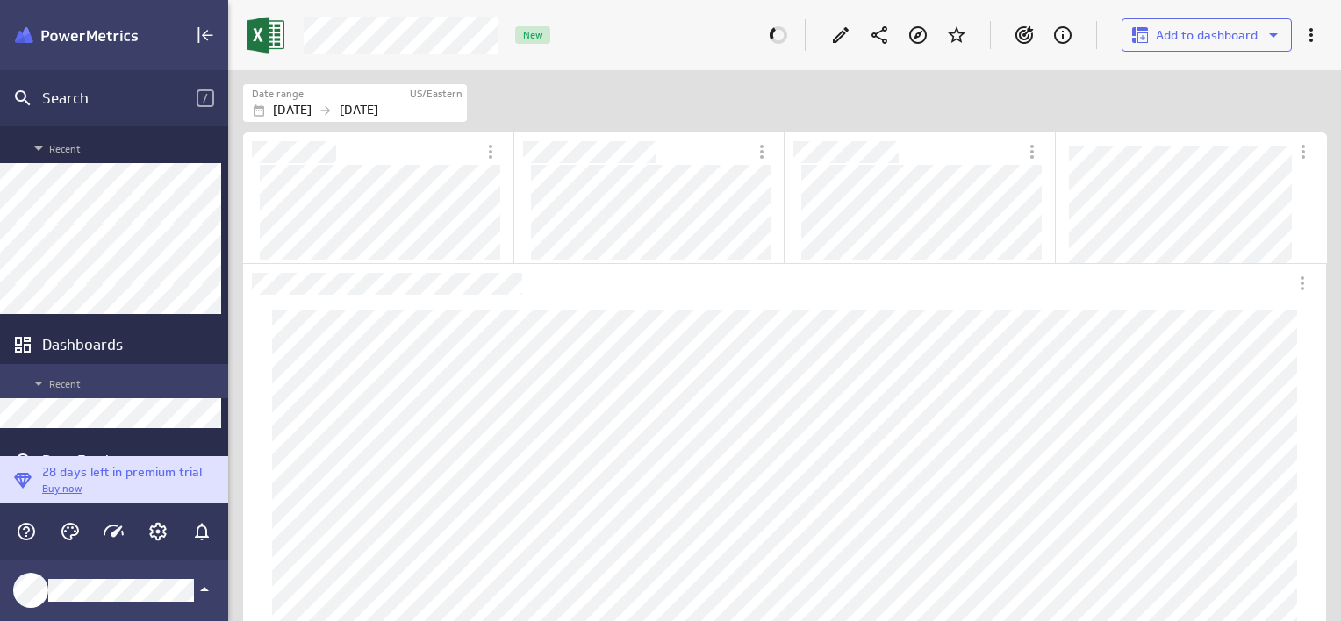
scroll to position [137, 0]
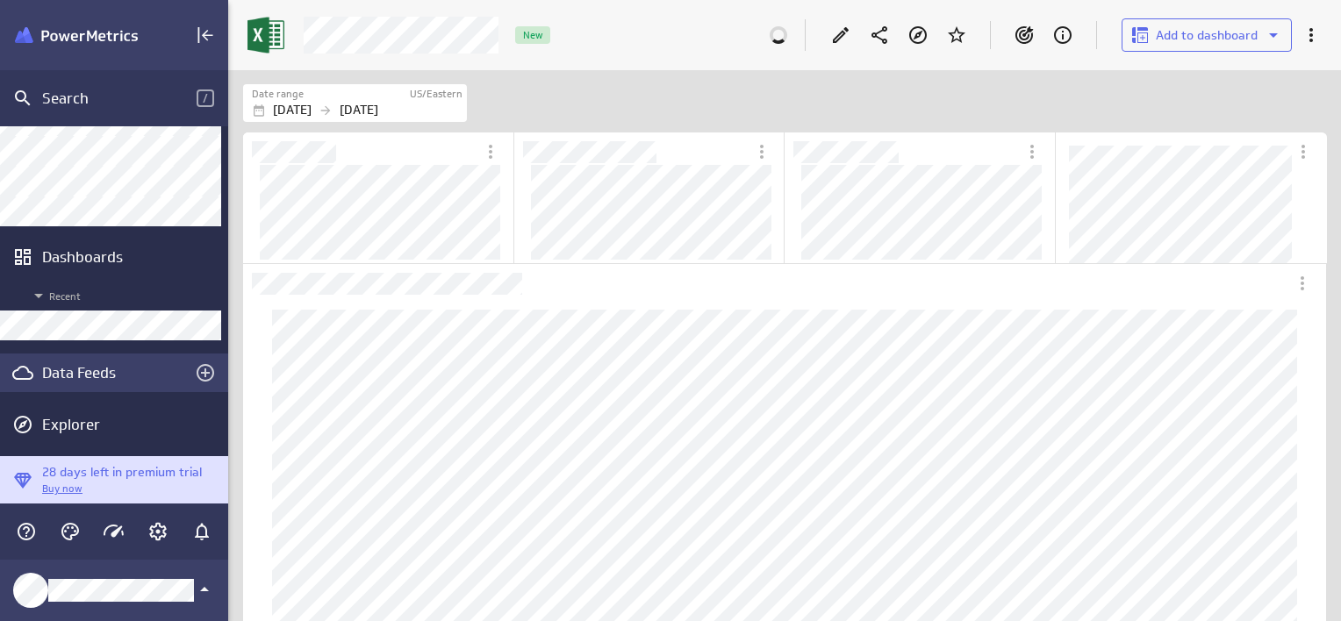
click at [95, 368] on div "Data Feeds" at bounding box center [114, 372] width 144 height 19
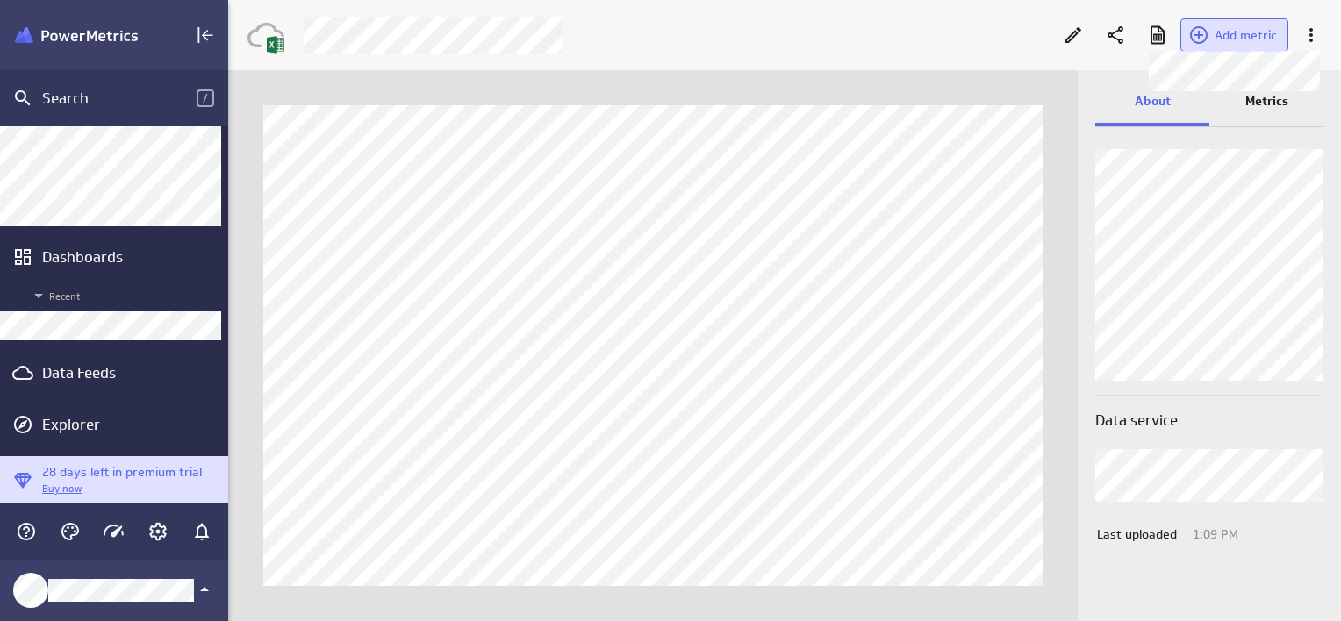
click at [1240, 39] on span "Add metric" at bounding box center [1245, 35] width 62 height 16
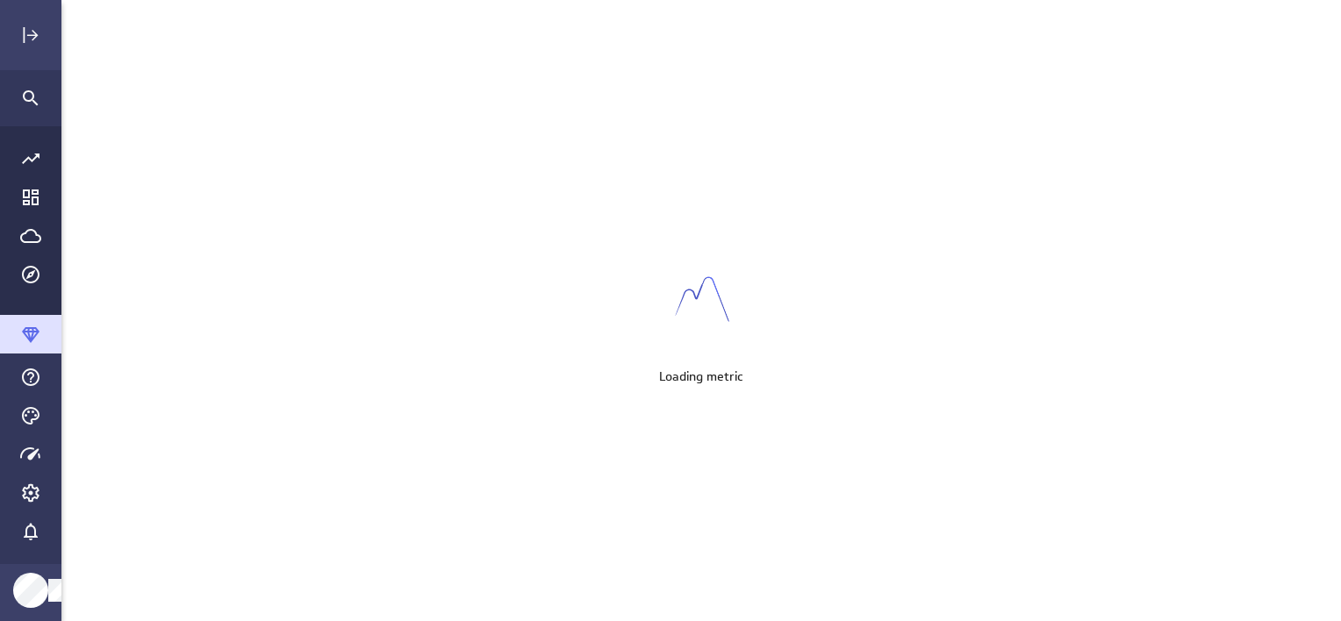
scroll to position [8, 9]
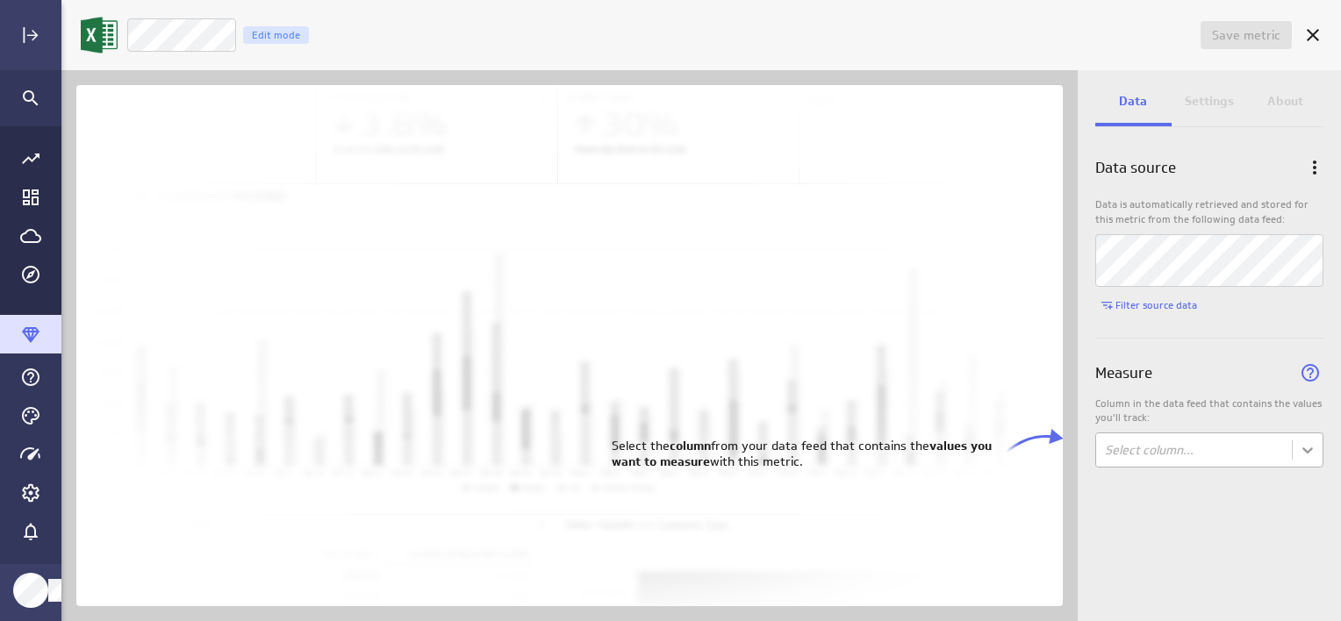
click at [1314, 454] on body "Save metric Untitled Edit mode Data Settings About Data source Data is automati…" at bounding box center [670, 310] width 1341 height 621
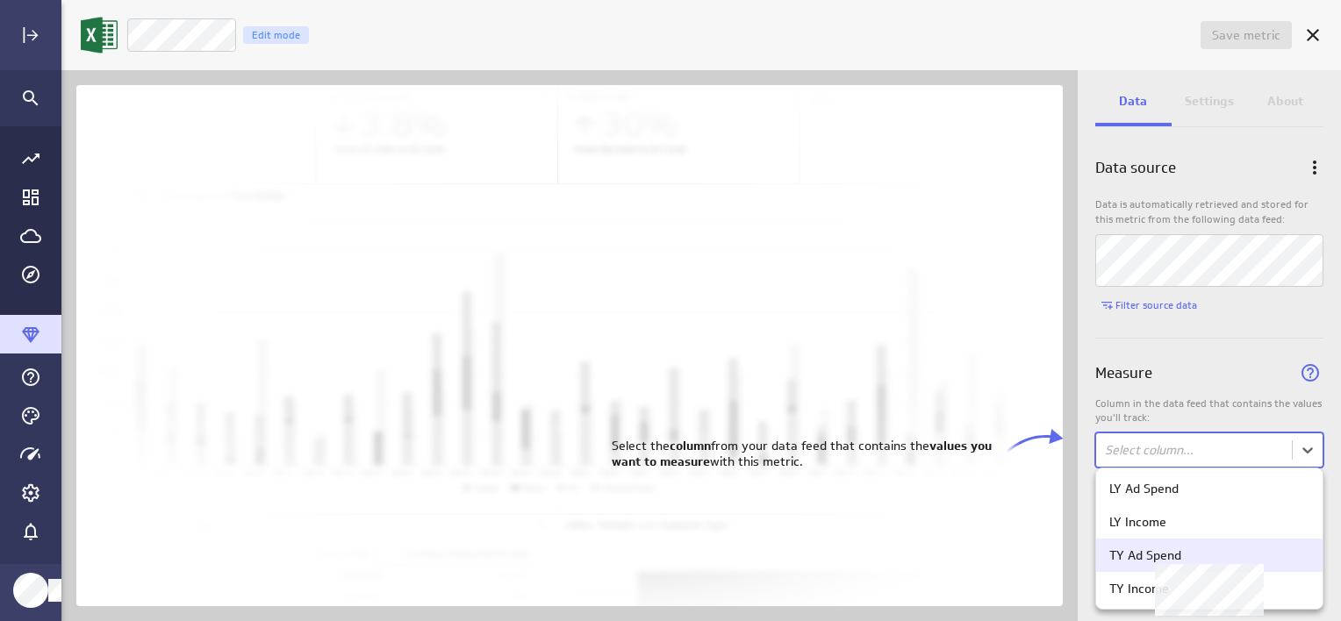
click at [1173, 549] on div "TY Ad Spend" at bounding box center [1145, 555] width 72 height 16
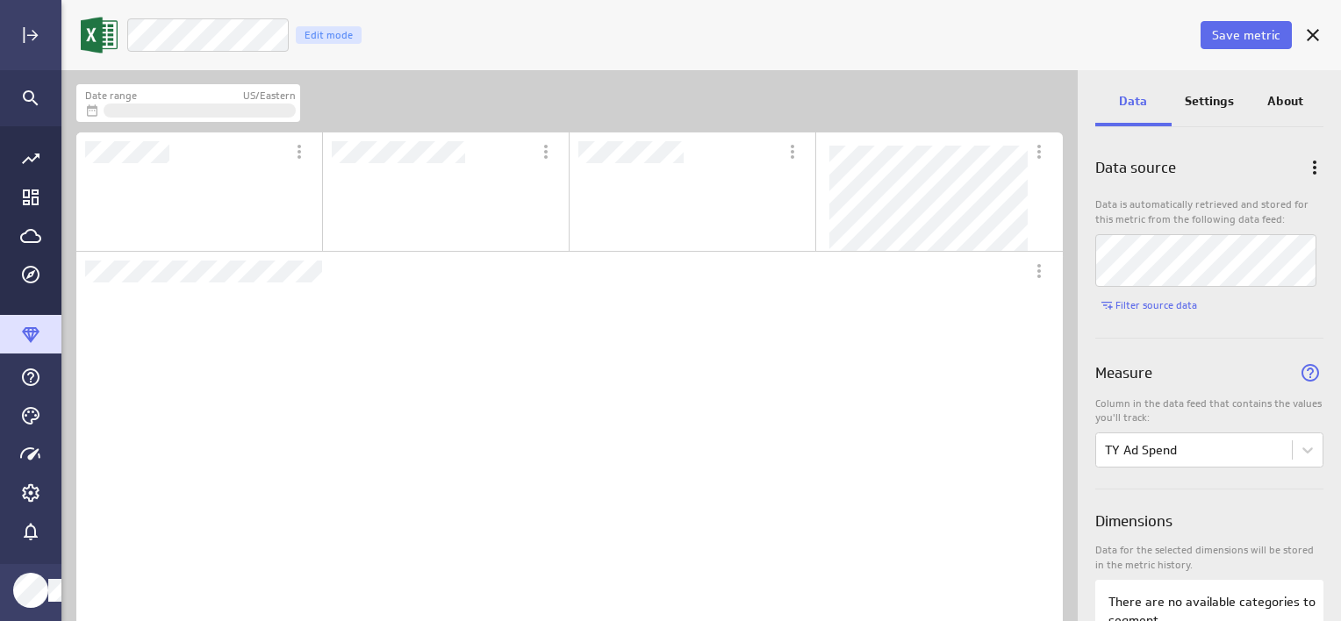
scroll to position [109, 243]
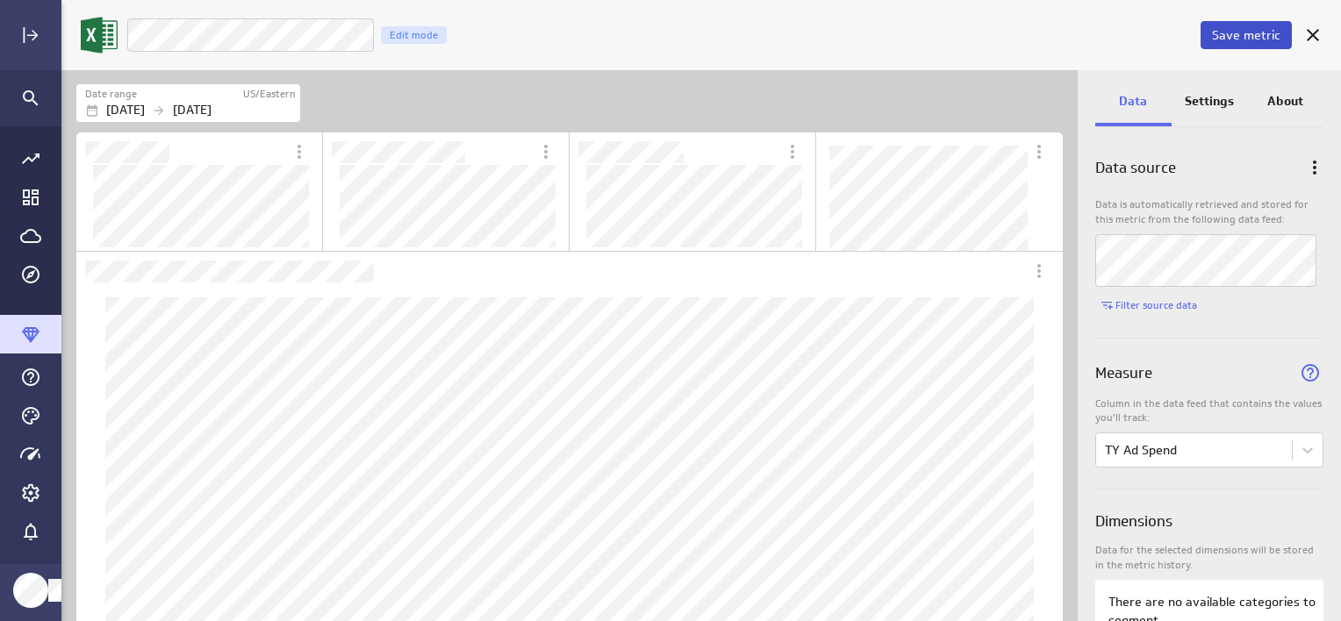
click at [1249, 35] on span "Save metric" at bounding box center [1246, 35] width 68 height 16
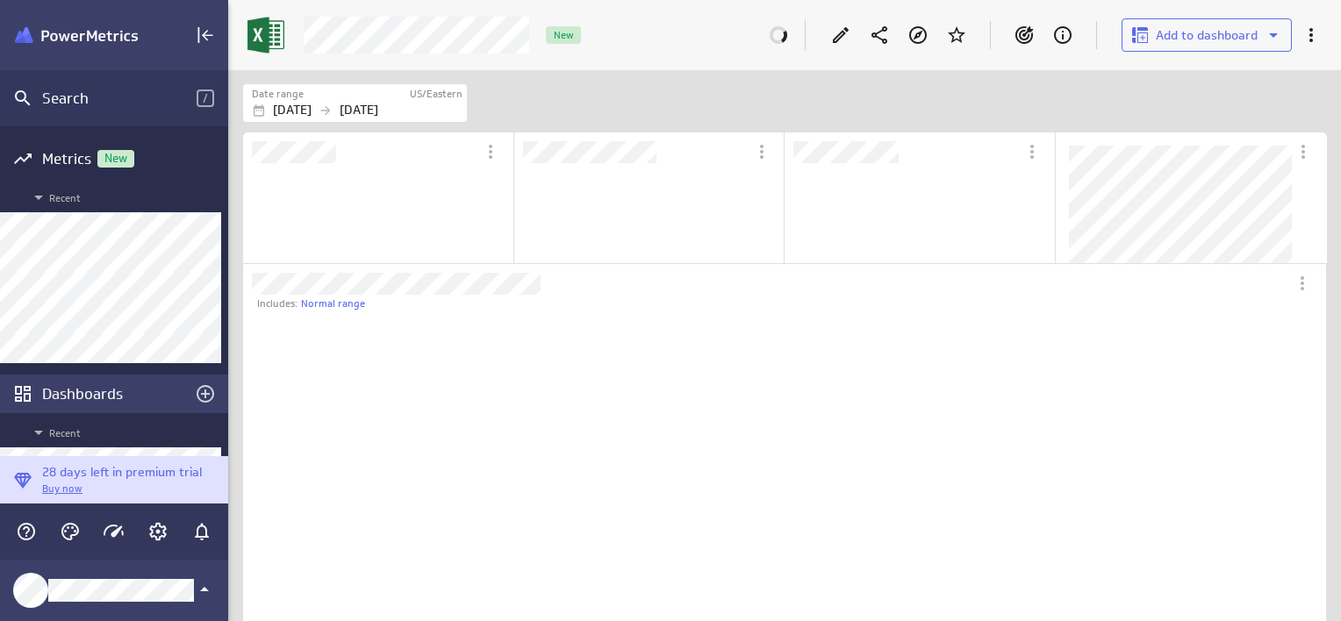
scroll to position [66, 1110]
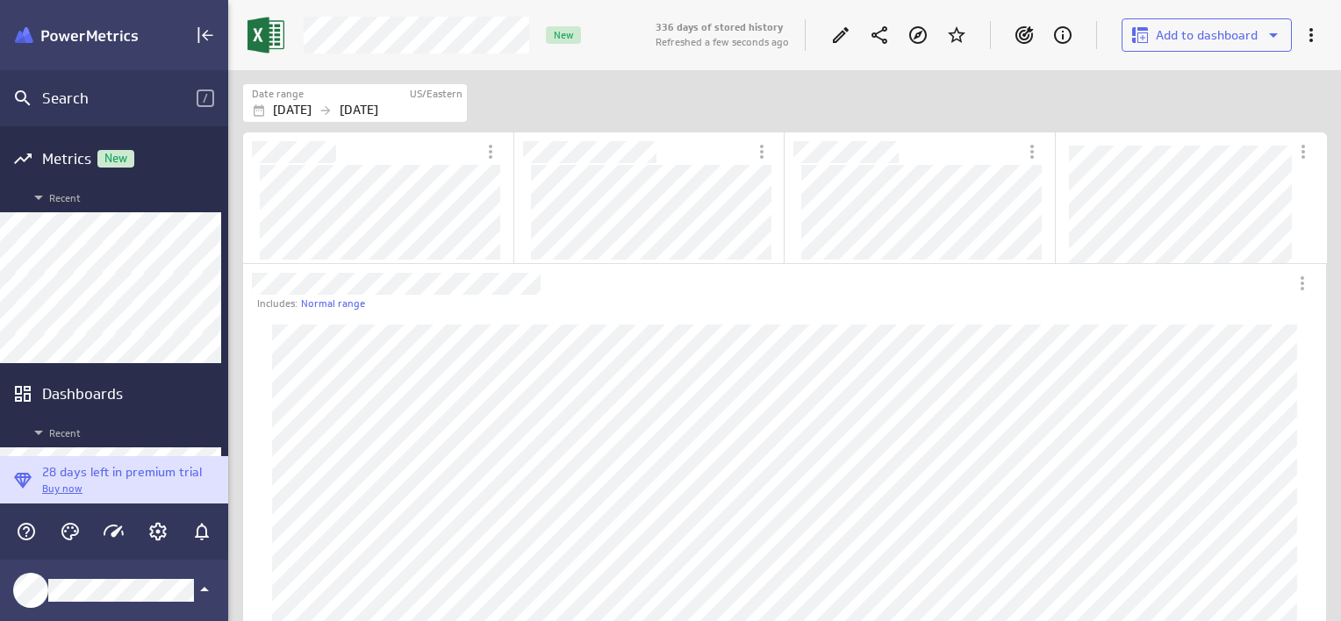
scroll to position [648, 1140]
